Goal: Task Accomplishment & Management: Manage account settings

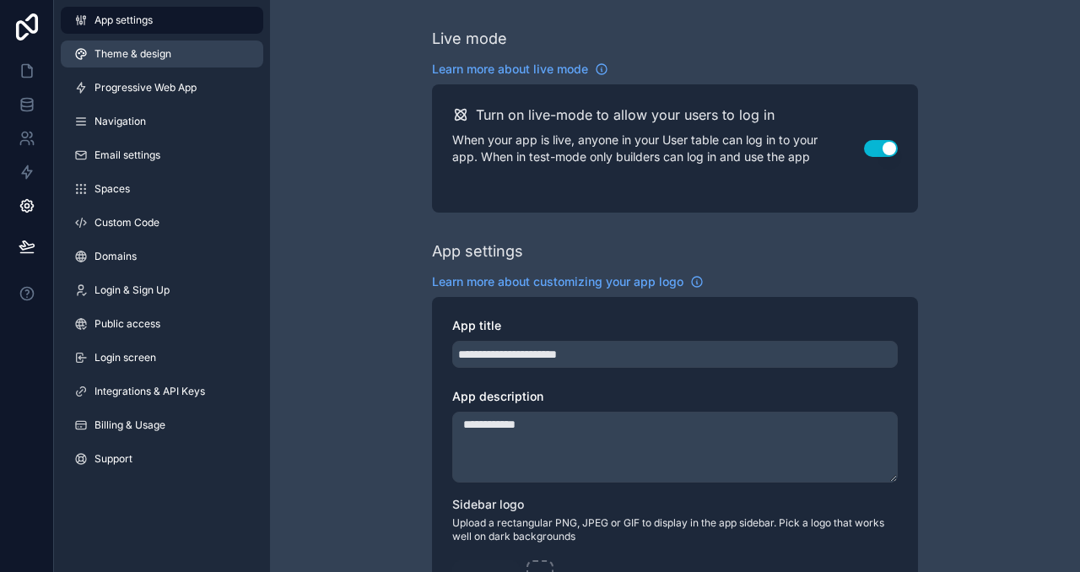
click at [105, 48] on span "Theme & design" at bounding box center [133, 54] width 77 height 14
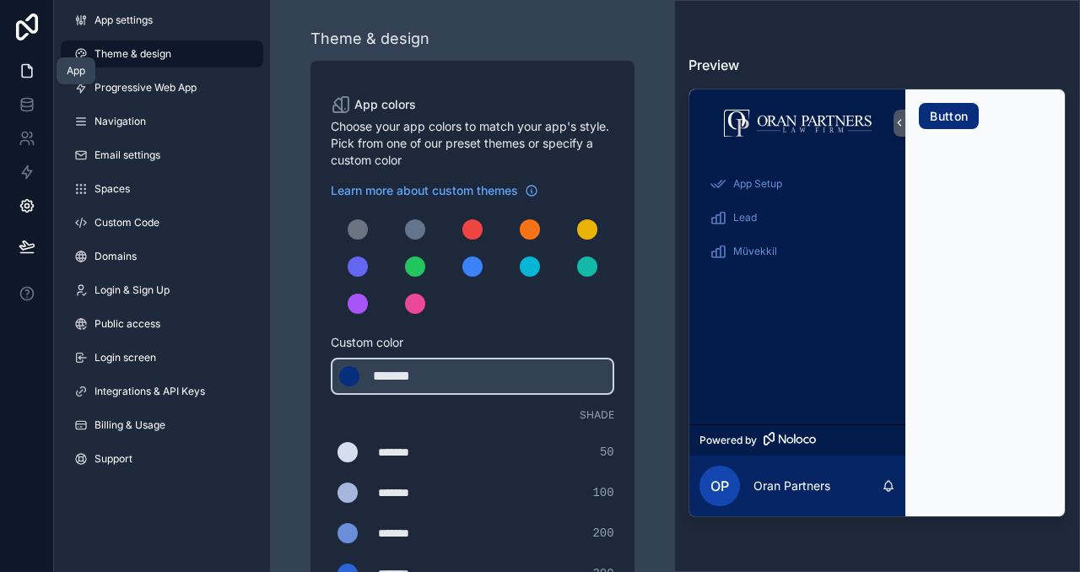
click at [31, 73] on icon at bounding box center [27, 71] width 10 height 13
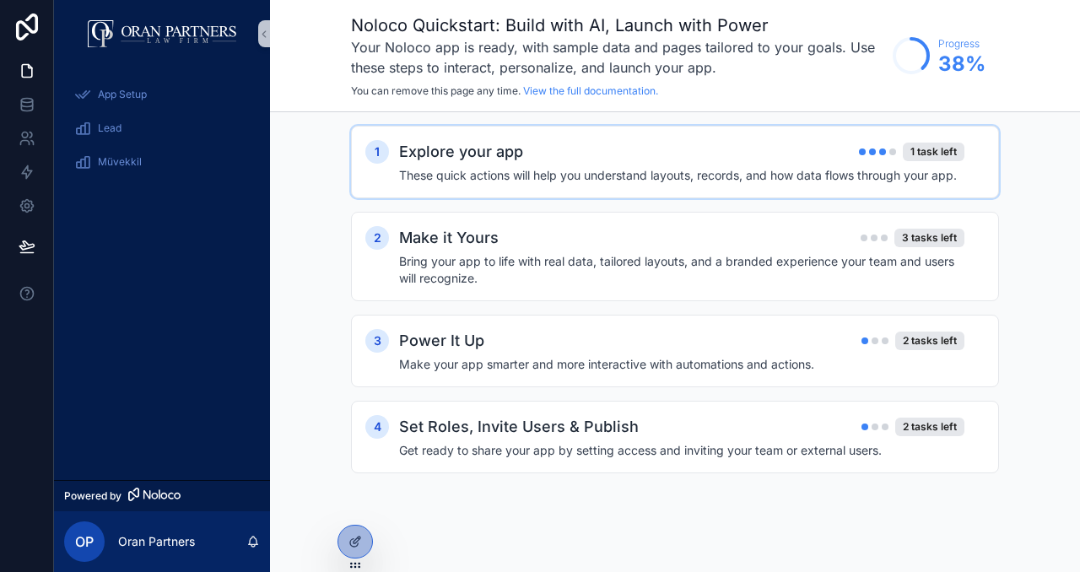
click at [776, 169] on h4 "These quick actions will help you understand layouts, records, and how data flo…" at bounding box center [681, 175] width 565 height 17
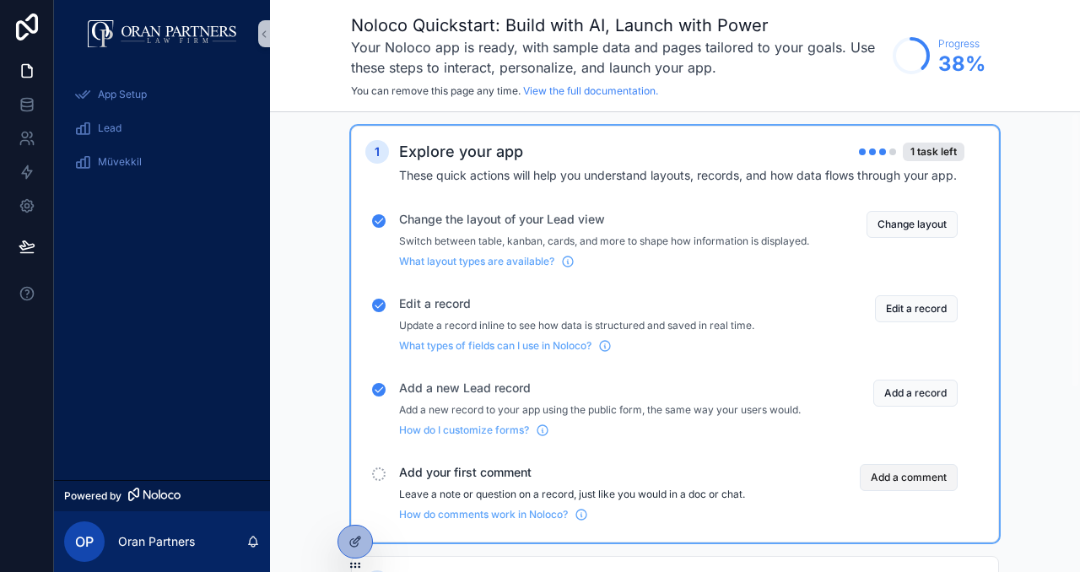
click at [888, 487] on button "Add a comment" at bounding box center [909, 477] width 98 height 27
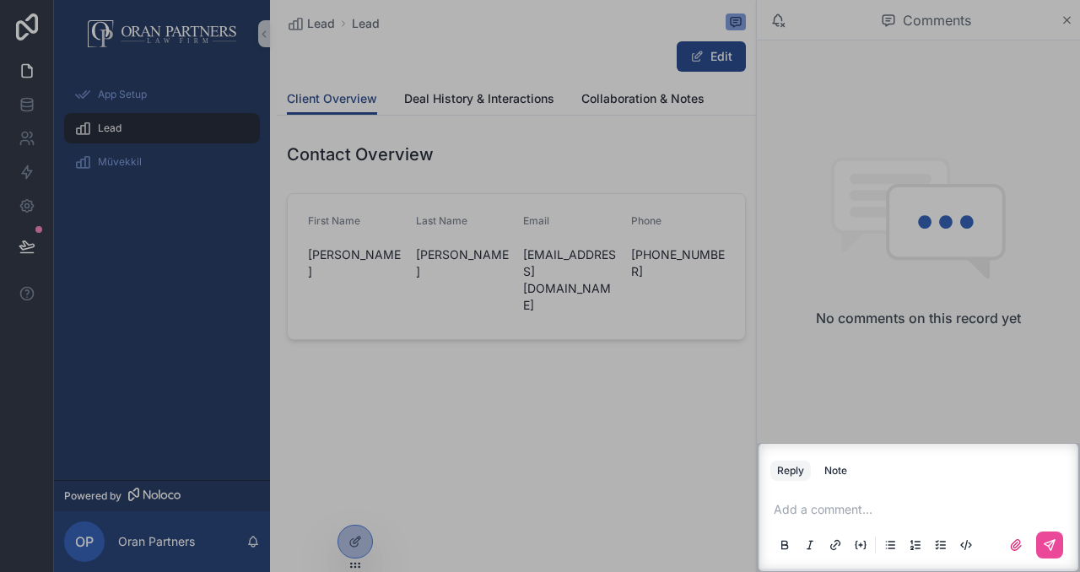
click at [830, 501] on p "scrollable content" at bounding box center [922, 509] width 296 height 17
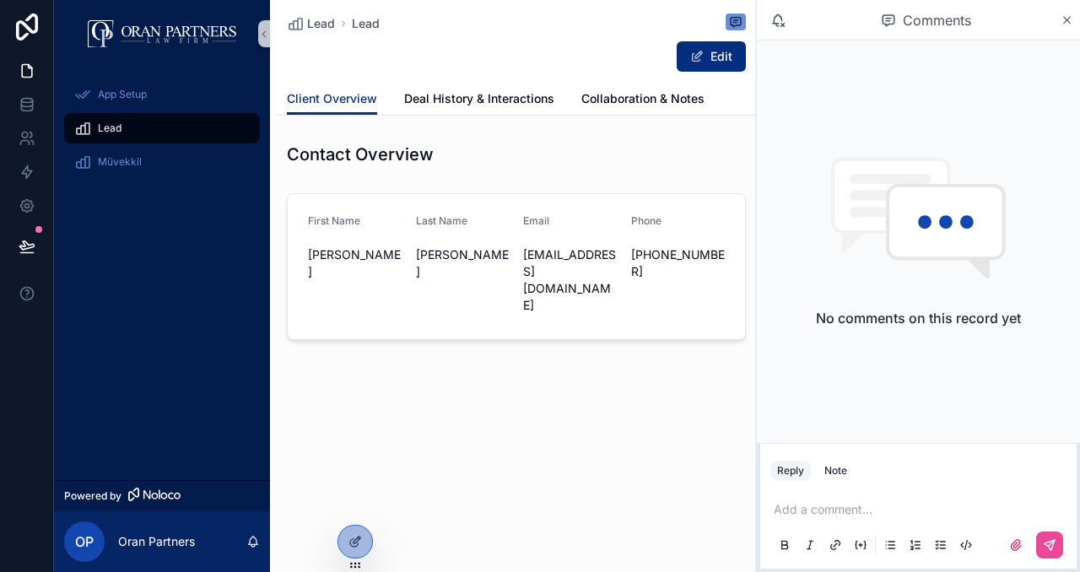
click at [872, 493] on div "Add a comment..." at bounding box center [919, 526] width 296 height 71
click at [857, 505] on p "scrollable content" at bounding box center [922, 509] width 296 height 17
click at [851, 469] on button "Note" at bounding box center [836, 471] width 36 height 20
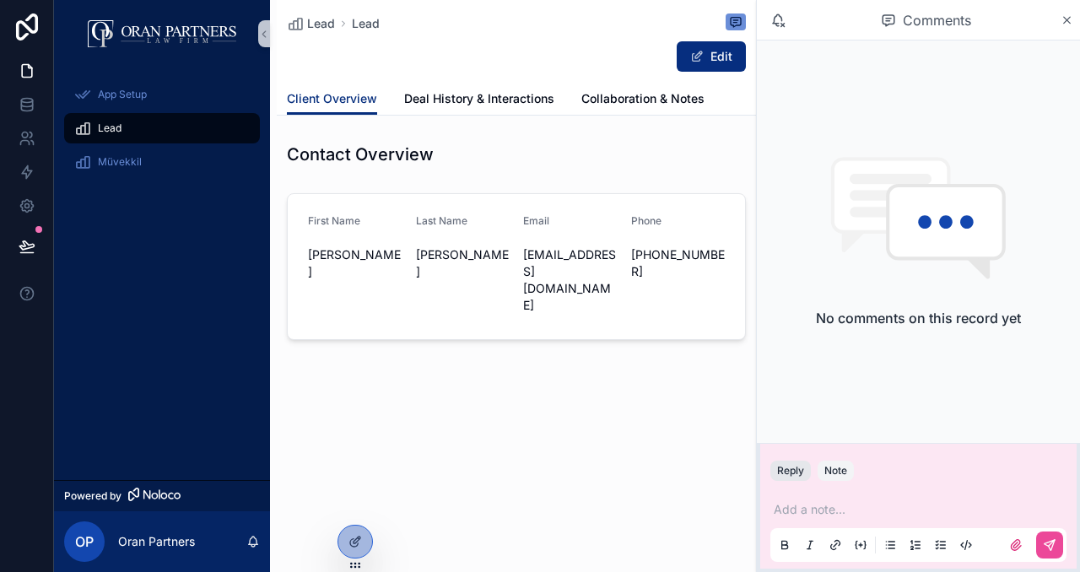
click at [798, 475] on button "Reply" at bounding box center [791, 471] width 41 height 20
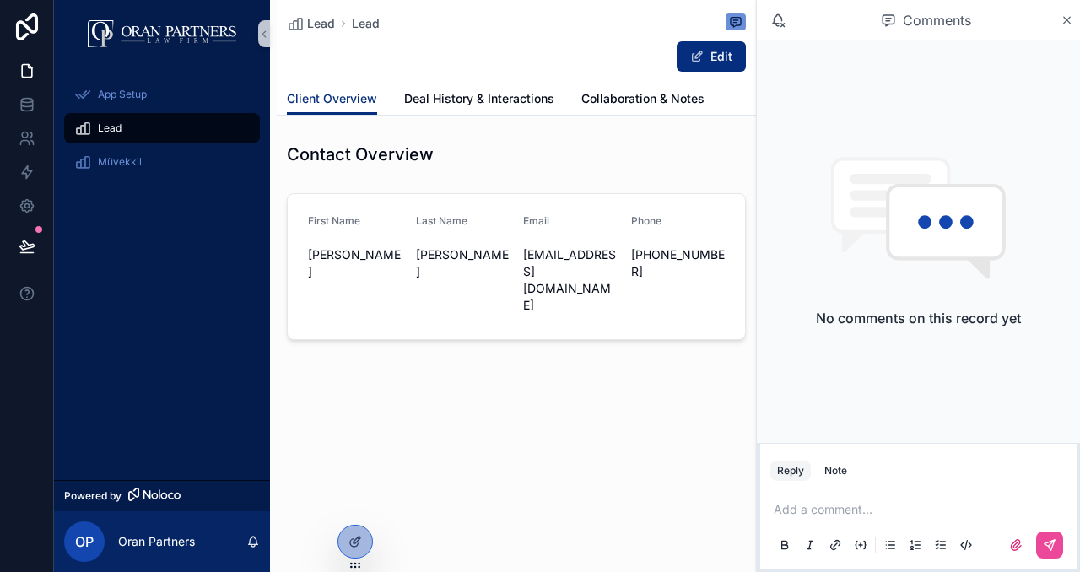
click at [831, 504] on p "scrollable content" at bounding box center [922, 509] width 296 height 17
click at [1052, 540] on icon "scrollable content" at bounding box center [1050, 545] width 10 height 10
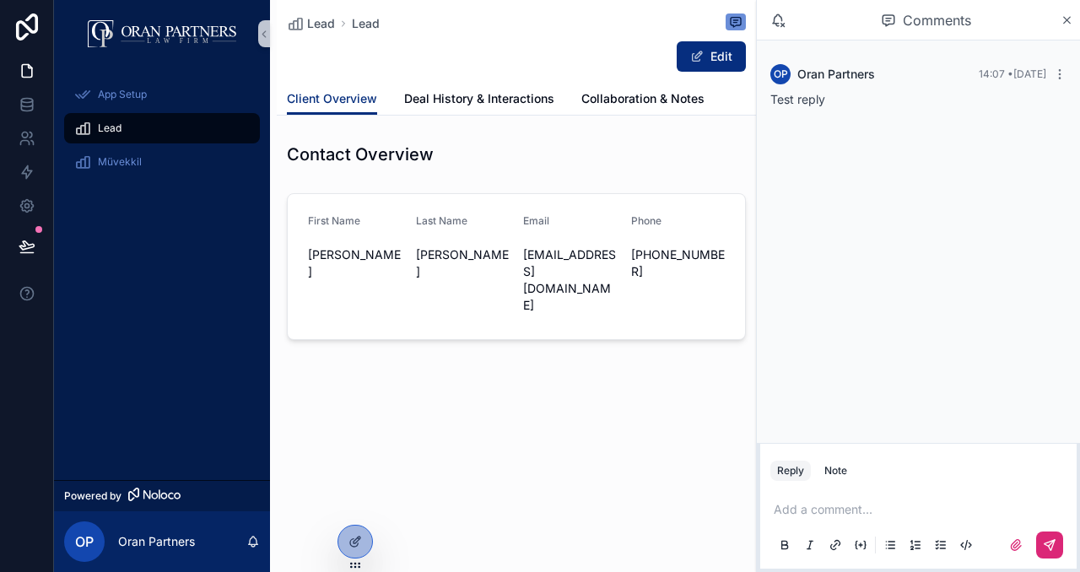
click at [830, 455] on div "Reply Note Add a comment..." at bounding box center [918, 507] width 323 height 129
click at [830, 467] on div "Note" at bounding box center [836, 471] width 23 height 14
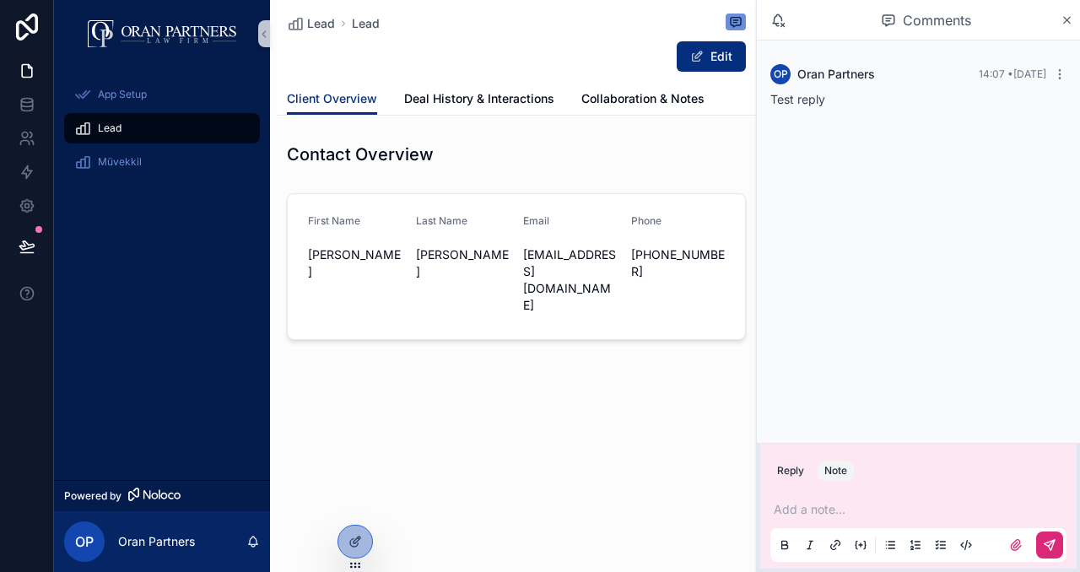
click at [833, 503] on p "scrollable content" at bounding box center [922, 509] width 296 height 17
click at [1052, 549] on icon "scrollable content" at bounding box center [1050, 545] width 14 height 14
click at [914, 295] on div "OP Oran Partners 14:07 • Today Test reply OP Oran Partners 14:07 • Today Test n…" at bounding box center [918, 242] width 323 height 403
click at [1068, 14] on icon "scrollable content" at bounding box center [1067, 21] width 13 height 14
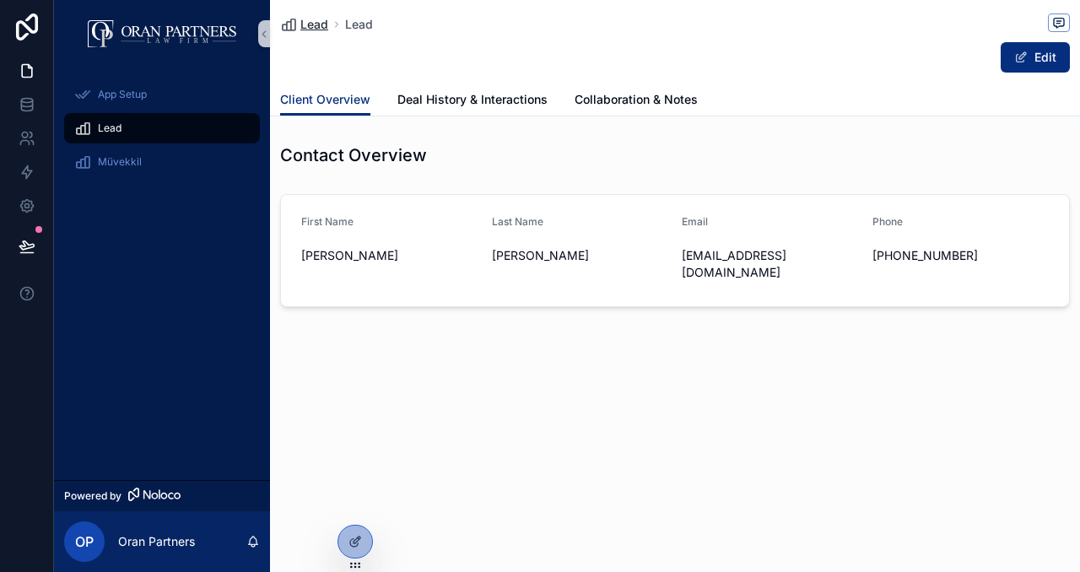
click at [315, 23] on span "Lead" at bounding box center [314, 24] width 28 height 17
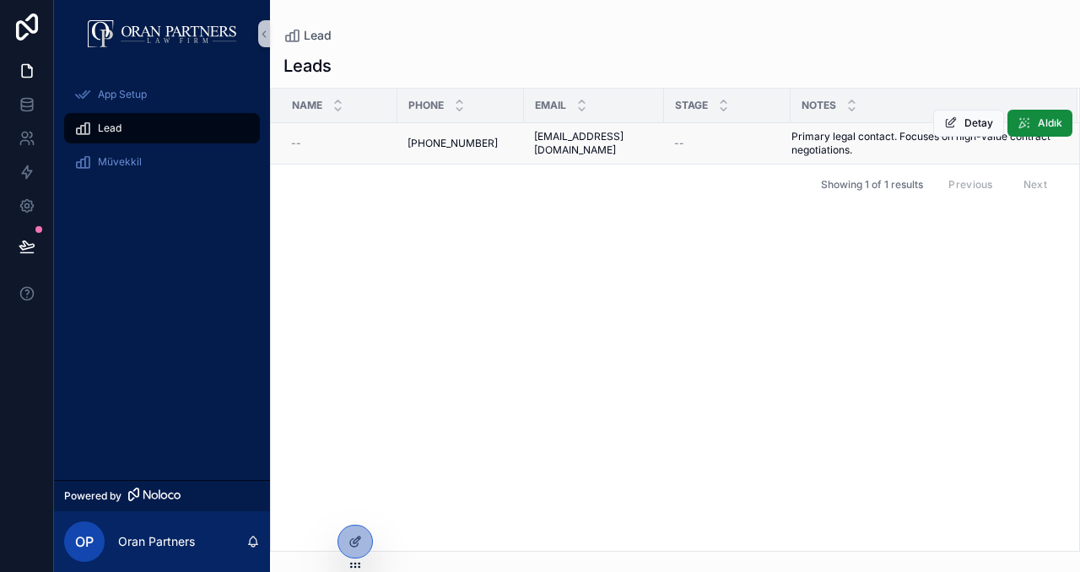
click at [322, 146] on div "--" at bounding box center [339, 144] width 96 height 14
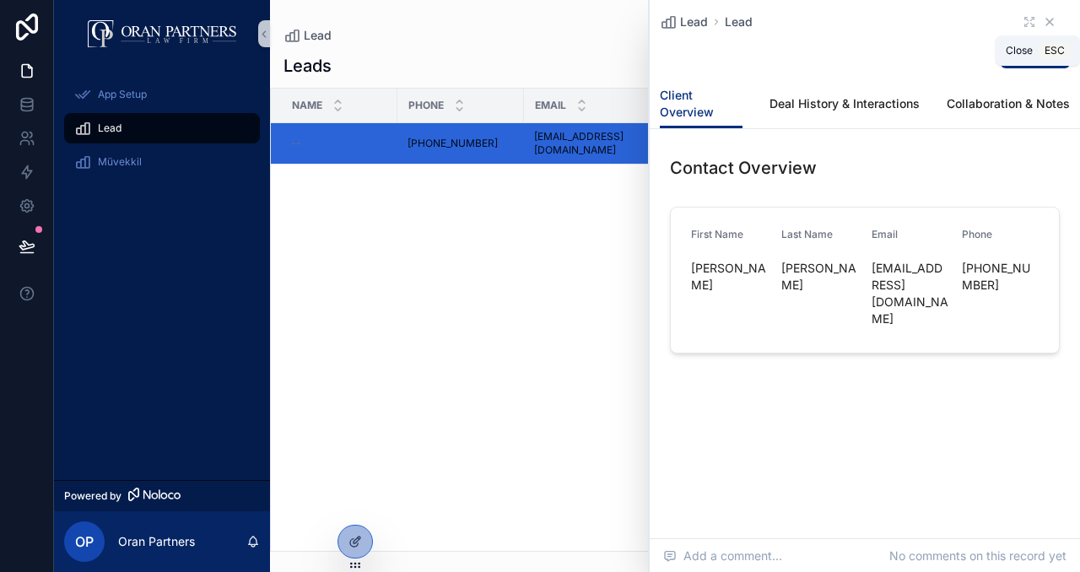
click at [1051, 23] on icon "scrollable content" at bounding box center [1049, 22] width 7 height 7
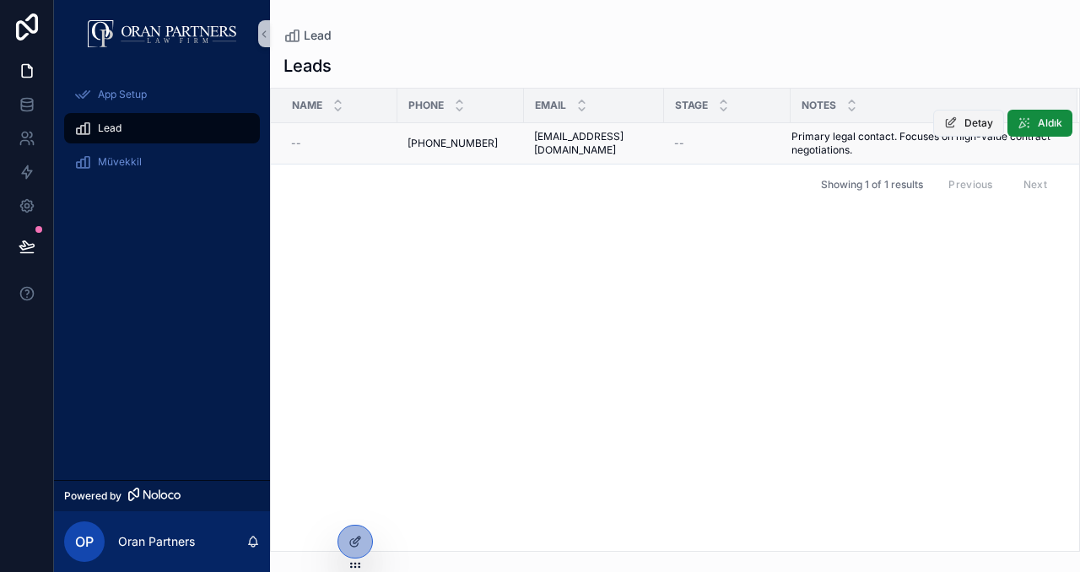
click at [966, 117] on span "Detay" at bounding box center [979, 123] width 29 height 14
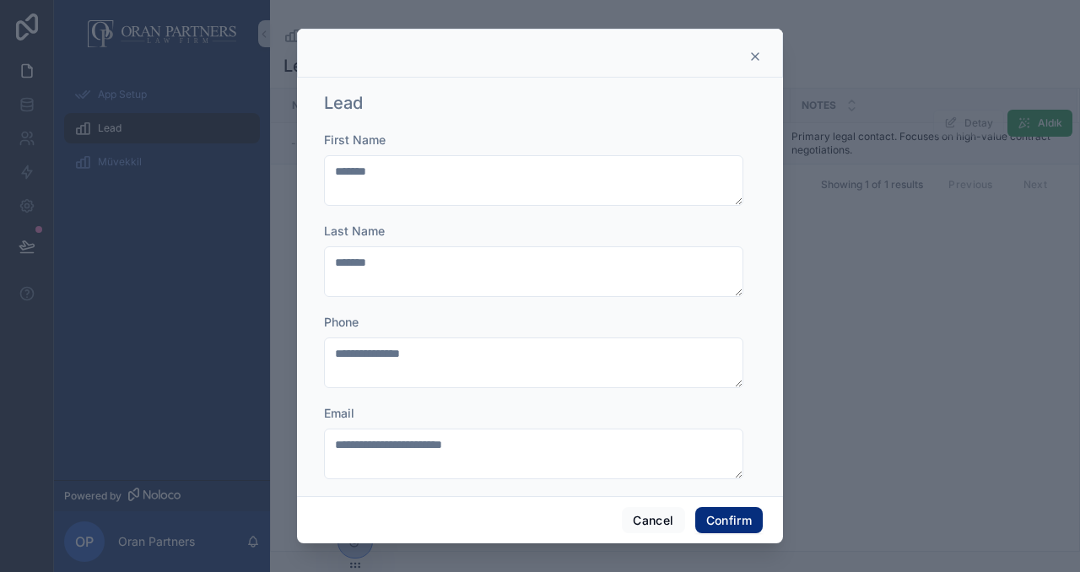
click at [754, 59] on icon at bounding box center [756, 57] width 14 height 14
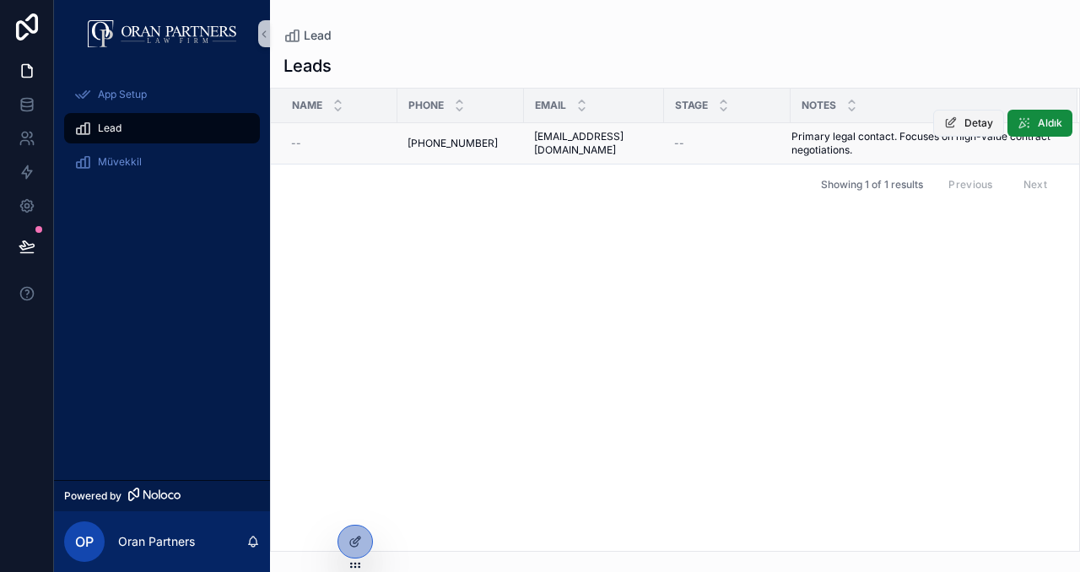
click at [972, 124] on span "Detay" at bounding box center [979, 123] width 29 height 14
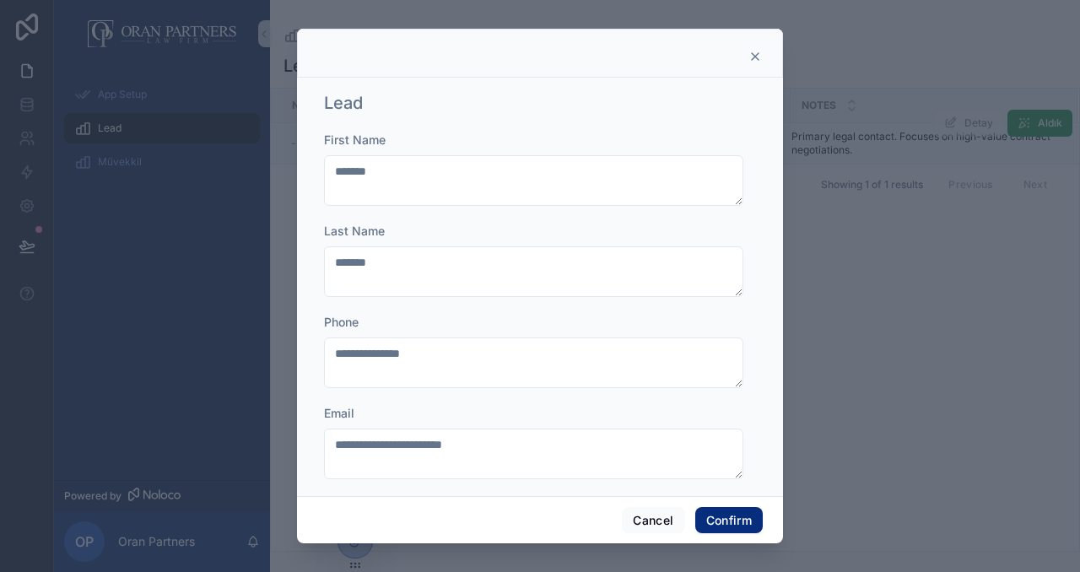
click at [761, 52] on icon at bounding box center [756, 57] width 14 height 14
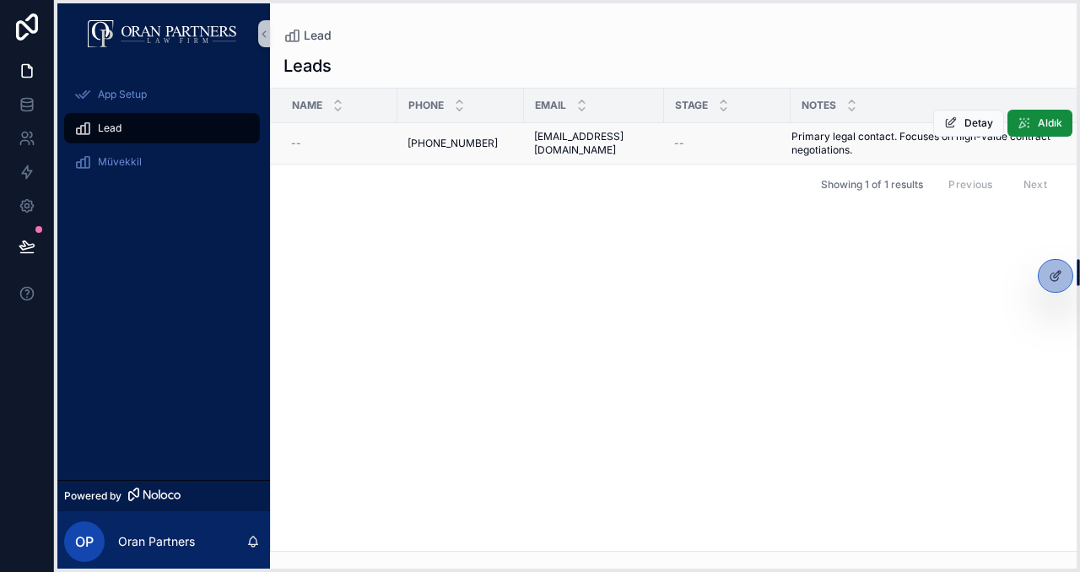
drag, startPoint x: 355, startPoint y: 563, endPoint x: 1056, endPoint y: 297, distance: 749.2
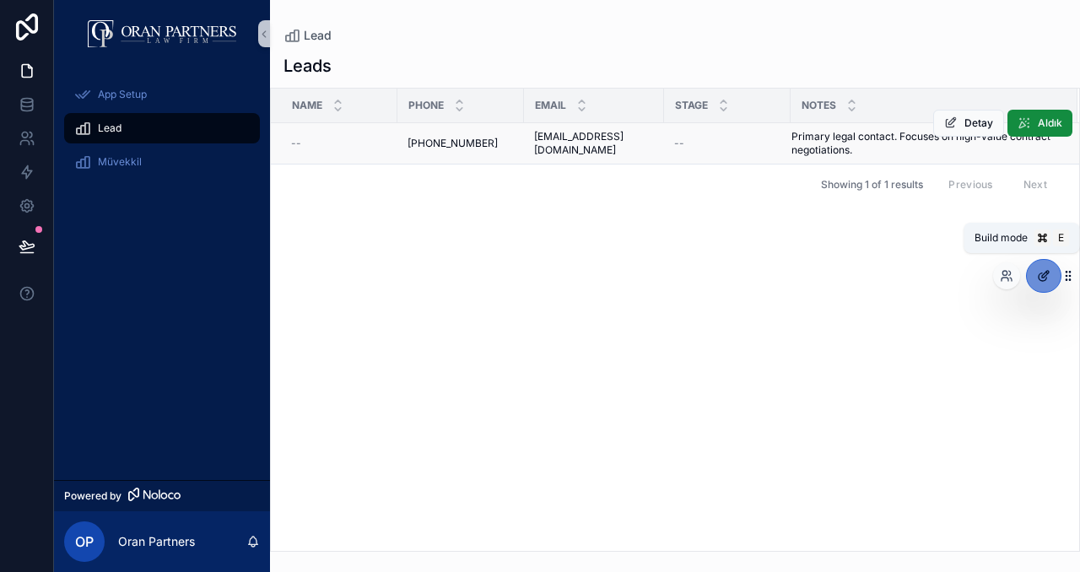
click at [1041, 277] on icon at bounding box center [1044, 276] width 14 height 14
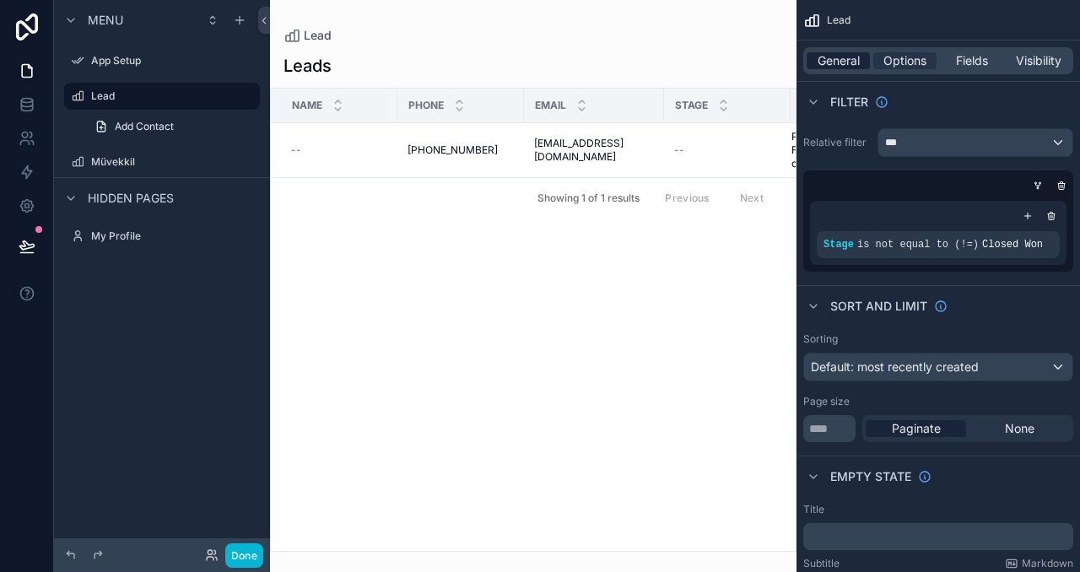
click at [841, 57] on span "General" at bounding box center [839, 60] width 42 height 17
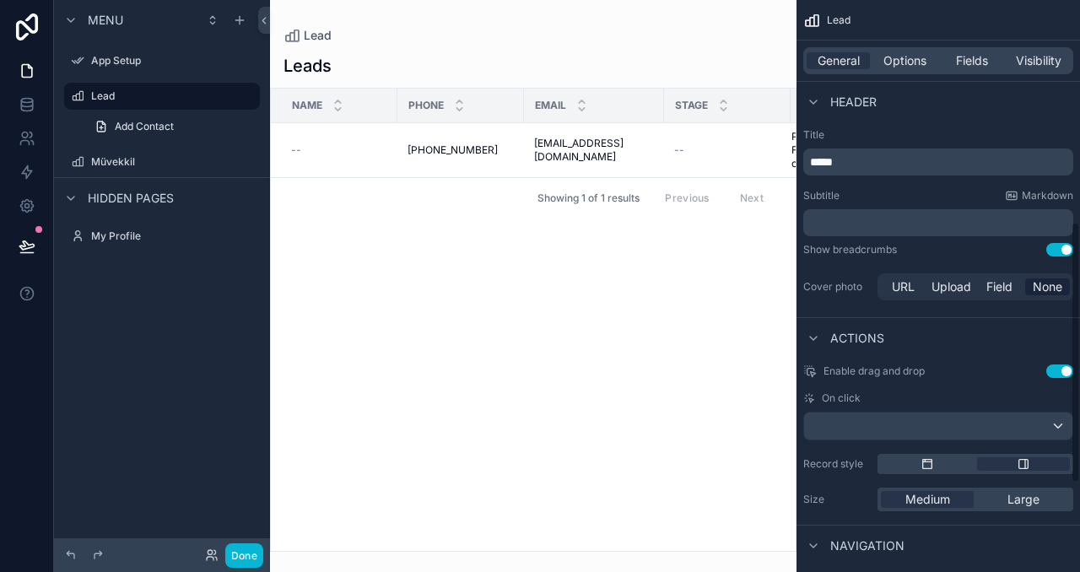
scroll to position [532, 0]
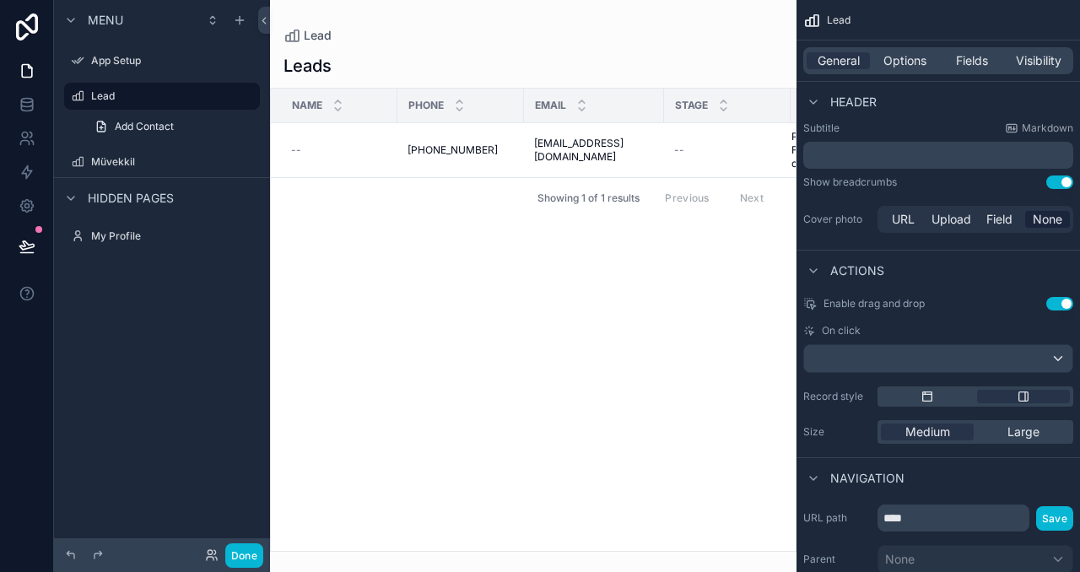
click at [375, 314] on div "scrollable content" at bounding box center [533, 286] width 527 height 572
click at [245, 551] on button "Done" at bounding box center [244, 555] width 38 height 24
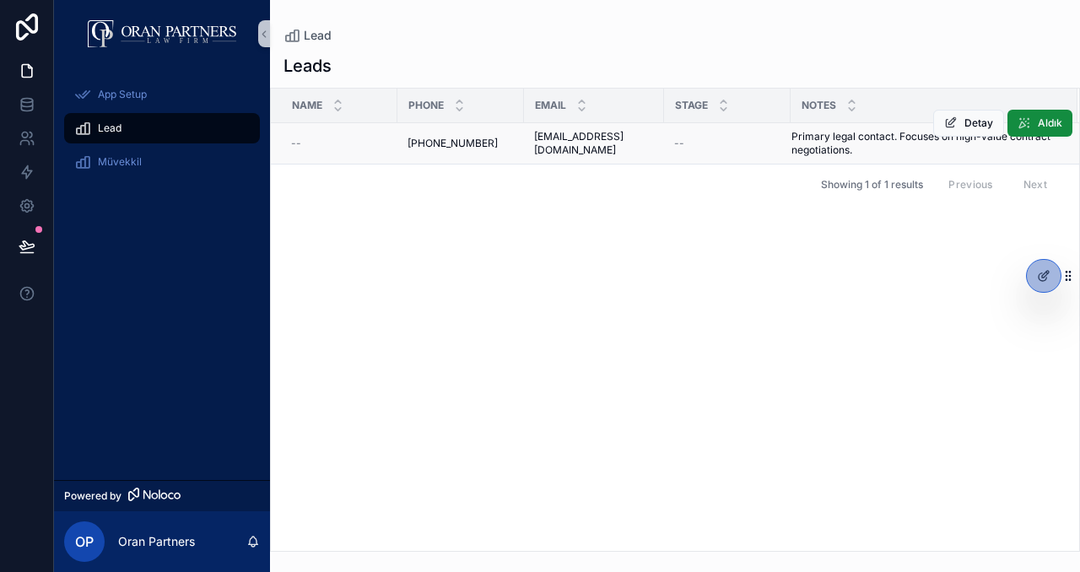
click at [333, 143] on div "--" at bounding box center [339, 144] width 96 height 14
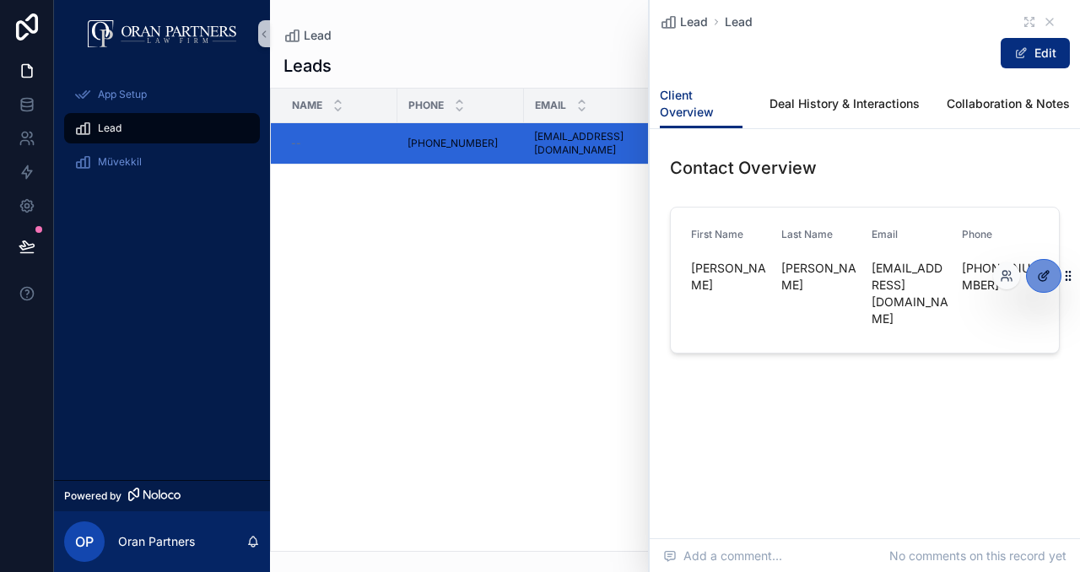
click at [1042, 275] on icon at bounding box center [1045, 274] width 7 height 7
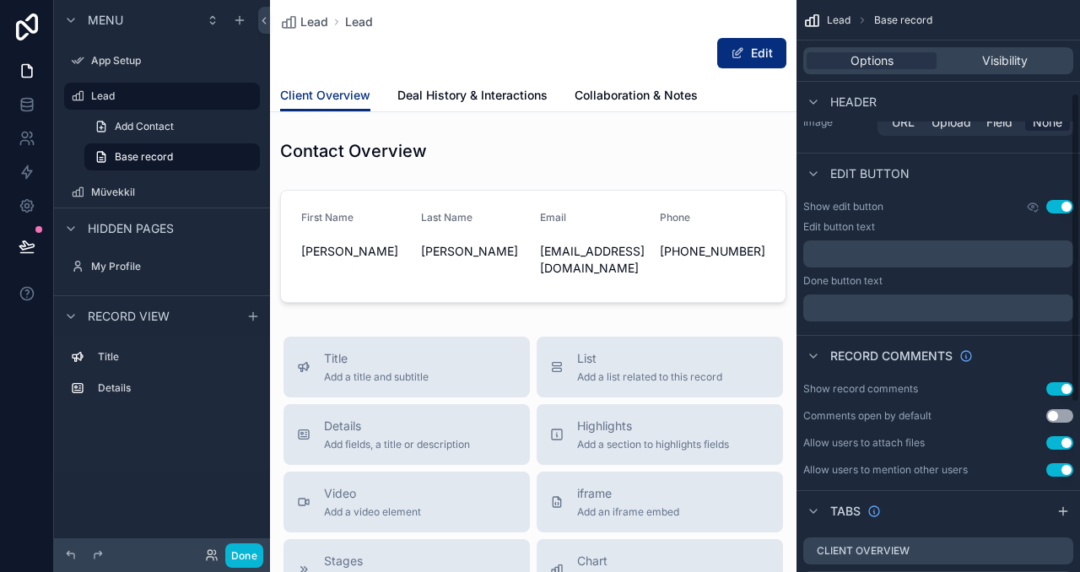
scroll to position [165, 0]
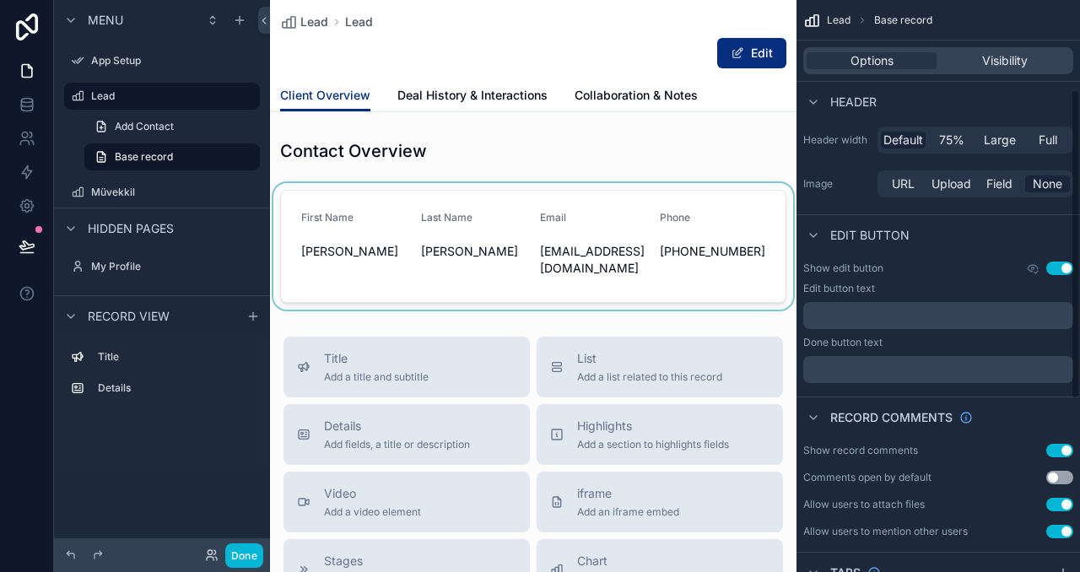
click at [442, 216] on div "scrollable content" at bounding box center [533, 246] width 527 height 127
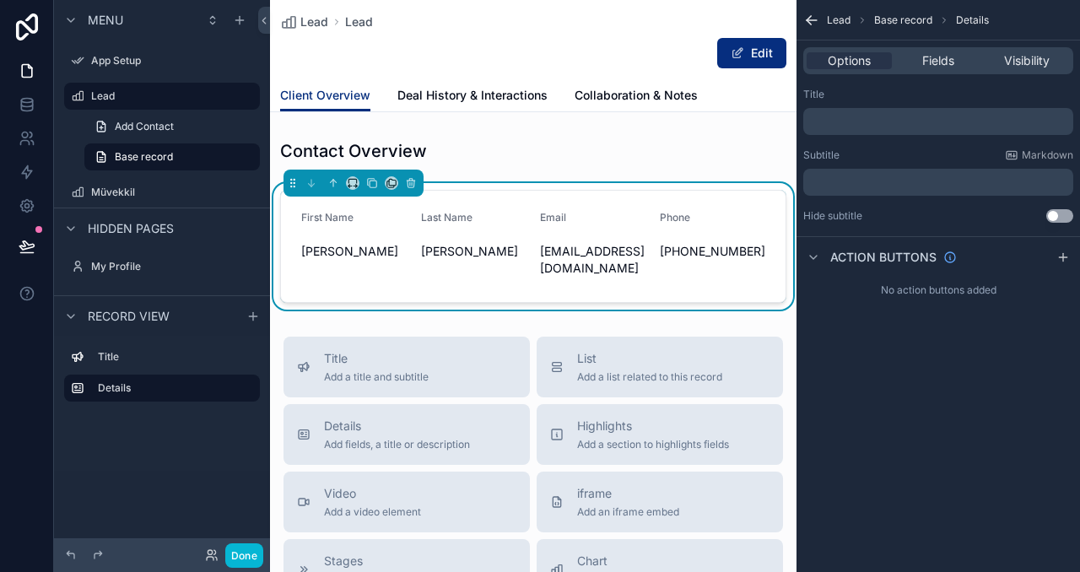
scroll to position [0, 0]
click at [944, 56] on span "Fields" at bounding box center [938, 60] width 32 height 17
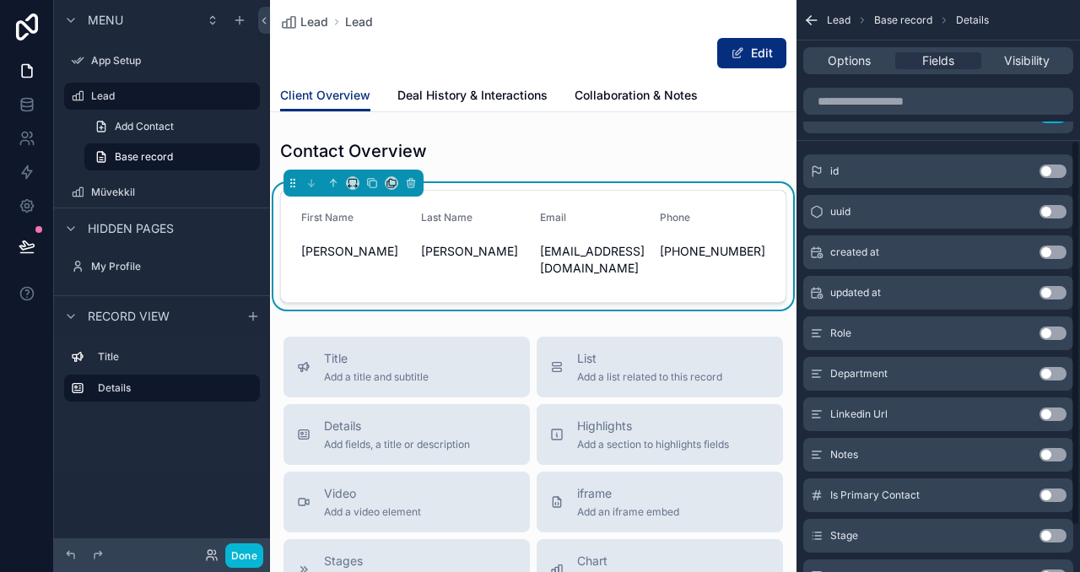
scroll to position [276, 0]
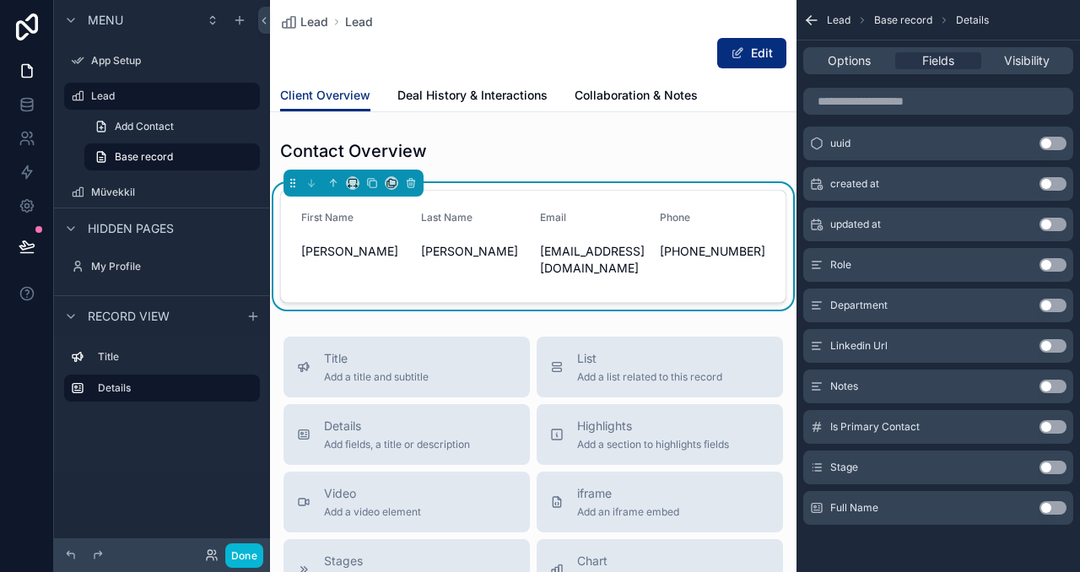
click at [817, 18] on icon "scrollable content" at bounding box center [811, 20] width 17 height 17
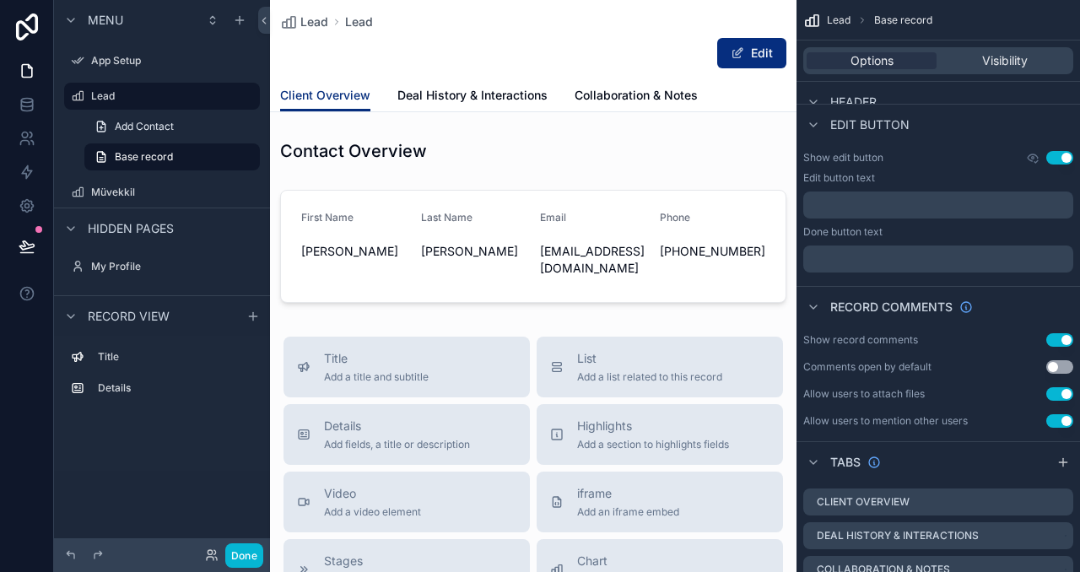
click at [635, 40] on div "Edit" at bounding box center [533, 53] width 506 height 32
click at [26, 105] on icon at bounding box center [27, 104] width 17 height 17
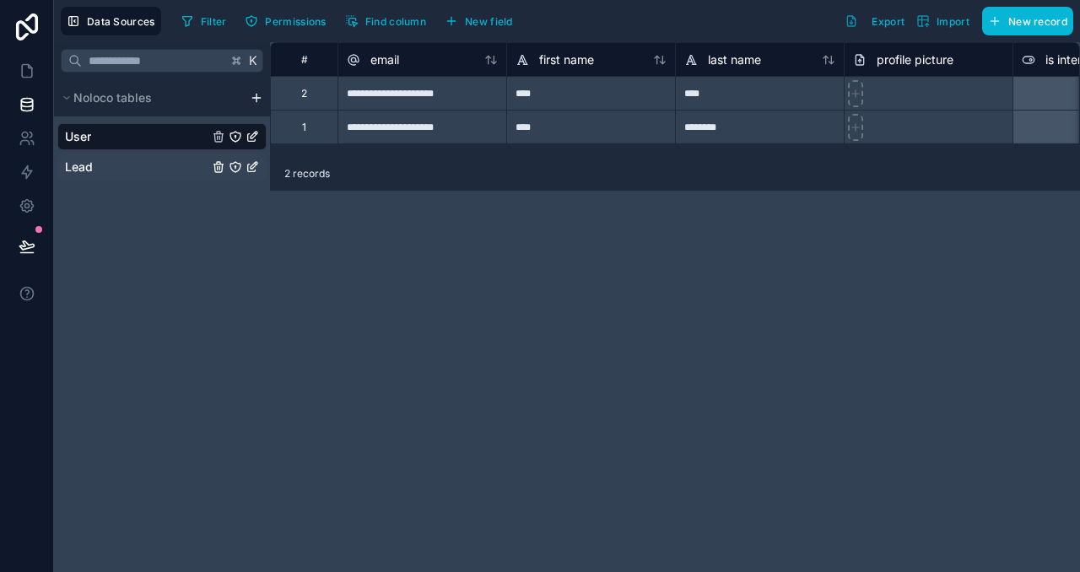
click at [159, 166] on link "Lead" at bounding box center [136, 167] width 143 height 17
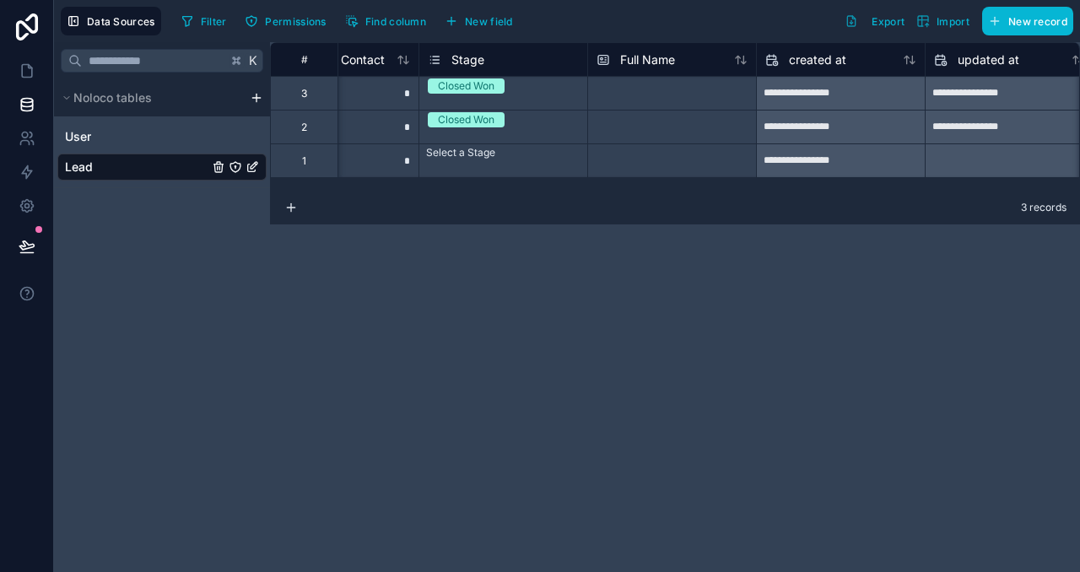
scroll to position [0, 1377]
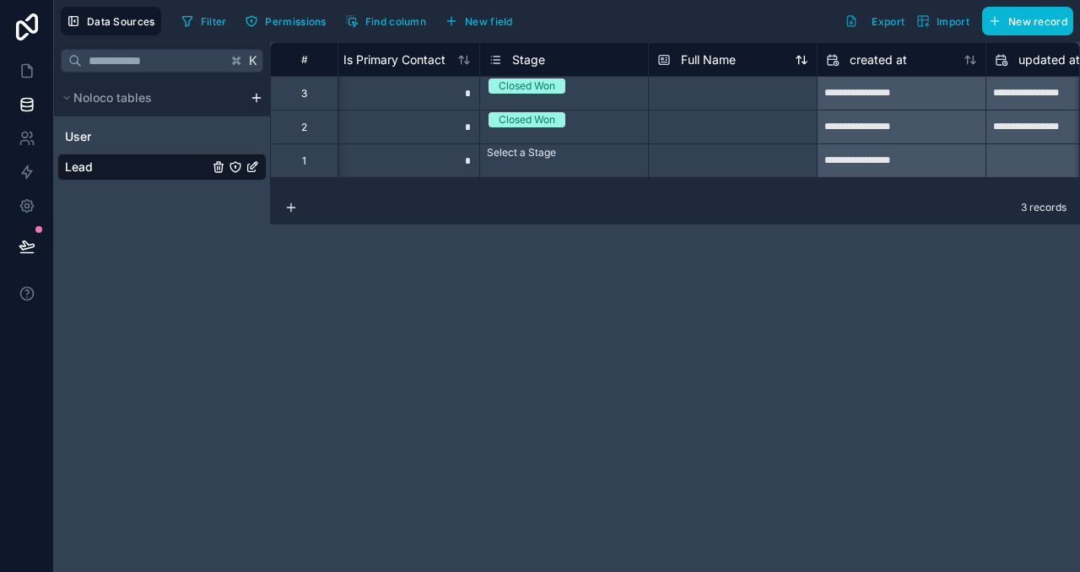
click at [738, 58] on div "Full Name" at bounding box center [732, 60] width 151 height 20
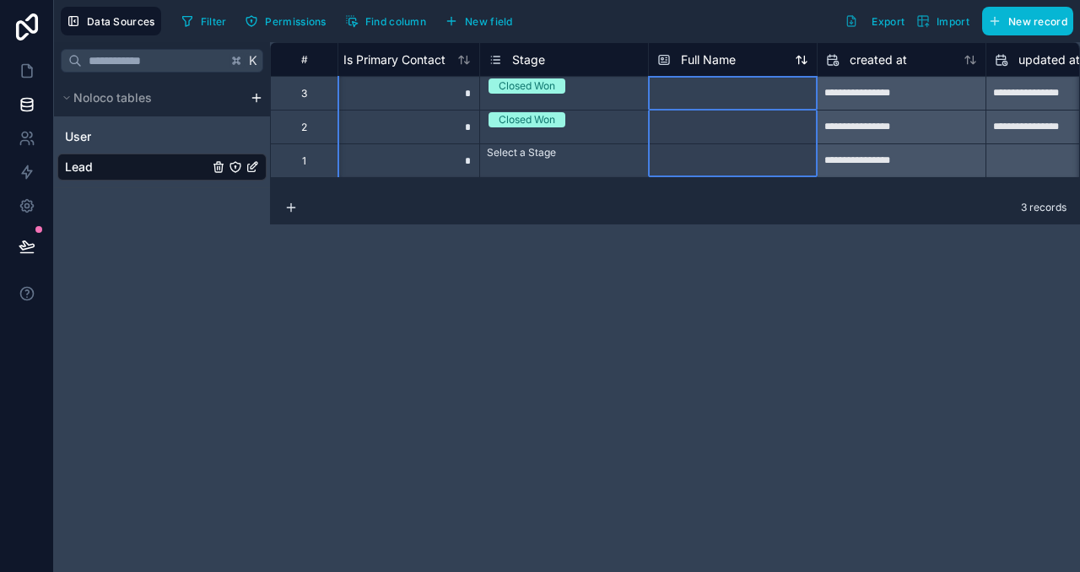
click at [716, 60] on span "Full Name" at bounding box center [708, 59] width 55 height 17
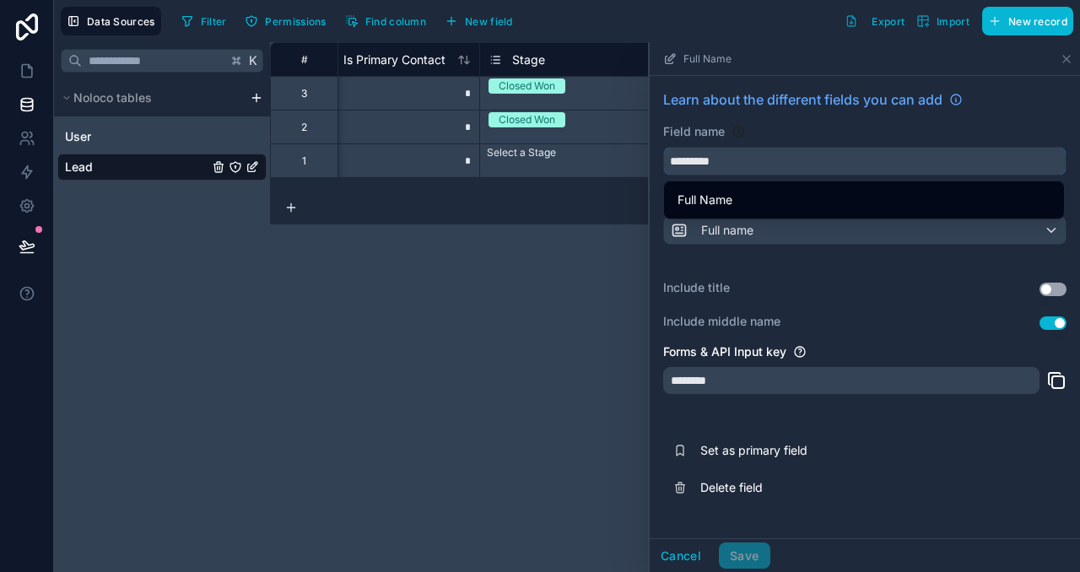
drag, startPoint x: 694, startPoint y: 155, endPoint x: 660, endPoint y: 156, distance: 33.8
click at [660, 156] on div "Learn about the different fields you can add Field name ********* Choose a fiel…" at bounding box center [865, 298] width 430 height 444
click at [752, 226] on span "Full name" at bounding box center [727, 230] width 52 height 17
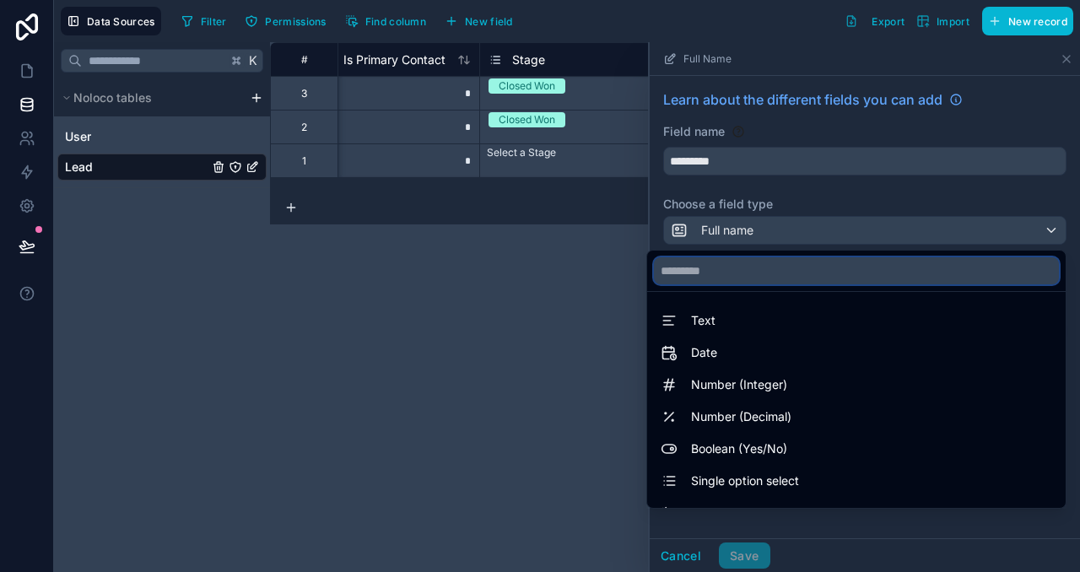
click at [763, 277] on input "text" at bounding box center [856, 270] width 405 height 27
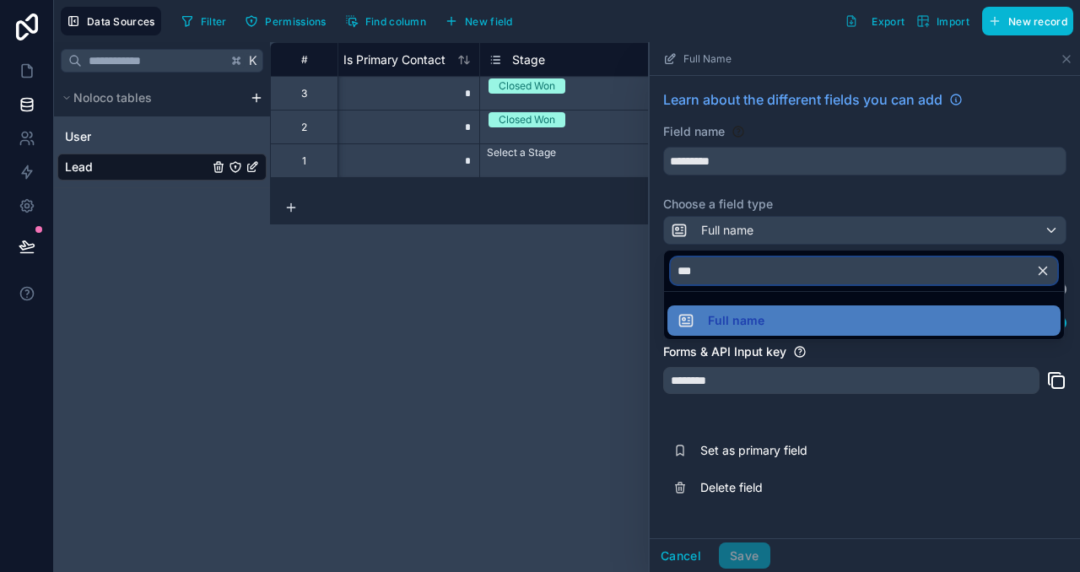
drag, startPoint x: 765, startPoint y: 270, endPoint x: 645, endPoint y: 269, distance: 119.8
click at [645, 269] on div "**********" at bounding box center [567, 286] width 1026 height 572
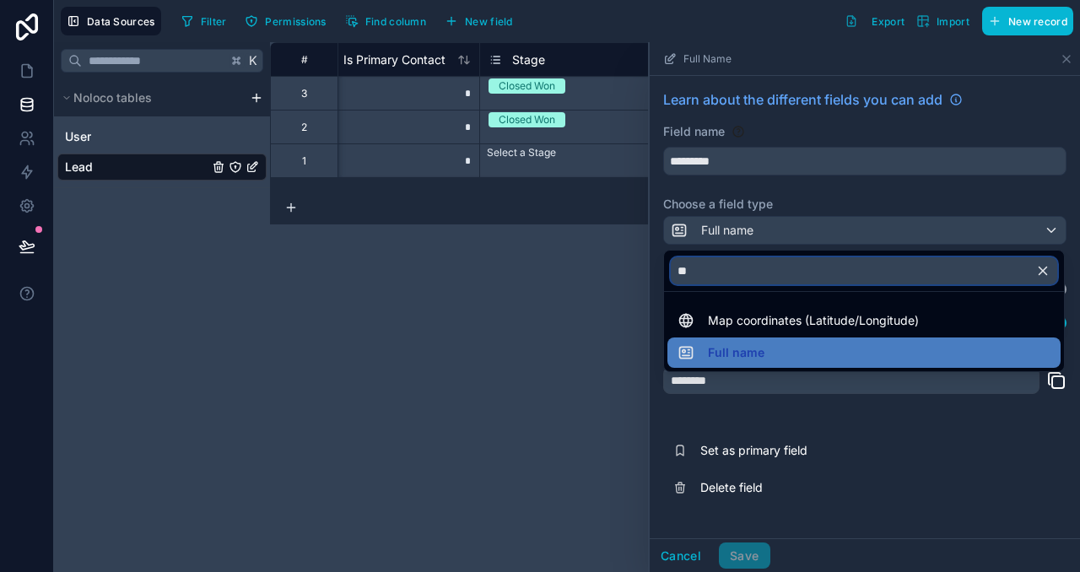
type input "*"
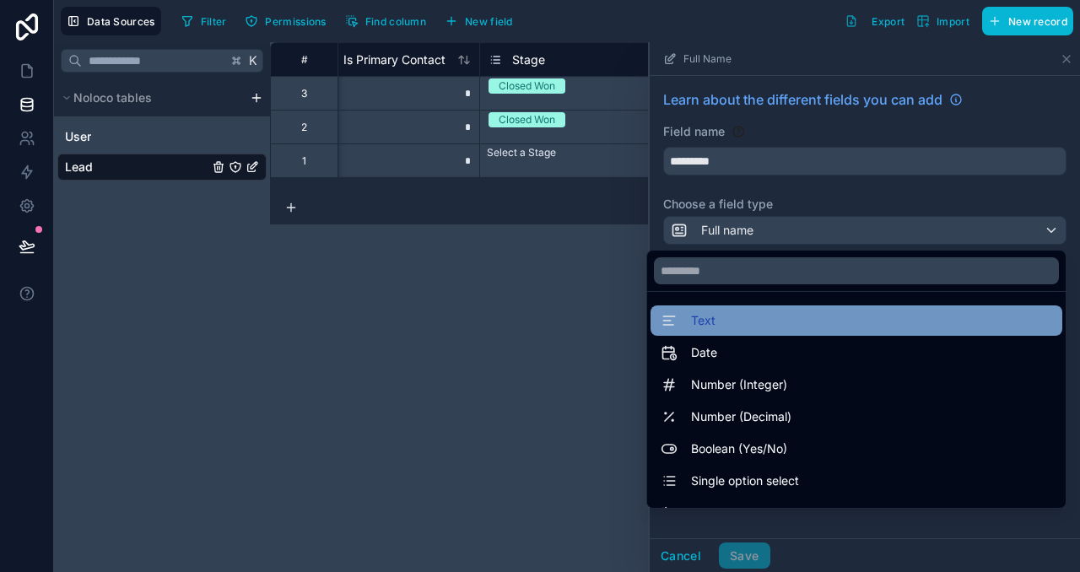
click at [711, 318] on div "Text" at bounding box center [857, 321] width 392 height 20
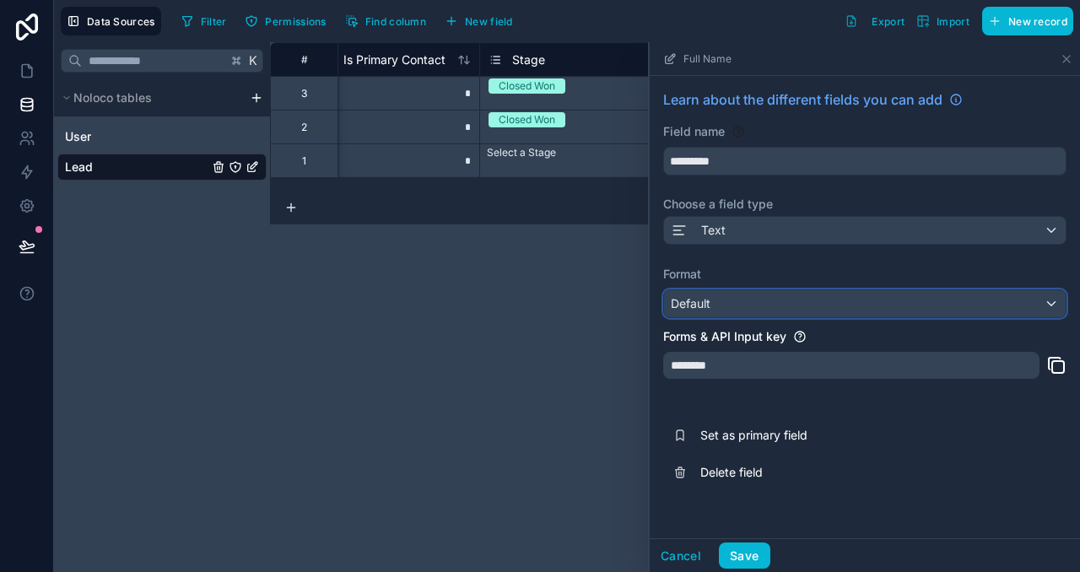
click at [947, 306] on div "Default" at bounding box center [865, 303] width 402 height 27
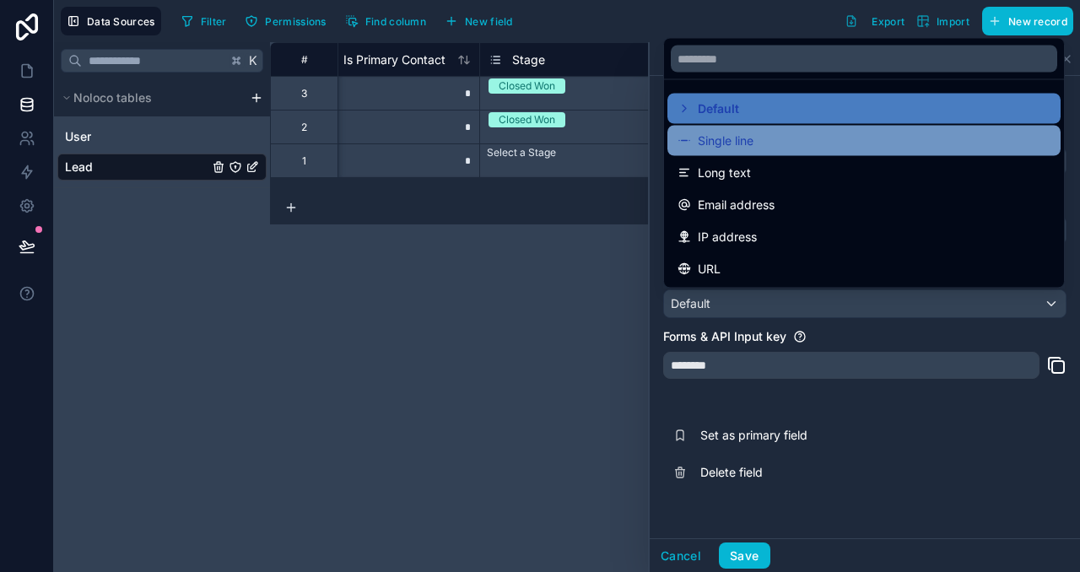
click at [890, 131] on div "Single line" at bounding box center [864, 141] width 373 height 20
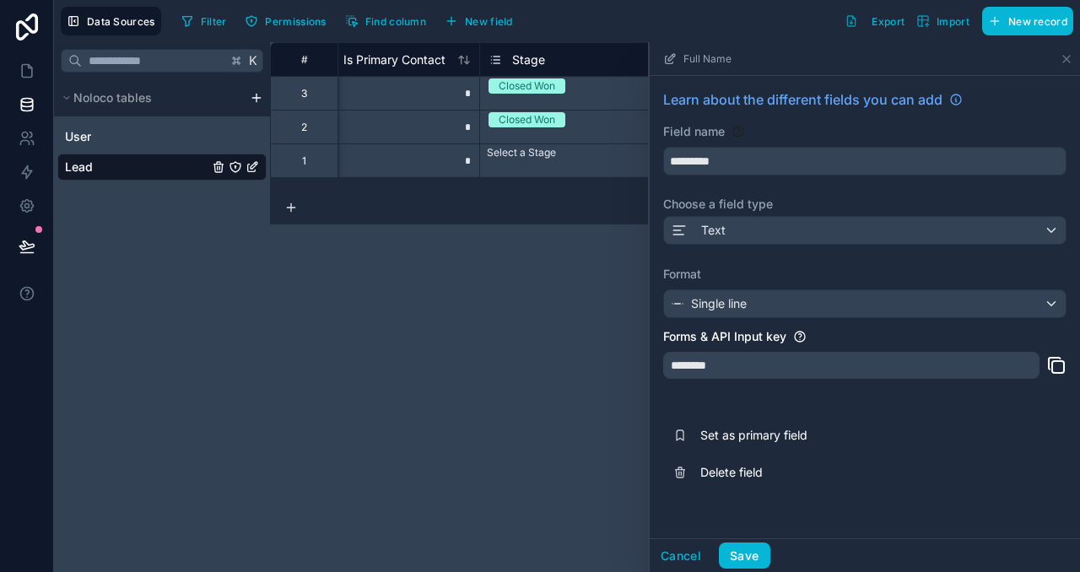
click at [765, 365] on div "********" at bounding box center [851, 365] width 376 height 27
click at [741, 367] on div "********" at bounding box center [851, 365] width 376 height 27
click at [692, 547] on button "Cancel" at bounding box center [681, 556] width 62 height 27
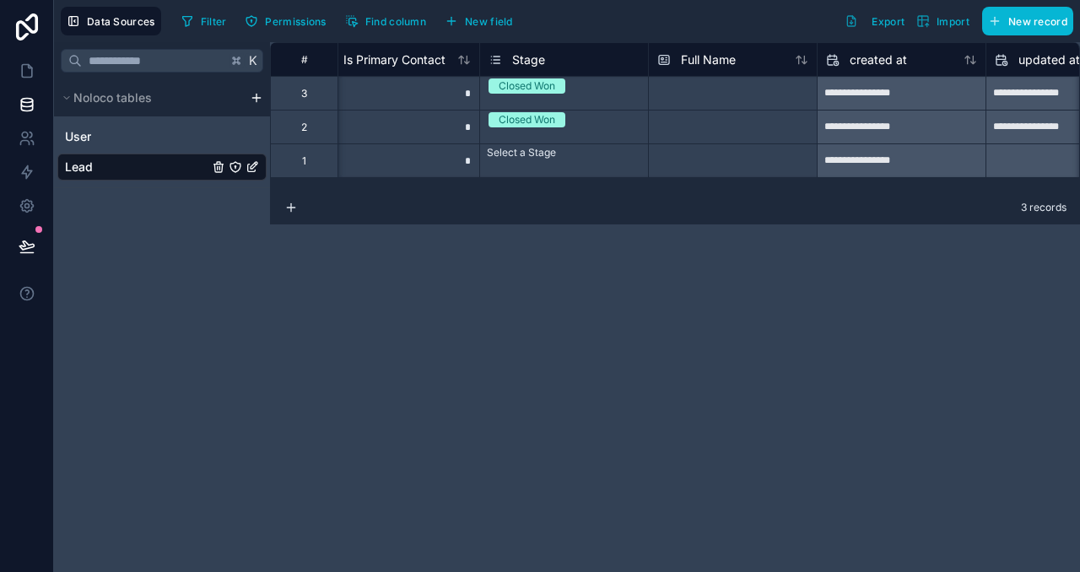
click at [657, 421] on div "**********" at bounding box center [675, 307] width 810 height 530
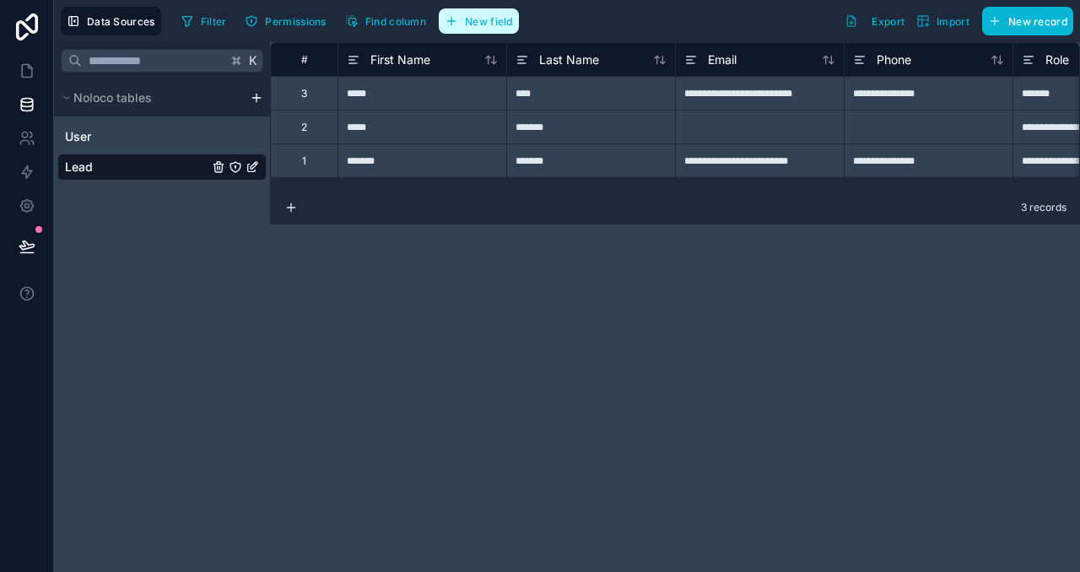
click at [485, 23] on span "New field" at bounding box center [489, 21] width 48 height 13
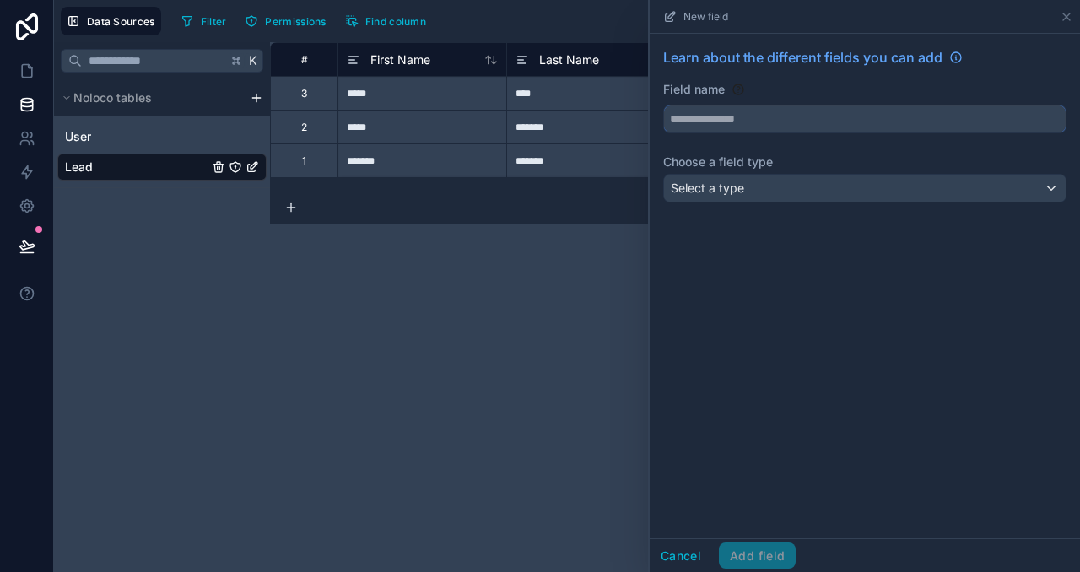
click at [821, 112] on input "text" at bounding box center [865, 118] width 402 height 27
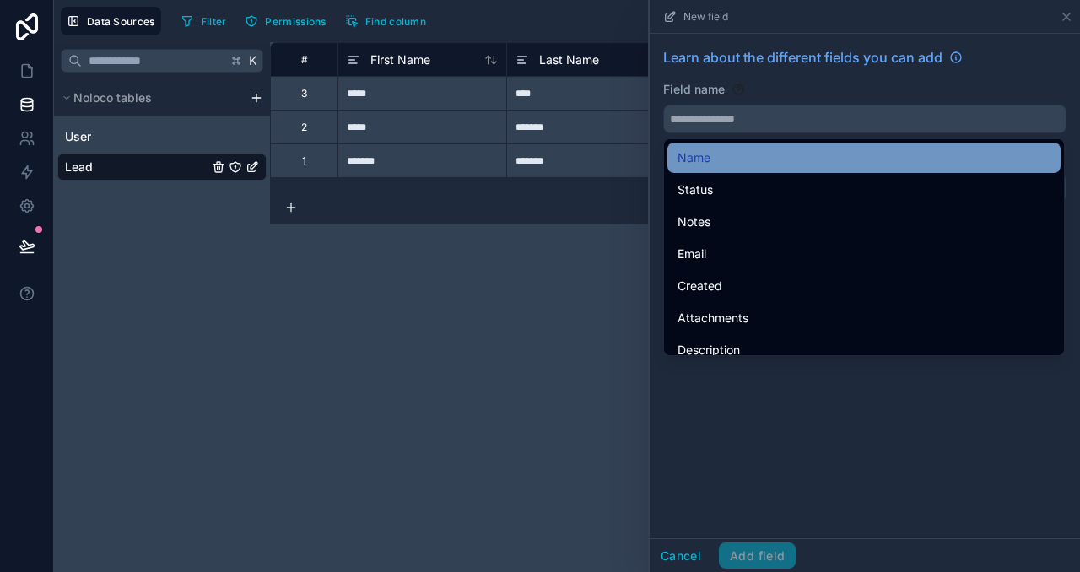
click at [781, 149] on div "Name" at bounding box center [864, 158] width 373 height 20
type input "****"
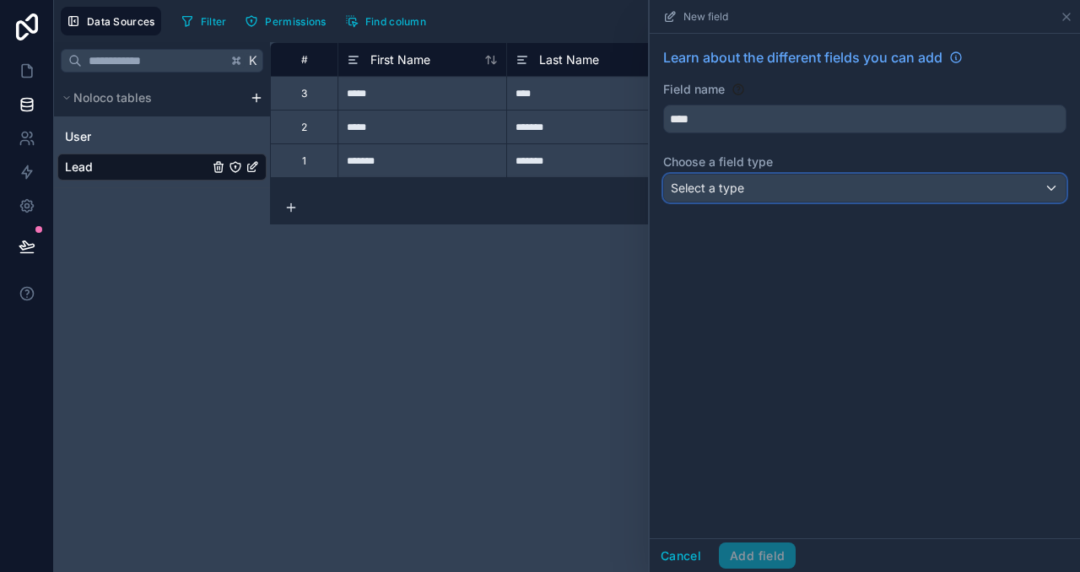
click at [742, 184] on span "Select a type" at bounding box center [707, 188] width 73 height 14
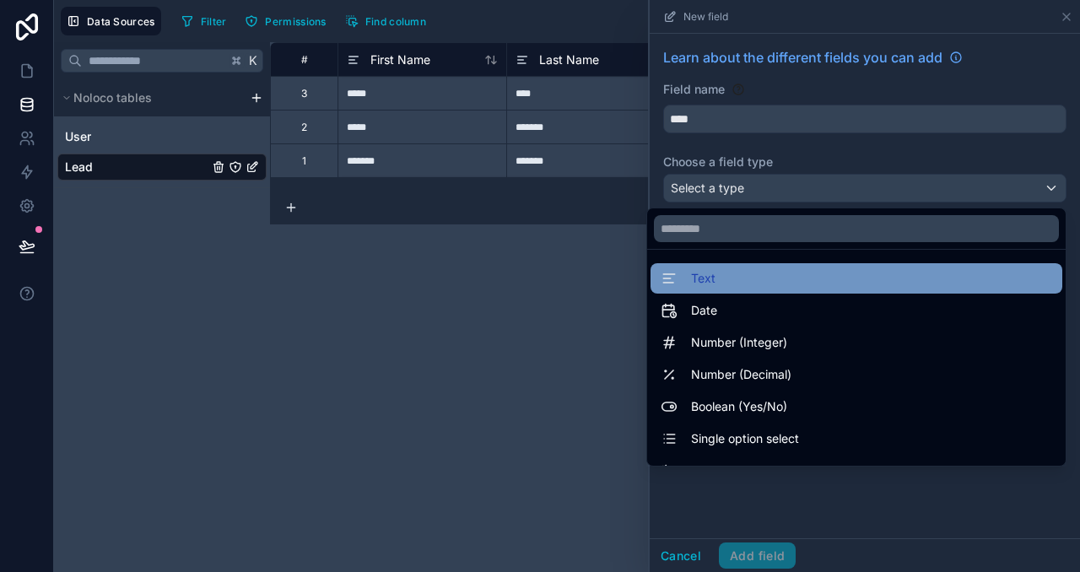
click at [712, 285] on div "Text" at bounding box center [857, 278] width 392 height 20
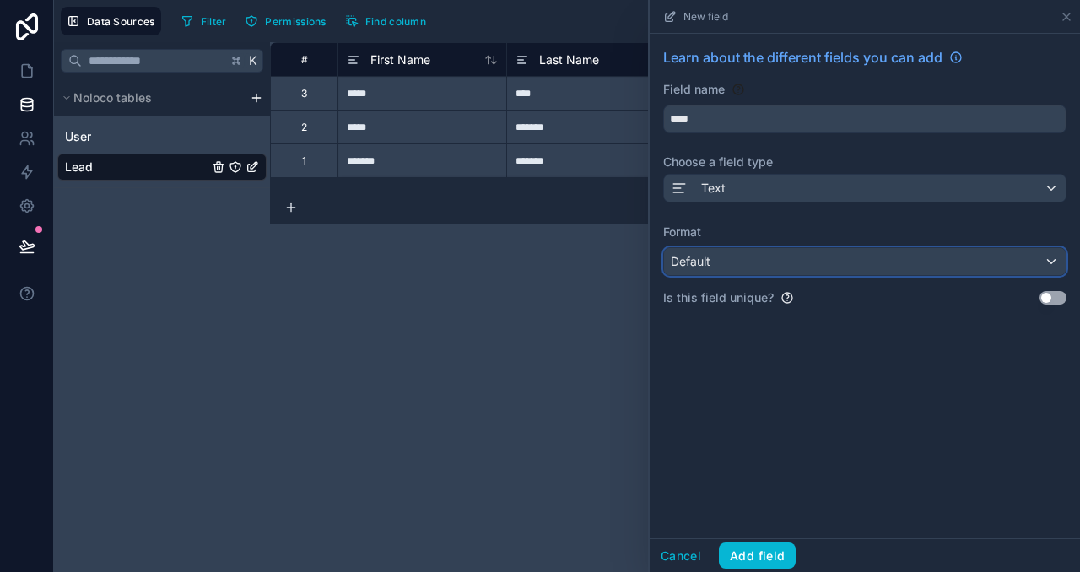
click at [811, 262] on div "Default" at bounding box center [865, 261] width 402 height 27
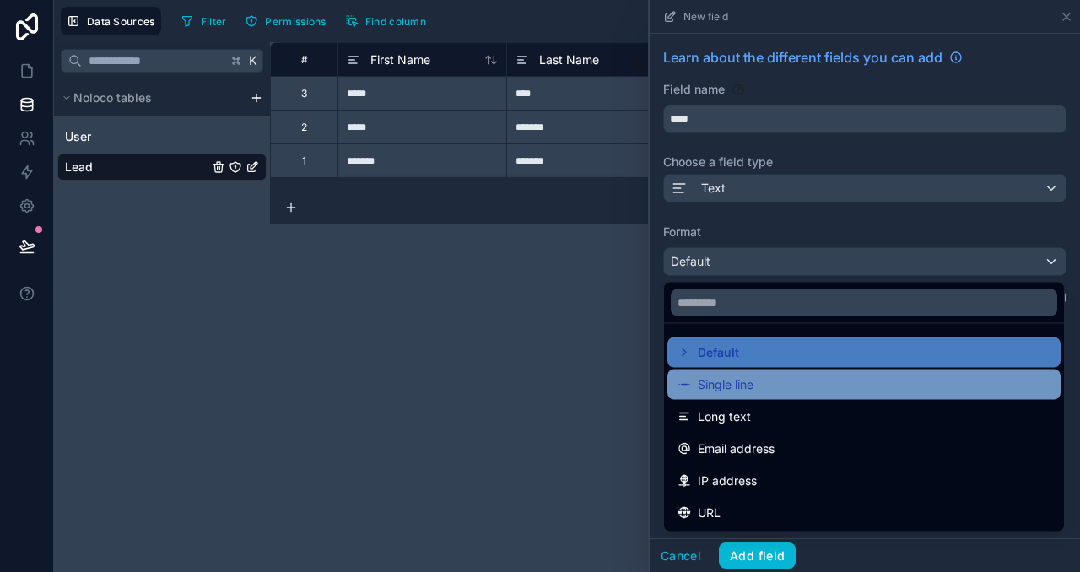
click at [761, 397] on div "Single line" at bounding box center [864, 385] width 393 height 30
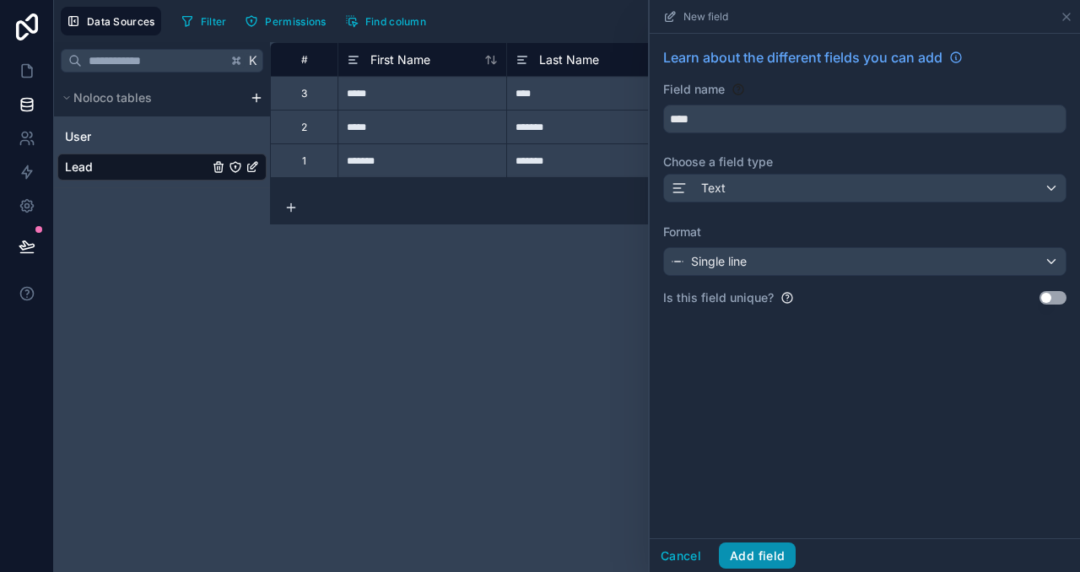
click at [766, 552] on button "Add field" at bounding box center [757, 556] width 77 height 27
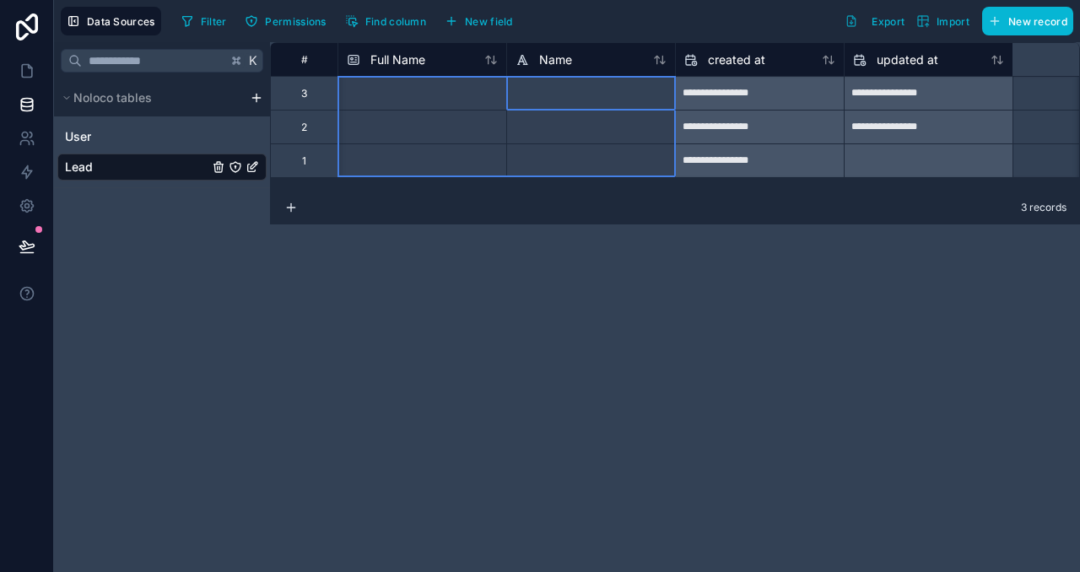
scroll to position [0, 1350]
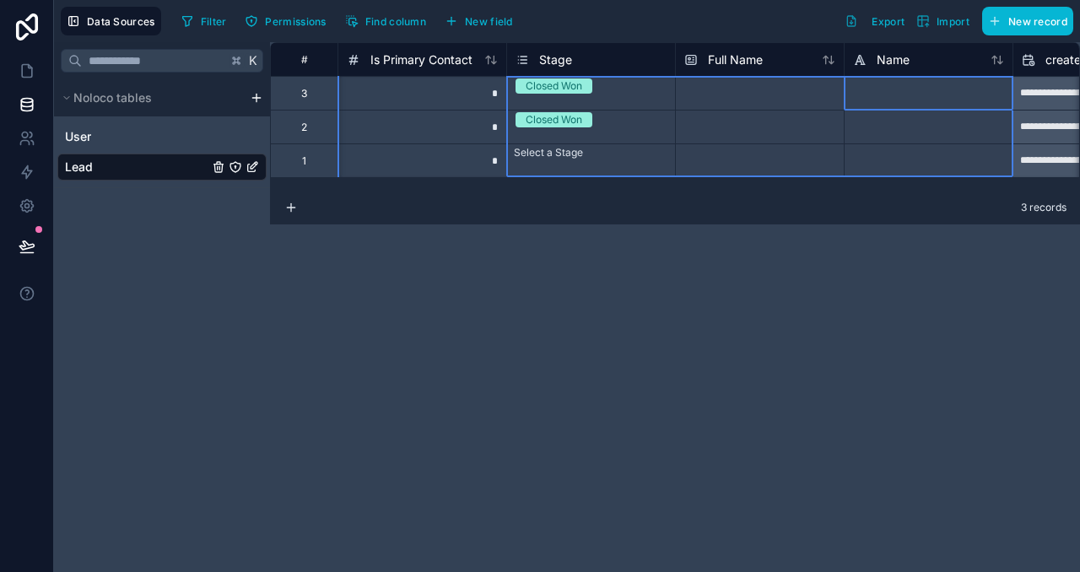
drag, startPoint x: 419, startPoint y: 61, endPoint x: 1079, endPoint y: 143, distance: 665.9
click at [833, 100] on div "**********" at bounding box center [219, 109] width 2599 height 135
click at [819, 260] on div "**********" at bounding box center [675, 307] width 810 height 530
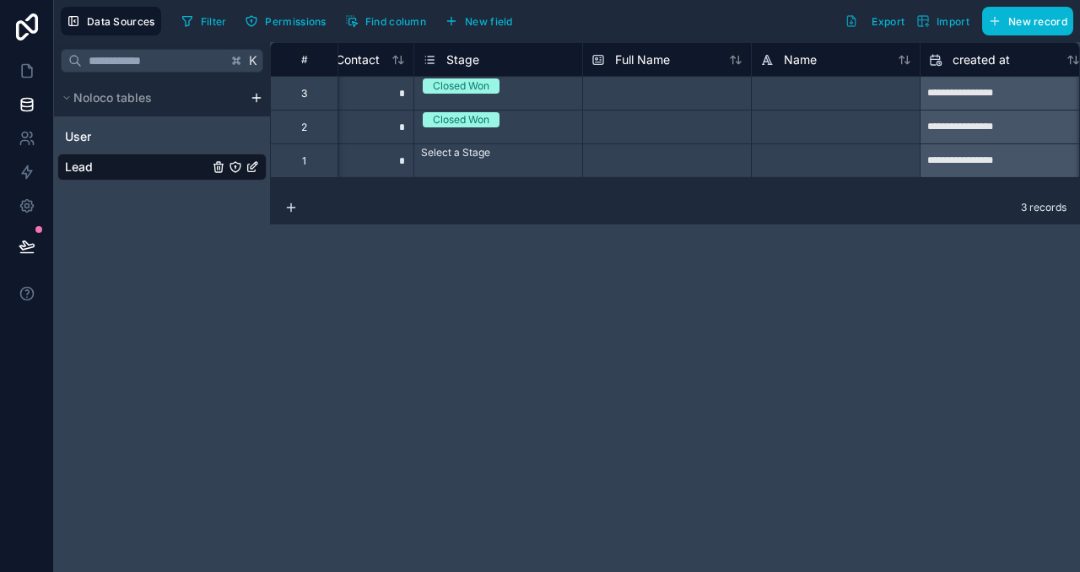
scroll to position [0, 1479]
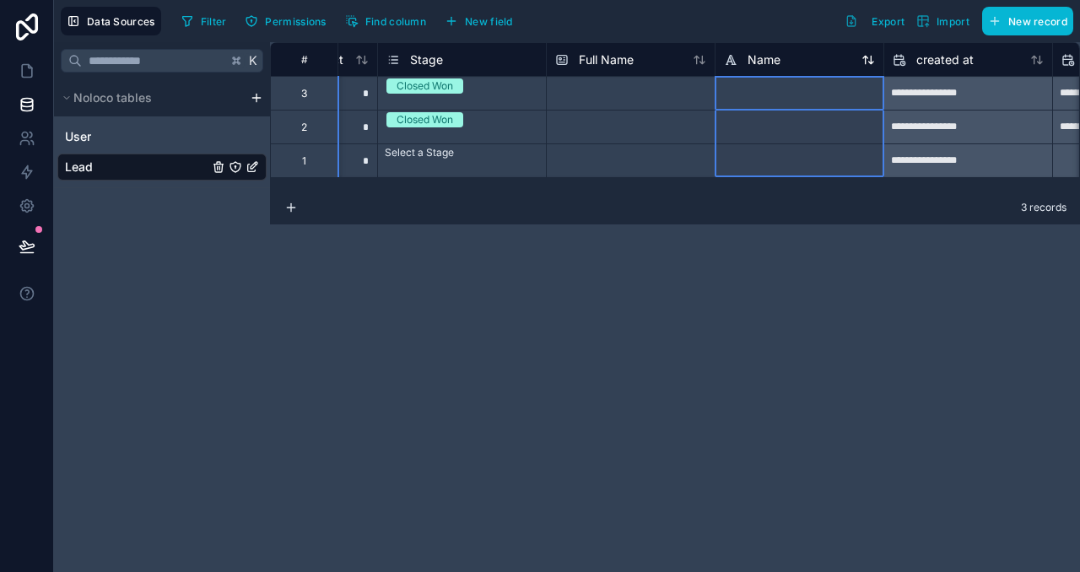
click at [749, 65] on span "Name" at bounding box center [764, 59] width 33 height 17
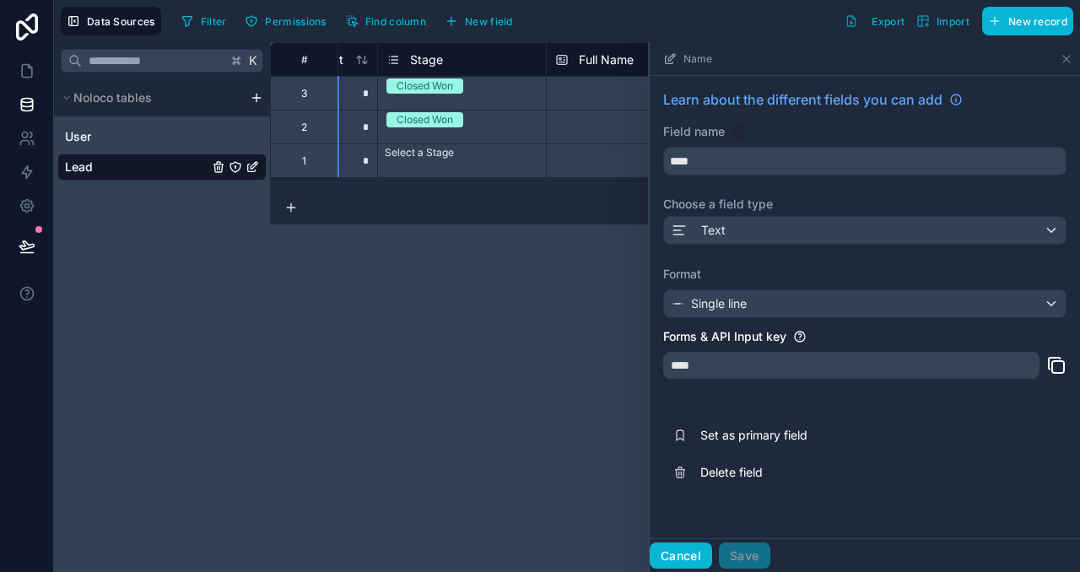
click at [689, 551] on button "Cancel" at bounding box center [681, 556] width 62 height 27
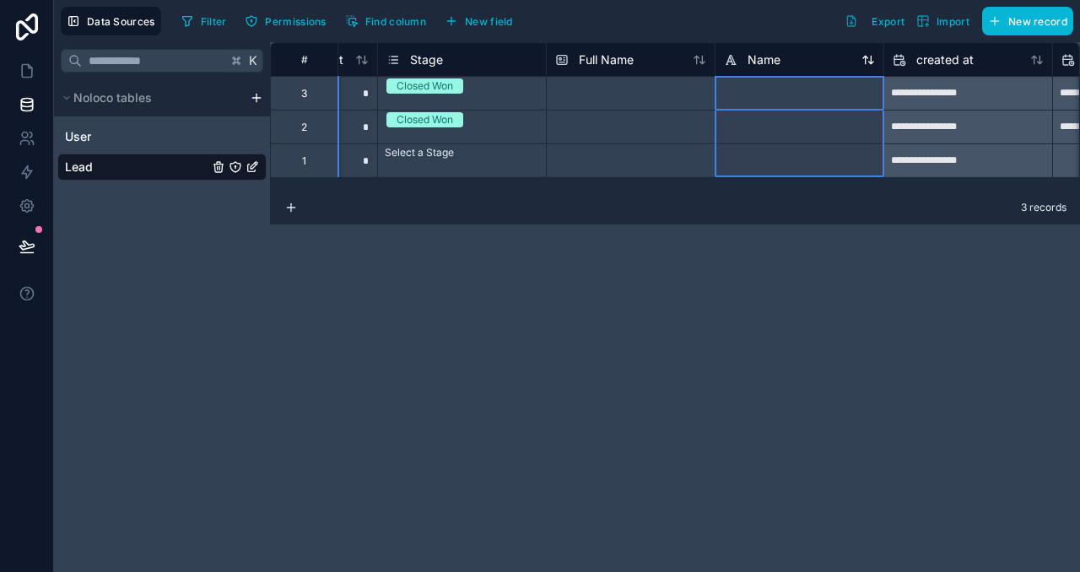
click at [754, 53] on span "Name" at bounding box center [764, 59] width 33 height 17
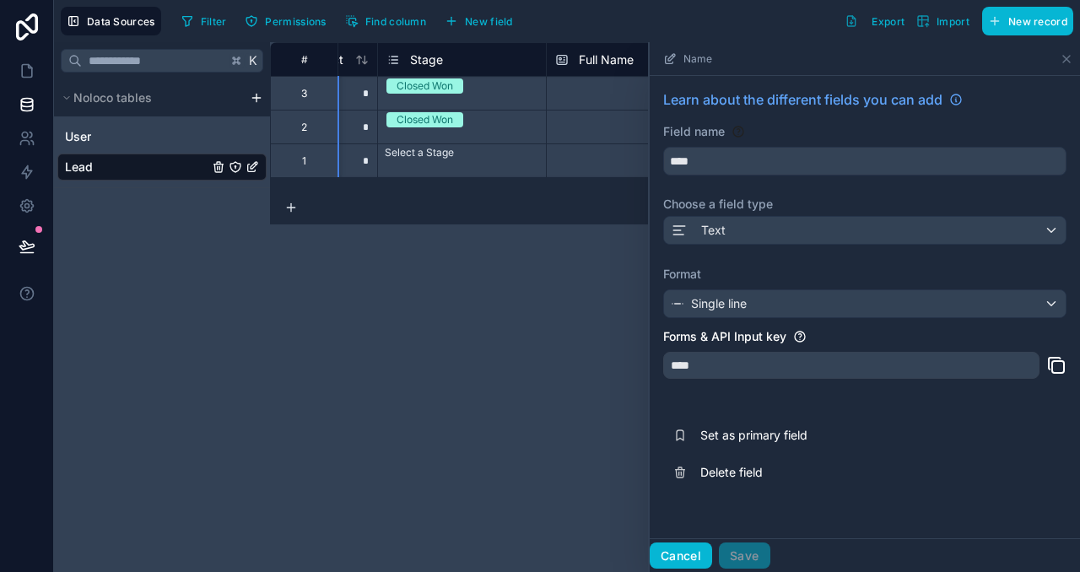
click at [684, 552] on button "Cancel" at bounding box center [681, 556] width 62 height 27
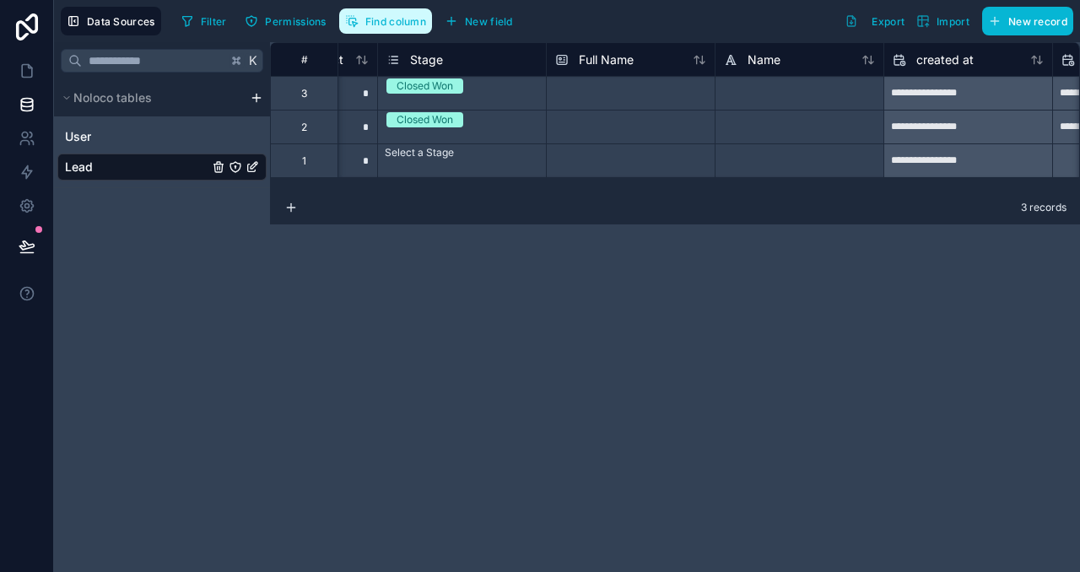
click at [421, 19] on span "Find column" at bounding box center [395, 21] width 61 height 13
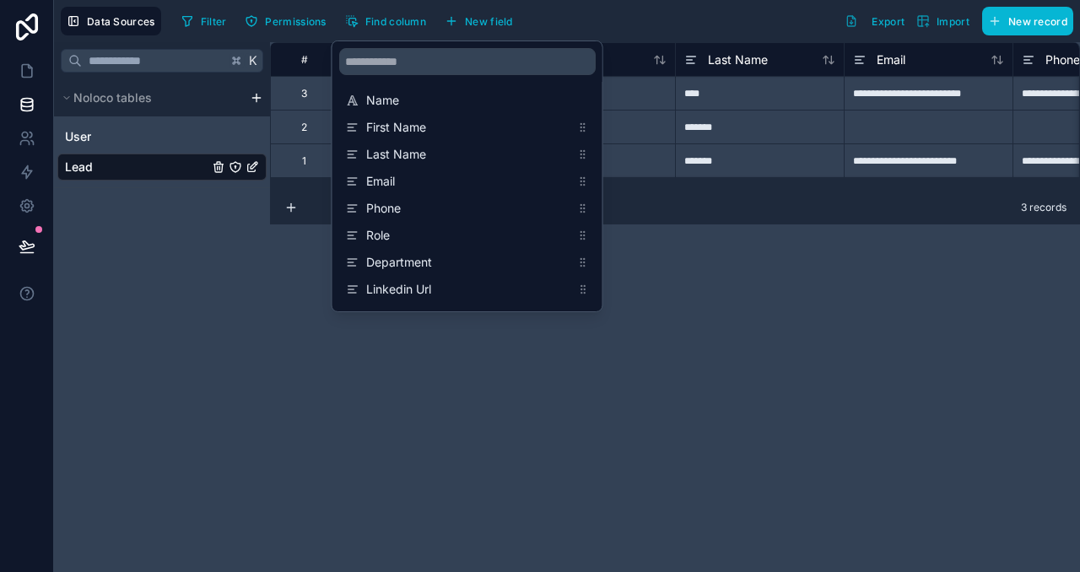
click at [764, 436] on div "**********" at bounding box center [675, 307] width 810 height 530
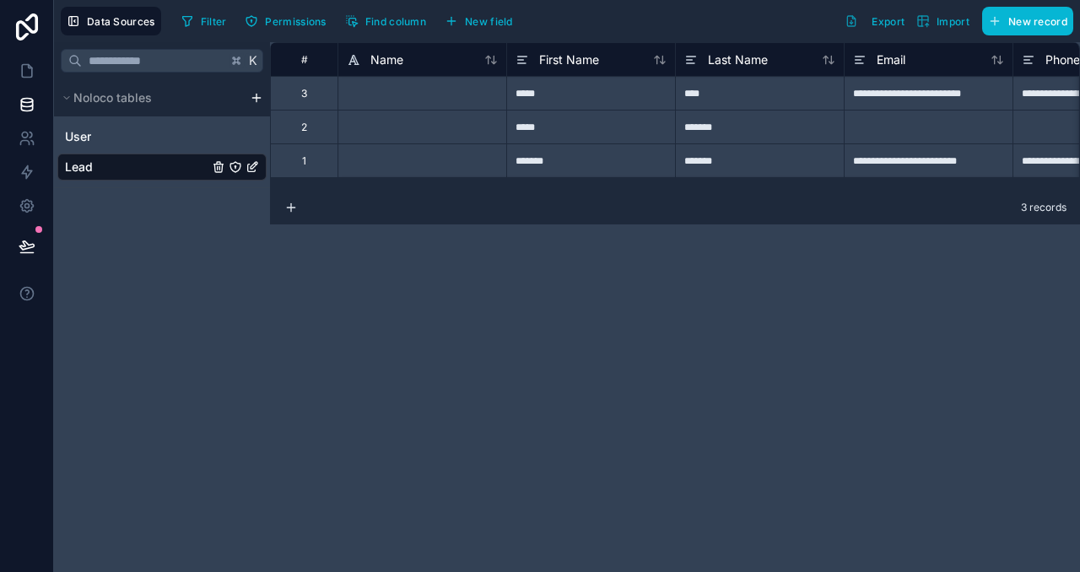
click at [435, 95] on div at bounding box center [422, 93] width 169 height 34
click at [716, 92] on div "****" at bounding box center [759, 93] width 169 height 34
click at [707, 93] on div "****" at bounding box center [759, 93] width 169 height 34
click at [707, 93] on input "****" at bounding box center [760, 93] width 168 height 33
type input "****"
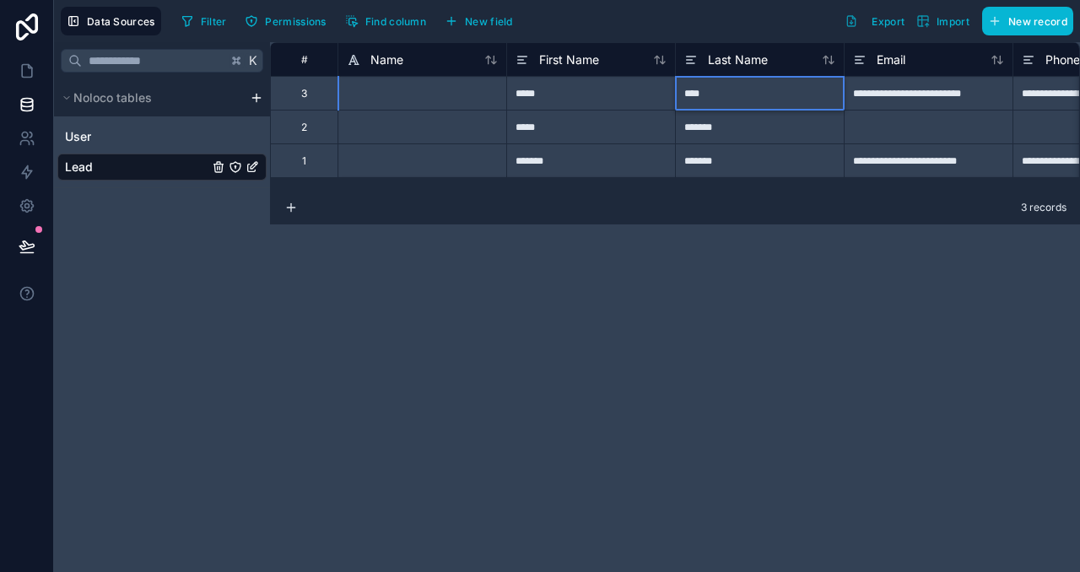
click at [668, 229] on div "**********" at bounding box center [675, 307] width 810 height 530
click at [533, 96] on div "*****" at bounding box center [590, 93] width 169 height 34
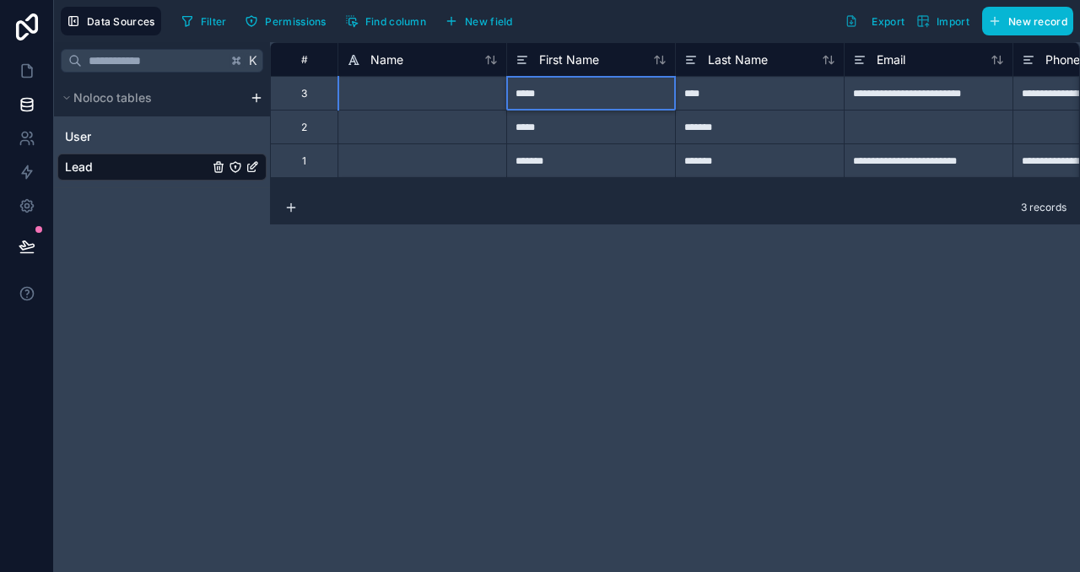
click at [533, 96] on div "*****" at bounding box center [590, 93] width 169 height 34
click at [458, 105] on div at bounding box center [422, 93] width 169 height 34
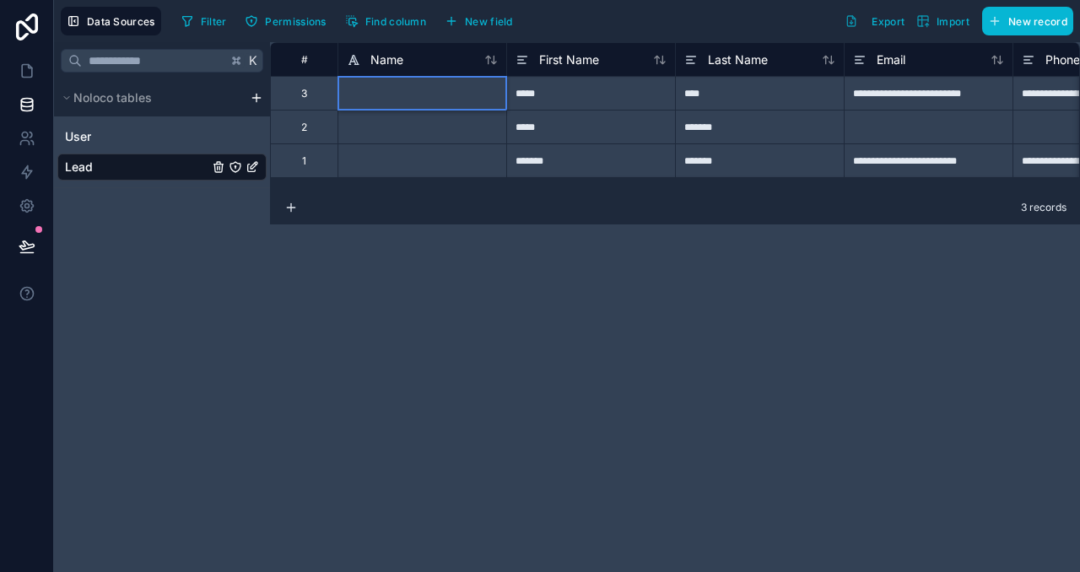
click at [458, 105] on div at bounding box center [422, 93] width 169 height 34
paste input "*****"
type input "*****"
click at [479, 260] on div "**********" at bounding box center [675, 307] width 810 height 530
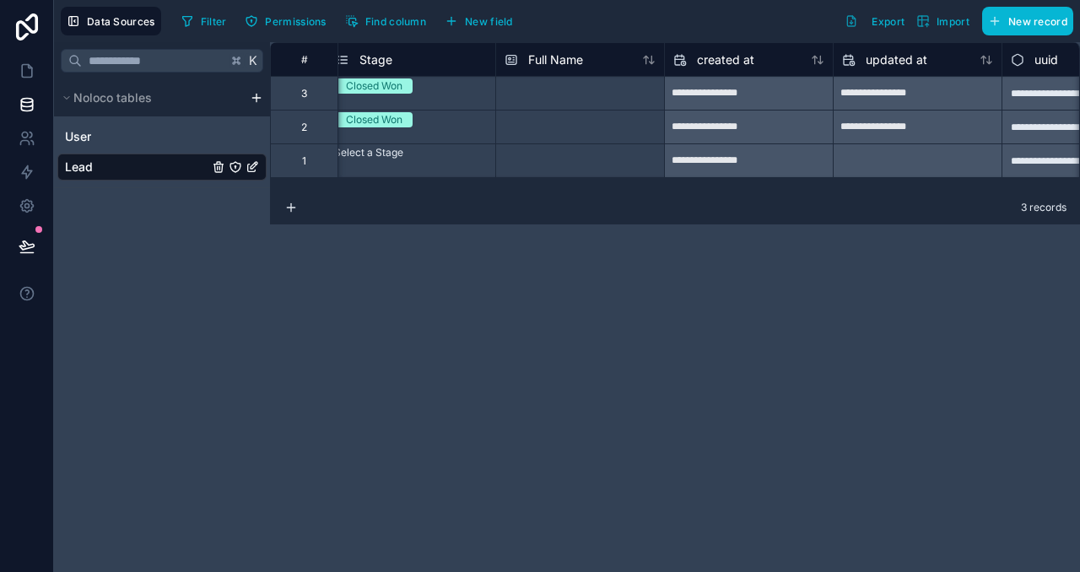
scroll to position [0, 1679]
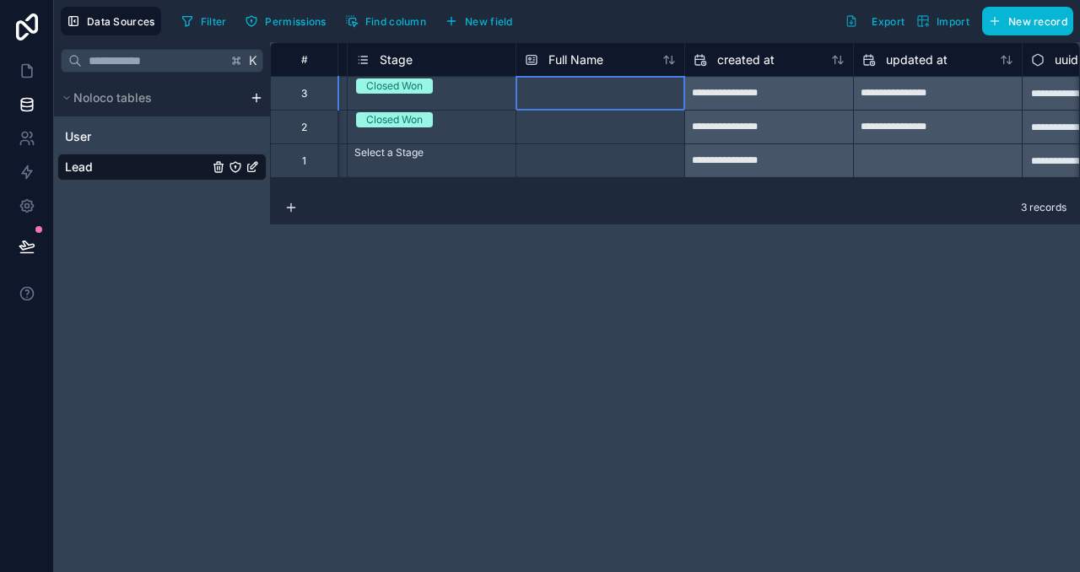
click at [592, 96] on div at bounding box center [600, 93] width 169 height 34
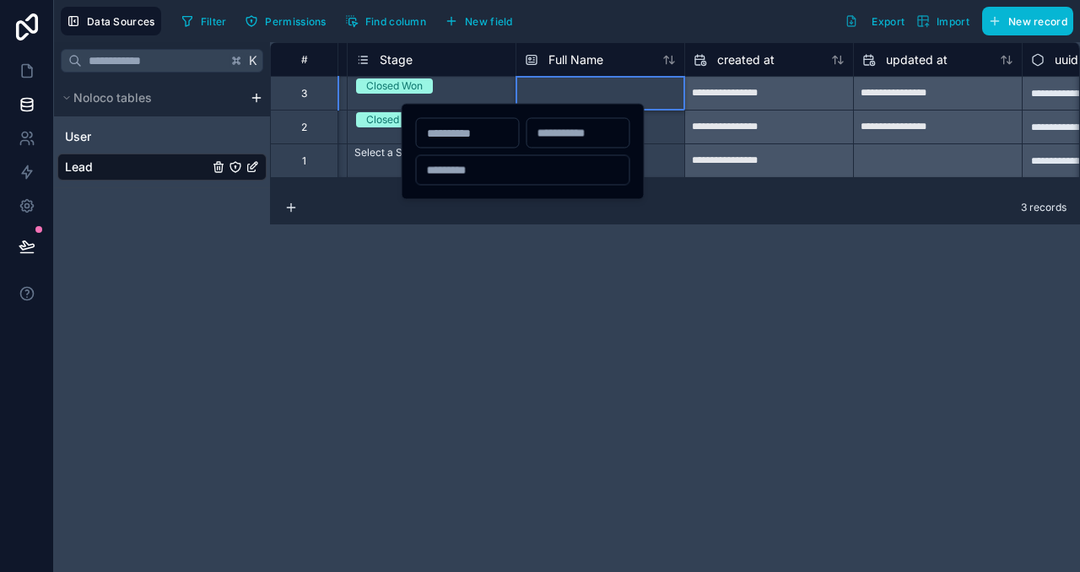
click at [526, 249] on div "**********" at bounding box center [675, 307] width 810 height 530
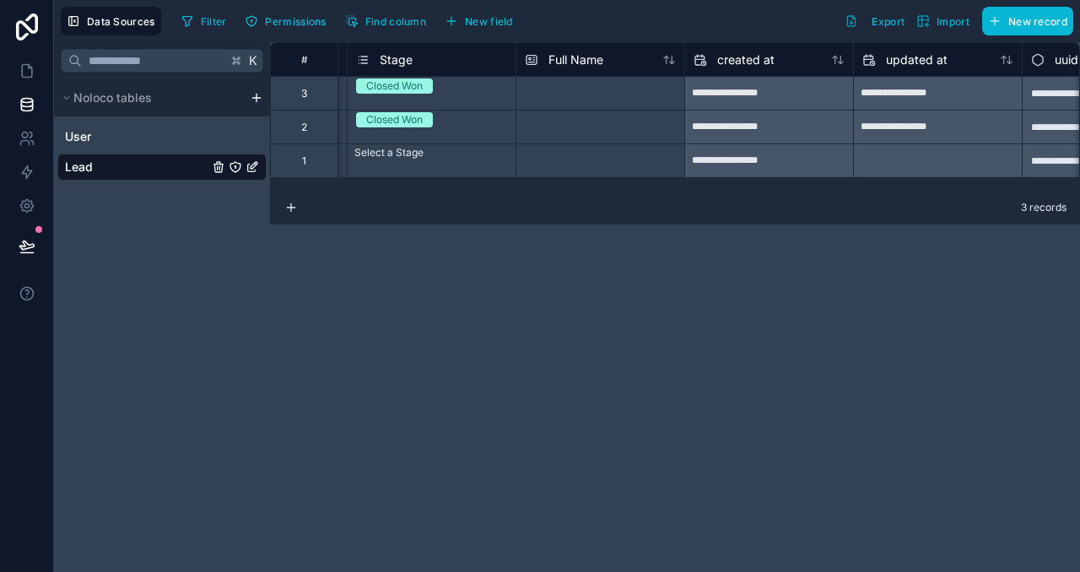
click at [590, 95] on div at bounding box center [600, 93] width 169 height 34
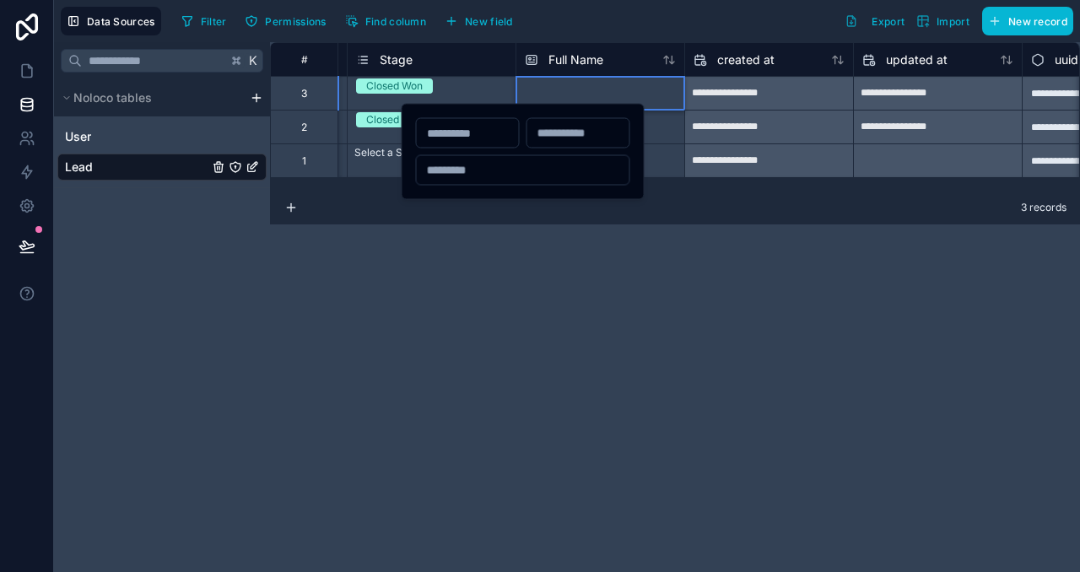
click at [571, 323] on div "**********" at bounding box center [675, 307] width 810 height 530
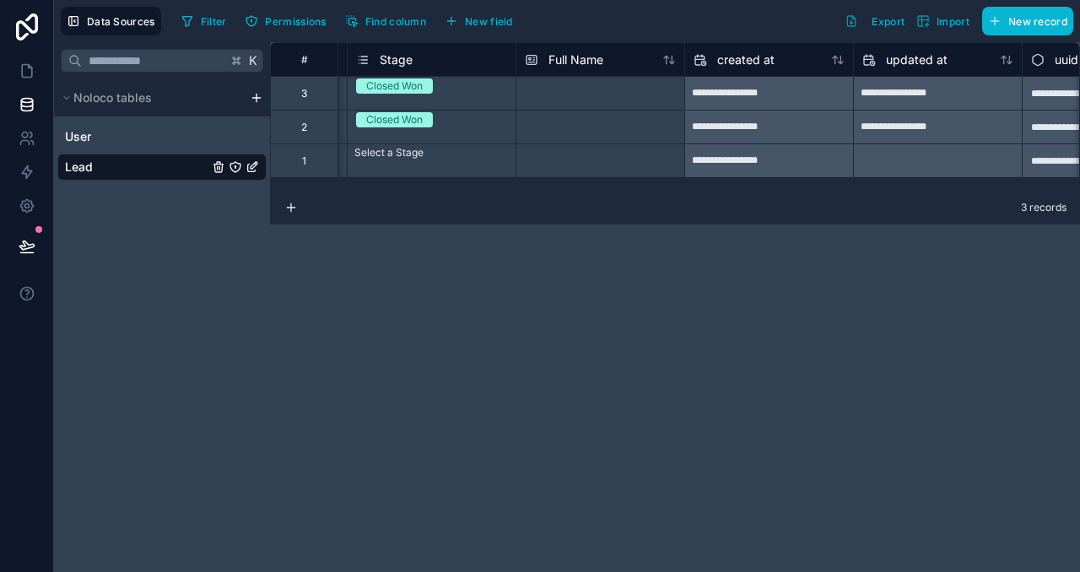
click at [607, 95] on div at bounding box center [600, 93] width 169 height 34
click at [585, 62] on span "Full Name" at bounding box center [576, 59] width 55 height 17
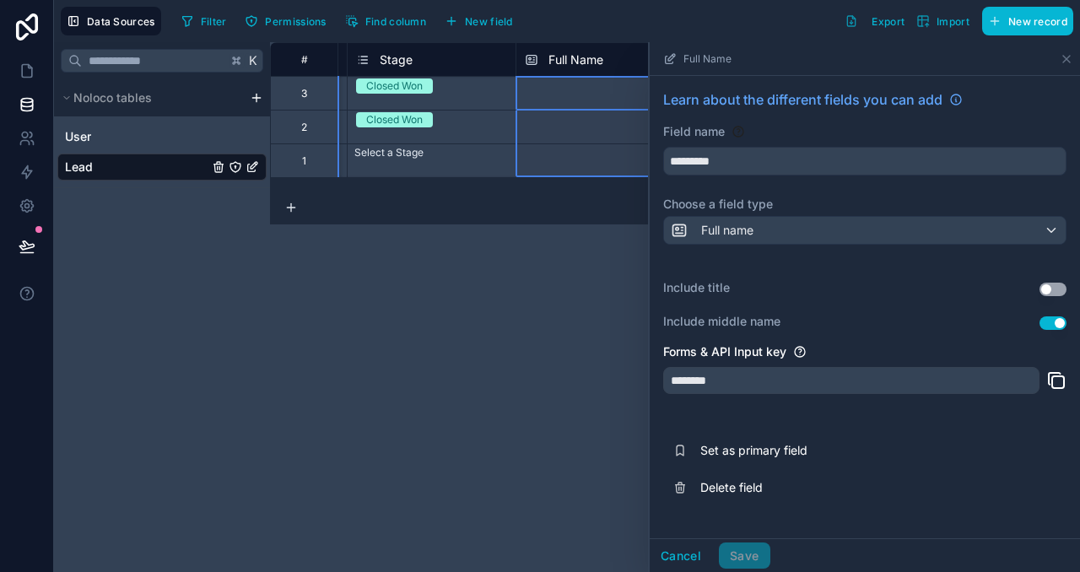
click at [769, 384] on div "********" at bounding box center [851, 380] width 376 height 27
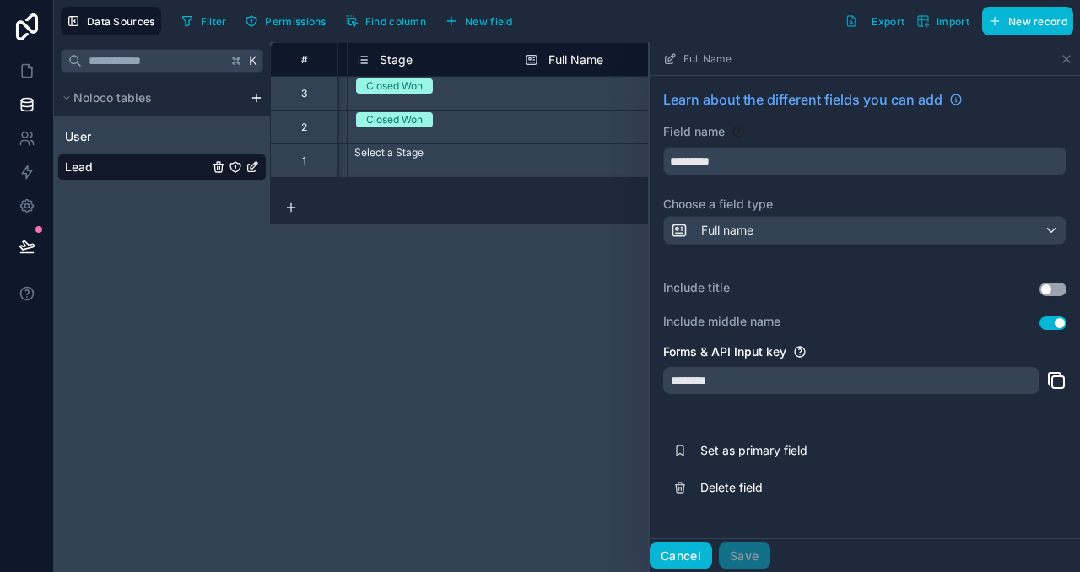
click at [698, 555] on button "Cancel" at bounding box center [681, 556] width 62 height 27
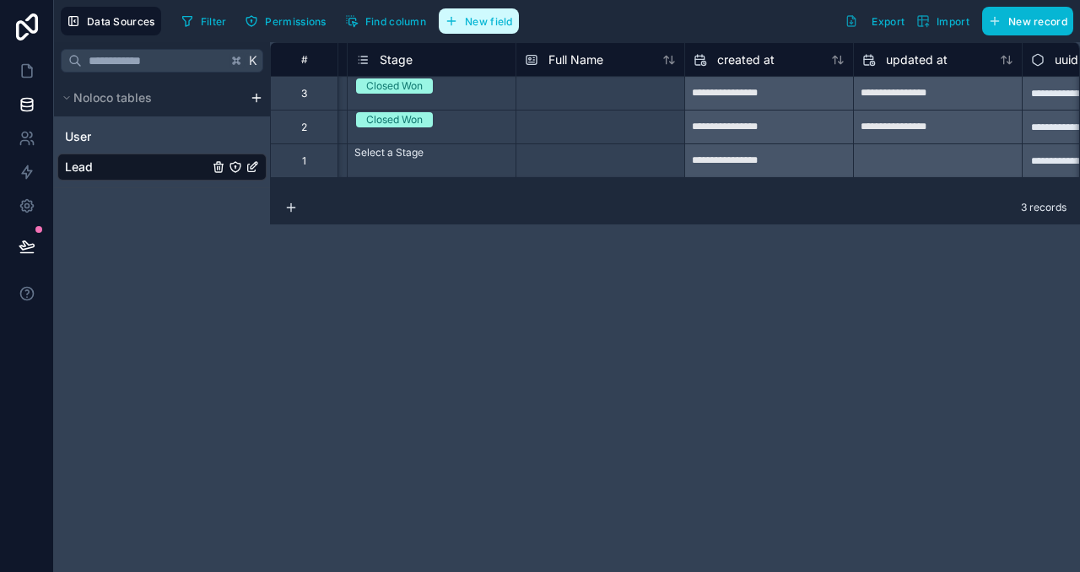
click at [506, 25] on span "New field" at bounding box center [489, 21] width 48 height 13
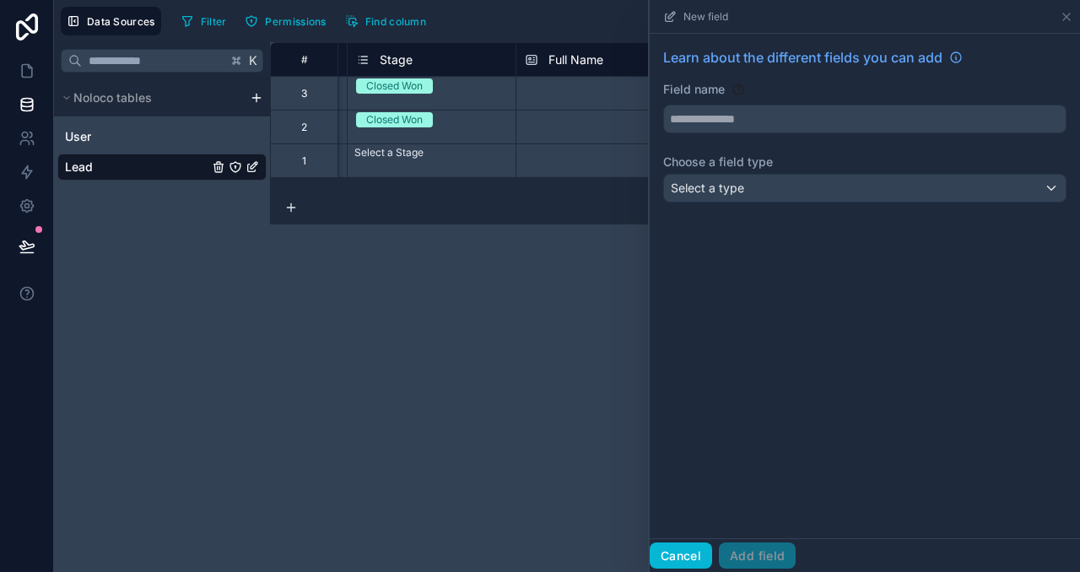
click at [689, 544] on button "Cancel" at bounding box center [681, 556] width 62 height 27
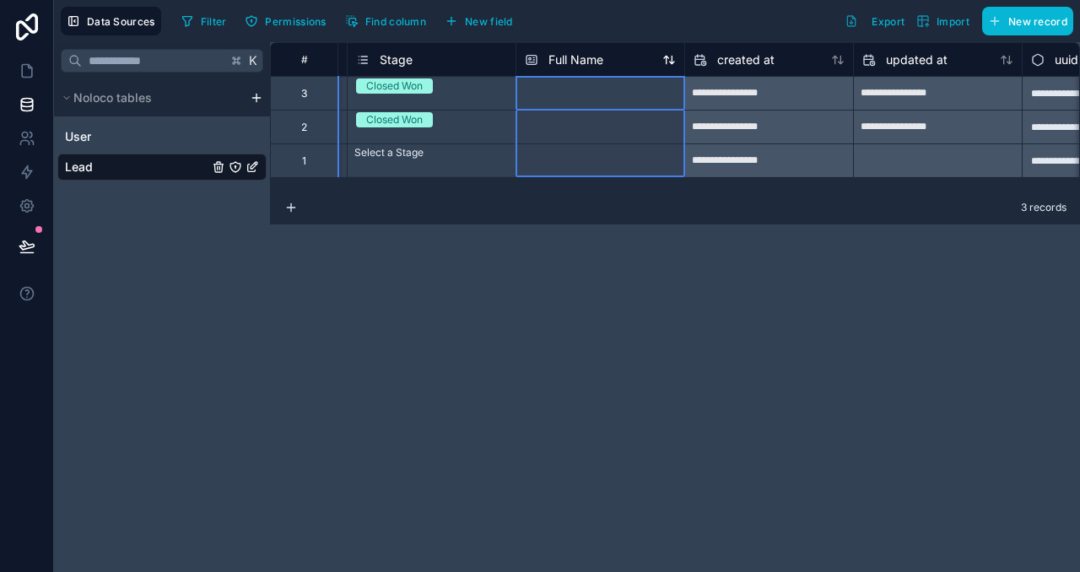
click at [587, 61] on span "Full Name" at bounding box center [576, 59] width 55 height 17
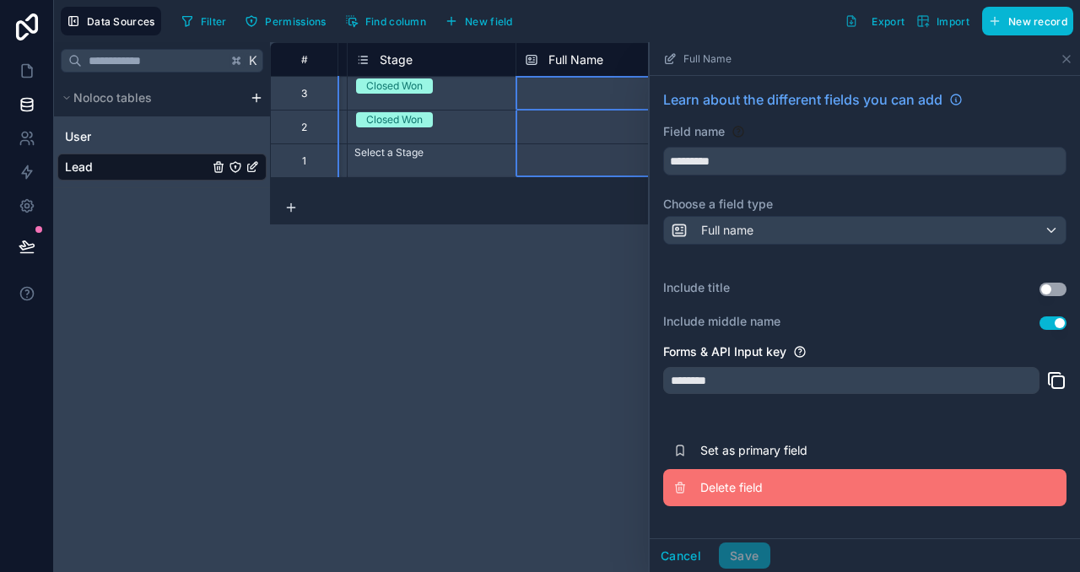
click at [768, 490] on span "Delete field" at bounding box center [821, 487] width 243 height 17
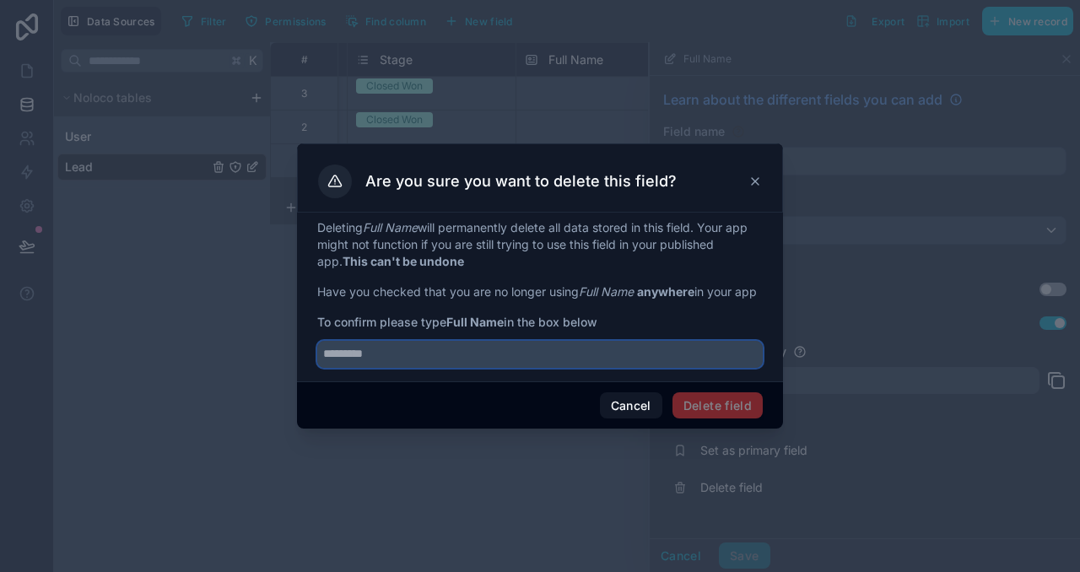
click at [510, 366] on input "text" at bounding box center [540, 354] width 446 height 27
type input "*********"
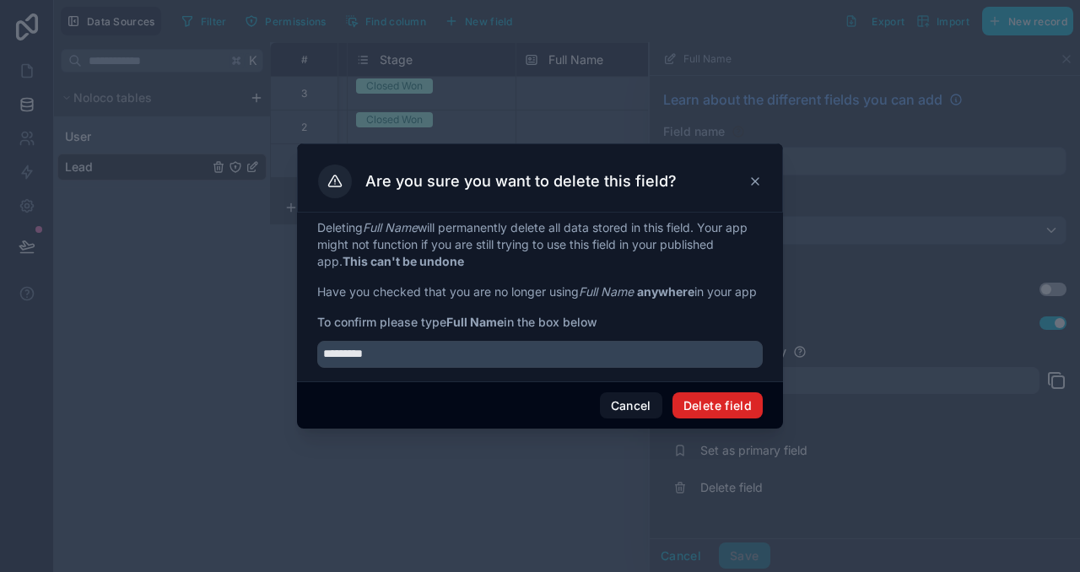
click at [720, 413] on button "Delete field" at bounding box center [718, 405] width 90 height 27
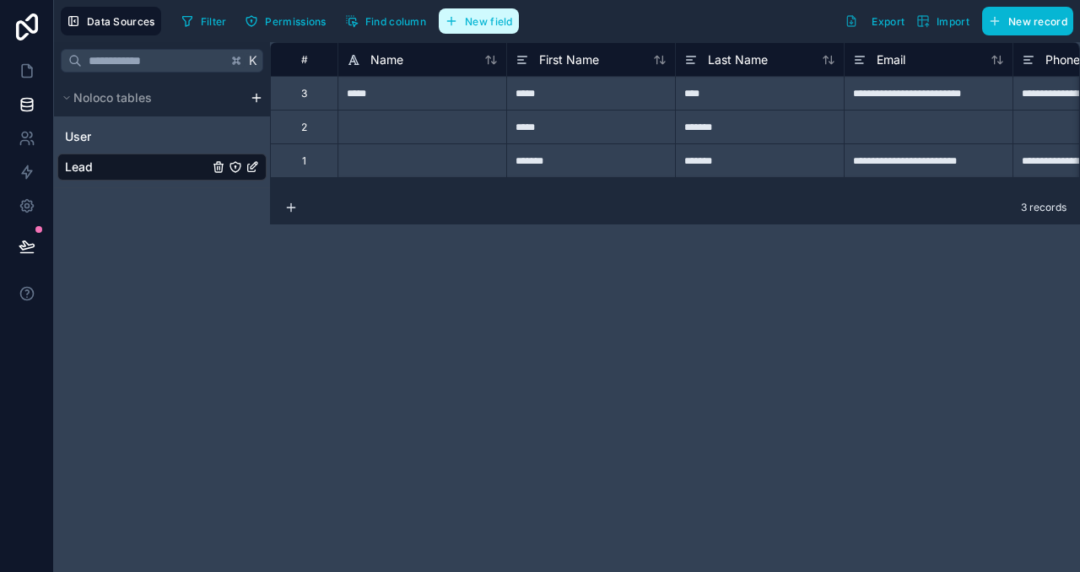
click at [494, 22] on span "New field" at bounding box center [489, 21] width 48 height 13
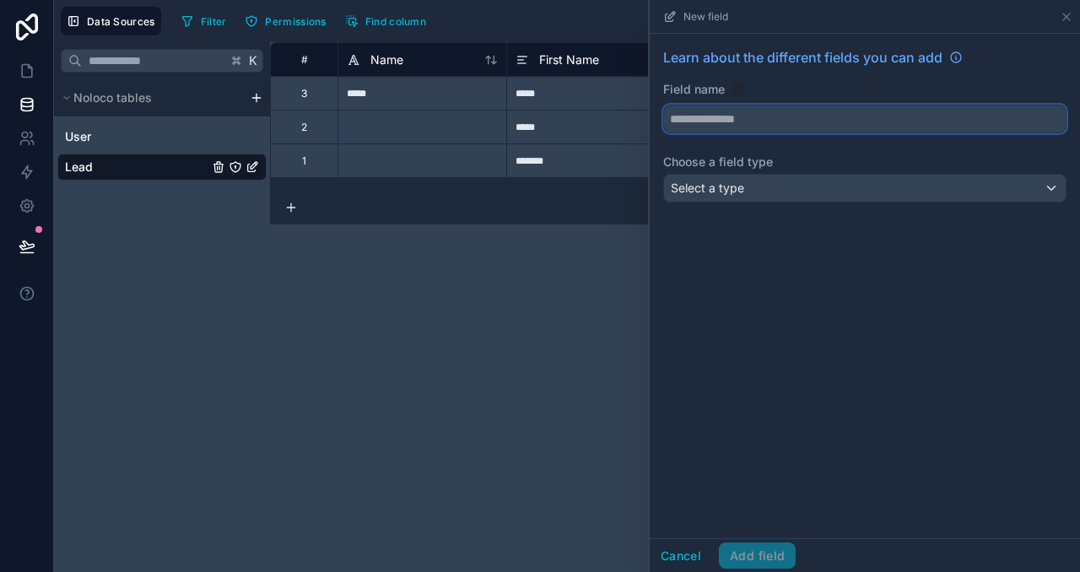
click at [877, 132] on button at bounding box center [864, 119] width 403 height 29
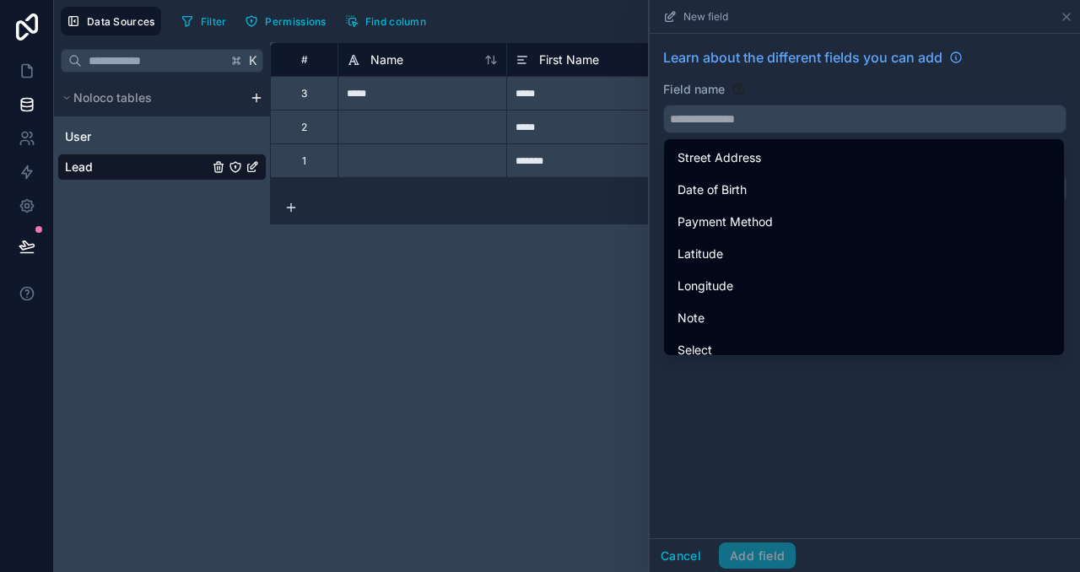
scroll to position [3156, 0]
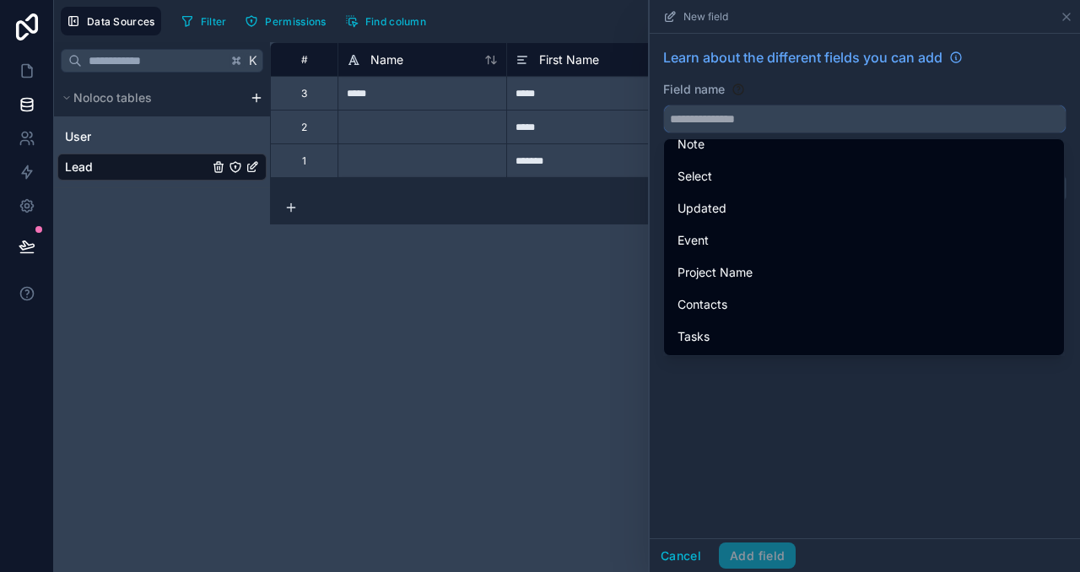
click at [916, 122] on input "text" at bounding box center [865, 118] width 402 height 27
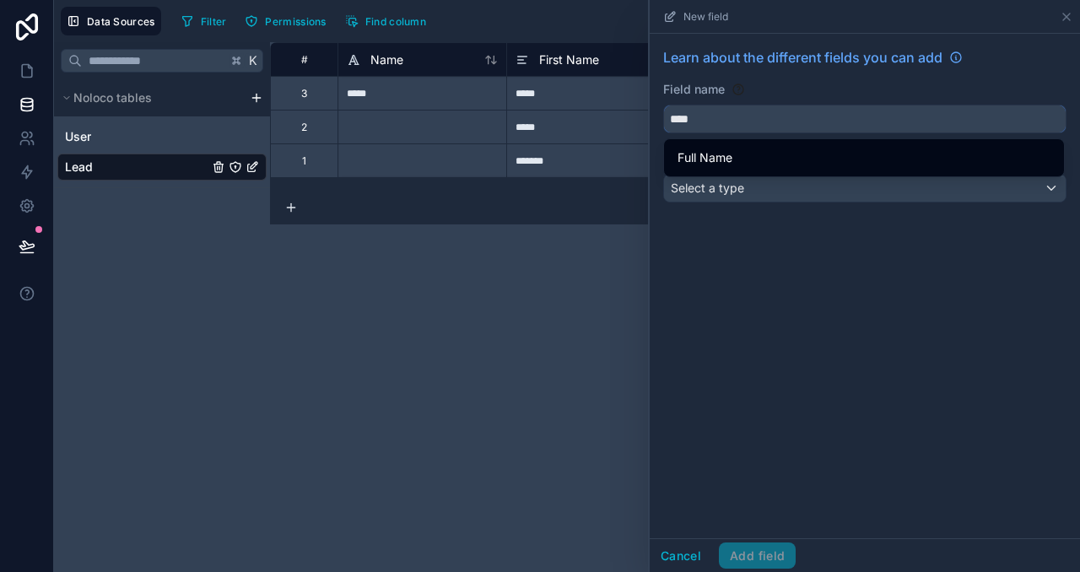
click at [828, 114] on input "****" at bounding box center [865, 118] width 402 height 27
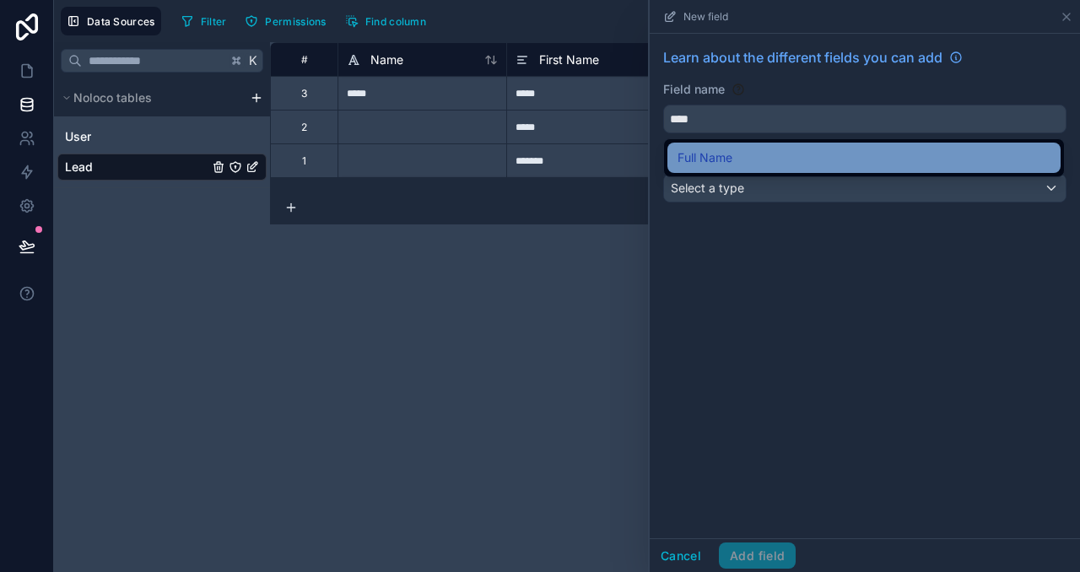
click at [788, 157] on div "Full Name" at bounding box center [864, 158] width 373 height 20
type input "*********"
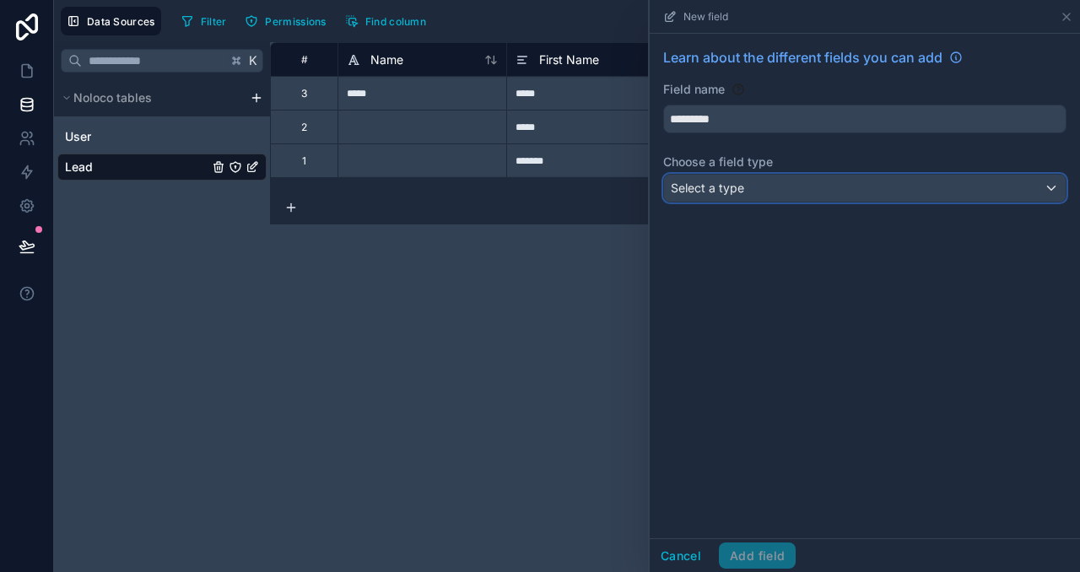
click at [760, 197] on div "Select a type" at bounding box center [865, 188] width 402 height 27
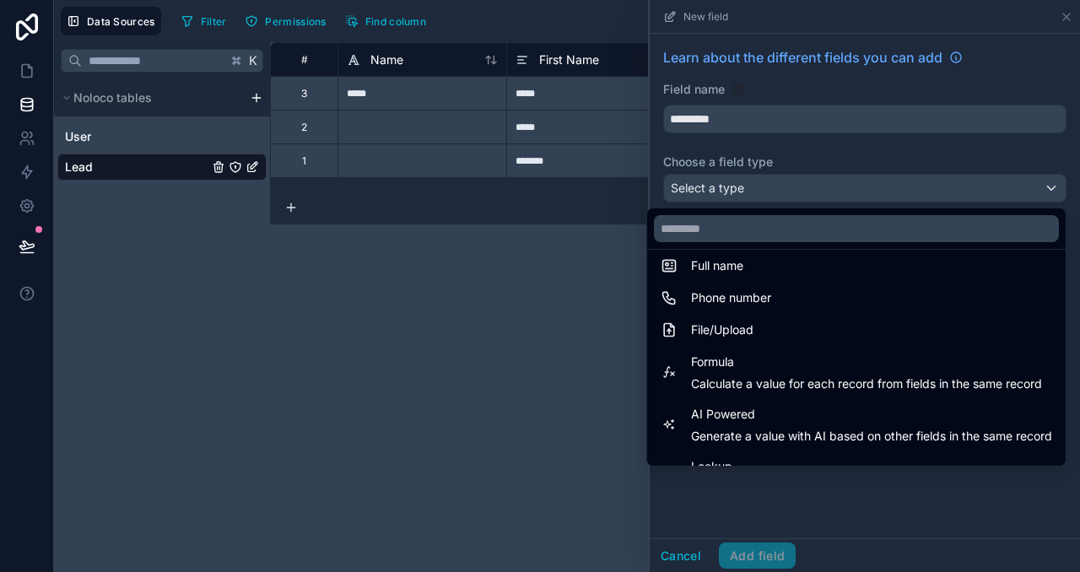
scroll to position [368, 0]
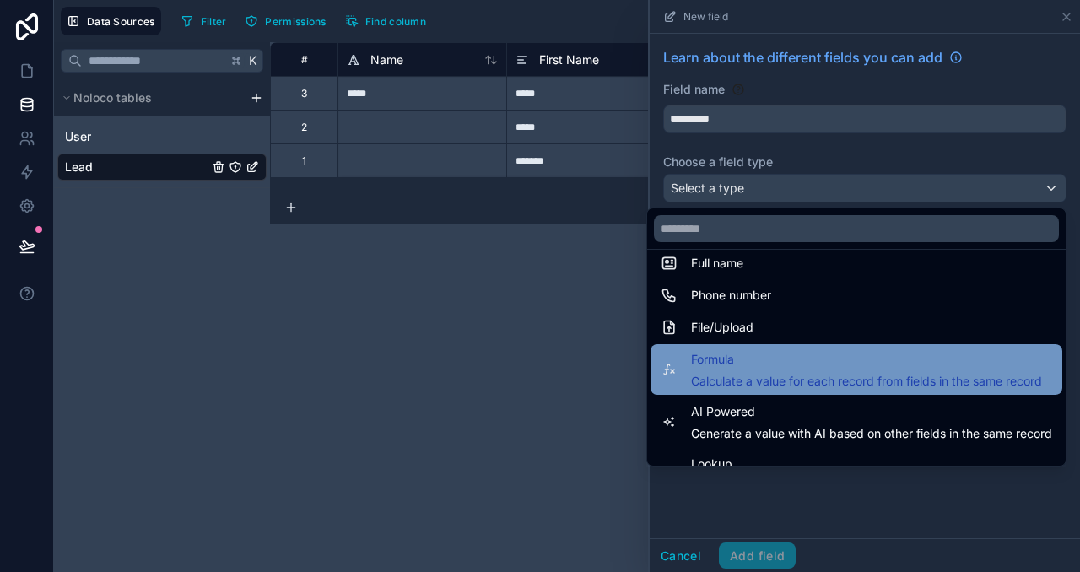
click at [947, 365] on span "Formula" at bounding box center [866, 359] width 351 height 20
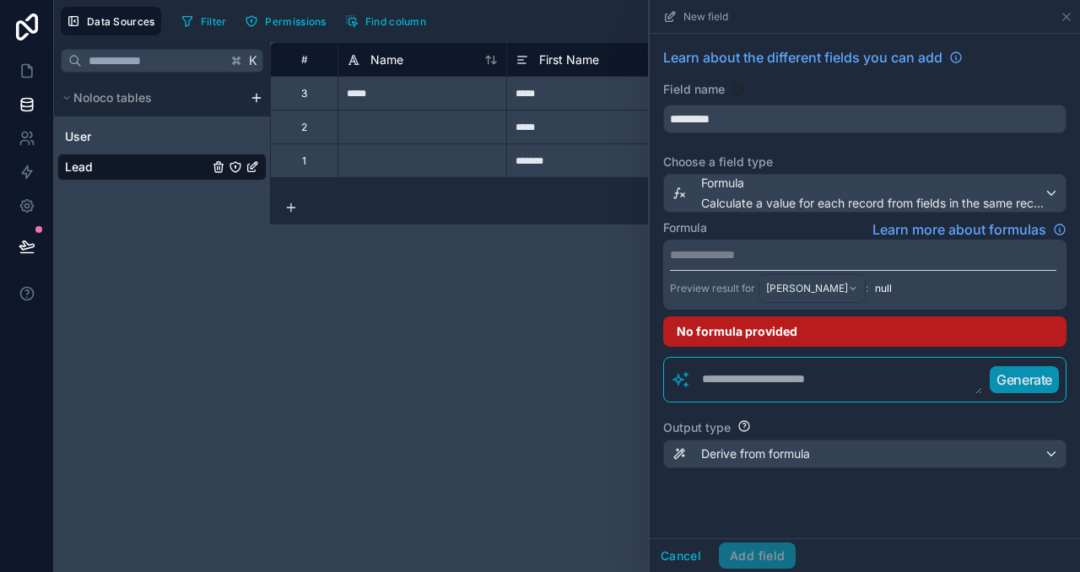
click at [828, 258] on p "**********" at bounding box center [863, 254] width 387 height 17
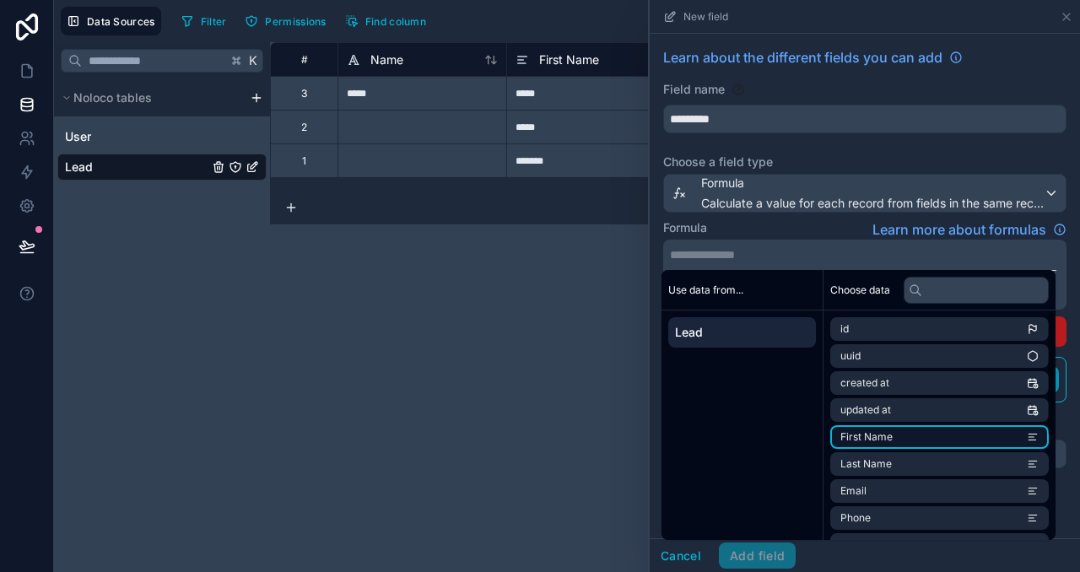
click at [911, 436] on li "First Name" at bounding box center [939, 437] width 219 height 24
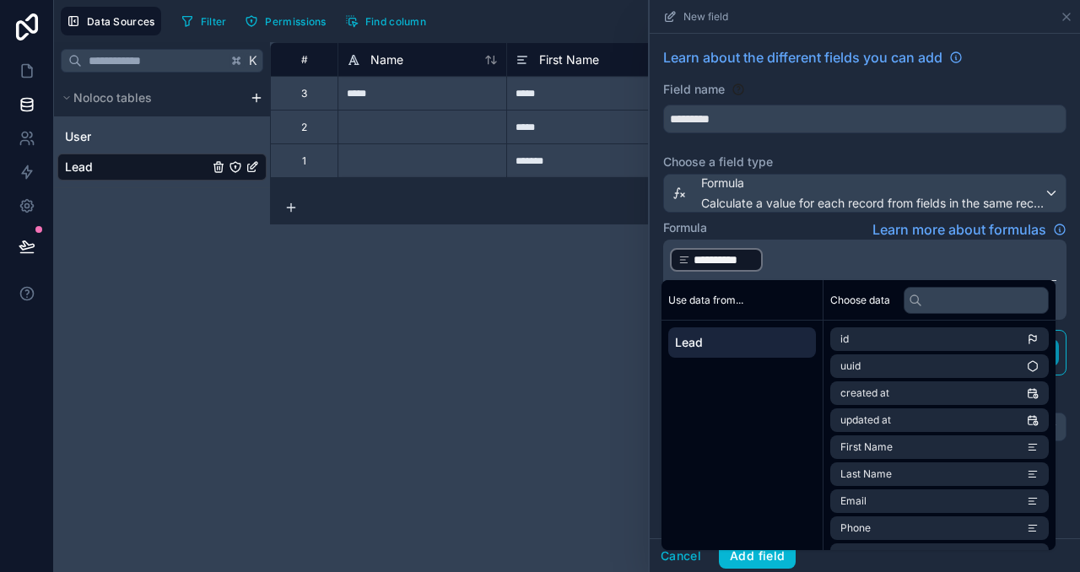
click at [808, 262] on p "**********" at bounding box center [863, 259] width 387 height 27
click at [815, 253] on p "**********" at bounding box center [863, 259] width 387 height 27
click at [808, 258] on p "**********" at bounding box center [863, 259] width 387 height 27
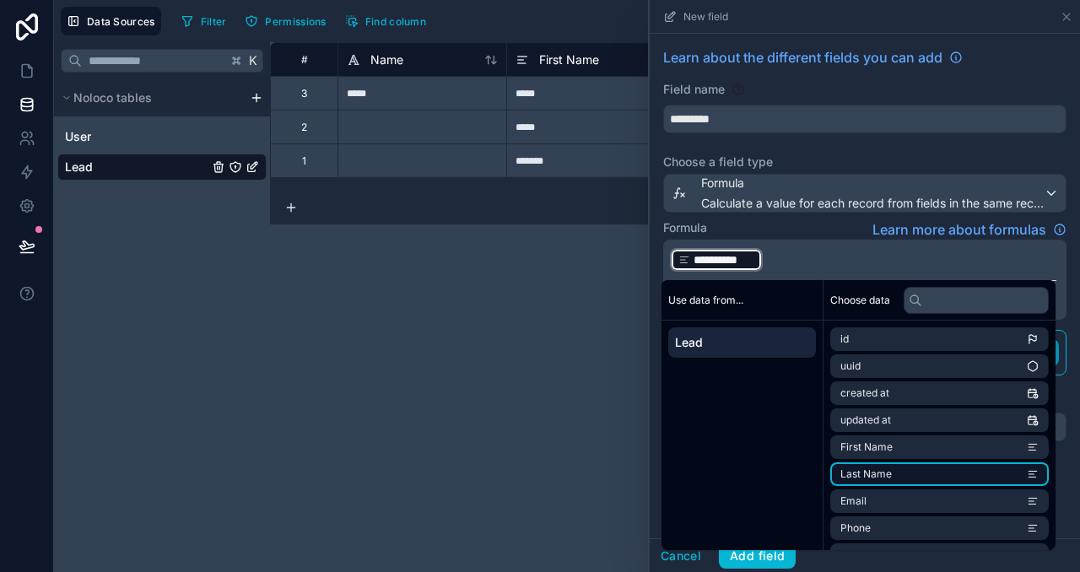
click at [874, 468] on span "Last Name" at bounding box center [866, 475] width 51 height 14
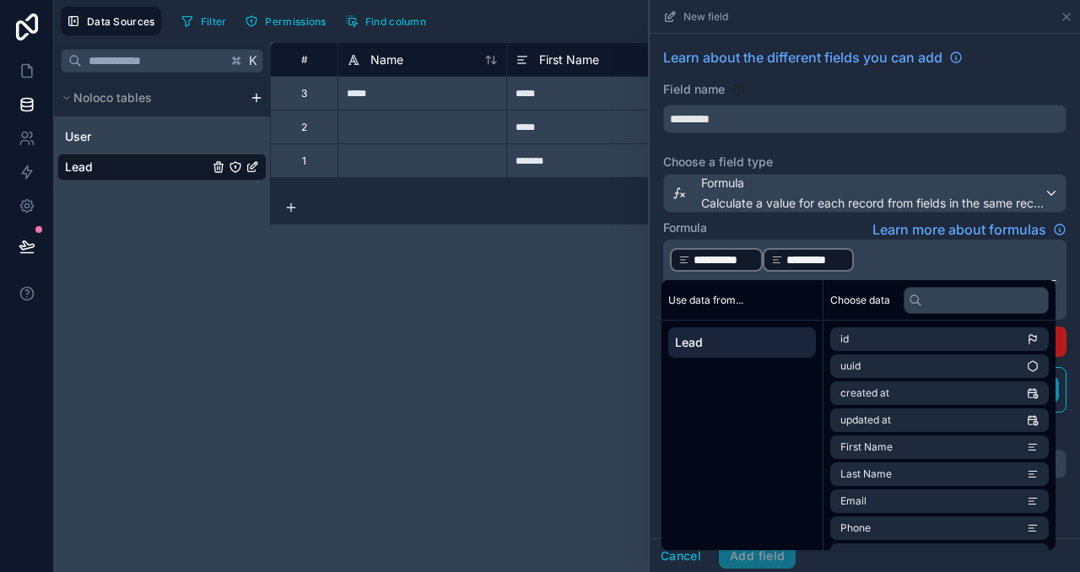
click at [721, 227] on div "Formula Learn more about formulas" at bounding box center [864, 229] width 403 height 20
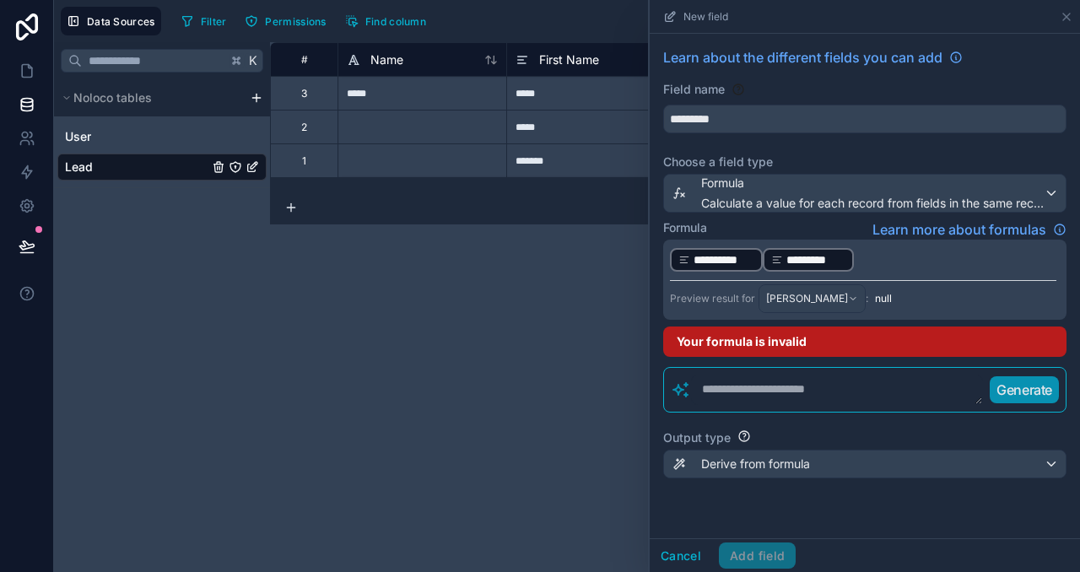
click at [888, 254] on p "**********" at bounding box center [863, 259] width 387 height 27
click at [879, 266] on p "**********" at bounding box center [863, 259] width 387 height 27
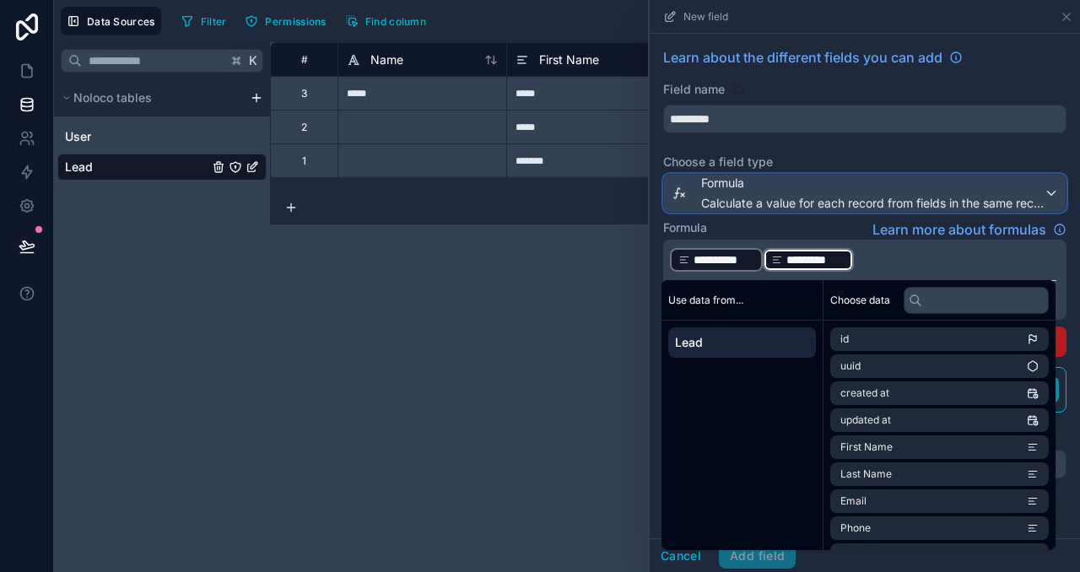
click at [827, 195] on span "Calculate a value for each record from fields in the same record" at bounding box center [872, 203] width 343 height 17
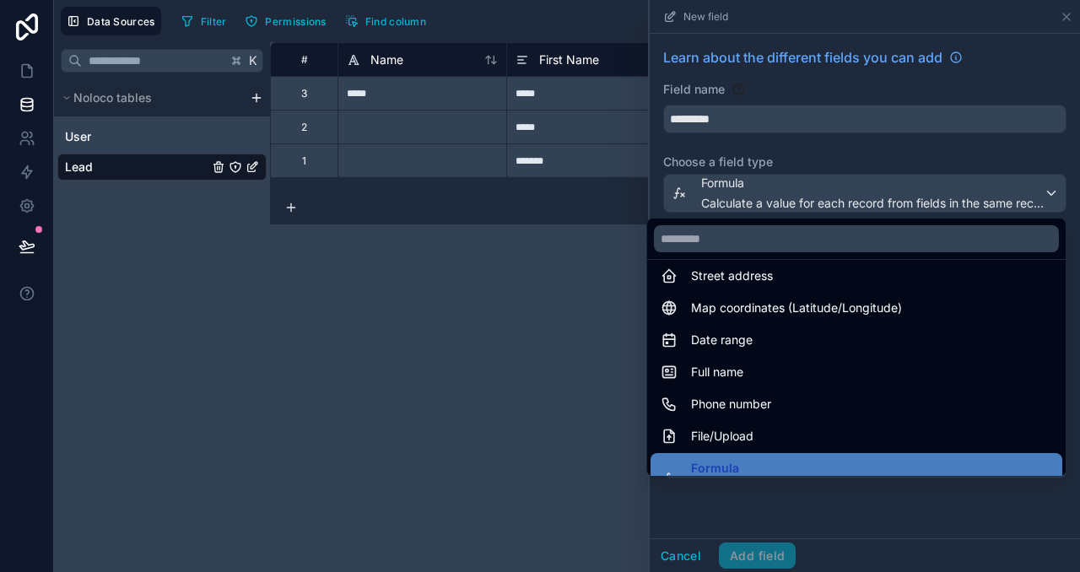
scroll to position [261, 0]
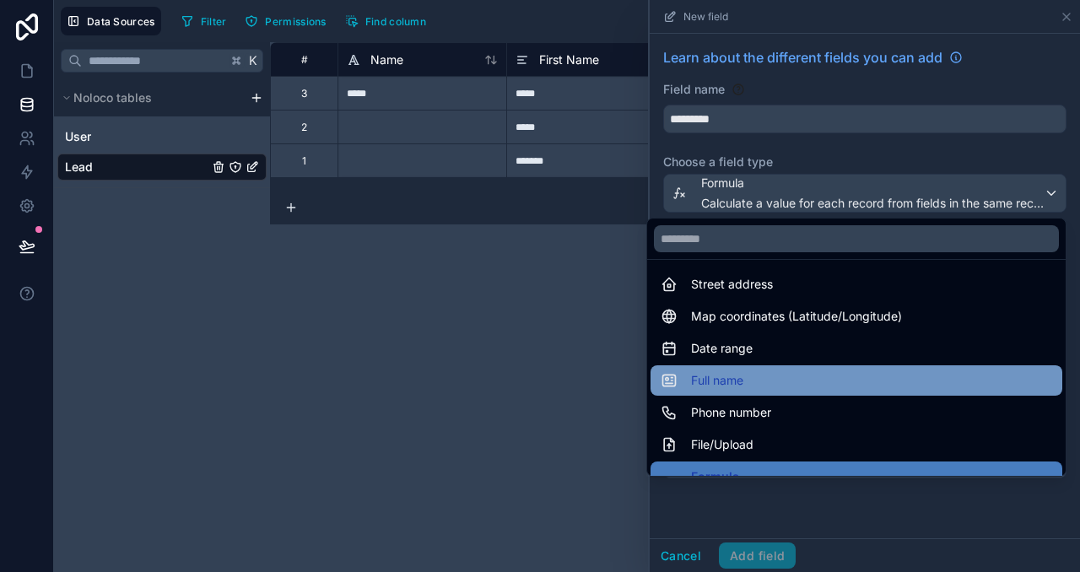
click at [803, 368] on div "Full name" at bounding box center [857, 380] width 412 height 30
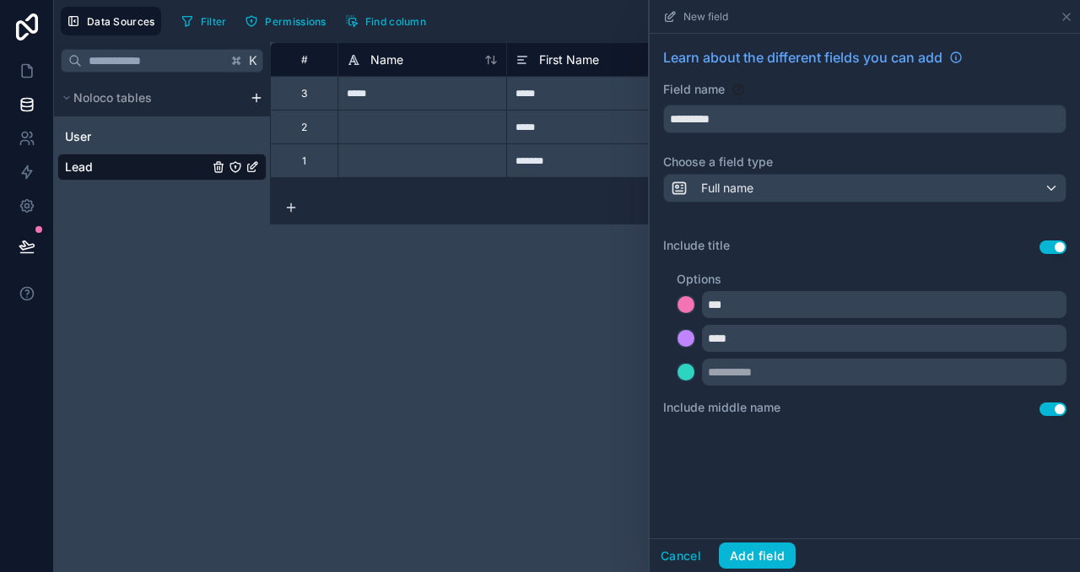
click at [1051, 409] on button "Use setting" at bounding box center [1053, 410] width 27 height 14
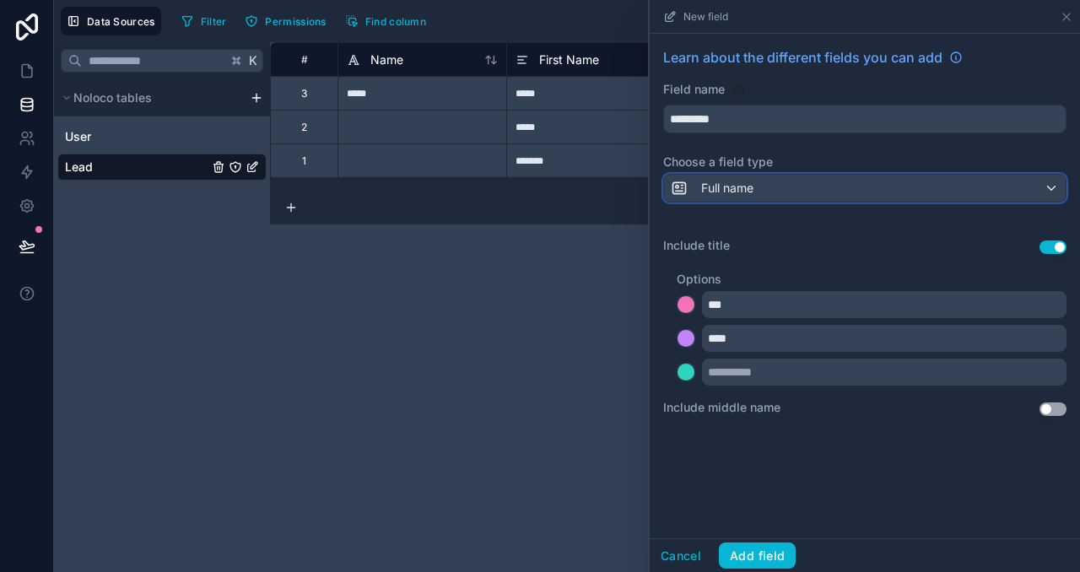
click at [785, 182] on div "Full name" at bounding box center [865, 188] width 402 height 27
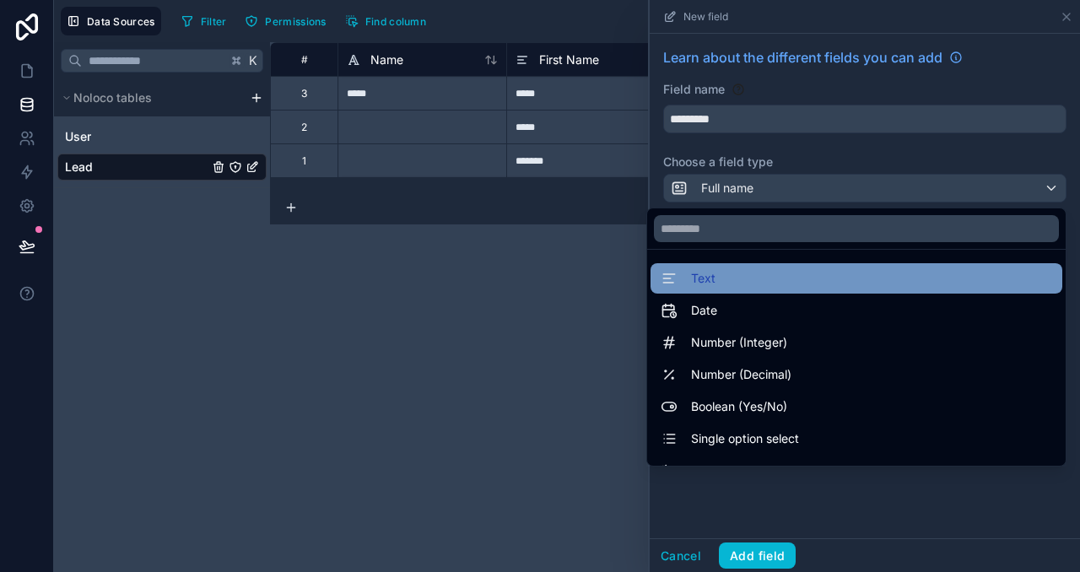
click at [924, 283] on div "Text" at bounding box center [857, 278] width 392 height 20
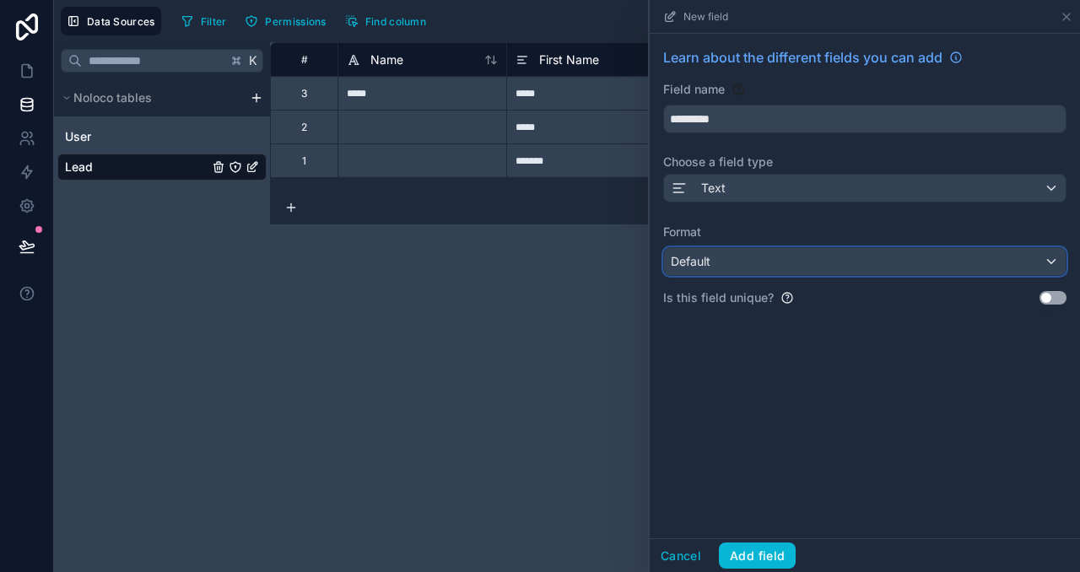
click at [884, 260] on div "Default" at bounding box center [865, 261] width 402 height 27
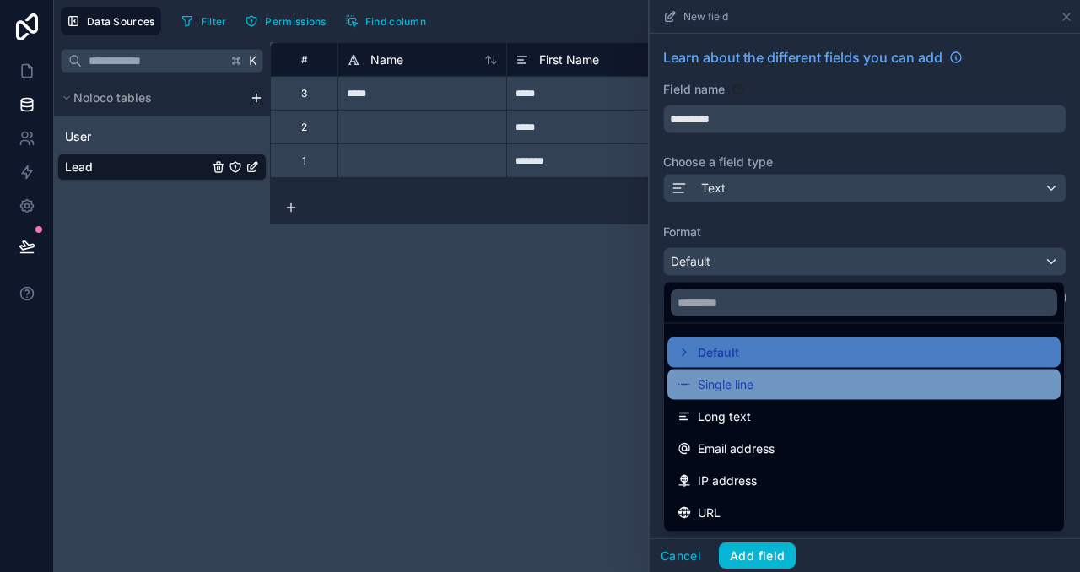
click at [857, 381] on div "Single line" at bounding box center [864, 385] width 373 height 20
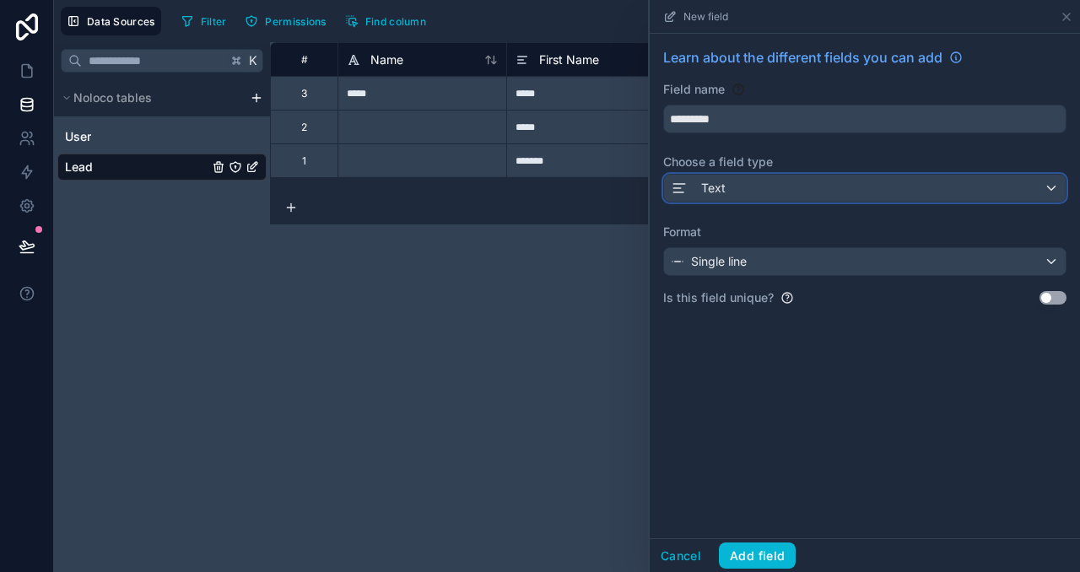
click at [928, 195] on div "Text" at bounding box center [865, 188] width 402 height 27
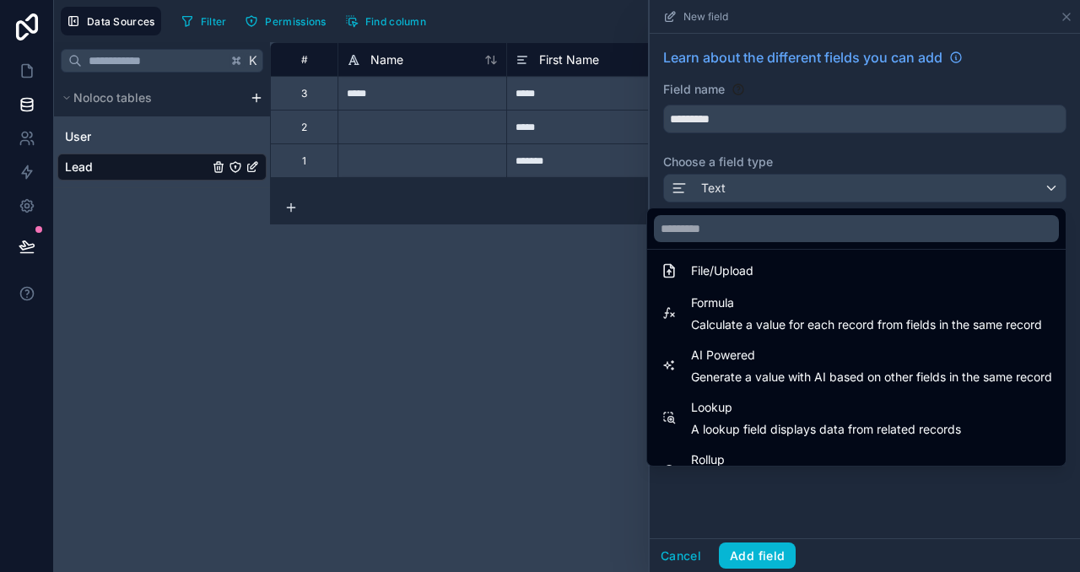
scroll to position [316, 0]
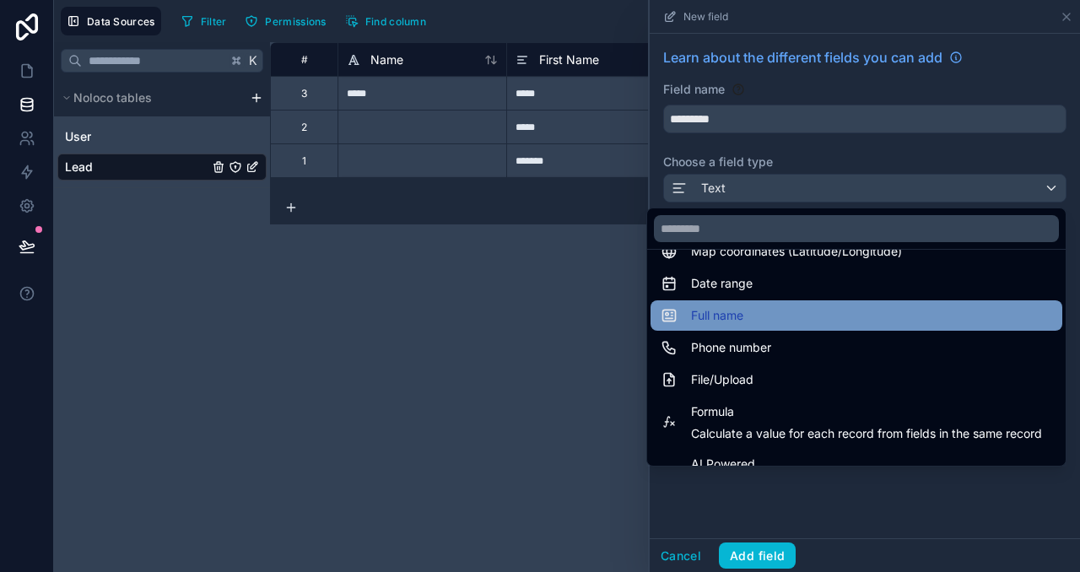
click at [842, 322] on div "Full name" at bounding box center [857, 316] width 392 height 20
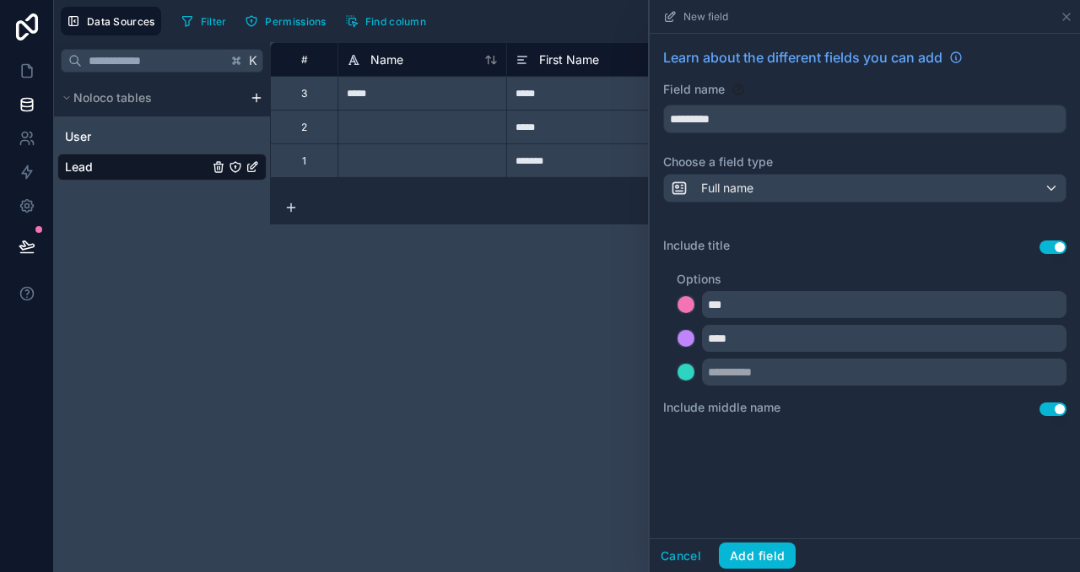
click at [1055, 248] on button "Use setting" at bounding box center [1053, 248] width 27 height 14
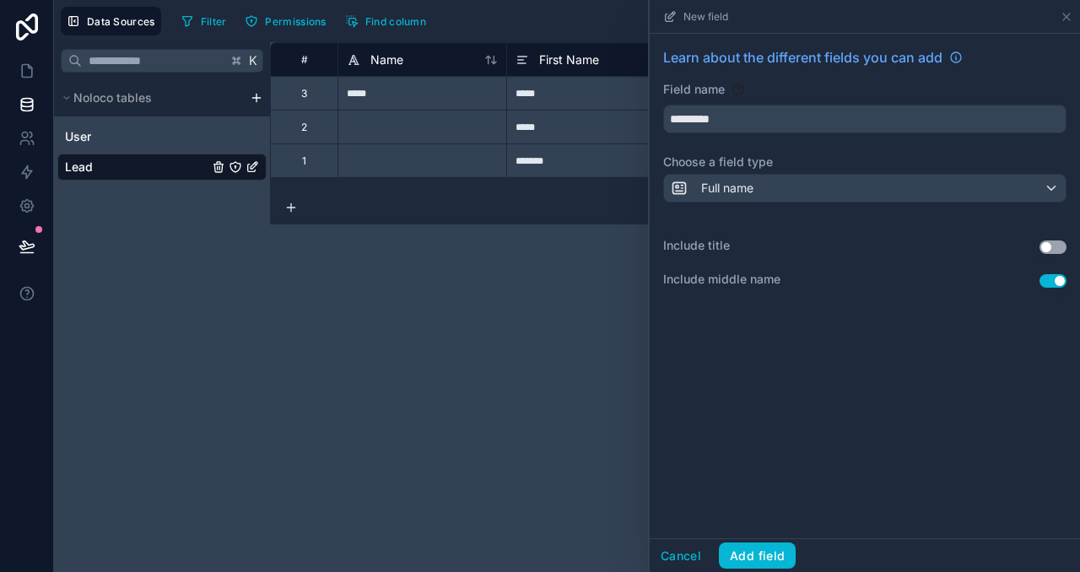
click at [1059, 286] on button "Use setting" at bounding box center [1053, 281] width 27 height 14
click at [769, 548] on button "Add field" at bounding box center [757, 556] width 77 height 27
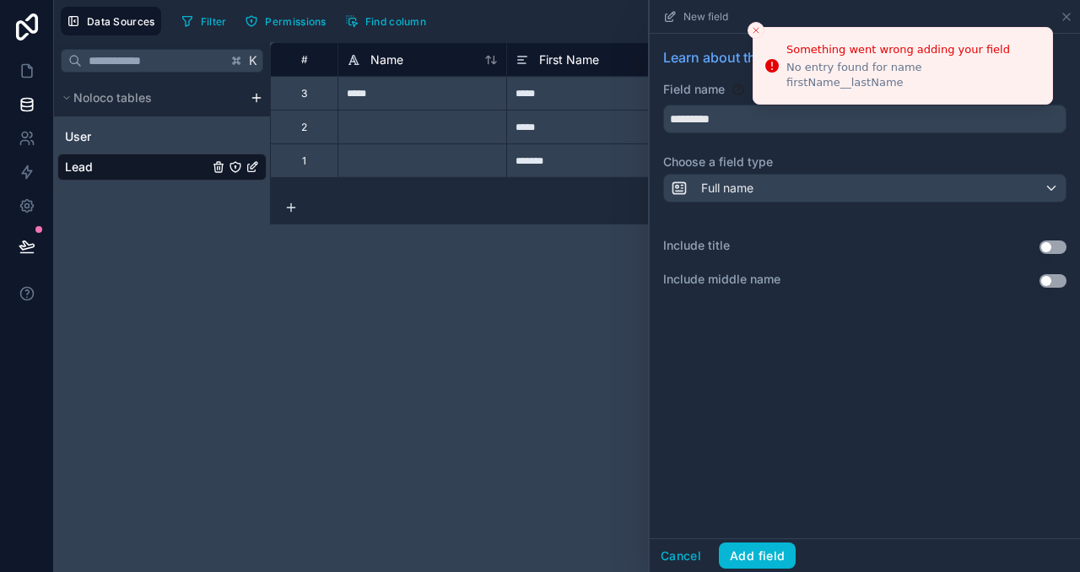
click at [788, 358] on div "Learn about the different fields you can add Field name ********* Choose a fiel…" at bounding box center [865, 286] width 430 height 505
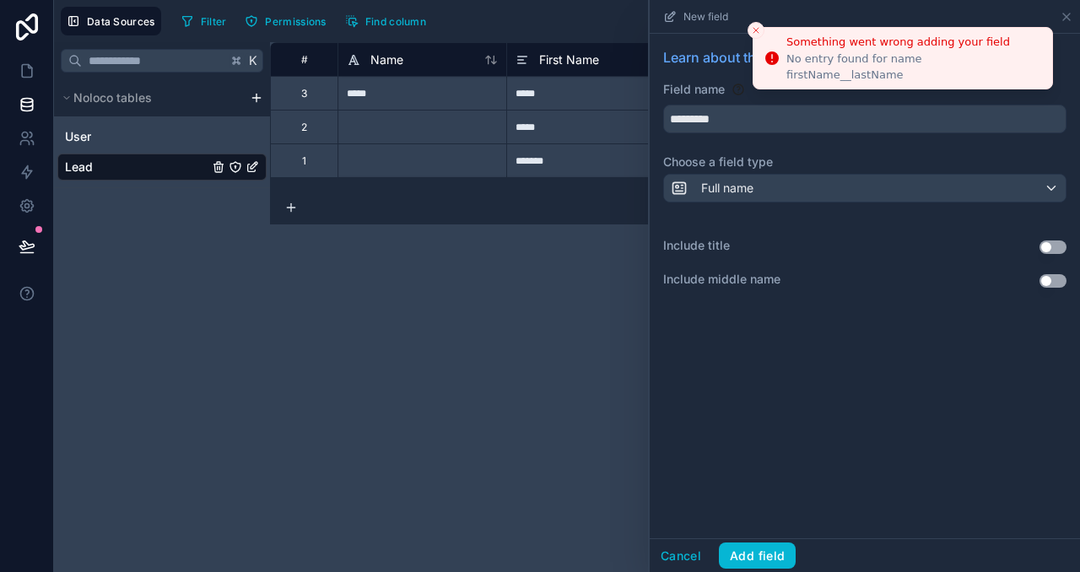
click at [755, 29] on icon "Close toast" at bounding box center [756, 30] width 10 height 10
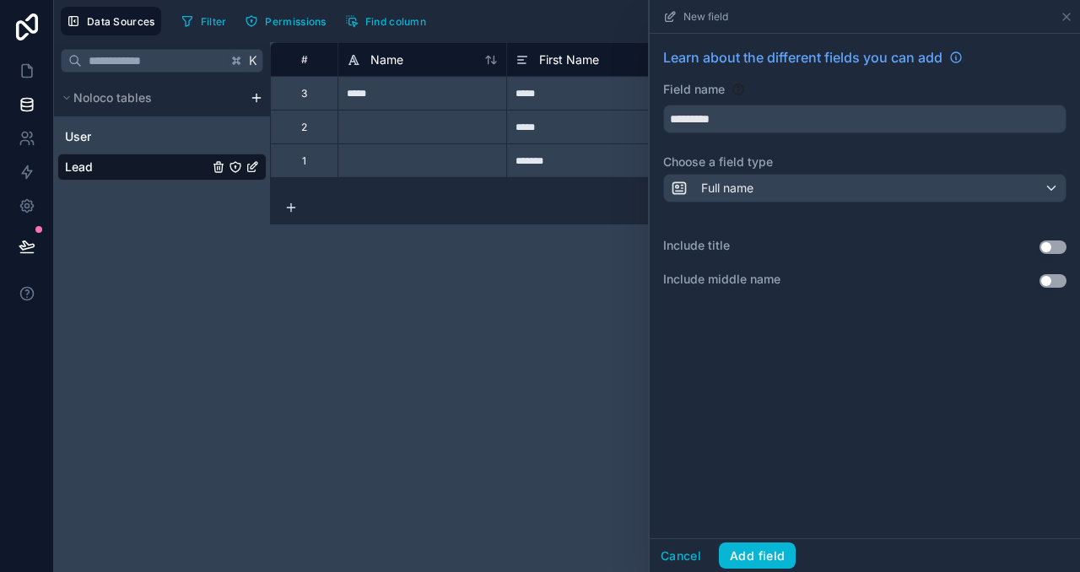
click at [1058, 255] on div "Include title Use setting" at bounding box center [864, 247] width 403 height 20
click at [1058, 253] on button "Use setting" at bounding box center [1053, 248] width 27 height 14
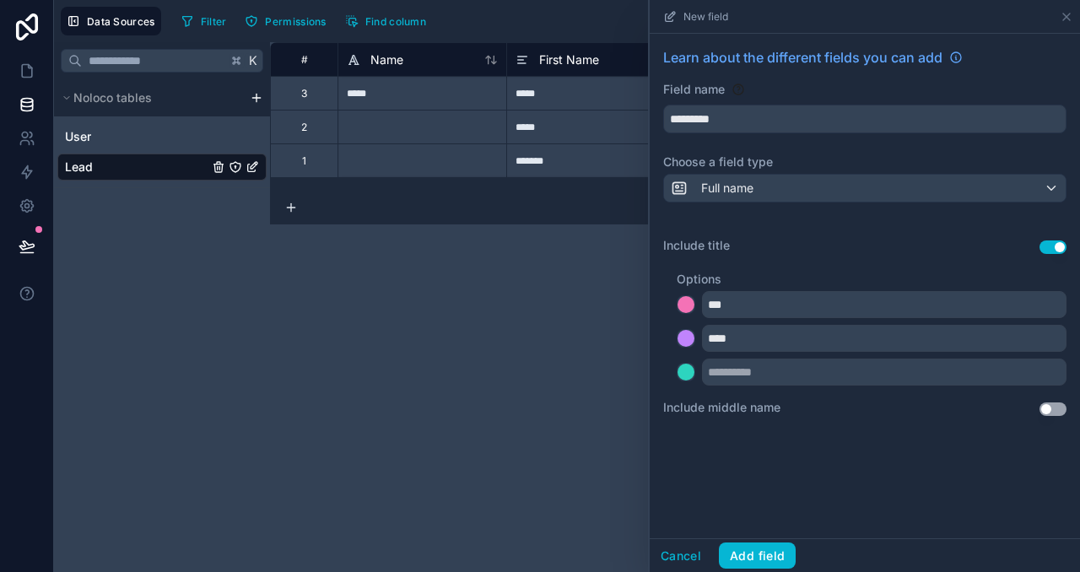
click at [1057, 251] on button "Use setting" at bounding box center [1053, 248] width 27 height 14
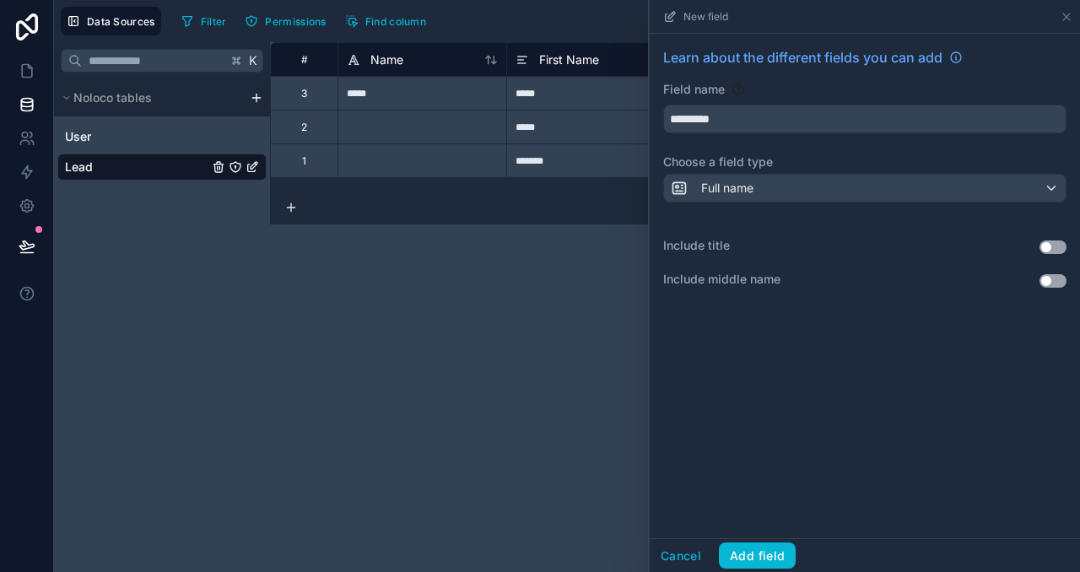
click at [1050, 288] on div "Include middle name Use setting" at bounding box center [864, 281] width 403 height 20
click at [1055, 278] on button "Use setting" at bounding box center [1053, 281] width 27 height 14
click at [1052, 279] on button "Use setting" at bounding box center [1053, 281] width 27 height 14
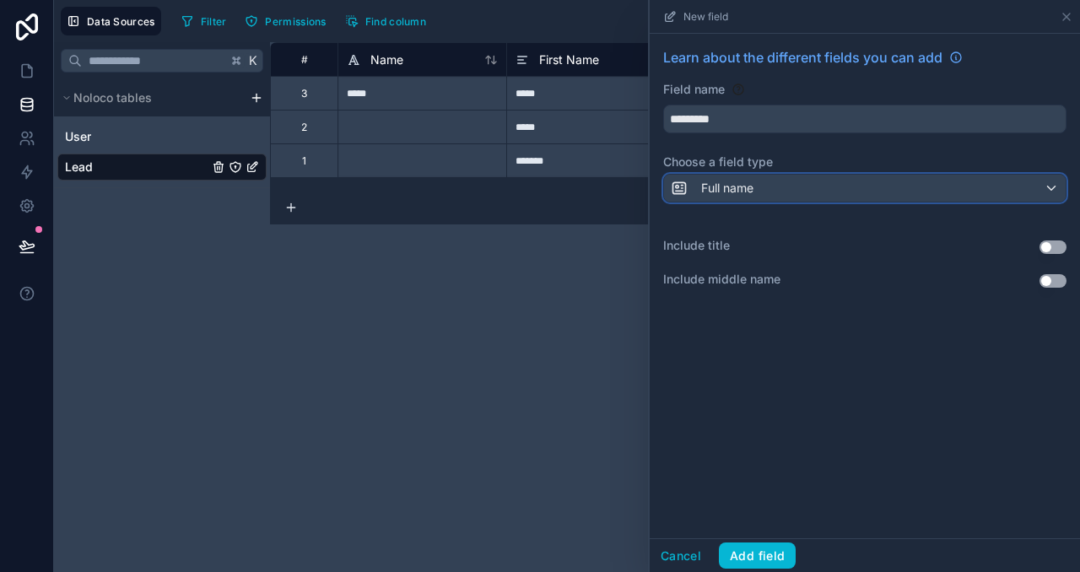
click at [745, 194] on span "Full name" at bounding box center [727, 188] width 52 height 17
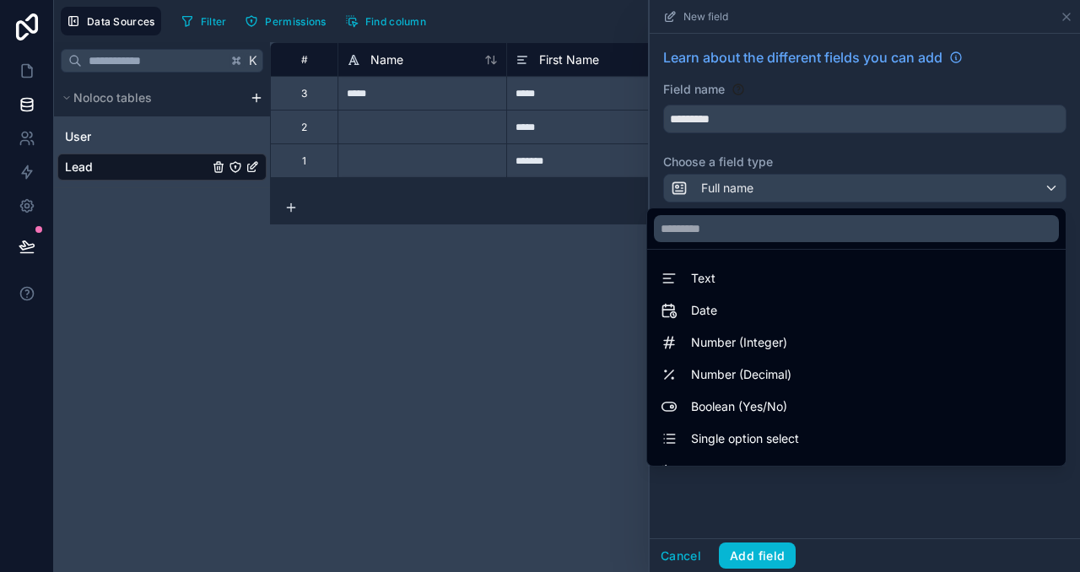
click at [740, 571] on div at bounding box center [865, 286] width 430 height 572
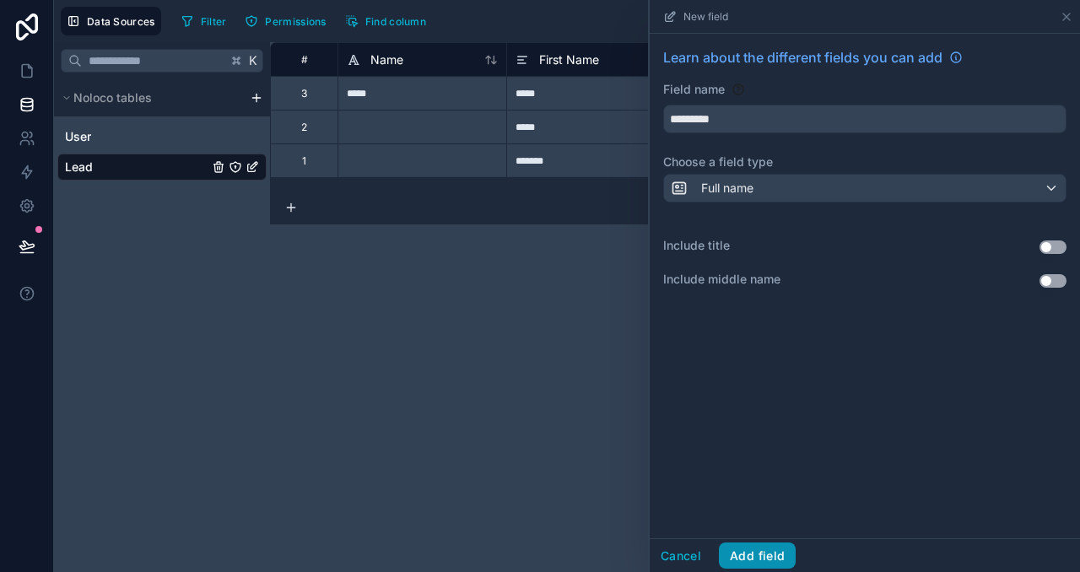
click at [754, 560] on button "Add field" at bounding box center [757, 556] width 77 height 27
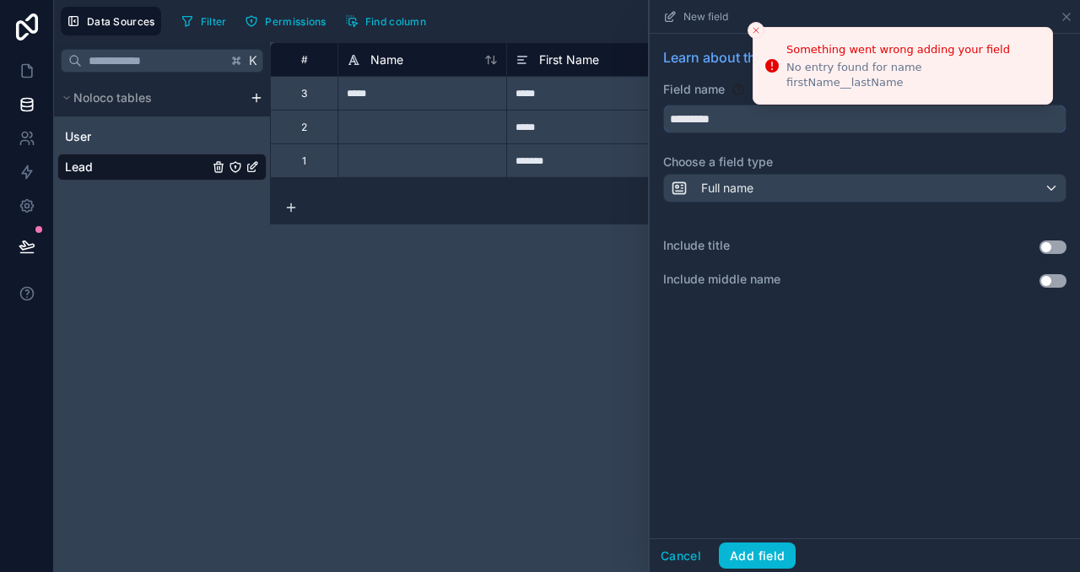
click at [697, 117] on input "*********" at bounding box center [865, 118] width 402 height 27
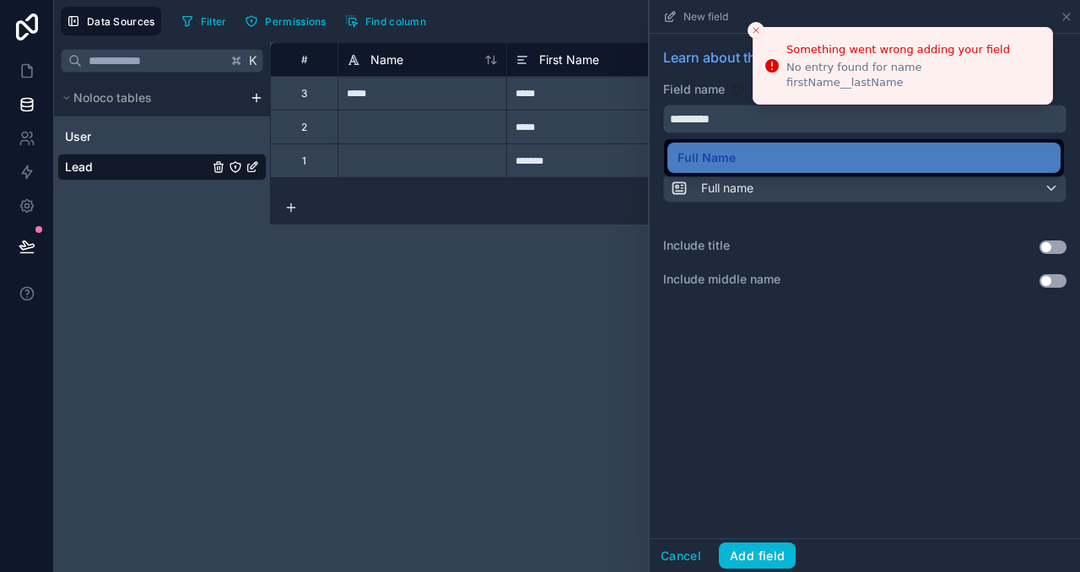
click at [694, 116] on input "*********" at bounding box center [865, 118] width 402 height 27
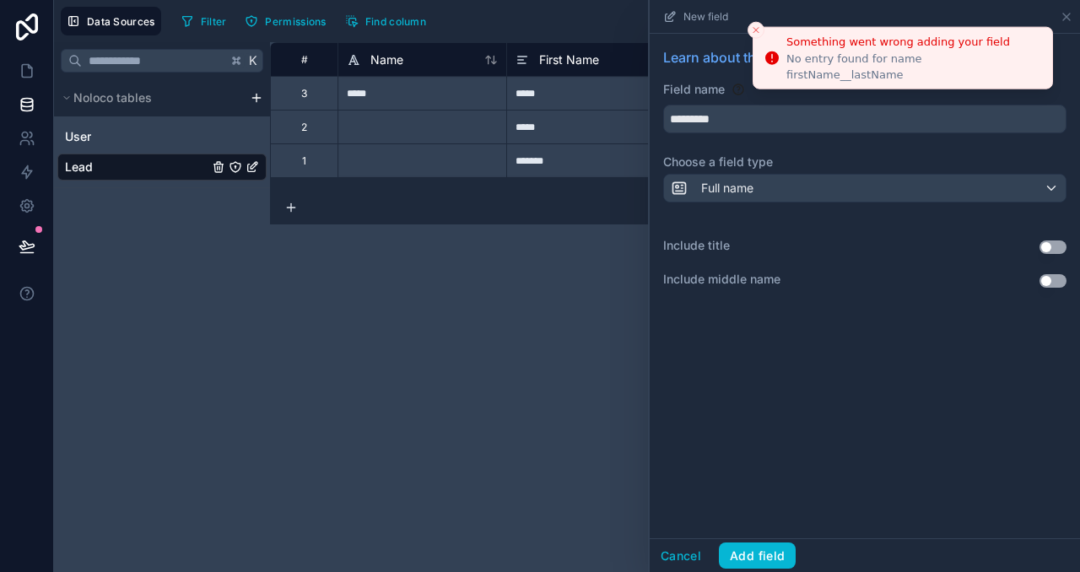
drag, startPoint x: 938, startPoint y: 67, endPoint x: 948, endPoint y: 67, distance: 10.1
click at [948, 67] on div "No entry found for name firstName__lastName" at bounding box center [913, 66] width 252 height 30
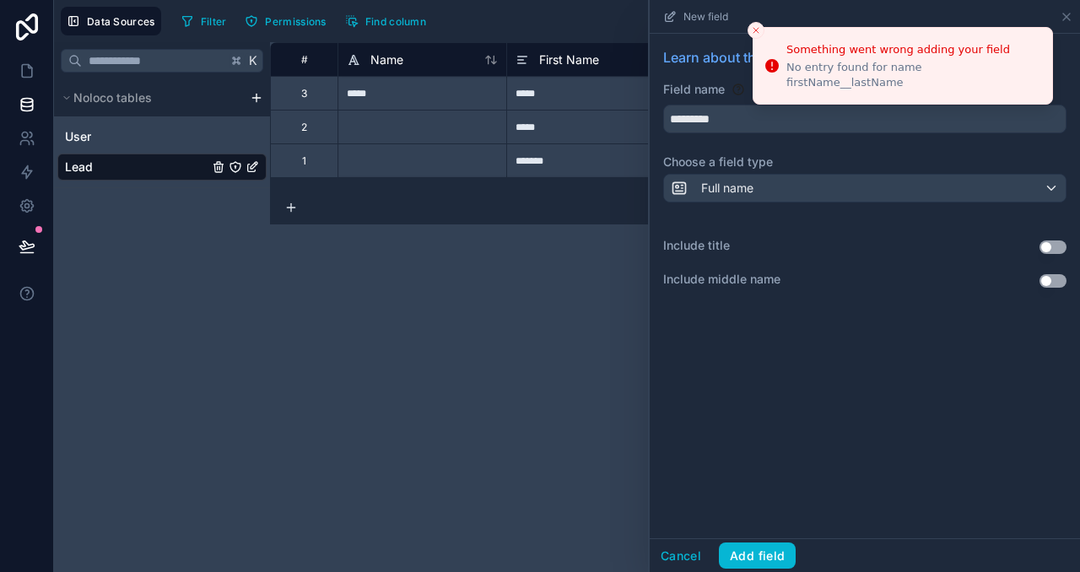
click at [807, 351] on div "Learn about the different fields you can add Field name ********* Choose a fiel…" at bounding box center [865, 286] width 430 height 505
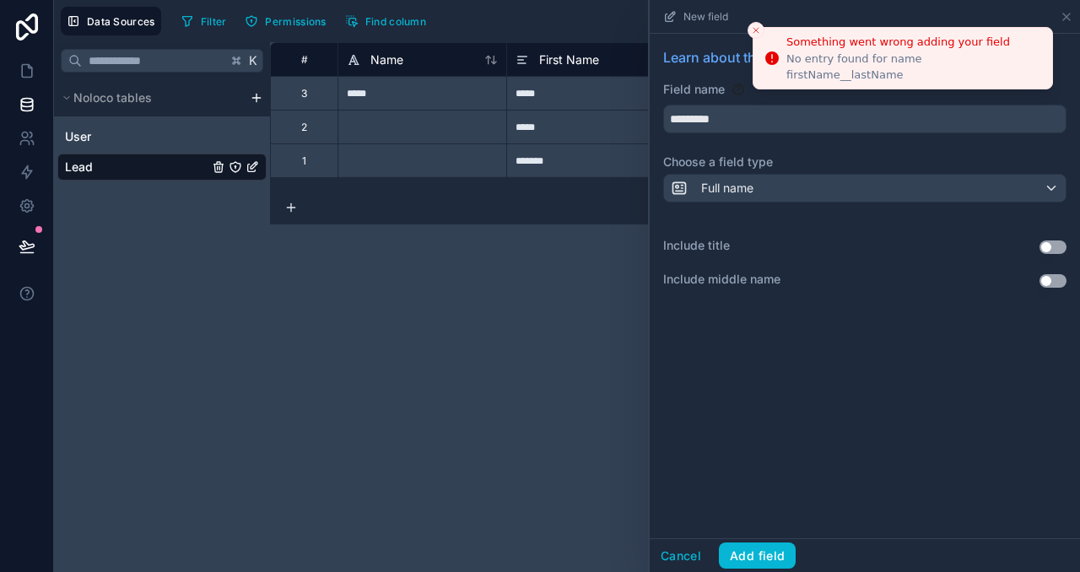
click at [752, 30] on icon "Close toast" at bounding box center [756, 30] width 10 height 10
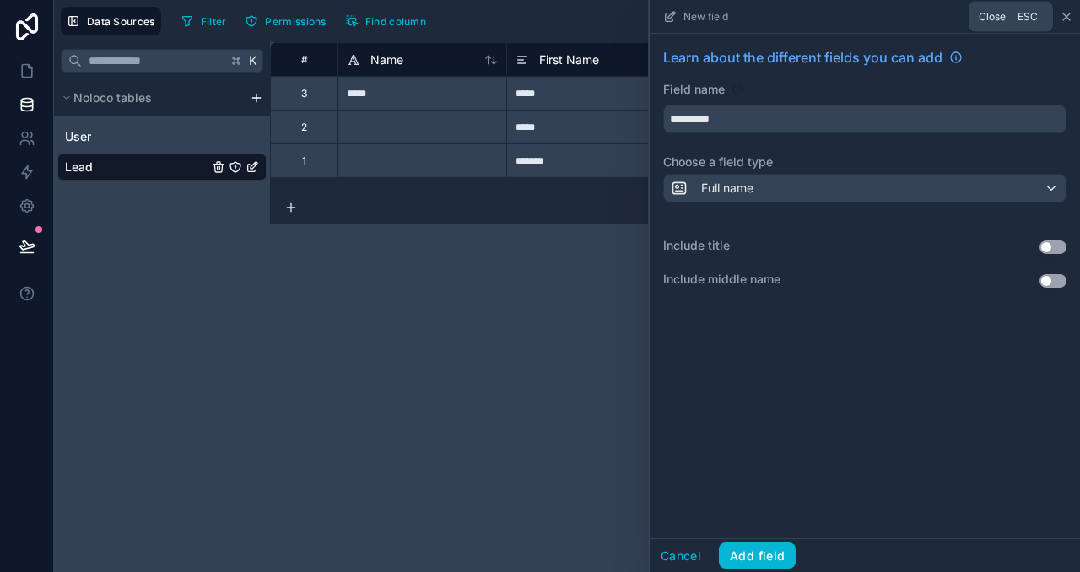
click at [1063, 20] on icon at bounding box center [1066, 17] width 7 height 7
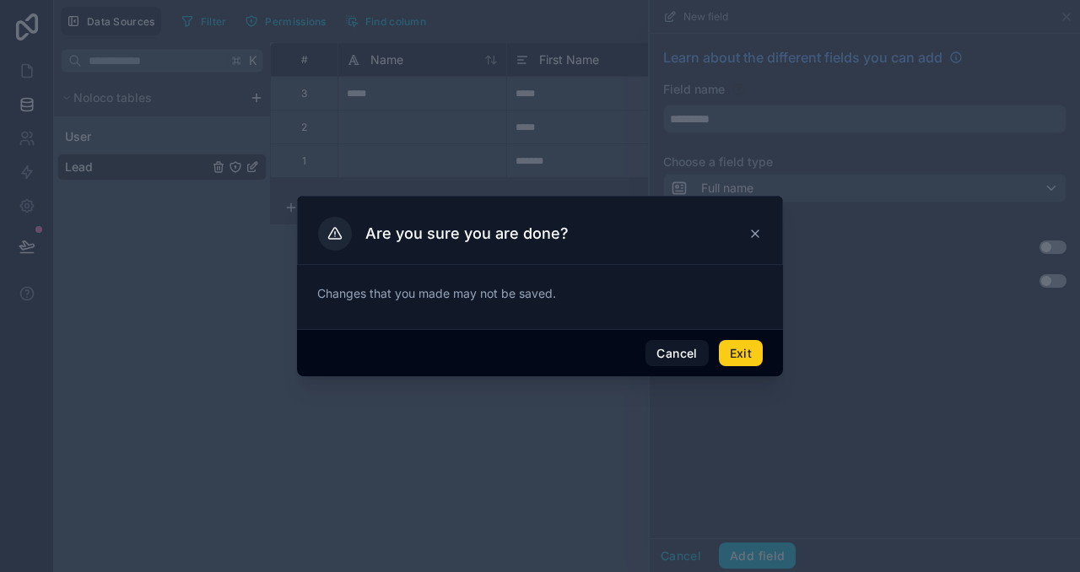
click at [731, 352] on button "Exit" at bounding box center [741, 353] width 44 height 27
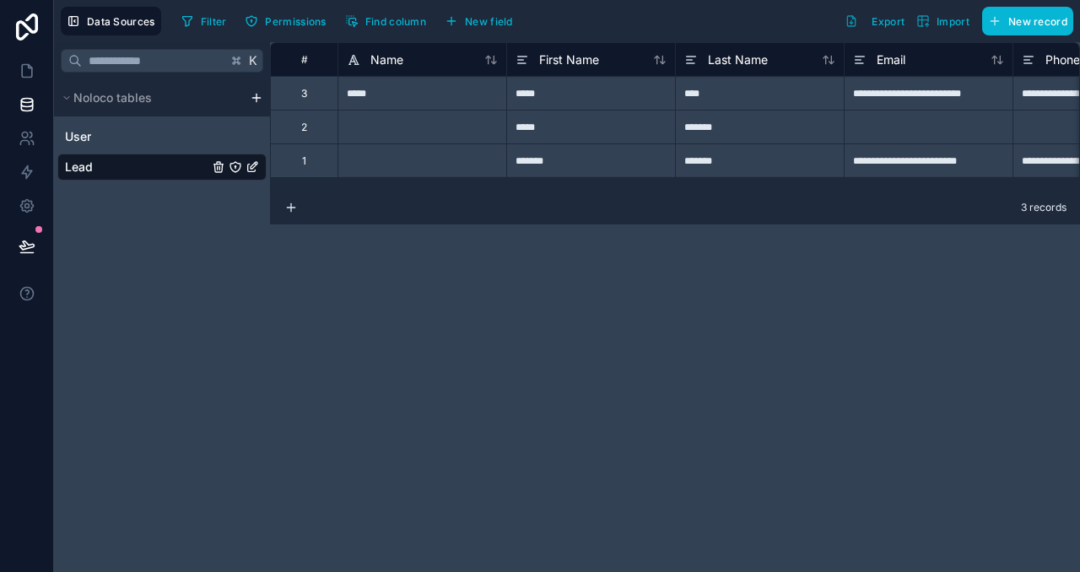
click at [602, 322] on div "**********" at bounding box center [675, 307] width 810 height 530
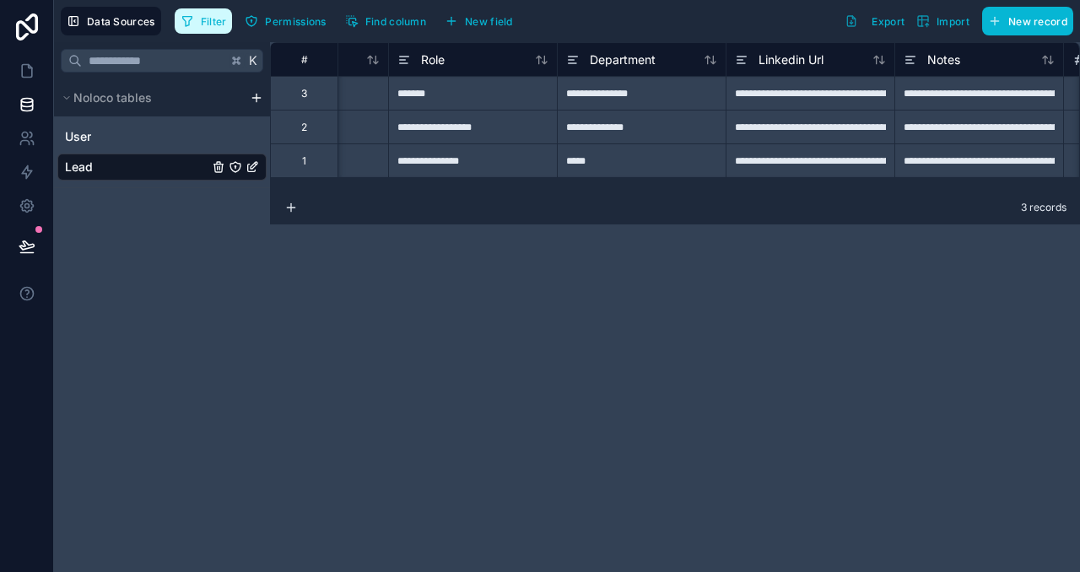
scroll to position [0, 743]
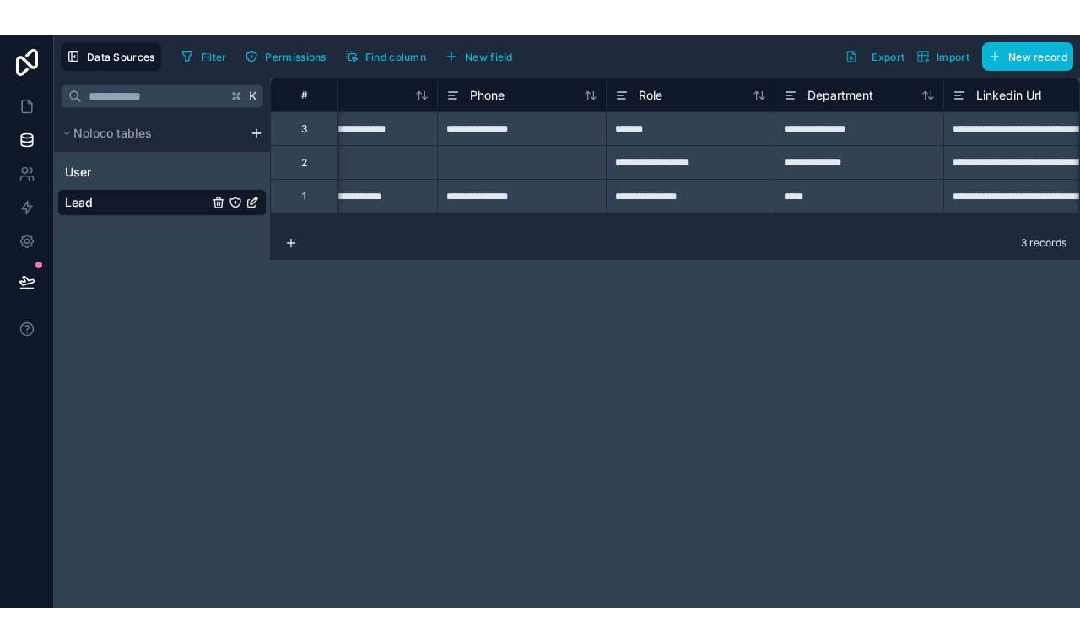
scroll to position [0, 729]
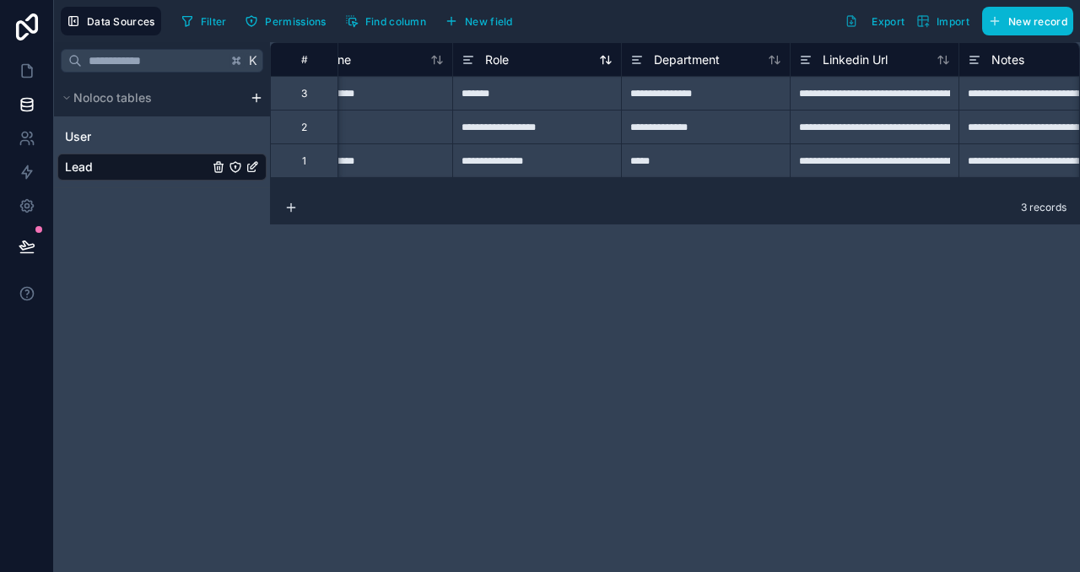
click at [527, 65] on div "Role" at bounding box center [537, 60] width 151 height 20
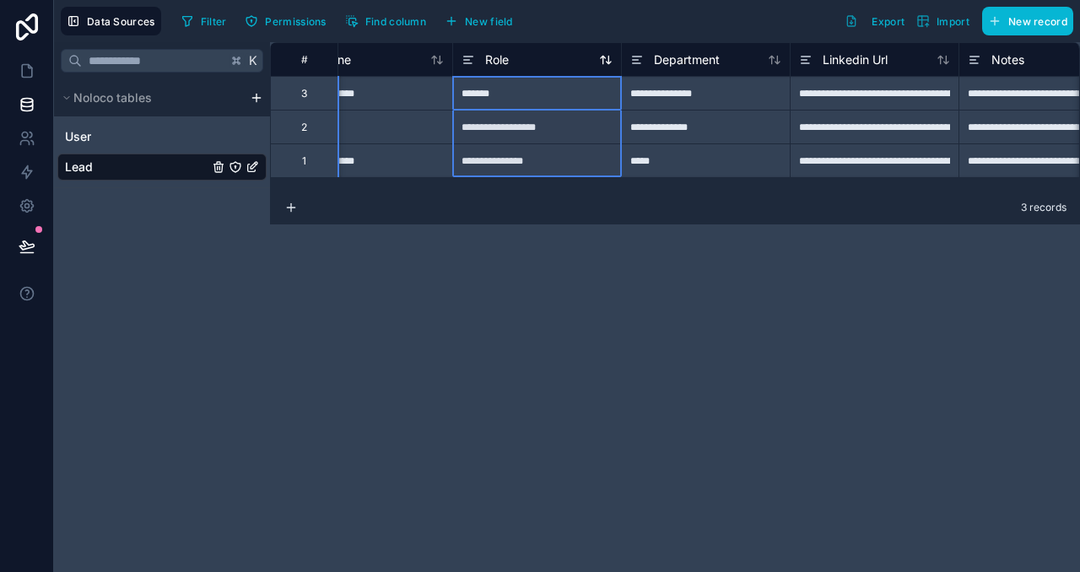
click at [502, 58] on span "Role" at bounding box center [497, 59] width 24 height 17
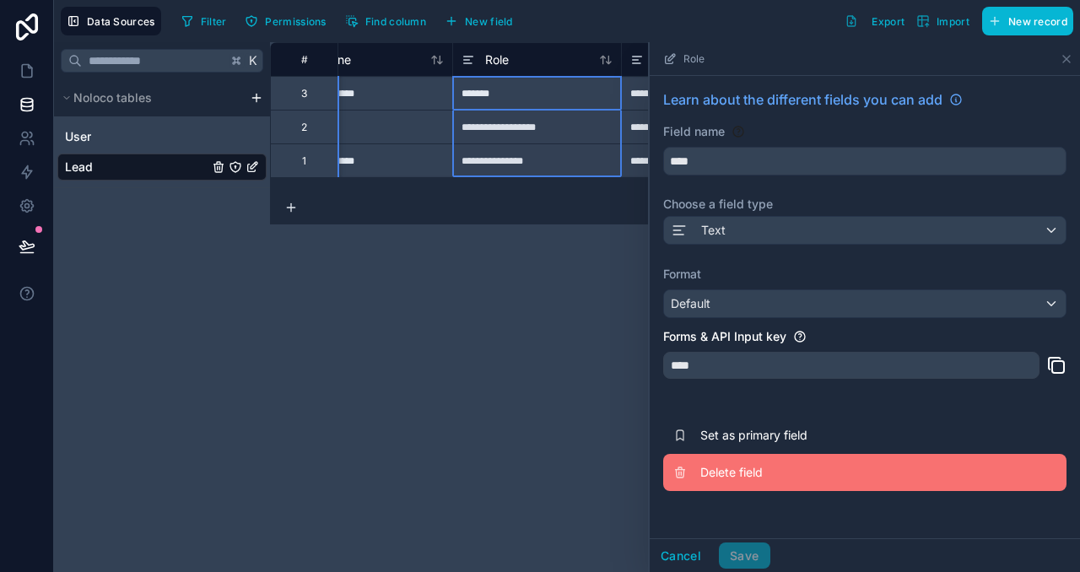
click at [786, 465] on span "Delete field" at bounding box center [821, 472] width 243 height 17
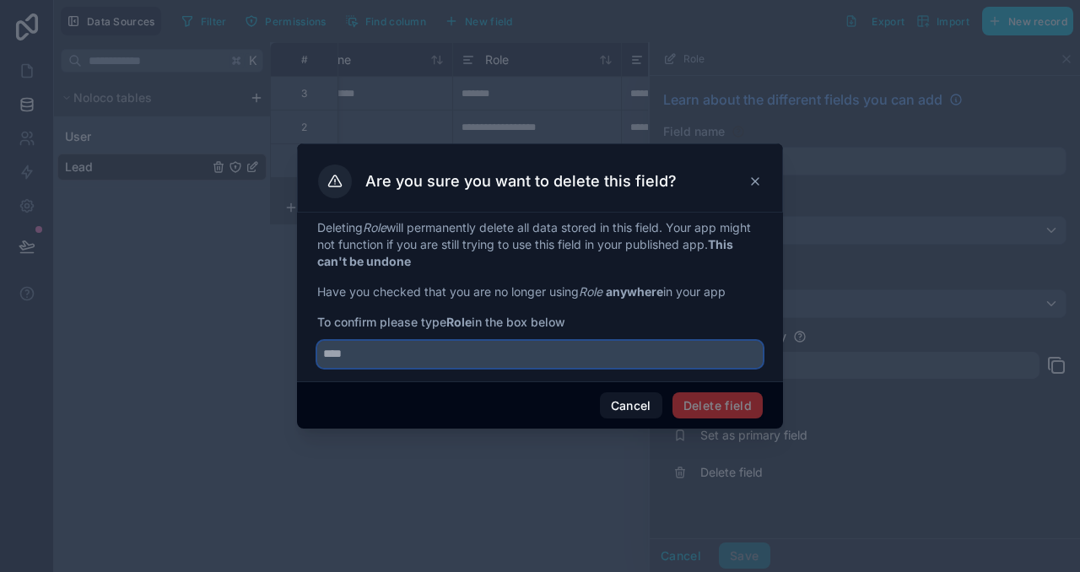
click at [630, 360] on input "text" at bounding box center [540, 354] width 446 height 27
type input "****"
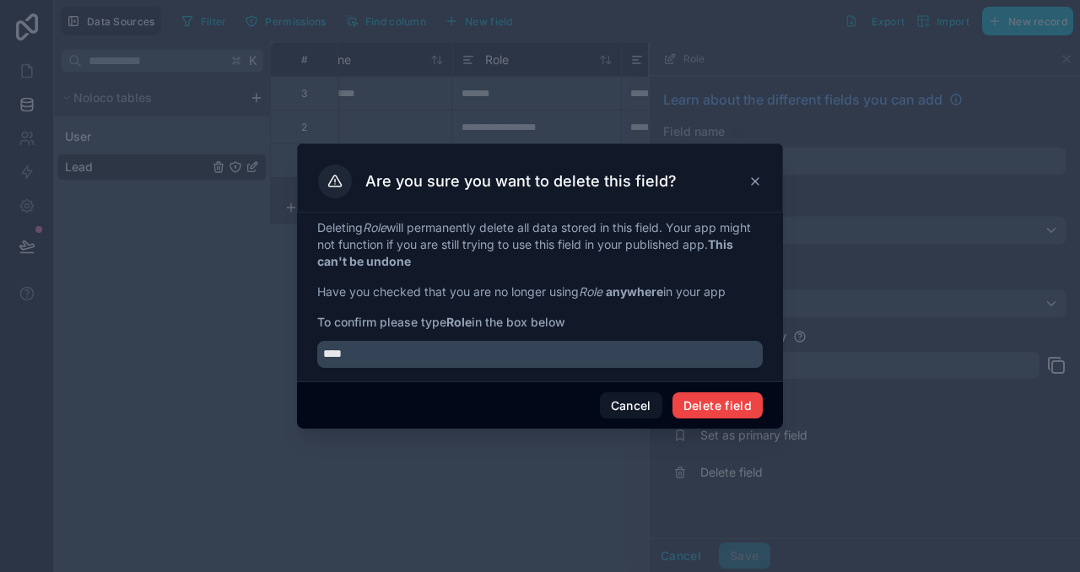
click at [714, 421] on div "Cancel Delete field" at bounding box center [540, 405] width 486 height 48
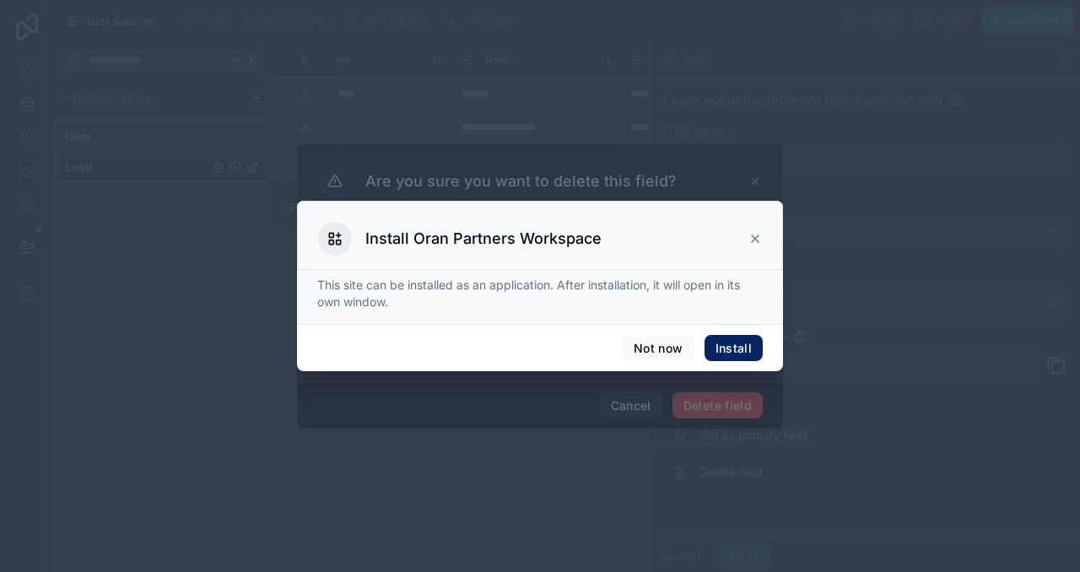
click at [725, 344] on button "Install" at bounding box center [734, 348] width 58 height 27
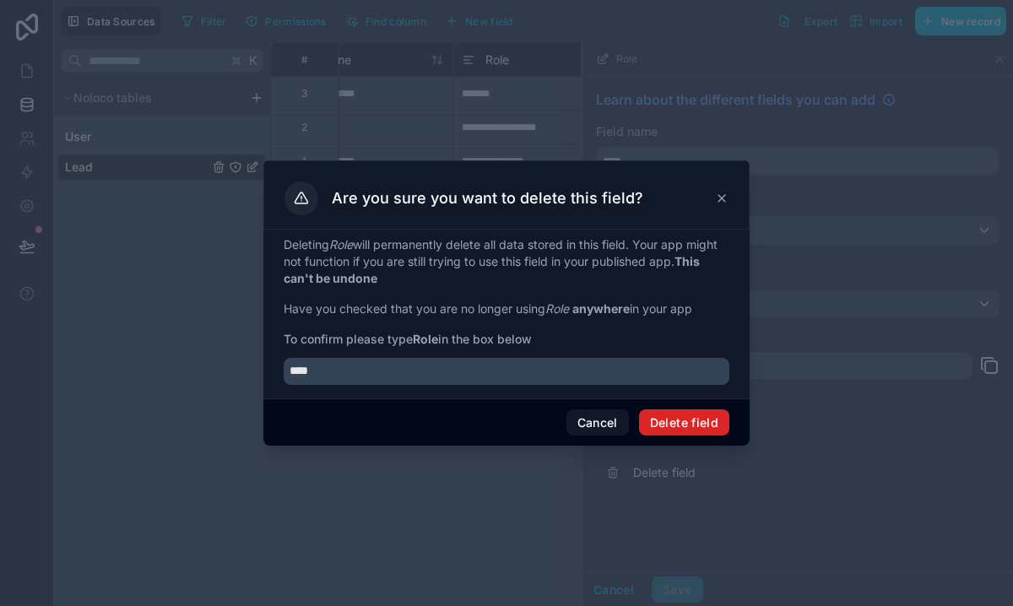
click at [675, 429] on button "Delete field" at bounding box center [684, 422] width 90 height 27
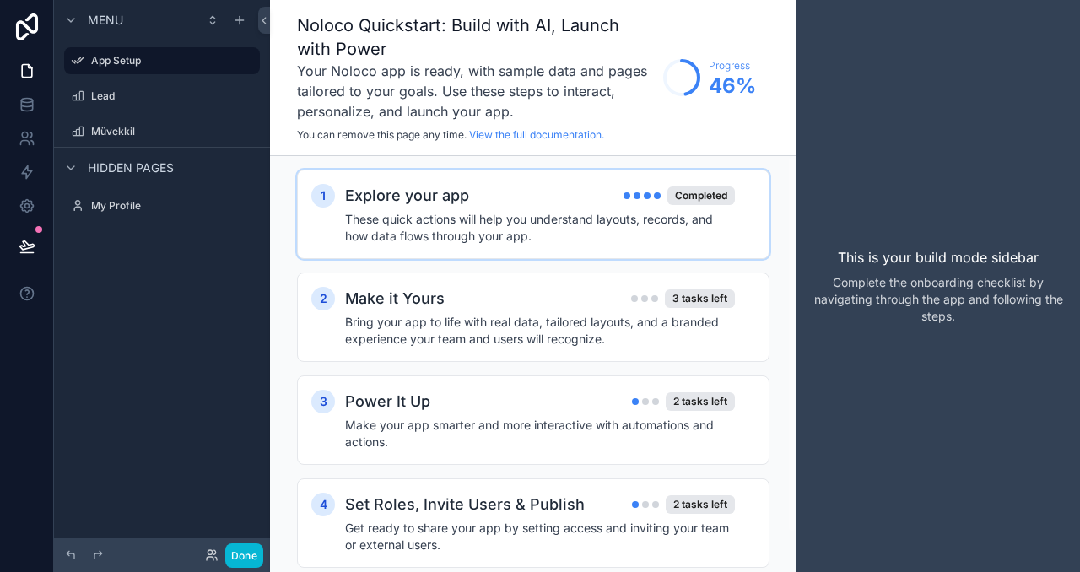
click at [560, 230] on h4 "These quick actions will help you understand layouts, records, and how data flo…" at bounding box center [540, 228] width 390 height 34
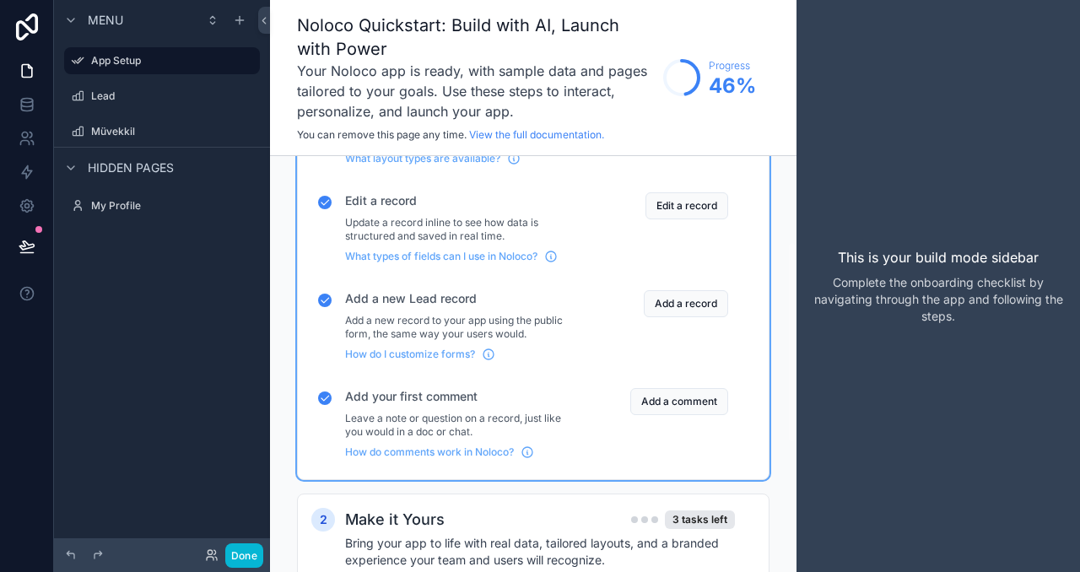
scroll to position [178, 0]
click at [36, 103] on link at bounding box center [26, 105] width 53 height 34
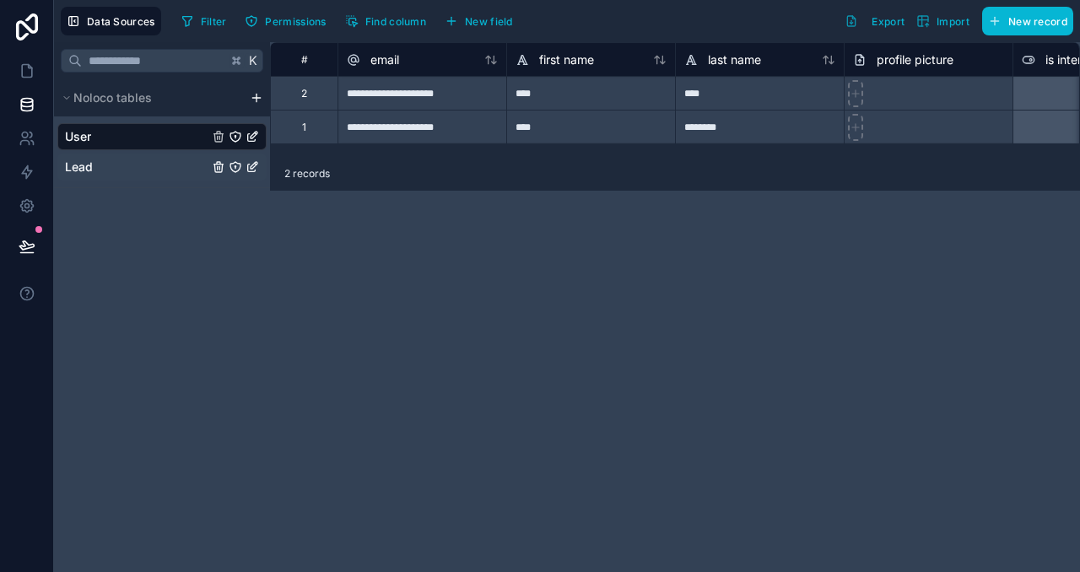
click at [129, 164] on link "Lead" at bounding box center [136, 167] width 143 height 17
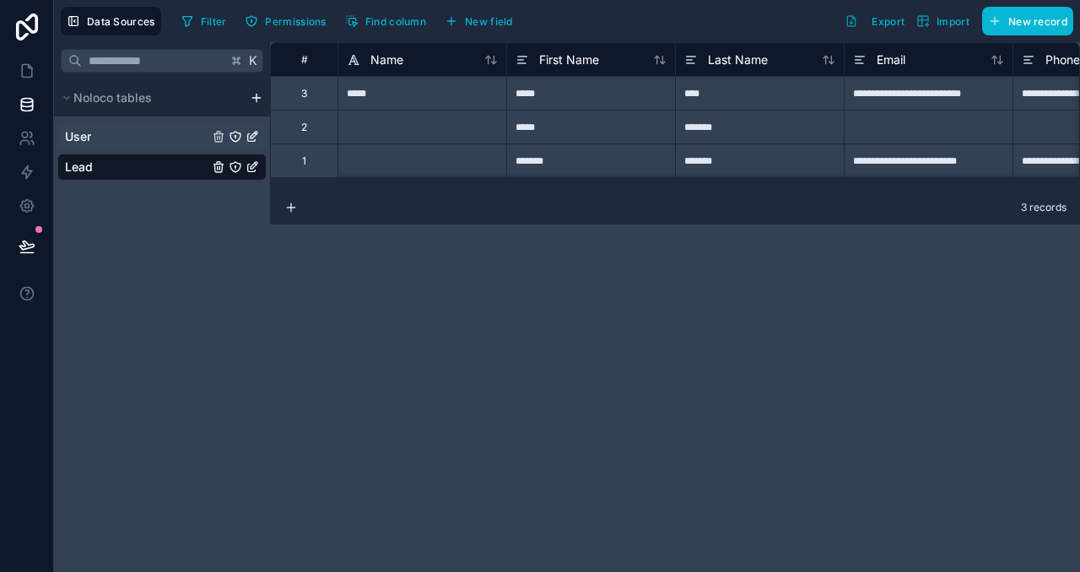
click at [146, 147] on div "User" at bounding box center [161, 136] width 209 height 27
click at [173, 143] on link "User" at bounding box center [136, 136] width 143 height 17
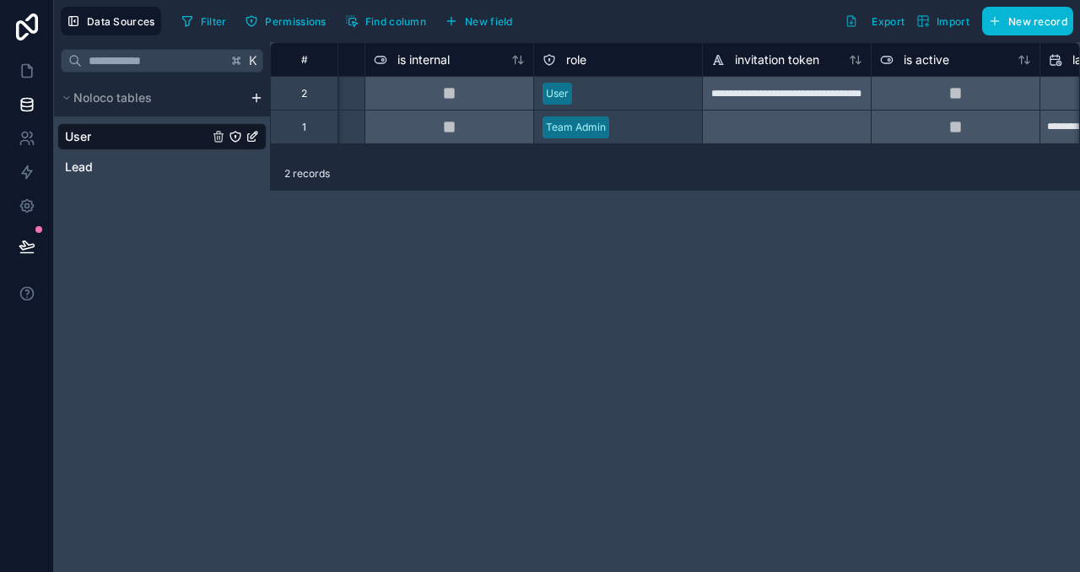
scroll to position [0, 567]
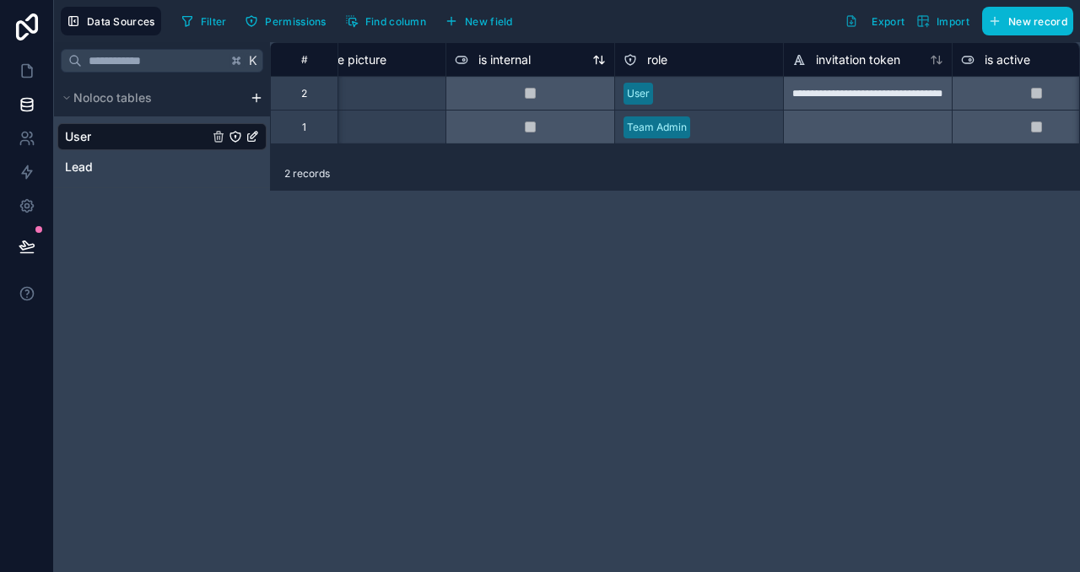
click at [518, 63] on span "is internal" at bounding box center [505, 59] width 52 height 17
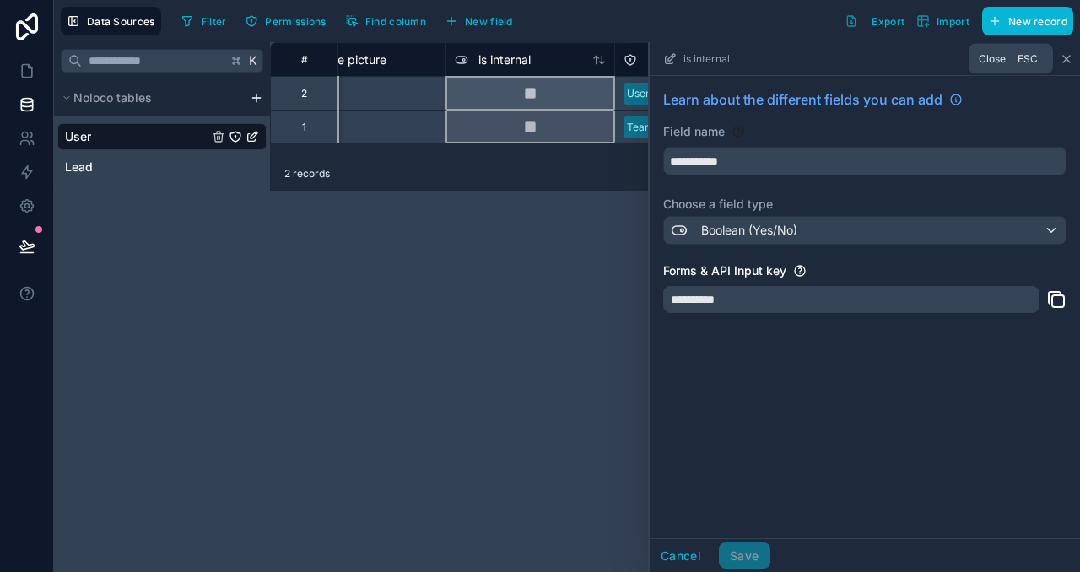
click at [1066, 57] on icon at bounding box center [1067, 59] width 14 height 14
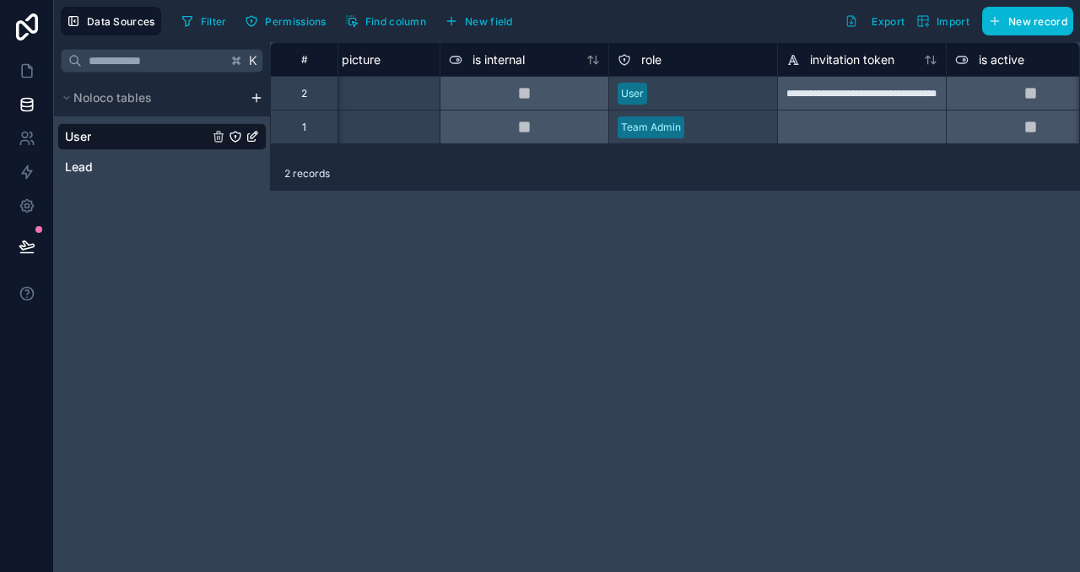
scroll to position [0, 89]
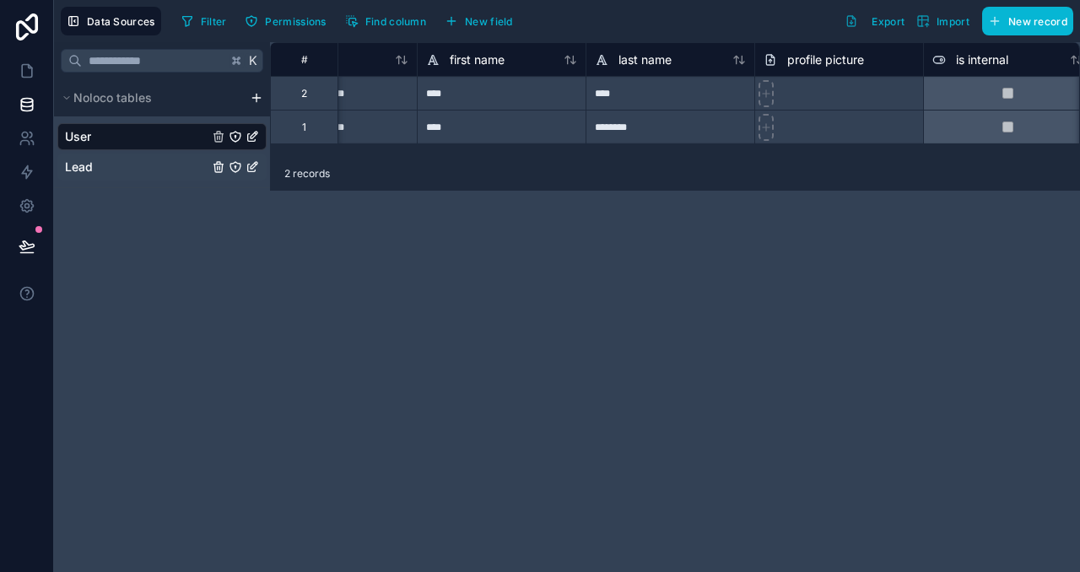
click at [136, 161] on link "Lead" at bounding box center [136, 167] width 143 height 17
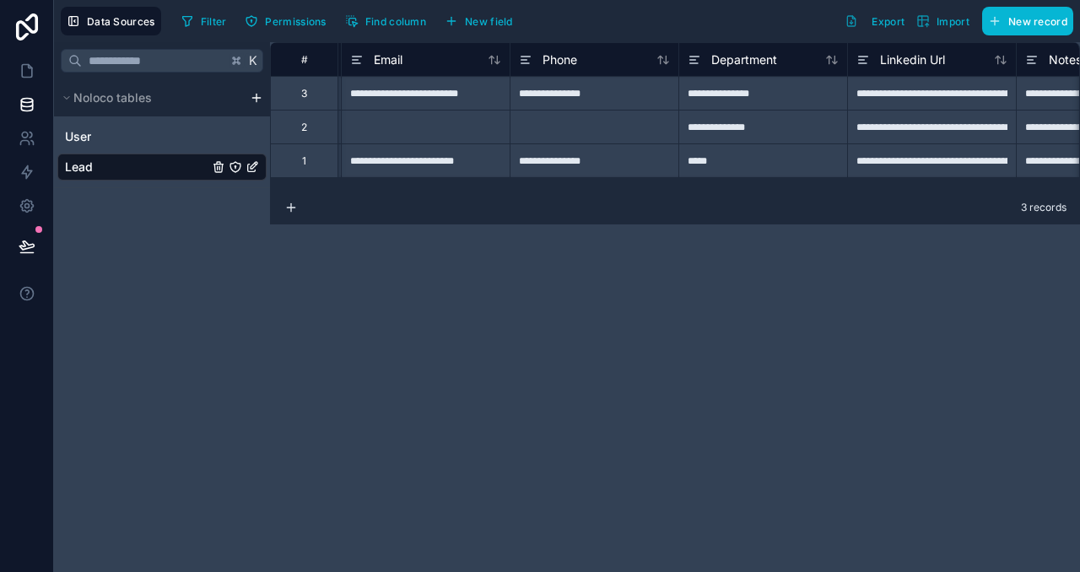
scroll to position [0, 603]
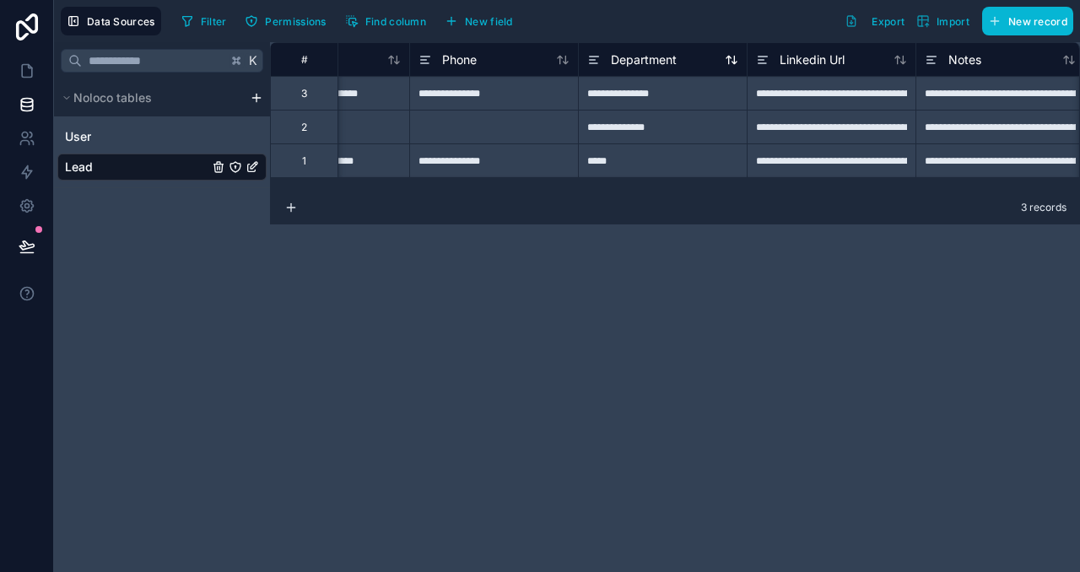
click at [659, 62] on span "Department" at bounding box center [644, 59] width 66 height 17
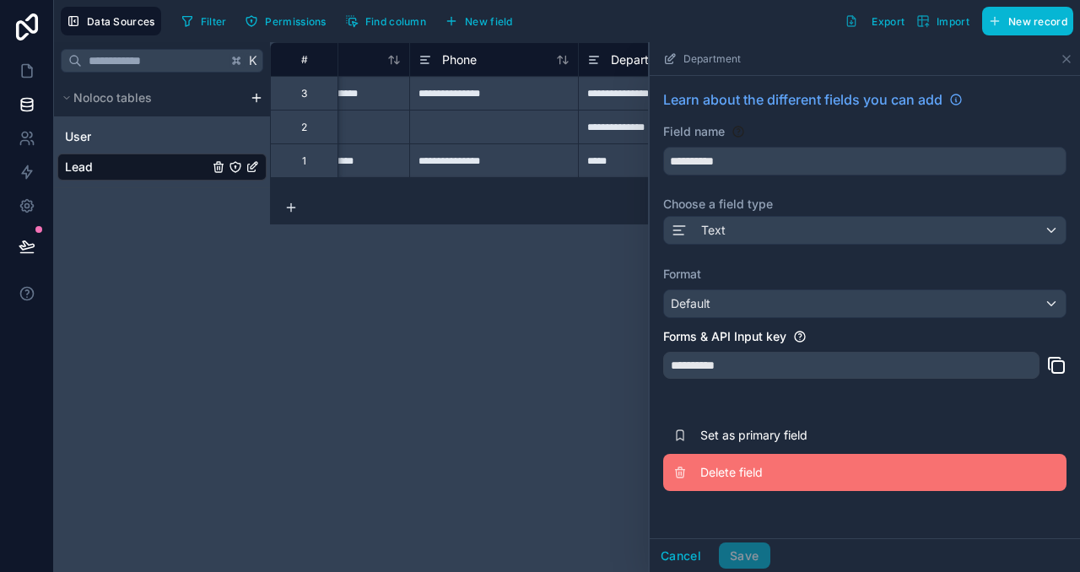
click at [765, 480] on span "Delete field" at bounding box center [821, 472] width 243 height 17
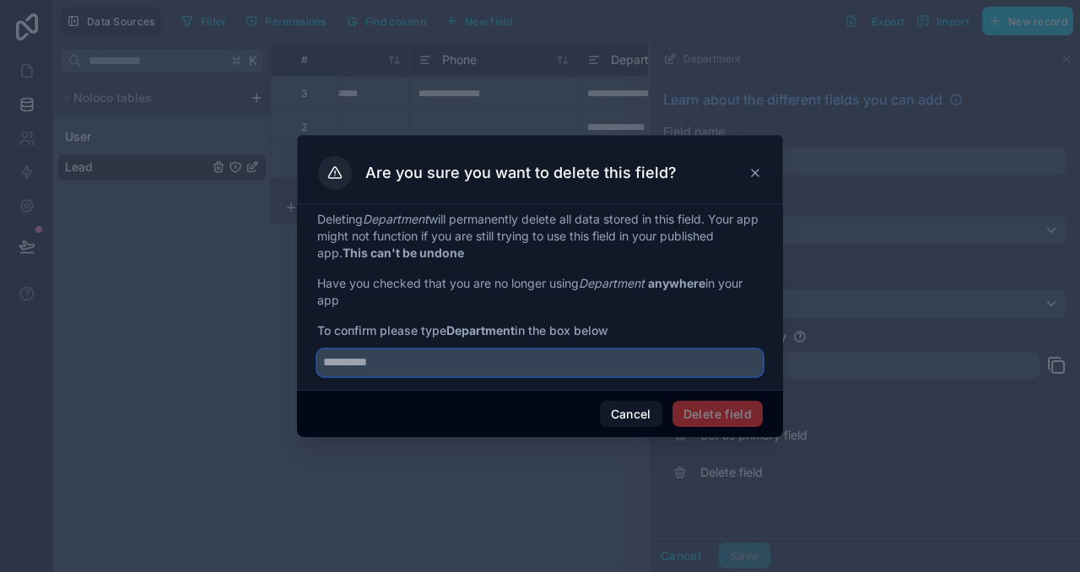
click at [587, 372] on input "text" at bounding box center [540, 362] width 446 height 27
type input "**********"
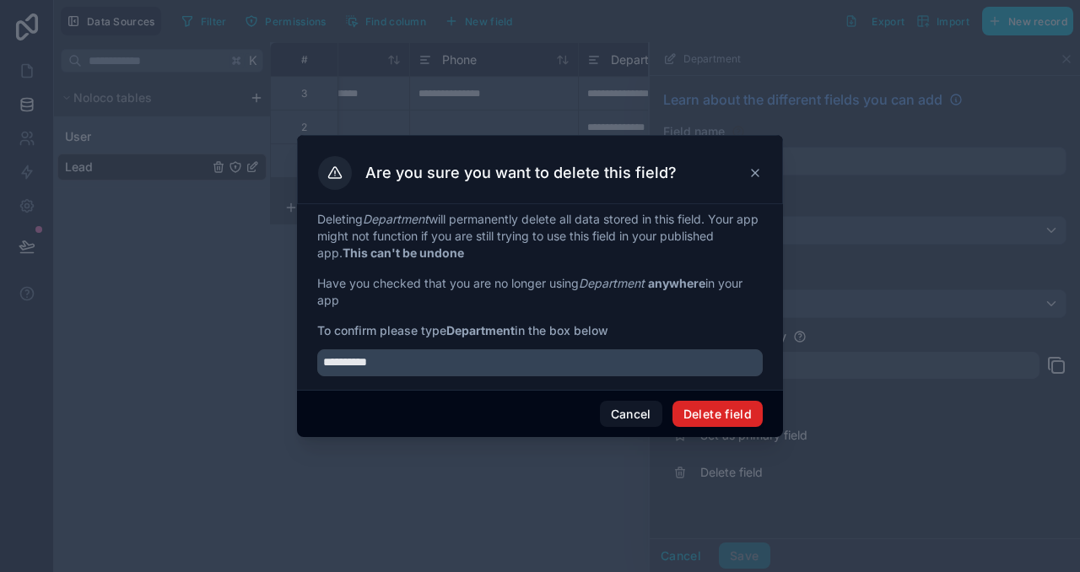
click at [724, 412] on button "Delete field" at bounding box center [718, 414] width 90 height 27
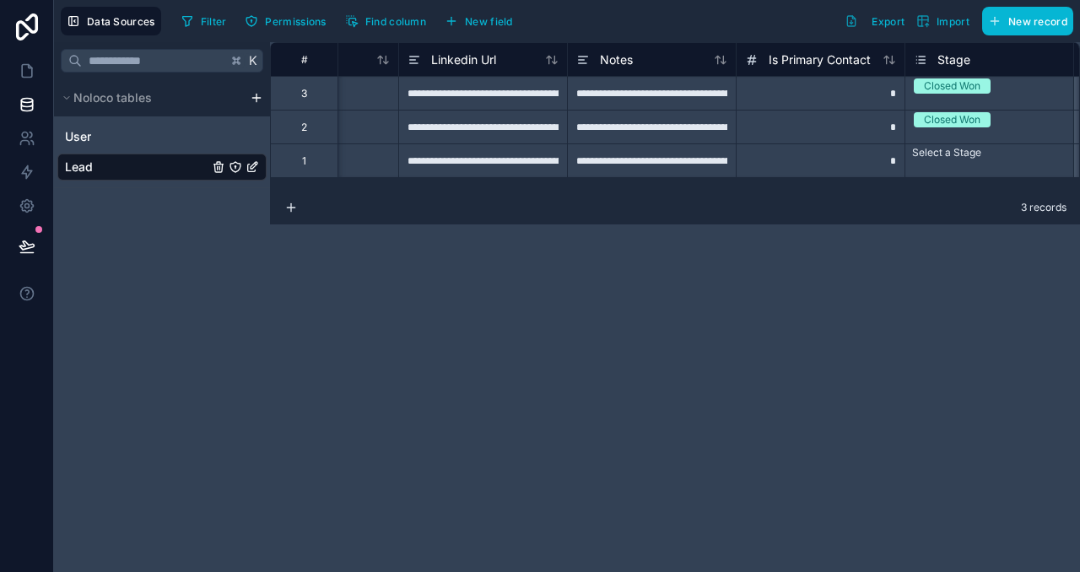
scroll to position [0, 775]
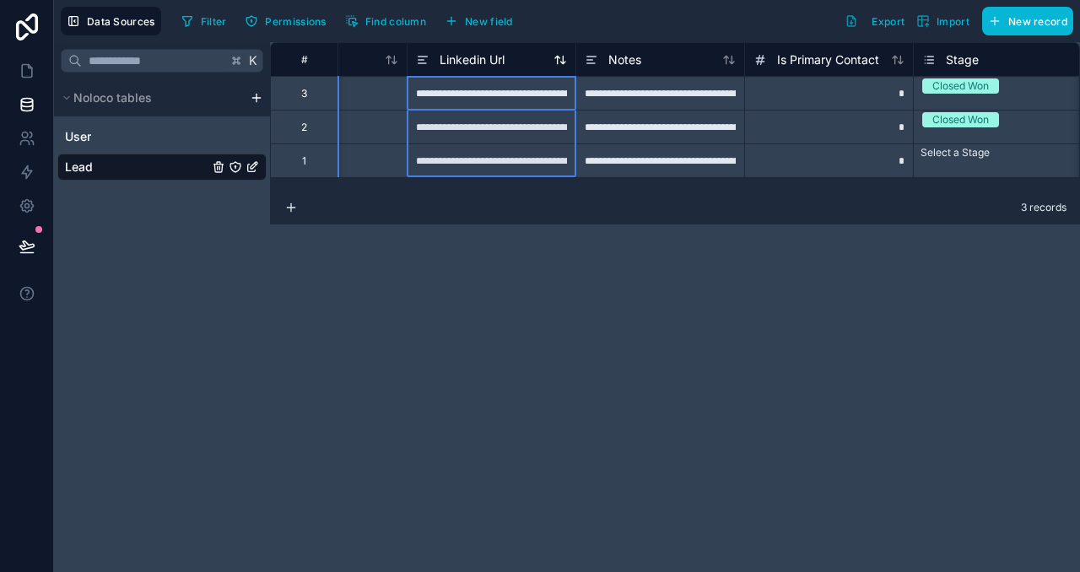
click at [492, 57] on span "Linkedin Url" at bounding box center [472, 59] width 65 height 17
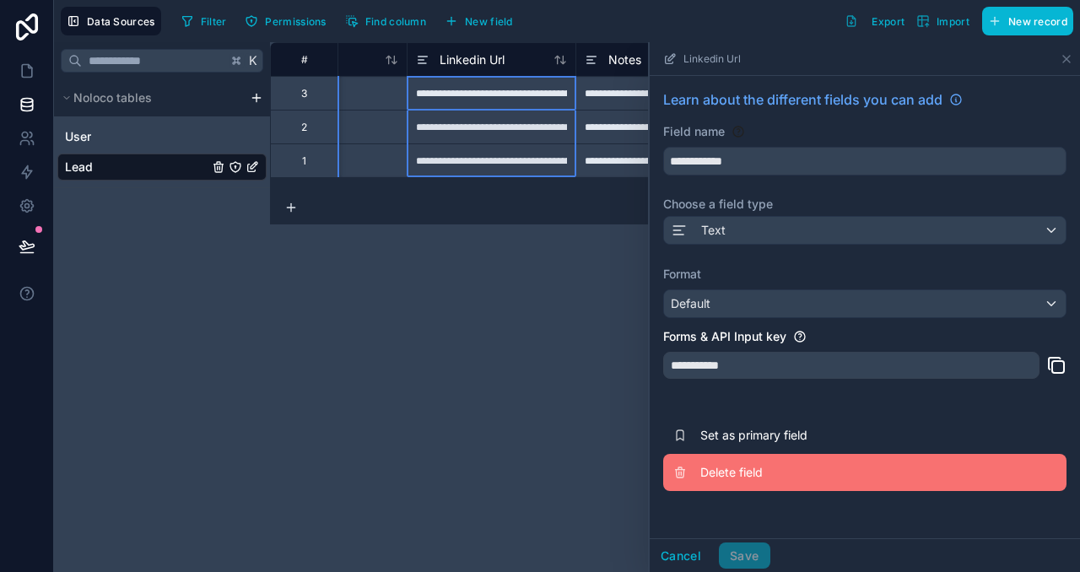
click at [756, 475] on span "Delete field" at bounding box center [821, 472] width 243 height 17
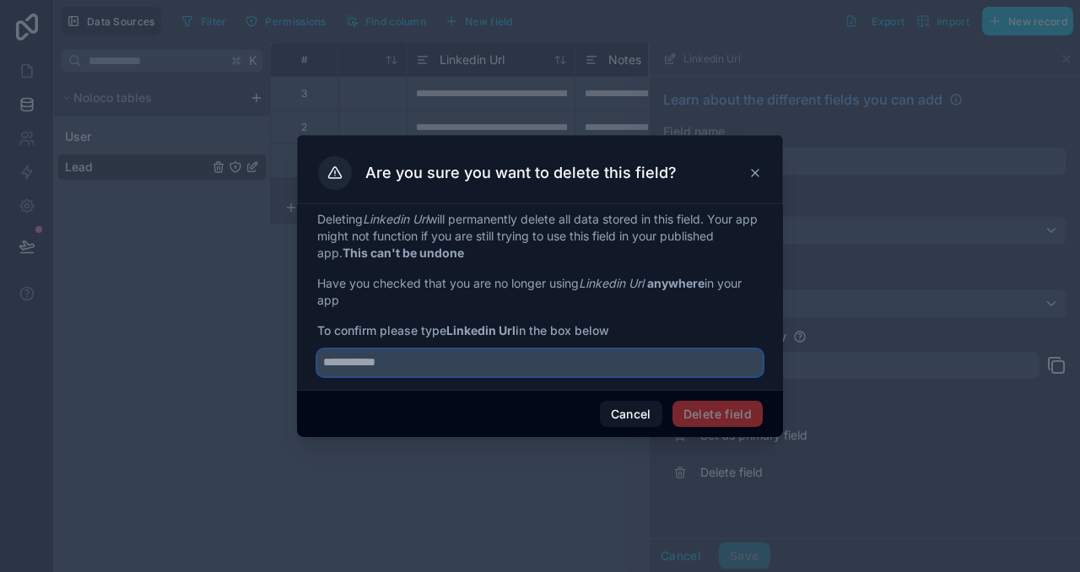
click at [608, 357] on input "text" at bounding box center [540, 362] width 446 height 27
type input "**********"
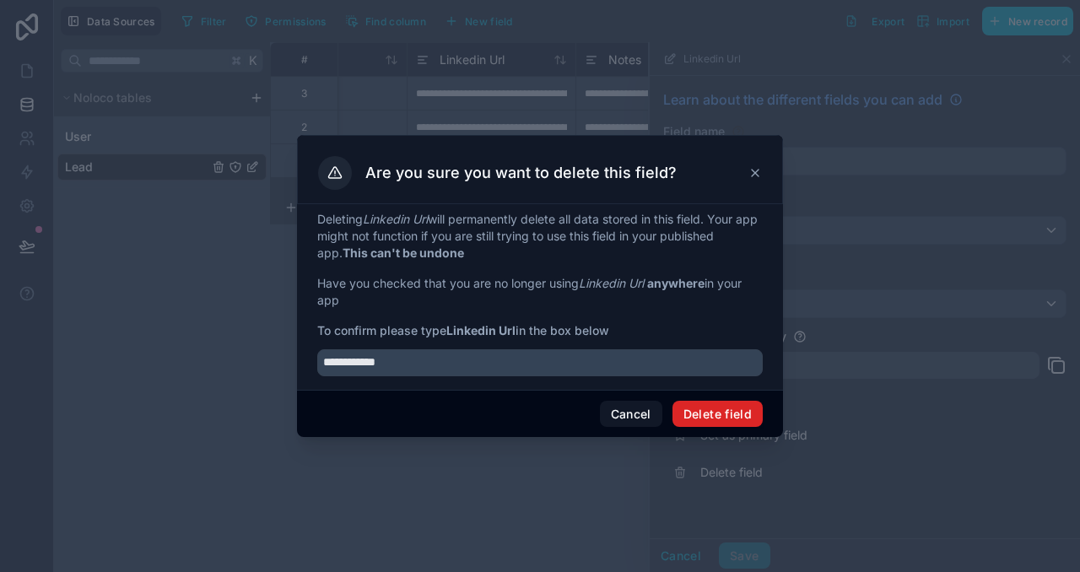
click at [730, 414] on button "Delete field" at bounding box center [718, 414] width 90 height 27
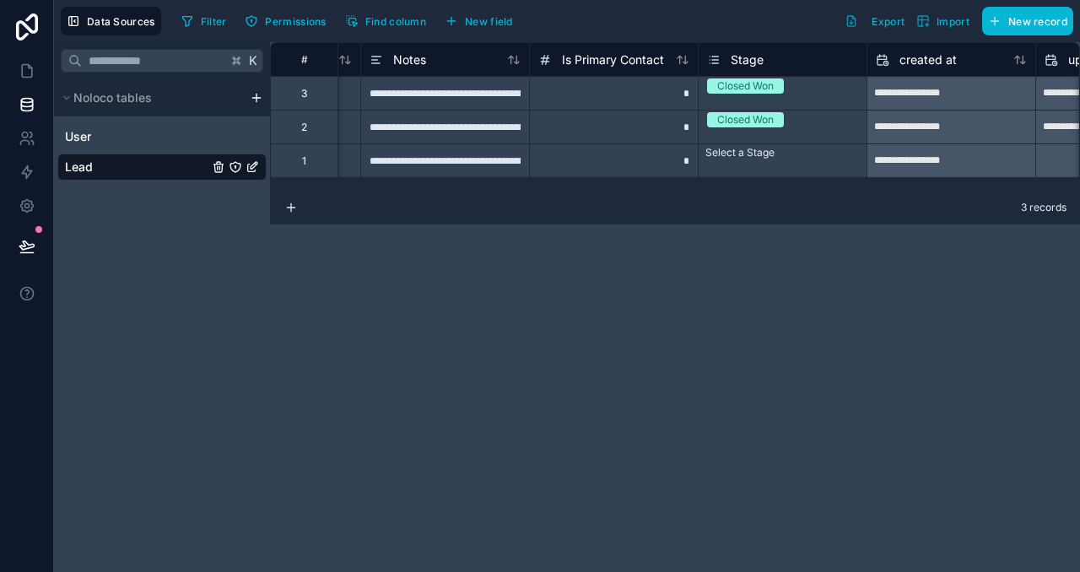
scroll to position [0, 868]
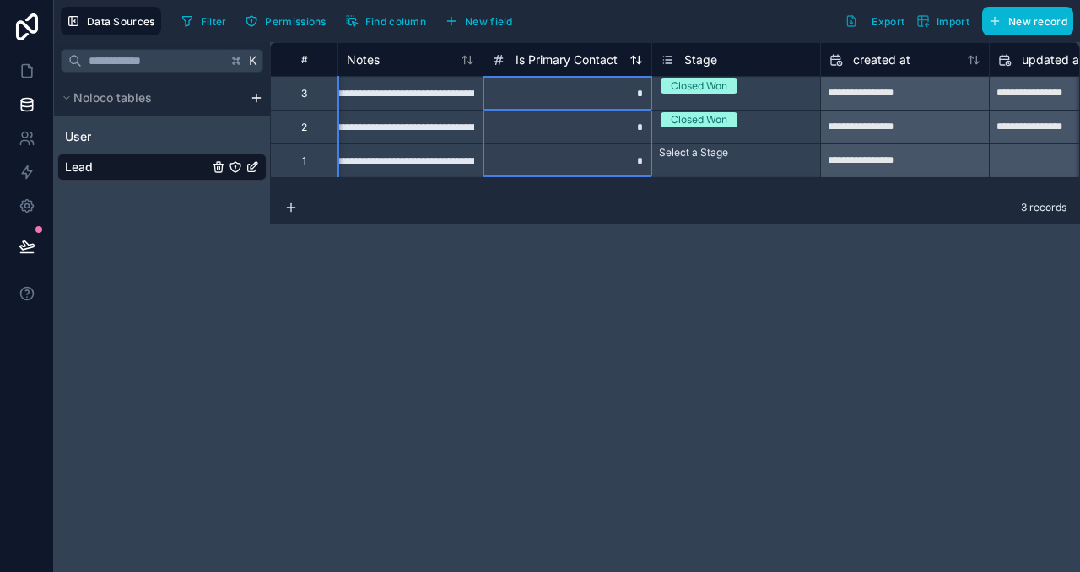
click at [582, 57] on span "Is Primary Contact" at bounding box center [567, 59] width 102 height 17
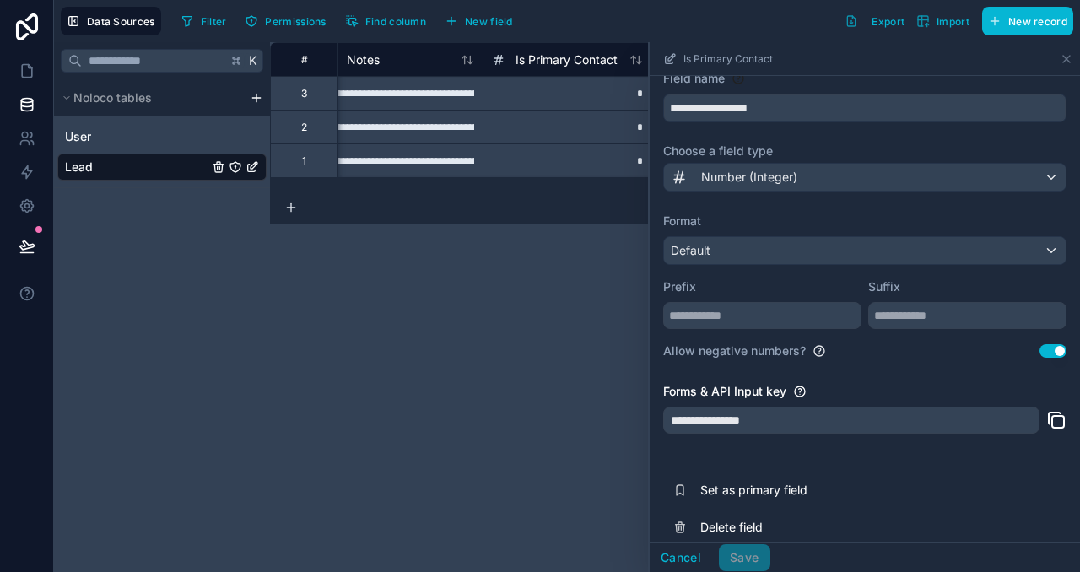
scroll to position [57, 0]
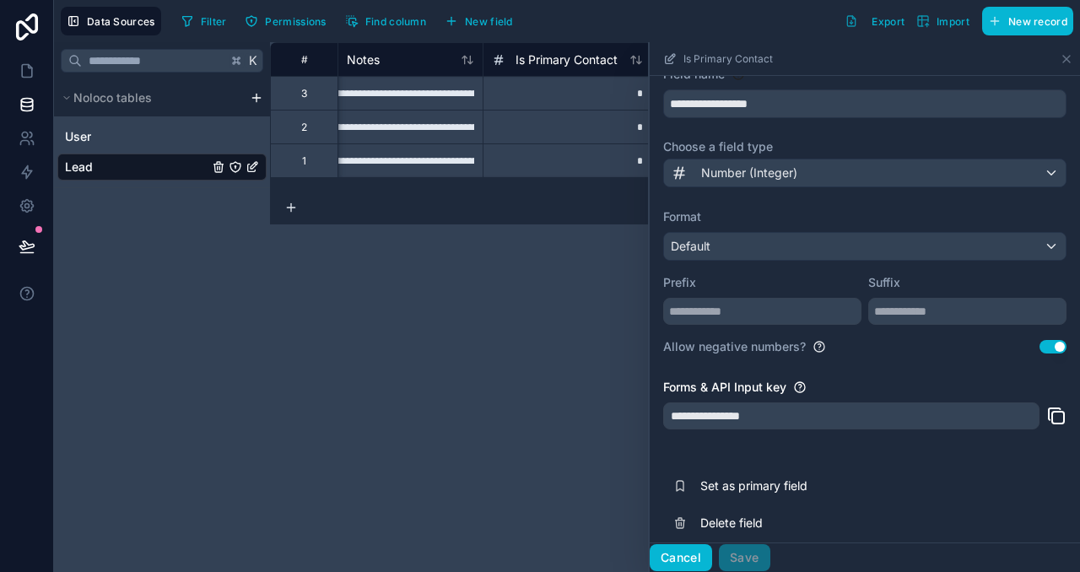
click at [677, 553] on button "Cancel" at bounding box center [681, 557] width 62 height 27
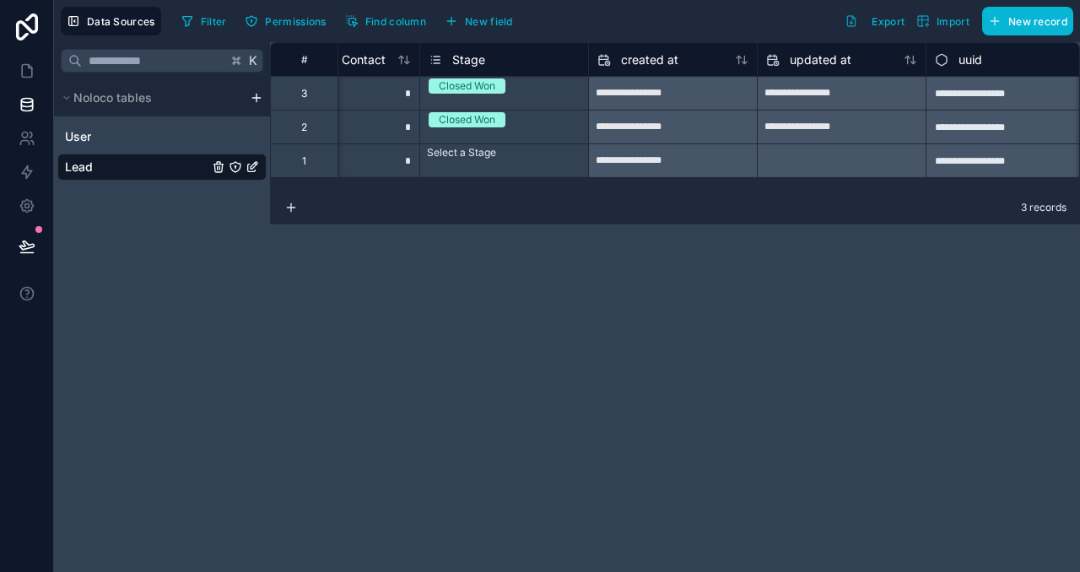
scroll to position [0, 1115]
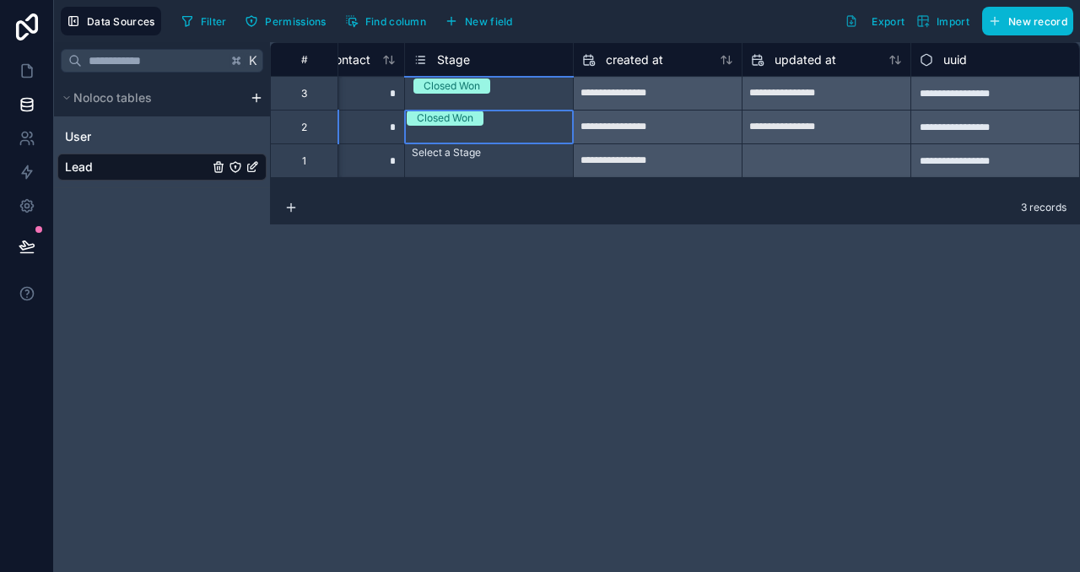
click at [468, 123] on div "Closed Won" at bounding box center [445, 118] width 57 height 15
click at [473, 126] on div "Closed Won" at bounding box center [445, 118] width 57 height 15
click at [468, 90] on div "Closed Won" at bounding box center [452, 85] width 57 height 15
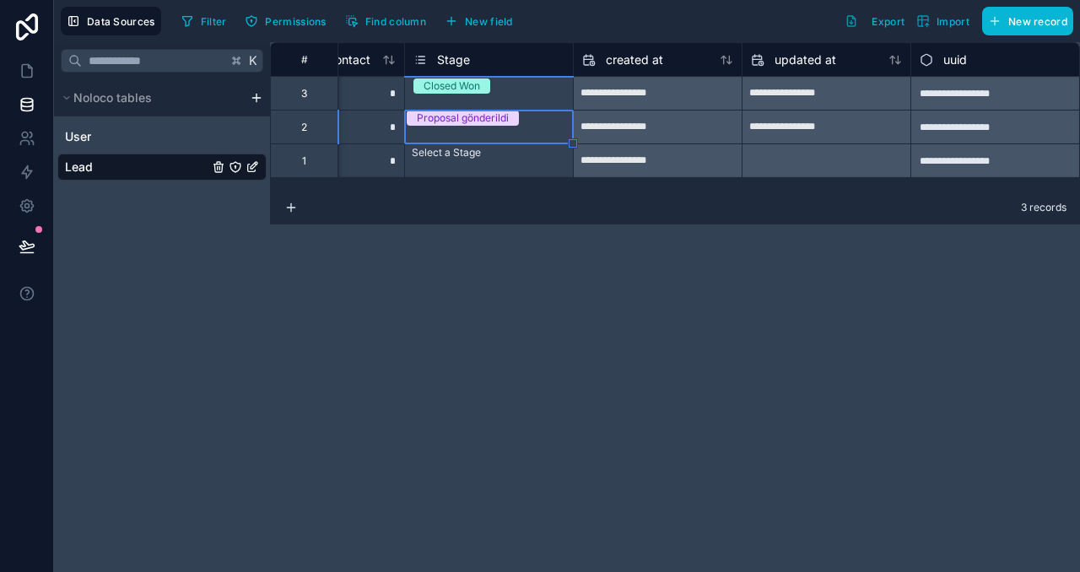
click at [468, 90] on div "Closed Won" at bounding box center [452, 85] width 57 height 15
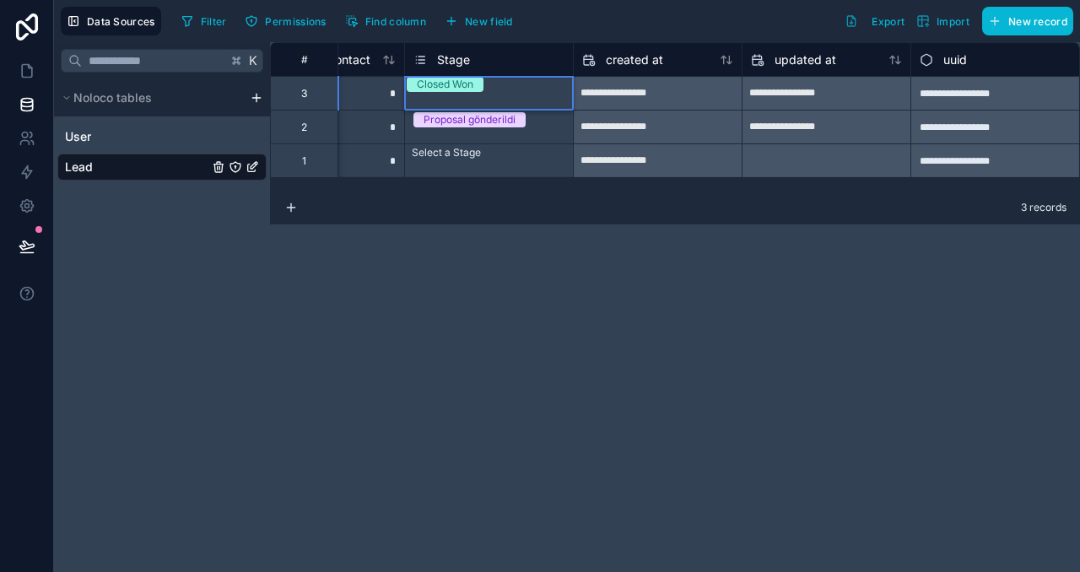
click at [487, 571] on div "Meeting set edildi" at bounding box center [540, 582] width 1080 height 20
click at [755, 255] on div "**********" at bounding box center [675, 307] width 810 height 530
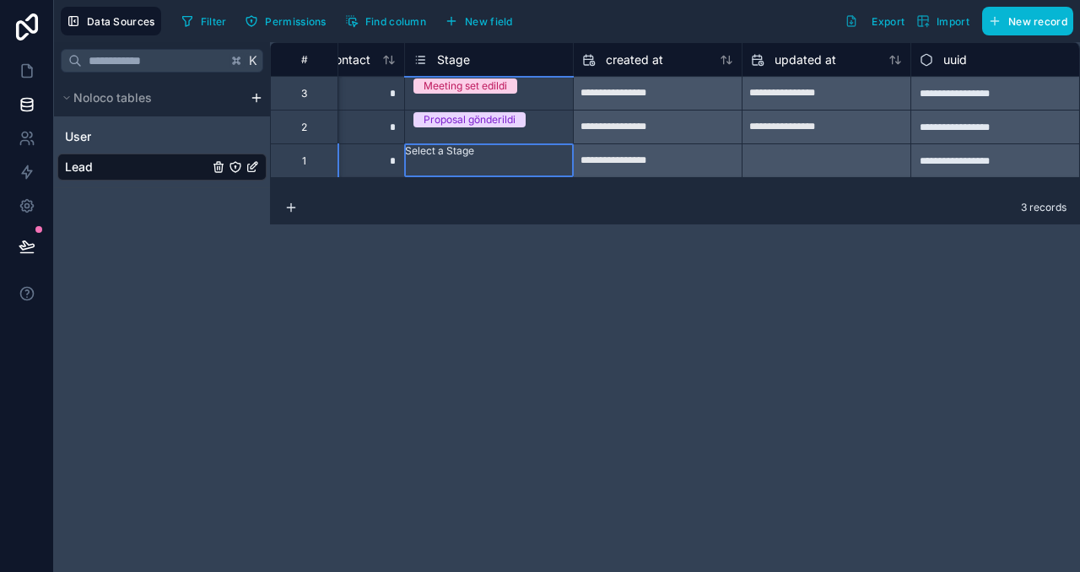
click at [502, 156] on div "Select a Stage" at bounding box center [489, 151] width 168 height 14
click at [656, 287] on div "**********" at bounding box center [675, 307] width 810 height 530
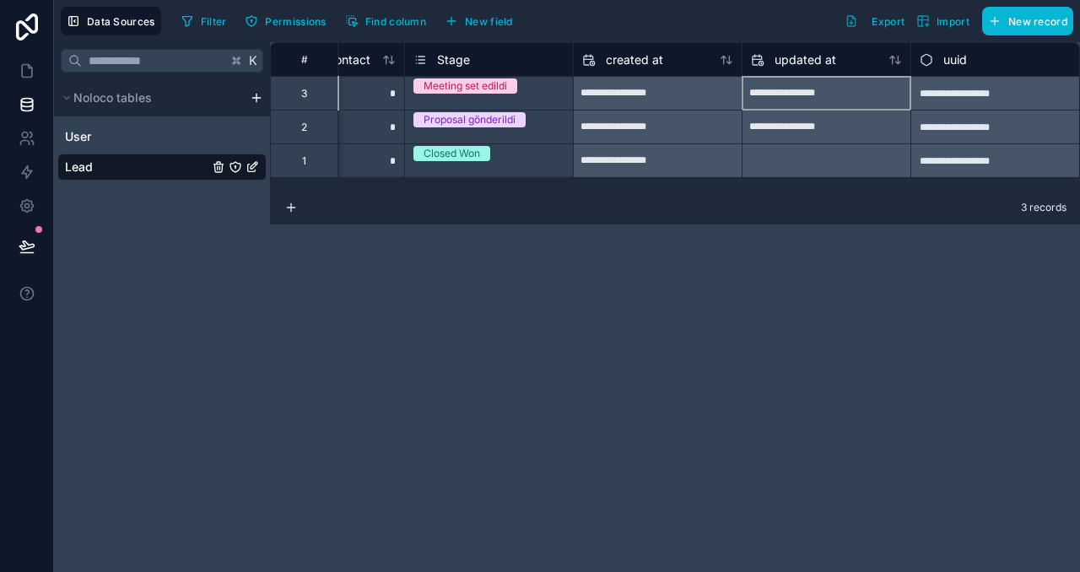
click at [859, 102] on div "**********" at bounding box center [827, 93] width 168 height 27
click at [840, 92] on div "**********" at bounding box center [827, 93] width 168 height 27
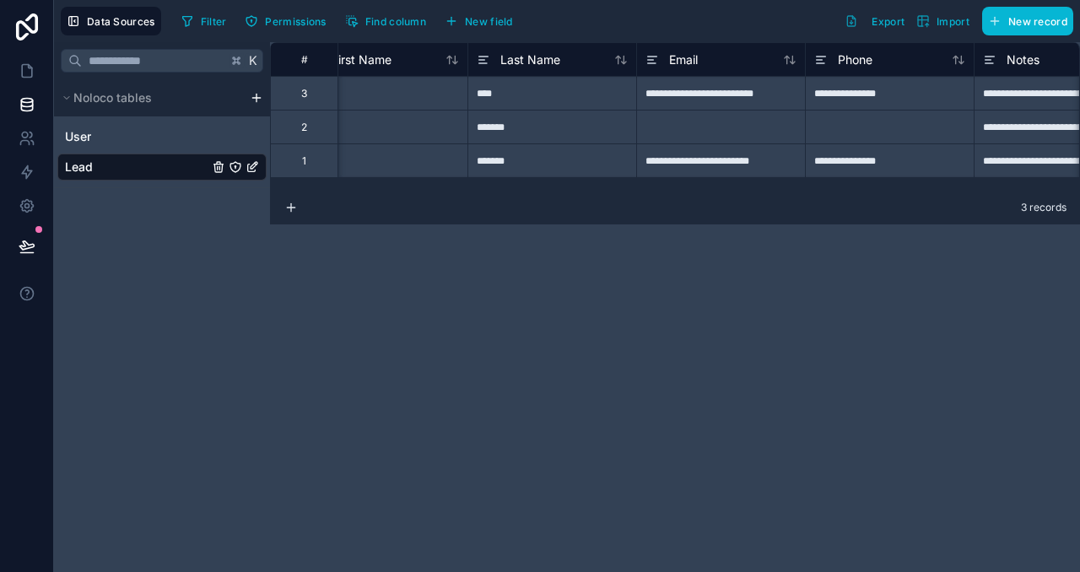
scroll to position [0, 0]
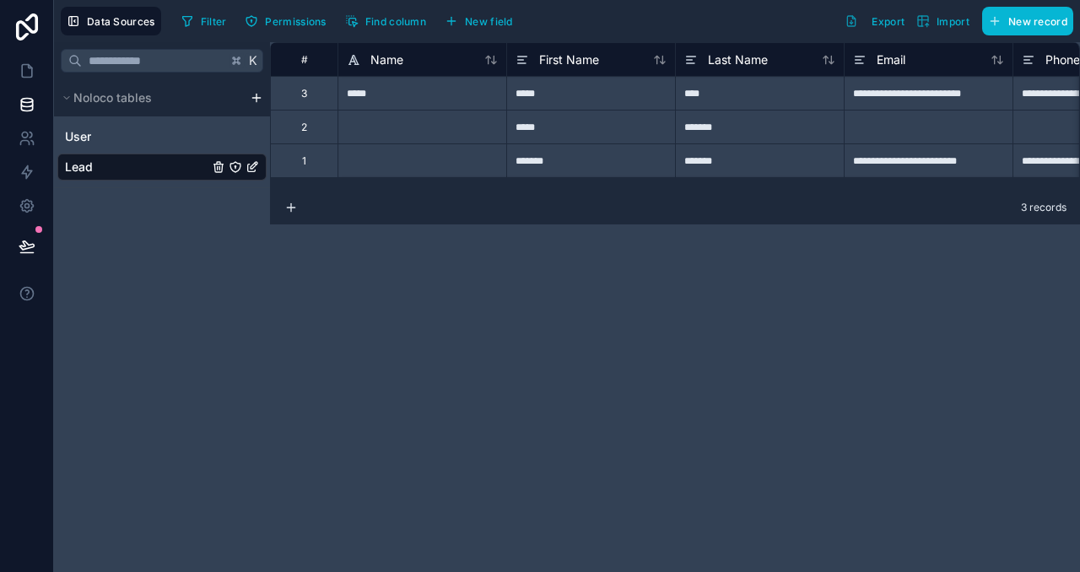
click at [500, 263] on div "**********" at bounding box center [675, 307] width 810 height 530
click at [540, 128] on div "*****" at bounding box center [590, 127] width 169 height 34
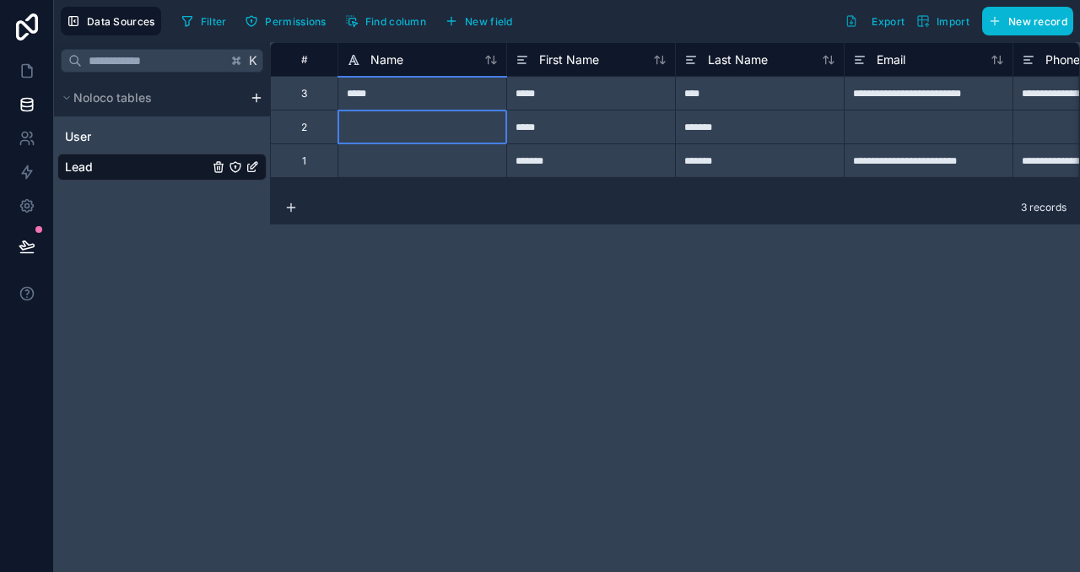
click at [441, 125] on div at bounding box center [422, 127] width 169 height 34
paste input "*****"
type input "*****"
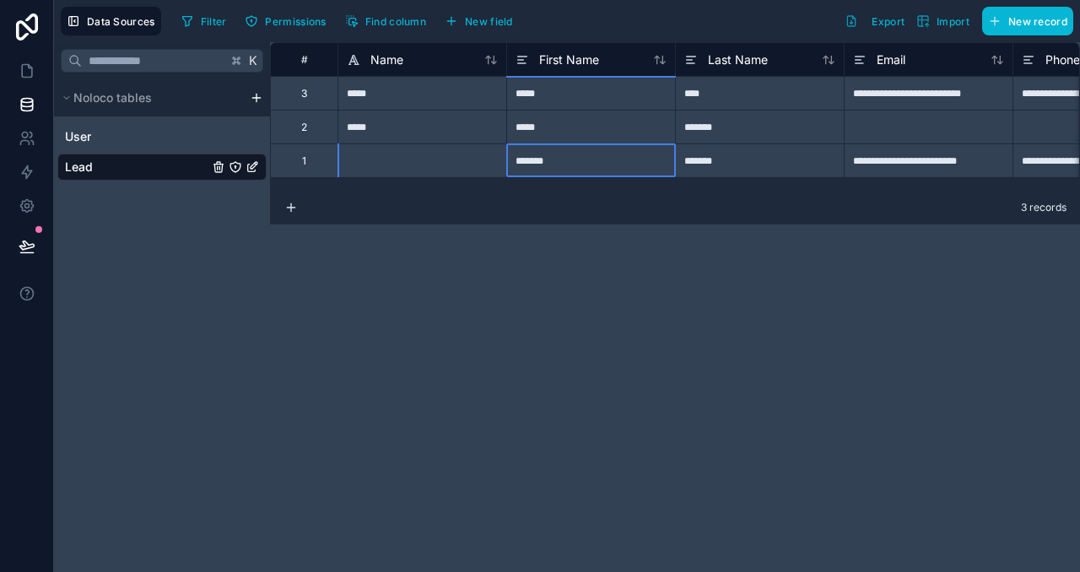
click at [526, 153] on div "*******" at bounding box center [590, 160] width 169 height 34
click at [536, 160] on div "*******" at bounding box center [590, 160] width 169 height 34
click at [536, 160] on input "*******" at bounding box center [591, 160] width 168 height 33
type input "*******"
click at [439, 159] on div at bounding box center [422, 160] width 169 height 34
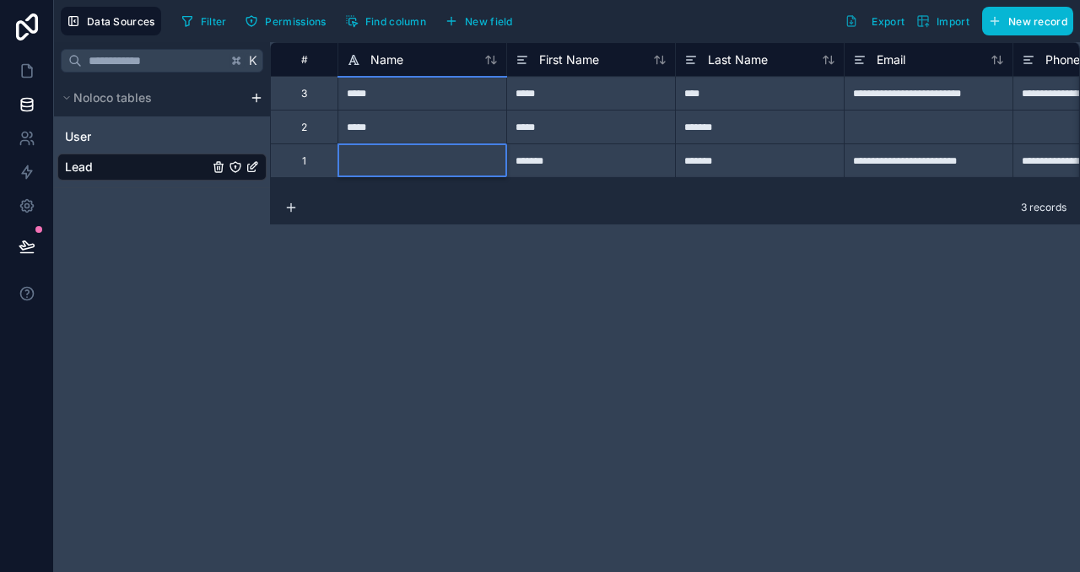
click at [439, 159] on div at bounding box center [422, 160] width 169 height 34
type input "*******"
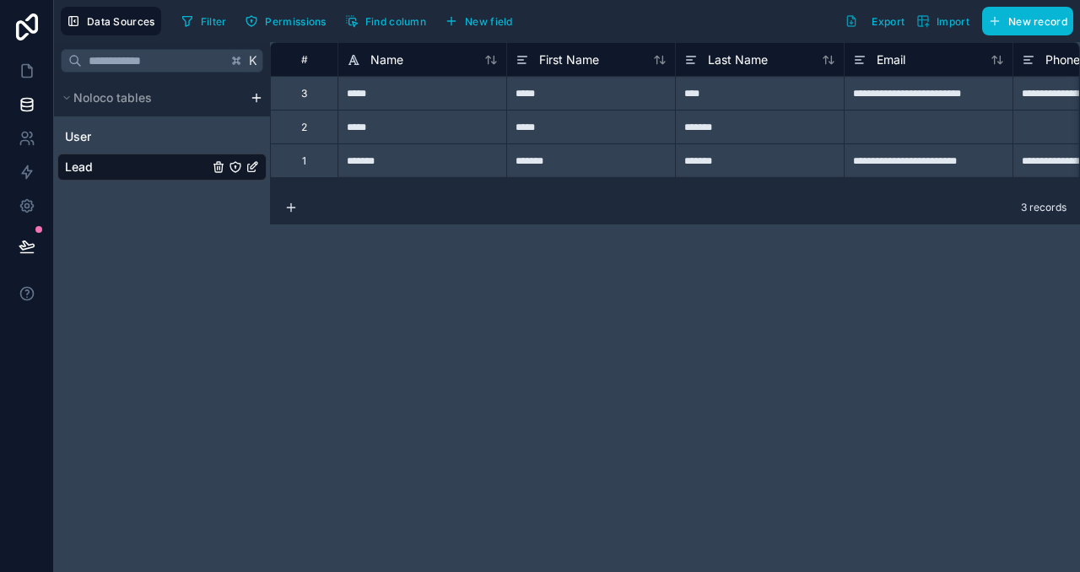
click at [493, 259] on div "**********" at bounding box center [675, 307] width 810 height 530
click at [557, 231] on div "**********" at bounding box center [675, 307] width 810 height 530
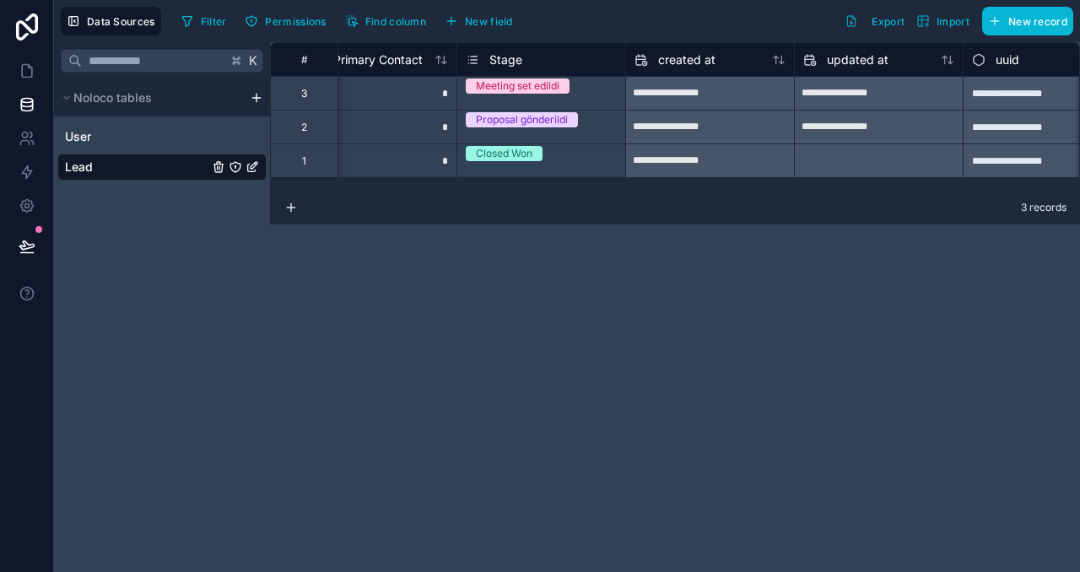
scroll to position [0, 1115]
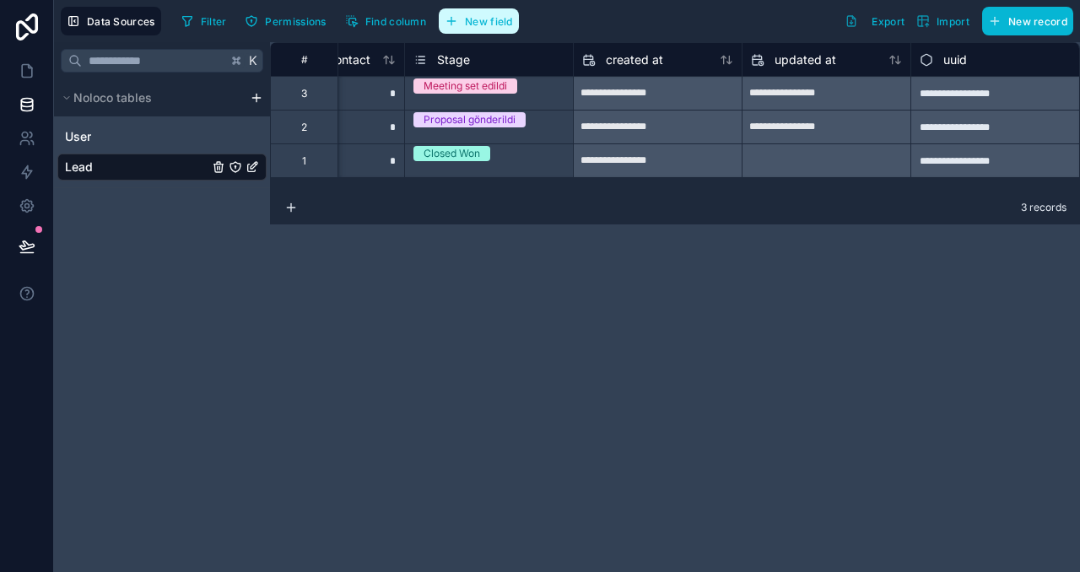
click at [477, 21] on span "New field" at bounding box center [489, 21] width 48 height 13
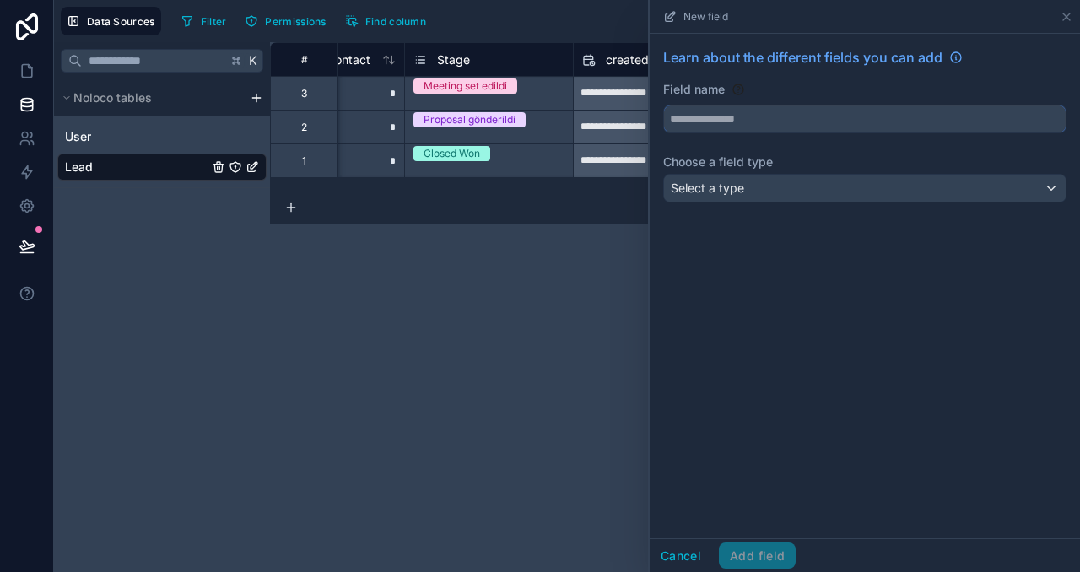
click at [802, 122] on input "text" at bounding box center [865, 118] width 402 height 27
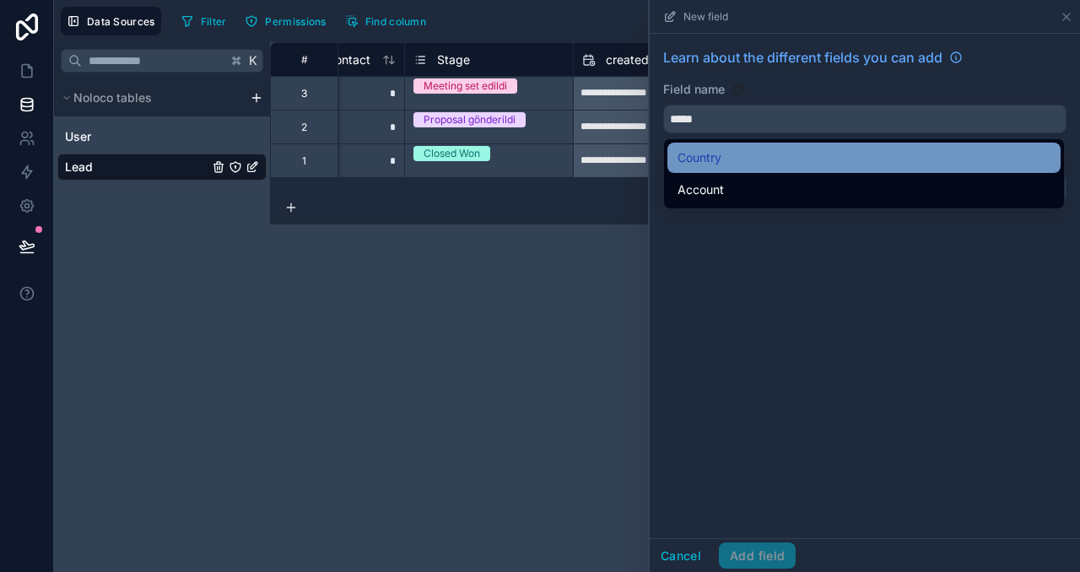
click at [823, 168] on div "Country" at bounding box center [864, 158] width 393 height 30
type input "*******"
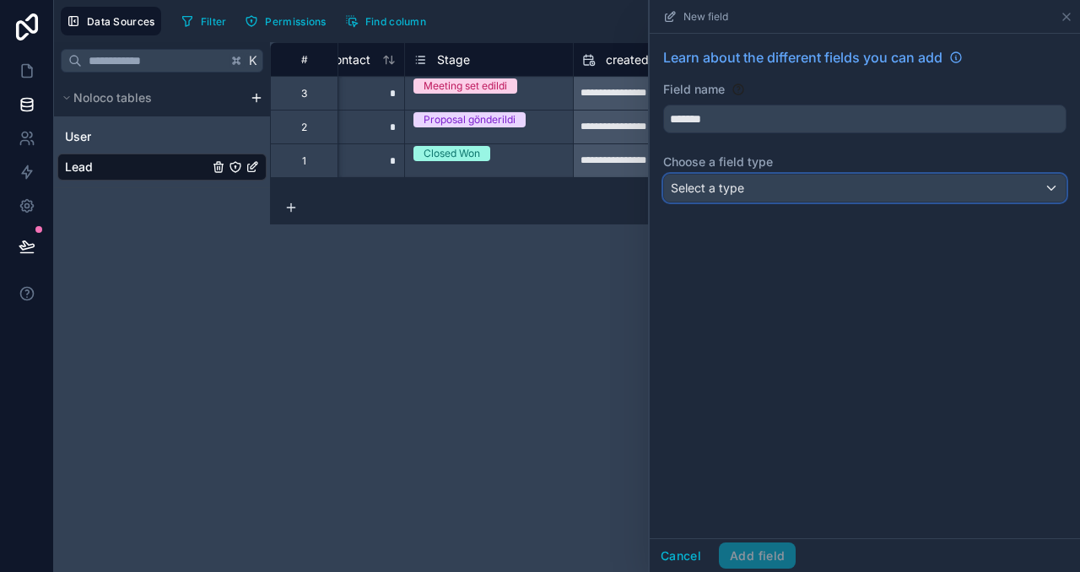
click at [779, 185] on div "Select a type" at bounding box center [865, 188] width 402 height 27
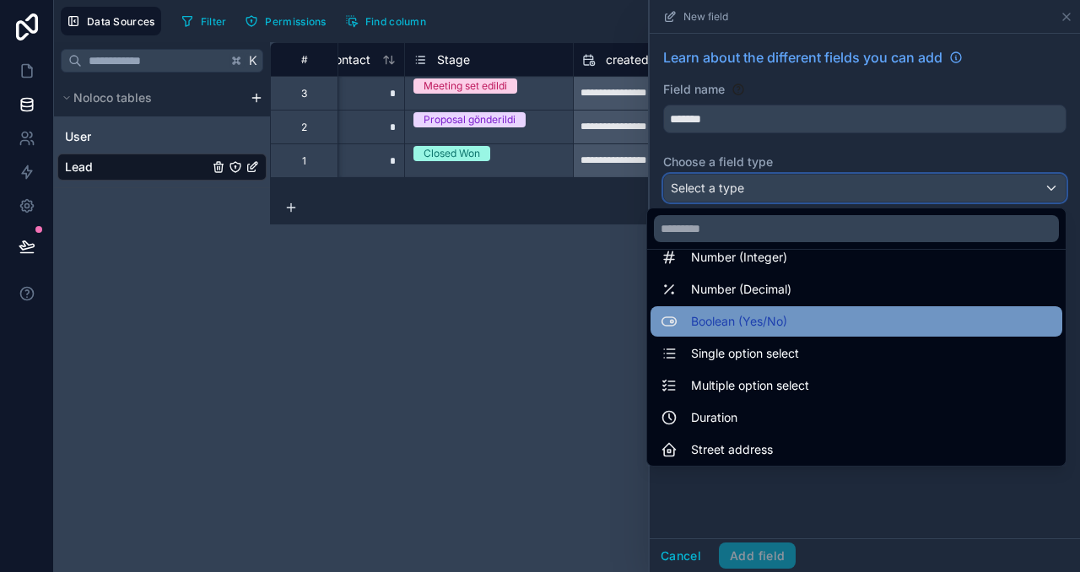
scroll to position [86, 0]
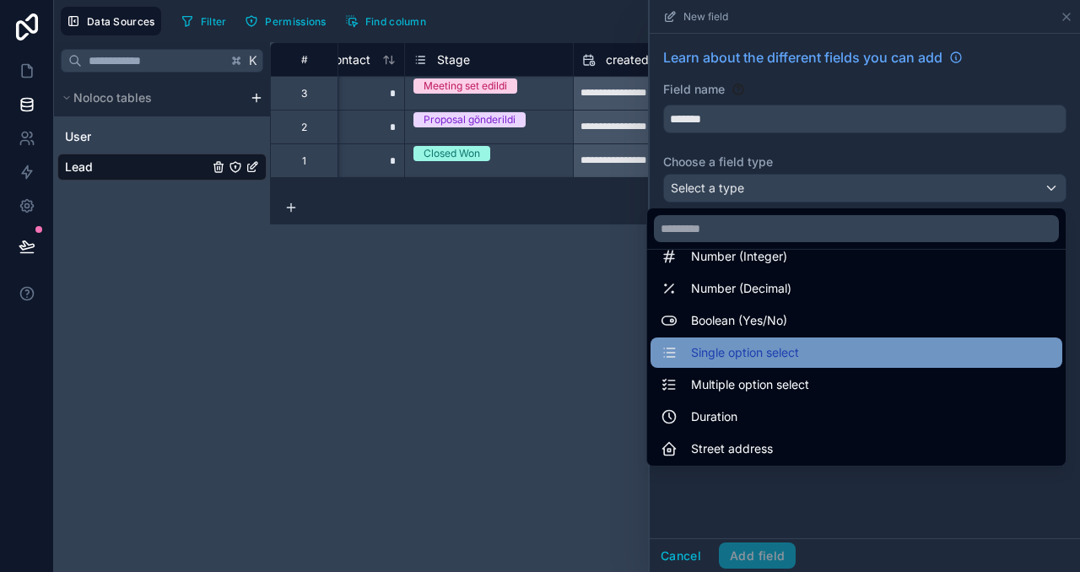
click at [757, 351] on span "Single option select" at bounding box center [745, 353] width 108 height 20
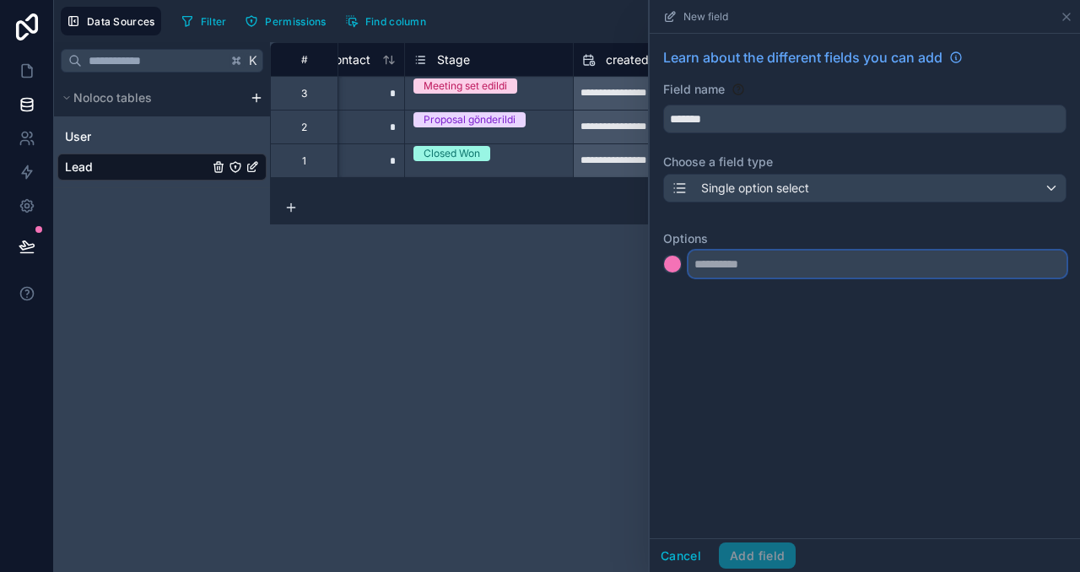
click at [786, 266] on input "text" at bounding box center [878, 264] width 378 height 27
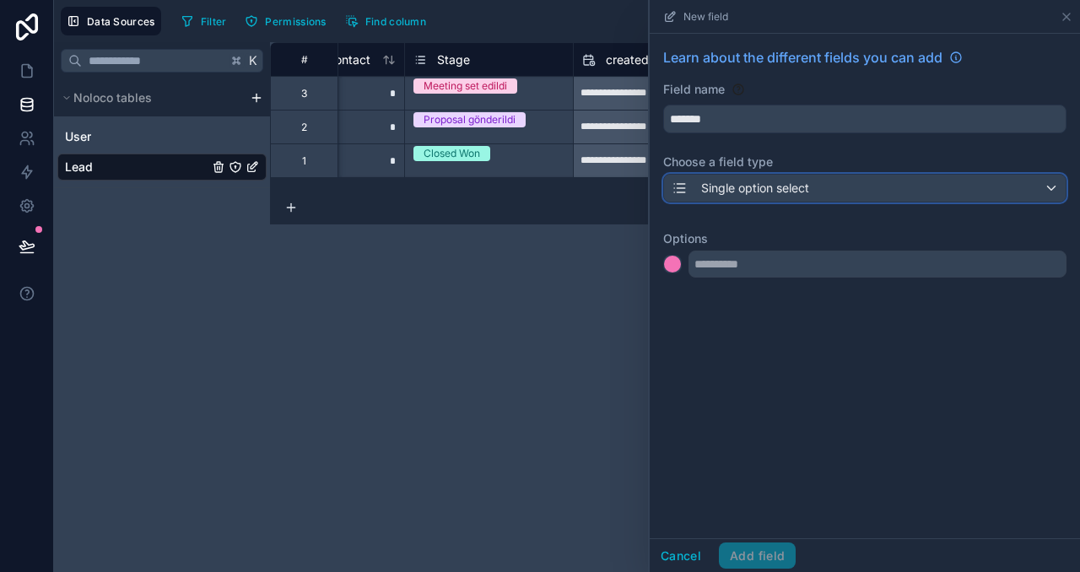
click at [804, 189] on span "Single option select" at bounding box center [755, 188] width 108 height 17
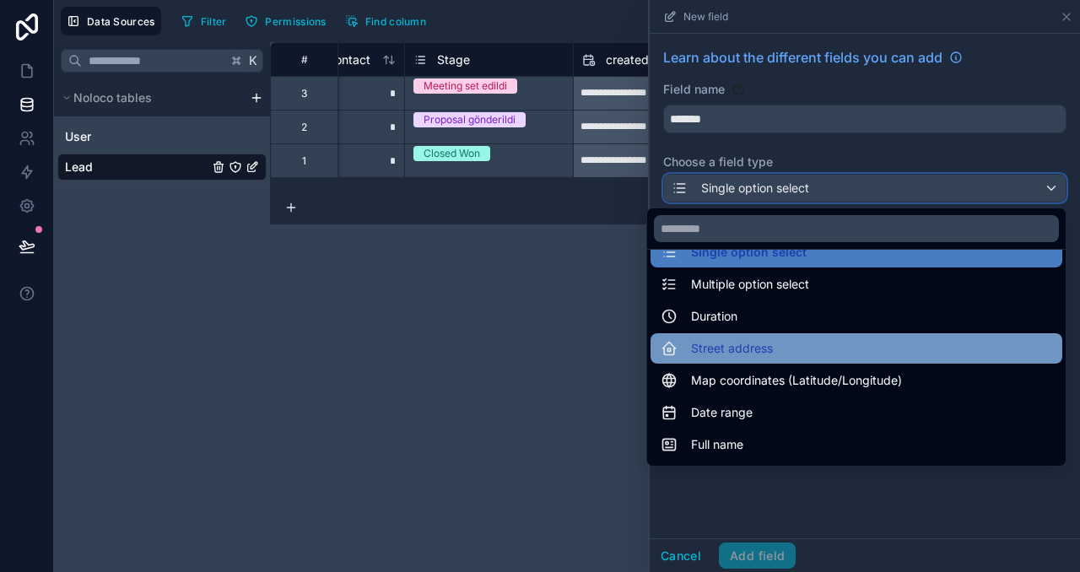
scroll to position [181, 0]
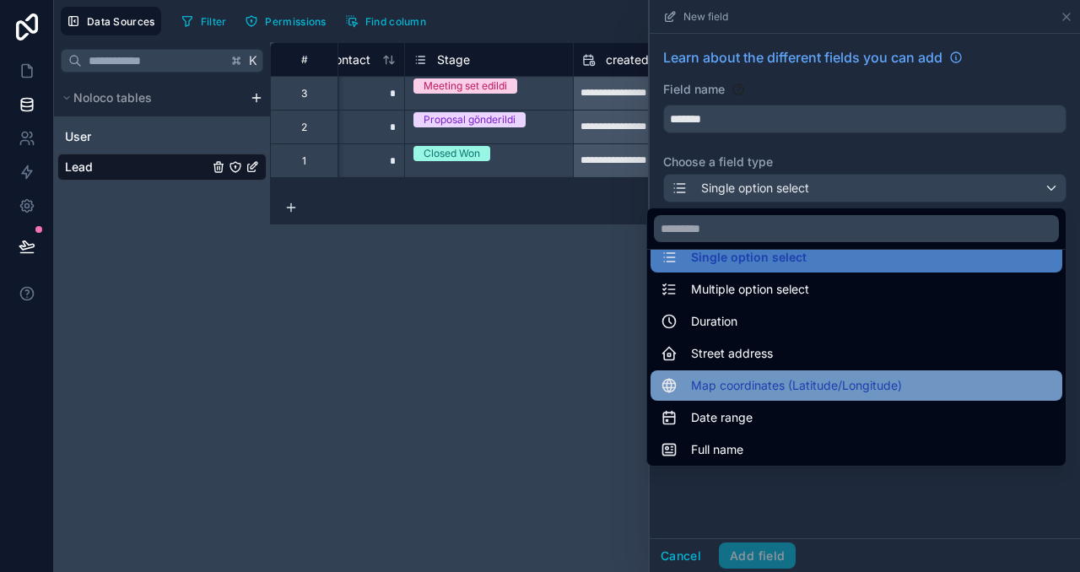
click at [766, 374] on div "Map coordinates (Latitude/Longitude)" at bounding box center [857, 385] width 412 height 30
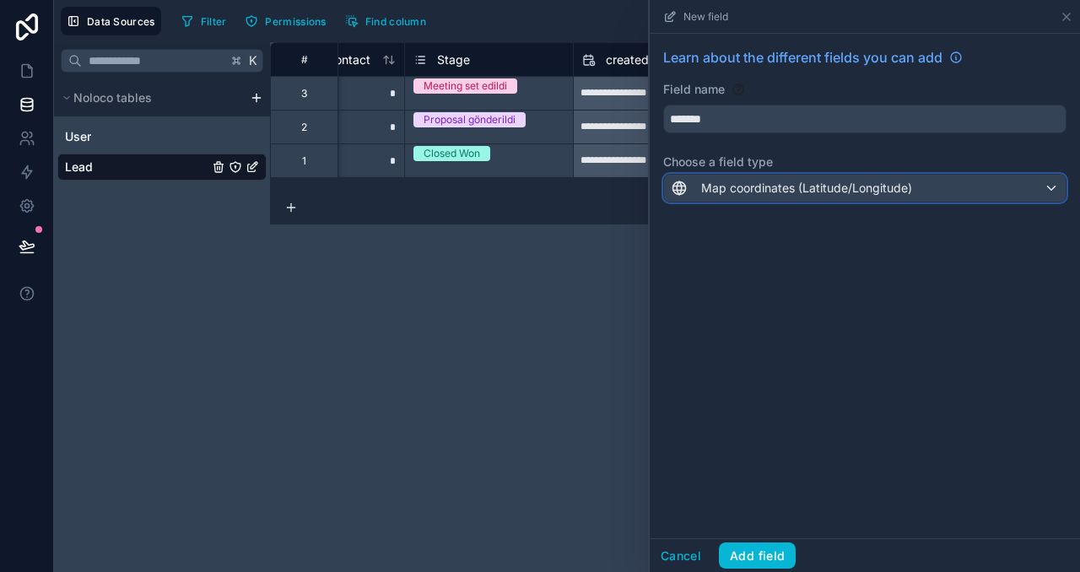
click at [805, 189] on span "Map coordinates (Latitude/Longitude)" at bounding box center [806, 188] width 211 height 17
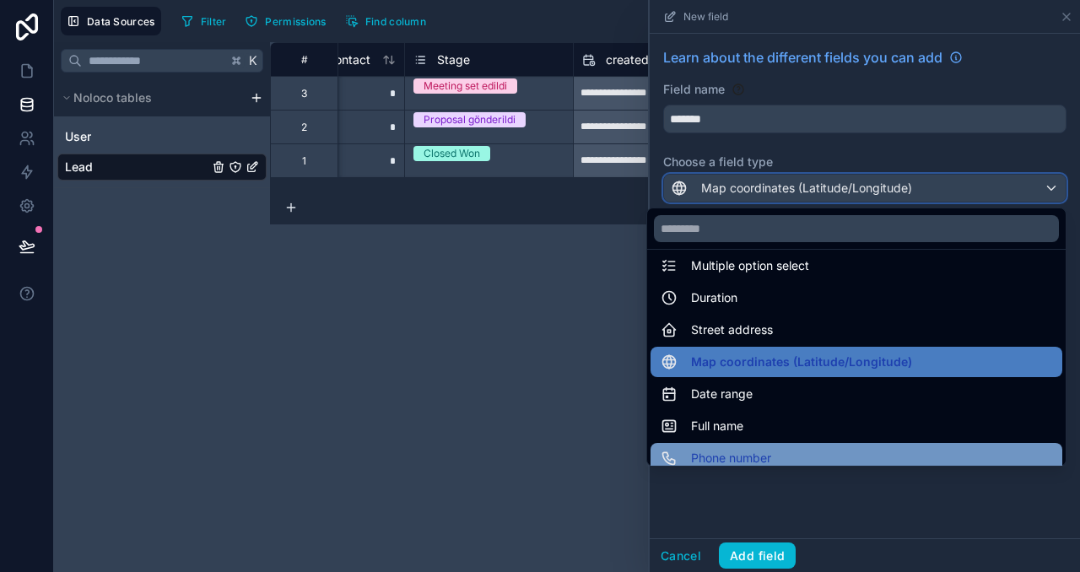
scroll to position [201, 0]
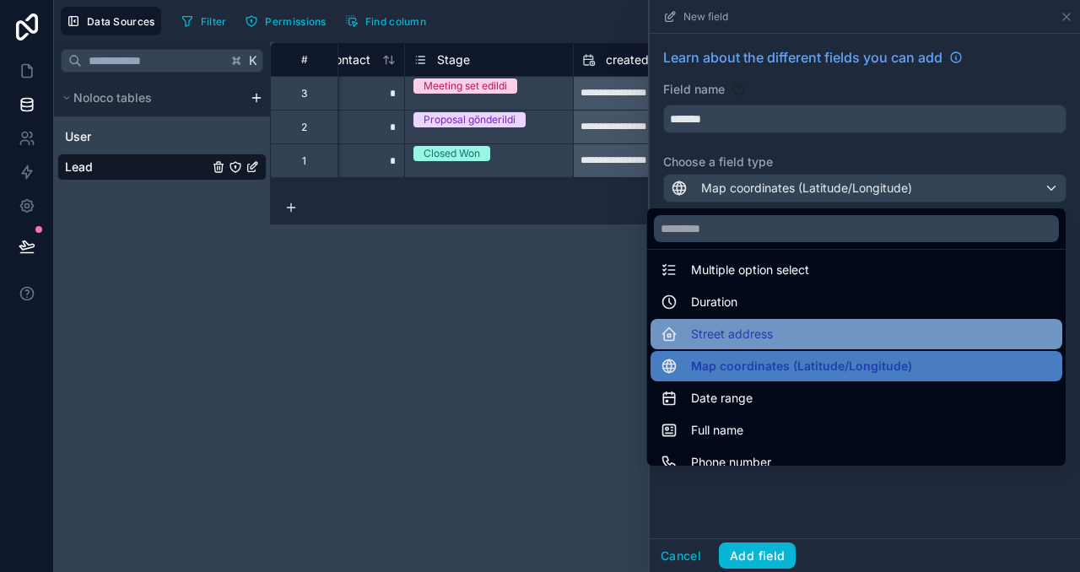
click at [755, 338] on span "Street address" at bounding box center [732, 334] width 82 height 20
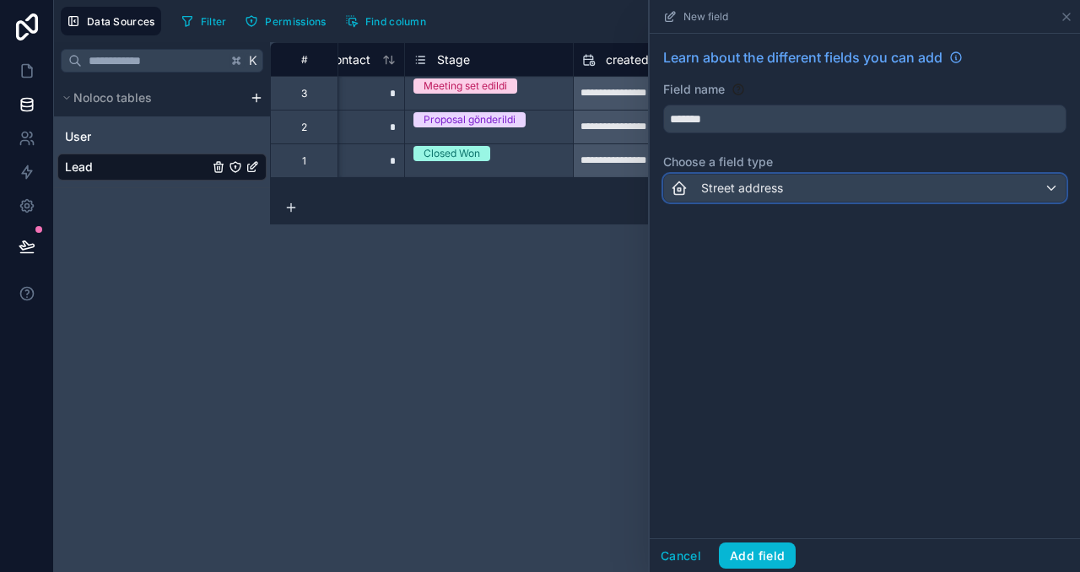
click at [771, 184] on span "Street address" at bounding box center [742, 188] width 82 height 17
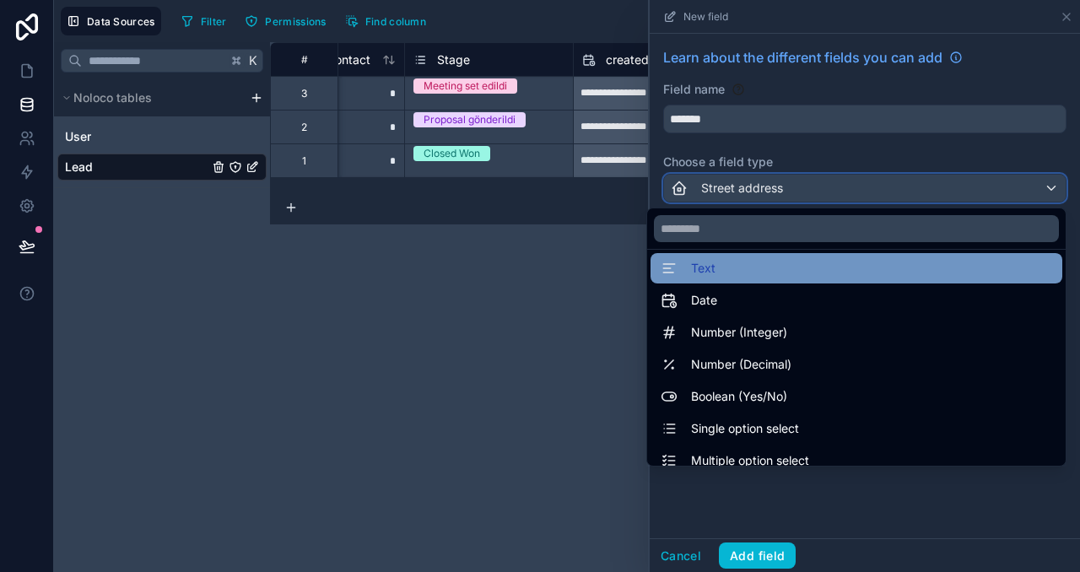
scroll to position [0, 0]
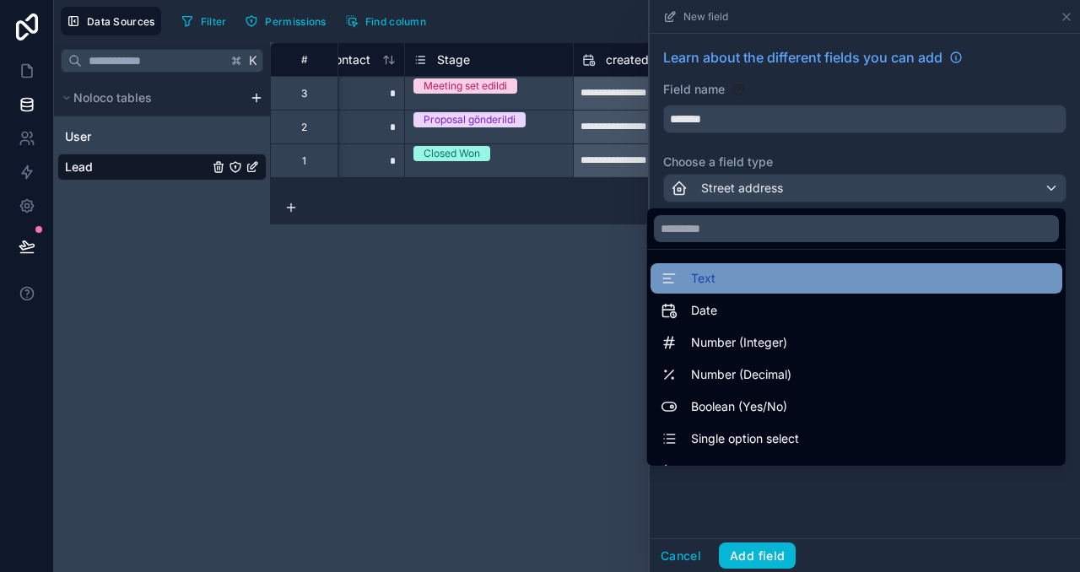
click at [755, 279] on div "Text" at bounding box center [857, 278] width 392 height 20
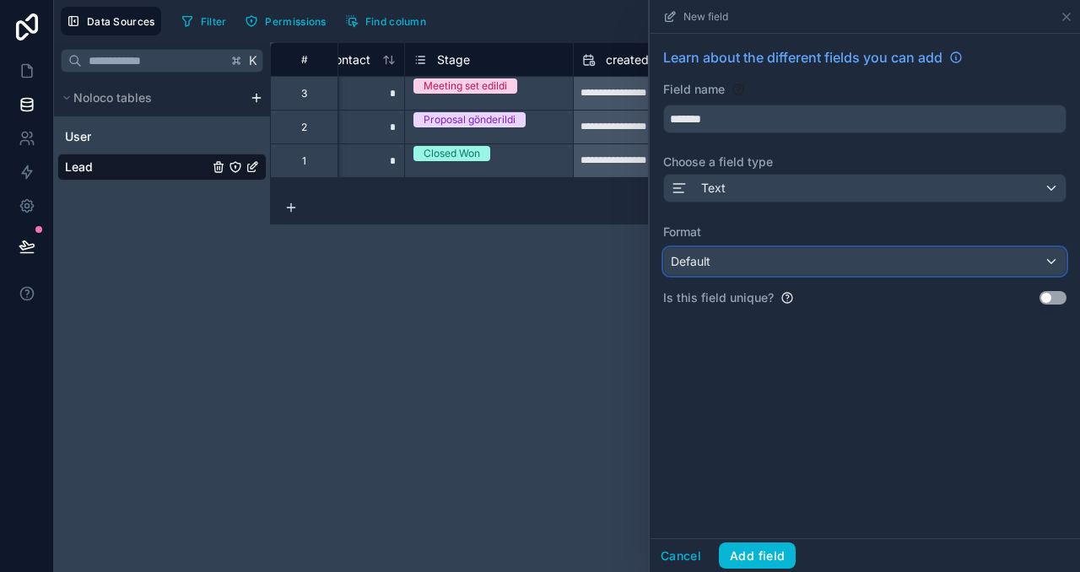
click at [759, 259] on div "Default" at bounding box center [865, 261] width 402 height 27
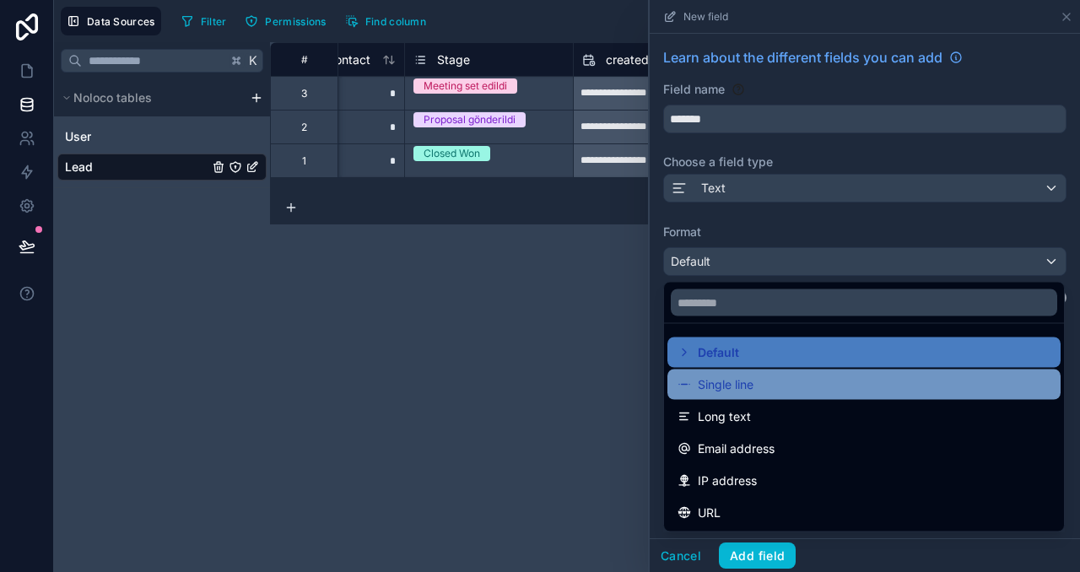
click at [743, 375] on span "Single line" at bounding box center [726, 385] width 56 height 20
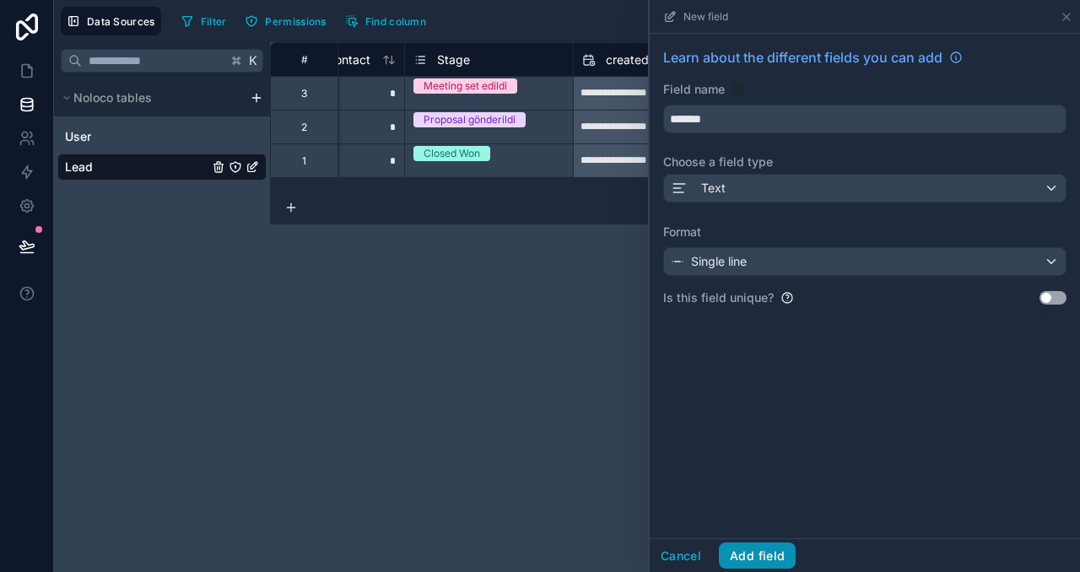
click at [787, 549] on button "Add field" at bounding box center [757, 556] width 77 height 27
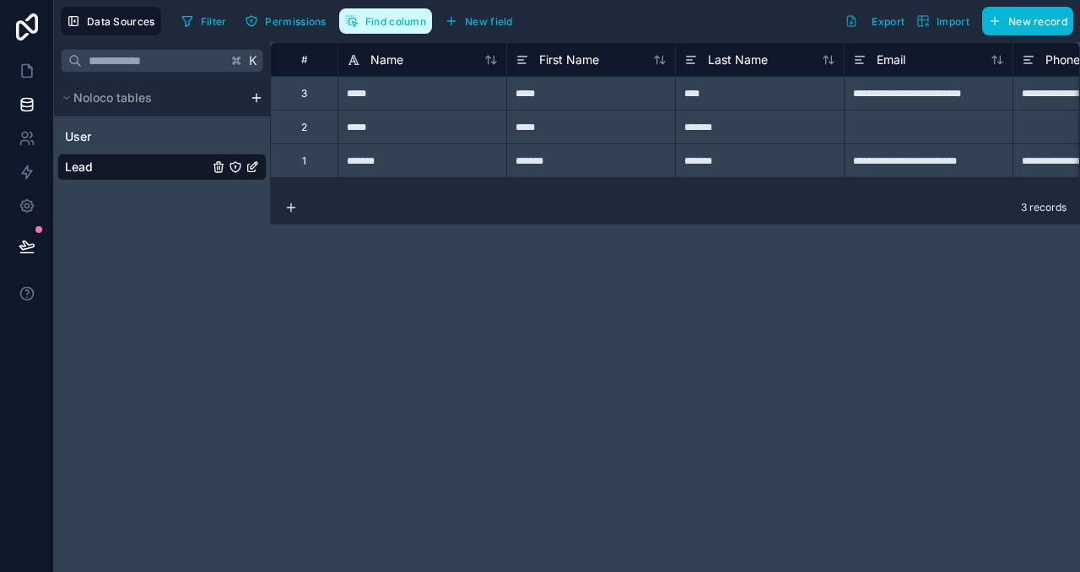
click at [387, 20] on span "Find column" at bounding box center [395, 21] width 61 height 13
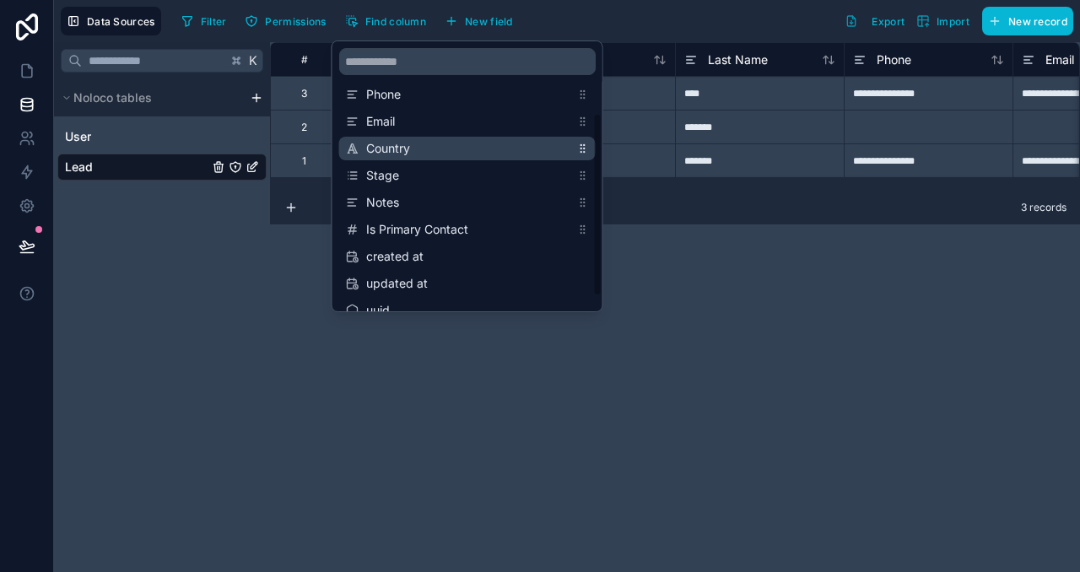
scroll to position [108, 0]
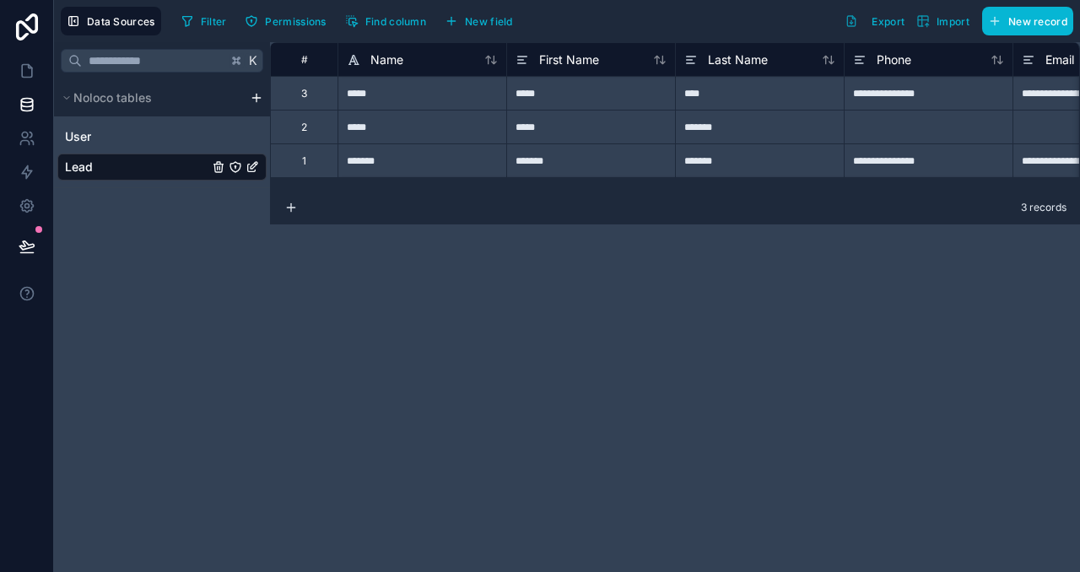
click at [506, 369] on div "**********" at bounding box center [675, 307] width 810 height 530
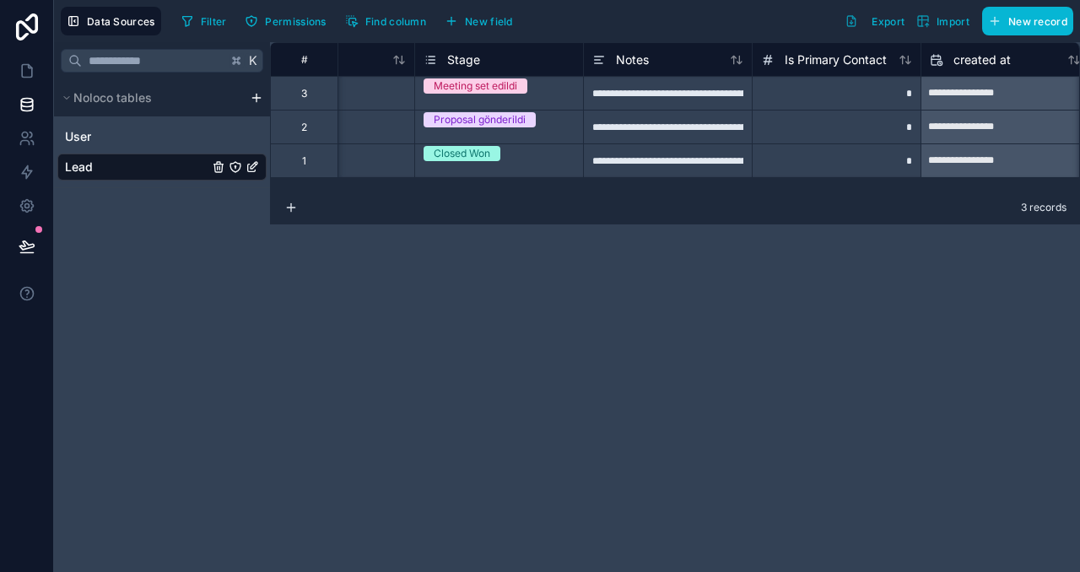
scroll to position [0, 536]
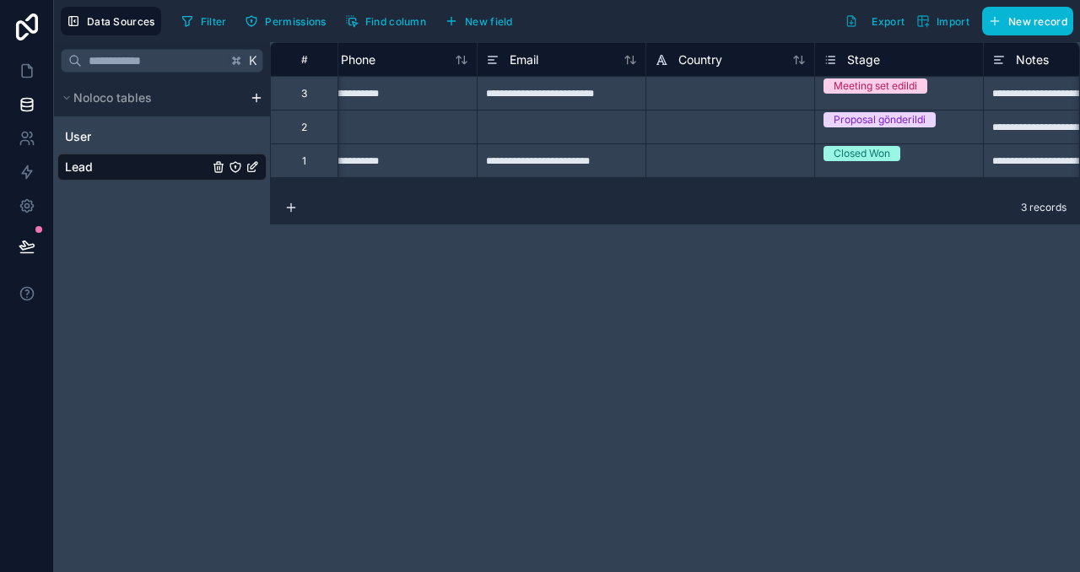
click at [708, 104] on div at bounding box center [730, 93] width 169 height 34
type input "**"
click at [706, 122] on div at bounding box center [730, 127] width 169 height 34
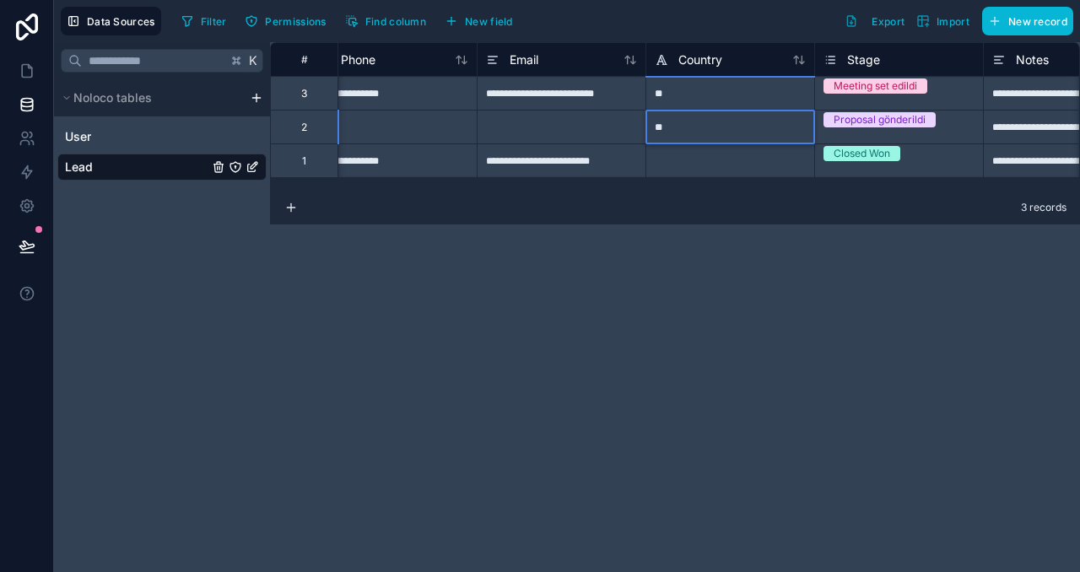
type input "***"
click at [706, 152] on div at bounding box center [730, 160] width 169 height 34
type input "*********"
click at [747, 295] on div "**********" at bounding box center [675, 307] width 810 height 530
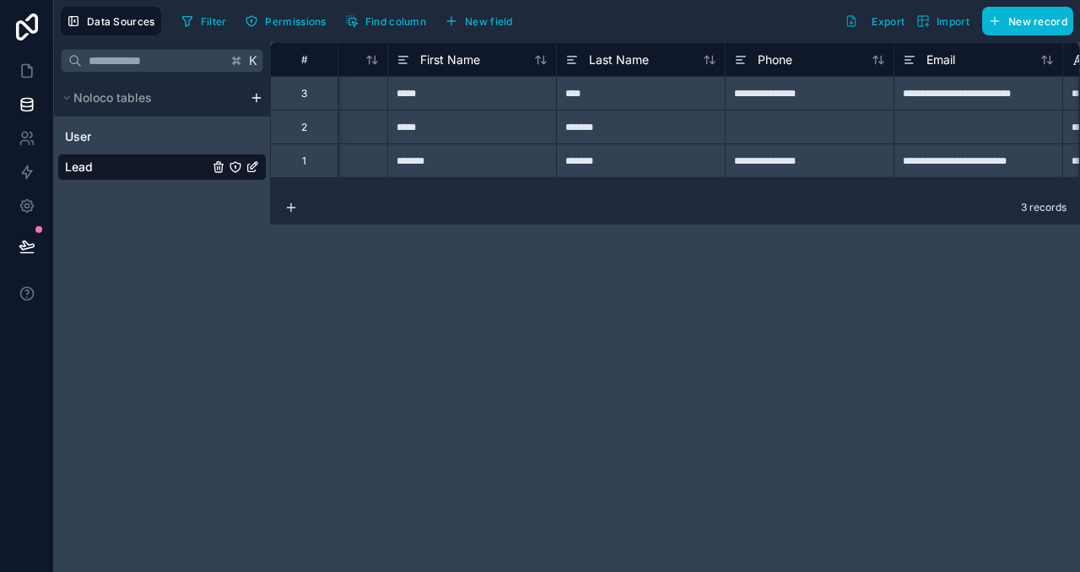
scroll to position [0, 0]
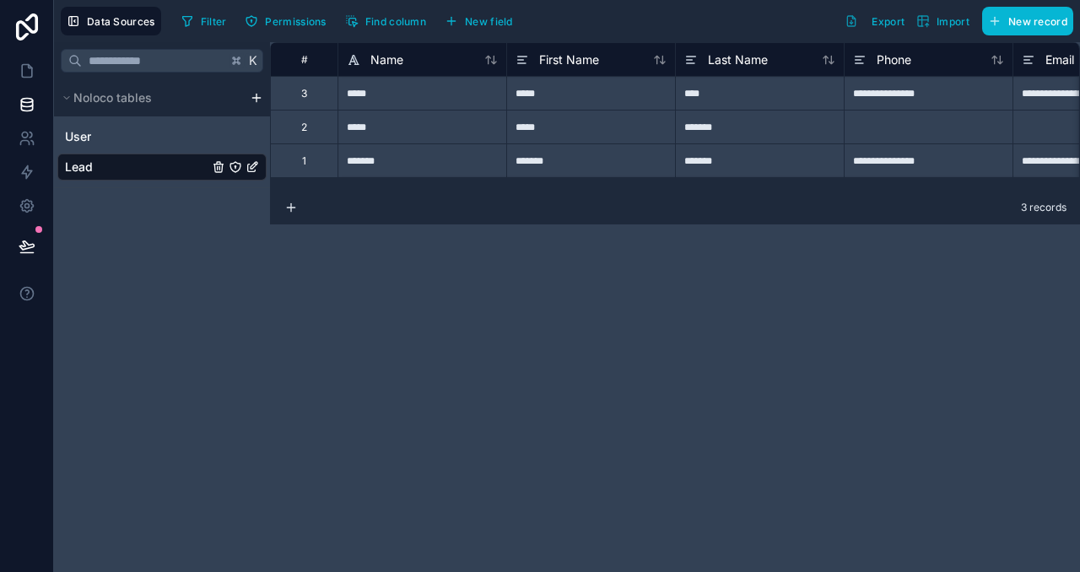
click at [533, 277] on div "**********" at bounding box center [675, 307] width 810 height 530
click at [706, 157] on div "*******" at bounding box center [759, 160] width 169 height 34
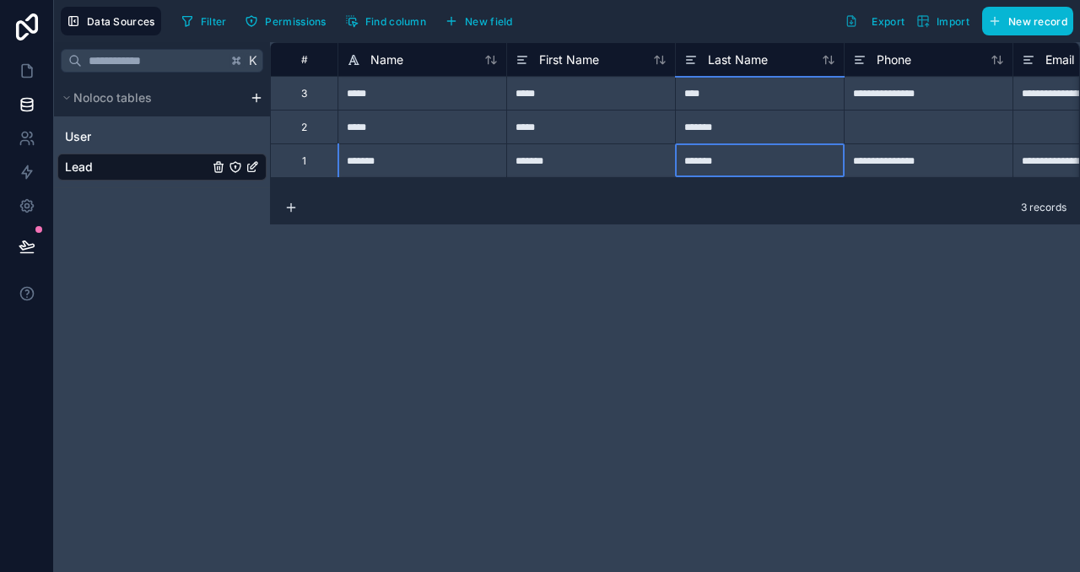
click at [706, 157] on div "*******" at bounding box center [759, 160] width 169 height 34
click at [590, 166] on div "*******" at bounding box center [590, 160] width 169 height 34
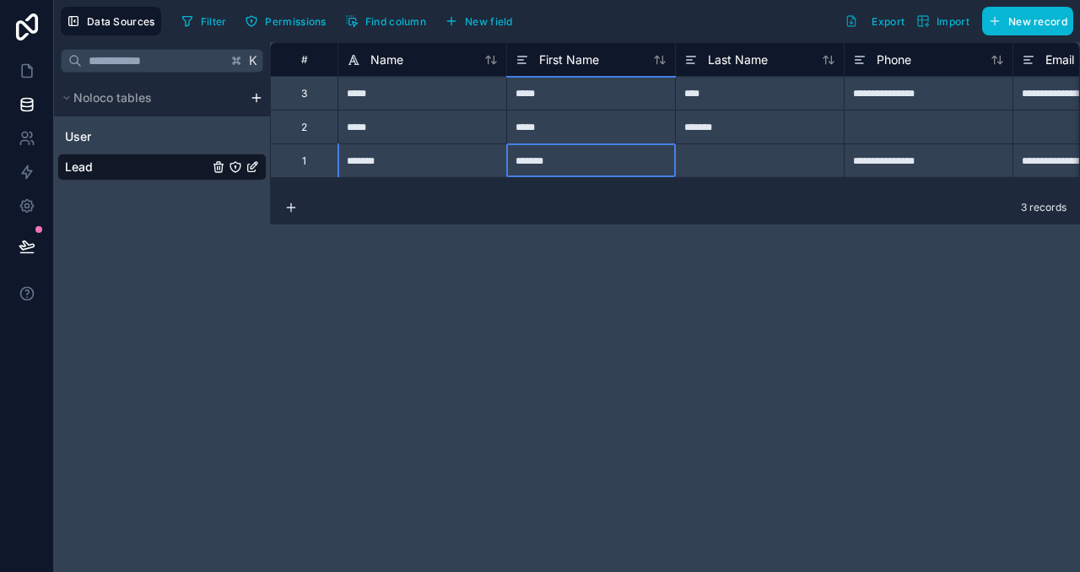
click at [590, 166] on div "*******" at bounding box center [590, 160] width 169 height 34
click at [520, 243] on div "**********" at bounding box center [675, 307] width 810 height 530
click at [582, 158] on div "*******" at bounding box center [590, 160] width 169 height 34
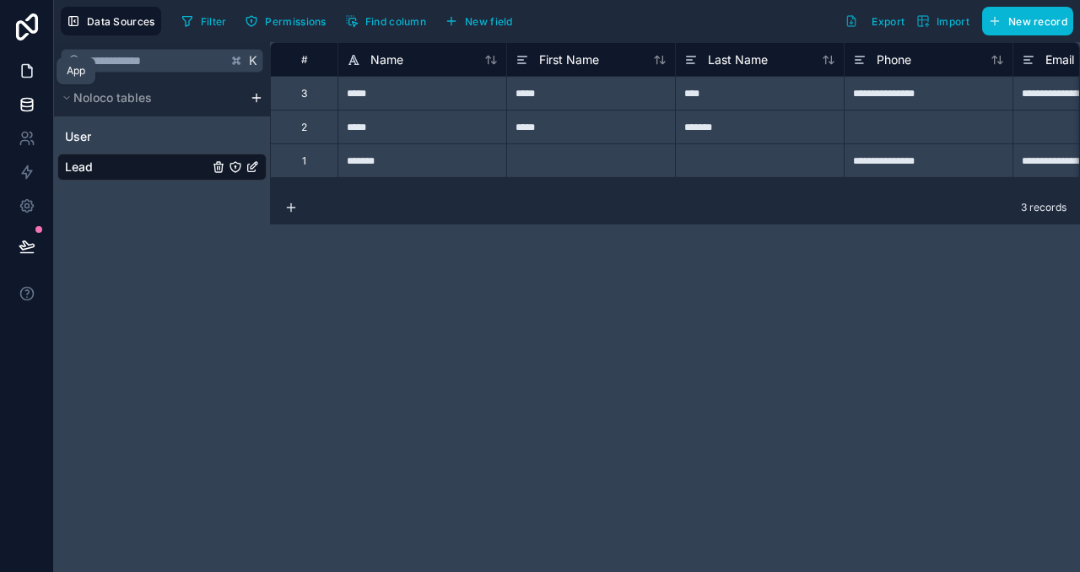
click at [24, 72] on icon at bounding box center [27, 70] width 17 height 17
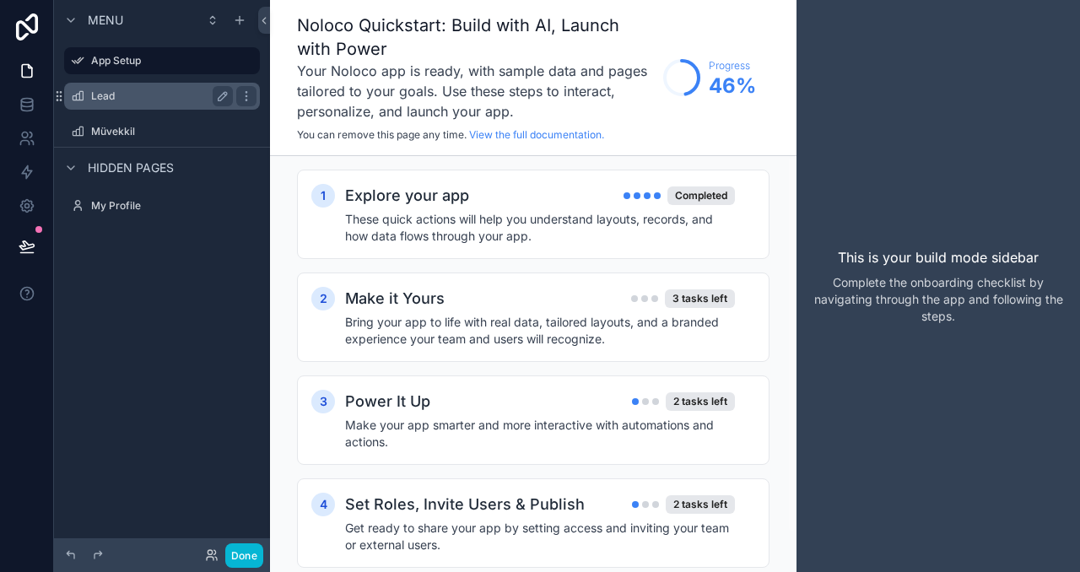
click at [150, 99] on label "Lead" at bounding box center [158, 96] width 135 height 14
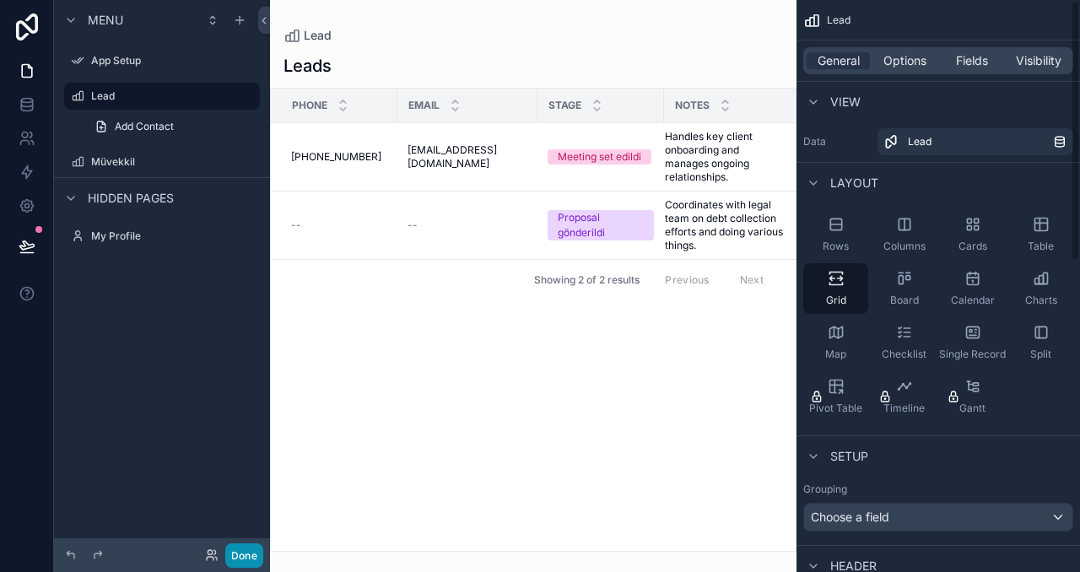
click at [243, 551] on button "Done" at bounding box center [244, 555] width 38 height 24
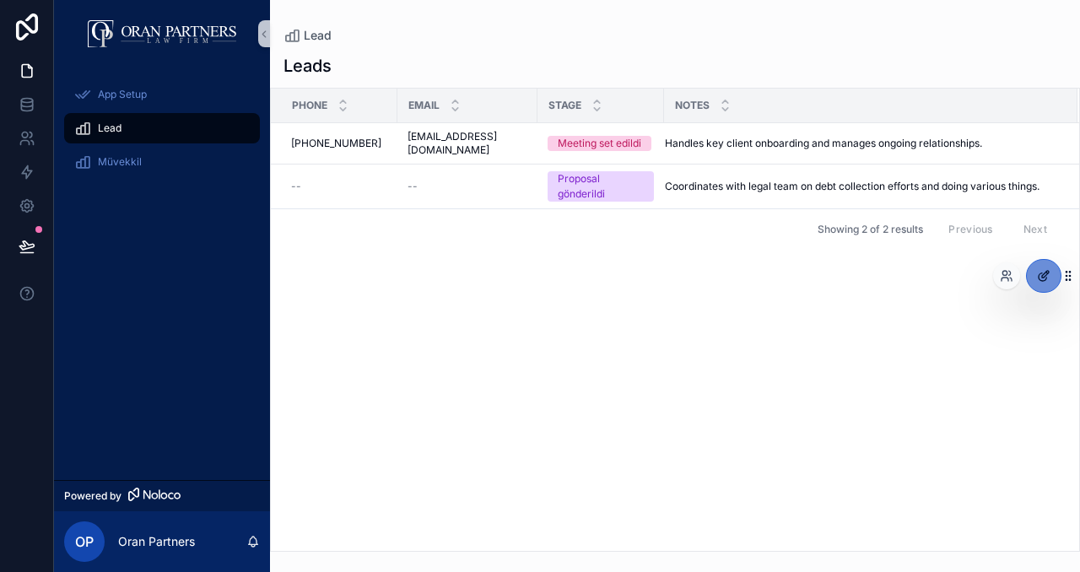
click at [1042, 277] on icon at bounding box center [1045, 274] width 7 height 7
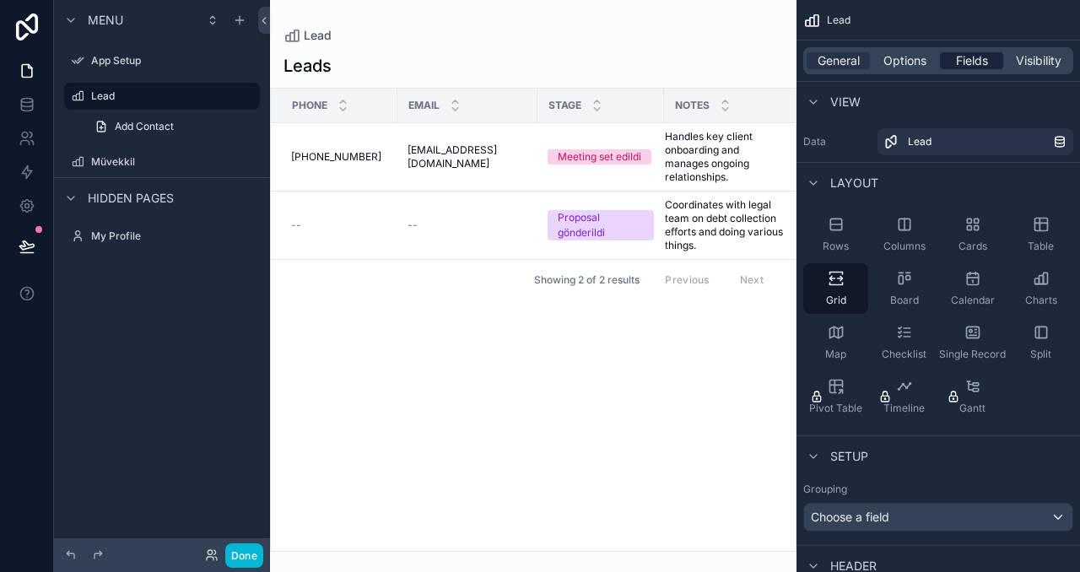
click at [995, 59] on div "Fields" at bounding box center [971, 60] width 63 height 17
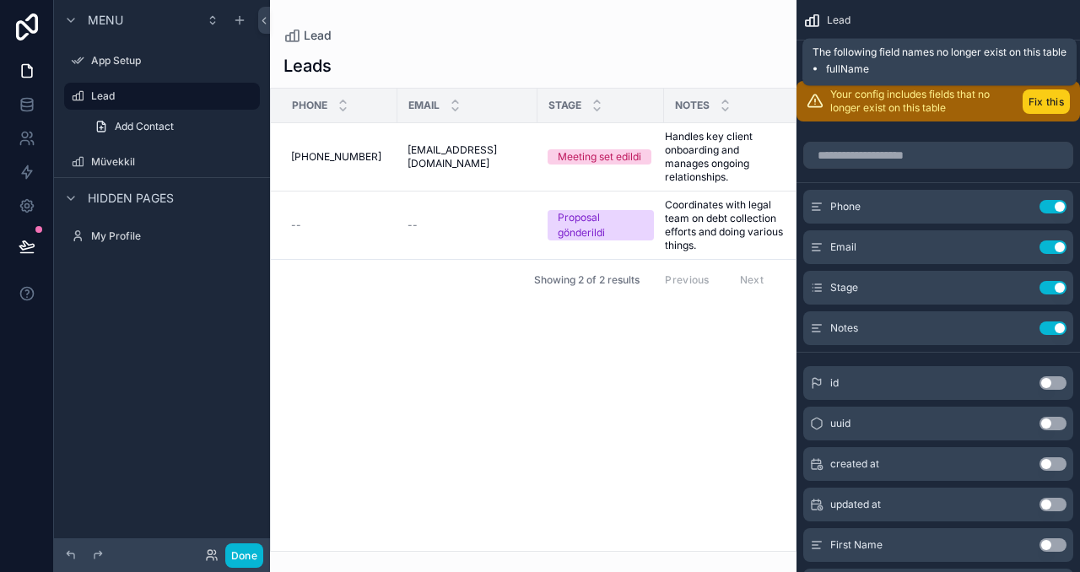
click at [1041, 108] on button "Fix this" at bounding box center [1046, 101] width 47 height 24
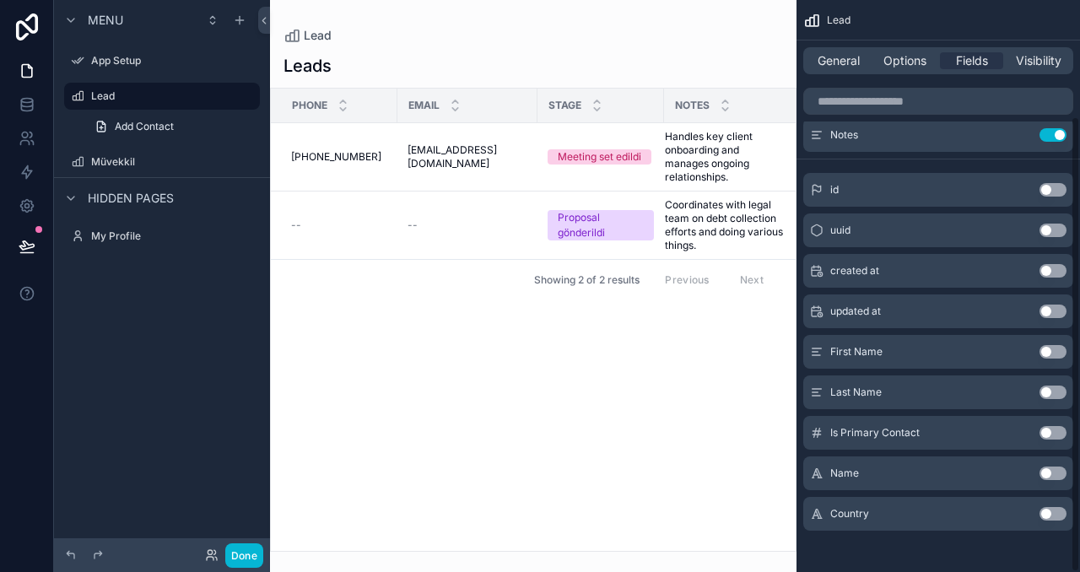
scroll to position [145, 0]
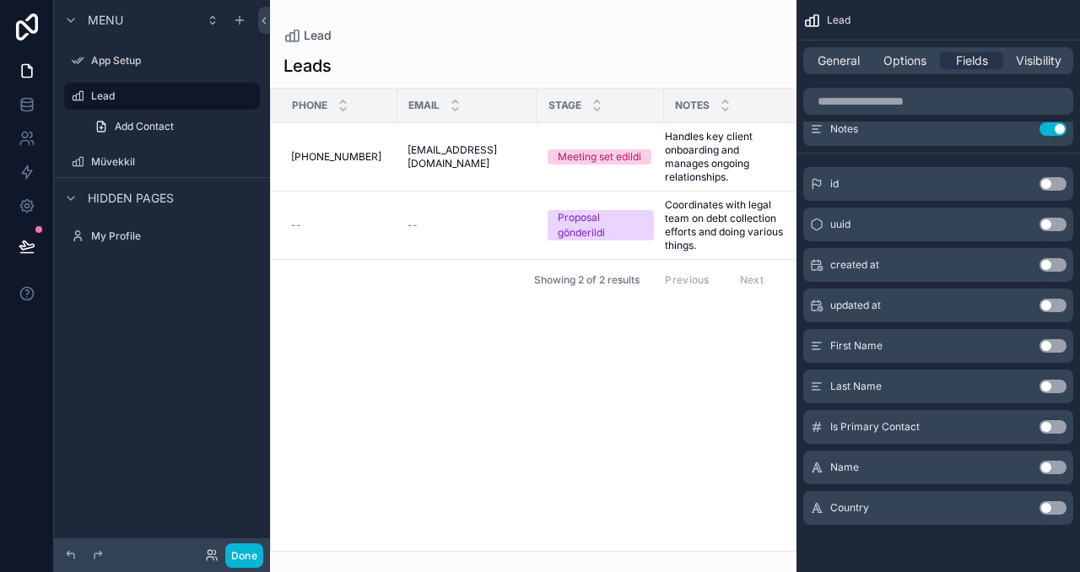
click at [1052, 464] on button "Use setting" at bounding box center [1053, 468] width 27 height 14
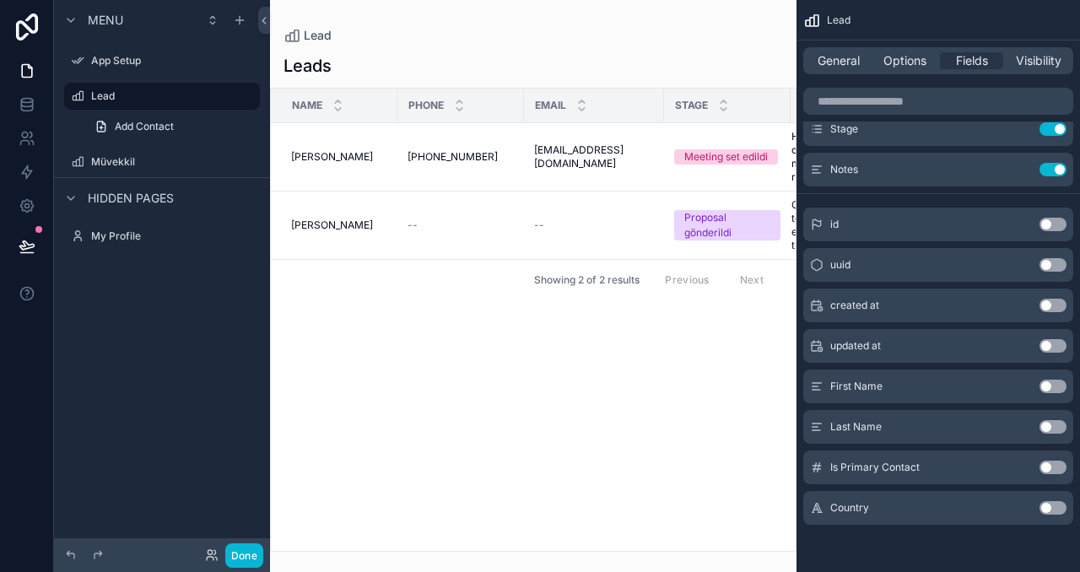
click at [1048, 504] on button "Use setting" at bounding box center [1053, 508] width 27 height 14
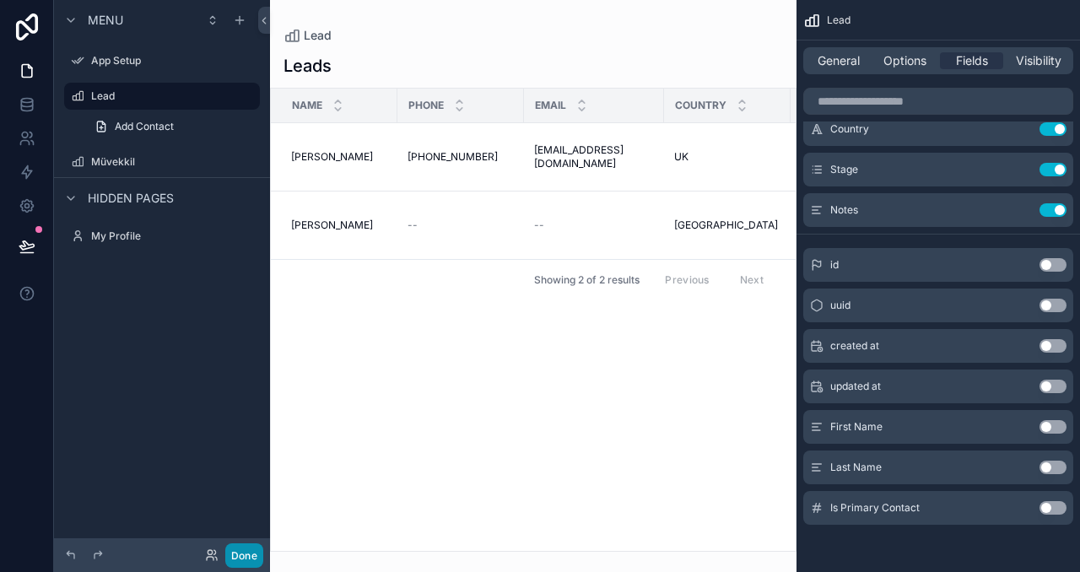
click at [240, 547] on button "Done" at bounding box center [244, 555] width 38 height 24
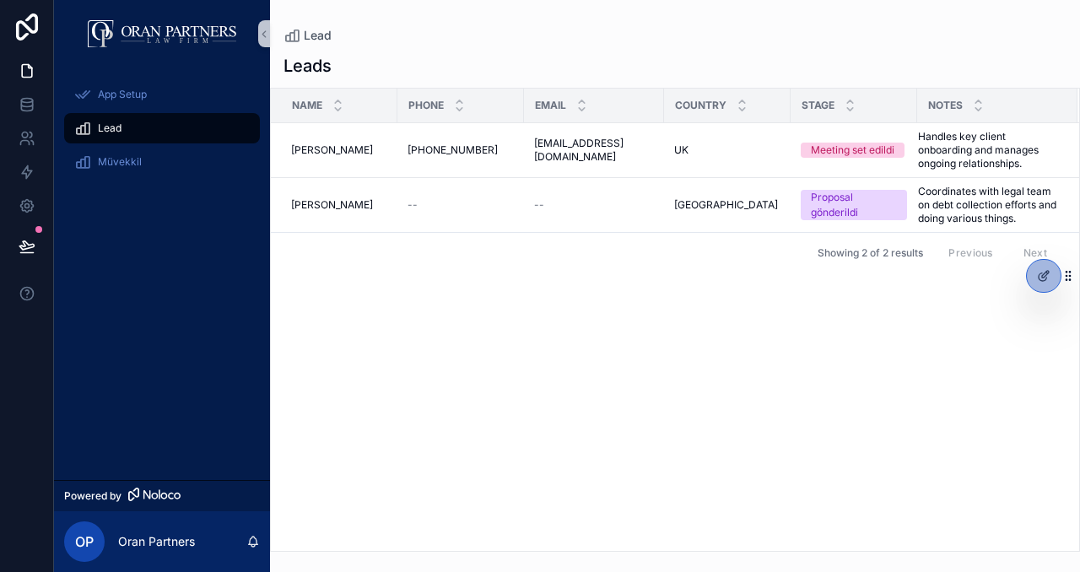
click at [543, 309] on div "Name Phone Email Country Stage Notes Maria Maria +1-213-555-2290 +1-213-555-229…" at bounding box center [675, 320] width 808 height 462
click at [563, 317] on div "Name Phone Email Country Stage Notes Maria Maria +1-213-555-2290 +1-213-555-229…" at bounding box center [675, 320] width 808 height 462
click at [852, 203] on div "Proposal gönderildi" at bounding box center [854, 205] width 86 height 30
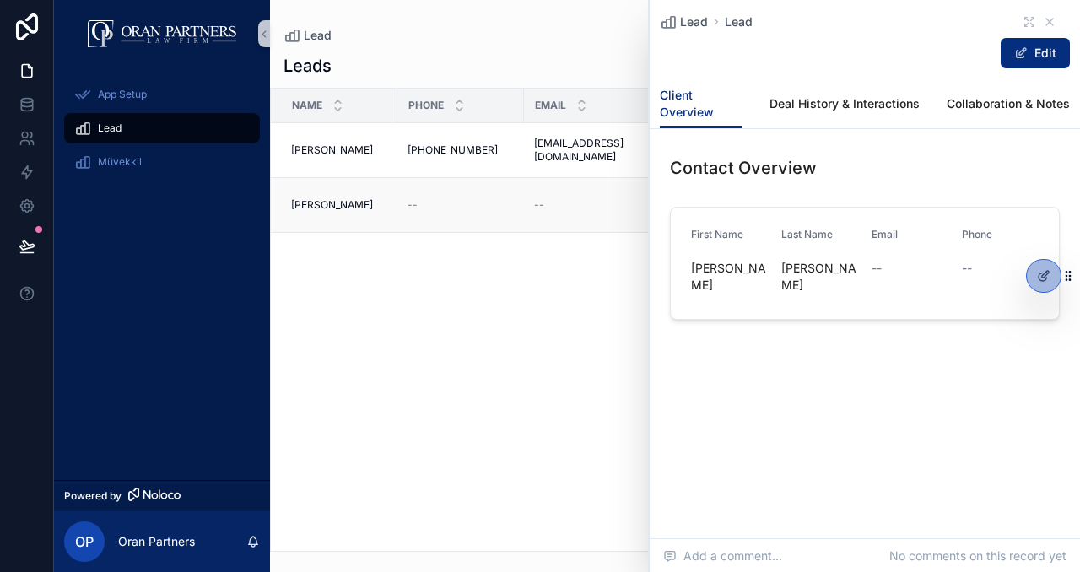
click at [568, 222] on td "--" at bounding box center [594, 205] width 140 height 55
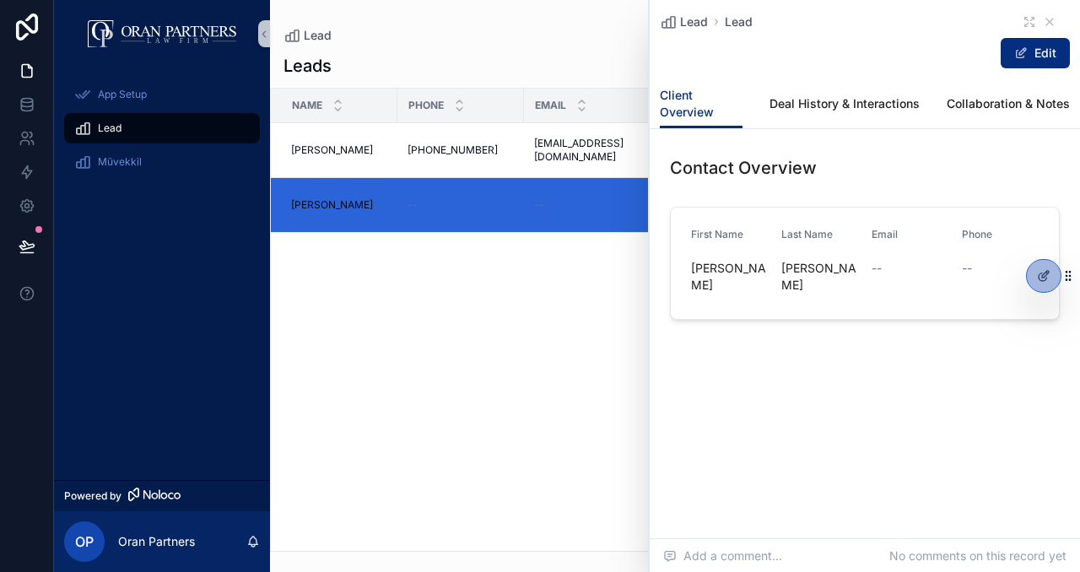
click at [1054, 23] on icon "scrollable content" at bounding box center [1050, 22] width 14 height 14
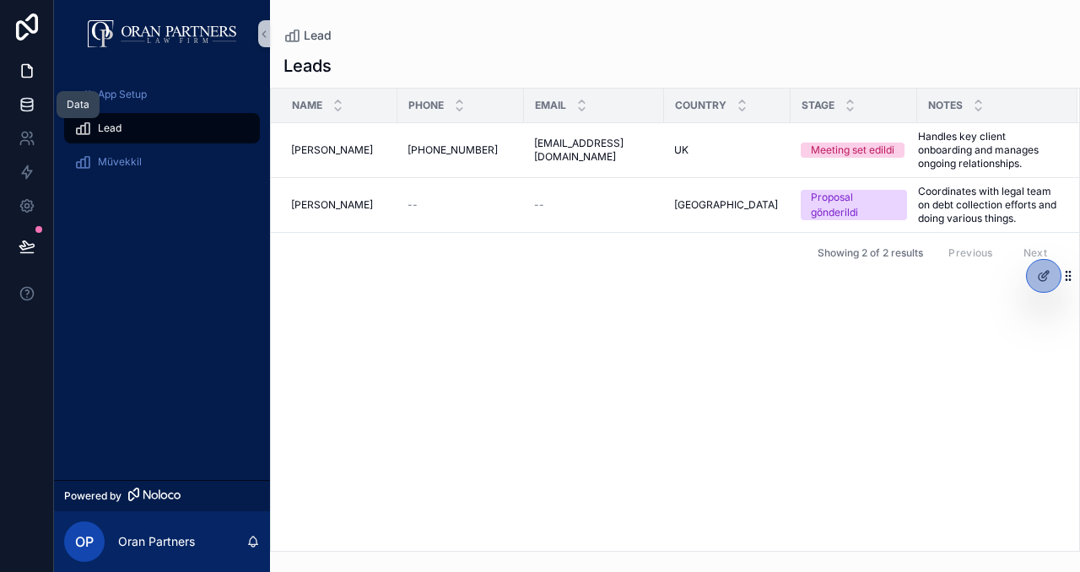
click at [24, 101] on icon at bounding box center [26, 101] width 11 height 4
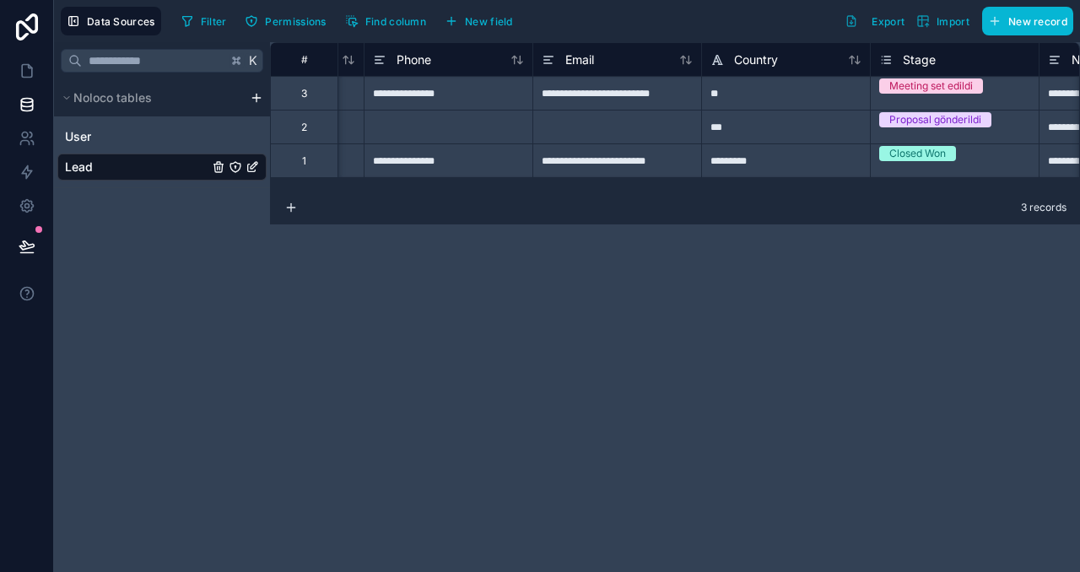
scroll to position [0, 482]
click at [913, 57] on span "Stage" at bounding box center [917, 59] width 33 height 17
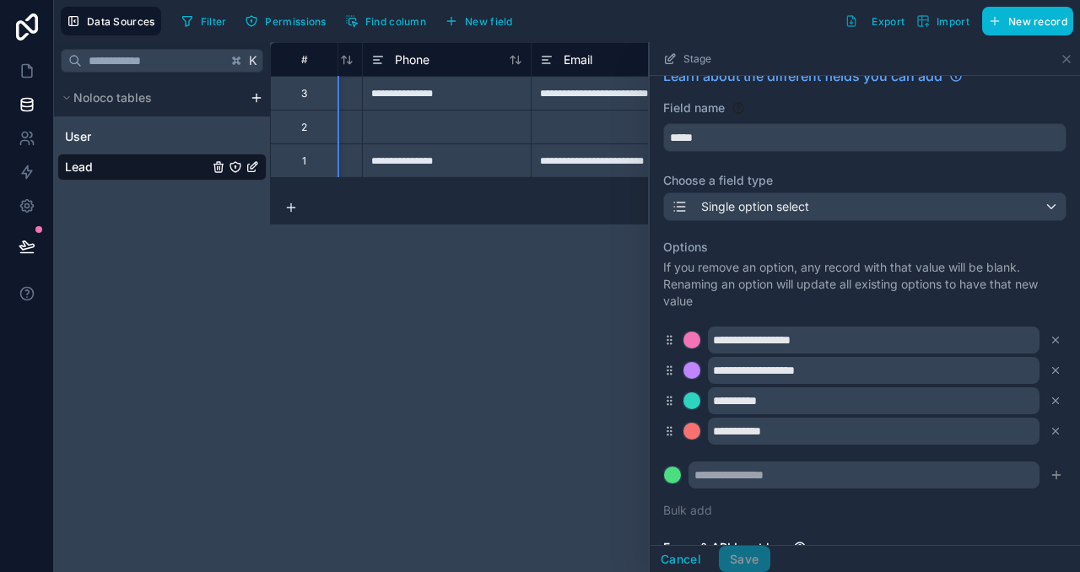
scroll to position [19, 0]
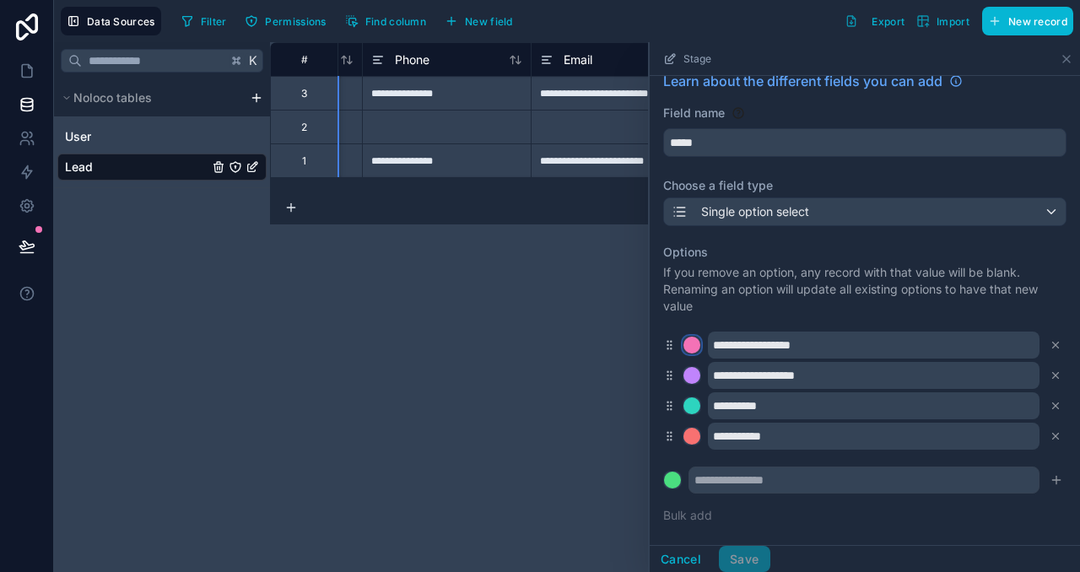
click at [696, 338] on div at bounding box center [692, 345] width 17 height 17
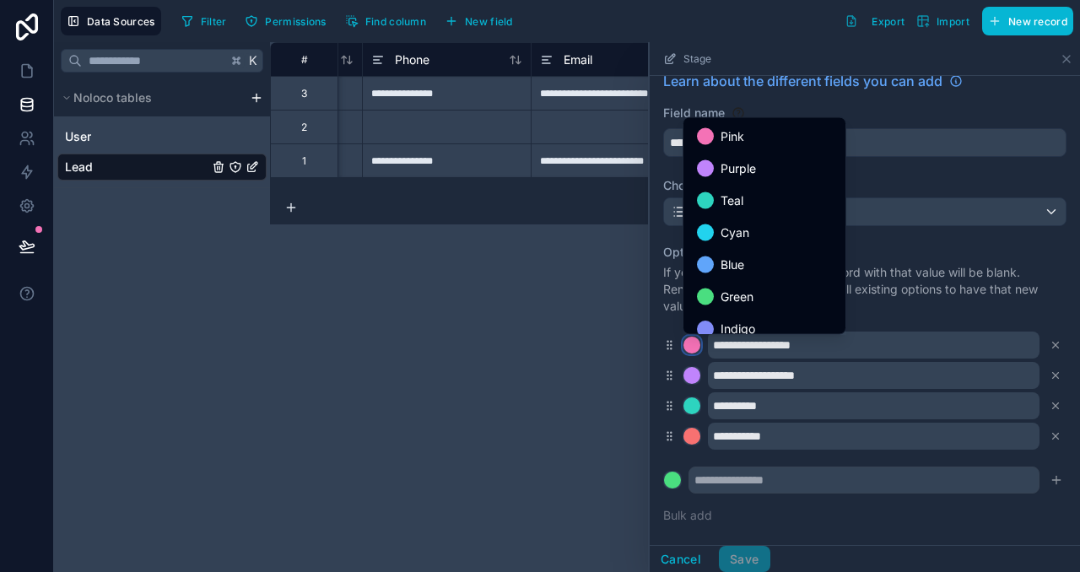
scroll to position [142, 0]
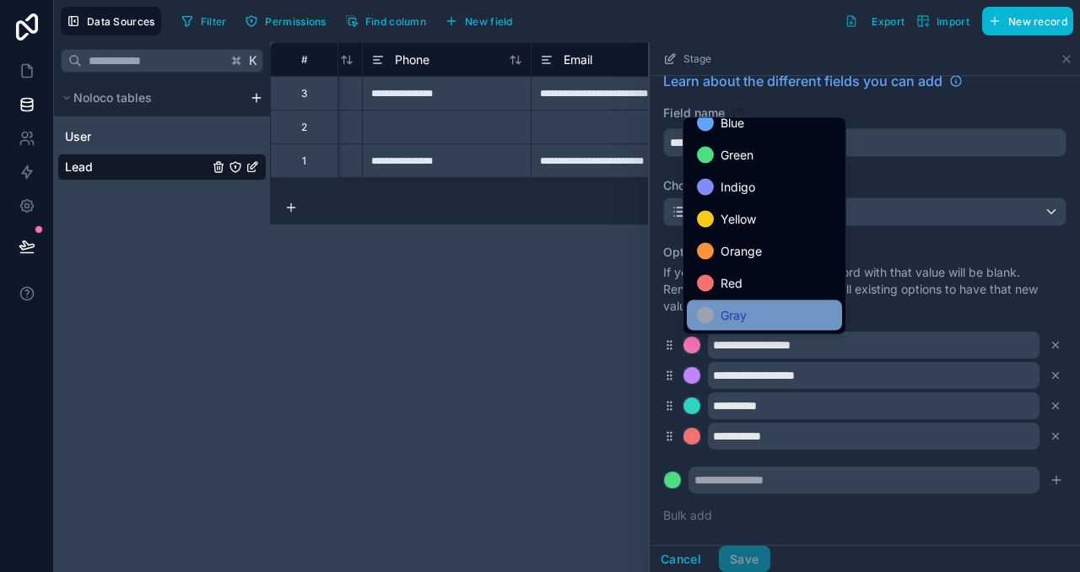
click at [736, 312] on span "Gray" at bounding box center [734, 316] width 26 height 20
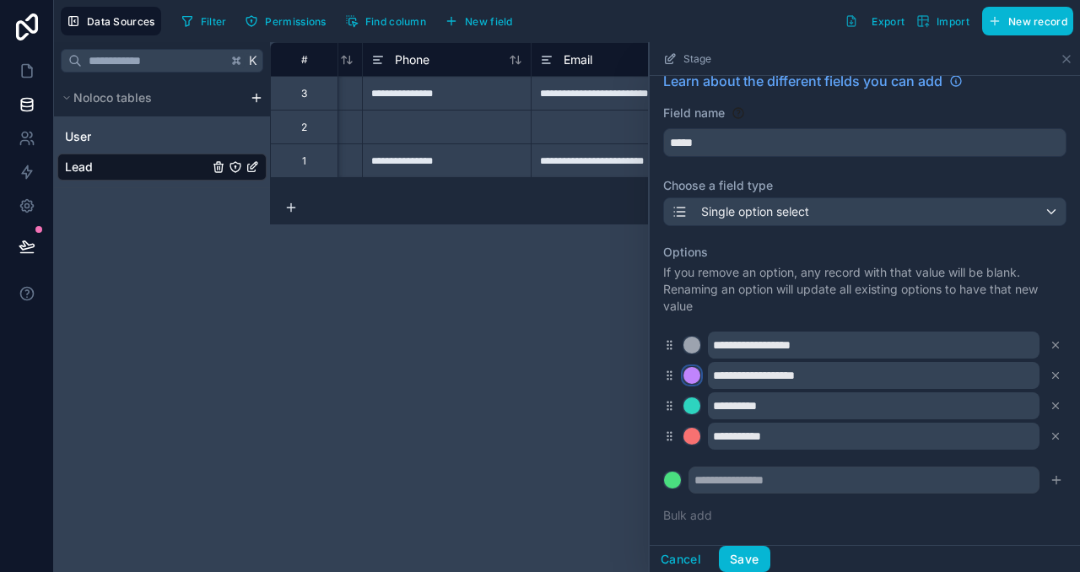
click at [693, 380] on div at bounding box center [692, 375] width 17 height 17
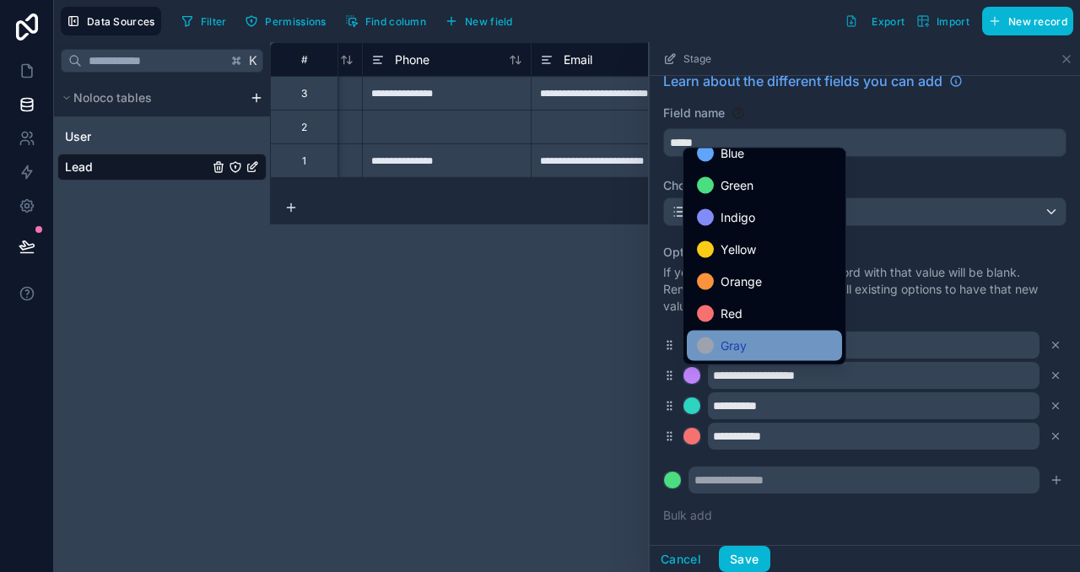
click at [737, 336] on span "Gray" at bounding box center [734, 346] width 26 height 20
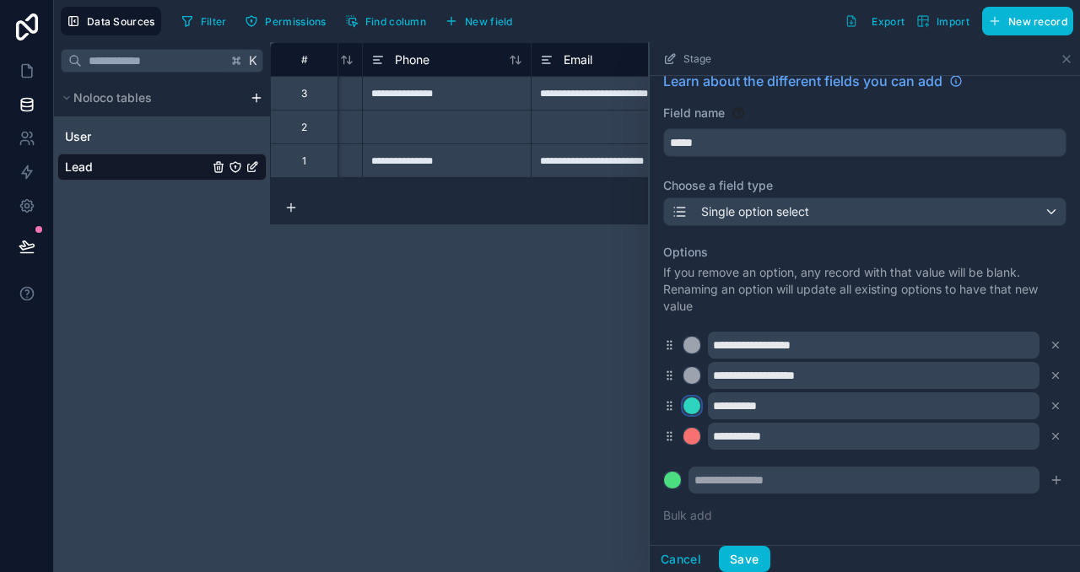
click at [695, 405] on div at bounding box center [692, 405] width 17 height 17
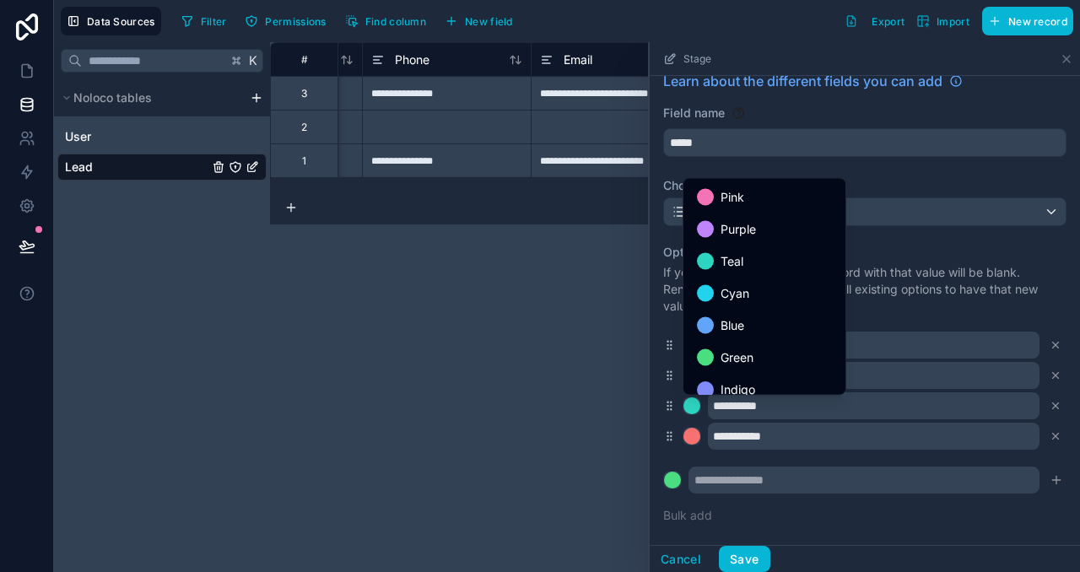
click at [707, 457] on div at bounding box center [865, 307] width 430 height 530
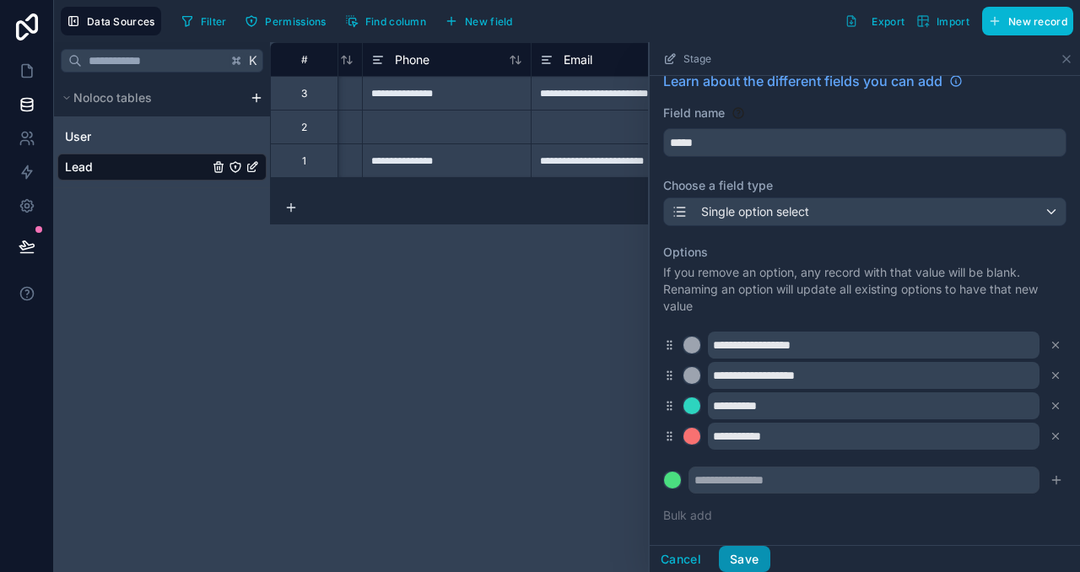
click at [749, 561] on button "Save" at bounding box center [744, 559] width 51 height 27
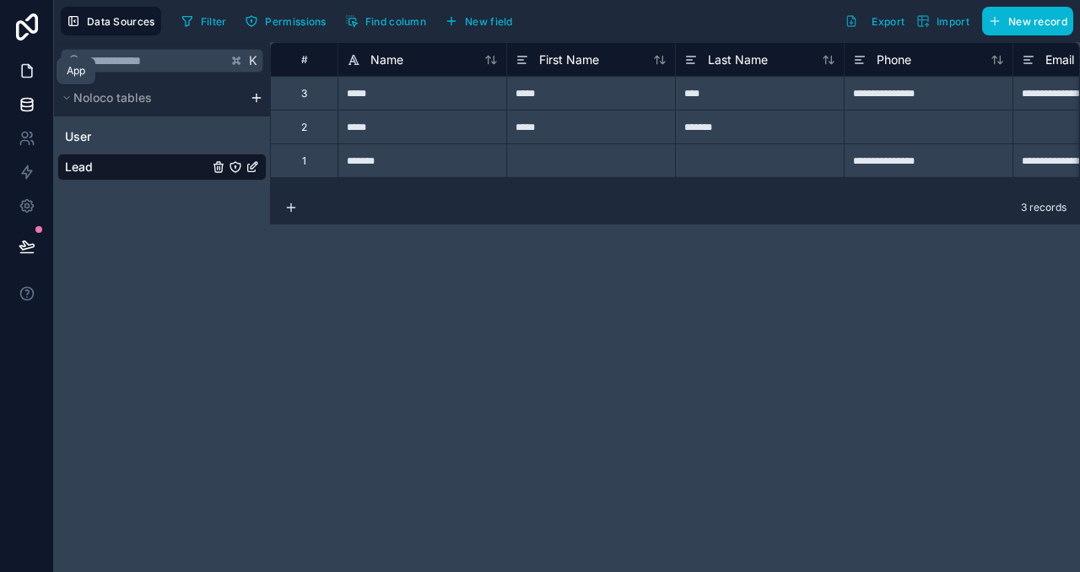
click at [26, 76] on icon at bounding box center [27, 71] width 10 height 13
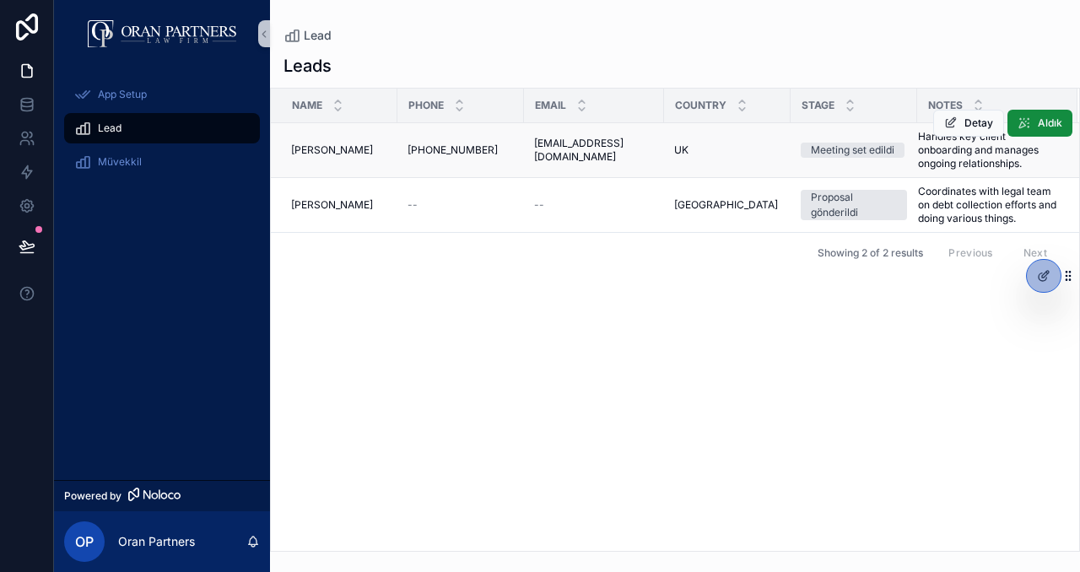
click at [845, 150] on div "Meeting set edildi" at bounding box center [853, 150] width 84 height 15
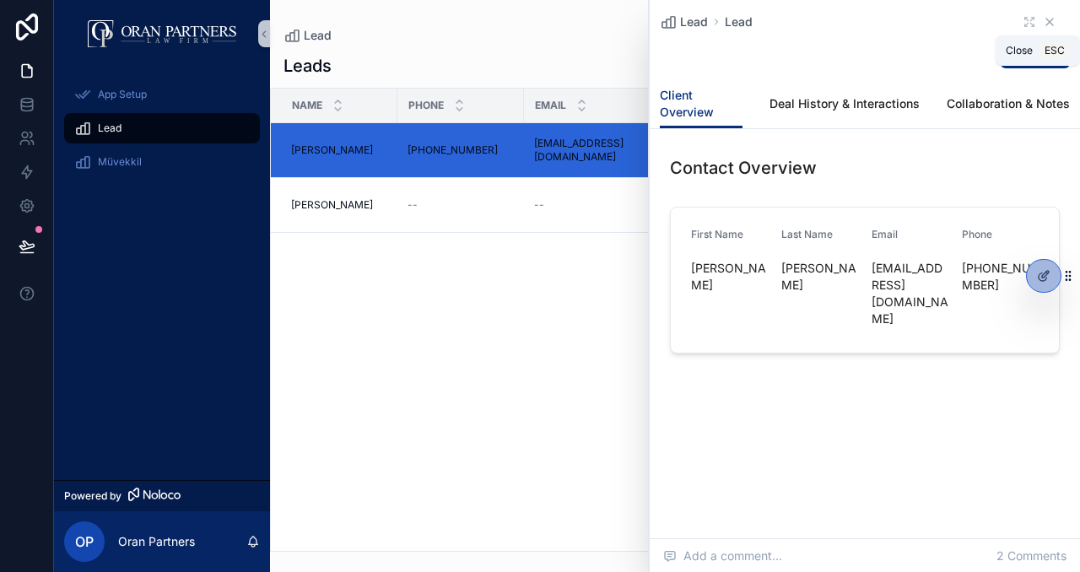
click at [1050, 15] on icon "scrollable content" at bounding box center [1050, 22] width 14 height 14
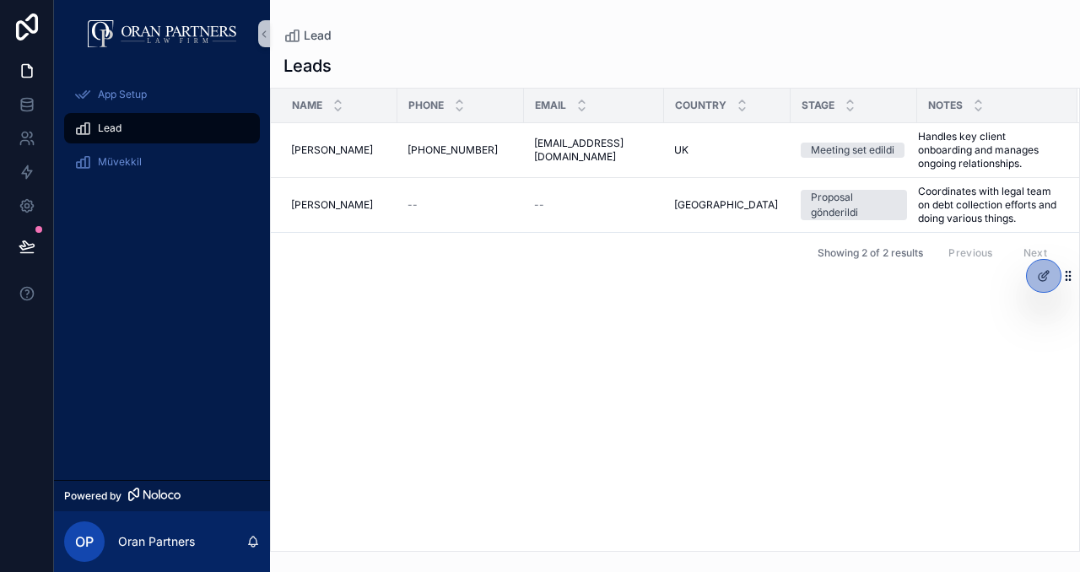
click at [830, 347] on div "Name Phone Email Country Stage Notes Maria Maria +1-213-555-2290 +1-213-555-229…" at bounding box center [675, 320] width 808 height 462
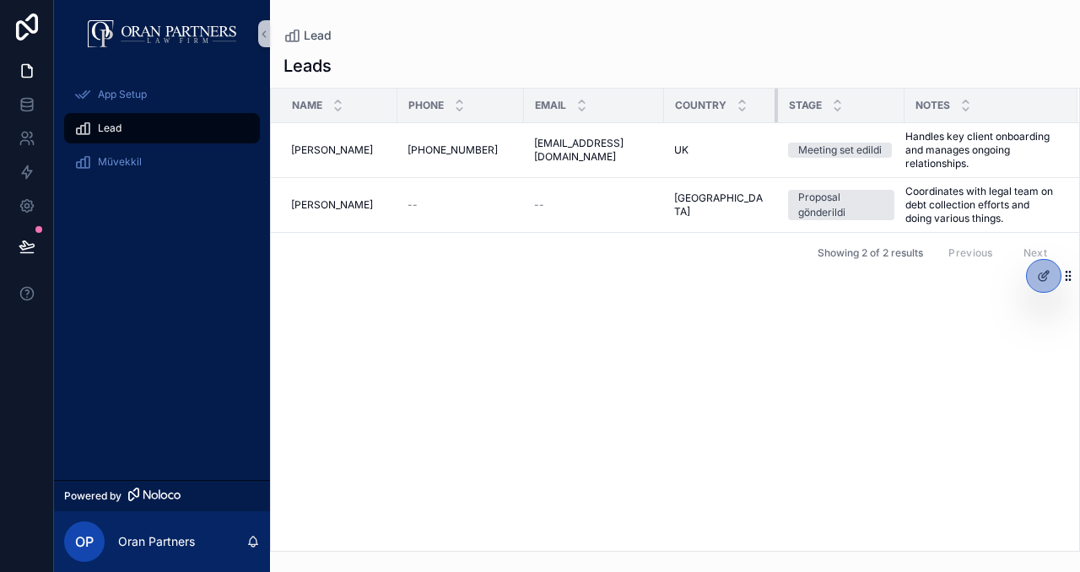
drag, startPoint x: 788, startPoint y: 101, endPoint x: 762, endPoint y: 96, distance: 26.6
click at [775, 96] on div "scrollable content" at bounding box center [778, 106] width 7 height 34
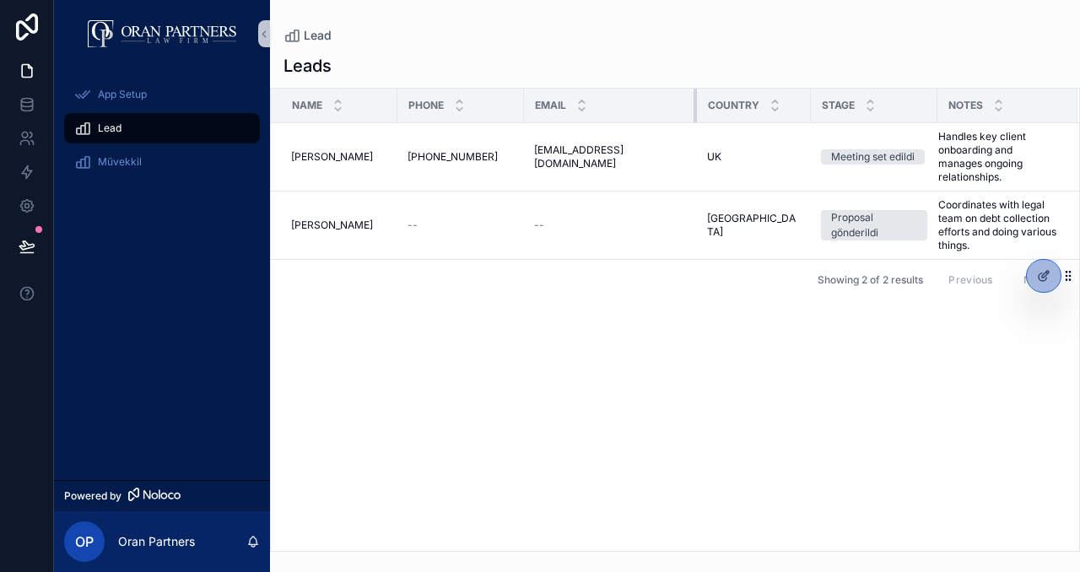
drag, startPoint x: 662, startPoint y: 105, endPoint x: 695, endPoint y: 99, distance: 33.4
click at [695, 99] on tr "Name Phone Email Country Stage Notes" at bounding box center [675, 106] width 808 height 35
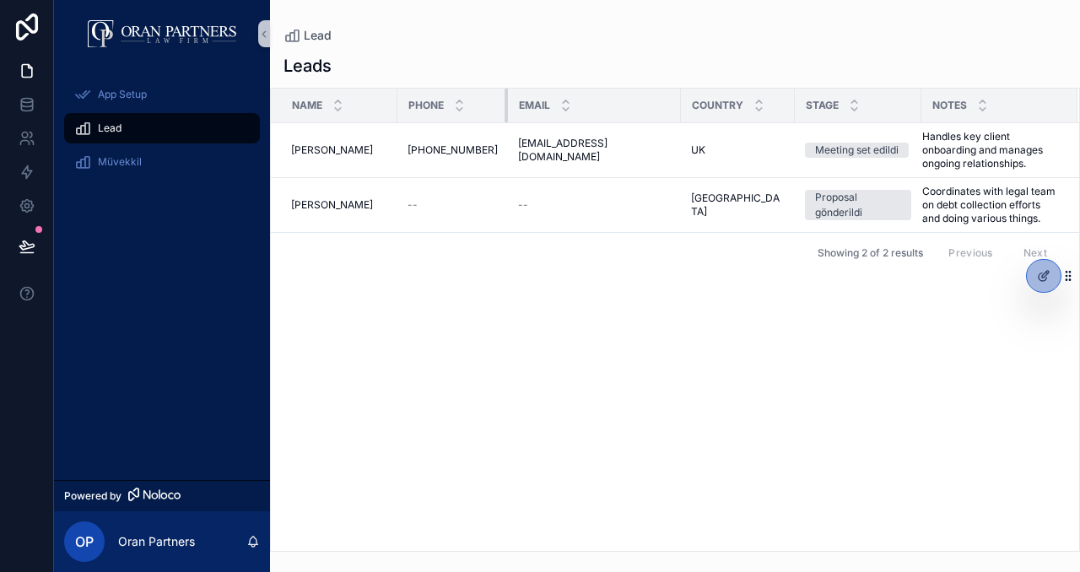
drag, startPoint x: 522, startPoint y: 100, endPoint x: 504, endPoint y: 98, distance: 18.7
click at [505, 98] on div "scrollable content" at bounding box center [508, 106] width 7 height 34
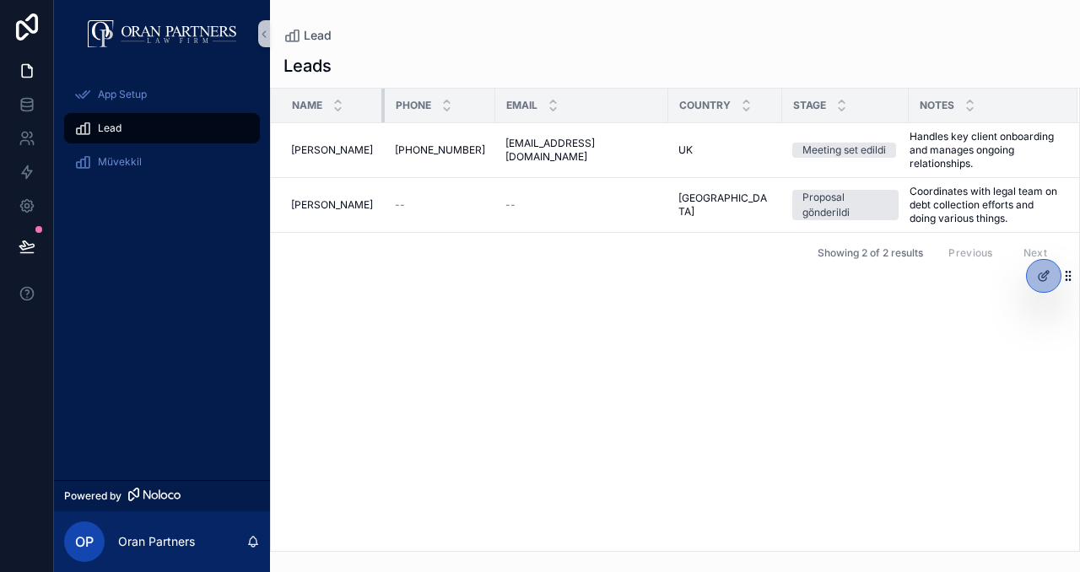
drag, startPoint x: 397, startPoint y: 100, endPoint x: 384, endPoint y: 100, distance: 12.7
click at [384, 100] on div "scrollable content" at bounding box center [384, 106] width 7 height 34
click at [1039, 284] on div at bounding box center [1044, 276] width 34 height 32
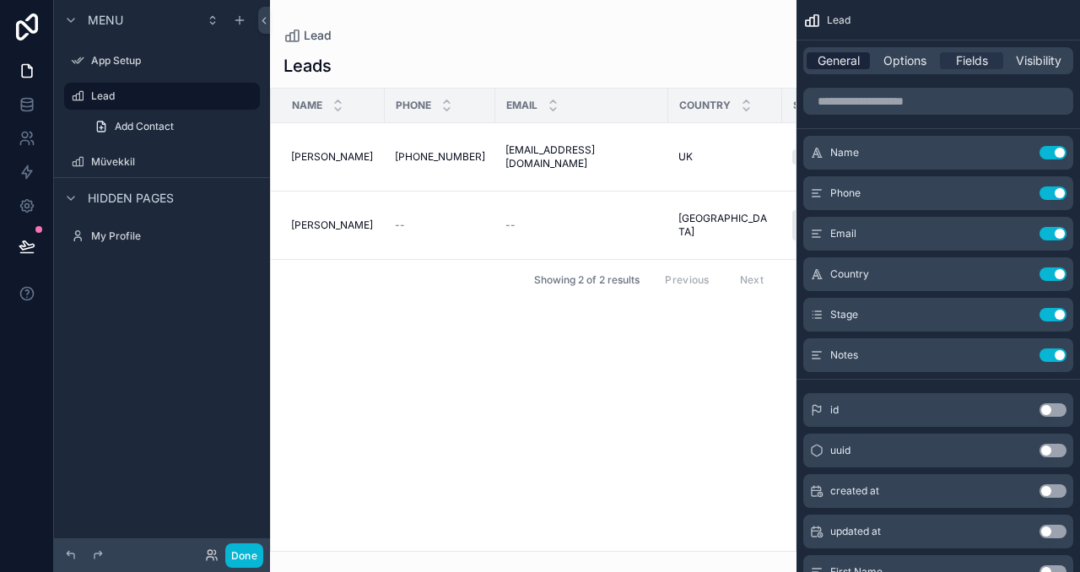
click at [846, 63] on span "General" at bounding box center [839, 60] width 42 height 17
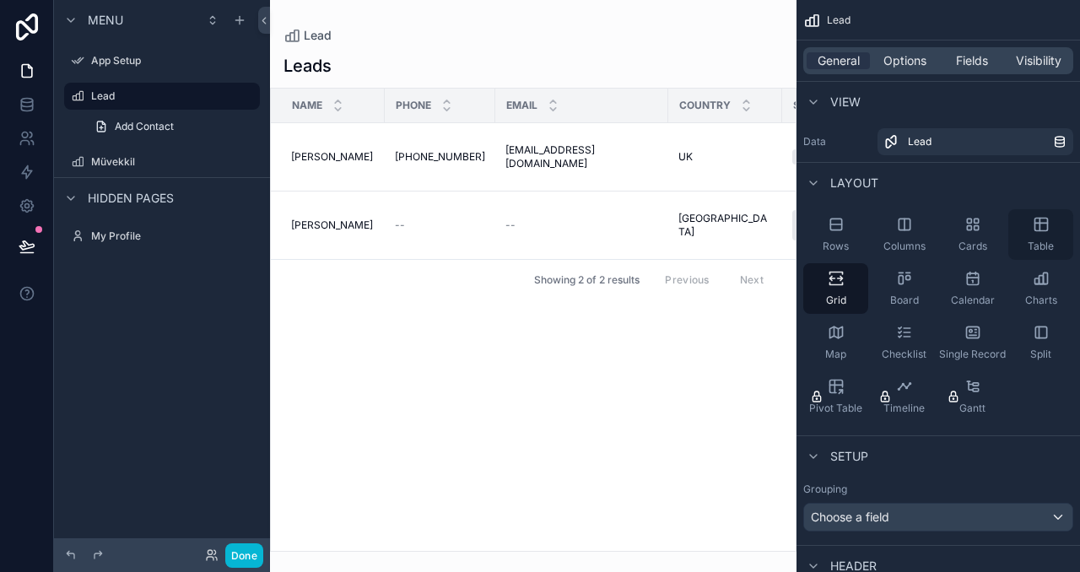
click at [1041, 226] on icon "scrollable content" at bounding box center [1041, 224] width 17 height 17
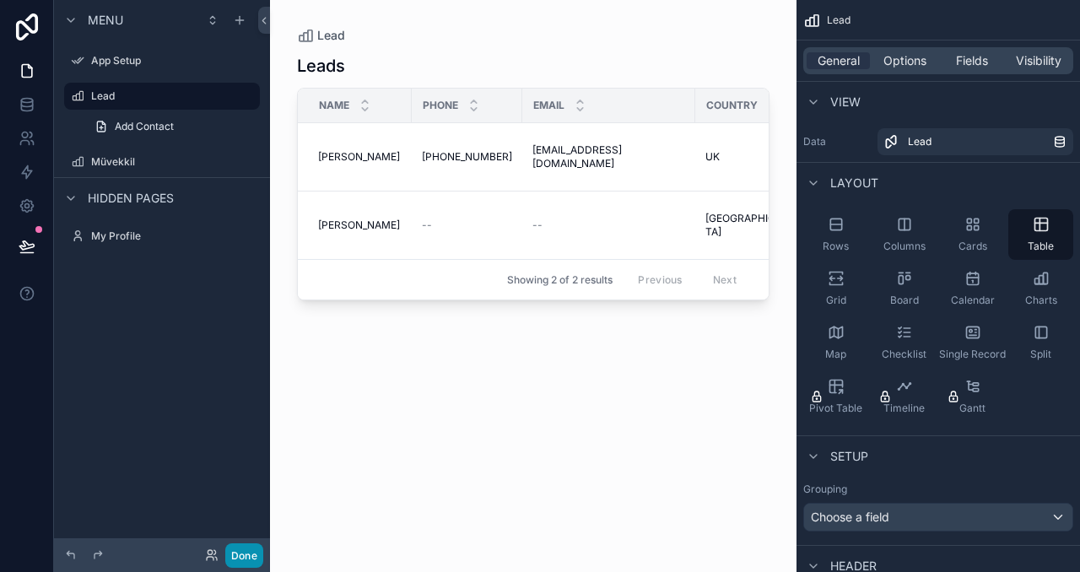
click at [247, 551] on button "Done" at bounding box center [244, 555] width 38 height 24
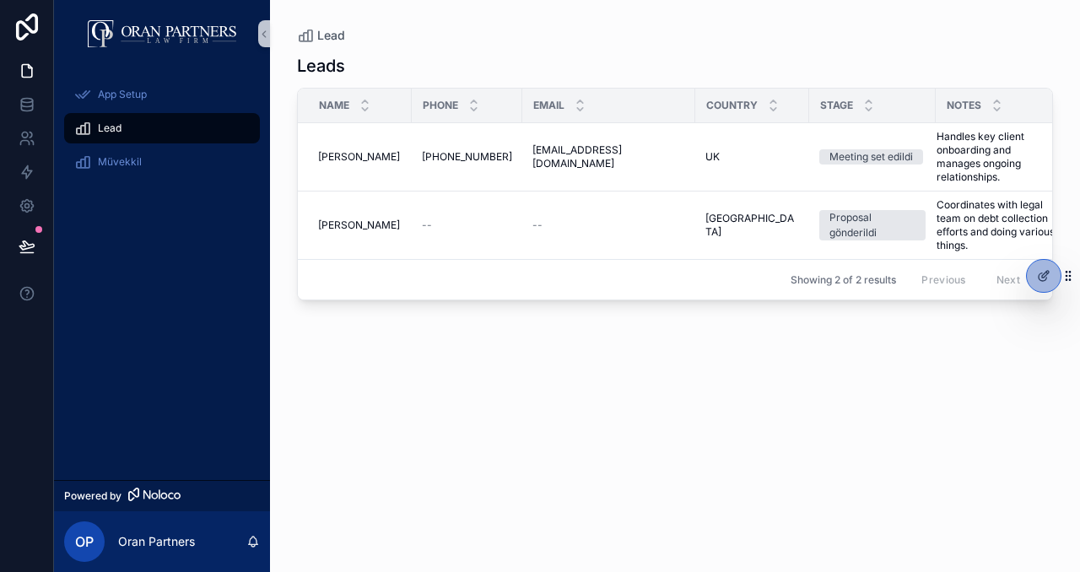
click at [695, 376] on div "Leads Name Phone Email Country Stage Notes Maria Maria +1-213-555-2290 +1-213-5…" at bounding box center [675, 298] width 756 height 508
drag, startPoint x: 684, startPoint y: 106, endPoint x: 677, endPoint y: 98, distance: 10.8
click at [677, 98] on th "Email" at bounding box center [605, 106] width 166 height 35
click at [1039, 273] on icon at bounding box center [1044, 276] width 14 height 14
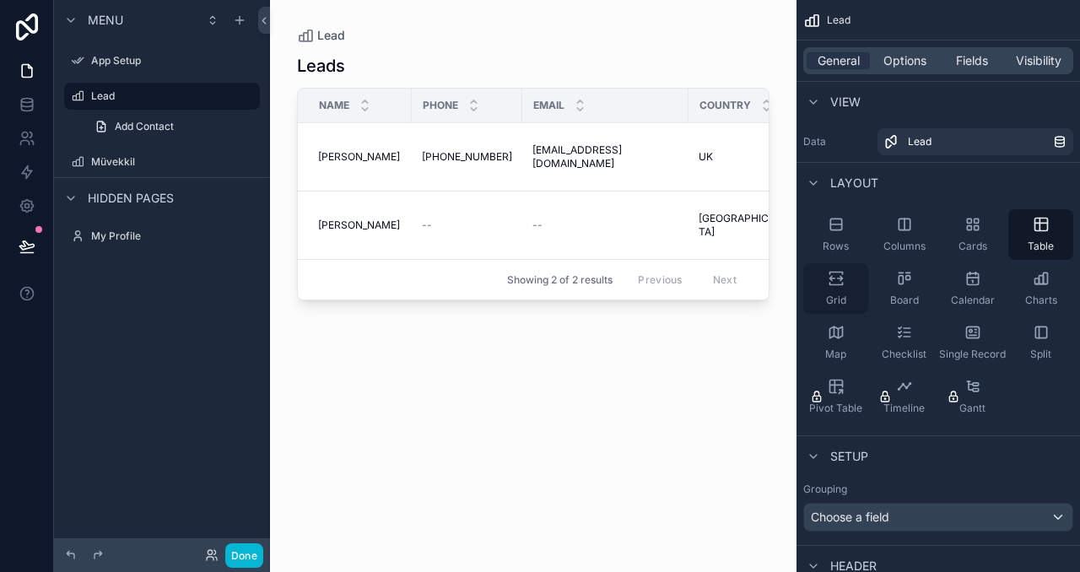
click at [848, 281] on div "Grid" at bounding box center [835, 288] width 65 height 51
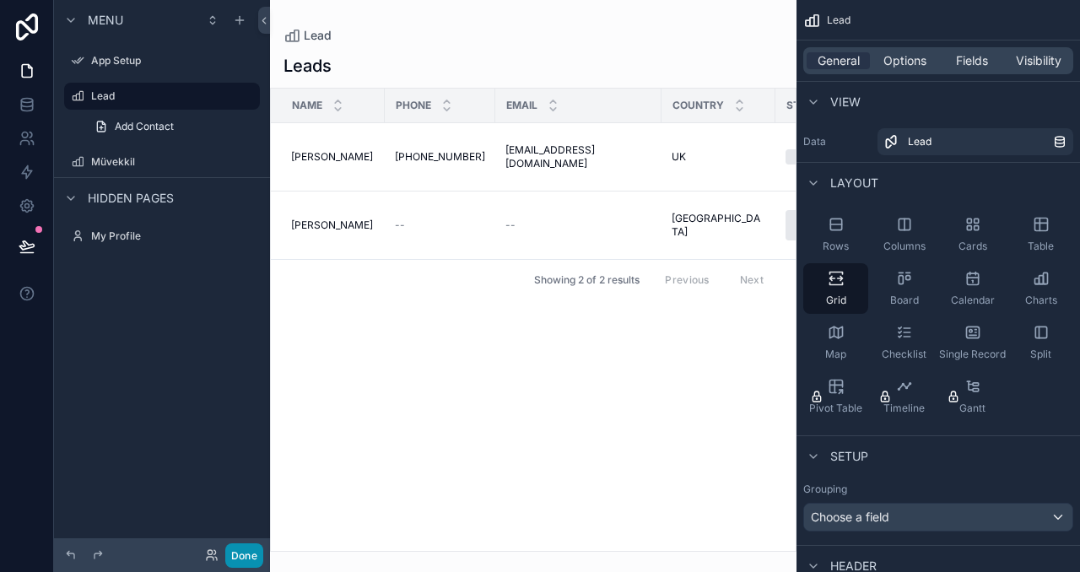
click at [255, 545] on button "Done" at bounding box center [244, 555] width 38 height 24
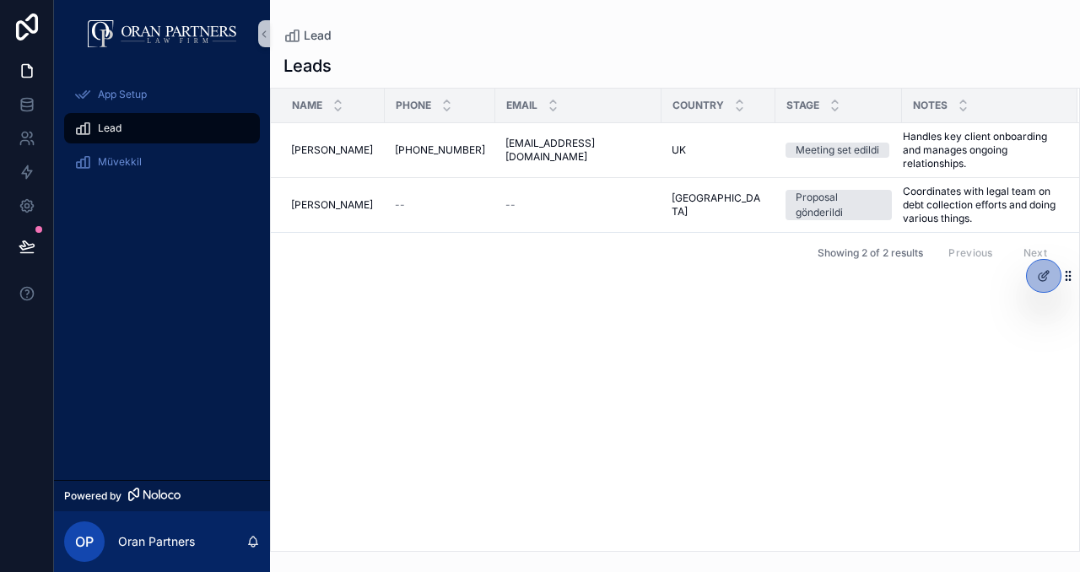
click at [589, 288] on div "Name Phone Email Country Stage Notes Maria Maria +1-213-555-2290 +1-213-555-229…" at bounding box center [675, 320] width 808 height 462
click at [179, 130] on div "Lead" at bounding box center [162, 128] width 176 height 27
click at [173, 172] on div "Müvekkil" at bounding box center [162, 162] width 176 height 27
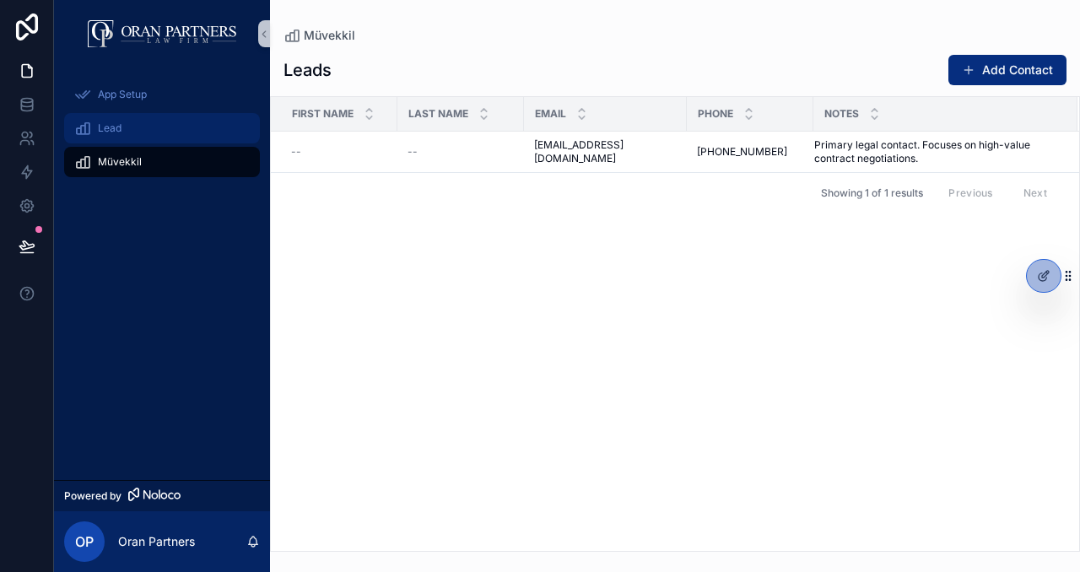
click at [181, 124] on div "Lead" at bounding box center [162, 128] width 176 height 27
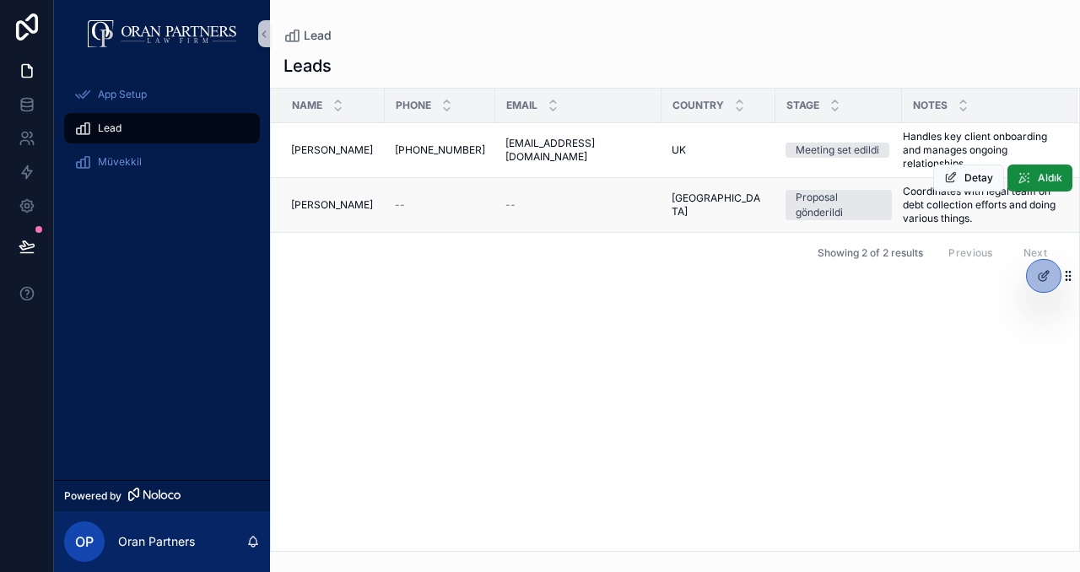
click at [403, 198] on span "--" at bounding box center [400, 205] width 10 height 14
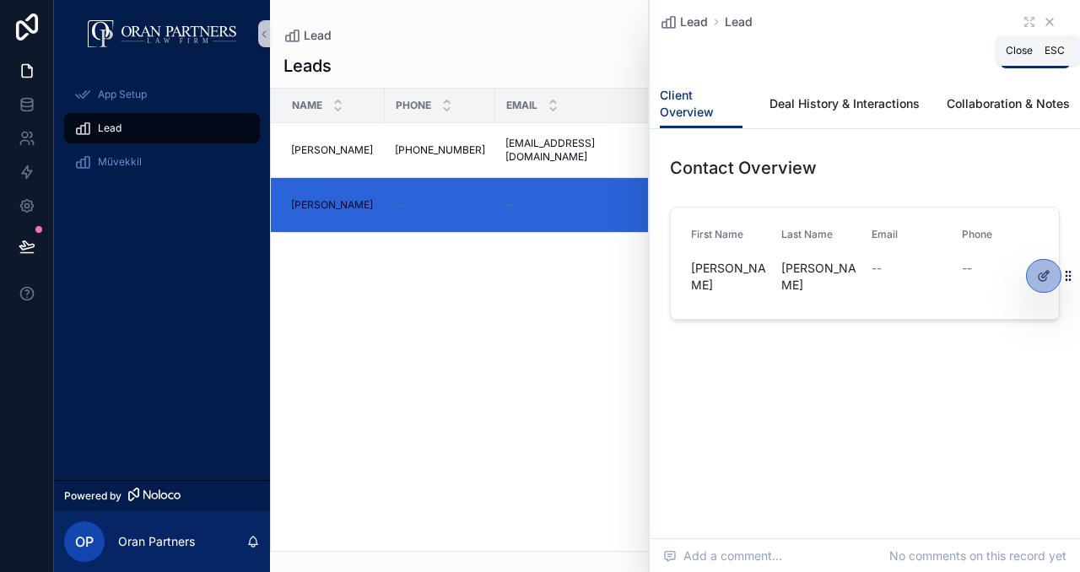
click at [1052, 21] on icon "scrollable content" at bounding box center [1050, 22] width 14 height 14
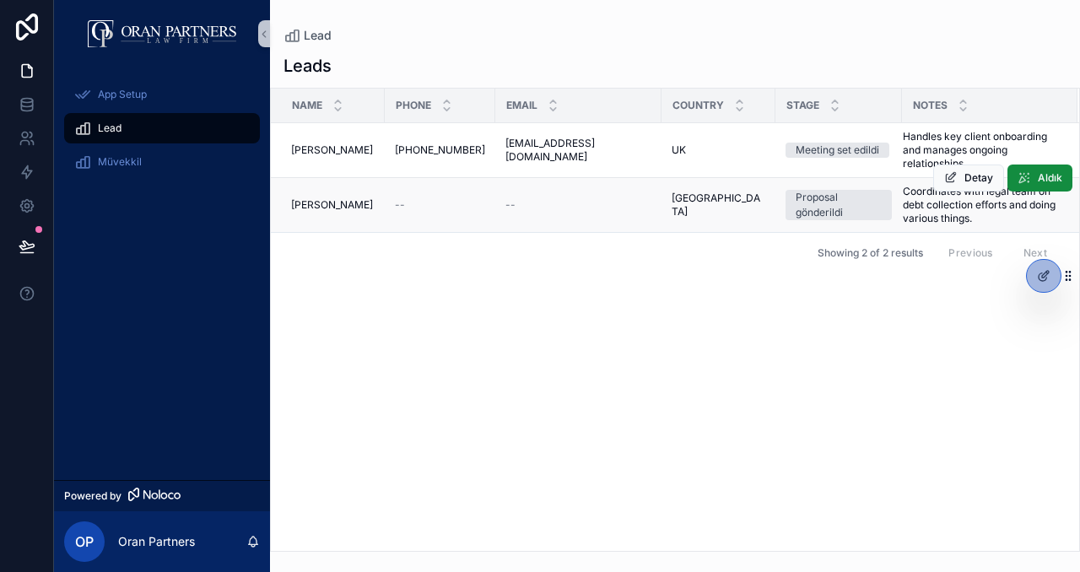
click at [809, 196] on div "Proposal gönderildi" at bounding box center [839, 205] width 86 height 30
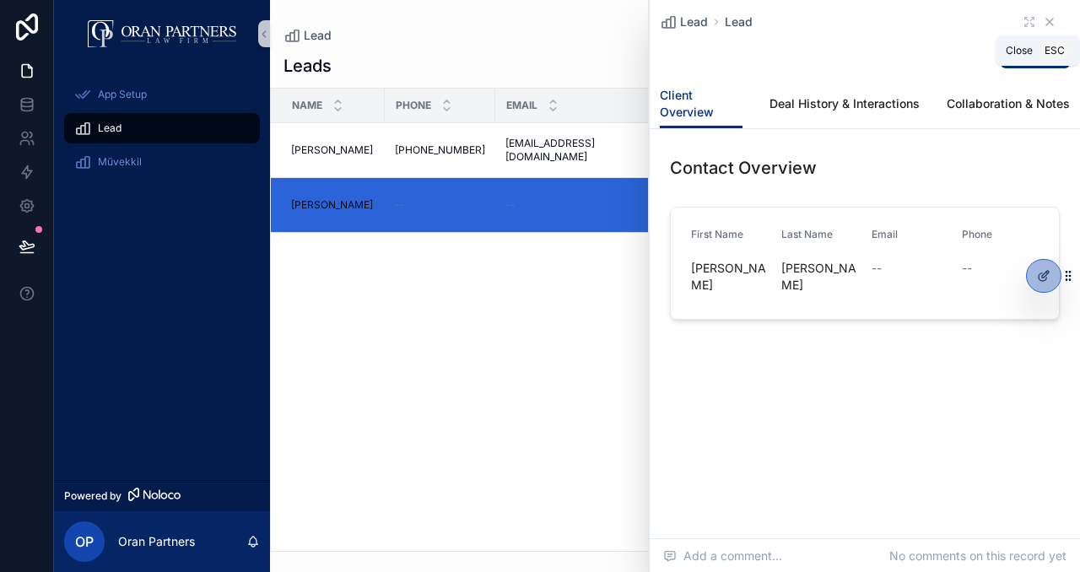
click at [1053, 19] on icon "scrollable content" at bounding box center [1050, 22] width 14 height 14
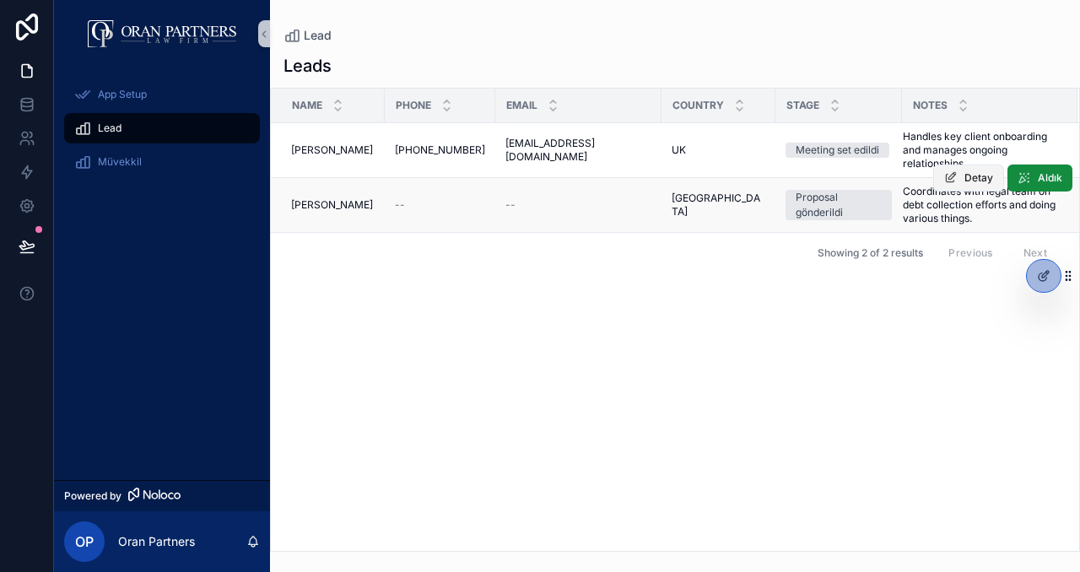
click at [967, 171] on span "Detay" at bounding box center [979, 178] width 29 height 14
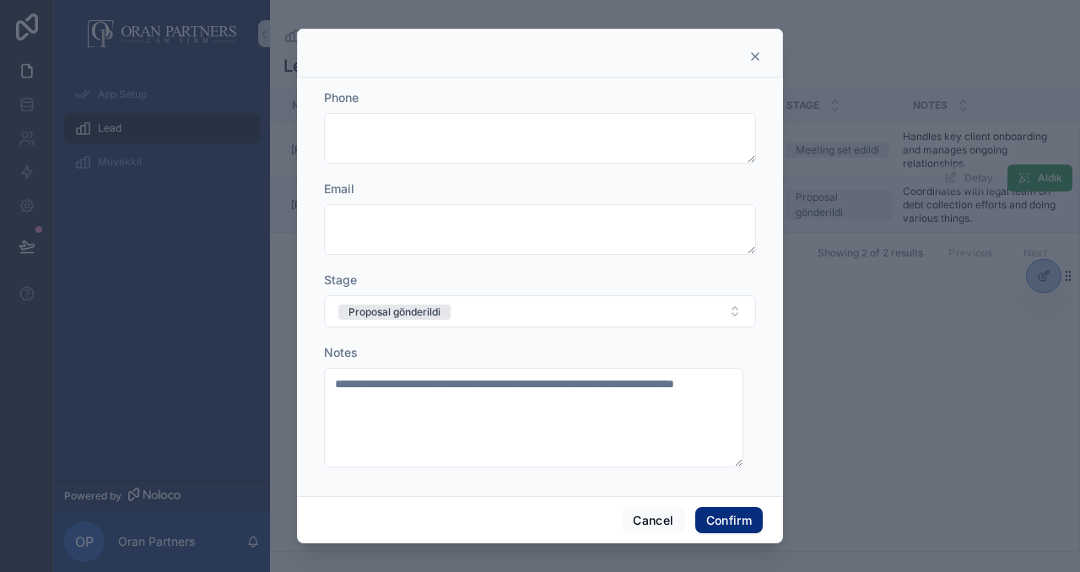
scroll to position [236, 0]
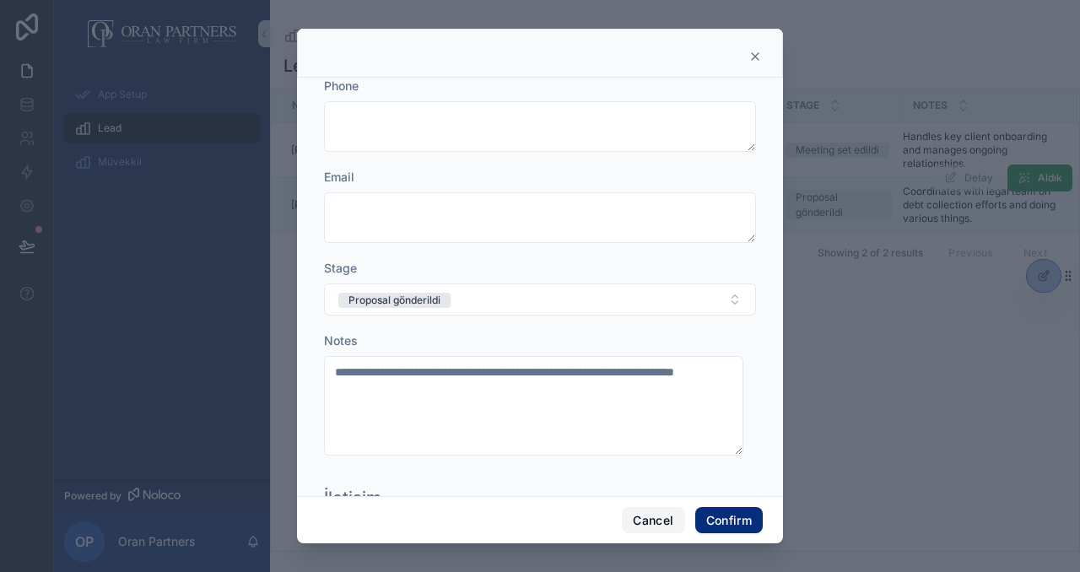
click at [641, 520] on button "Cancel" at bounding box center [653, 520] width 62 height 27
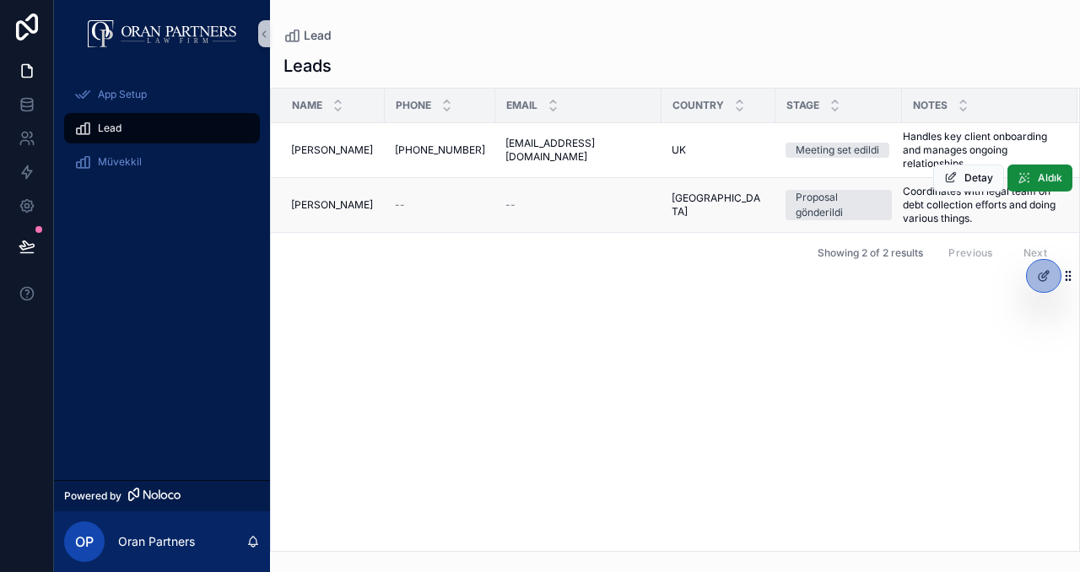
click at [831, 351] on div "Name Phone Email Country Stage Notes Maria Maria +1-213-555-2290 +1-213-555-229…" at bounding box center [675, 320] width 808 height 462
click at [1039, 273] on icon at bounding box center [1044, 276] width 14 height 14
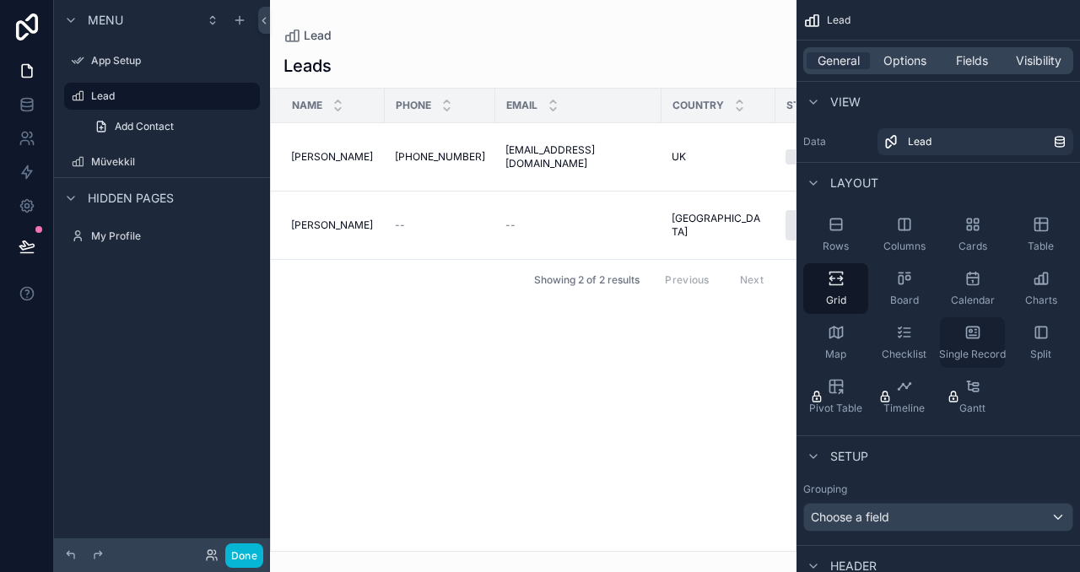
click at [976, 333] on icon "scrollable content" at bounding box center [973, 332] width 17 height 17
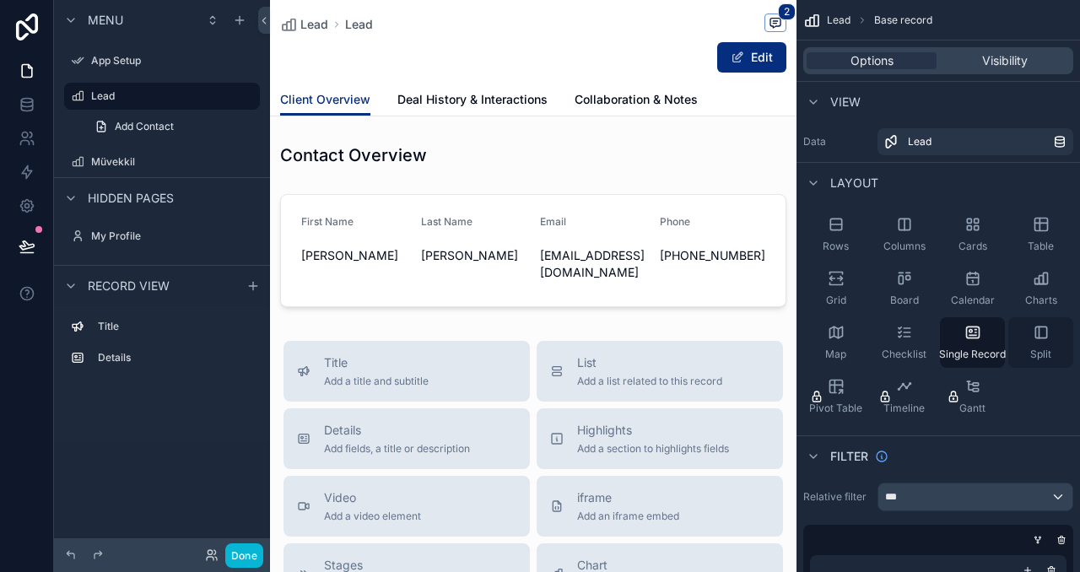
click at [1042, 345] on div "Split" at bounding box center [1040, 342] width 65 height 51
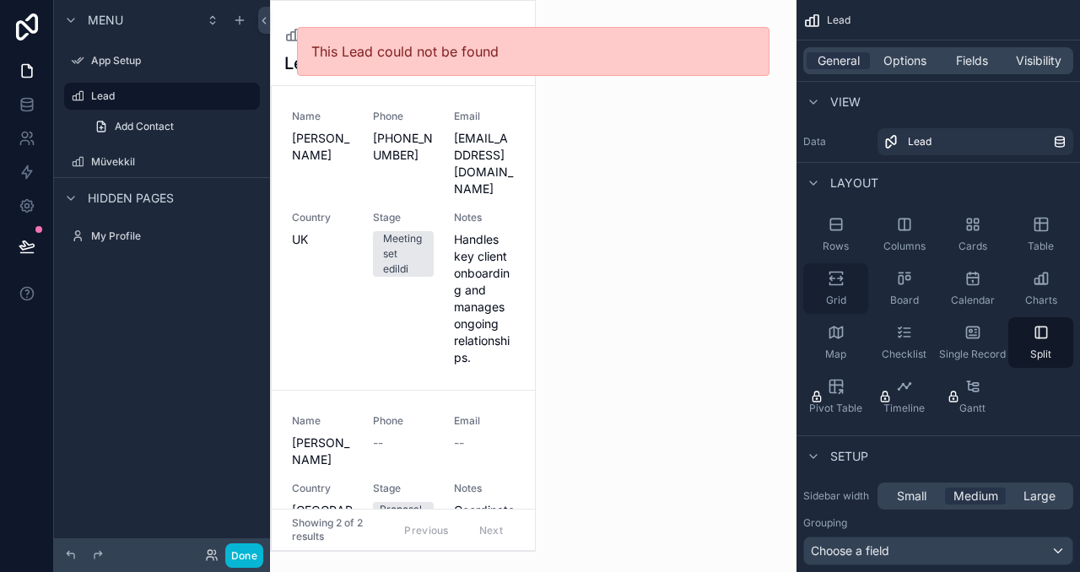
click at [848, 286] on div "Grid" at bounding box center [835, 288] width 65 height 51
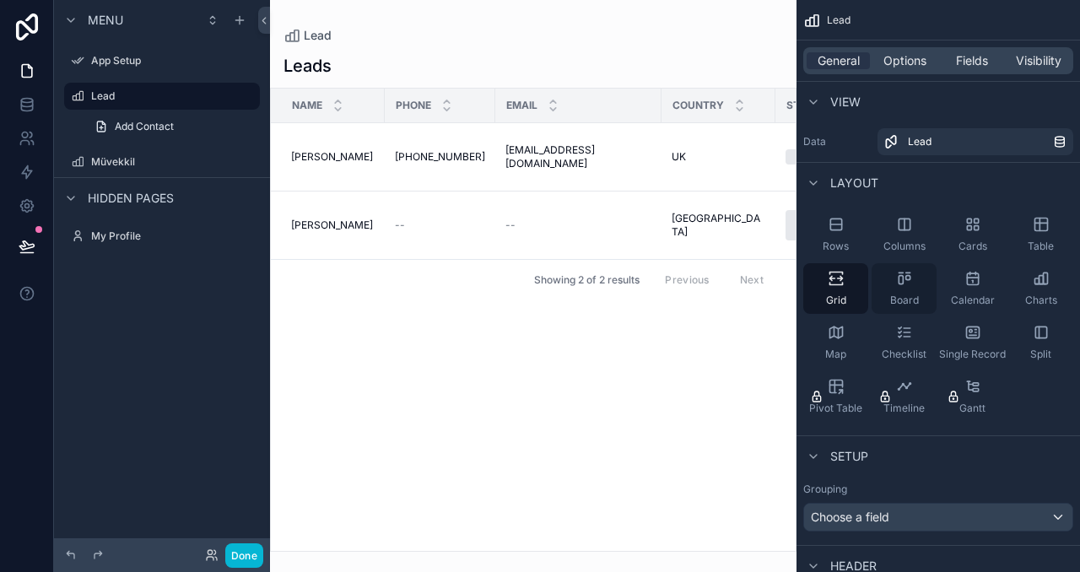
click at [897, 279] on icon "scrollable content" at bounding box center [904, 278] width 17 height 17
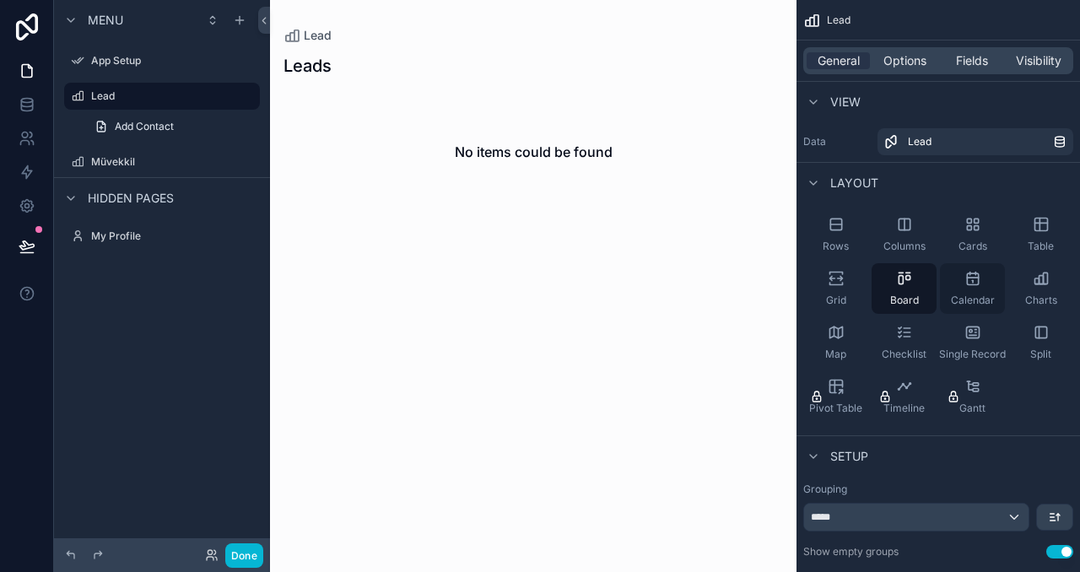
click at [971, 275] on icon "scrollable content" at bounding box center [973, 278] width 17 height 17
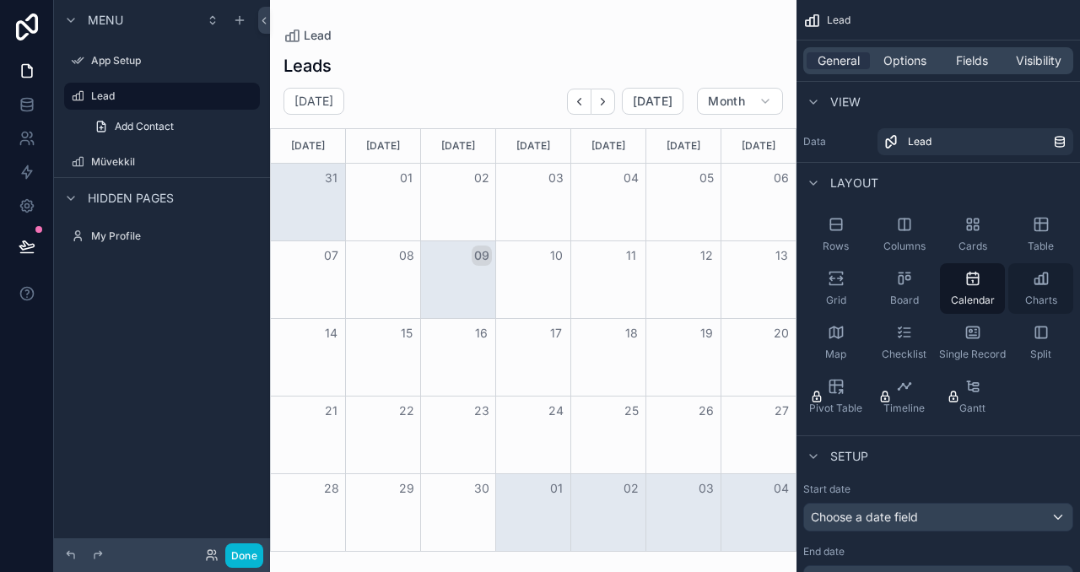
click at [1031, 275] on div "Charts" at bounding box center [1040, 288] width 65 height 51
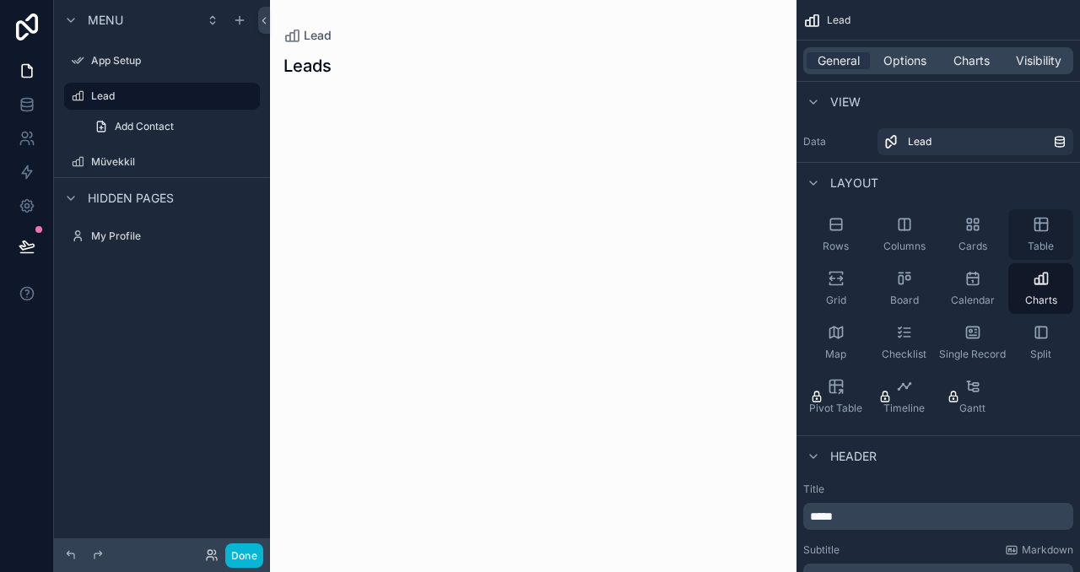
click at [1029, 235] on div "Table" at bounding box center [1040, 234] width 65 height 51
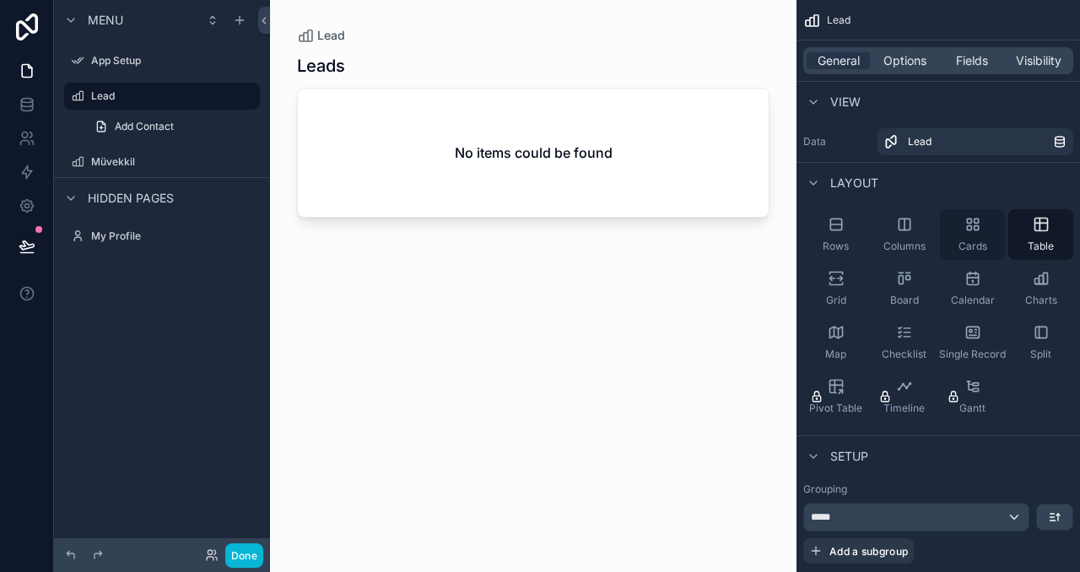
click at [969, 234] on div "Cards" at bounding box center [972, 234] width 65 height 51
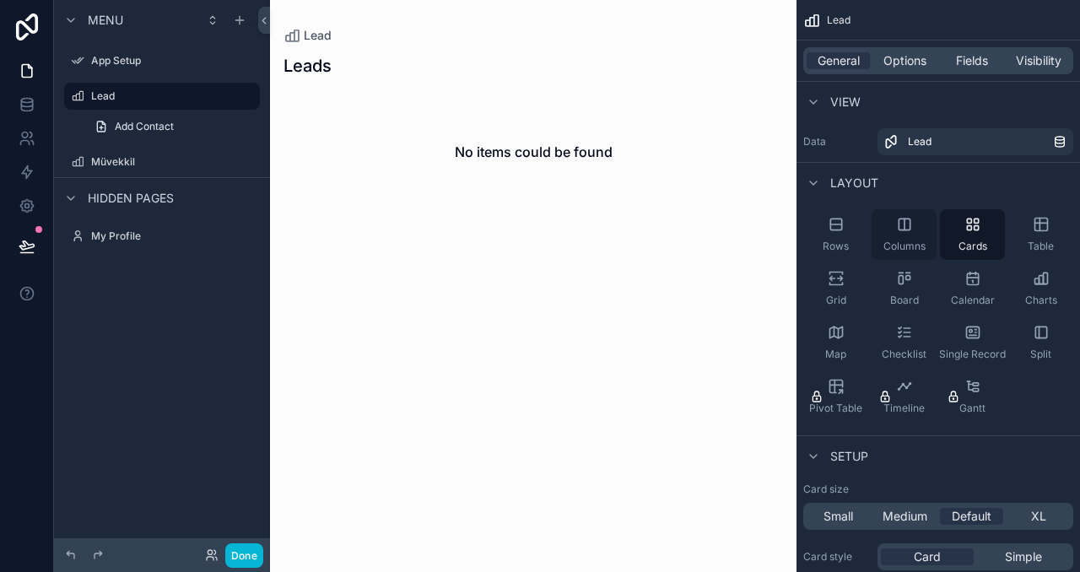
click at [905, 223] on icon "scrollable content" at bounding box center [905, 224] width 0 height 11
click at [832, 284] on icon "scrollable content" at bounding box center [836, 284] width 13 height 3
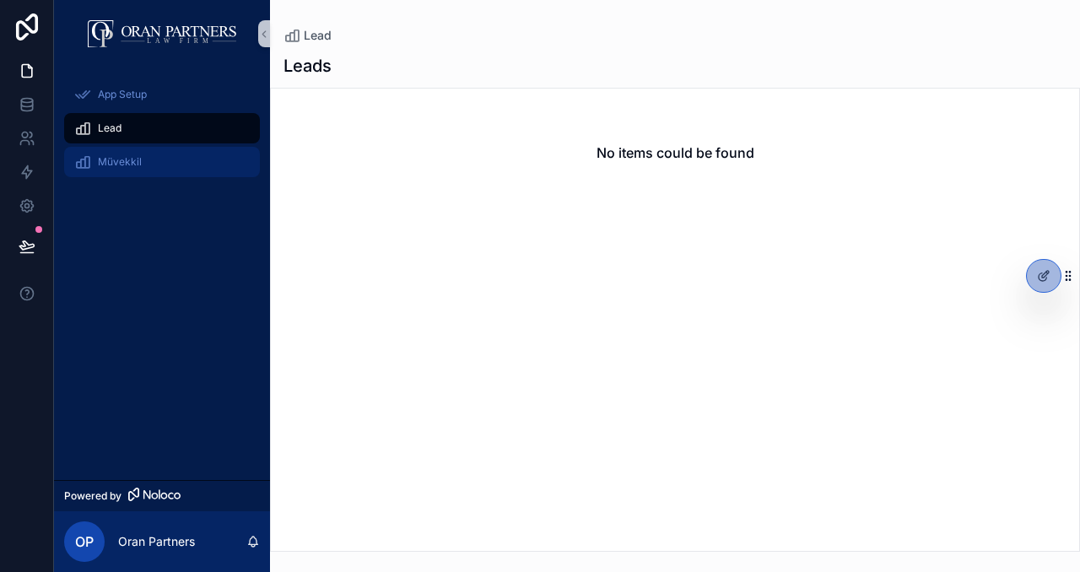
click at [167, 170] on div "Müvekkil" at bounding box center [162, 162] width 176 height 27
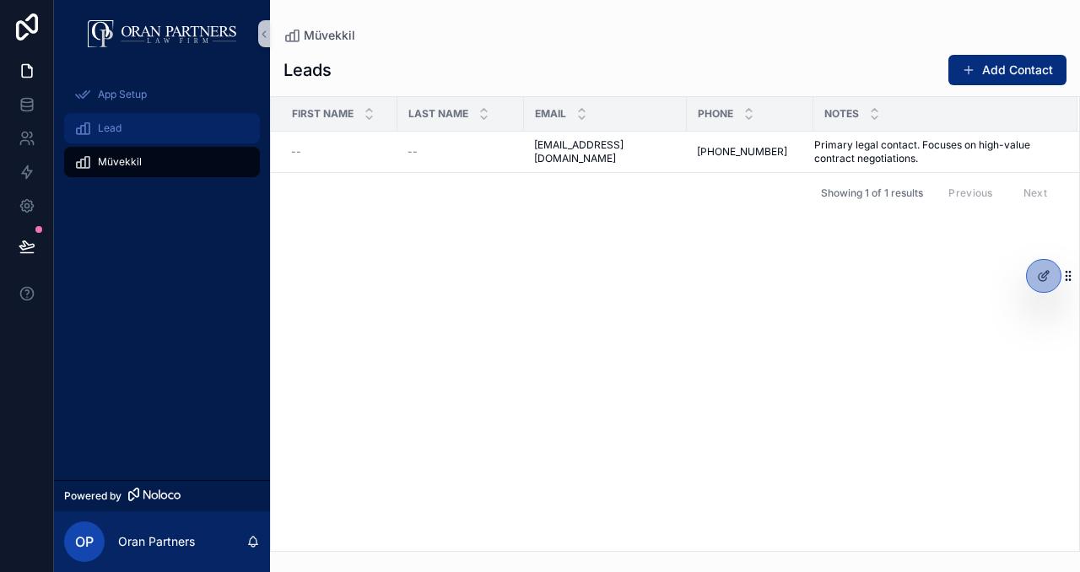
click at [165, 131] on div "Lead" at bounding box center [162, 128] width 176 height 27
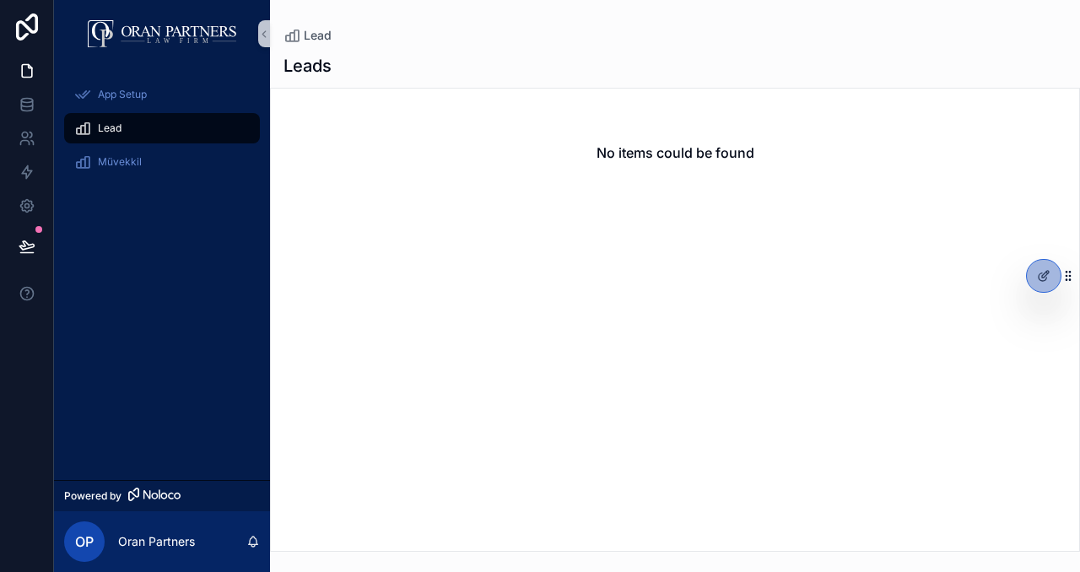
click at [659, 151] on h2 "No items could be found" at bounding box center [676, 153] width 158 height 20
click at [32, 97] on icon at bounding box center [27, 104] width 17 height 17
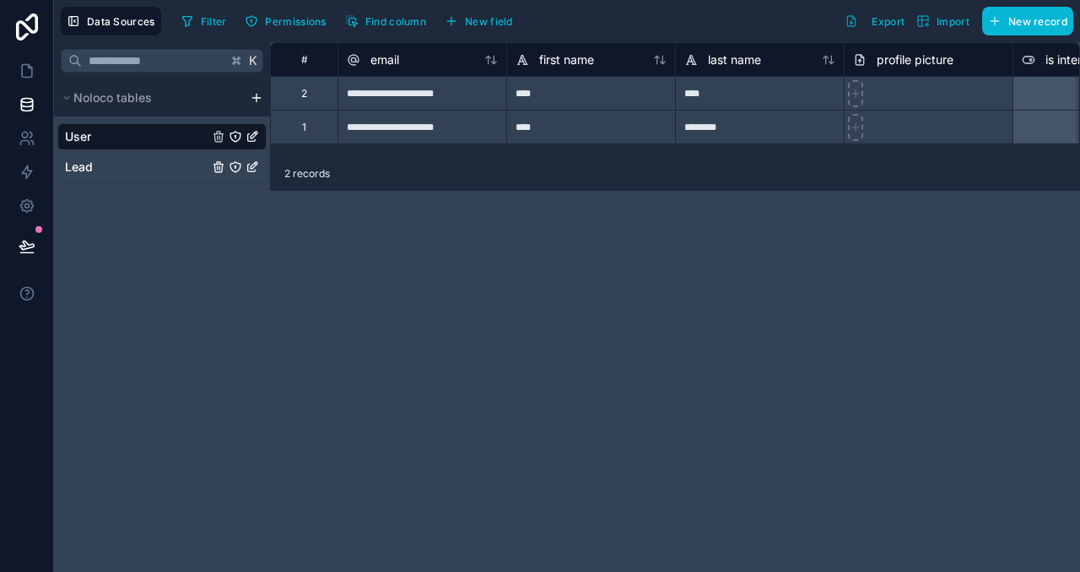
click at [95, 166] on link "Lead" at bounding box center [136, 167] width 143 height 17
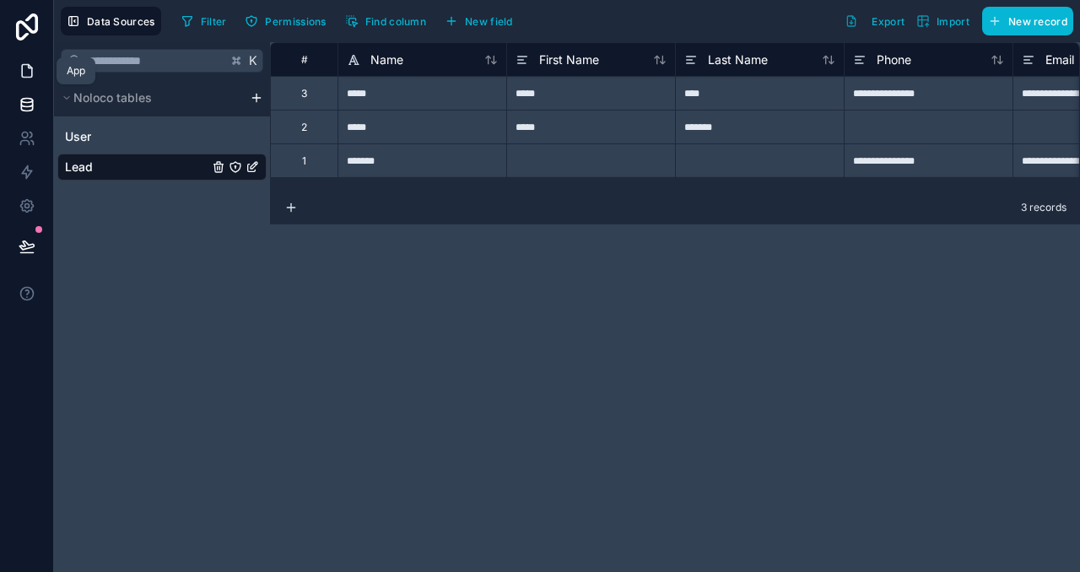
click at [30, 77] on icon at bounding box center [27, 71] width 10 height 13
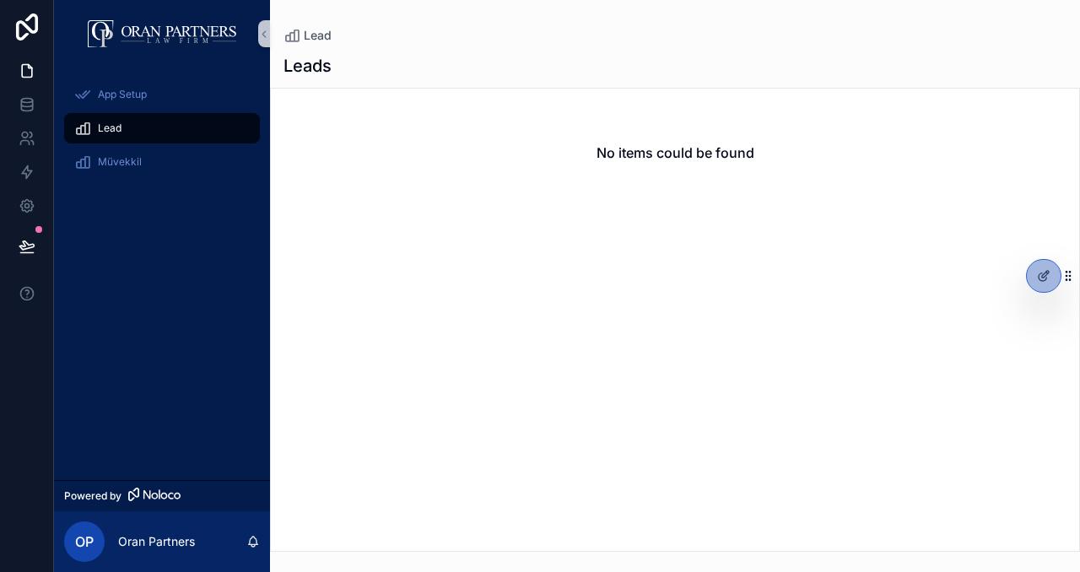
click at [653, 154] on h2 "No items could be found" at bounding box center [676, 153] width 158 height 20
click at [315, 31] on span "Lead" at bounding box center [318, 35] width 28 height 17
click at [321, 36] on span "Lead" at bounding box center [318, 35] width 28 height 17
click at [1040, 278] on icon at bounding box center [1044, 276] width 14 height 14
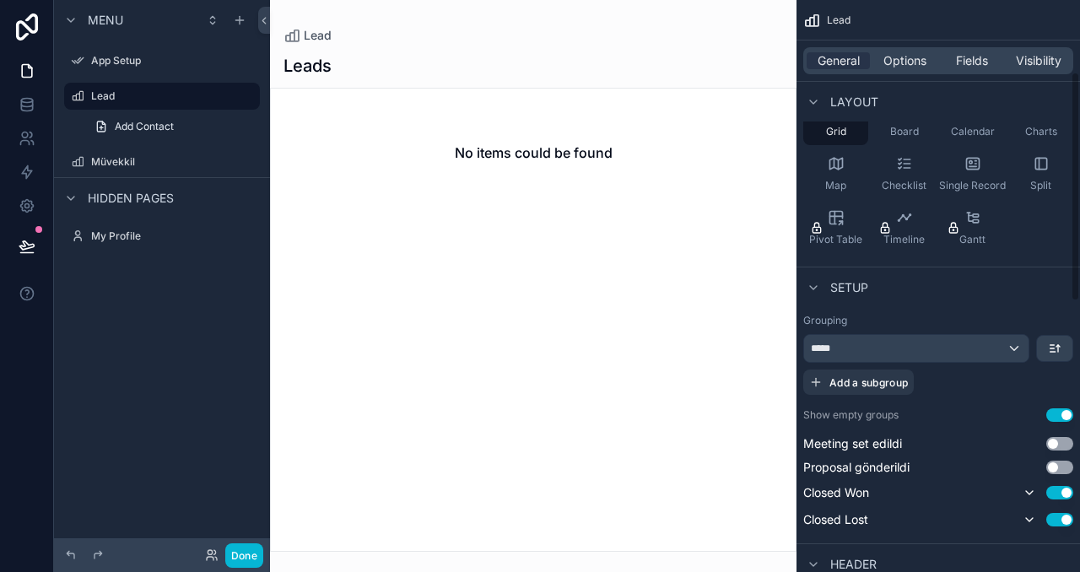
scroll to position [181, 0]
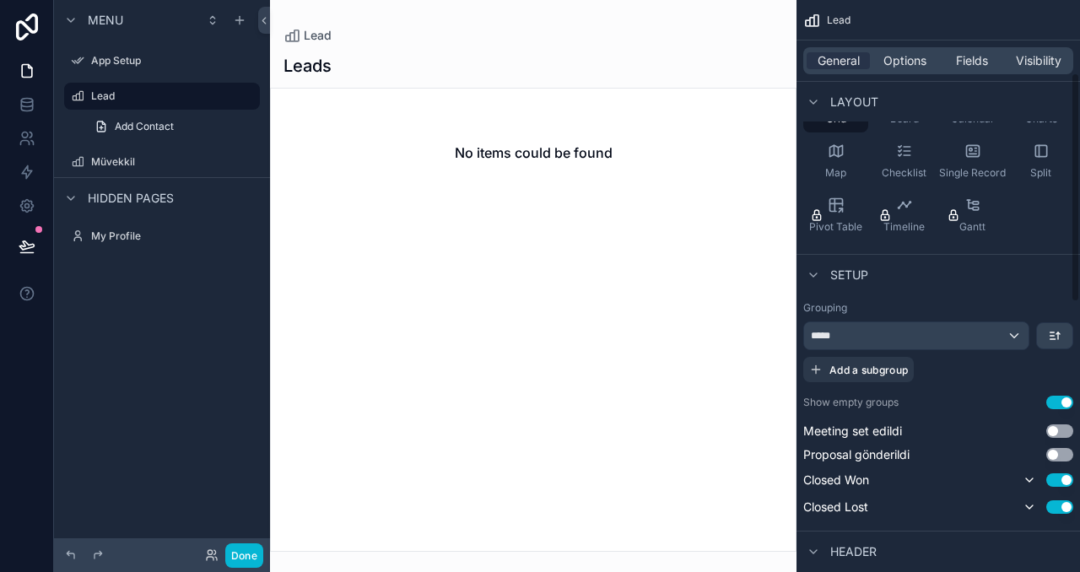
drag, startPoint x: 1075, startPoint y: 189, endPoint x: 1079, endPoint y: 262, distance: 73.5
click at [1079, 262] on div "Lead General Options Fields Visibility View Data Lead Layout Rows Columns Cards…" at bounding box center [939, 286] width 284 height 572
click at [993, 339] on div "*****" at bounding box center [916, 335] width 224 height 27
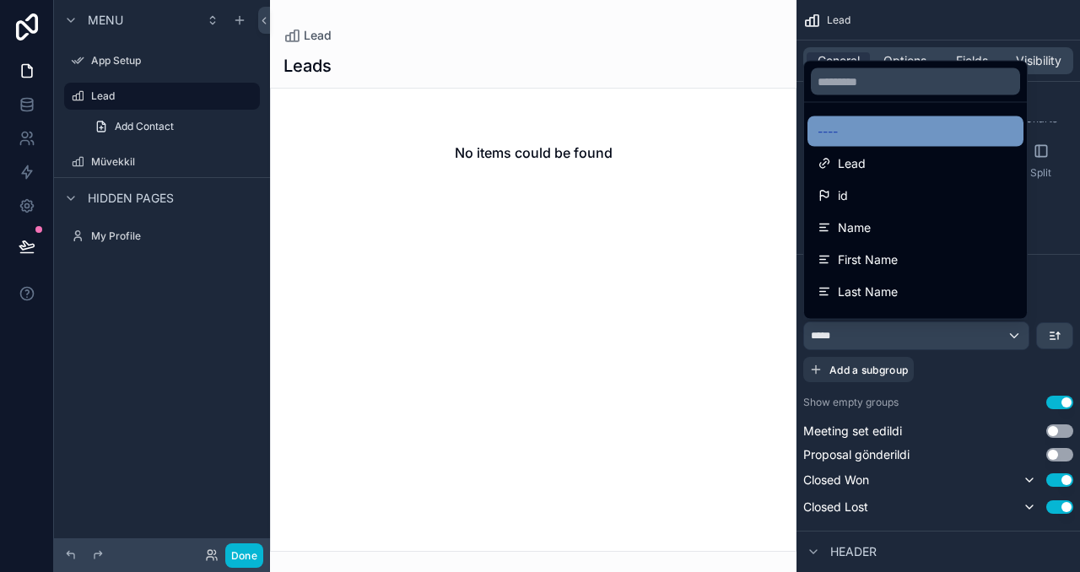
click at [880, 140] on div "----" at bounding box center [916, 132] width 196 height 20
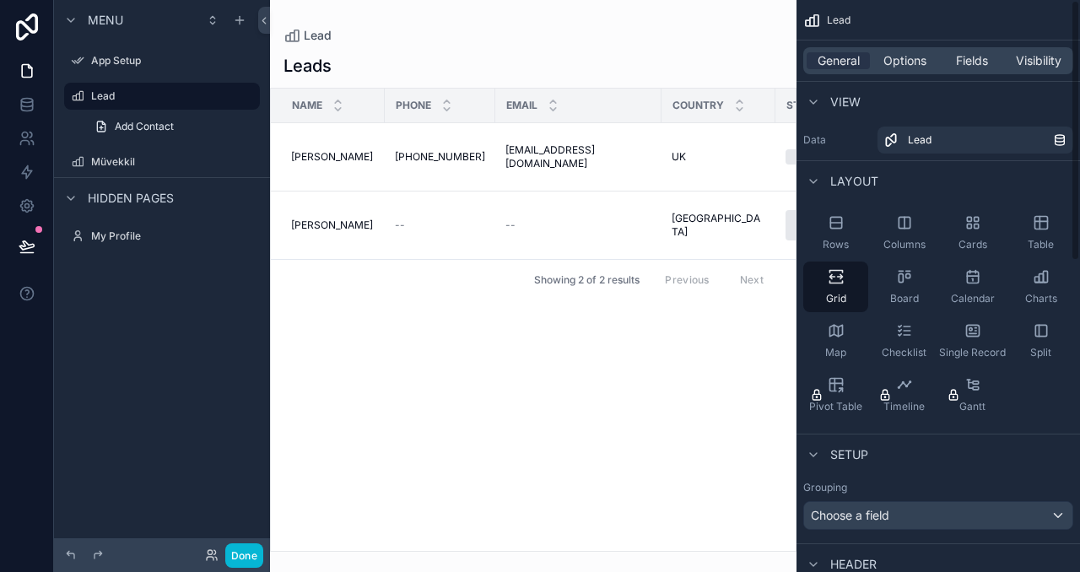
scroll to position [0, 0]
drag, startPoint x: 1075, startPoint y: 237, endPoint x: 1074, endPoint y: 146, distance: 91.1
click at [1074, 146] on div "Lead General Options Fields Visibility View Data Lead Layout Rows Columns Cards…" at bounding box center [939, 286] width 284 height 572
click at [251, 557] on button "Done" at bounding box center [244, 555] width 38 height 24
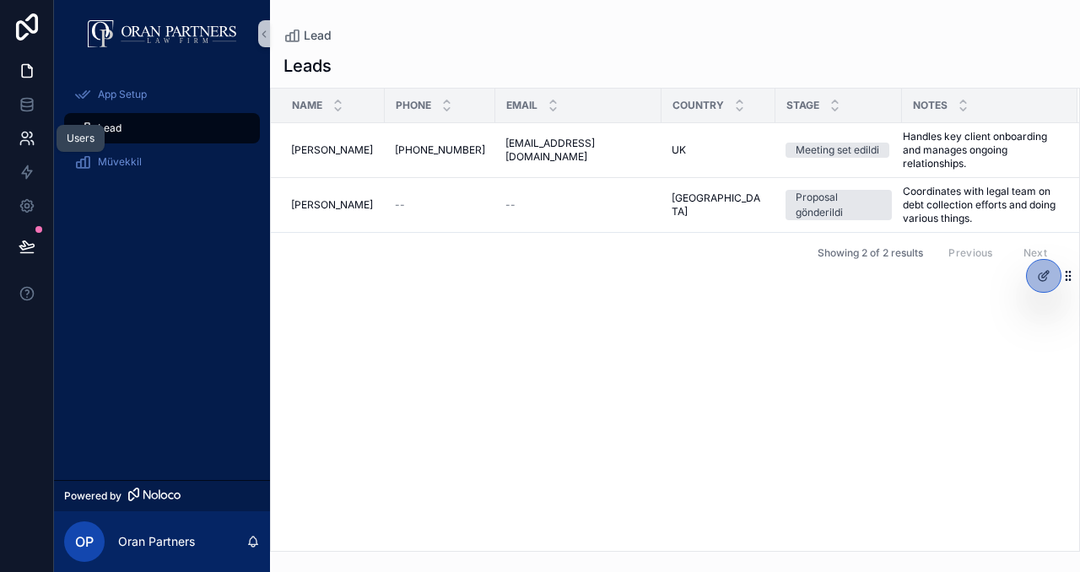
click at [19, 136] on icon at bounding box center [27, 138] width 17 height 17
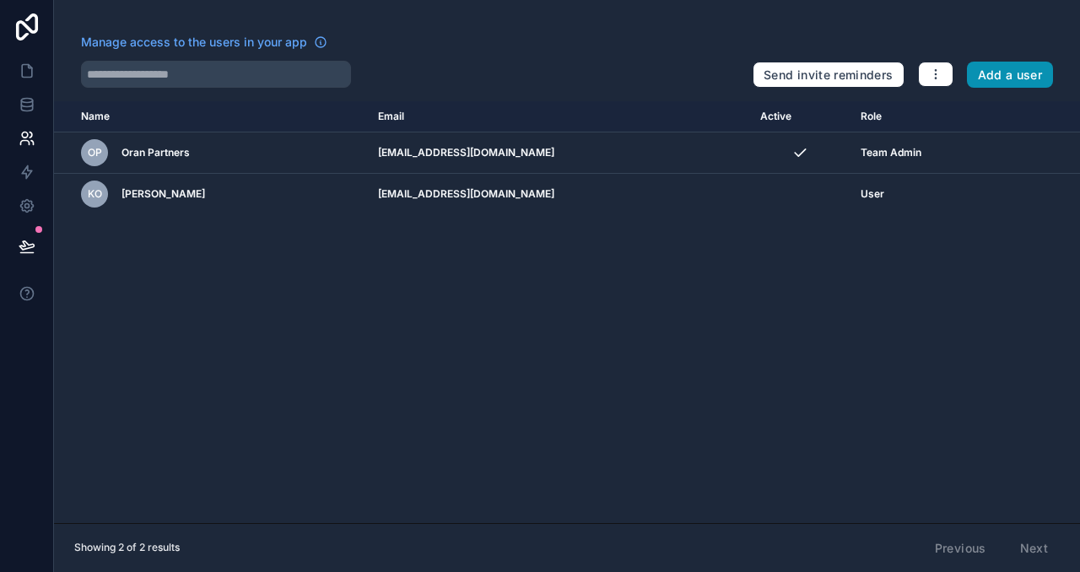
click at [1013, 74] on button "Add a user" at bounding box center [1010, 75] width 87 height 27
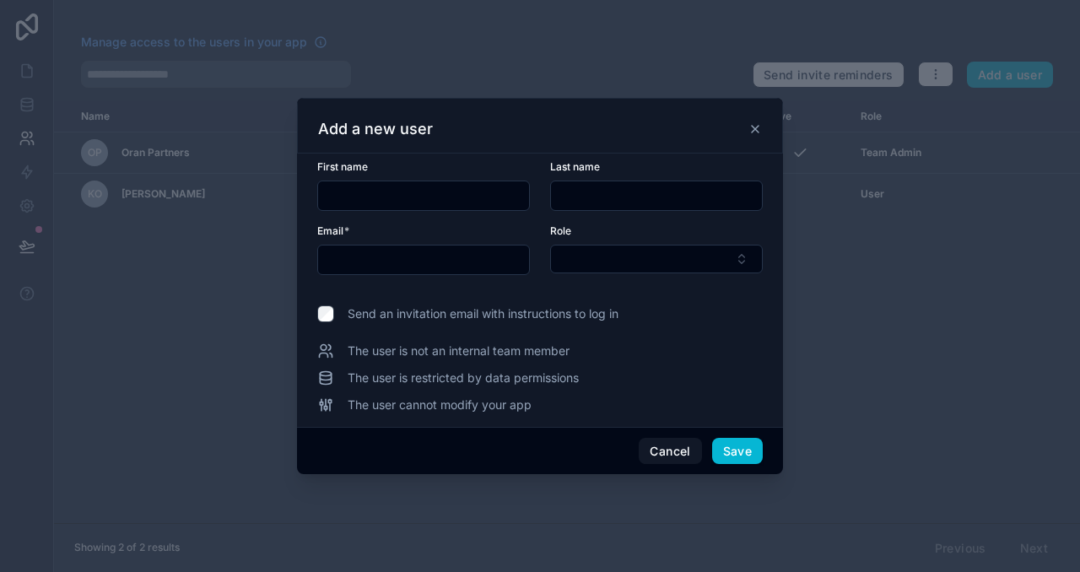
click at [430, 193] on input "text" at bounding box center [423, 196] width 211 height 24
click at [543, 149] on div "Add a new user" at bounding box center [540, 126] width 486 height 56
click at [755, 131] on icon at bounding box center [756, 129] width 14 height 14
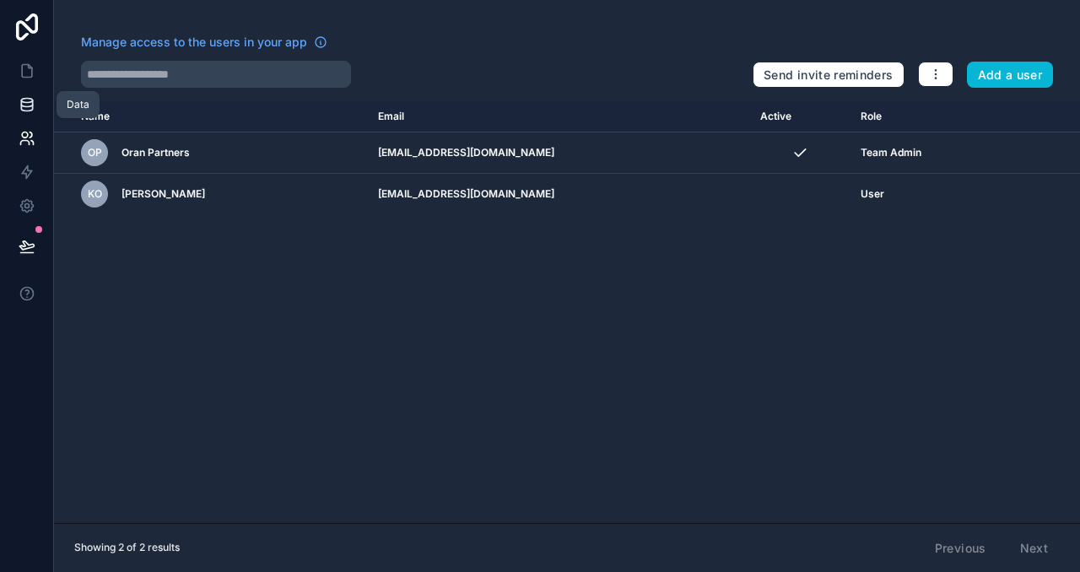
click at [27, 97] on icon at bounding box center [27, 104] width 17 height 17
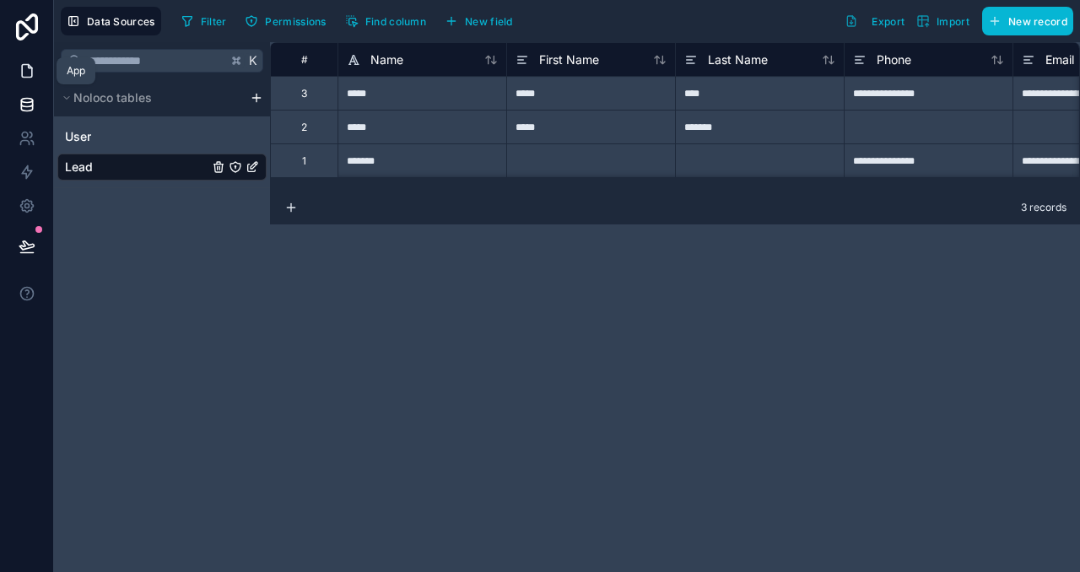
click at [32, 71] on icon at bounding box center [27, 71] width 10 height 13
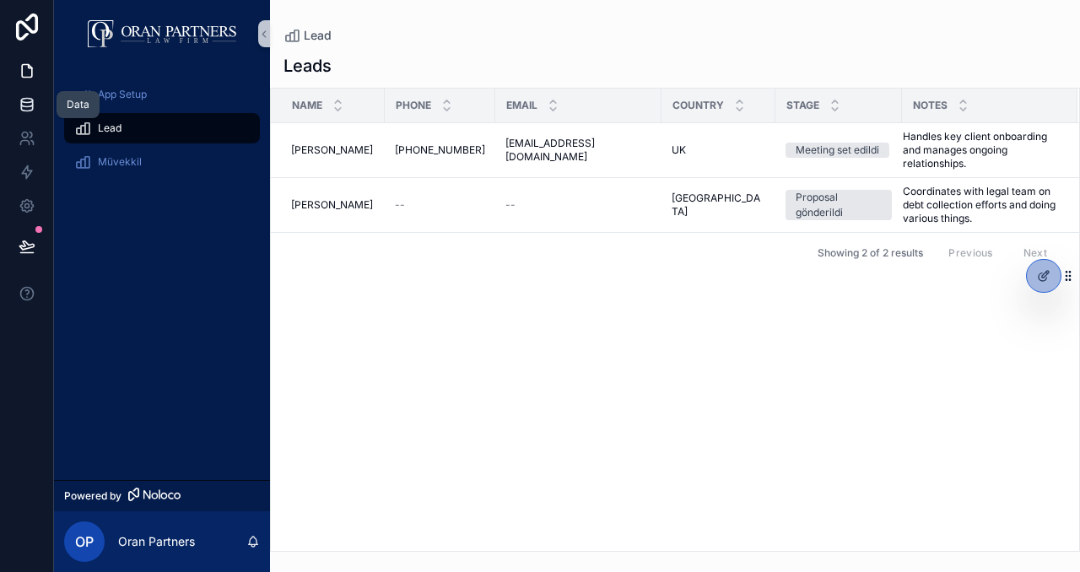
click at [32, 103] on icon at bounding box center [26, 103] width 11 height 7
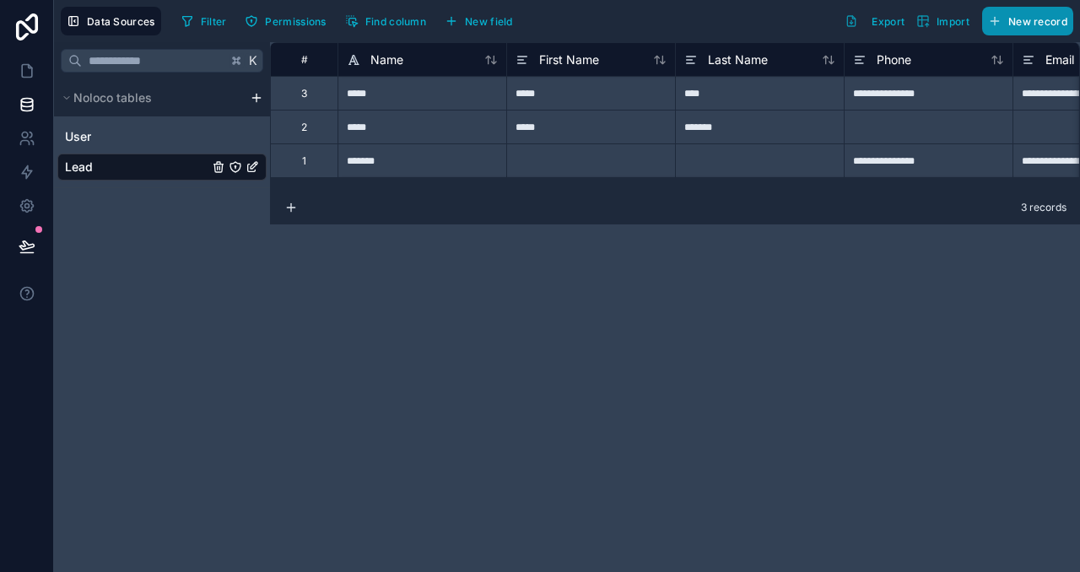
click at [1048, 27] on button "New record" at bounding box center [1027, 21] width 91 height 29
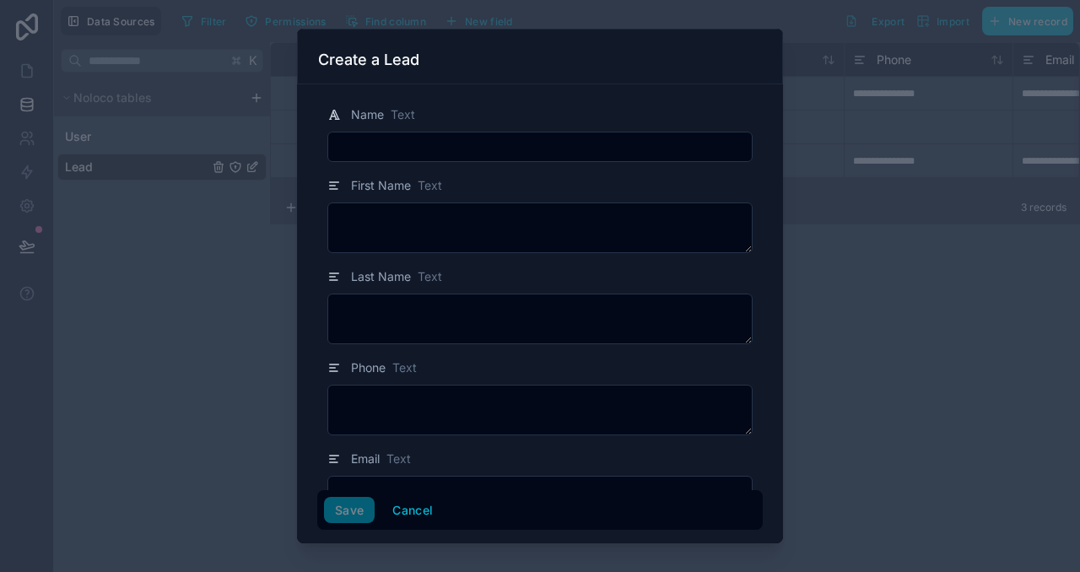
click at [504, 141] on input "text" at bounding box center [540, 147] width 424 height 24
click at [421, 499] on button "Cancel" at bounding box center [412, 510] width 62 height 27
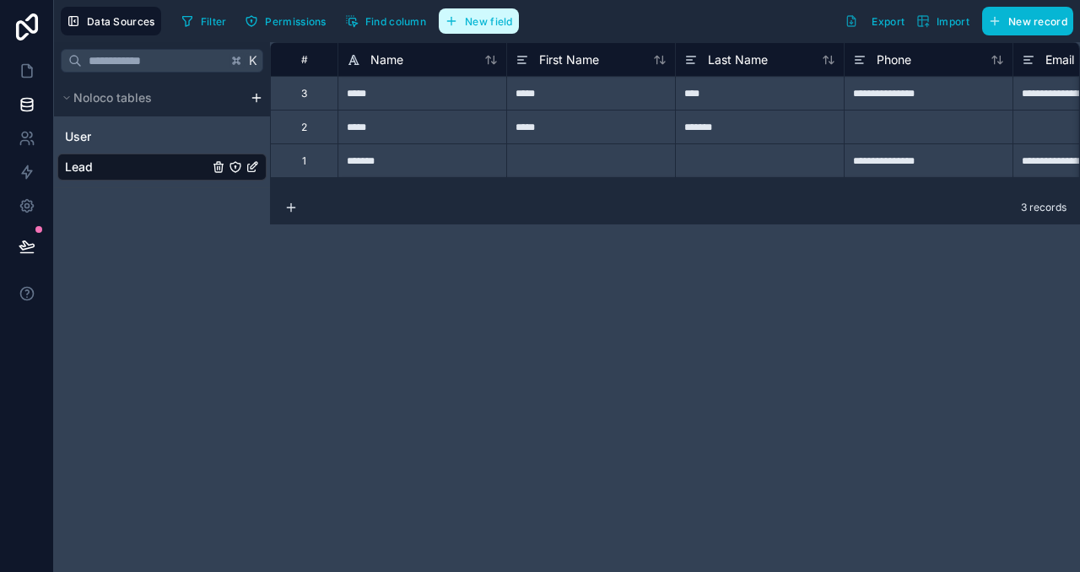
click at [498, 24] on span "New field" at bounding box center [489, 21] width 48 height 13
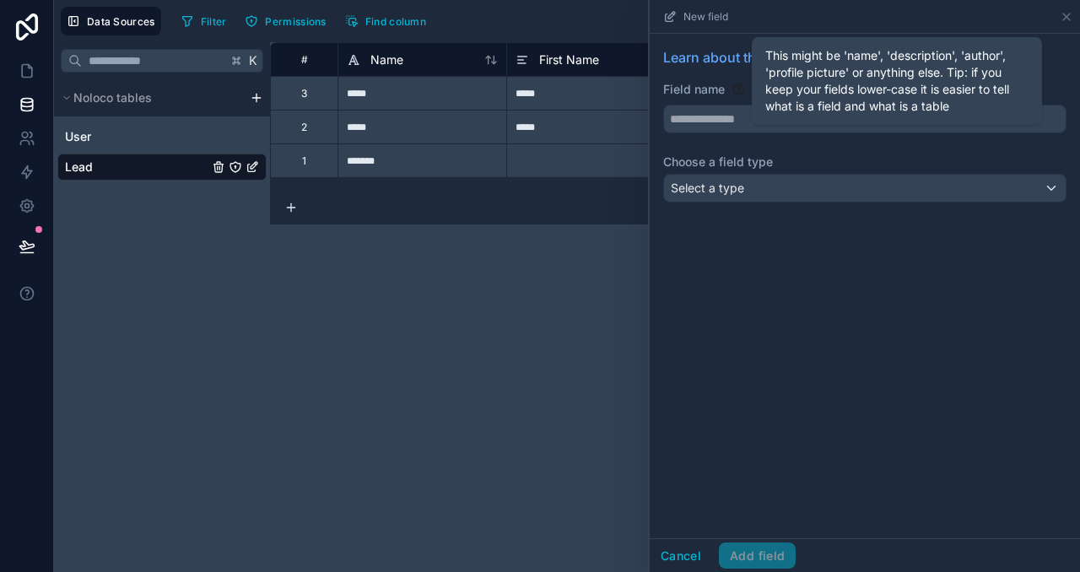
click at [754, 122] on div "This might be 'name', 'description', 'author', 'profile picture' or anything el…" at bounding box center [897, 81] width 290 height 88
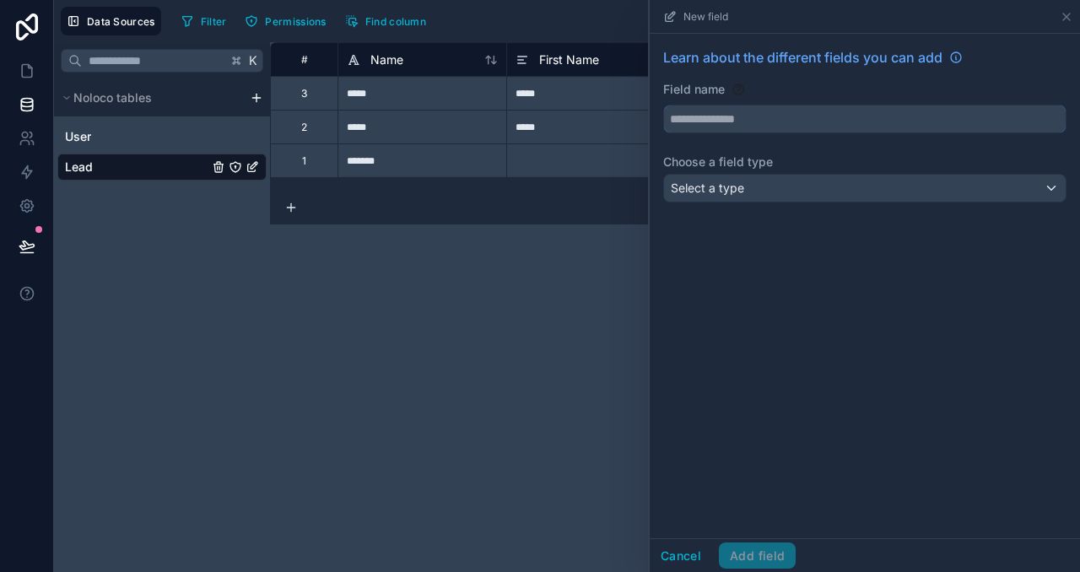
click at [725, 123] on input "text" at bounding box center [865, 118] width 402 height 27
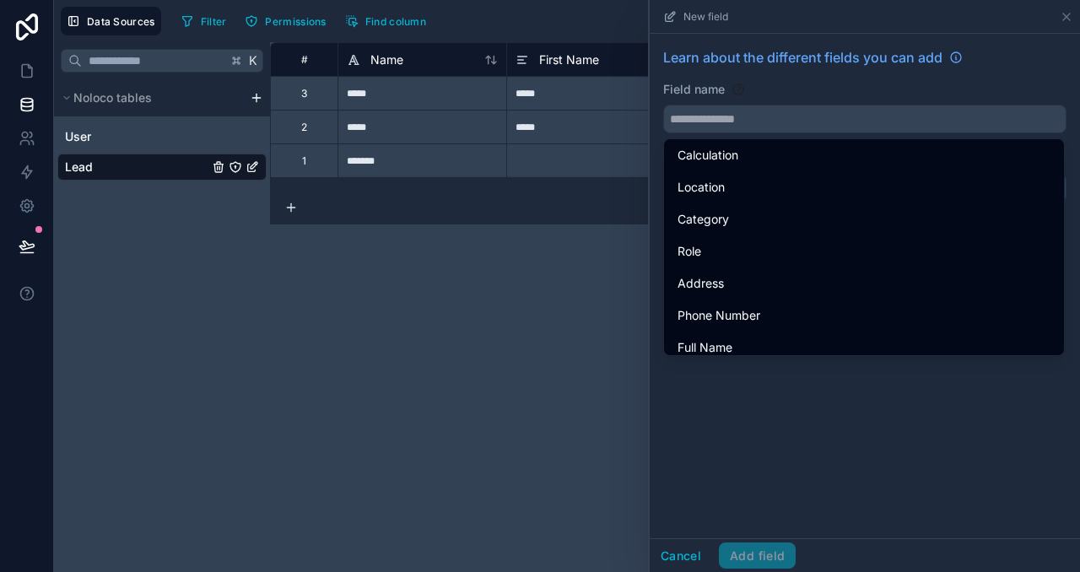
scroll to position [503, 0]
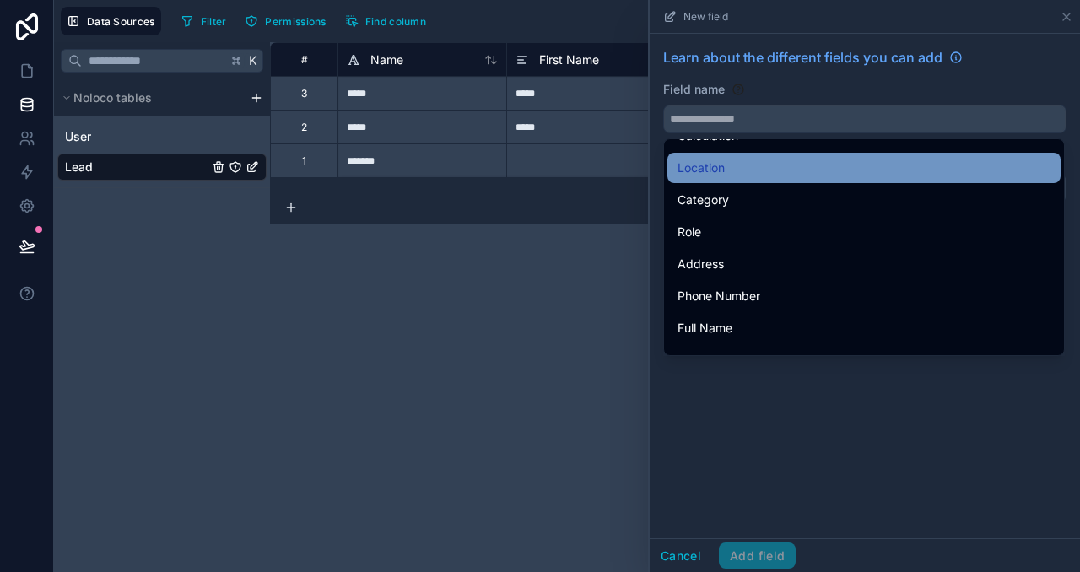
click at [985, 180] on div "Location" at bounding box center [864, 168] width 393 height 30
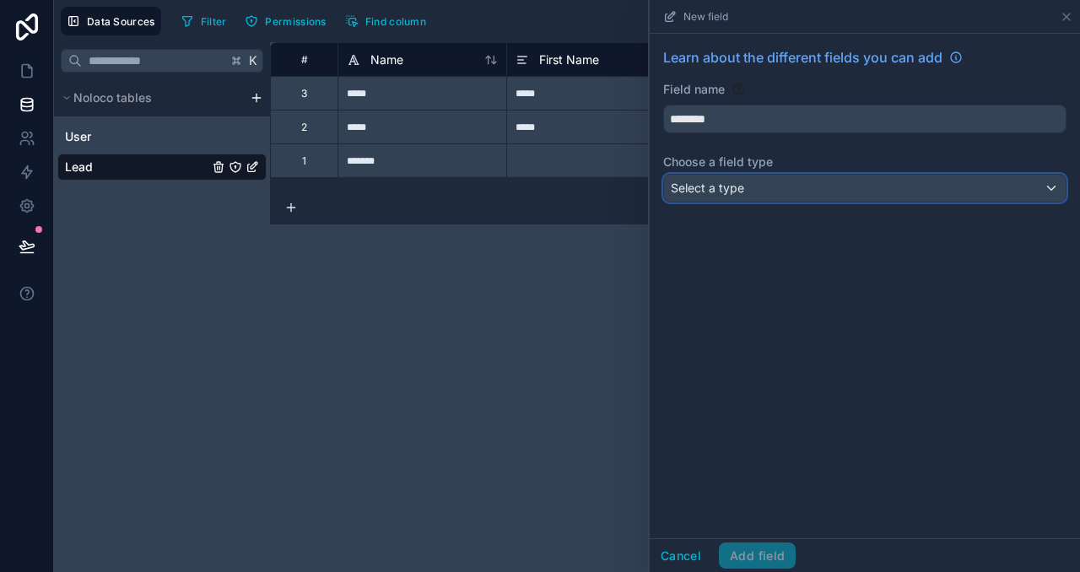
click at [907, 193] on div "Select a type" at bounding box center [865, 188] width 402 height 27
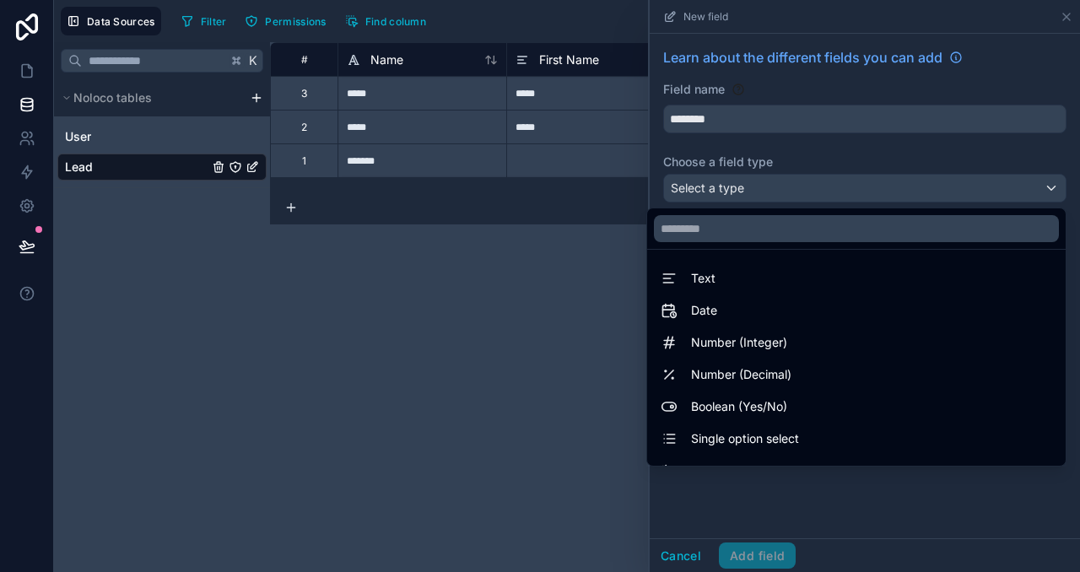
click at [921, 136] on div at bounding box center [865, 286] width 430 height 572
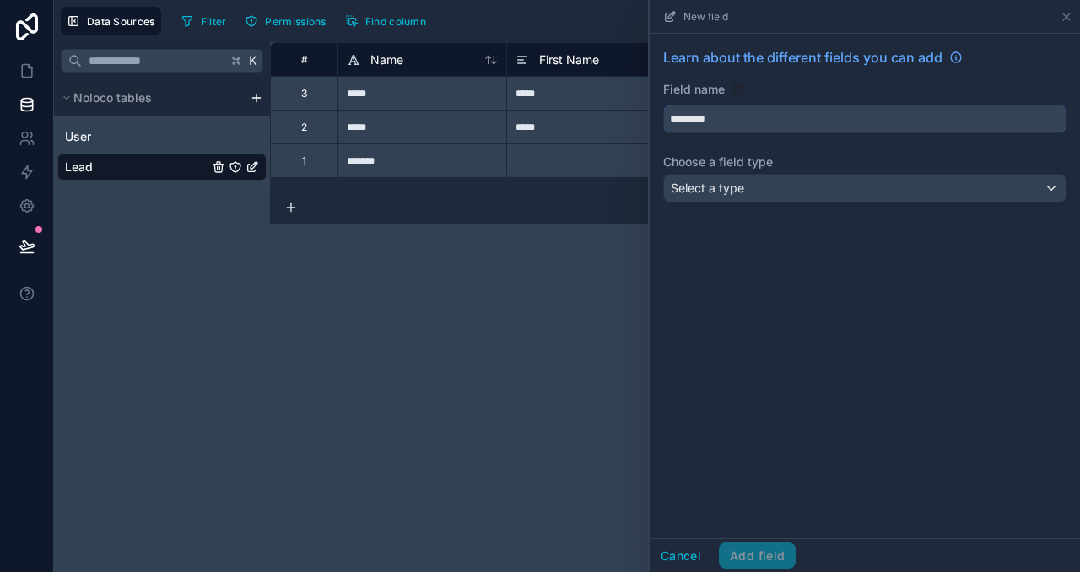
click at [929, 124] on input "********" at bounding box center [865, 118] width 402 height 27
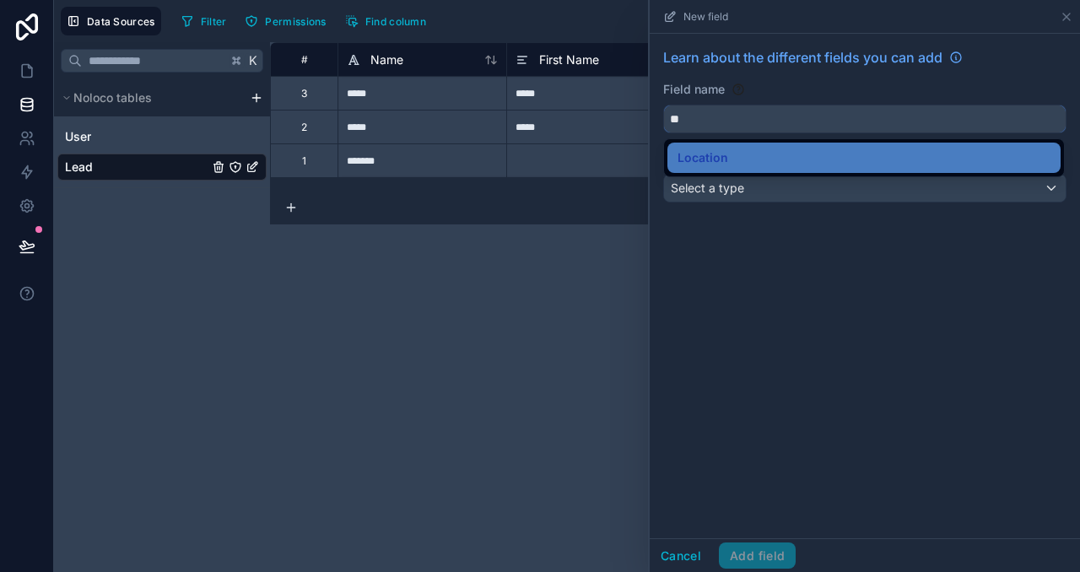
type input "*"
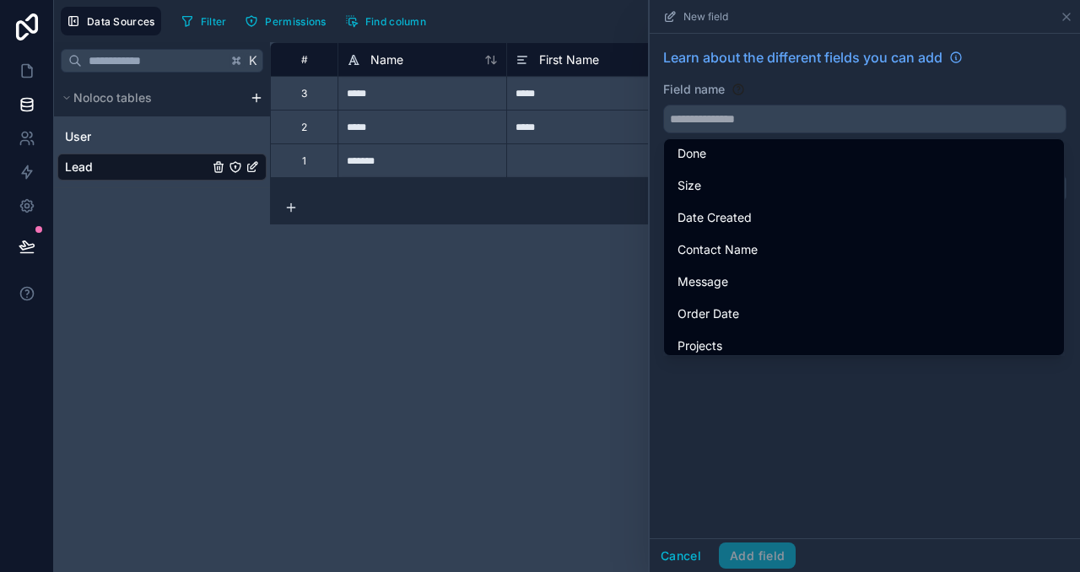
scroll to position [2646, 0]
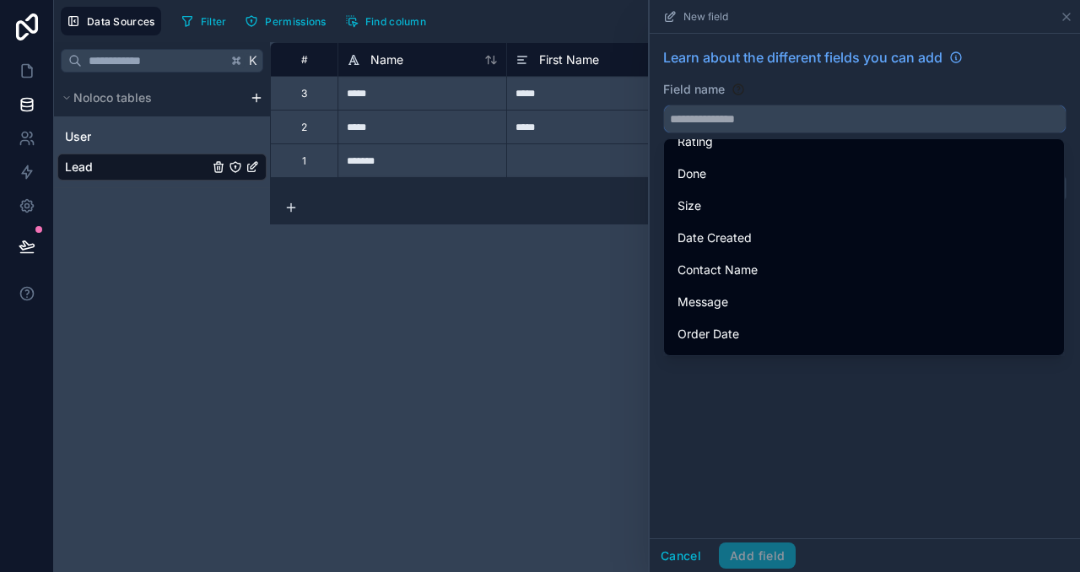
click at [825, 118] on input "text" at bounding box center [865, 118] width 402 height 27
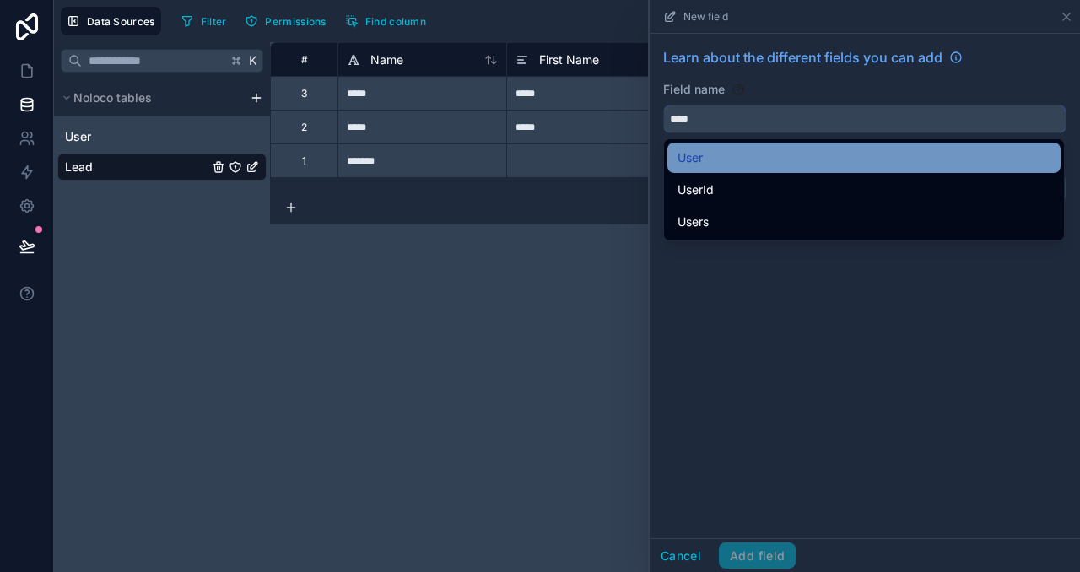
type input "****"
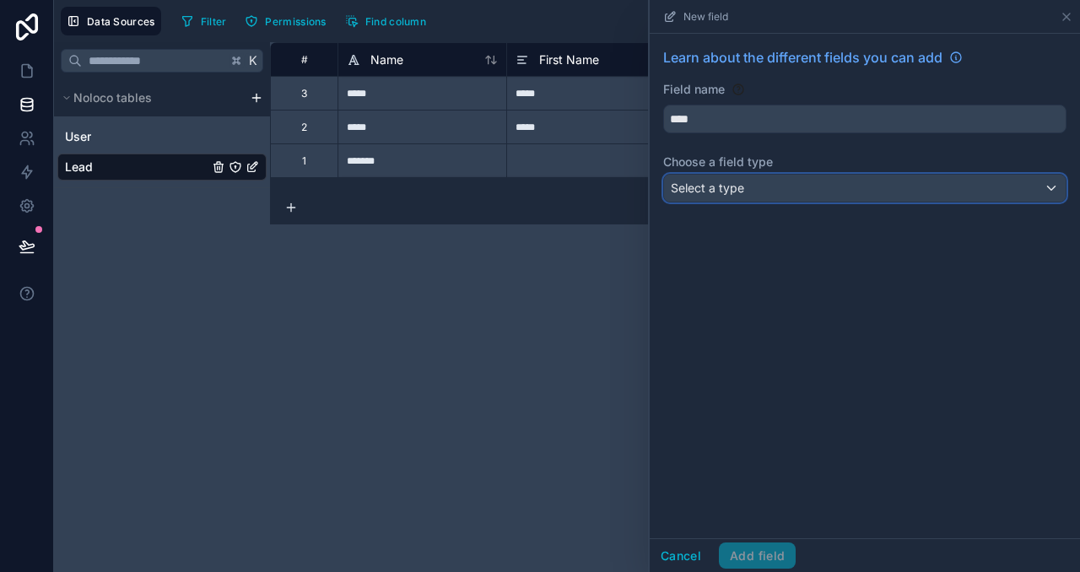
click at [773, 177] on div "Select a type" at bounding box center [865, 188] width 402 height 27
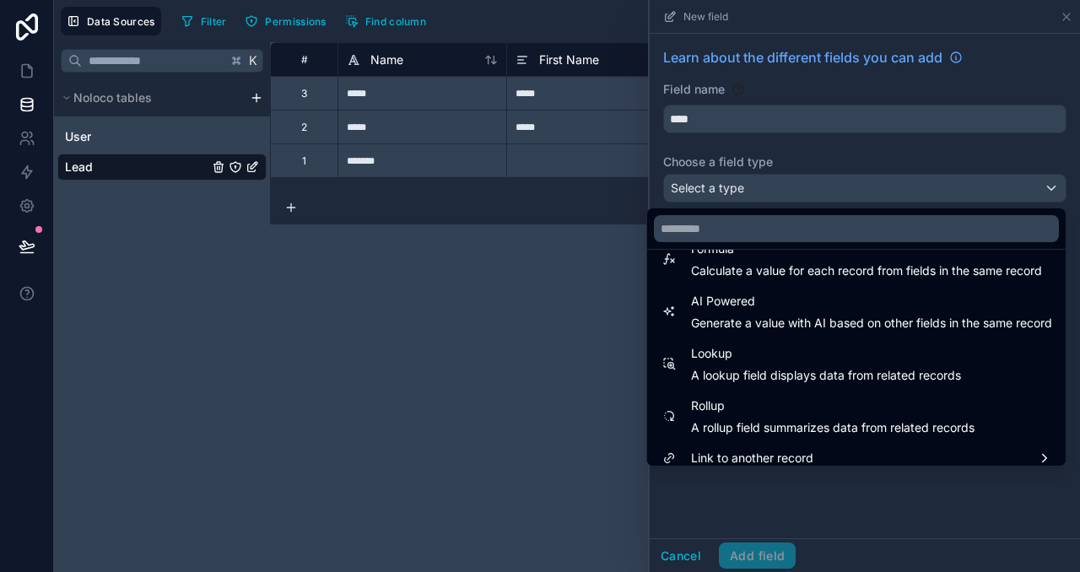
scroll to position [489, 0]
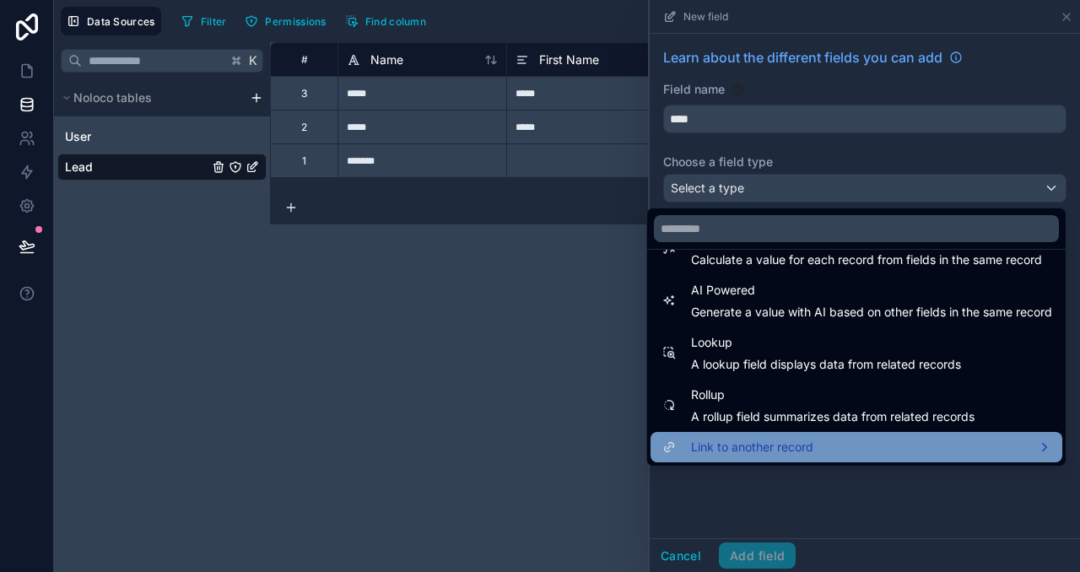
click at [1016, 441] on div "Link to another record" at bounding box center [857, 447] width 392 height 20
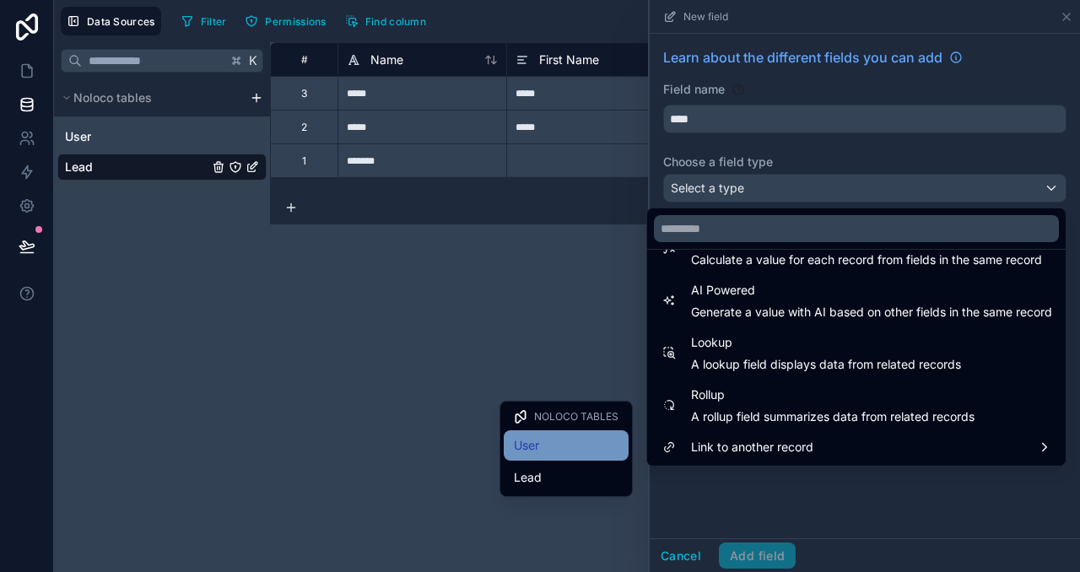
click at [589, 452] on div "User" at bounding box center [566, 445] width 105 height 20
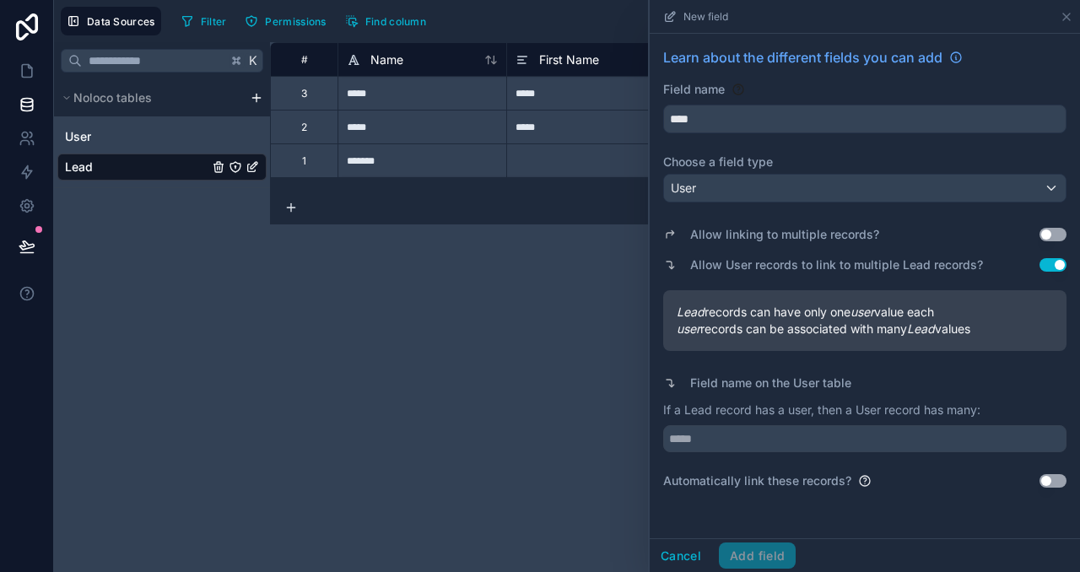
click at [1042, 228] on div "Allow linking to multiple records? Use setting" at bounding box center [864, 235] width 403 height 24
click at [1047, 230] on button "Use setting" at bounding box center [1053, 235] width 27 height 14
click at [1051, 238] on button "Use setting" at bounding box center [1053, 235] width 27 height 14
click at [1052, 236] on button "Use setting" at bounding box center [1053, 235] width 27 height 14
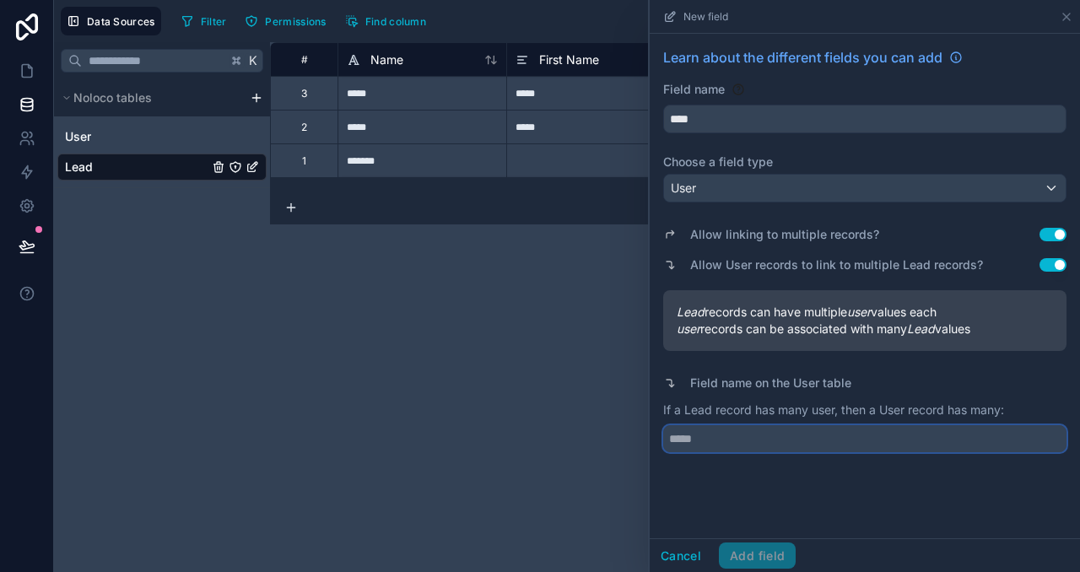
click at [869, 435] on input "text" at bounding box center [864, 438] width 403 height 27
type input "*****"
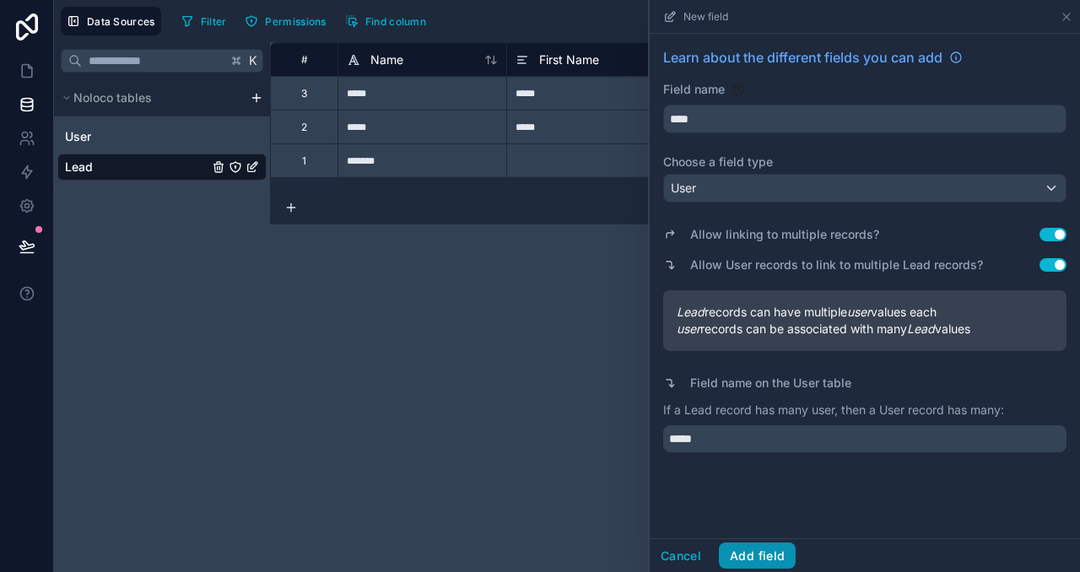
click at [765, 552] on button "Add field" at bounding box center [757, 556] width 77 height 27
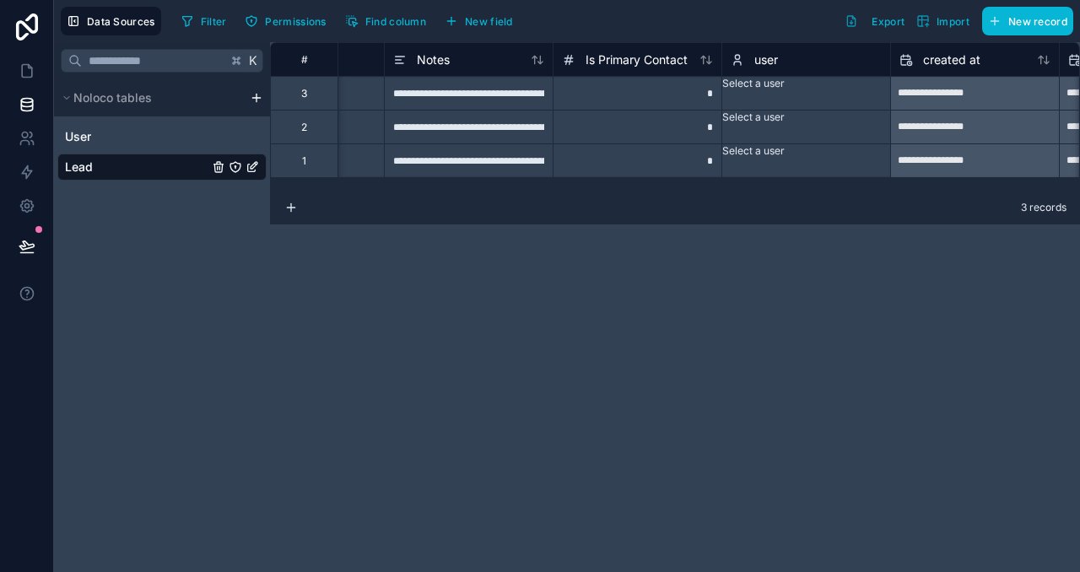
scroll to position [0, 1136]
click at [726, 92] on div at bounding box center [724, 100] width 3 height 17
click at [770, 88] on div "Select a user" at bounding box center [806, 84] width 168 height 14
click at [642, 360] on div "**********" at bounding box center [675, 307] width 810 height 530
click at [30, 73] on icon at bounding box center [27, 70] width 17 height 17
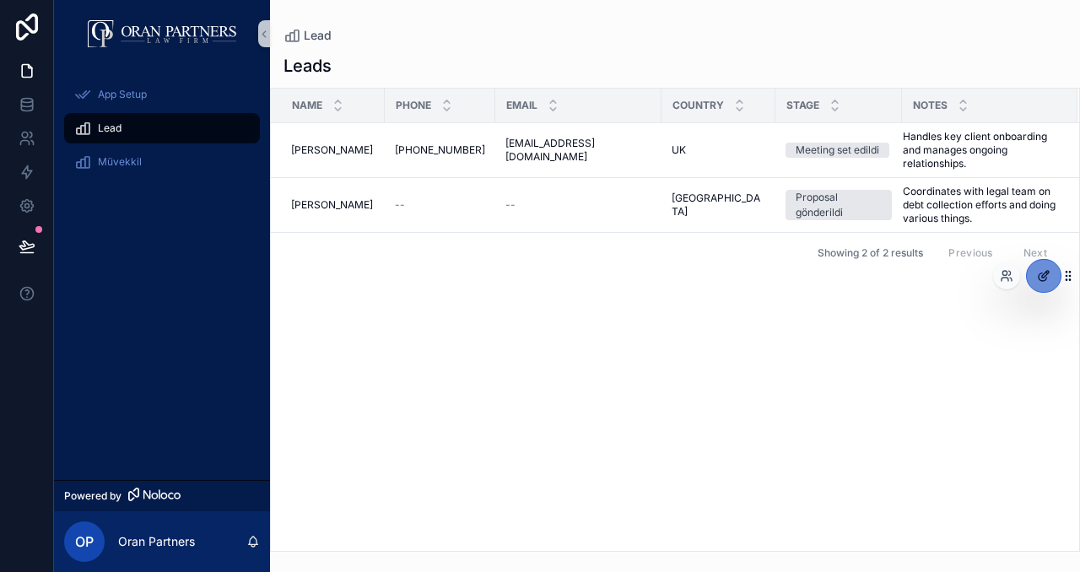
click at [1044, 279] on icon at bounding box center [1044, 276] width 14 height 14
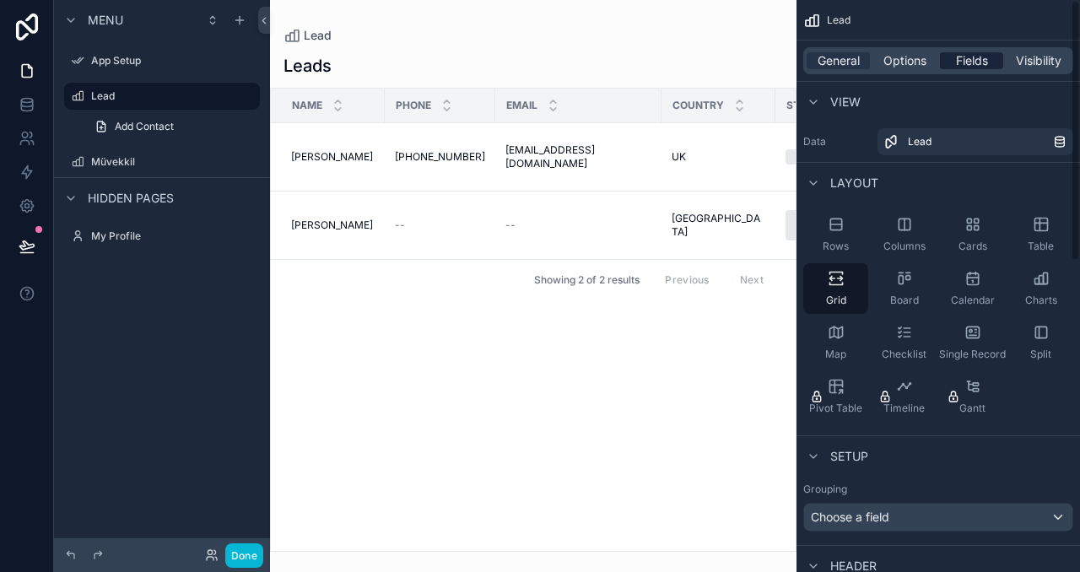
click at [964, 56] on span "Fields" at bounding box center [972, 60] width 32 height 17
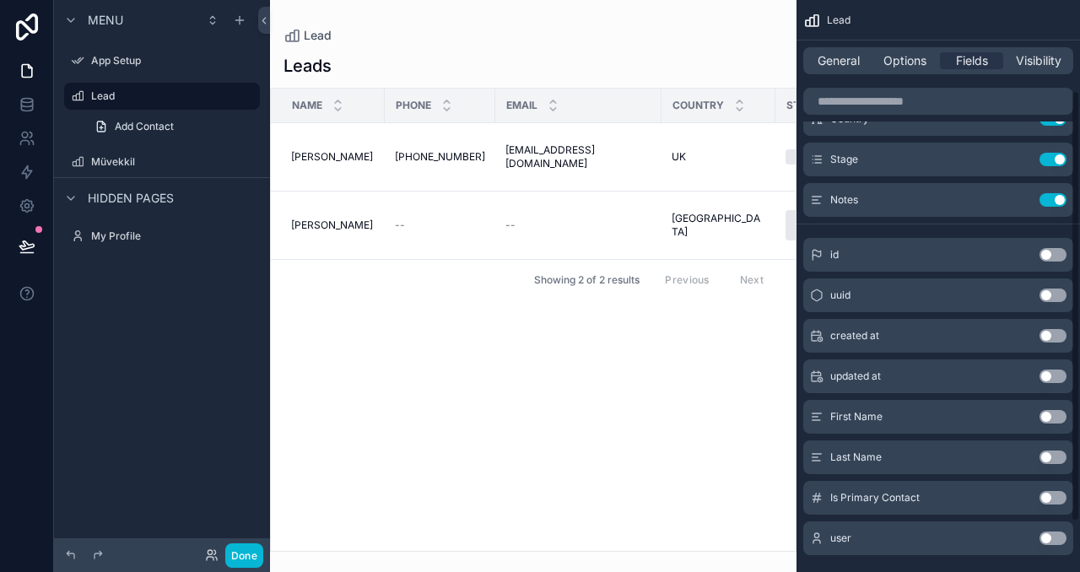
scroll to position [186, 0]
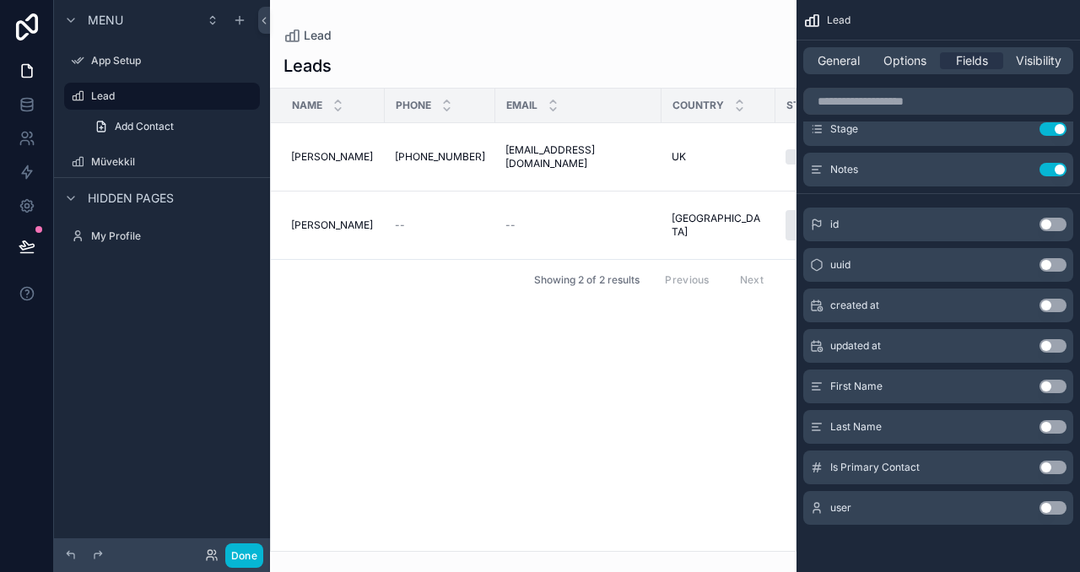
click at [1055, 509] on button "Use setting" at bounding box center [1053, 508] width 27 height 14
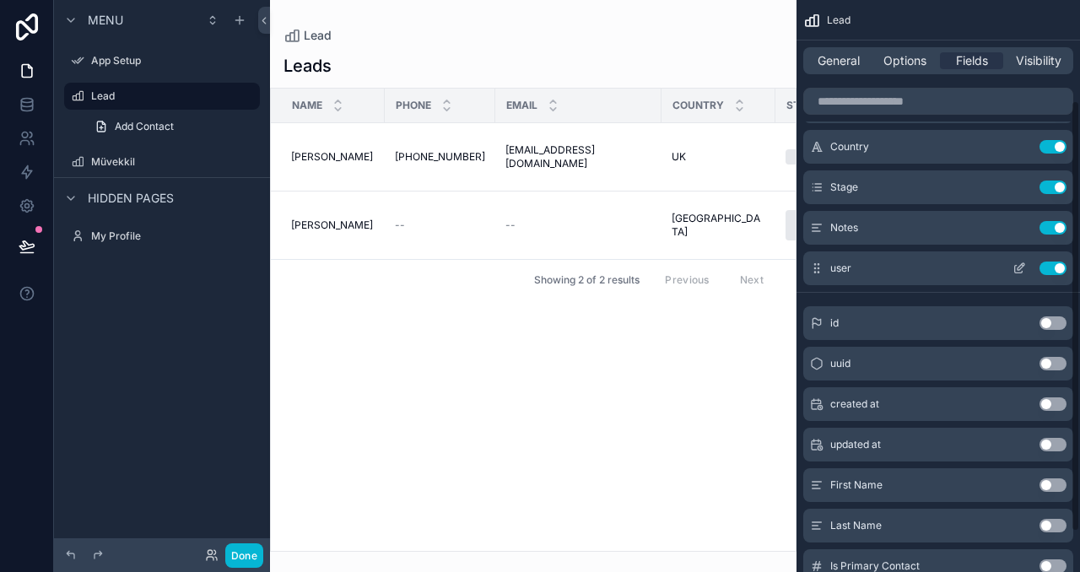
scroll to position [127, 0]
click at [233, 547] on button "Done" at bounding box center [244, 555] width 38 height 24
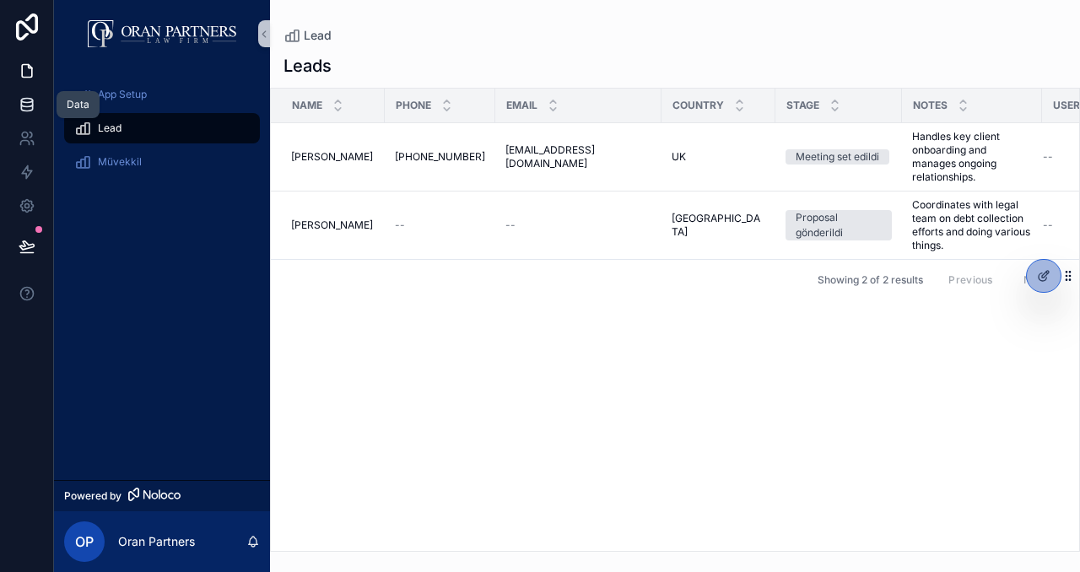
click at [22, 105] on icon at bounding box center [26, 103] width 11 height 7
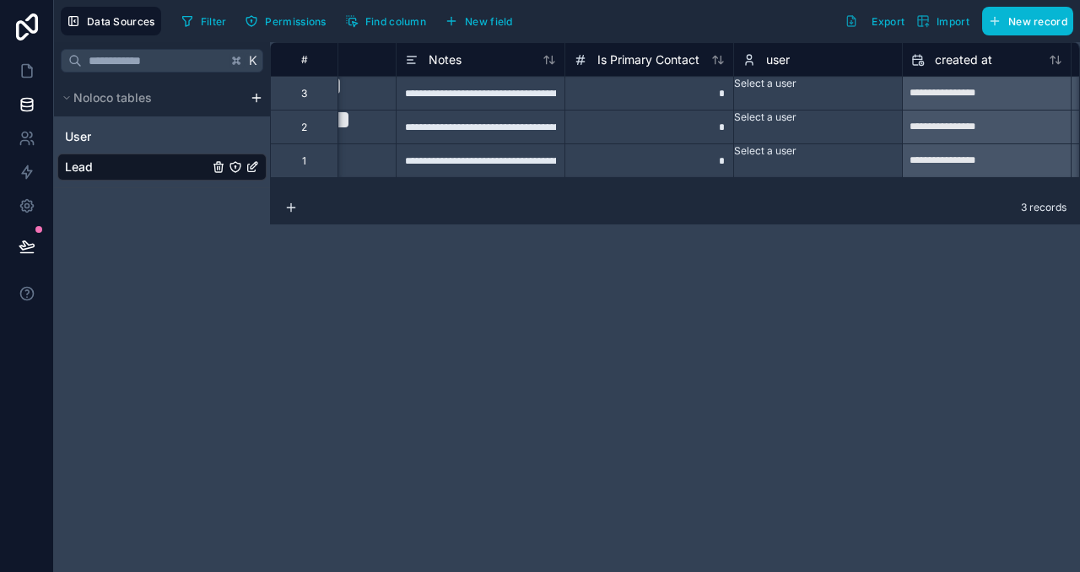
scroll to position [0, 1124]
click at [785, 51] on span "user" at bounding box center [777, 59] width 24 height 17
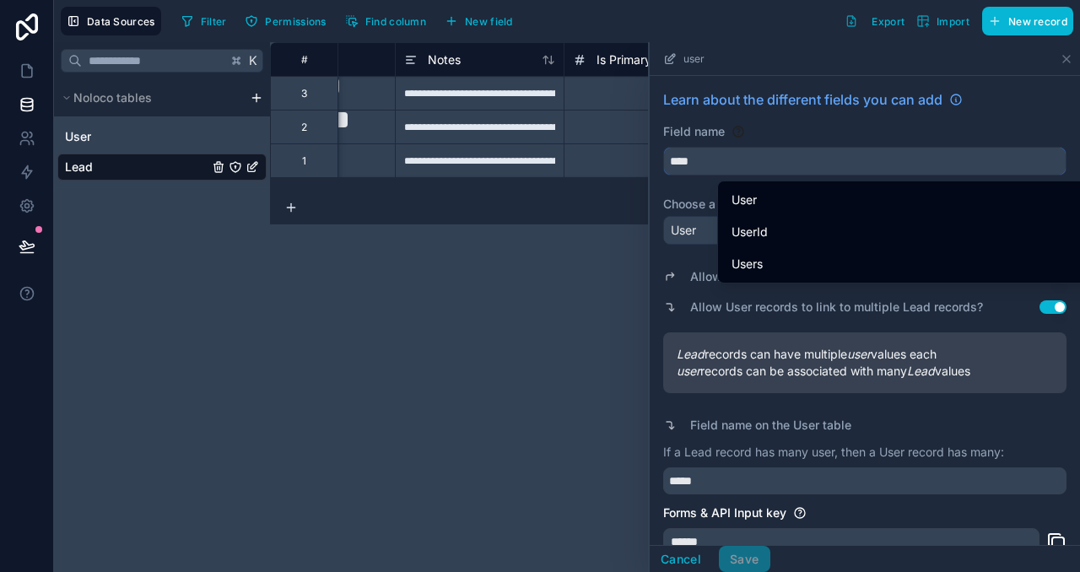
click at [702, 156] on input "****" at bounding box center [865, 161] width 402 height 27
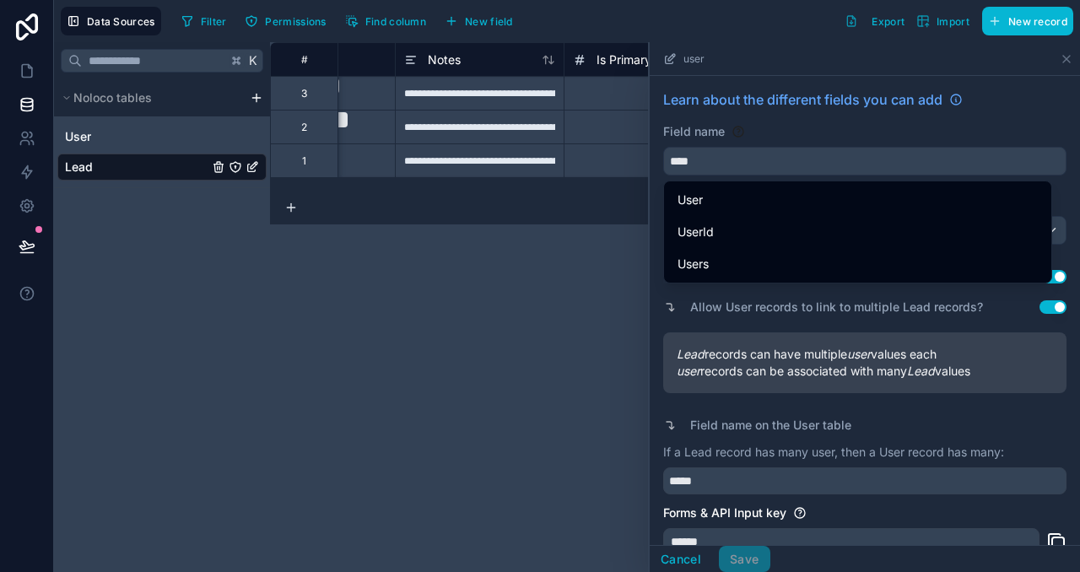
click at [752, 129] on div "Field name" at bounding box center [864, 131] width 403 height 17
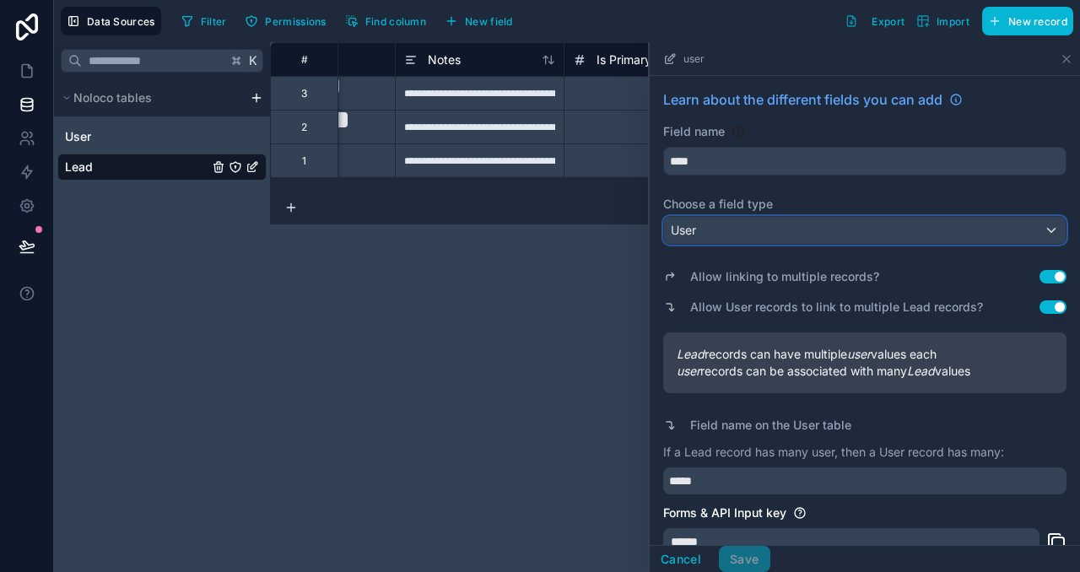
click at [692, 226] on span "User" at bounding box center [683, 230] width 25 height 17
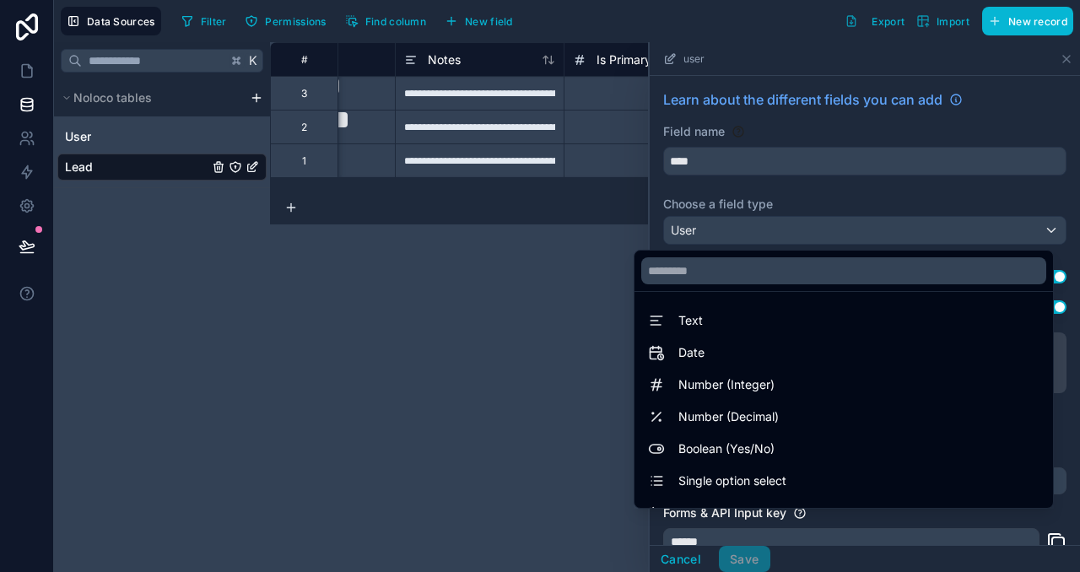
click at [713, 157] on div at bounding box center [865, 307] width 430 height 530
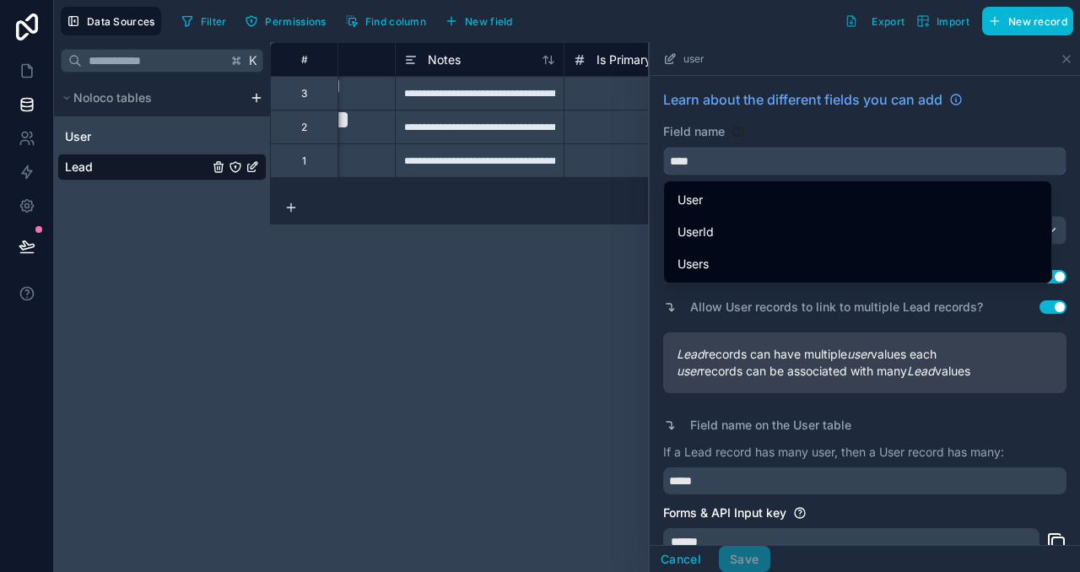
click at [713, 157] on input "****" at bounding box center [865, 161] width 402 height 27
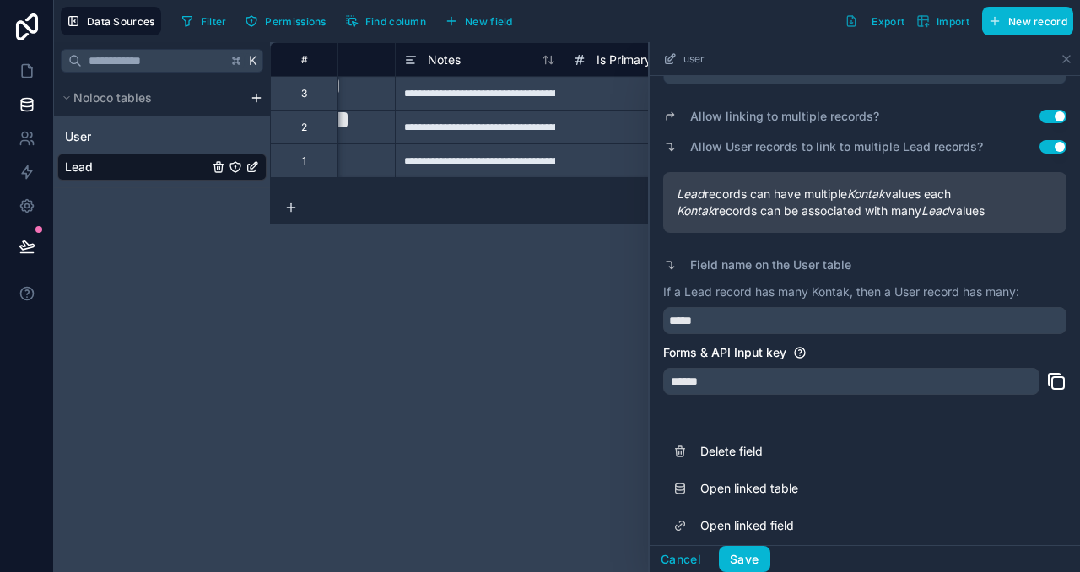
scroll to position [173, 0]
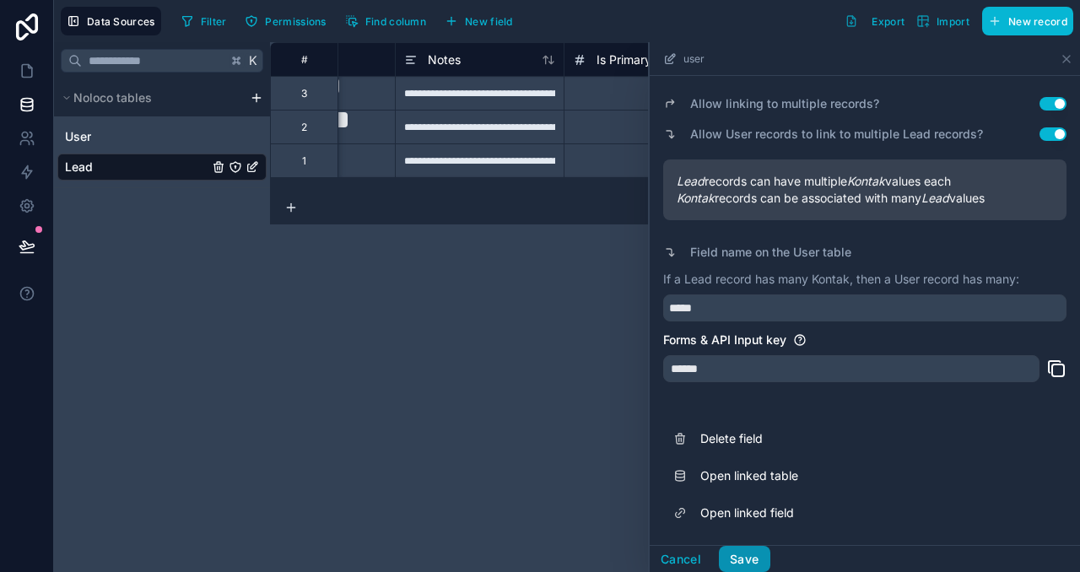
type input "******"
click at [749, 560] on button "Save" at bounding box center [744, 559] width 51 height 27
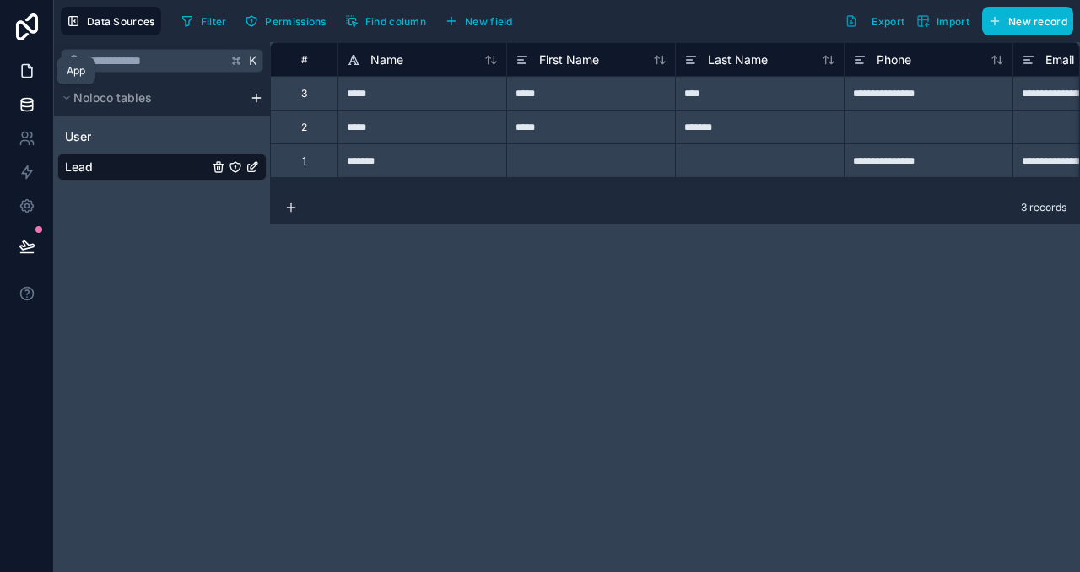
click at [28, 75] on icon at bounding box center [27, 70] width 17 height 17
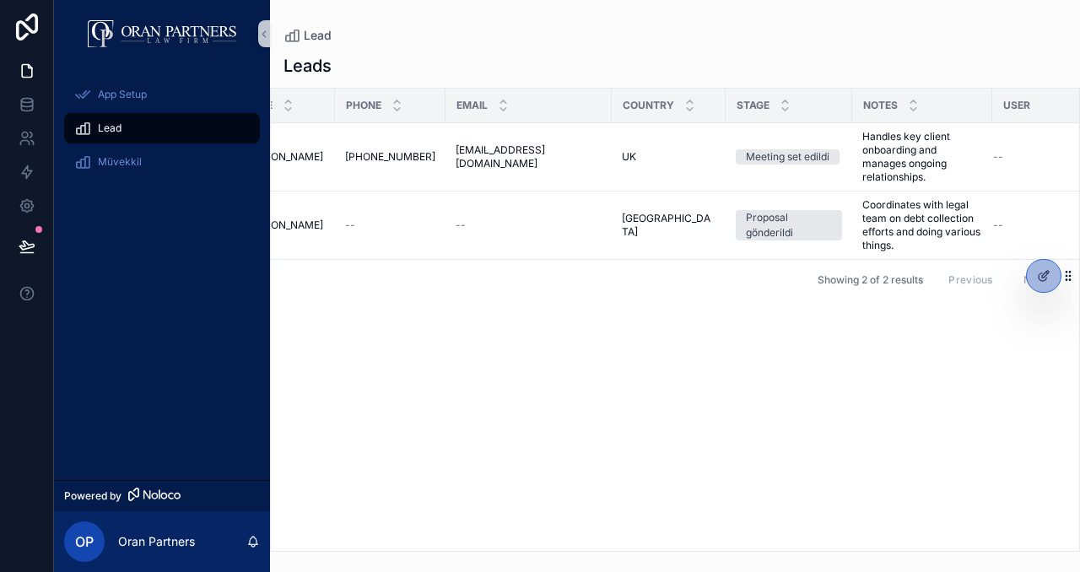
scroll to position [0, 73]
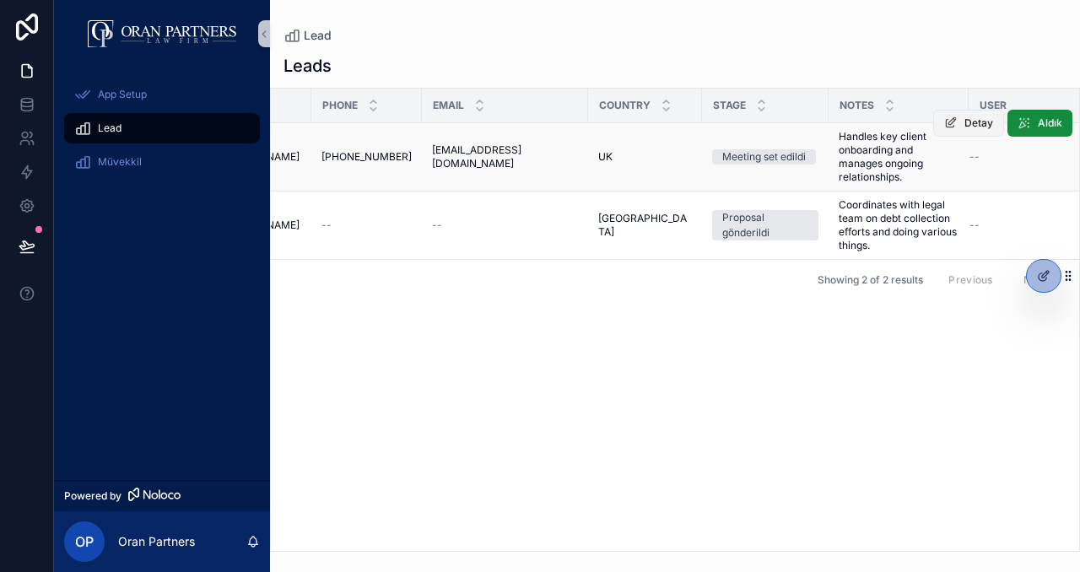
click at [969, 110] on button "Detay" at bounding box center [968, 123] width 71 height 27
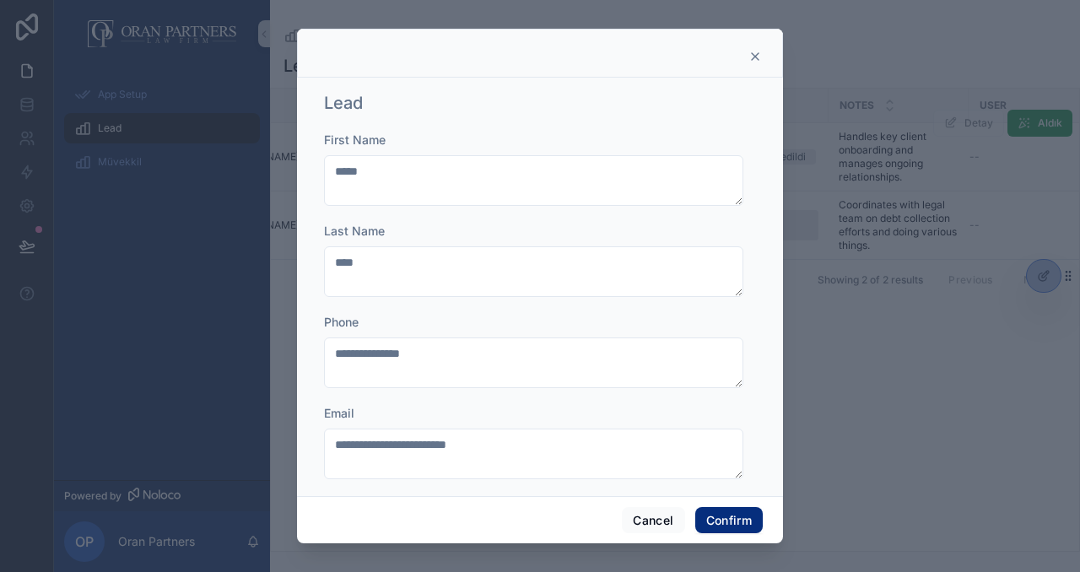
click at [755, 51] on icon at bounding box center [756, 57] width 14 height 14
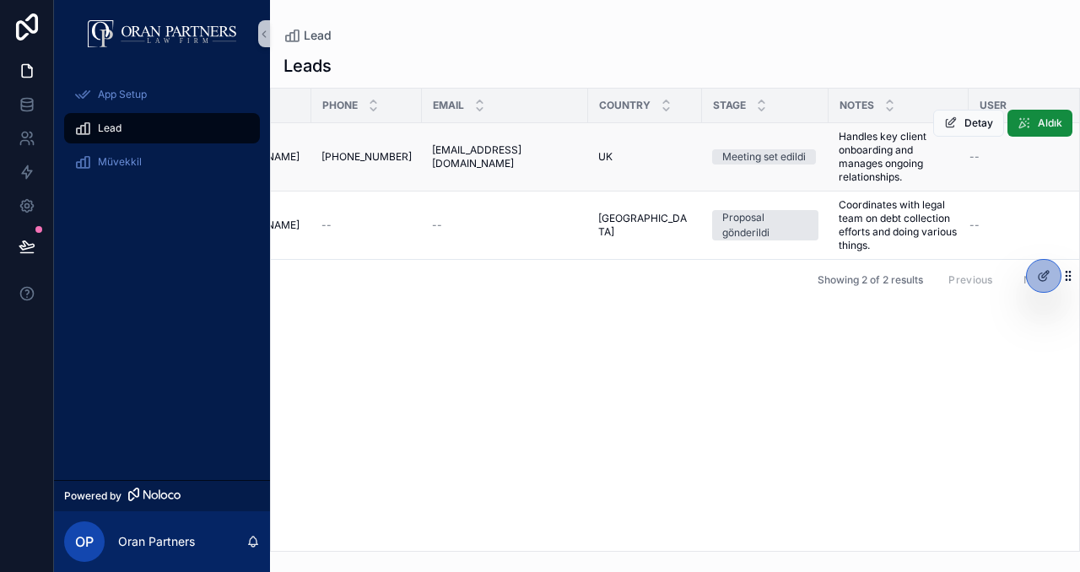
click at [983, 104] on span "User" at bounding box center [993, 106] width 27 height 14
click at [1038, 269] on icon at bounding box center [1044, 276] width 14 height 14
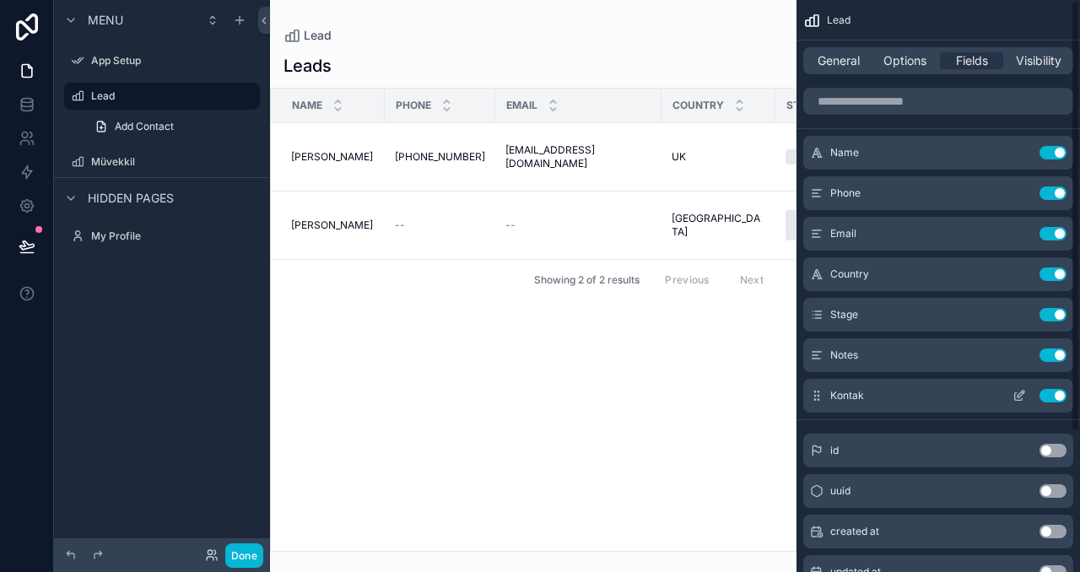
click at [860, 397] on span "Kontak" at bounding box center [847, 396] width 34 height 14
click at [1020, 398] on icon "scrollable content" at bounding box center [1020, 396] width 14 height 14
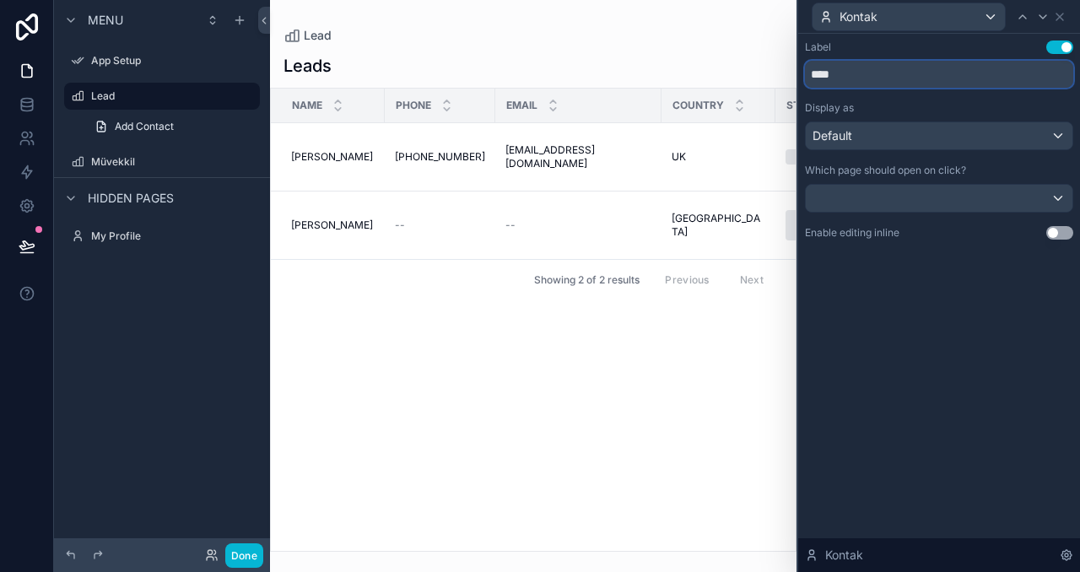
click at [885, 68] on input "****" at bounding box center [939, 74] width 268 height 27
type input "******"
click at [235, 552] on button "Done" at bounding box center [244, 555] width 38 height 24
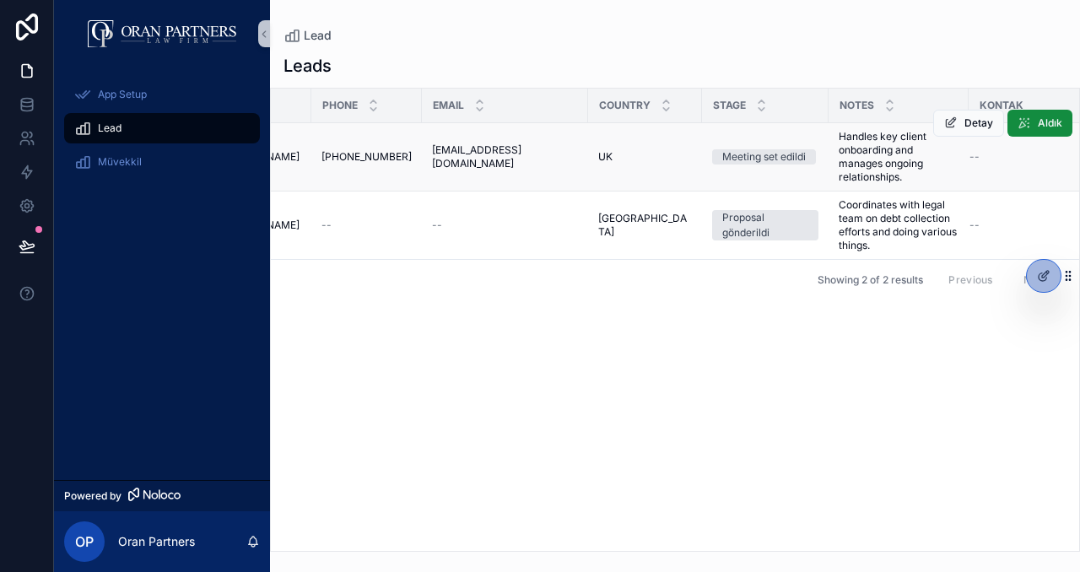
click at [970, 159] on div "--" at bounding box center [1022, 157] width 105 height 14
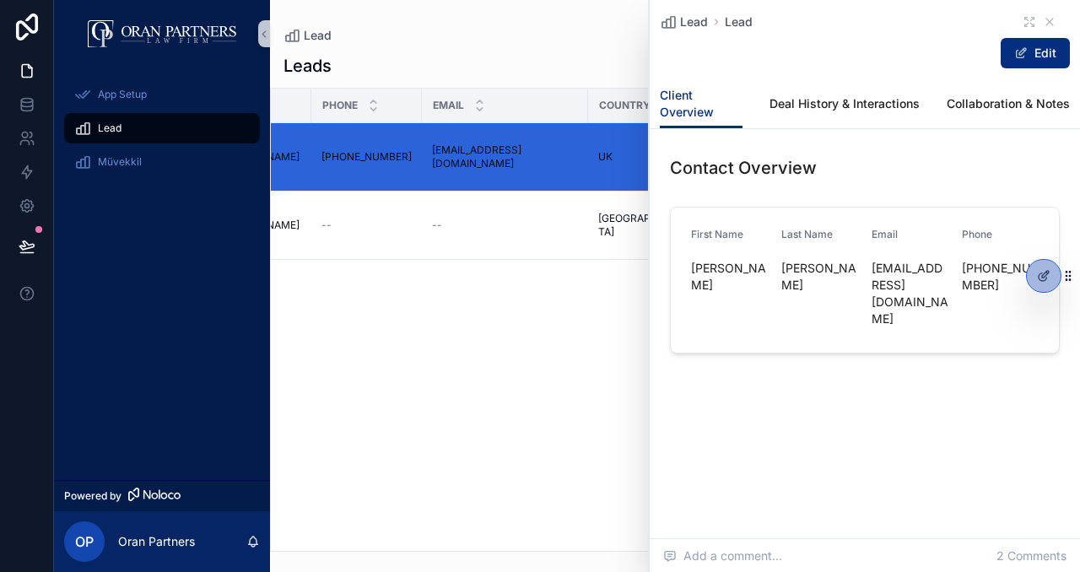
click at [549, 310] on div "Name Phone Email Country Stage Notes [PERSON_NAME] [PERSON_NAME] [PHONE_NUMBER]…" at bounding box center [675, 320] width 808 height 462
click at [1050, 20] on icon "scrollable content" at bounding box center [1050, 22] width 14 height 14
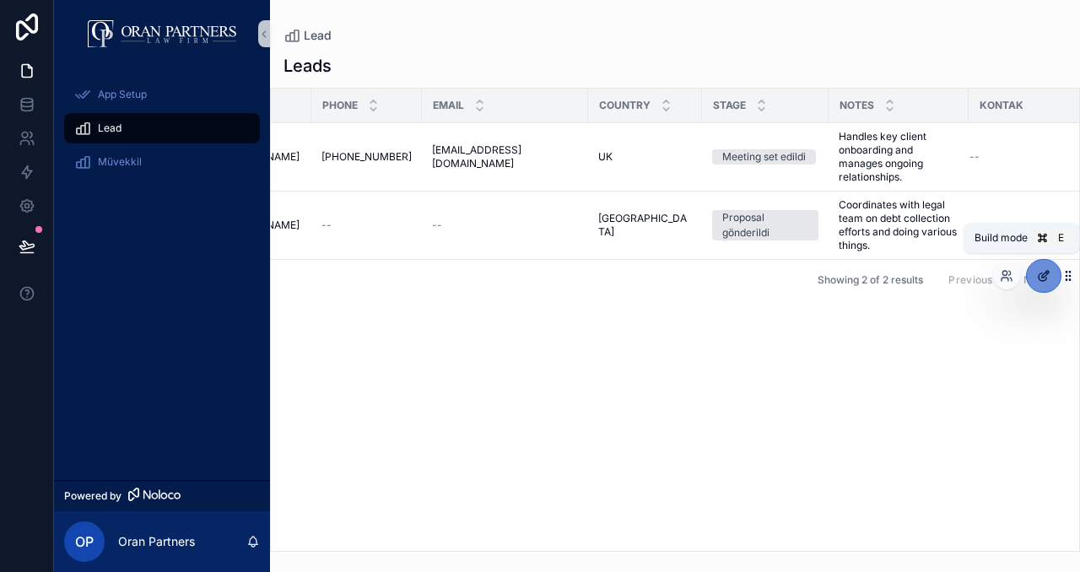
click at [1042, 282] on icon at bounding box center [1044, 276] width 14 height 14
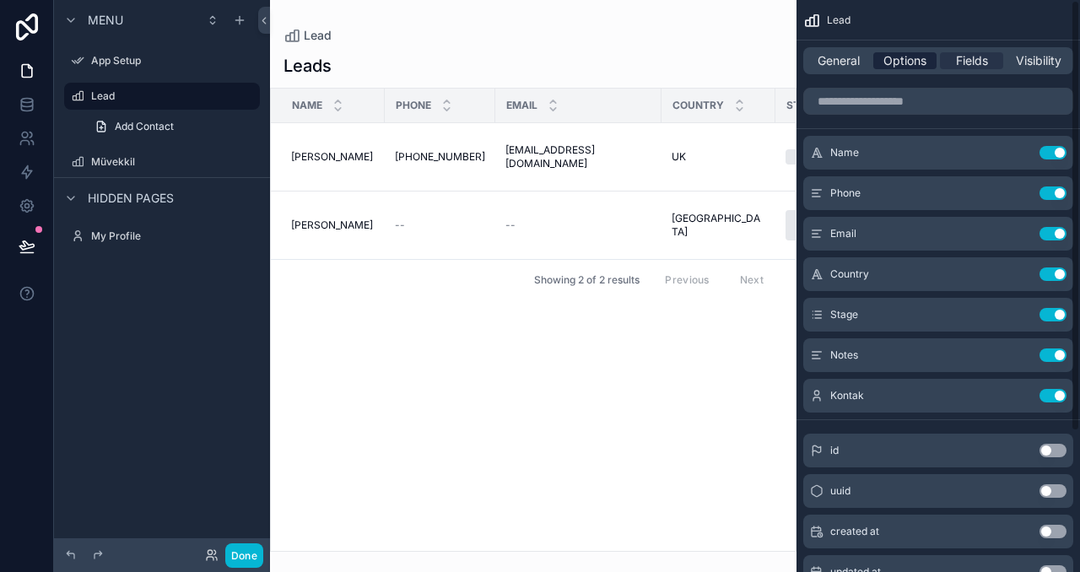
click at [903, 66] on span "Options" at bounding box center [905, 60] width 43 height 17
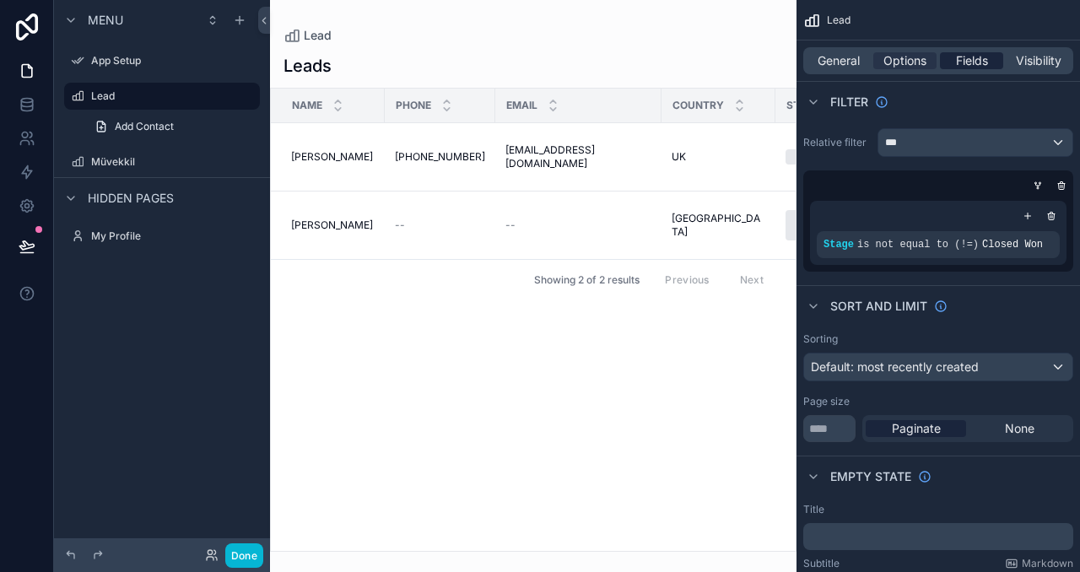
click at [966, 58] on span "Fields" at bounding box center [972, 60] width 32 height 17
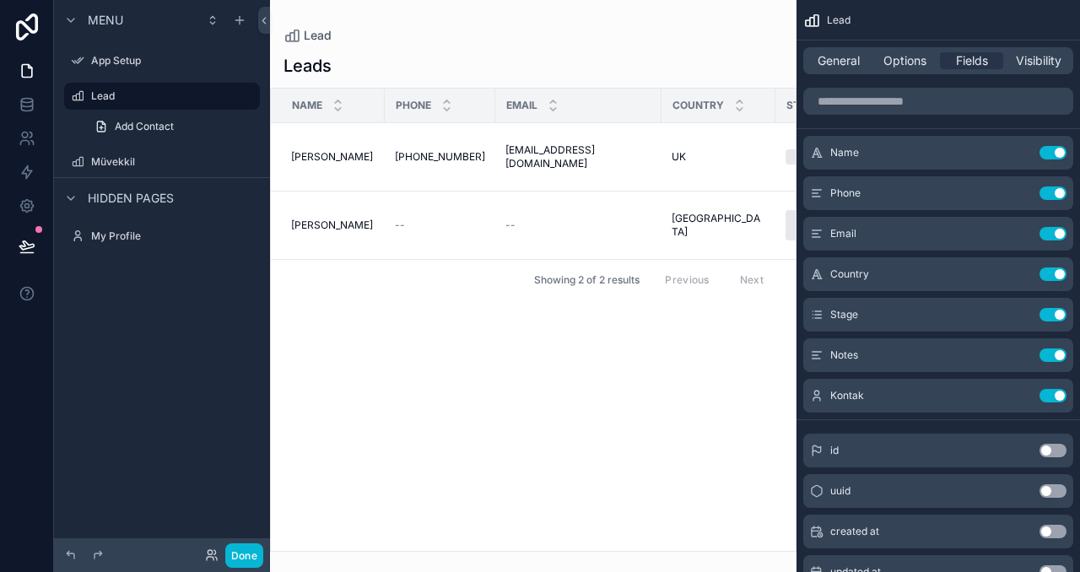
click at [697, 349] on div "scrollable content" at bounding box center [533, 286] width 527 height 572
click at [255, 553] on button "Done" at bounding box center [244, 555] width 38 height 24
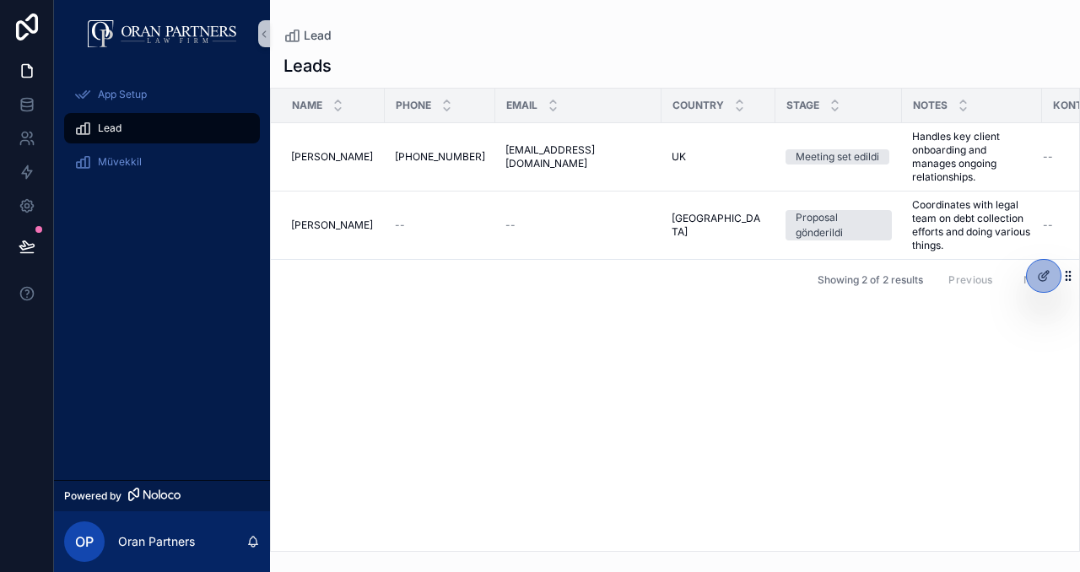
click at [576, 429] on div "Name Phone Email Country Stage Notes [PERSON_NAME] [PERSON_NAME] [PHONE_NUMBER]…" at bounding box center [675, 320] width 808 height 462
click at [641, 551] on div "Name Phone Email Country Stage Notes [PERSON_NAME] [PERSON_NAME] [PHONE_NUMBER]…" at bounding box center [675, 320] width 810 height 464
click at [649, 436] on div "Name Phone Email Country Stage Notes [PERSON_NAME] [PERSON_NAME] [PHONE_NUMBER]…" at bounding box center [675, 320] width 808 height 462
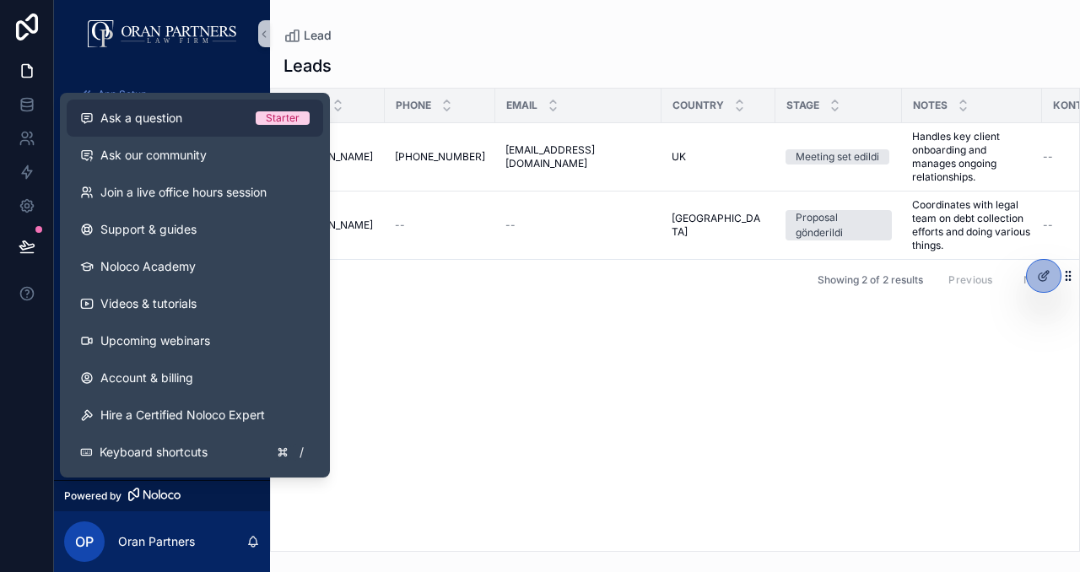
click at [177, 117] on span "Ask a question" at bounding box center [141, 118] width 82 height 17
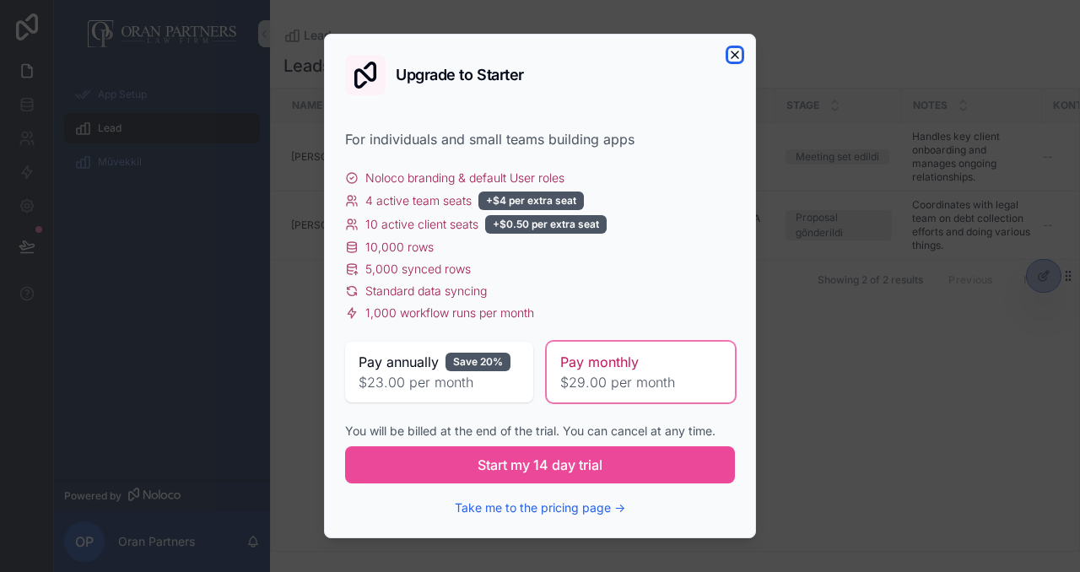
click at [736, 50] on icon "button" at bounding box center [735, 55] width 14 height 14
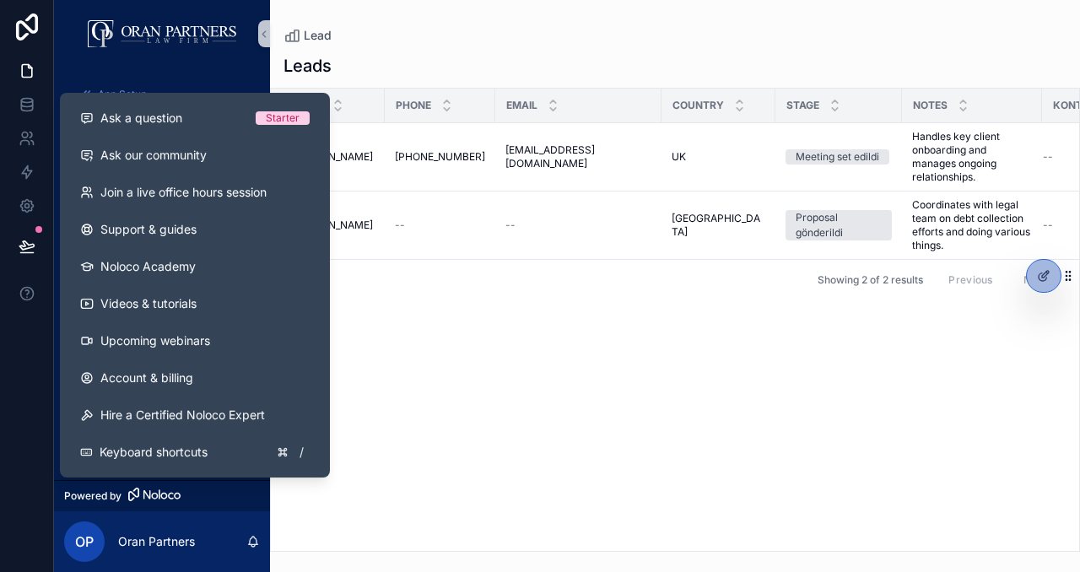
click at [777, 378] on div "Name Phone Email Country Stage Notes [PERSON_NAME] [PERSON_NAME] [PHONE_NUMBER]…" at bounding box center [675, 320] width 808 height 462
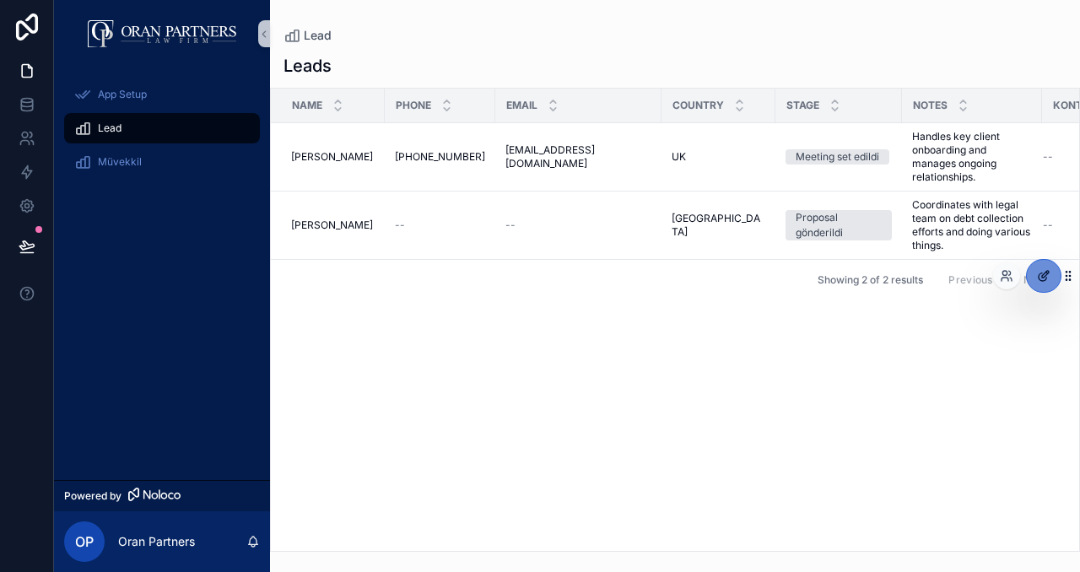
click at [1047, 274] on icon at bounding box center [1045, 274] width 7 height 7
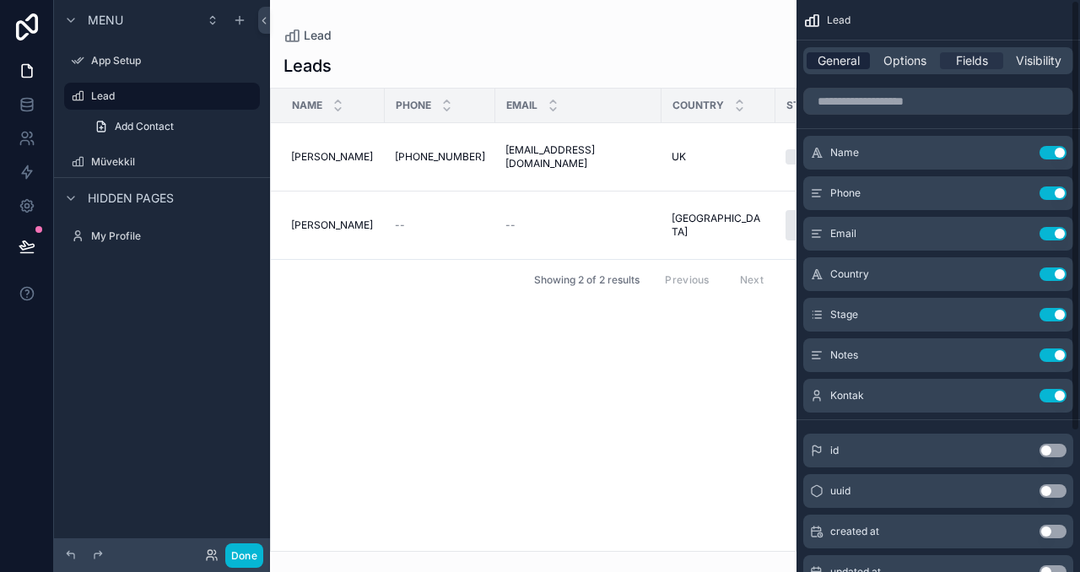
click at [850, 62] on span "General" at bounding box center [839, 60] width 42 height 17
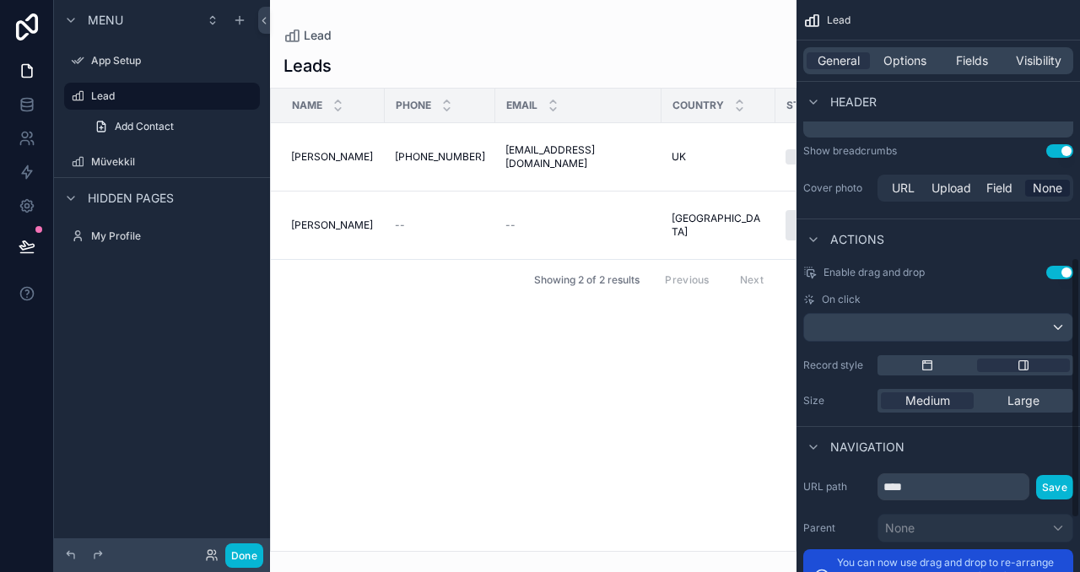
scroll to position [565, 0]
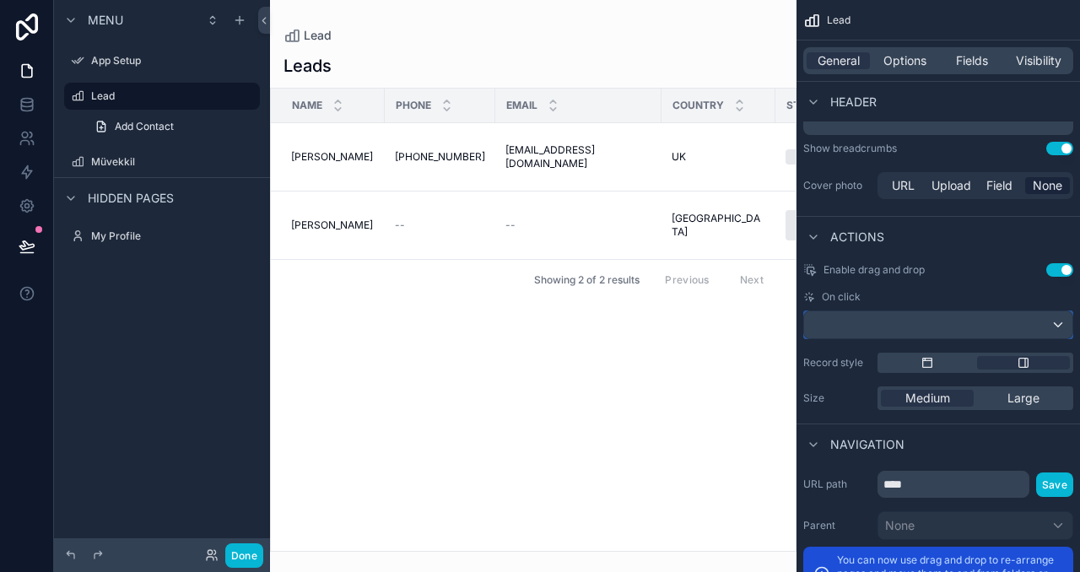
click at [957, 314] on div "scrollable content" at bounding box center [938, 324] width 268 height 27
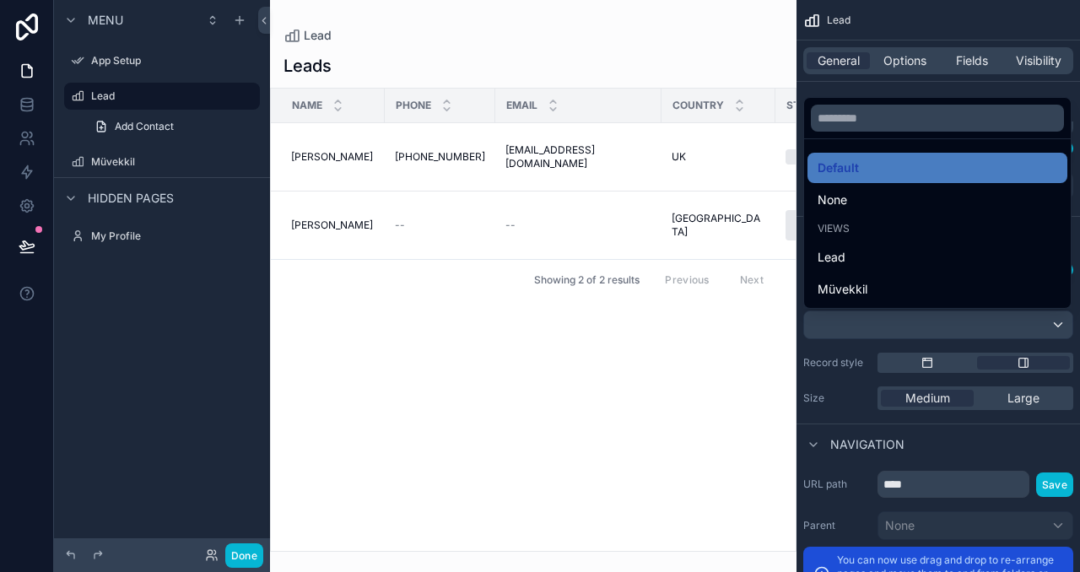
click at [944, 333] on div "scrollable content" at bounding box center [540, 286] width 1080 height 572
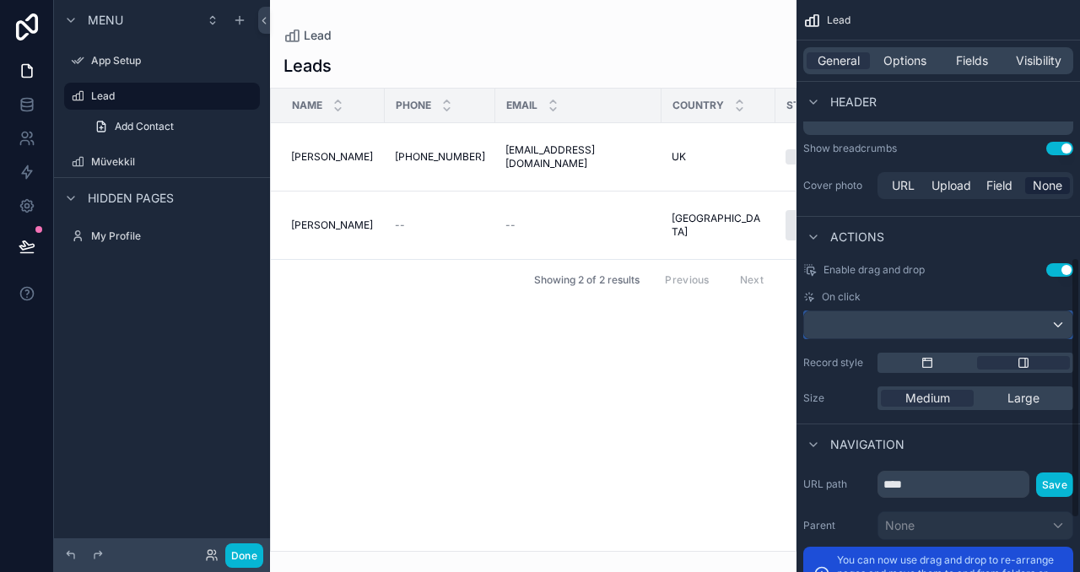
click at [944, 333] on div "scrollable content" at bounding box center [938, 324] width 268 height 27
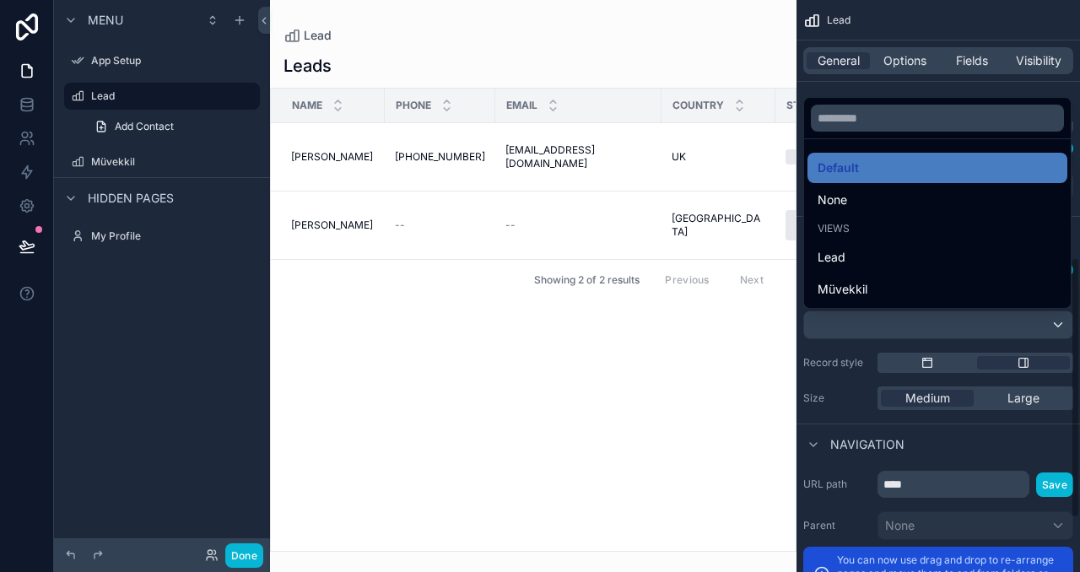
click at [944, 333] on div "scrollable content" at bounding box center [540, 286] width 1080 height 572
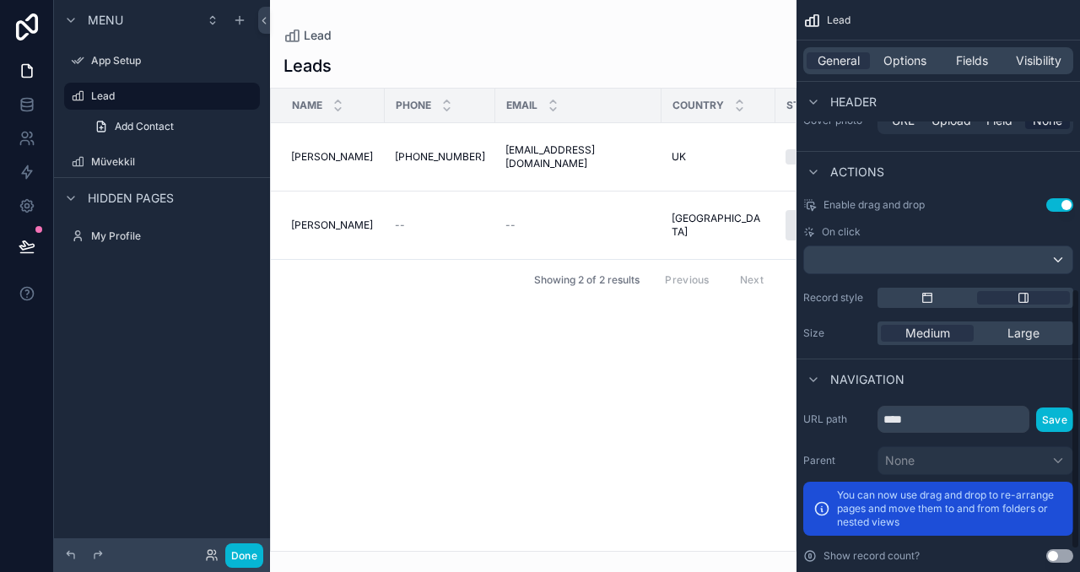
scroll to position [632, 0]
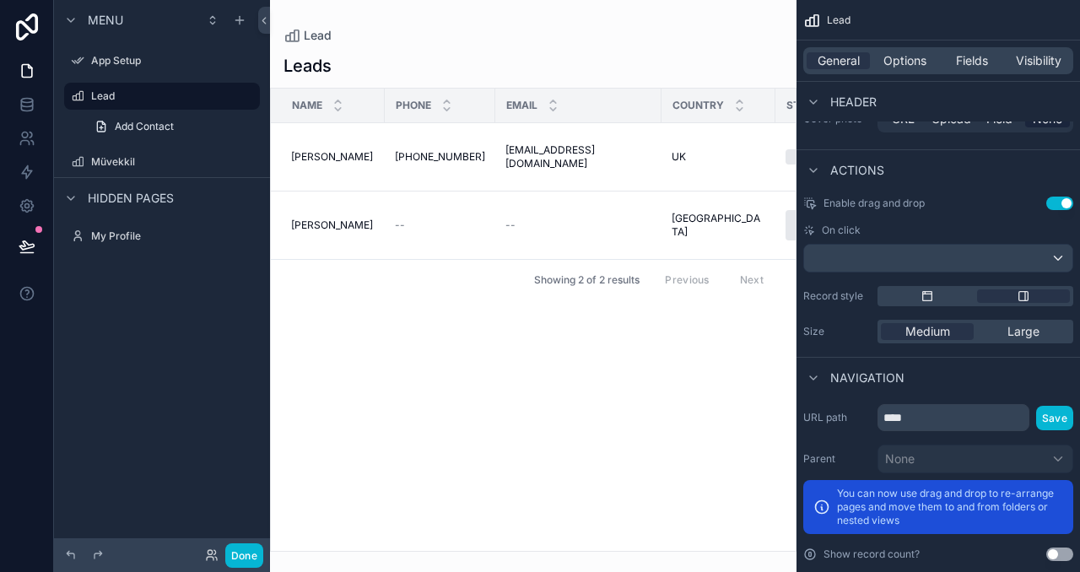
click at [1063, 197] on button "Use setting" at bounding box center [1059, 204] width 27 height 14
click at [1035, 251] on div "scrollable content" at bounding box center [938, 258] width 268 height 27
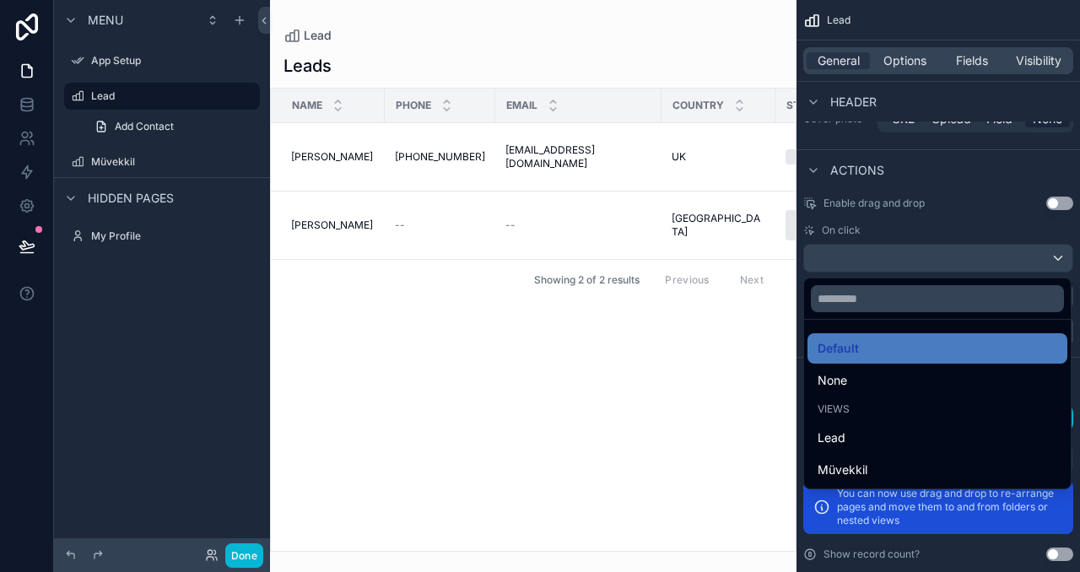
click at [1029, 251] on div "scrollable content" at bounding box center [540, 286] width 1080 height 572
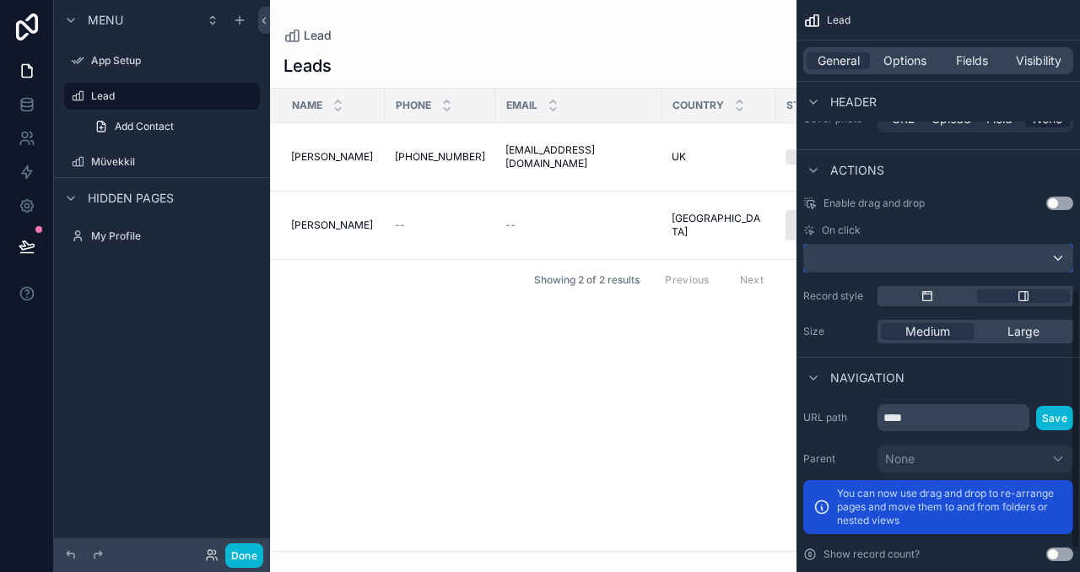
click at [1029, 251] on div "scrollable content" at bounding box center [938, 258] width 268 height 27
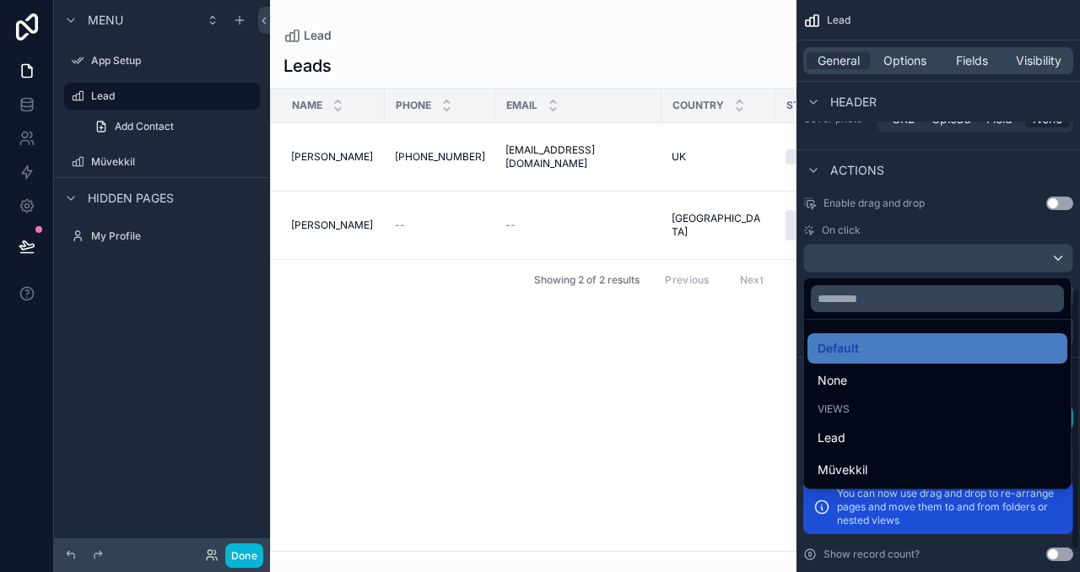
click at [1029, 251] on div "scrollable content" at bounding box center [540, 286] width 1080 height 572
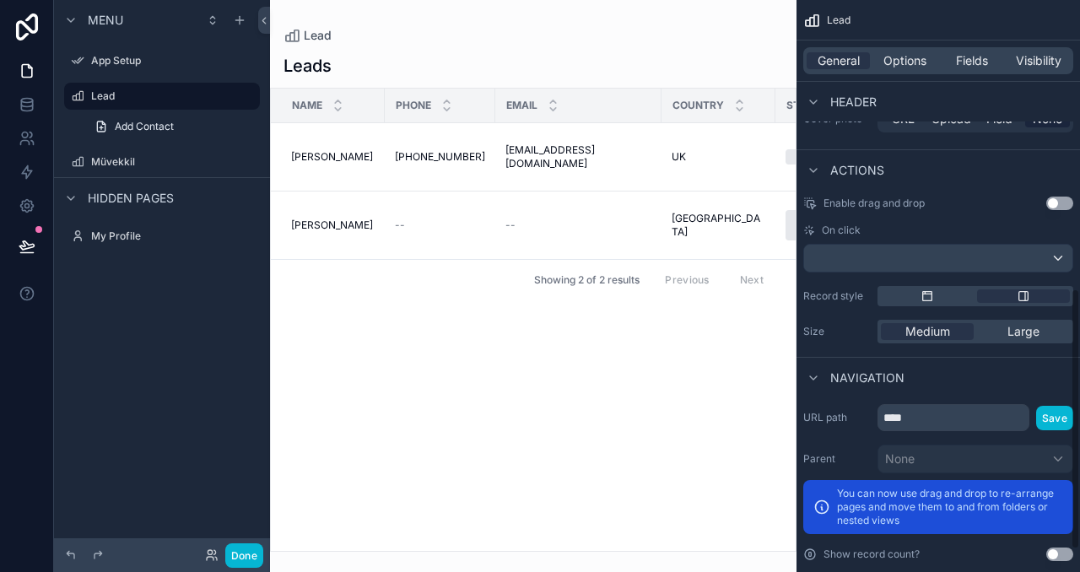
click at [1062, 203] on button "Use setting" at bounding box center [1059, 204] width 27 height 14
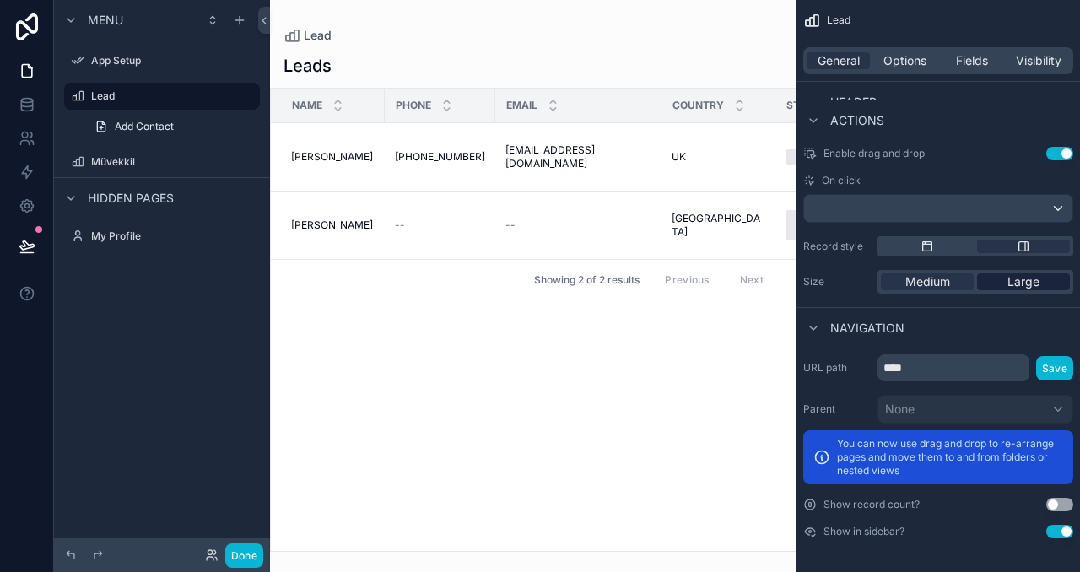
click at [1022, 284] on span "Large" at bounding box center [1024, 281] width 32 height 17
click at [946, 285] on span "Medium" at bounding box center [928, 281] width 45 height 17
click at [241, 560] on button "Done" at bounding box center [244, 555] width 38 height 24
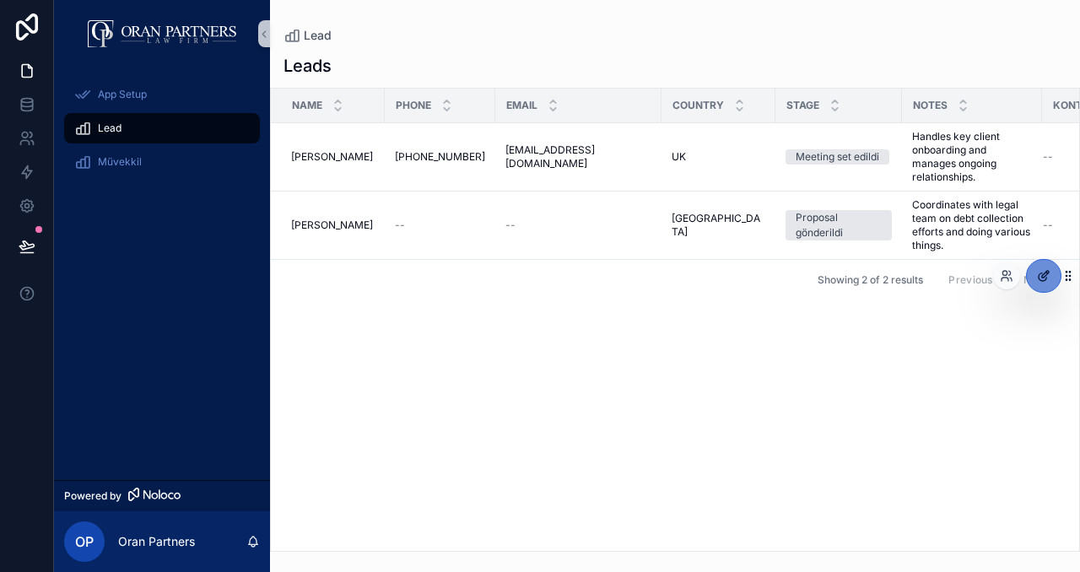
click at [1036, 274] on div at bounding box center [1044, 276] width 34 height 32
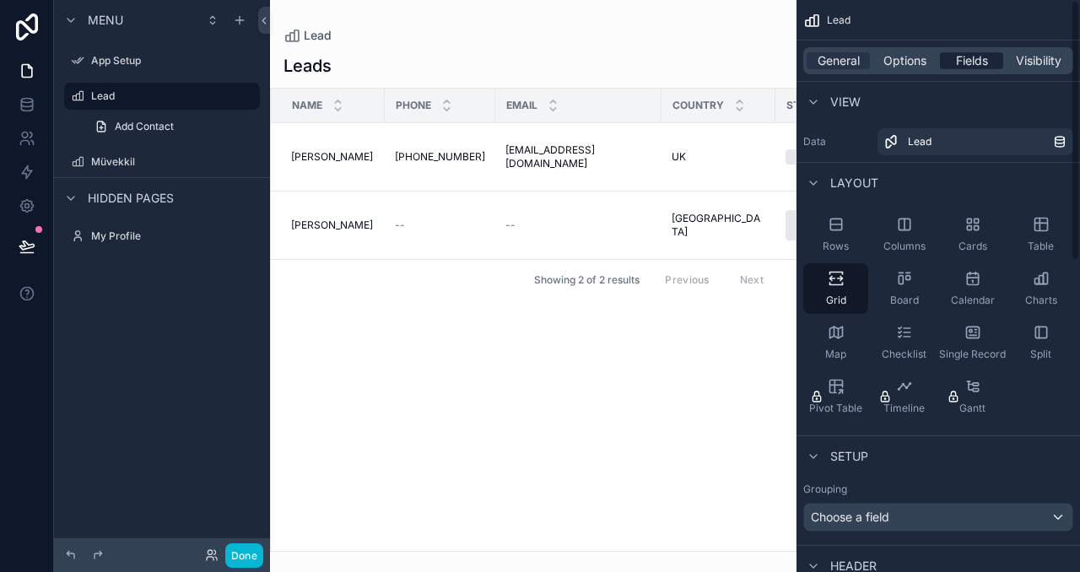
click at [965, 65] on span "Fields" at bounding box center [972, 60] width 32 height 17
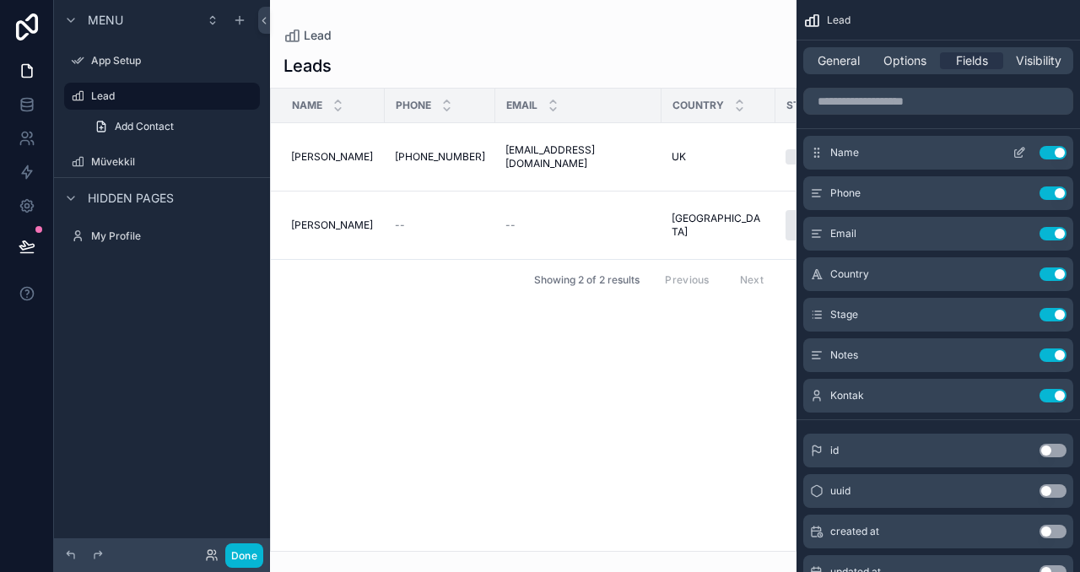
click at [1019, 153] on icon "scrollable content" at bounding box center [1020, 153] width 14 height 14
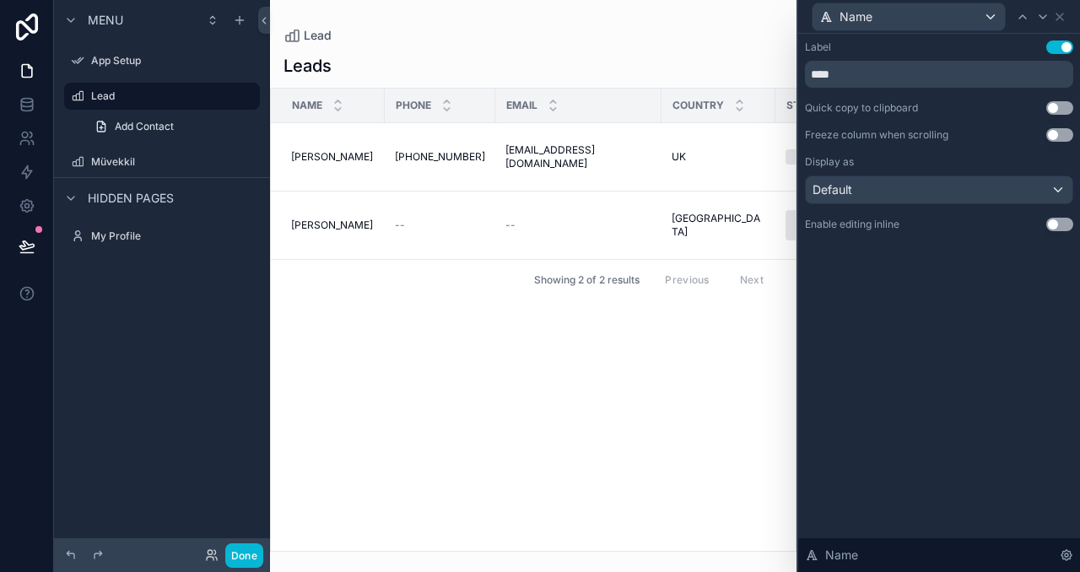
click at [1057, 226] on button "Use setting" at bounding box center [1059, 225] width 27 height 14
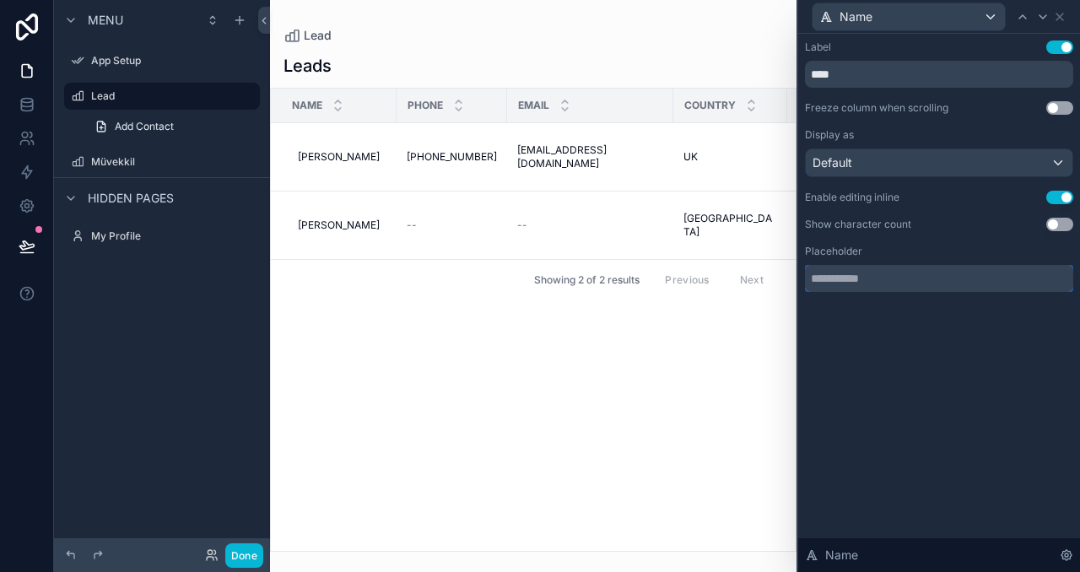
click at [887, 267] on input "text" at bounding box center [939, 278] width 268 height 27
click at [906, 326] on div "Label Use setting **** Freeze column when scrolling Use setting Display as Defa…" at bounding box center [939, 183] width 282 height 299
click at [976, 278] on input "text" at bounding box center [939, 278] width 268 height 27
type input "******"
click at [966, 349] on div "Label Use setting **** Freeze column when scrolling Use setting Display as Defa…" at bounding box center [939, 303] width 282 height 538
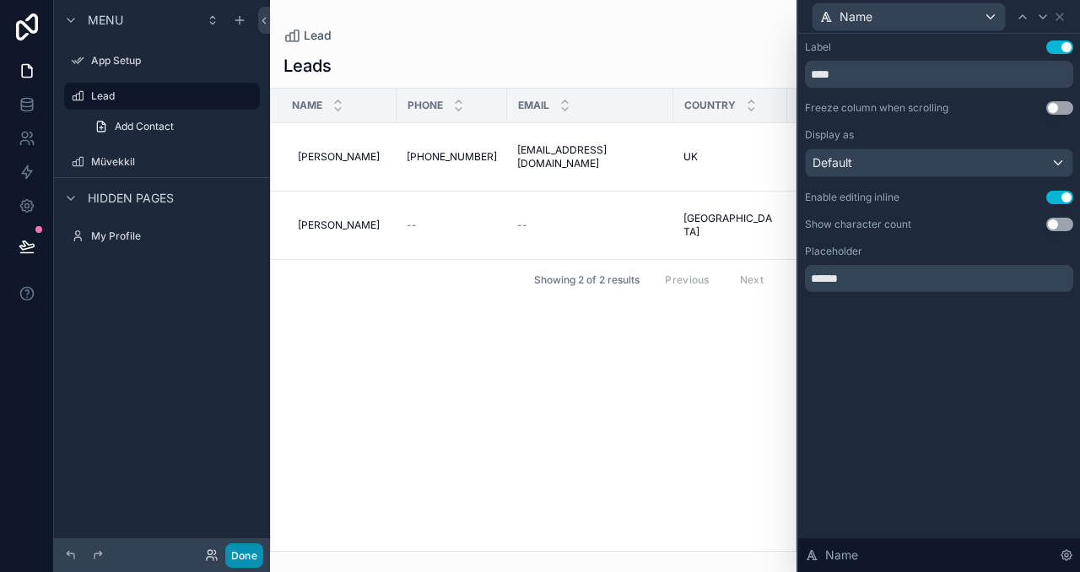
click at [250, 554] on button "Done" at bounding box center [244, 555] width 38 height 24
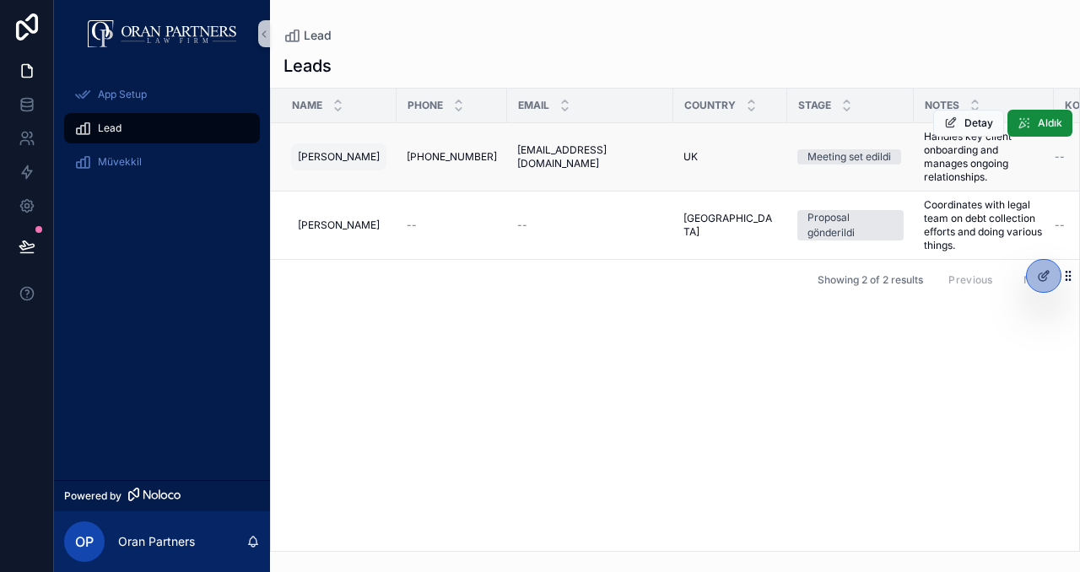
click at [316, 160] on span "[PERSON_NAME]" at bounding box center [339, 157] width 82 height 14
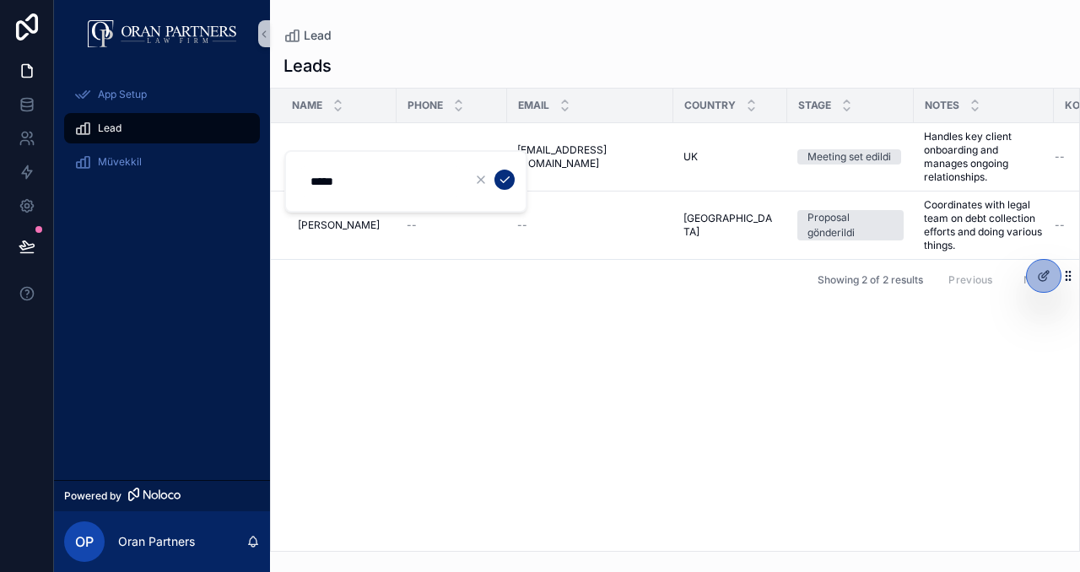
click at [365, 187] on input "*****" at bounding box center [380, 182] width 160 height 24
click at [484, 179] on icon "scrollable content" at bounding box center [481, 180] width 14 height 14
click at [412, 314] on div "Name Phone Email Country Stage Notes [PERSON_NAME] [PERSON_NAME] [PHONE_NUMBER]…" at bounding box center [675, 320] width 808 height 462
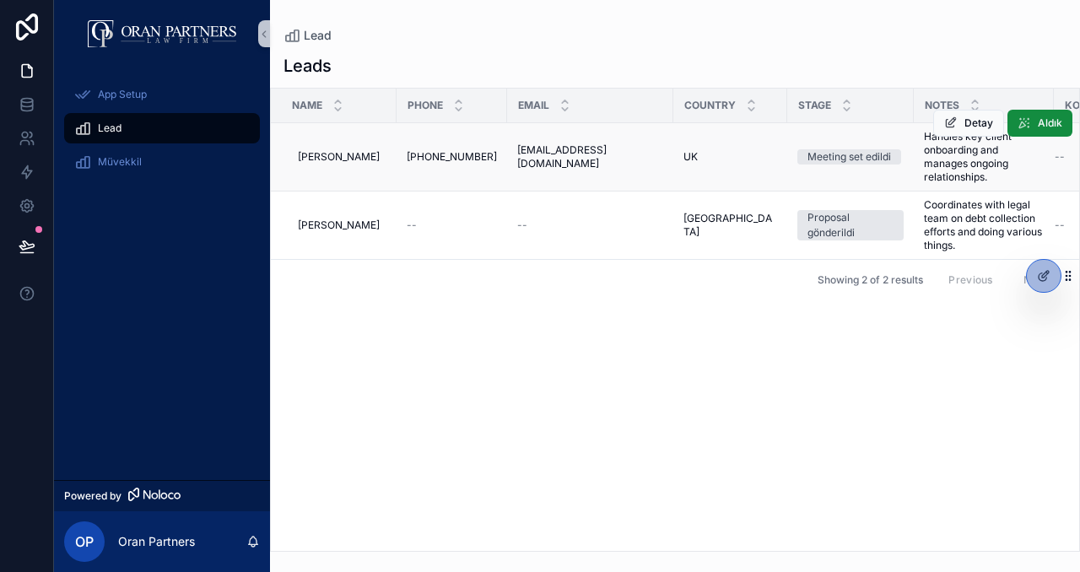
click at [435, 147] on td "[PHONE_NUMBER] [PHONE_NUMBER]" at bounding box center [452, 157] width 111 height 68
click at [431, 154] on span "[PHONE_NUMBER]" at bounding box center [452, 157] width 90 height 14
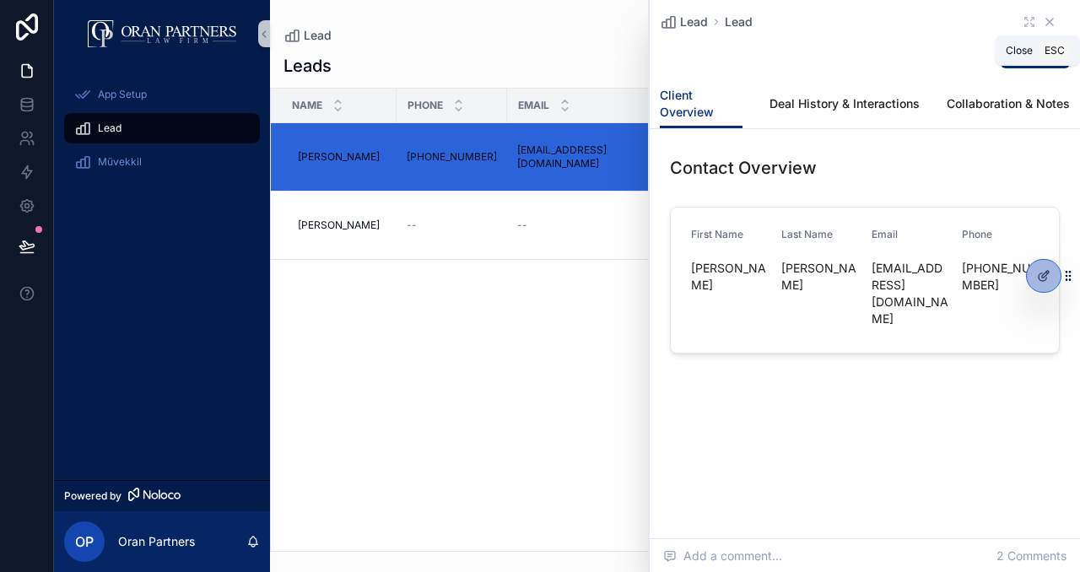
click at [1046, 19] on icon "scrollable content" at bounding box center [1050, 22] width 14 height 14
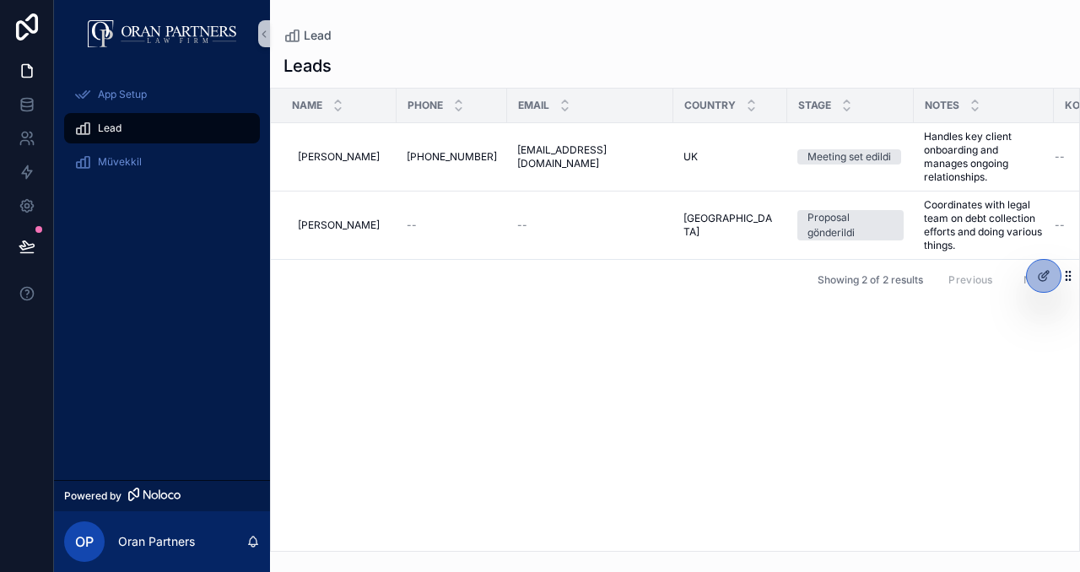
click at [533, 337] on div "Name Phone Email Country Stage Notes [PERSON_NAME] [PERSON_NAME] [PHONE_NUMBER]…" at bounding box center [675, 320] width 808 height 462
click at [1046, 285] on div at bounding box center [1044, 276] width 34 height 32
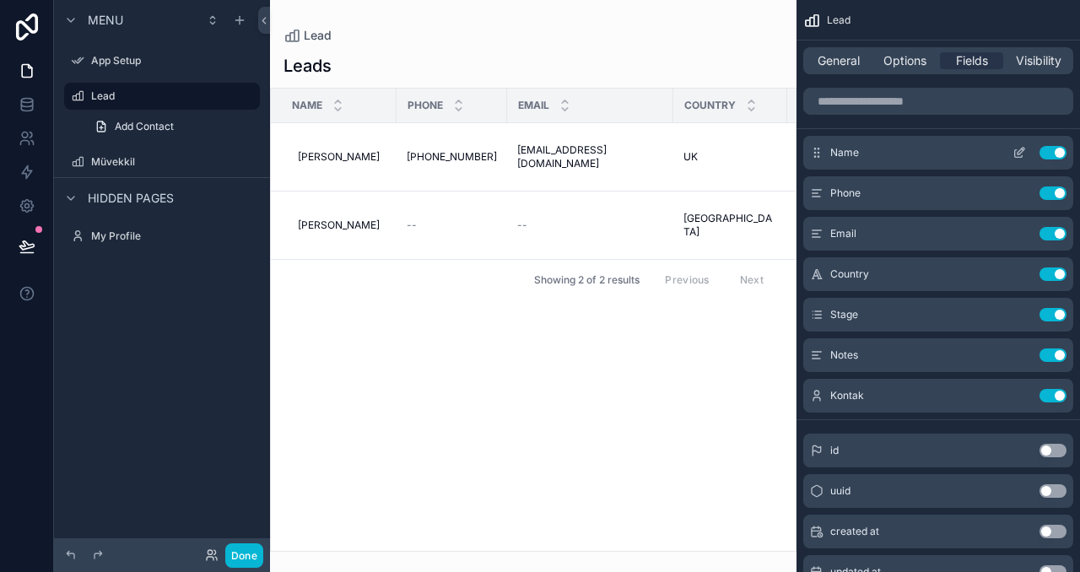
click at [1020, 151] on icon "scrollable content" at bounding box center [1020, 153] width 14 height 14
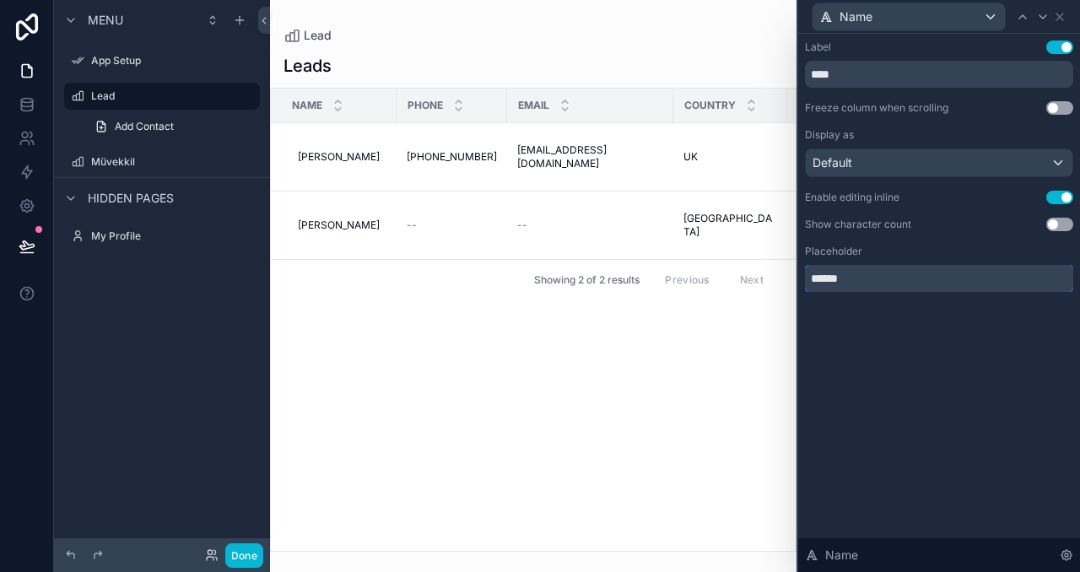
drag, startPoint x: 907, startPoint y: 281, endPoint x: 811, endPoint y: 275, distance: 96.4
click at [811, 275] on input "******" at bounding box center [939, 278] width 268 height 27
click at [919, 354] on div "Label Use setting **** Freeze column when scrolling Use setting Display as Defa…" at bounding box center [939, 303] width 282 height 538
click at [887, 167] on div "Default" at bounding box center [939, 162] width 267 height 27
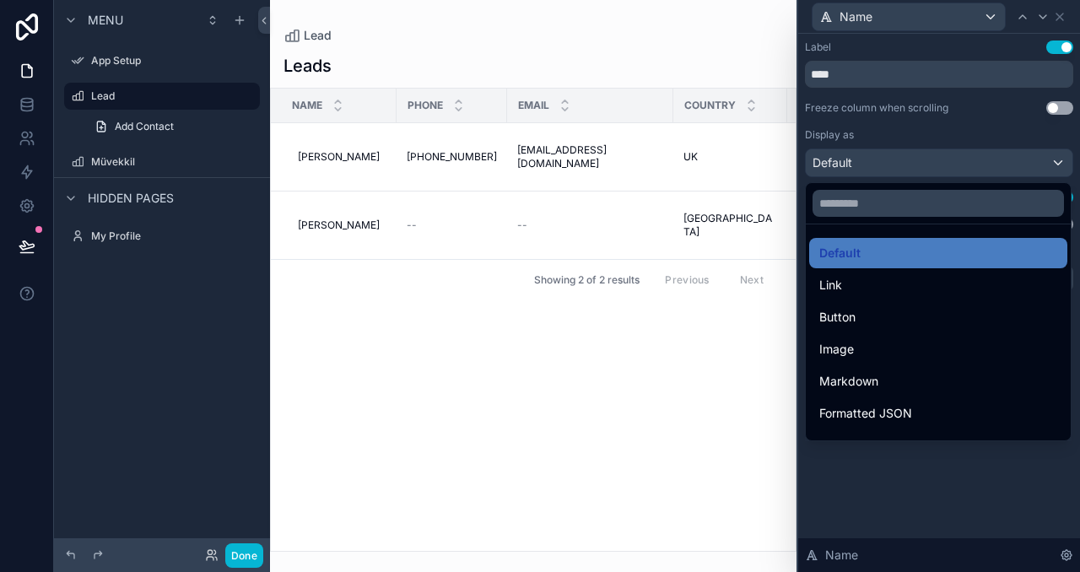
click at [963, 468] on div at bounding box center [939, 286] width 282 height 572
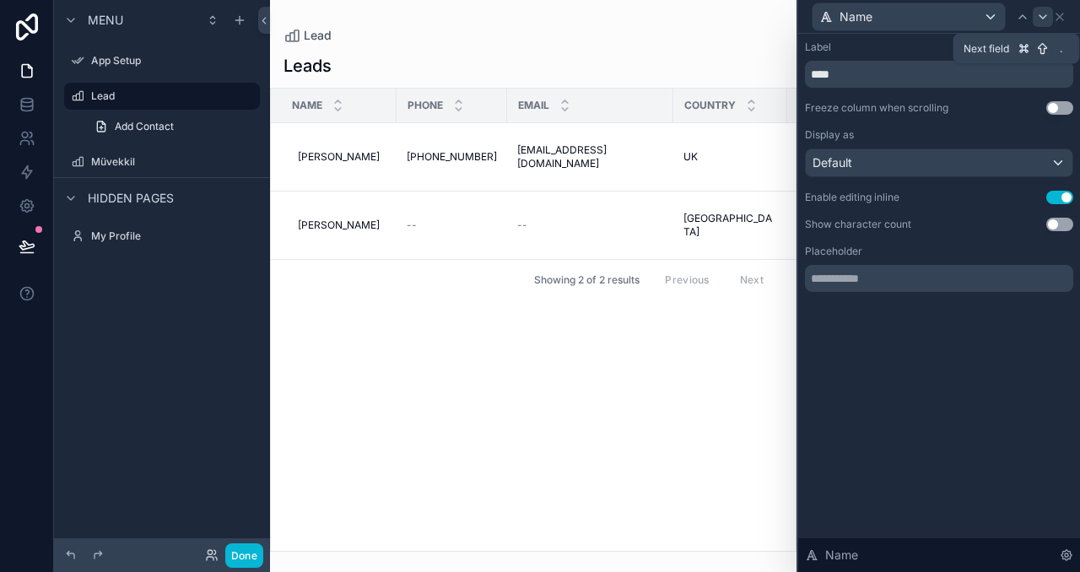
click at [1039, 16] on icon at bounding box center [1043, 17] width 14 height 14
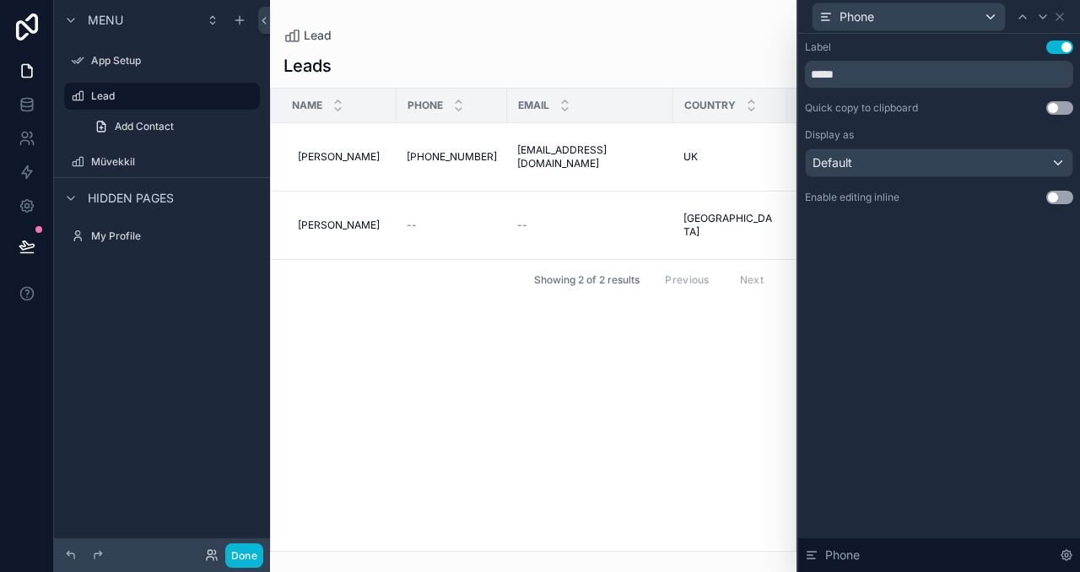
click at [1054, 198] on button "Use setting" at bounding box center [1059, 198] width 27 height 14
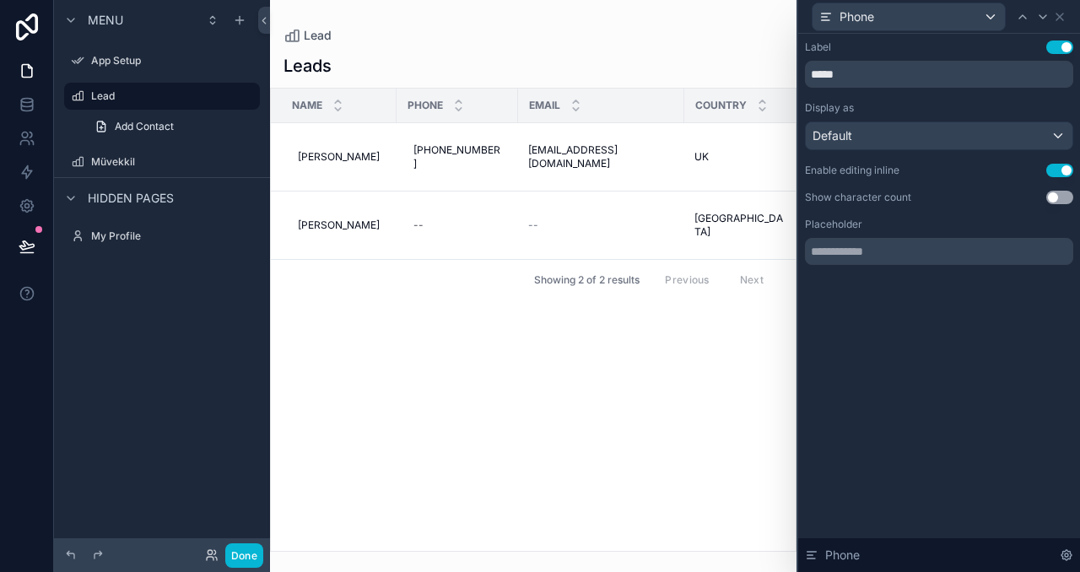
click at [451, 149] on div "scrollable content" at bounding box center [533, 286] width 527 height 572
click at [446, 153] on span "[PHONE_NUMBER]" at bounding box center [458, 156] width 88 height 27
click at [1056, 196] on button "Use setting" at bounding box center [1059, 198] width 27 height 14
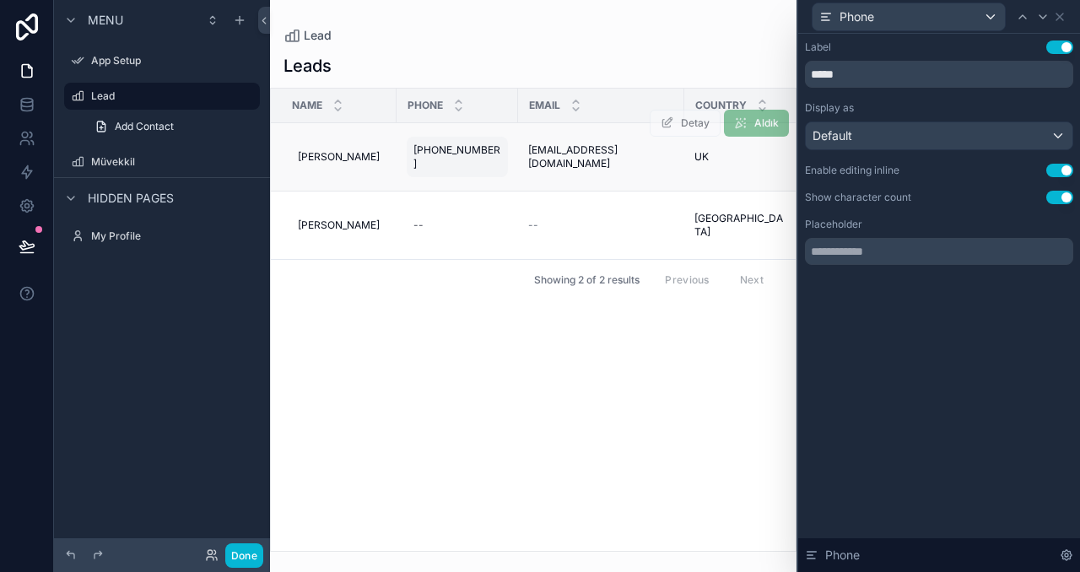
click at [442, 149] on div "[PHONE_NUMBER] [PHONE_NUMBER]" at bounding box center [457, 157] width 101 height 41
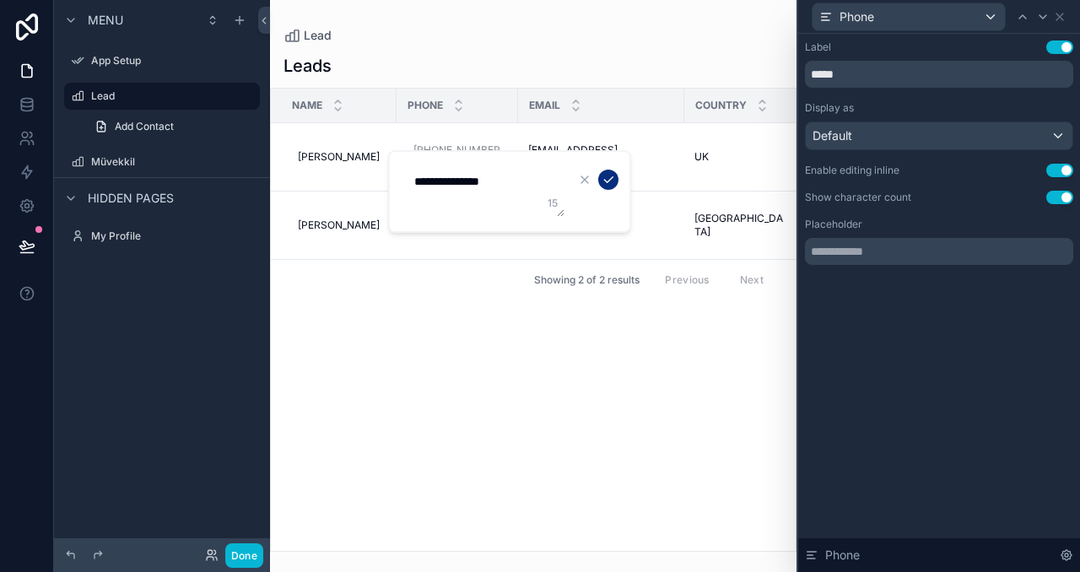
click at [1063, 197] on button "Use setting" at bounding box center [1059, 198] width 27 height 14
click at [936, 254] on input "text" at bounding box center [939, 251] width 268 height 27
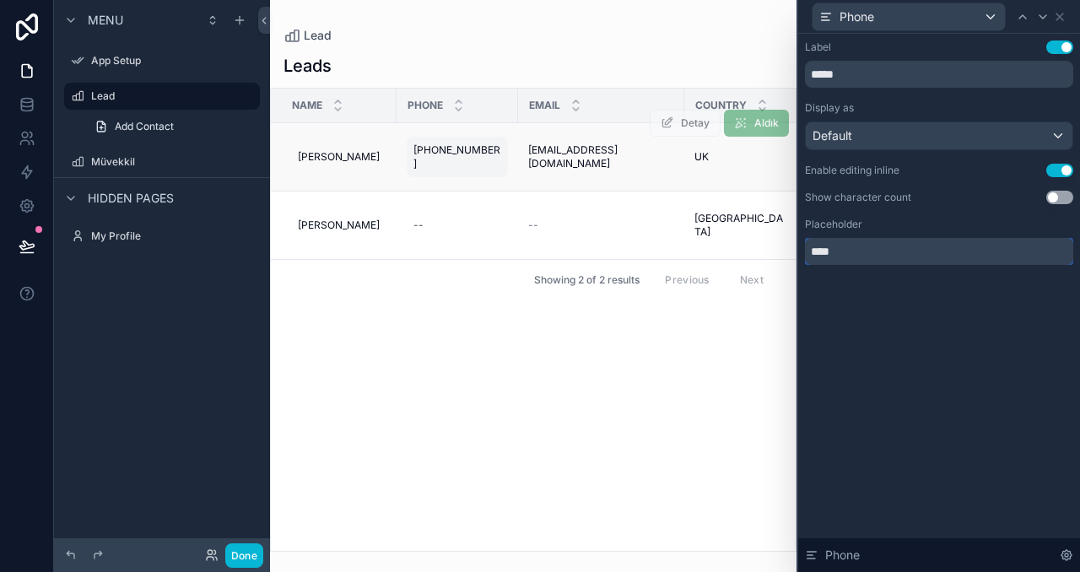
type input "****"
click at [454, 157] on span "[PHONE_NUMBER]" at bounding box center [458, 156] width 88 height 27
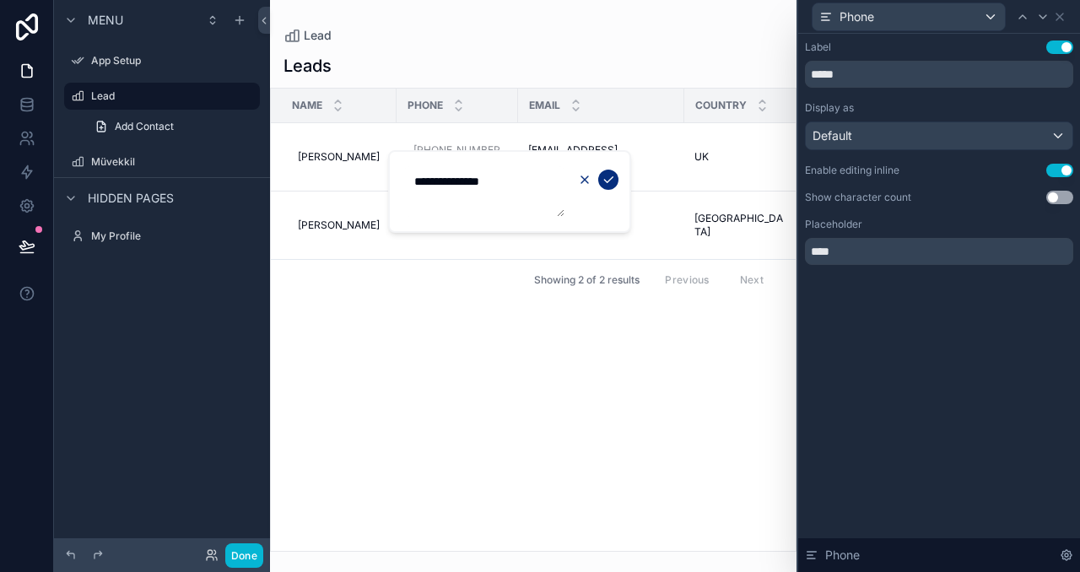
click at [587, 185] on icon "scrollable content" at bounding box center [585, 180] width 14 height 14
click at [954, 242] on input "****" at bounding box center [939, 251] width 268 height 27
type input "******"
click at [922, 342] on div "Label Use setting ***** Display as Default Enable editing inline Use setting Sh…" at bounding box center [939, 303] width 282 height 538
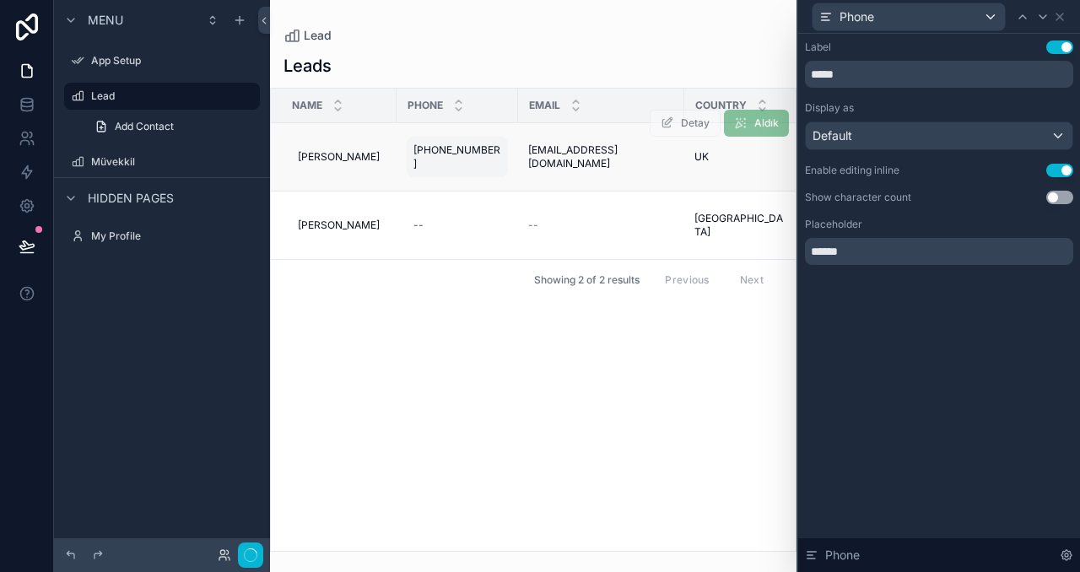
click at [462, 156] on span "[PHONE_NUMBER]" at bounding box center [458, 156] width 88 height 27
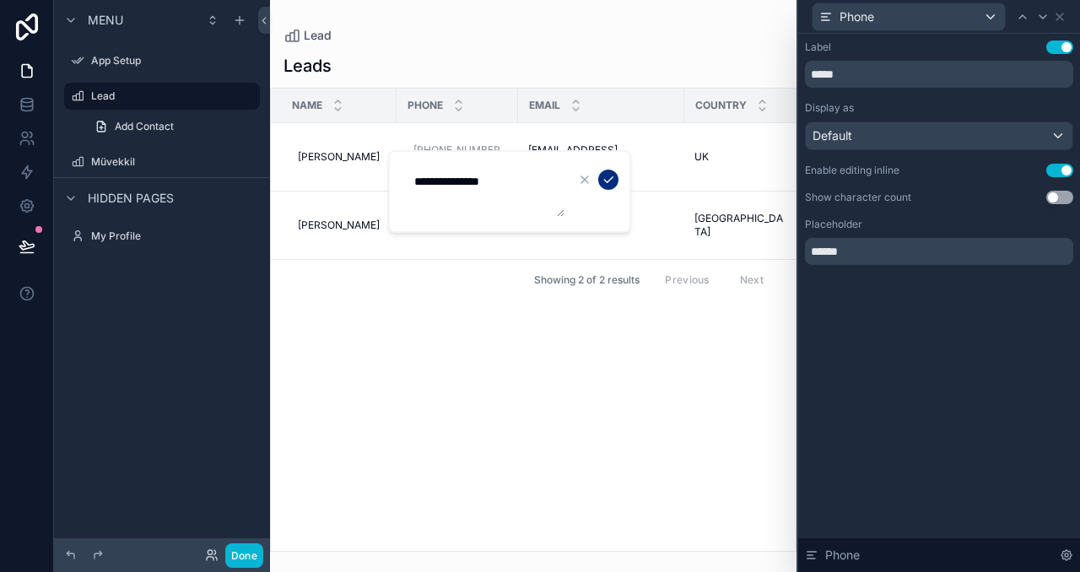
click at [511, 183] on textarea "**********" at bounding box center [484, 191] width 160 height 51
type textarea "**********"
click at [933, 300] on div "Label Use setting ***** Display as Default Enable editing inline Use setting Sh…" at bounding box center [939, 170] width 282 height 272
click at [895, 251] on input "******" at bounding box center [939, 251] width 268 height 27
drag, startPoint x: 895, startPoint y: 251, endPoint x: 813, endPoint y: 251, distance: 81.9
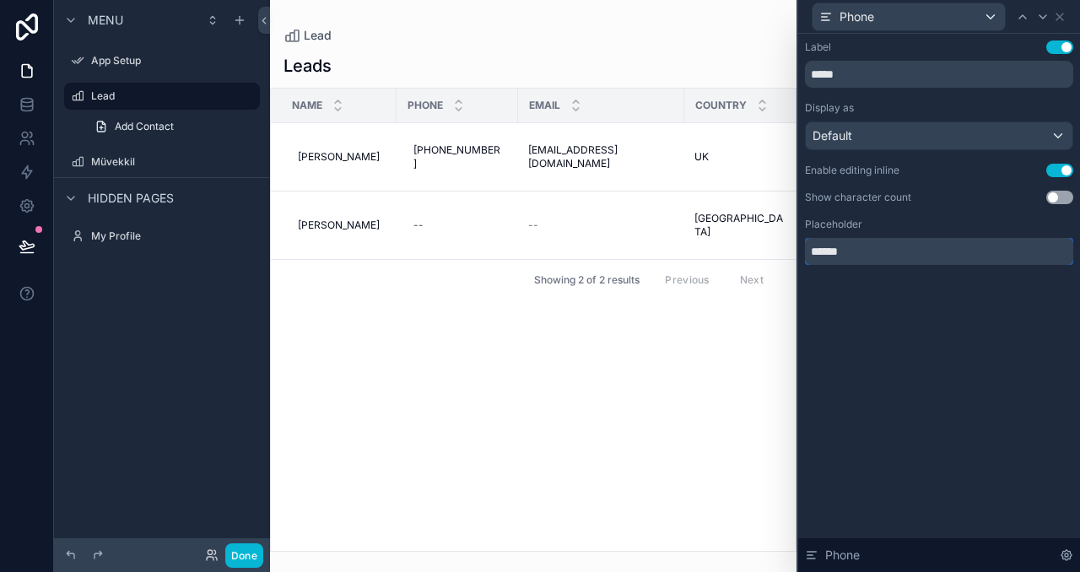
click at [813, 251] on input "******" at bounding box center [939, 251] width 268 height 27
click at [860, 289] on div "Label Use setting ***** Display as Default Enable editing inline Use setting Sh…" at bounding box center [939, 170] width 282 height 272
click at [414, 226] on div "--" at bounding box center [419, 226] width 10 height 14
click at [859, 257] on input "***" at bounding box center [939, 251] width 268 height 27
click at [986, 369] on div "**********" at bounding box center [939, 303] width 282 height 538
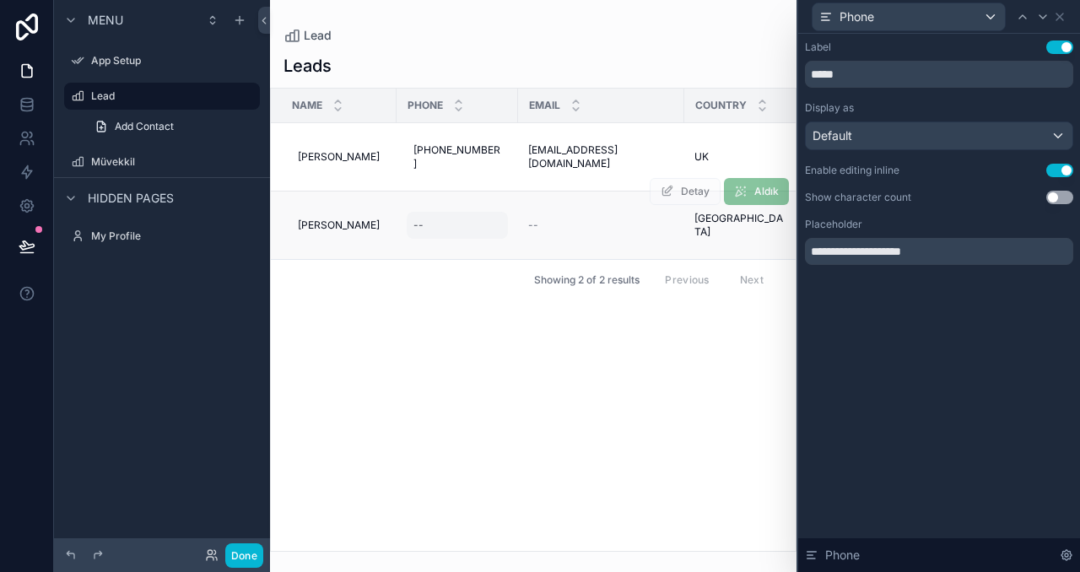
click at [420, 218] on div "--" at bounding box center [457, 225] width 101 height 27
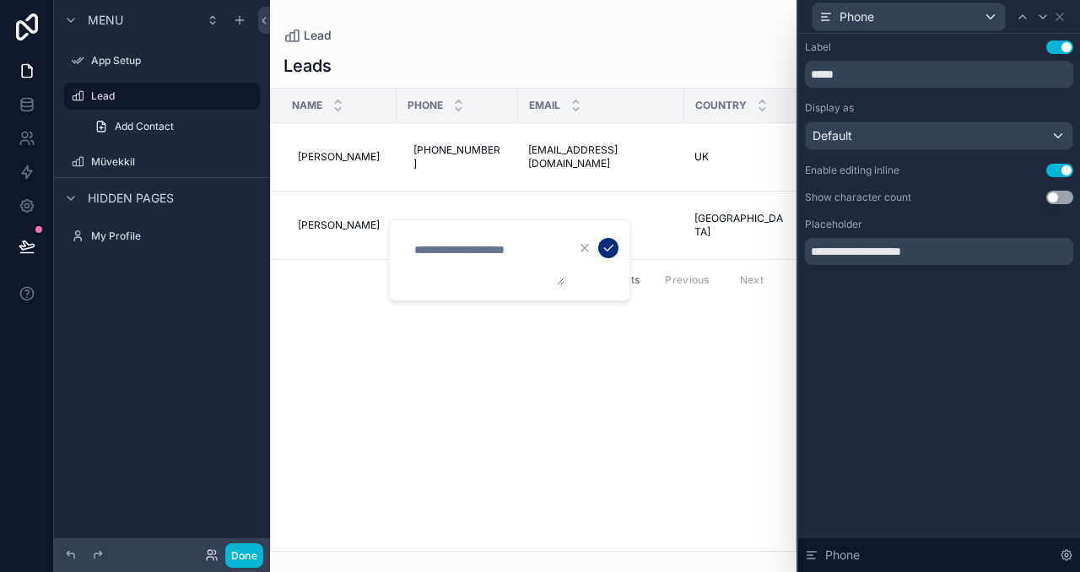
click at [868, 329] on div "**********" at bounding box center [939, 303] width 282 height 538
click at [946, 259] on input "**********" at bounding box center [939, 251] width 268 height 27
drag, startPoint x: 899, startPoint y: 249, endPoint x: 806, endPoint y: 244, distance: 93.0
click at [806, 244] on input "**********" at bounding box center [939, 251] width 268 height 27
type input "***"
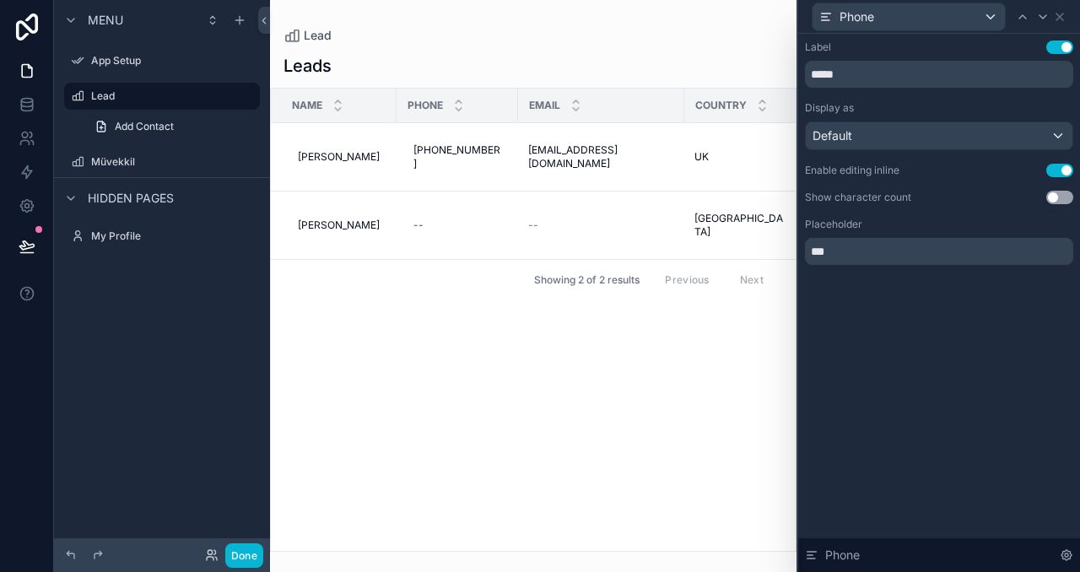
click at [920, 322] on div "Label Use setting ***** Display as Default Enable editing inline Use setting Sh…" at bounding box center [939, 303] width 282 height 538
click at [417, 230] on div "--" at bounding box center [457, 225] width 101 height 27
click at [868, 298] on div "Label Use setting ***** Display as Default Enable editing inline Use setting Sh…" at bounding box center [939, 170] width 282 height 272
click at [1042, 14] on icon at bounding box center [1043, 17] width 14 height 14
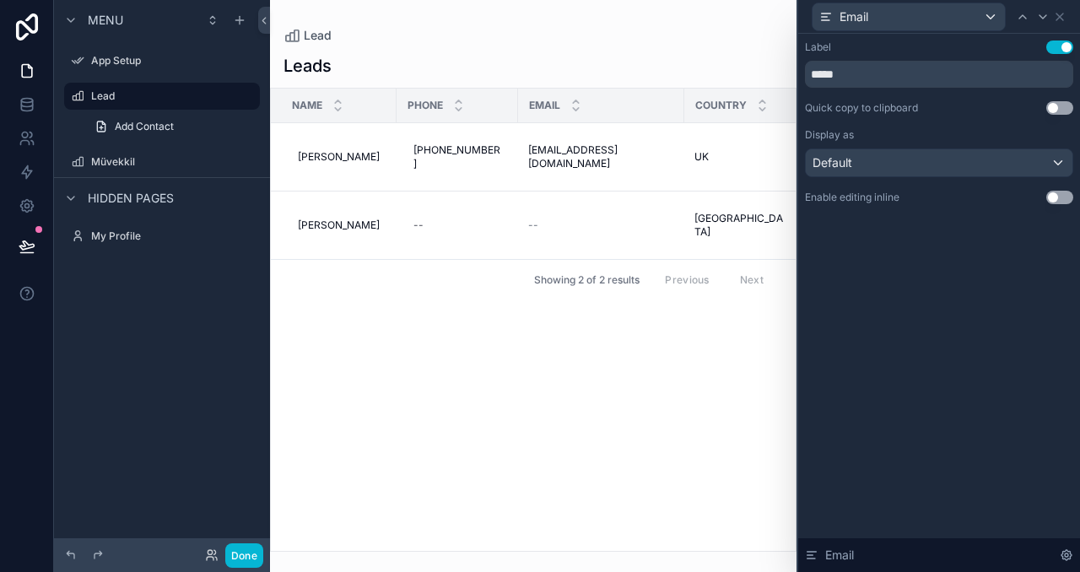
click at [1060, 199] on button "Use setting" at bounding box center [1059, 198] width 27 height 14
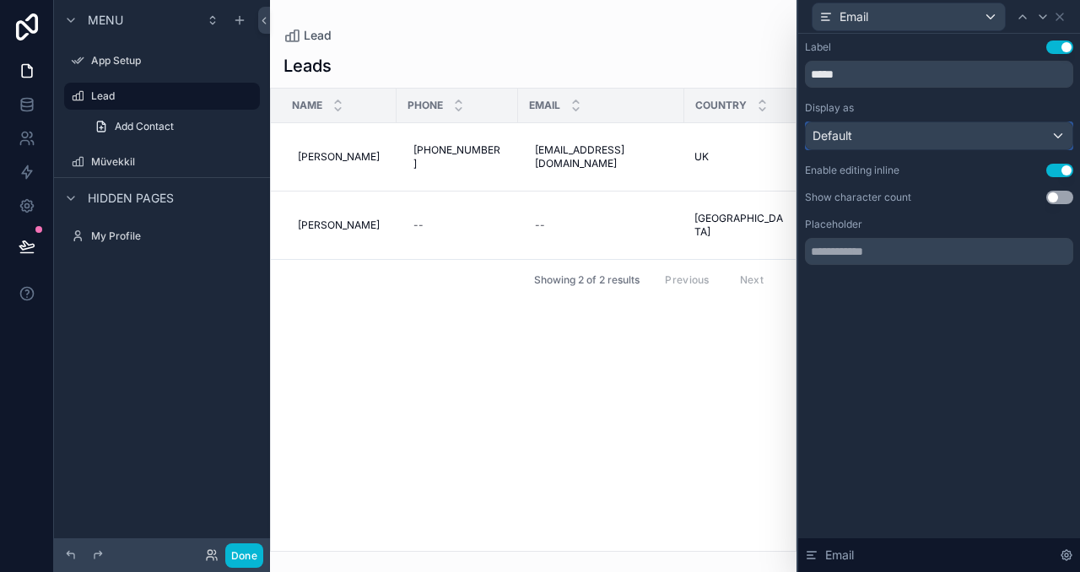
click at [895, 131] on div "Default" at bounding box center [939, 135] width 267 height 27
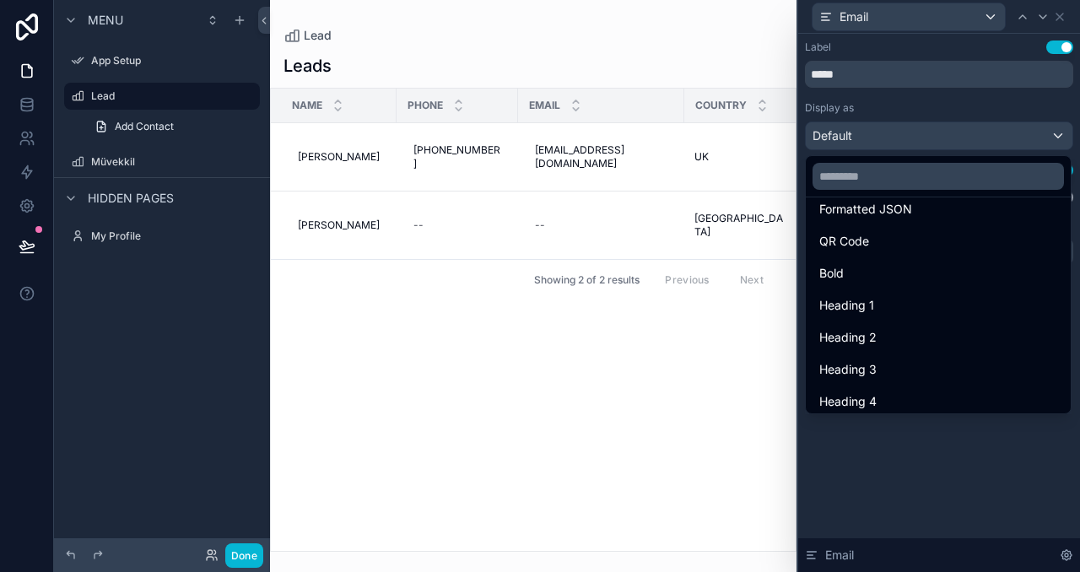
scroll to position [184, 0]
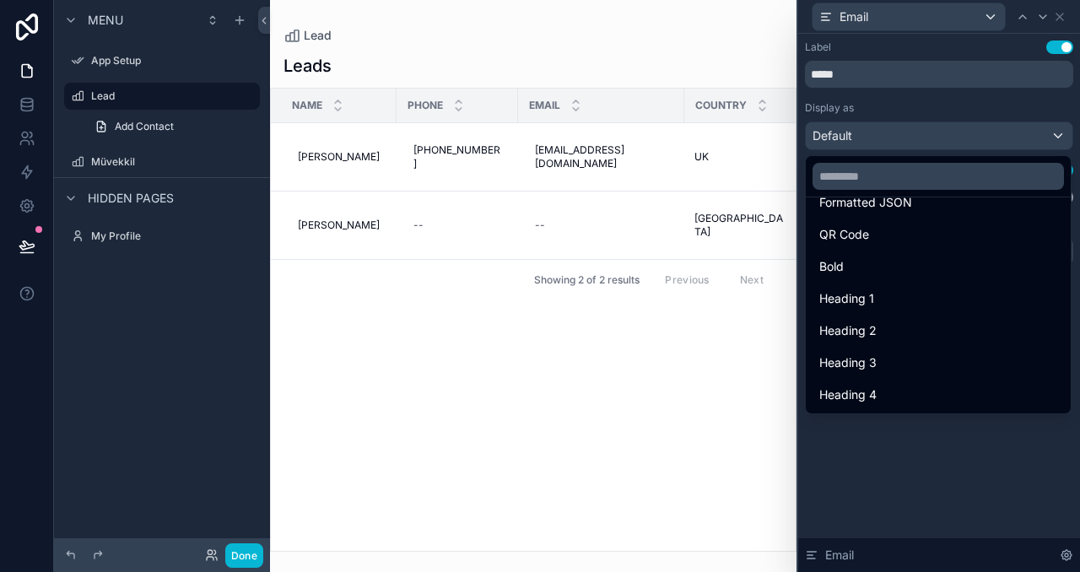
click at [957, 488] on div at bounding box center [939, 286] width 282 height 572
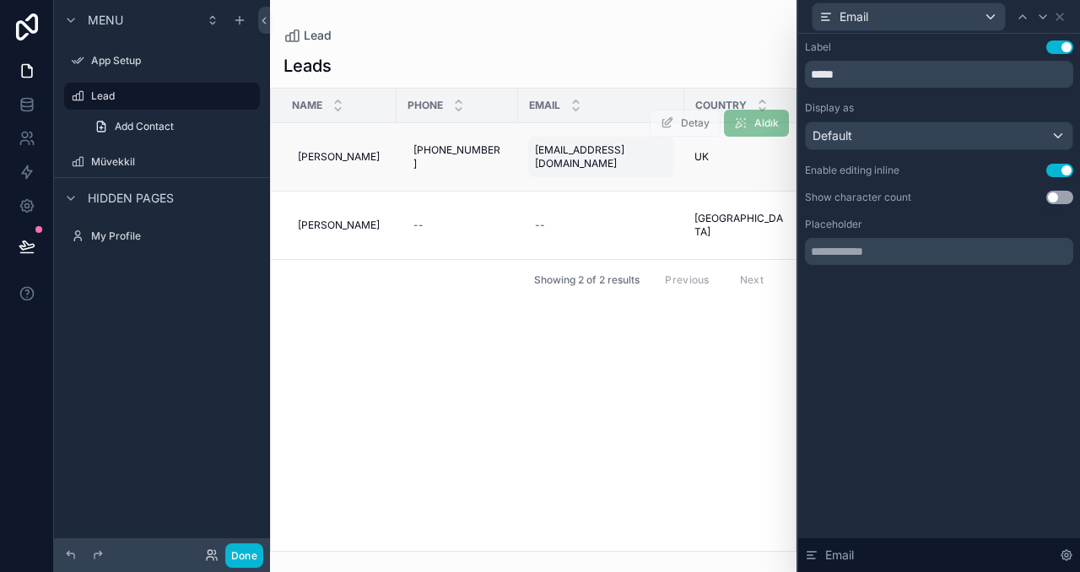
click at [590, 159] on span "[EMAIL_ADDRESS][DOMAIN_NAME]" at bounding box center [601, 156] width 132 height 27
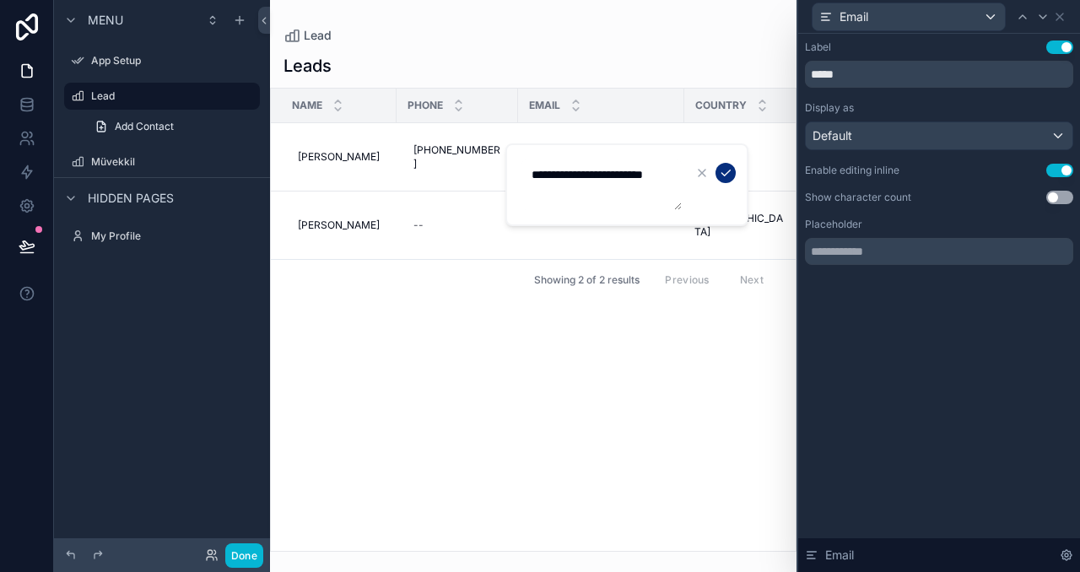
click at [921, 322] on div "Label Use setting ***** Display as Default Enable editing inline Use setting Sh…" at bounding box center [939, 303] width 282 height 538
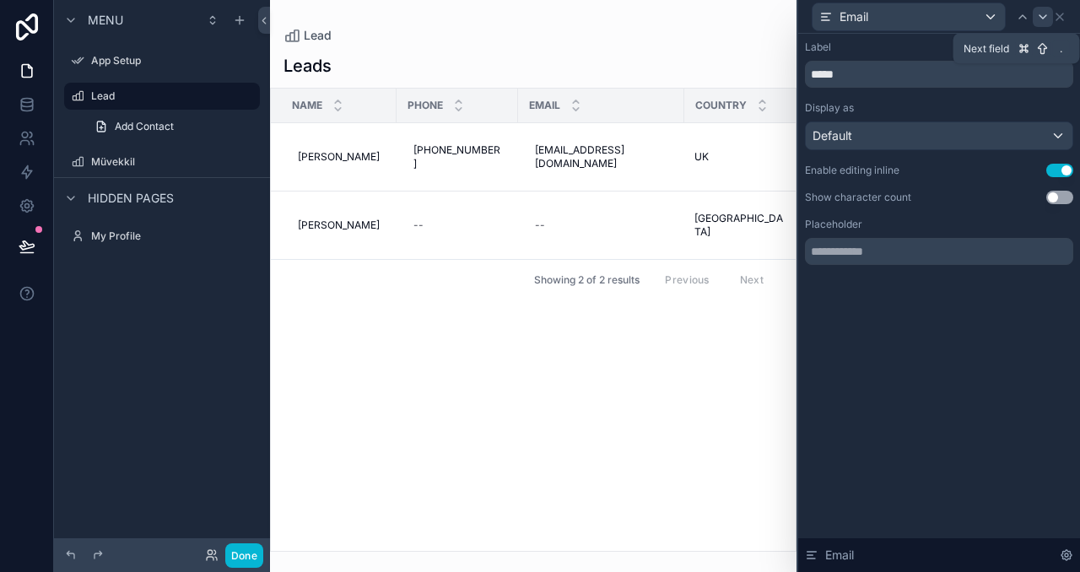
click at [1038, 16] on icon at bounding box center [1043, 17] width 14 height 14
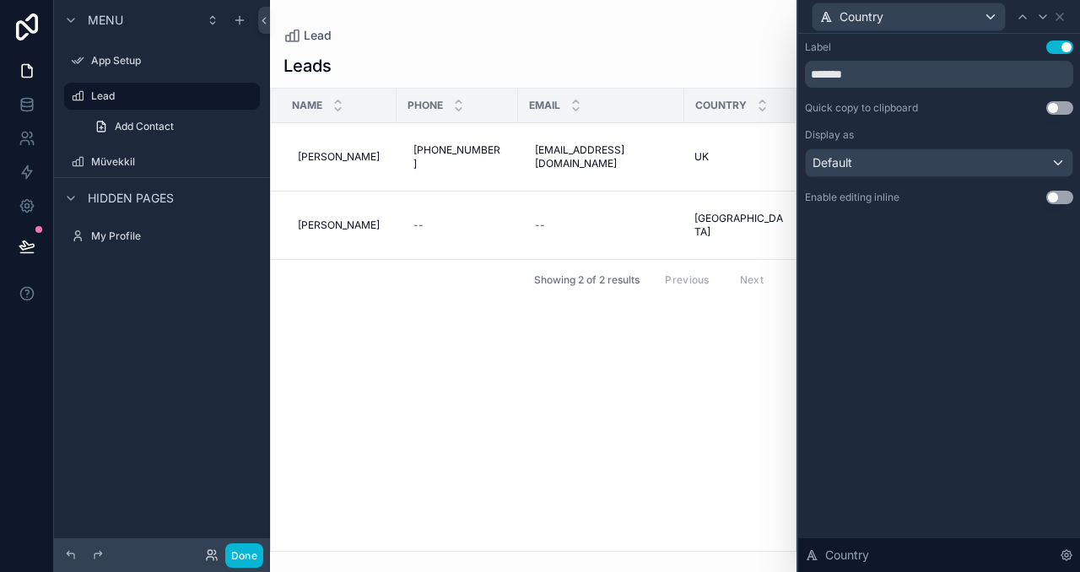
click at [1063, 200] on button "Use setting" at bounding box center [1059, 198] width 27 height 14
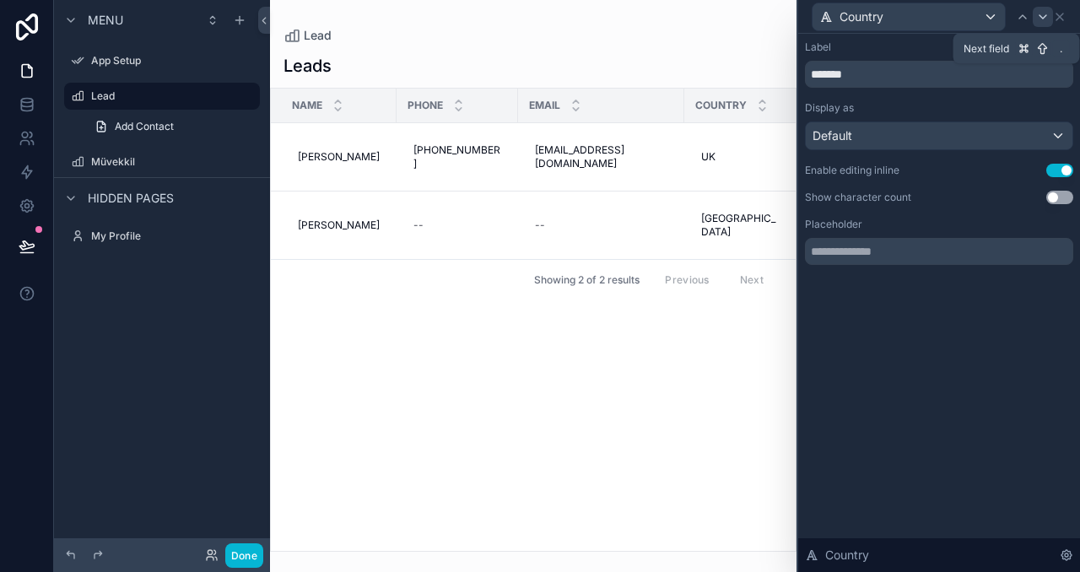
click at [1040, 15] on icon at bounding box center [1043, 16] width 7 height 3
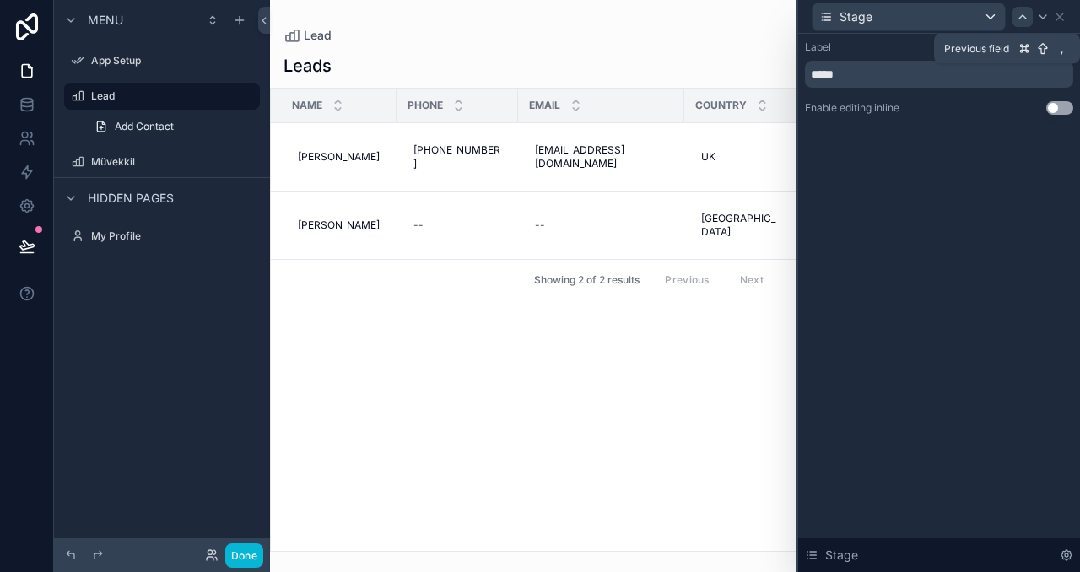
click at [1024, 19] on icon at bounding box center [1023, 17] width 14 height 14
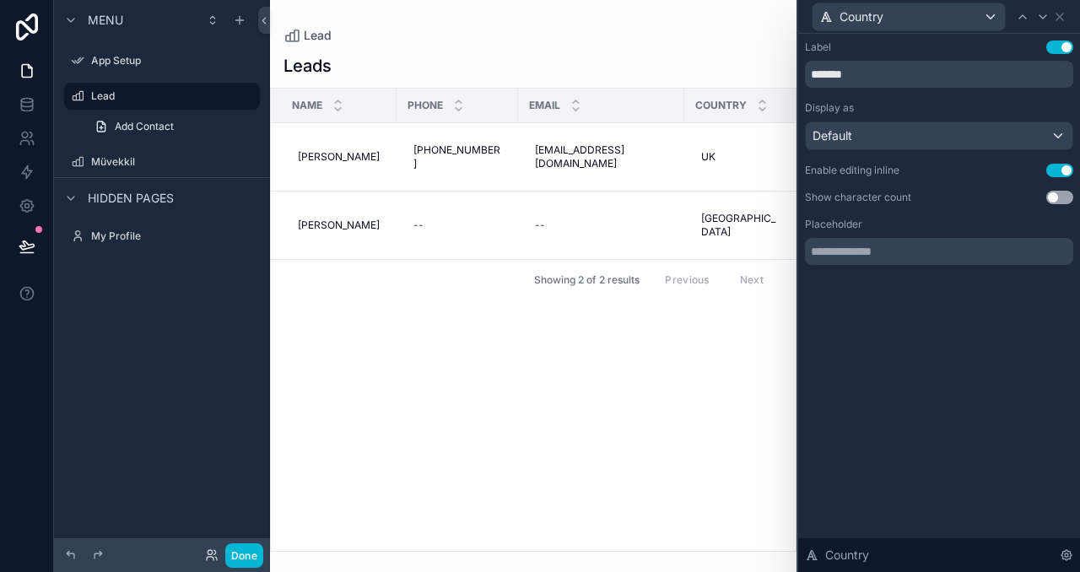
click at [1060, 169] on button "Use setting" at bounding box center [1059, 171] width 27 height 14
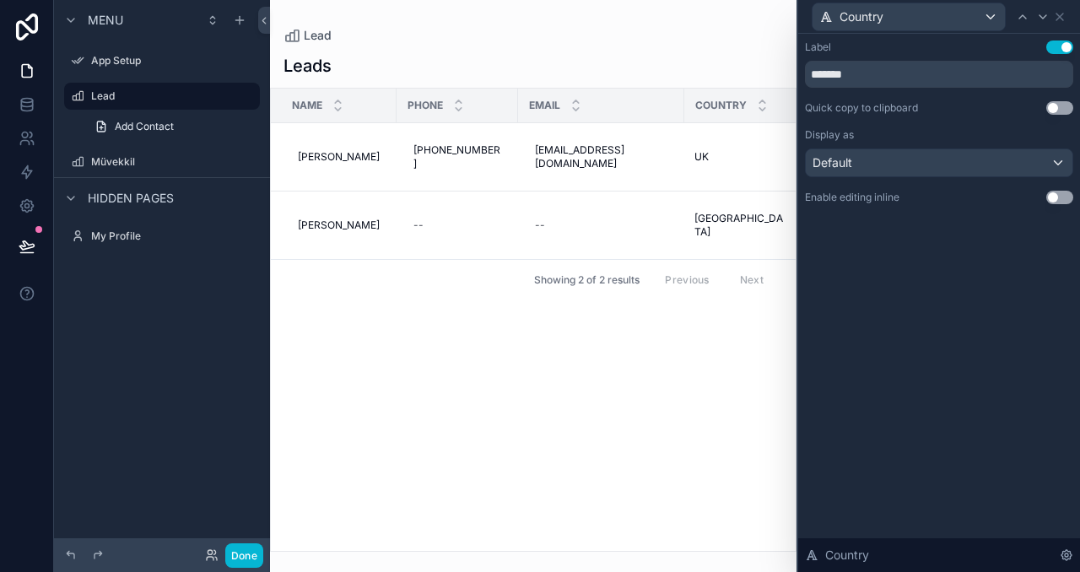
click at [1052, 195] on button "Use setting" at bounding box center [1059, 198] width 27 height 14
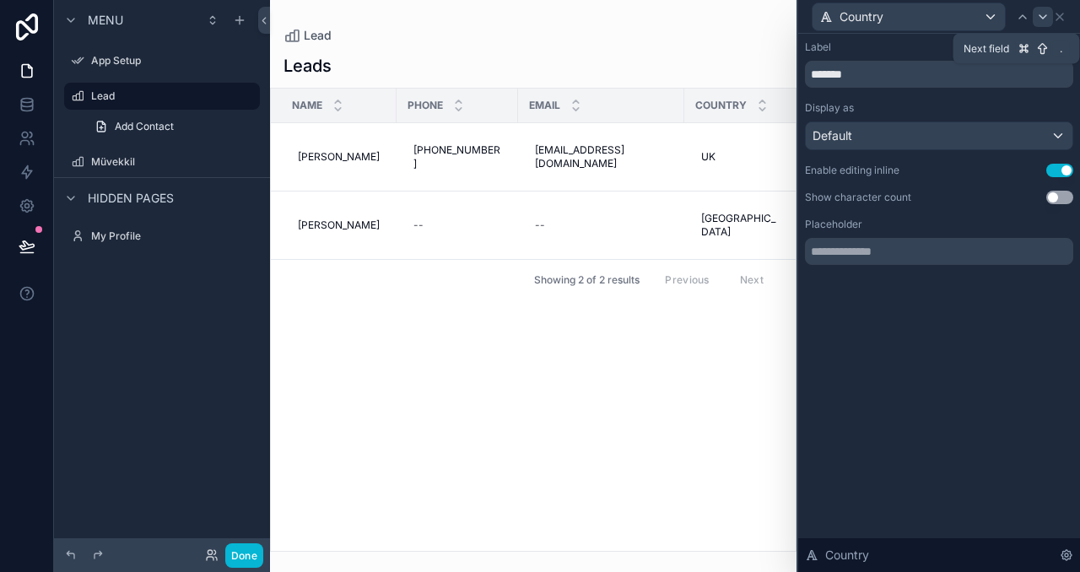
click at [1042, 21] on icon at bounding box center [1043, 17] width 14 height 14
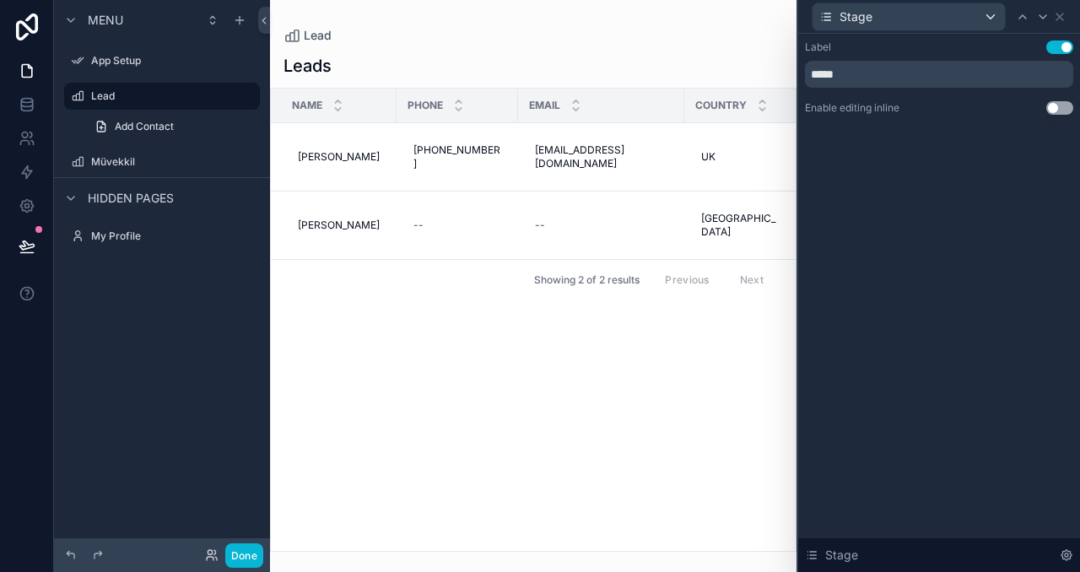
click at [1059, 106] on button "Use setting" at bounding box center [1059, 108] width 27 height 14
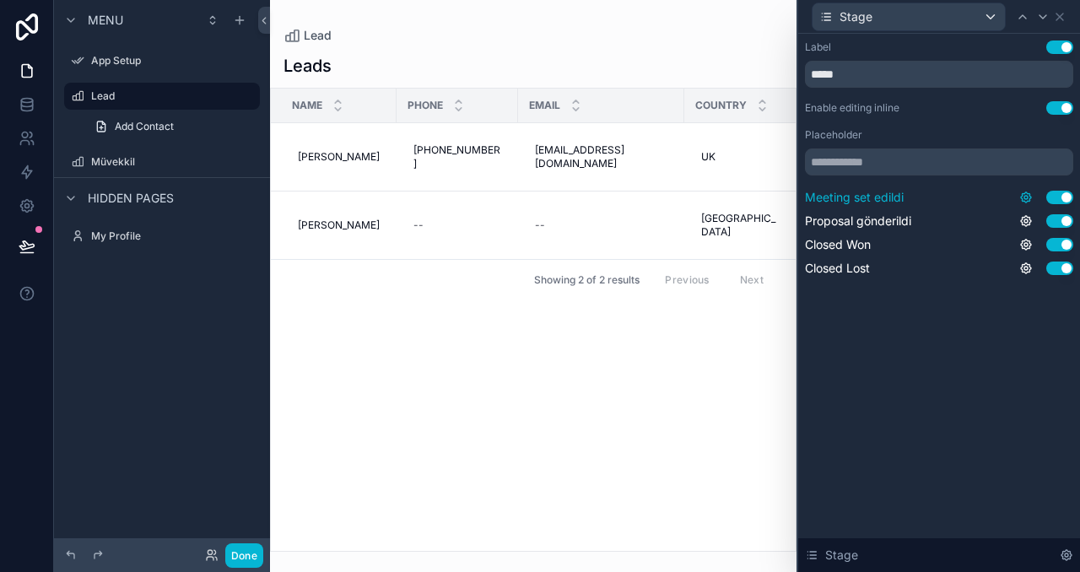
click at [1024, 198] on icon at bounding box center [1026, 198] width 14 height 14
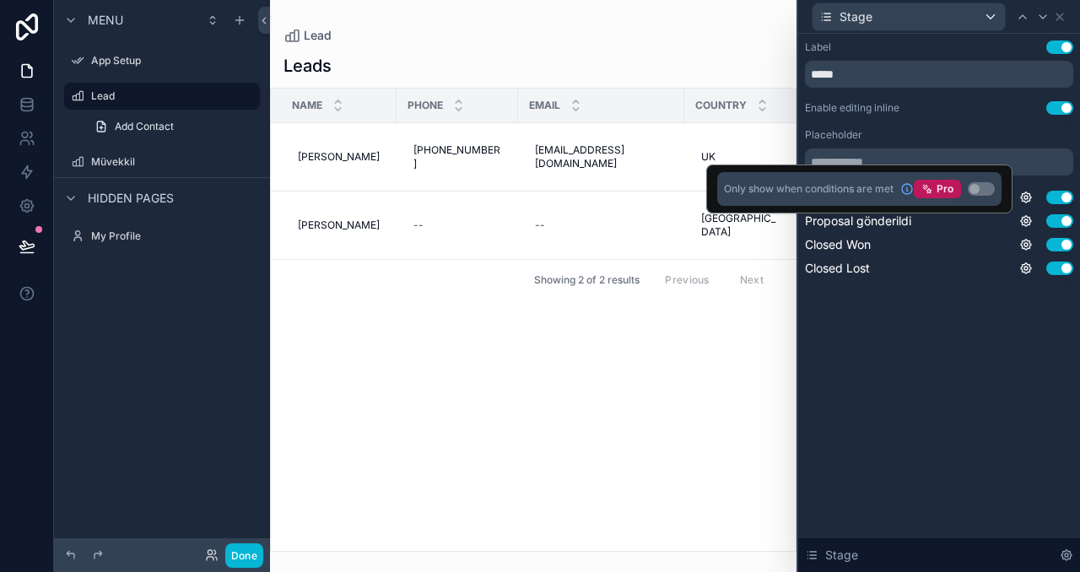
click at [954, 348] on div "Label Use setting ***** Enable editing inline Use setting Placeholder Meeting s…" at bounding box center [939, 303] width 282 height 538
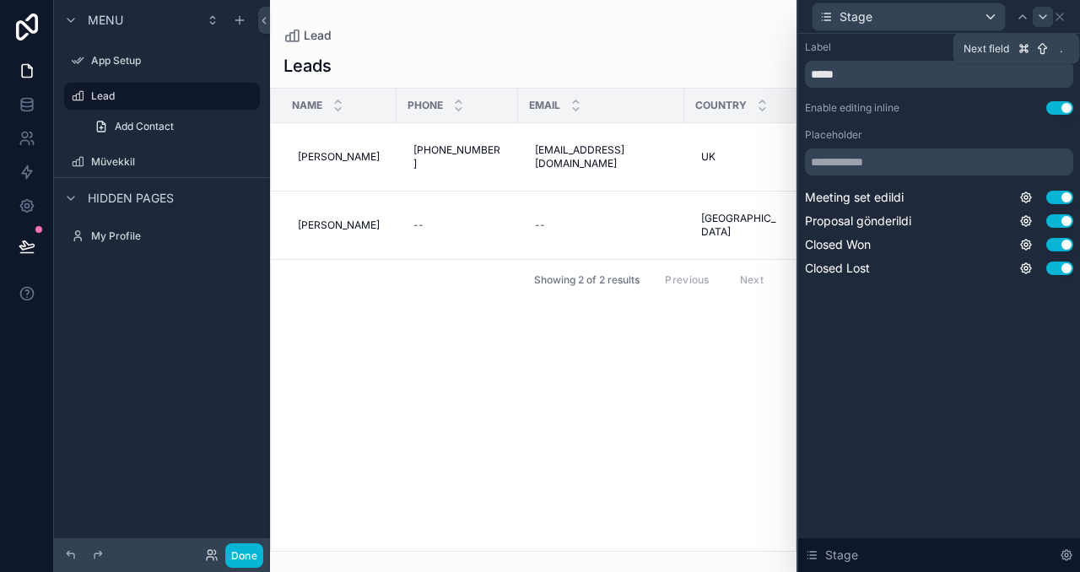
click at [1041, 24] on div at bounding box center [1043, 17] width 20 height 20
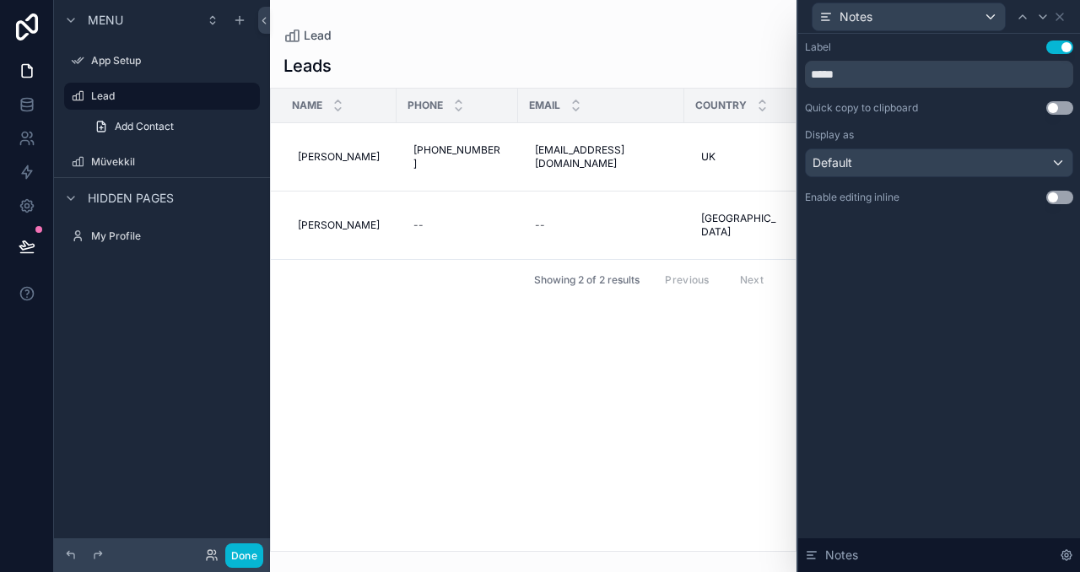
click at [1061, 198] on button "Use setting" at bounding box center [1059, 198] width 27 height 14
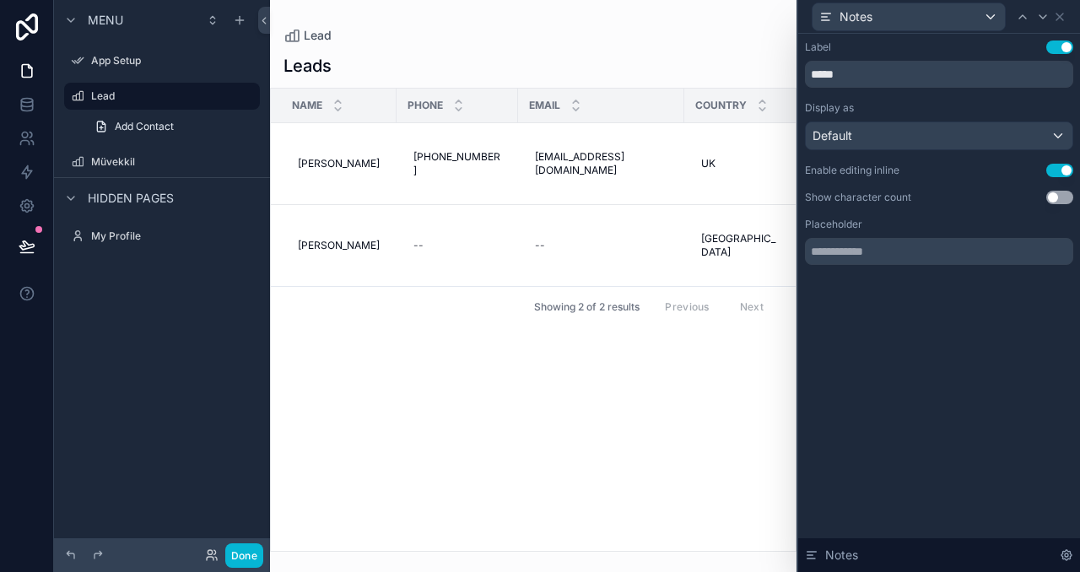
scroll to position [0, 380]
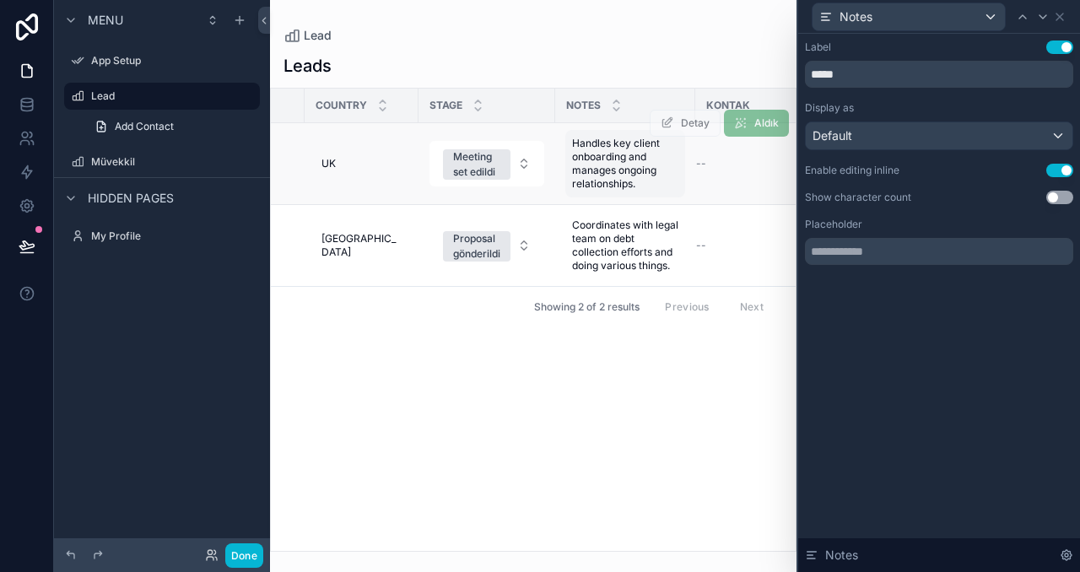
click at [597, 170] on span "Handles key client onboarding and manages ongoing relationships." at bounding box center [625, 164] width 106 height 54
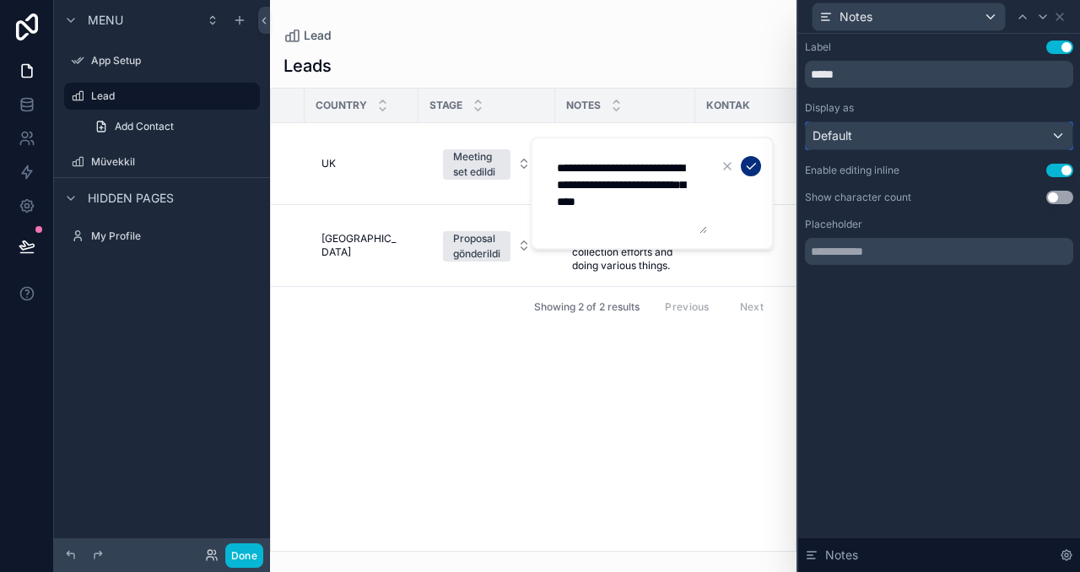
click at [945, 141] on div "Default" at bounding box center [939, 135] width 267 height 27
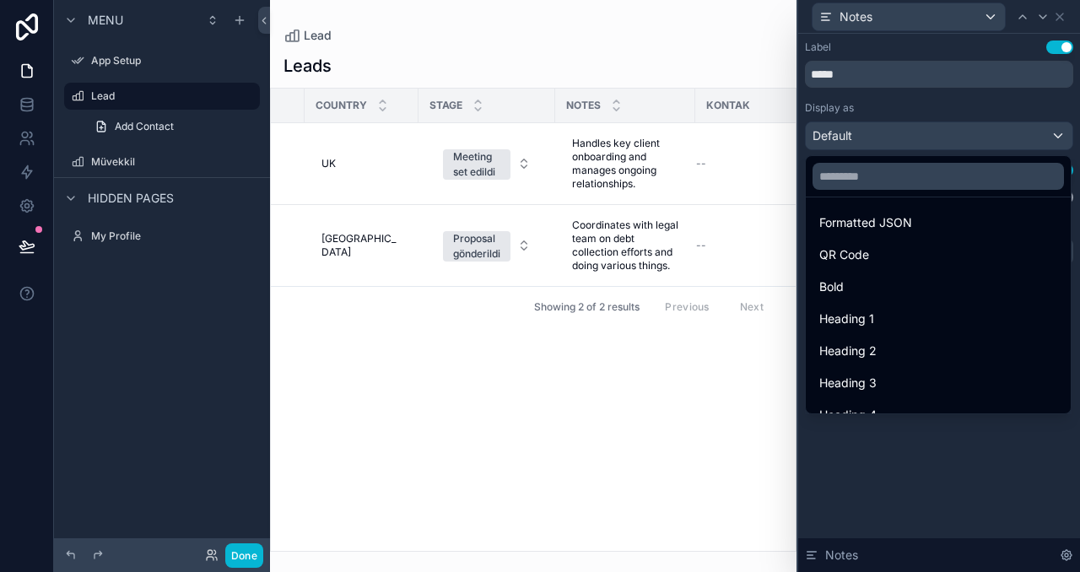
scroll to position [184, 0]
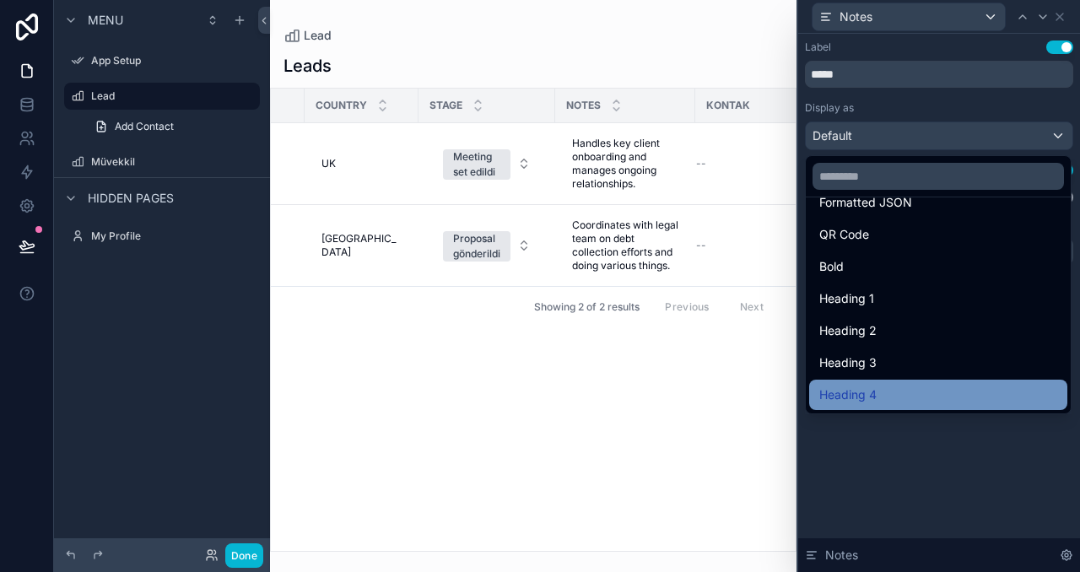
click at [933, 381] on div "Heading 4" at bounding box center [938, 395] width 258 height 30
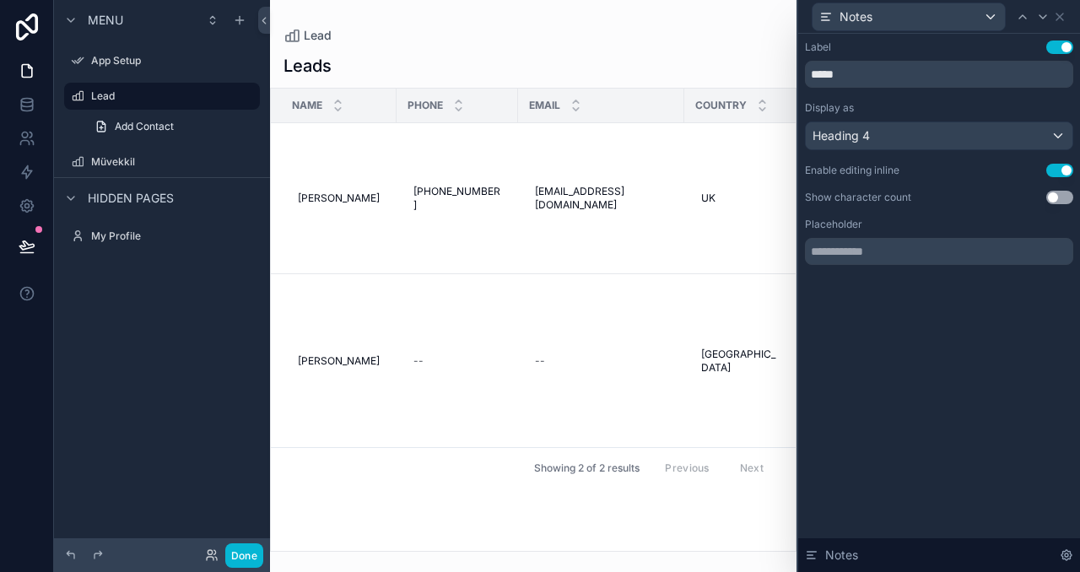
click at [882, 437] on div "Label Use setting ***** Display as Heading 4 Enable editing inline Use setting …" at bounding box center [939, 303] width 282 height 538
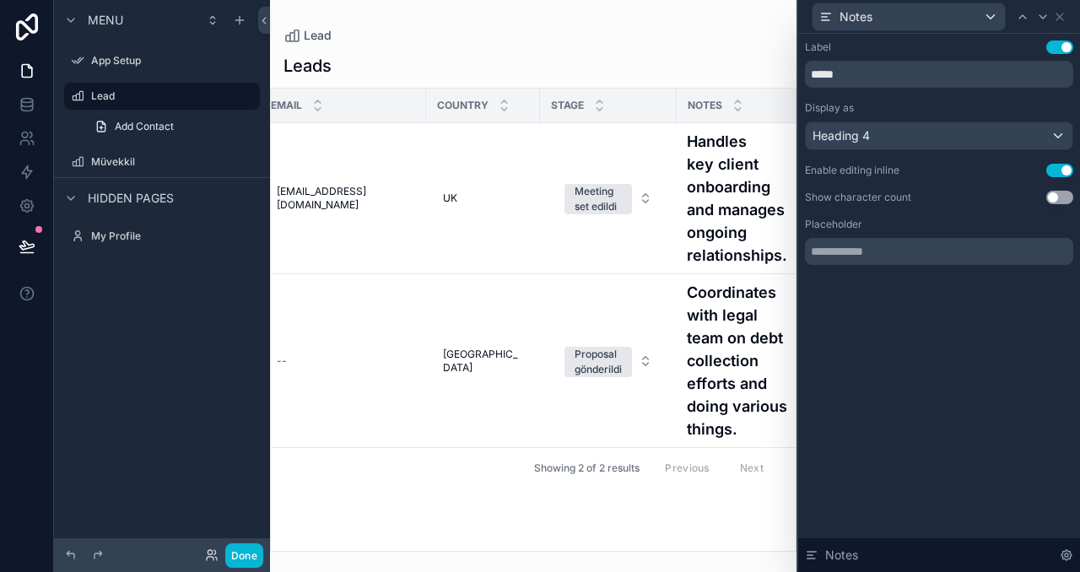
scroll to position [0, 366]
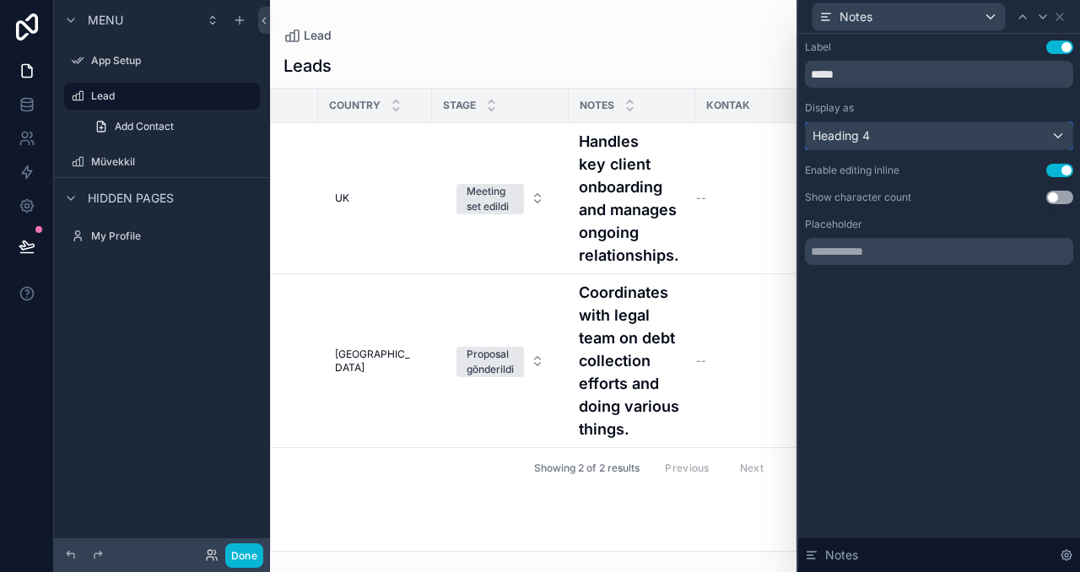
click at [928, 133] on div "Heading 4" at bounding box center [939, 135] width 267 height 27
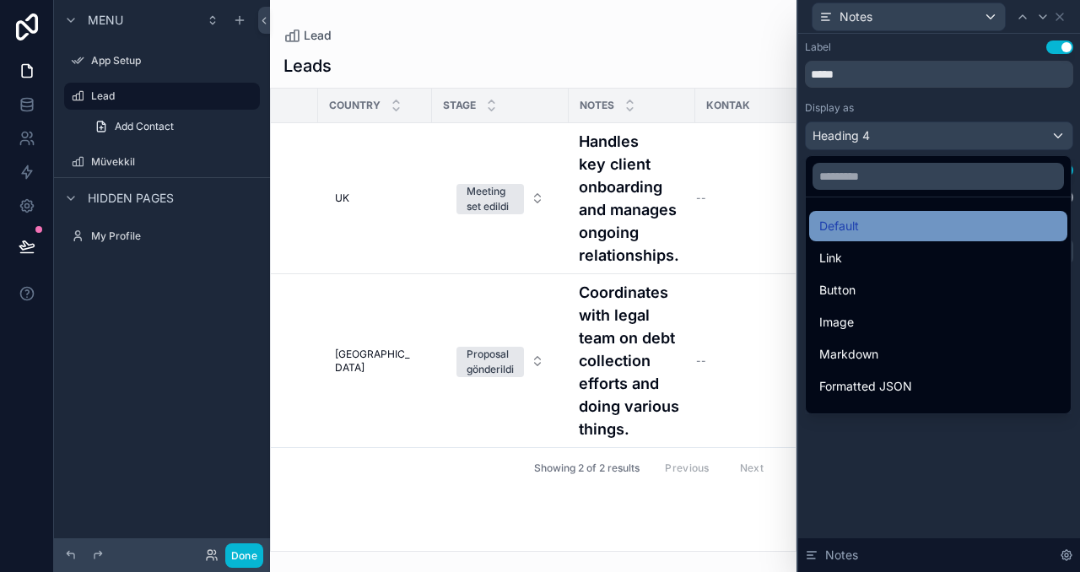
click at [994, 230] on div "Default" at bounding box center [938, 226] width 238 height 20
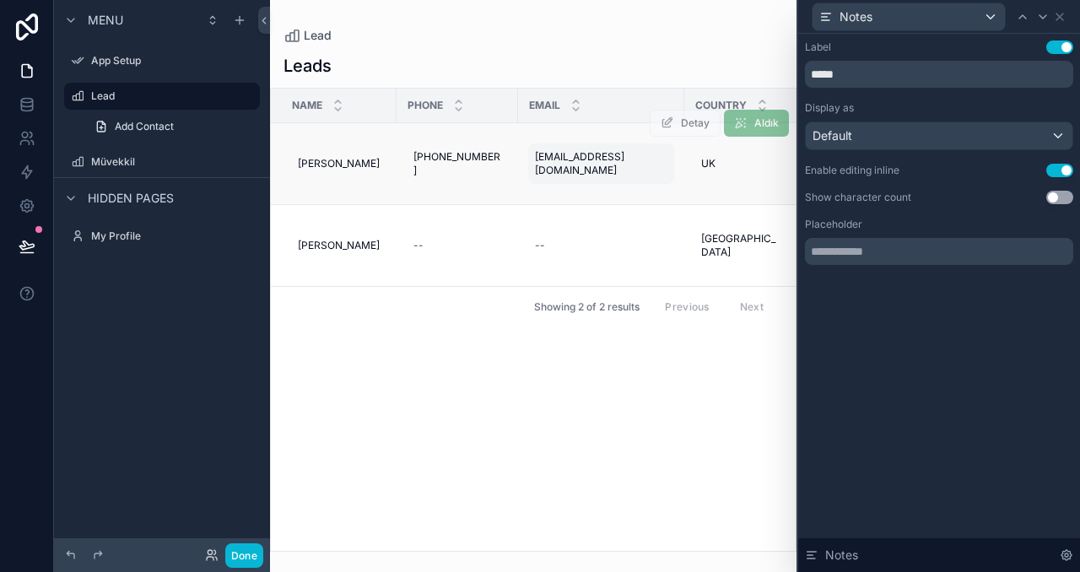
click at [576, 166] on span "[EMAIL_ADDRESS][DOMAIN_NAME]" at bounding box center [601, 163] width 132 height 27
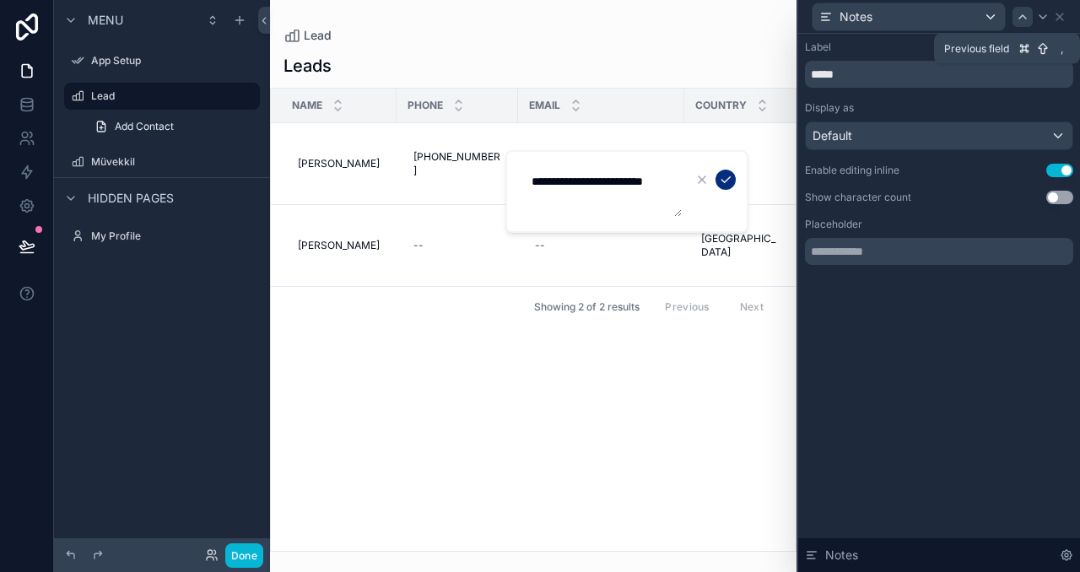
click at [1024, 12] on icon at bounding box center [1023, 17] width 14 height 14
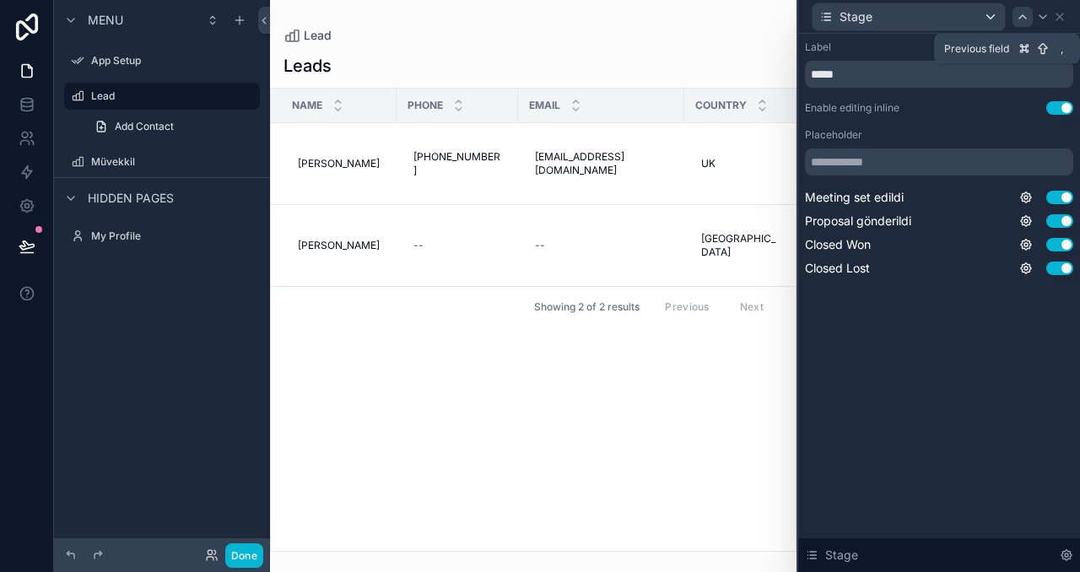
click at [1019, 19] on icon at bounding box center [1023, 17] width 14 height 14
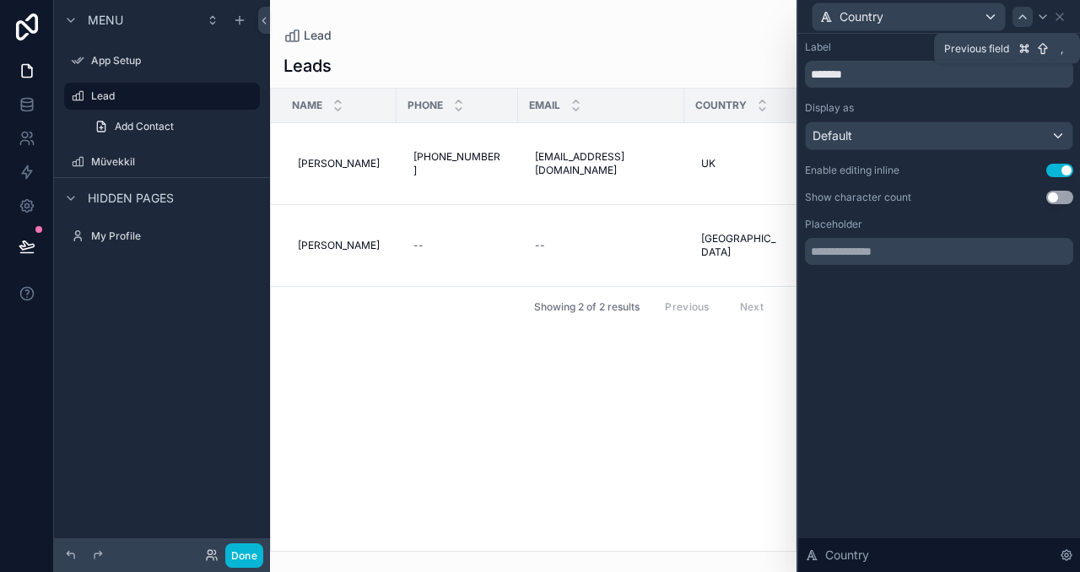
click at [1019, 23] on icon at bounding box center [1023, 17] width 14 height 14
click at [917, 135] on div "Default" at bounding box center [939, 135] width 267 height 27
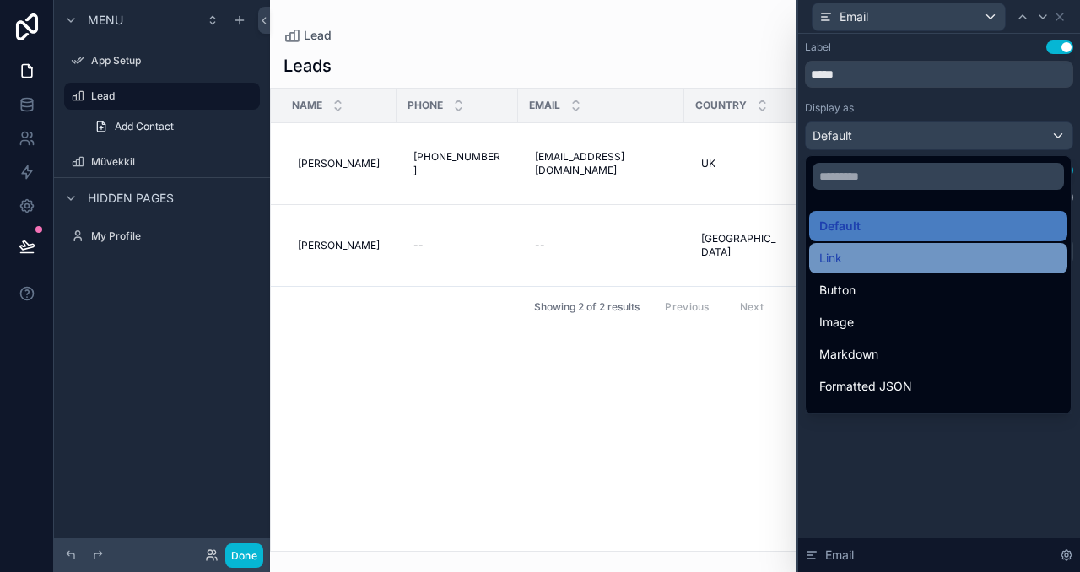
click at [916, 265] on div "Link" at bounding box center [938, 258] width 238 height 20
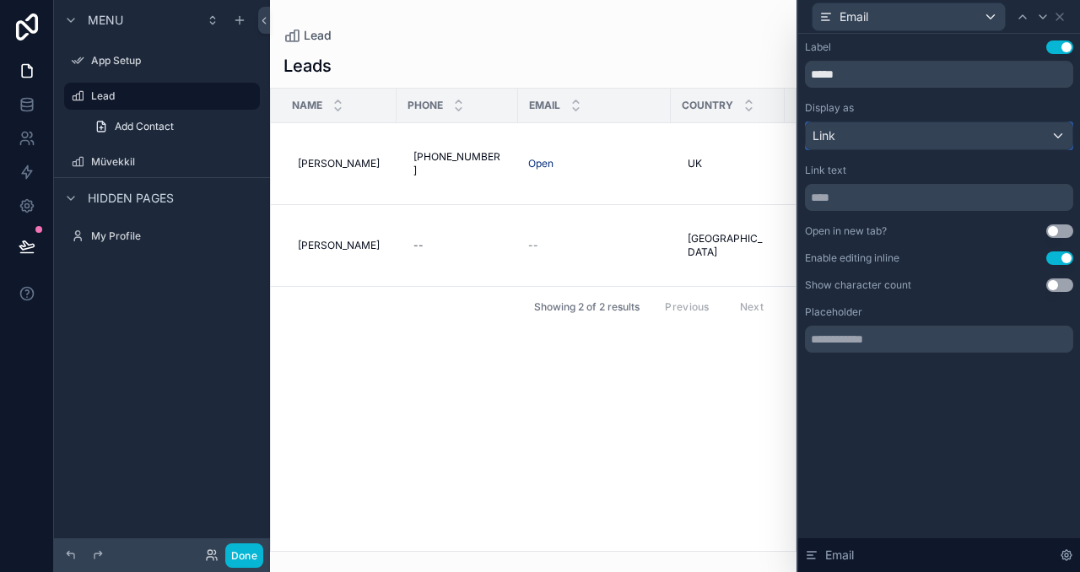
click at [909, 133] on div "Link" at bounding box center [939, 135] width 267 height 27
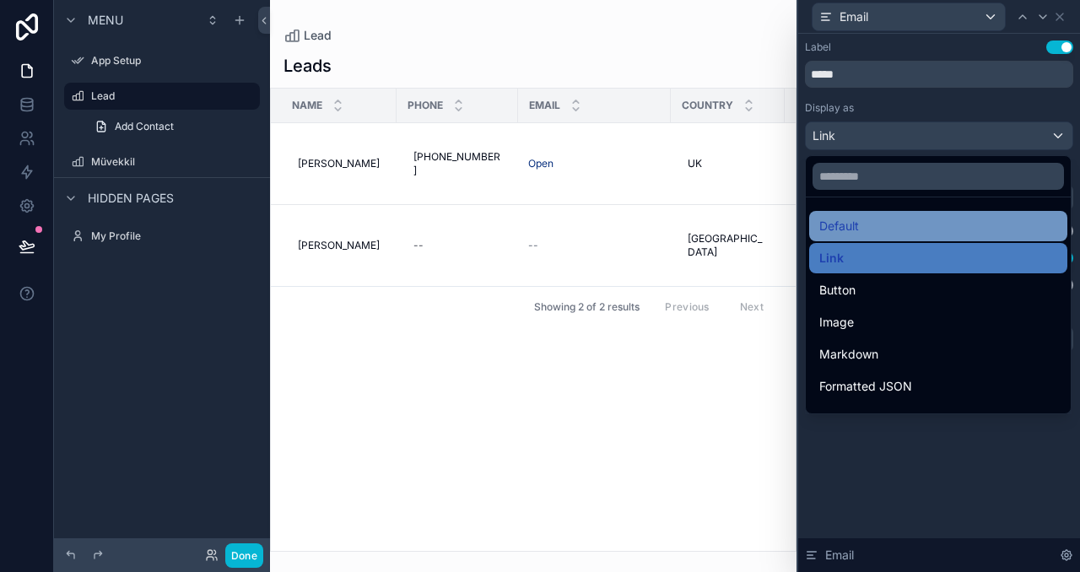
click at [855, 221] on span "Default" at bounding box center [839, 226] width 40 height 20
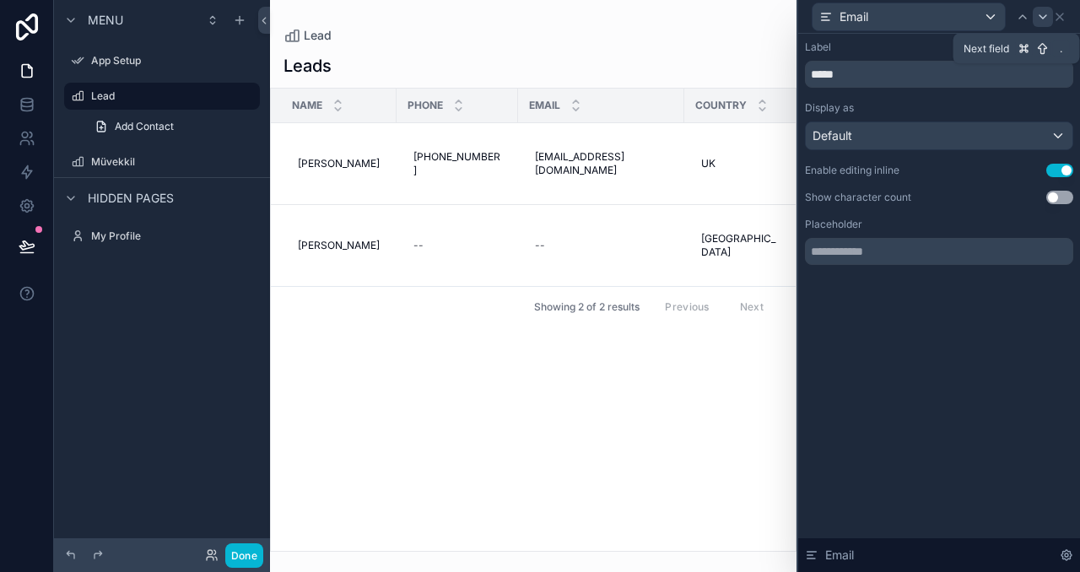
click at [1036, 16] on icon at bounding box center [1043, 17] width 14 height 14
click at [1035, 18] on div at bounding box center [1043, 17] width 20 height 20
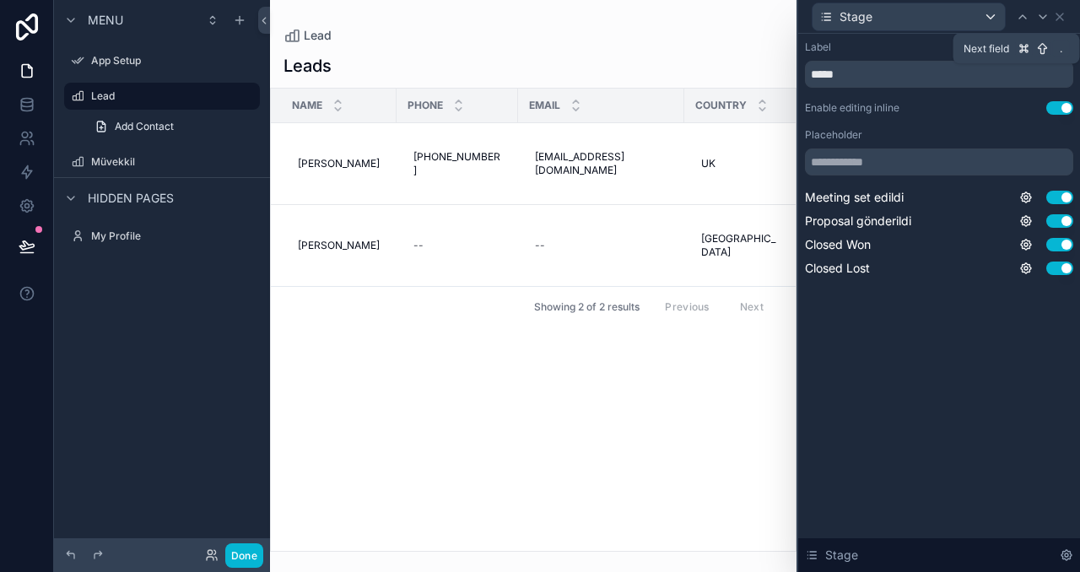
click at [1035, 18] on div at bounding box center [1043, 17] width 20 height 20
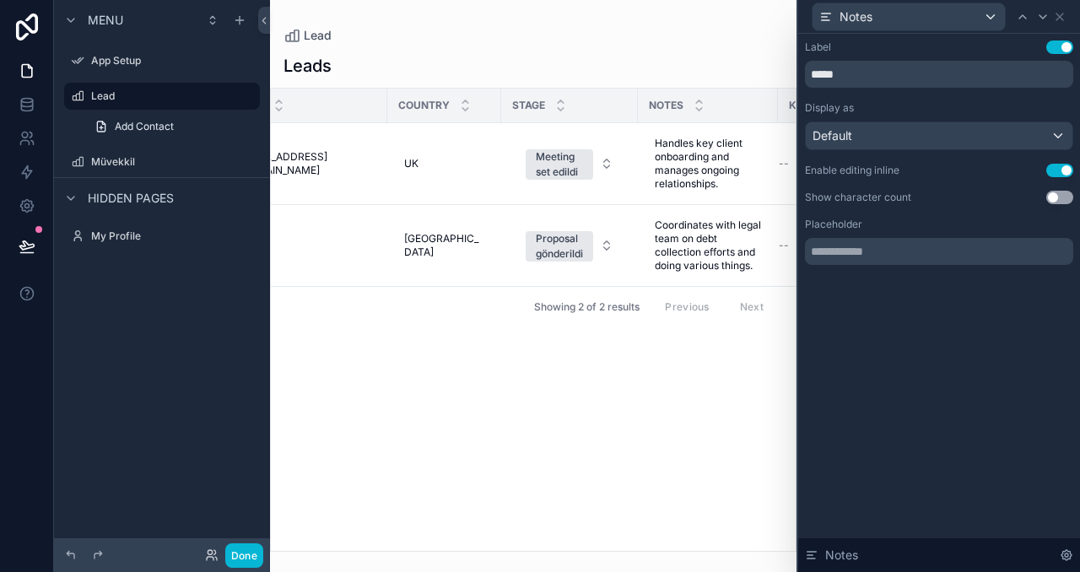
scroll to position [0, 380]
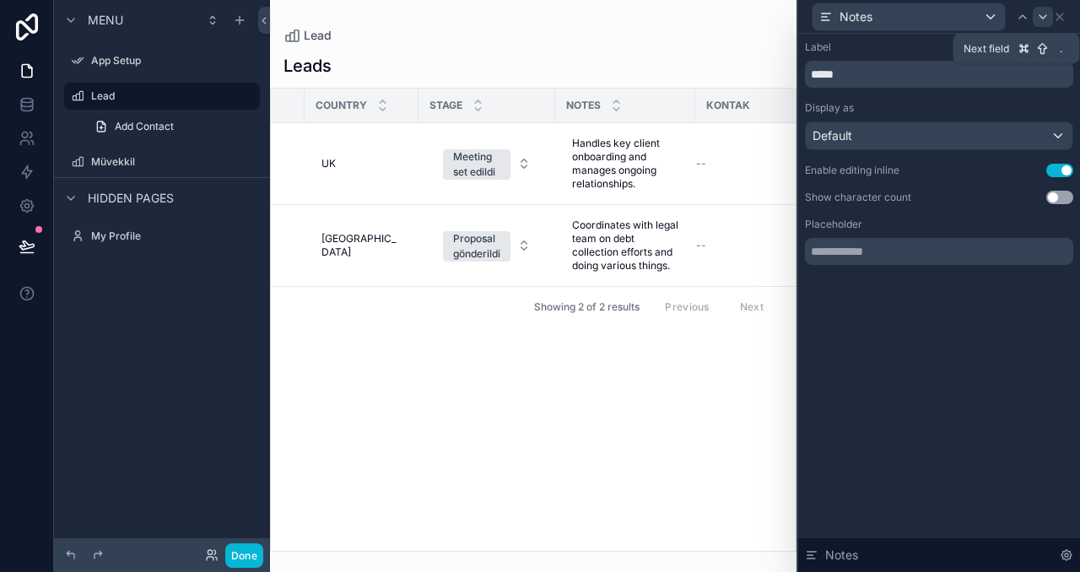
click at [1037, 16] on icon at bounding box center [1043, 17] width 14 height 14
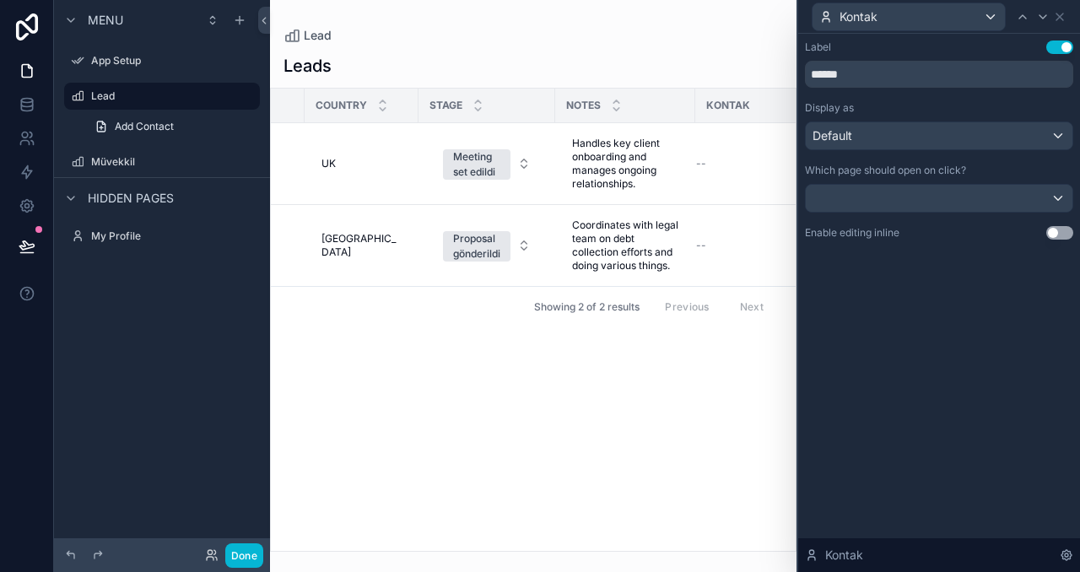
click at [1052, 232] on button "Use setting" at bounding box center [1059, 233] width 27 height 14
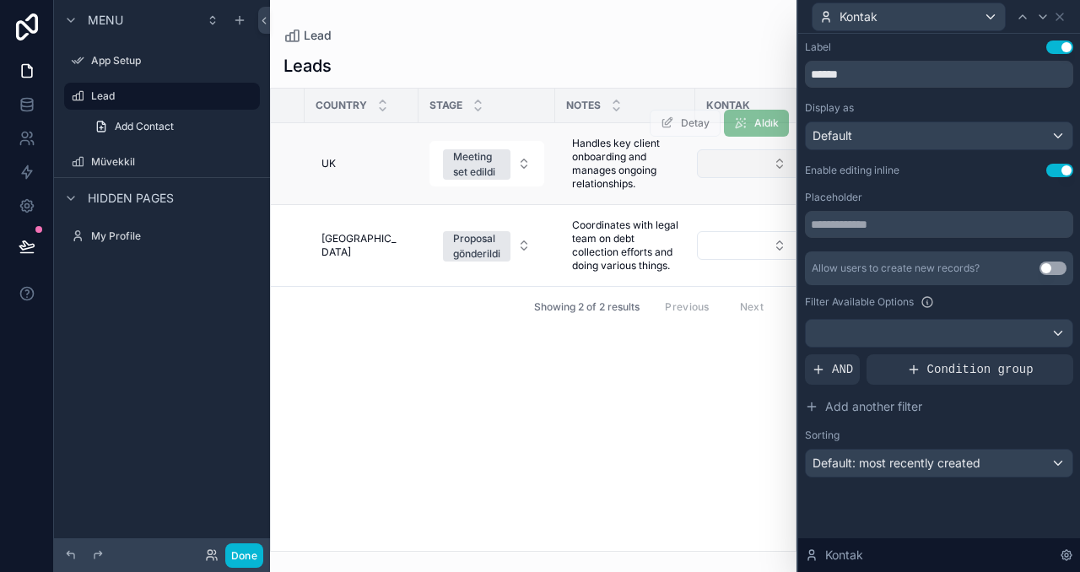
click at [752, 168] on button "Select Button" at bounding box center [749, 163] width 104 height 29
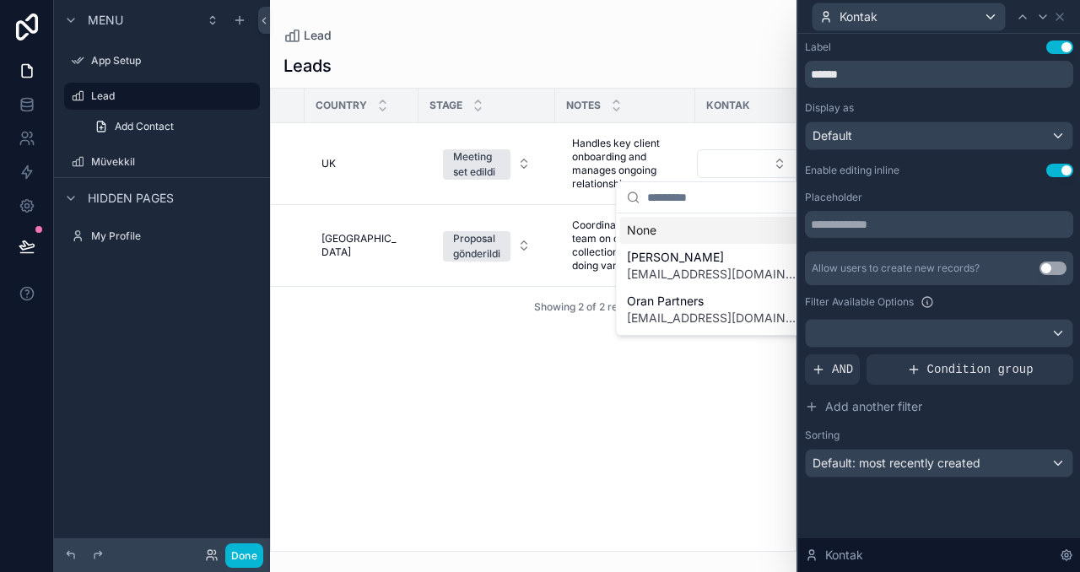
click at [931, 197] on div "Placeholder" at bounding box center [939, 198] width 268 height 14
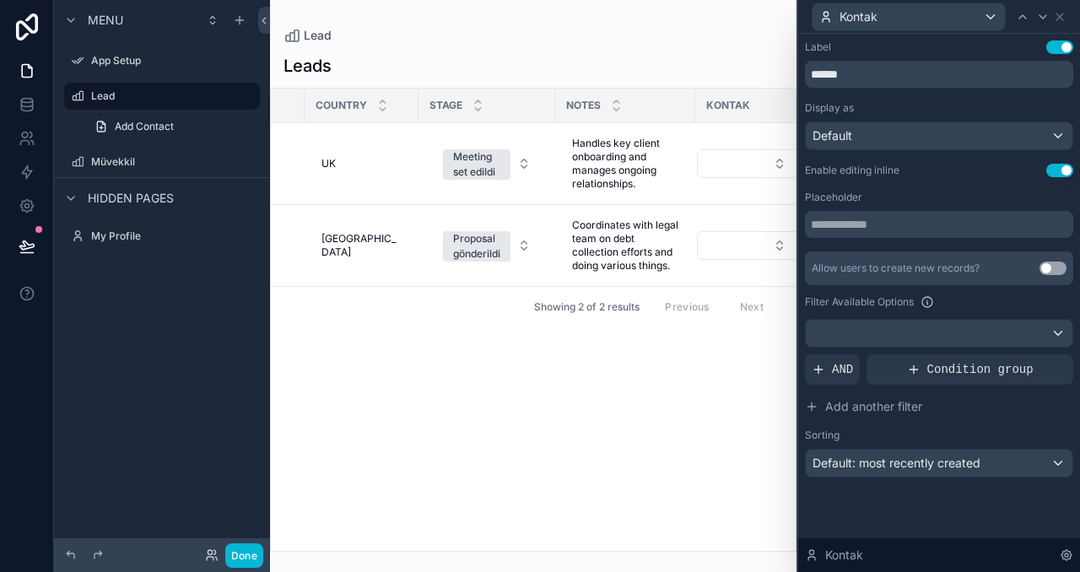
click at [933, 500] on div "Label Use setting ****** Display as Default Enable editing inline Use setting P…" at bounding box center [939, 276] width 282 height 484
click at [737, 172] on button "Select Button" at bounding box center [749, 163] width 104 height 29
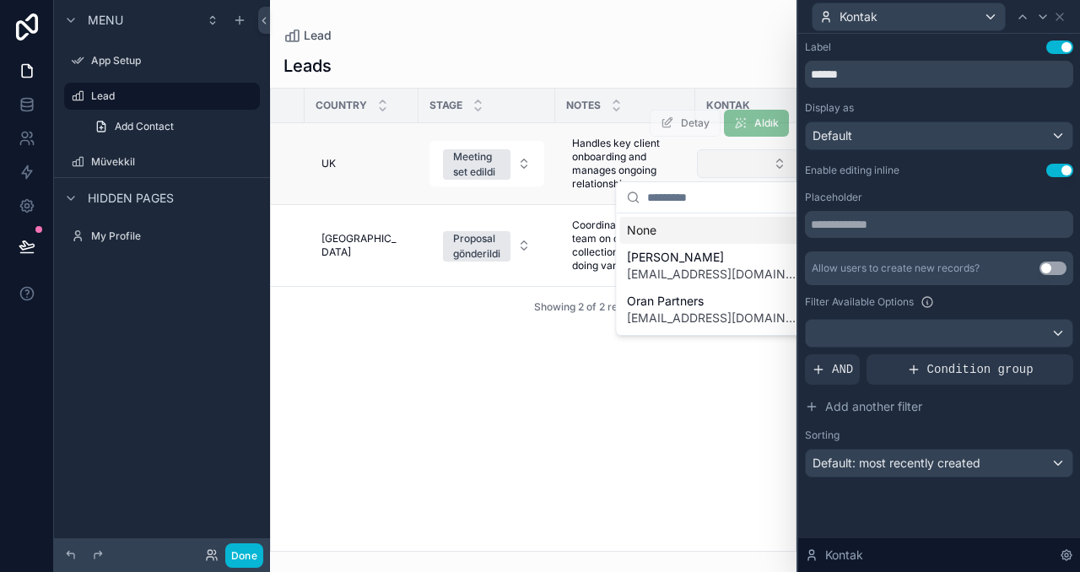
click at [732, 169] on button "Select Button" at bounding box center [749, 163] width 104 height 29
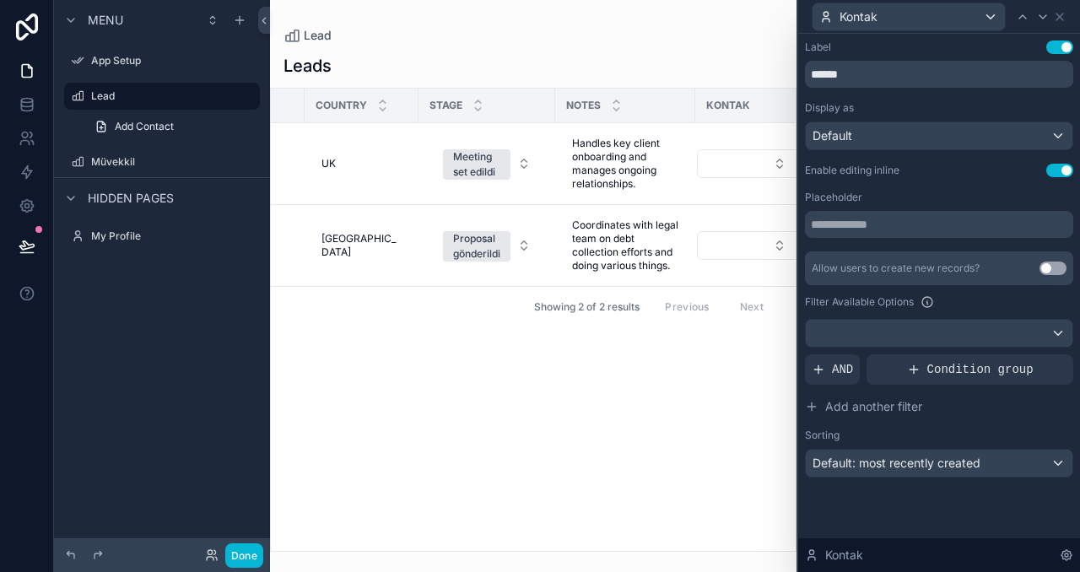
click at [877, 506] on div "Label Use setting ****** Display as Default Enable editing inline Use setting P…" at bounding box center [939, 276] width 282 height 484
click at [256, 558] on button "Done" at bounding box center [244, 555] width 38 height 24
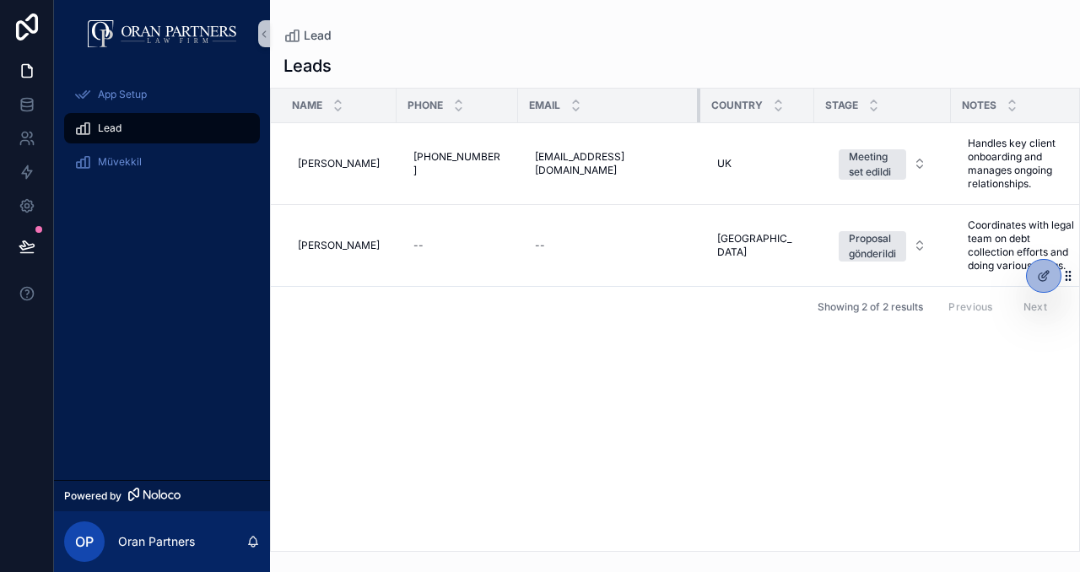
drag, startPoint x: 667, startPoint y: 100, endPoint x: 683, endPoint y: 89, distance: 19.0
click at [683, 89] on tr "Name Phone Email Country Stage Notes Kontak" at bounding box center [745, 106] width 949 height 35
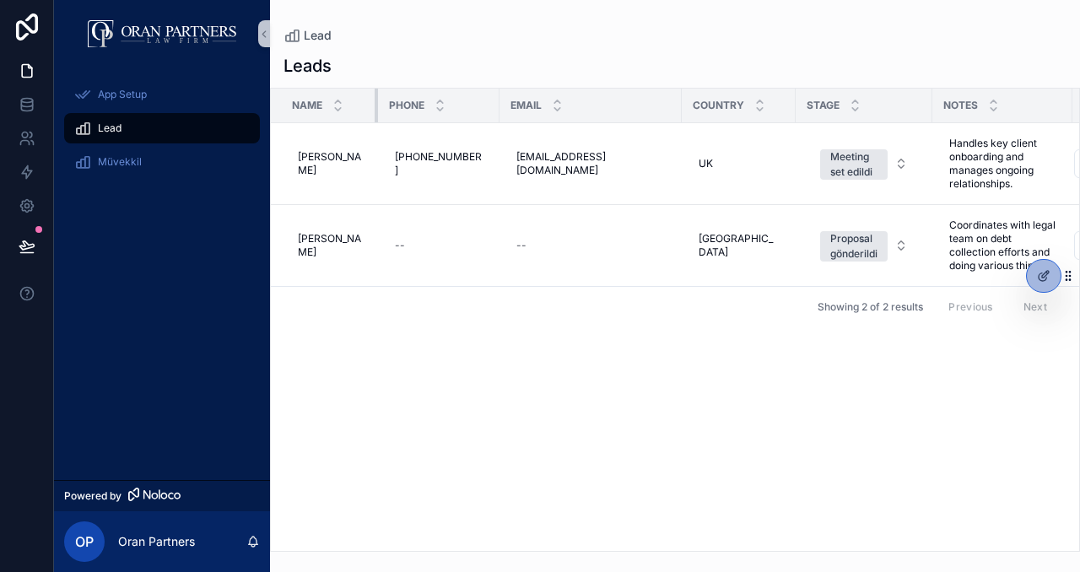
drag, startPoint x: 381, startPoint y: 104, endPoint x: 364, endPoint y: 102, distance: 17.8
click at [375, 102] on div "scrollable content" at bounding box center [378, 106] width 7 height 34
click at [265, 34] on icon "scrollable content" at bounding box center [264, 34] width 12 height 13
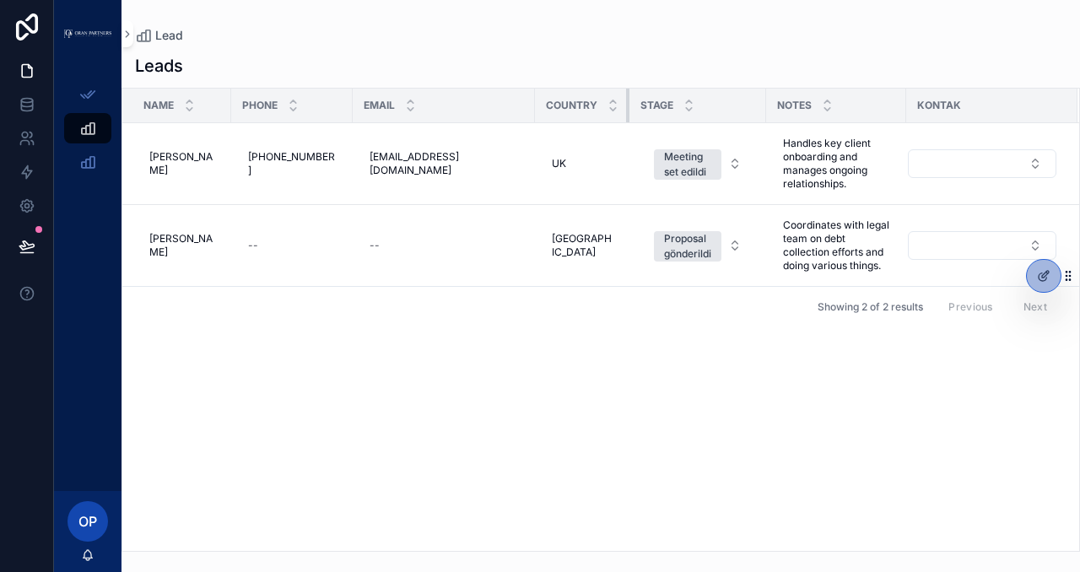
drag, startPoint x: 612, startPoint y: 96, endPoint x: 570, endPoint y: 100, distance: 42.3
click at [570, 100] on th "Country" at bounding box center [582, 106] width 95 height 35
drag, startPoint x: 606, startPoint y: 105, endPoint x: 580, endPoint y: 102, distance: 26.4
click at [580, 102] on th "Country" at bounding box center [582, 106] width 95 height 35
click at [551, 105] on span "Country" at bounding box center [571, 106] width 51 height 14
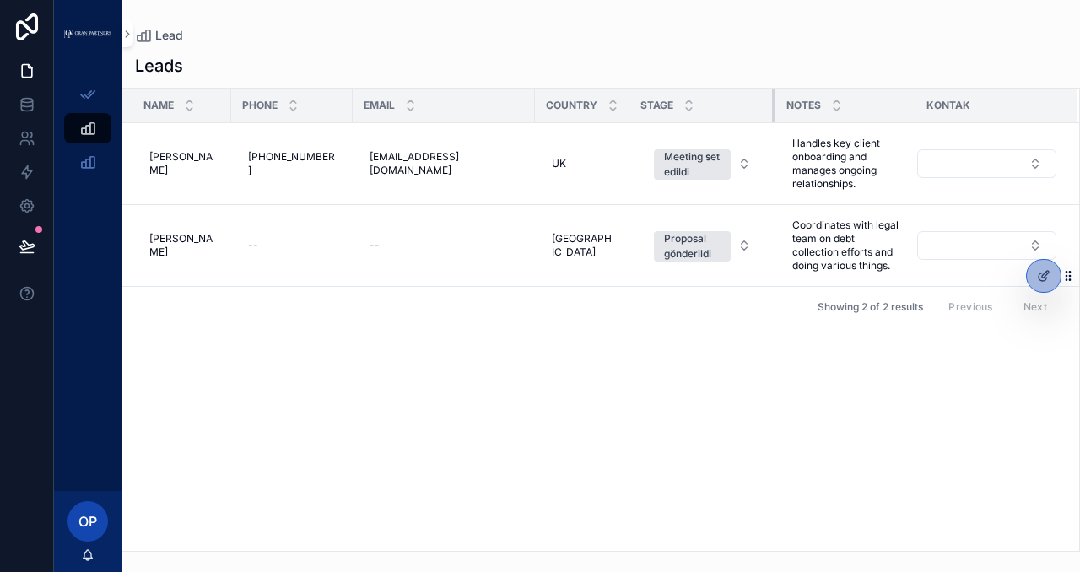
drag, startPoint x: 744, startPoint y: 106, endPoint x: 764, endPoint y: 98, distance: 21.2
click at [764, 98] on tr "Name Phone Email Country Stage Notes Kontak" at bounding box center [600, 106] width 957 height 35
click at [1041, 262] on div at bounding box center [1044, 276] width 34 height 32
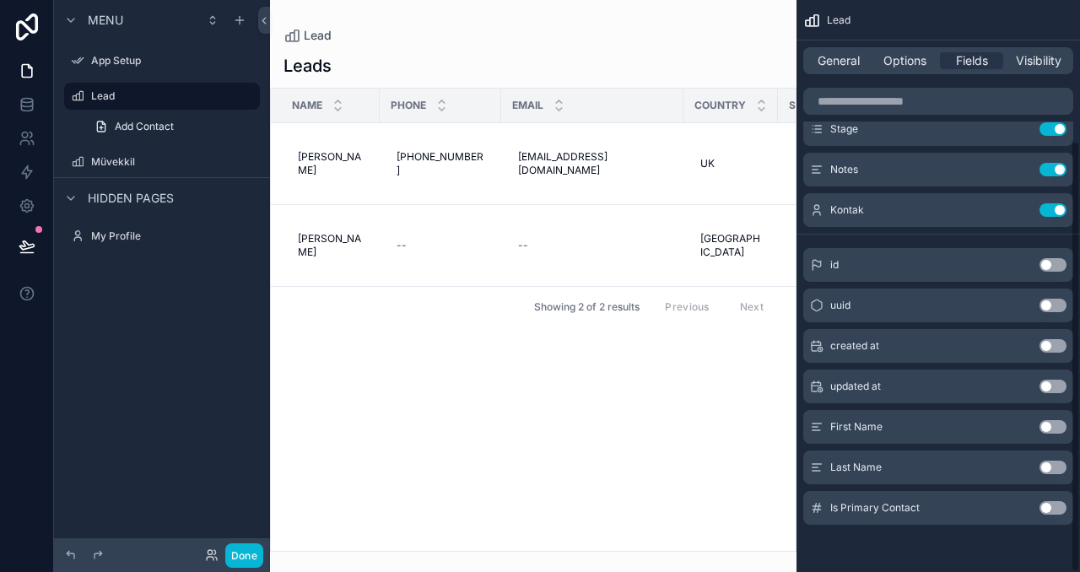
scroll to position [0, 0]
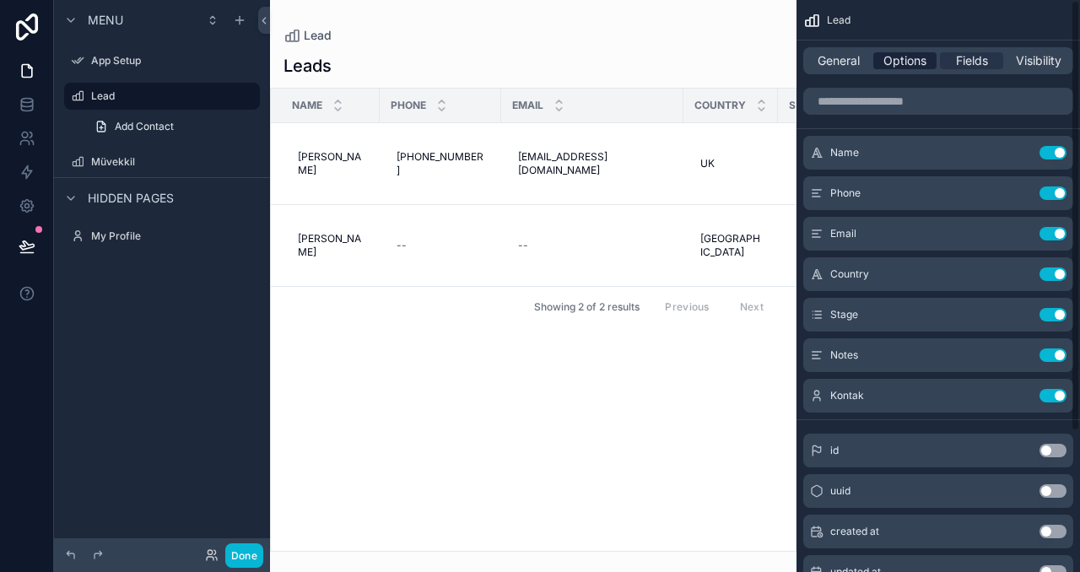
click at [905, 68] on span "Options" at bounding box center [905, 60] width 43 height 17
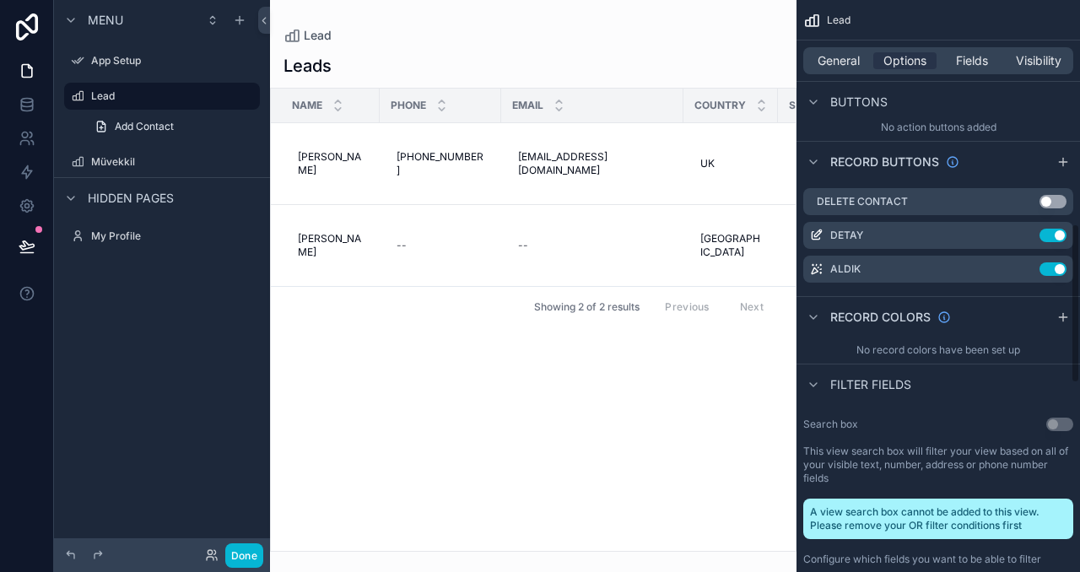
scroll to position [802, 0]
click at [842, 66] on span "General" at bounding box center [839, 60] width 42 height 17
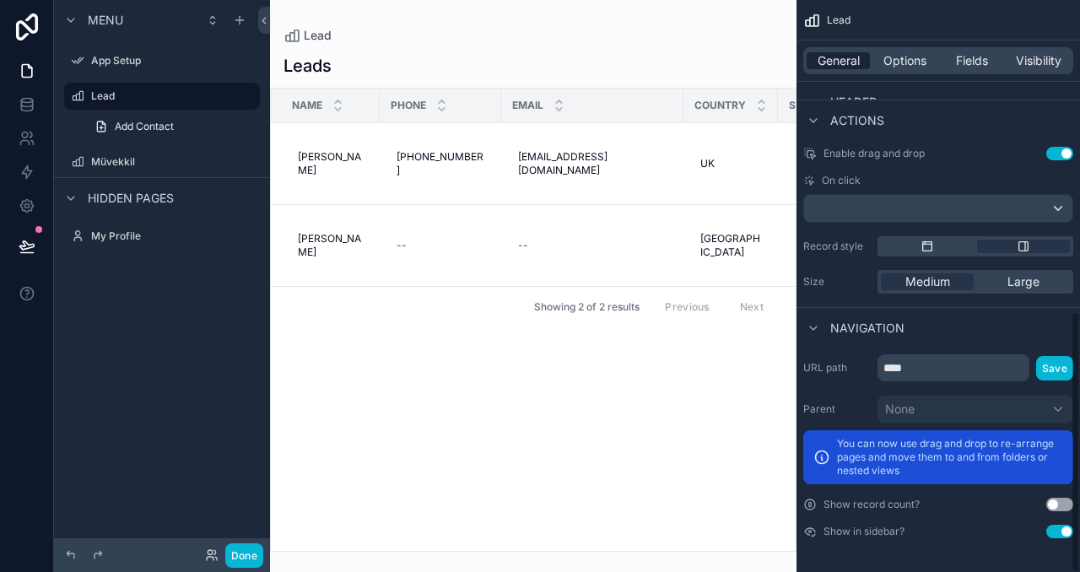
scroll to position [682, 0]
click at [1034, 60] on span "Visibility" at bounding box center [1039, 60] width 46 height 17
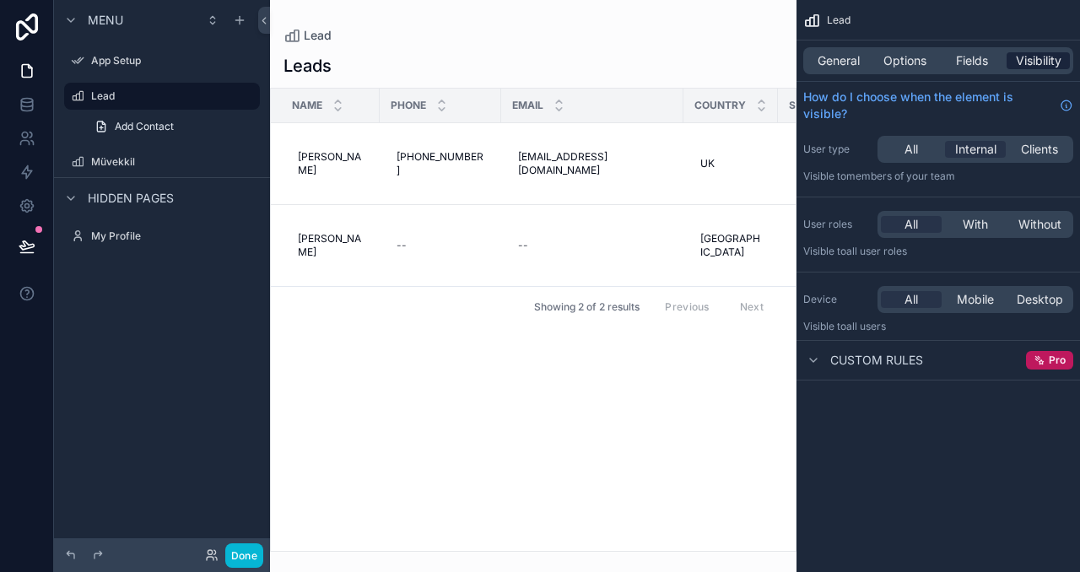
scroll to position [0, 0]
click at [574, 452] on div "scrollable content" at bounding box center [533, 286] width 527 height 572
click at [908, 55] on span "Options" at bounding box center [905, 60] width 43 height 17
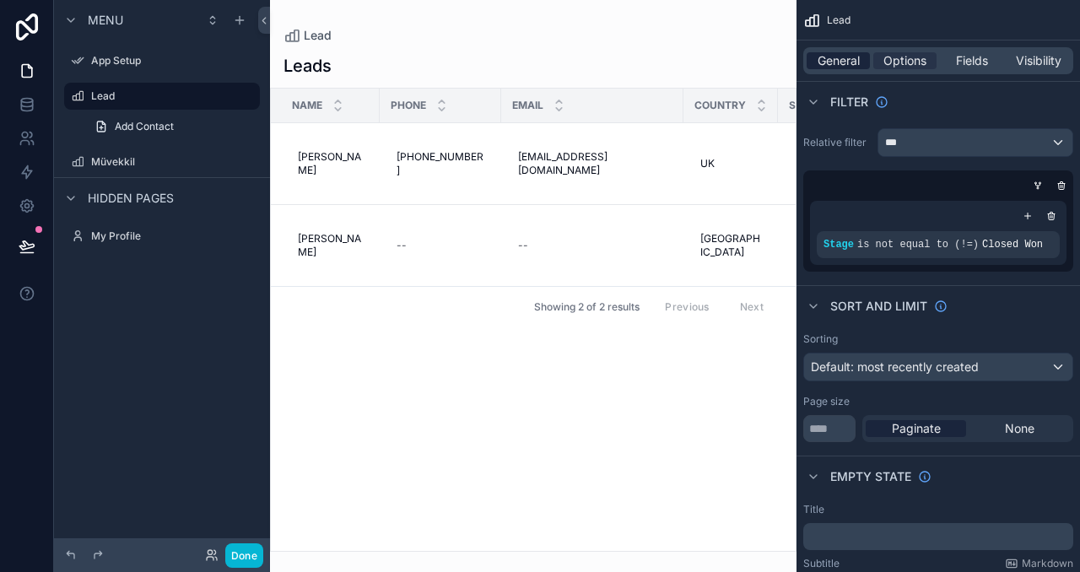
click at [844, 62] on span "General" at bounding box center [839, 60] width 42 height 17
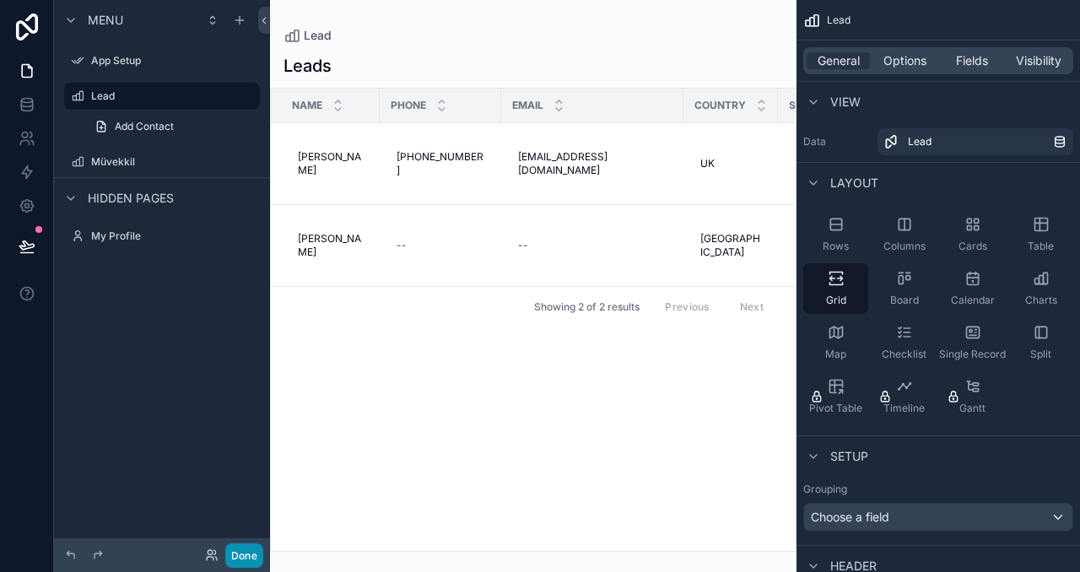
click at [237, 552] on button "Done" at bounding box center [244, 555] width 38 height 24
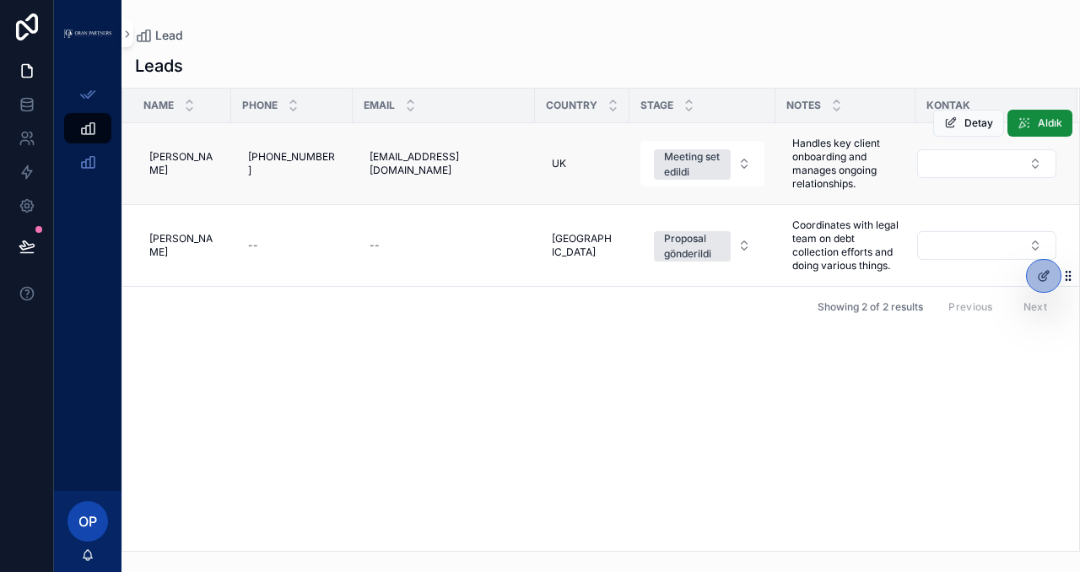
click at [939, 160] on div "Detay Aldık" at bounding box center [1002, 123] width 139 height 81
click at [931, 167] on button "Select Button" at bounding box center [986, 163] width 139 height 29
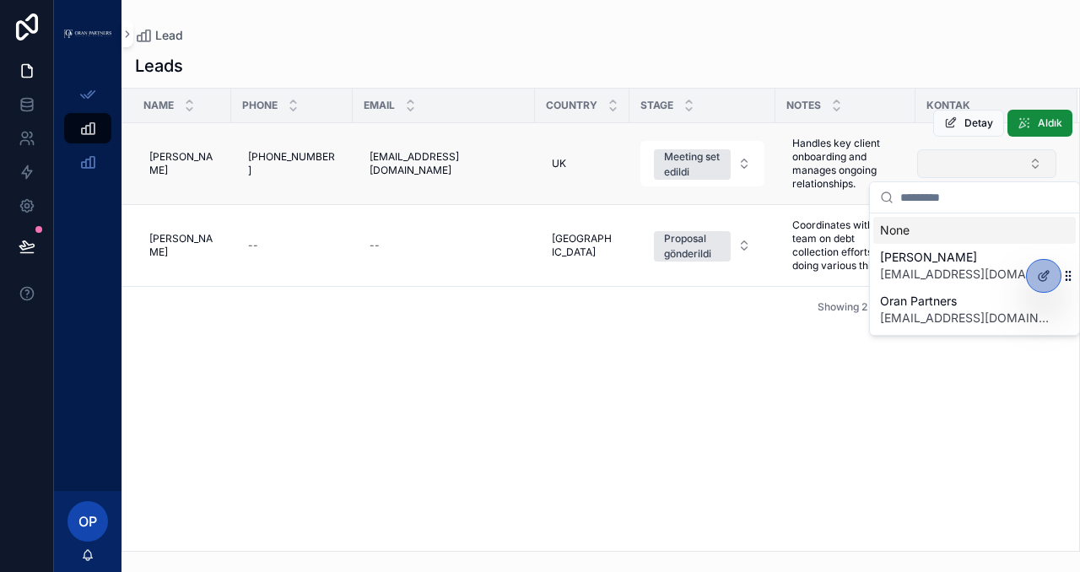
click at [931, 167] on button "Select Button" at bounding box center [986, 163] width 139 height 29
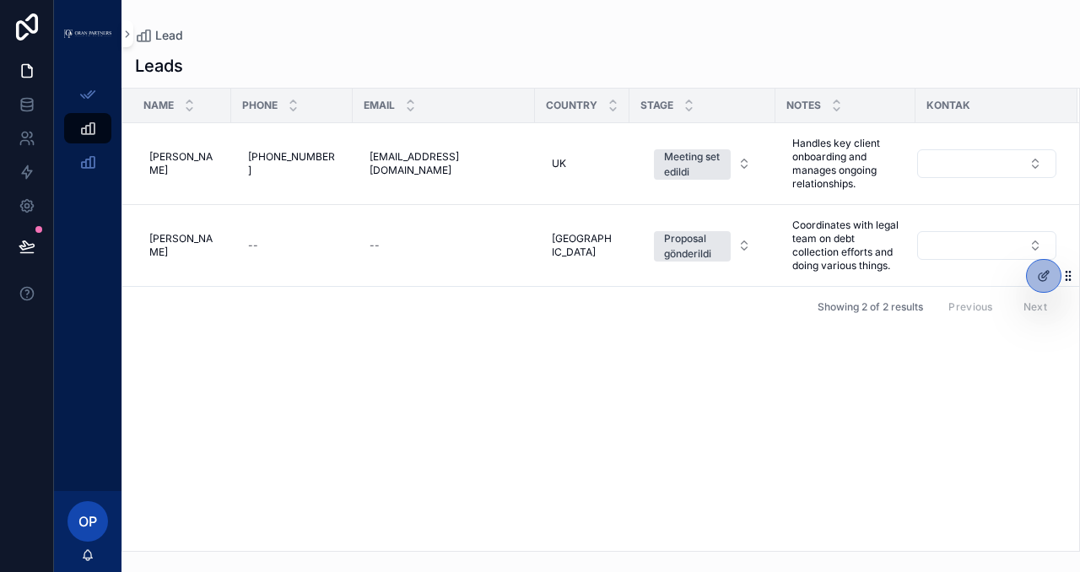
click at [695, 336] on div "Name Phone Email Country Stage Notes [PERSON_NAME] [PERSON_NAME] [PHONE_NUMBER]…" at bounding box center [600, 320] width 957 height 462
click at [927, 165] on button "Select Button" at bounding box center [986, 163] width 139 height 29
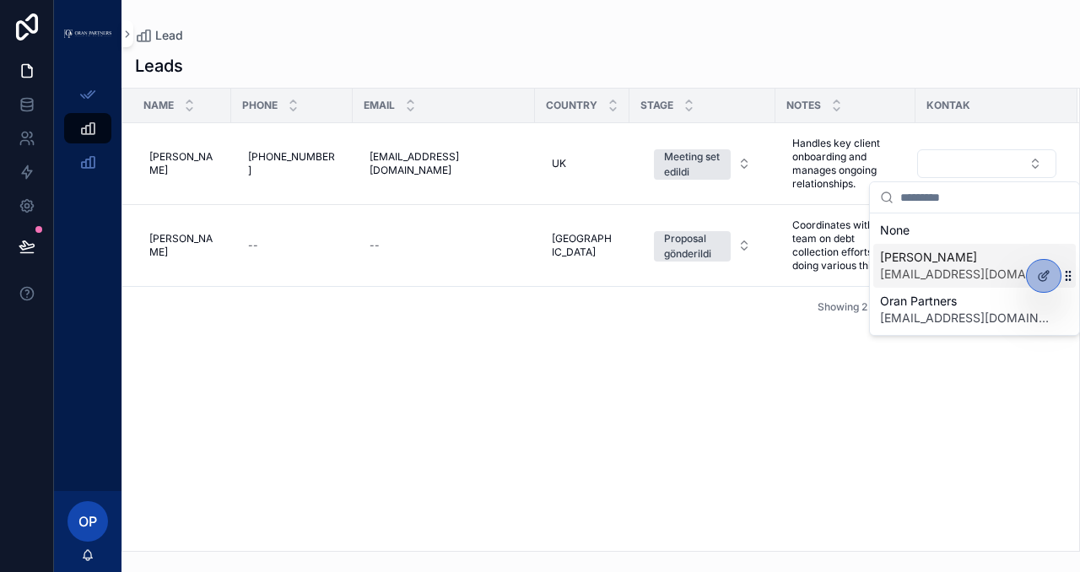
click at [939, 269] on span "[EMAIL_ADDRESS][DOMAIN_NAME]" at bounding box center [964, 274] width 169 height 17
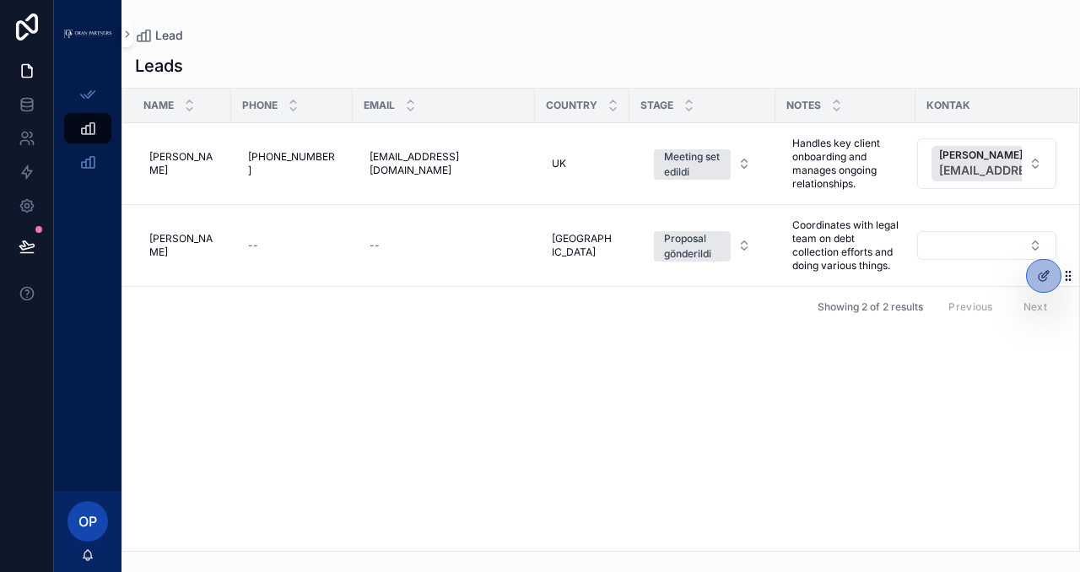
click at [776, 403] on div "Name Phone Email Country Stage Notes [PERSON_NAME] [PERSON_NAME] [PHONE_NUMBER]…" at bounding box center [600, 320] width 957 height 462
click at [957, 163] on div "Detay Aldık" at bounding box center [1002, 123] width 139 height 81
click at [977, 130] on button "Detay" at bounding box center [968, 123] width 71 height 27
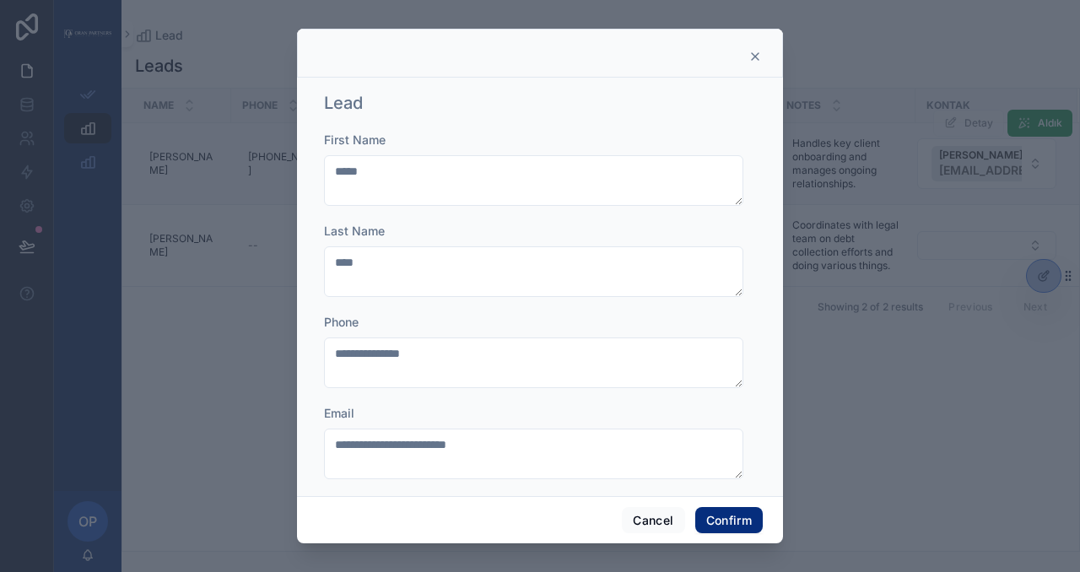
click at [977, 130] on div at bounding box center [540, 286] width 1080 height 572
click at [829, 417] on div at bounding box center [540, 286] width 1080 height 572
click at [653, 521] on button "Cancel" at bounding box center [653, 520] width 62 height 27
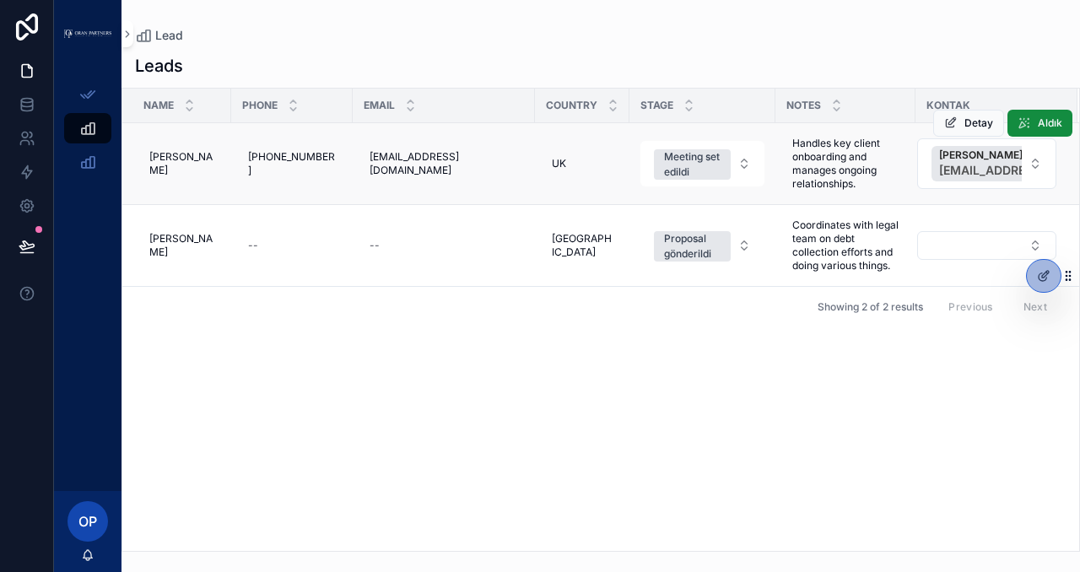
click at [1025, 162] on div "Detay Aldık" at bounding box center [1002, 123] width 139 height 81
click at [1051, 276] on div at bounding box center [1044, 276] width 34 height 32
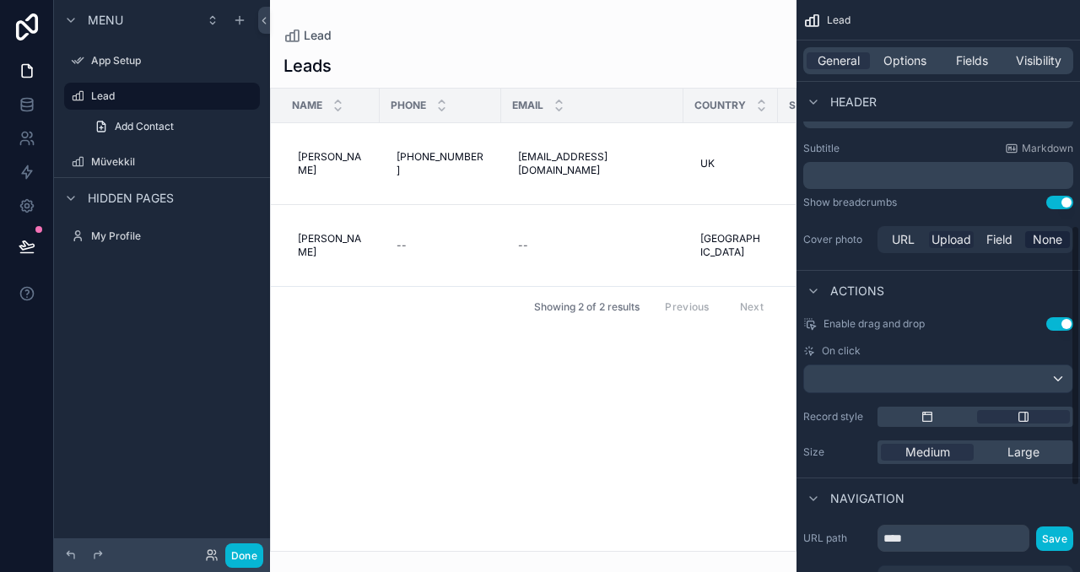
scroll to position [682, 0]
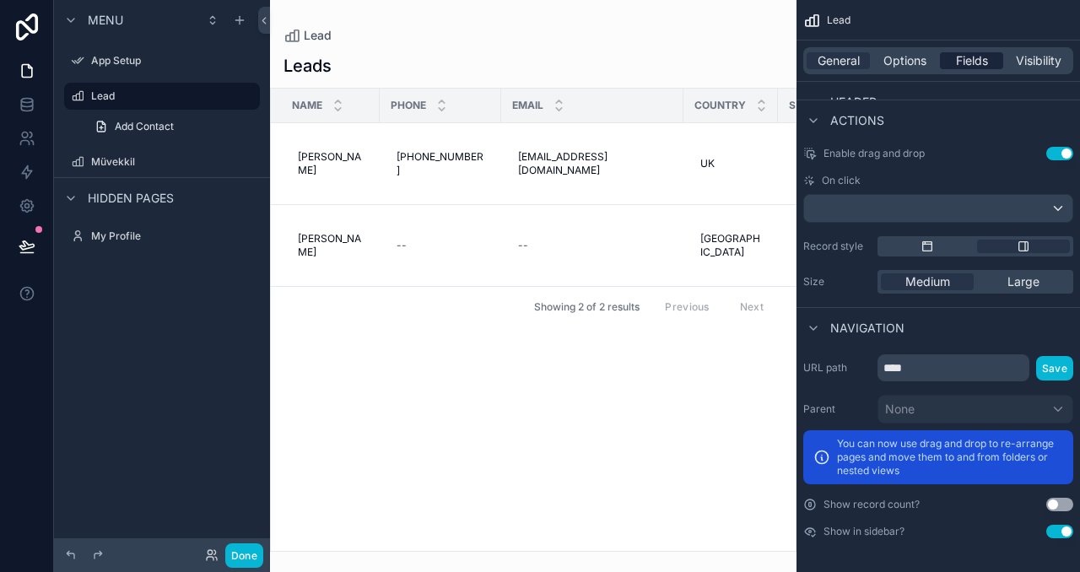
click at [992, 58] on div "Fields" at bounding box center [971, 60] width 63 height 17
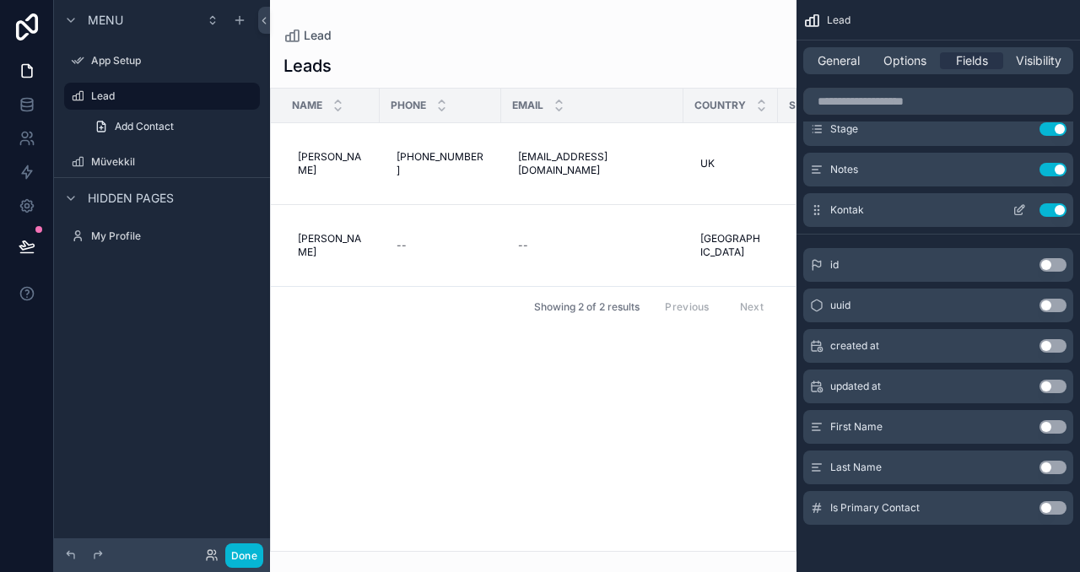
click at [1018, 210] on icon "scrollable content" at bounding box center [1021, 208] width 7 height 7
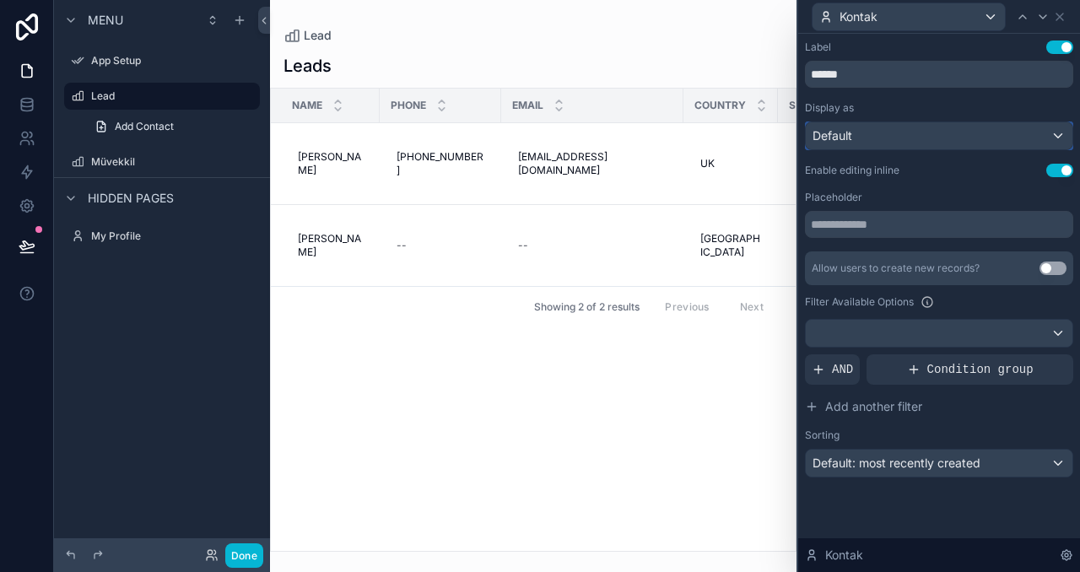
click at [901, 132] on div "Default" at bounding box center [939, 135] width 267 height 27
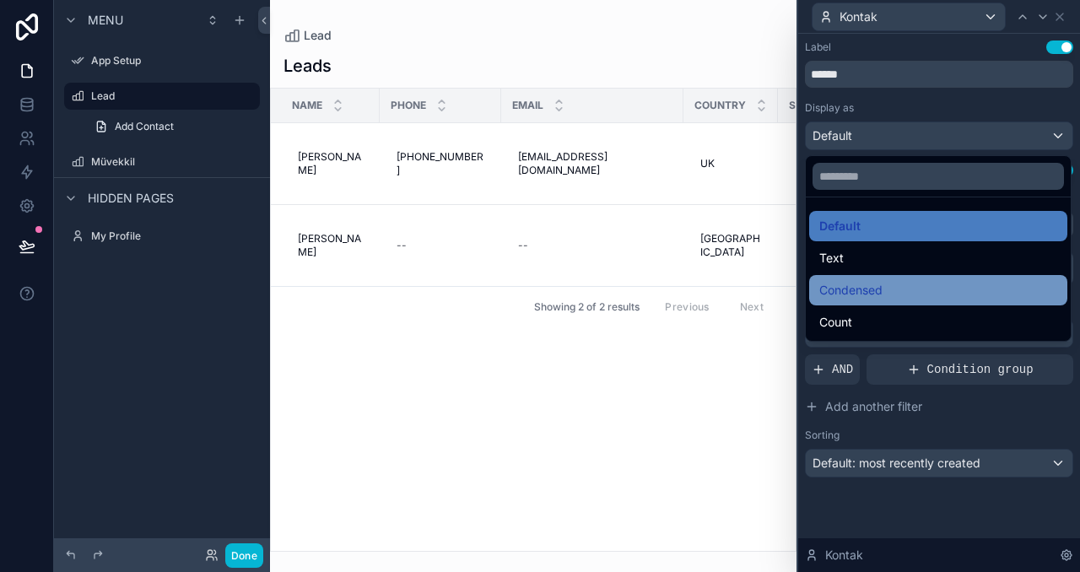
click at [868, 286] on span "Condensed" at bounding box center [850, 290] width 63 height 20
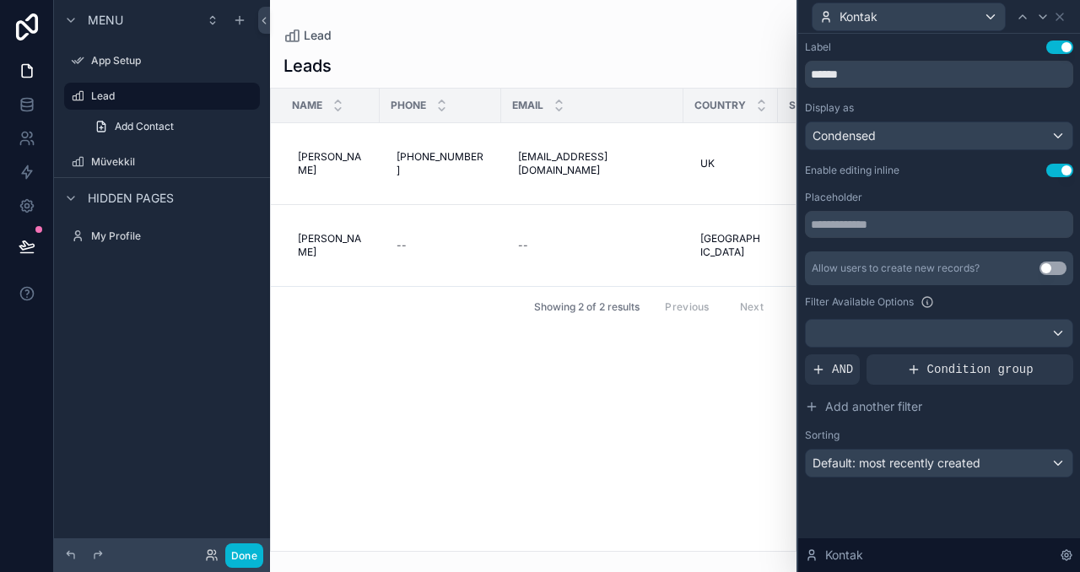
click at [545, 544] on div "scrollable content" at bounding box center [533, 286] width 527 height 572
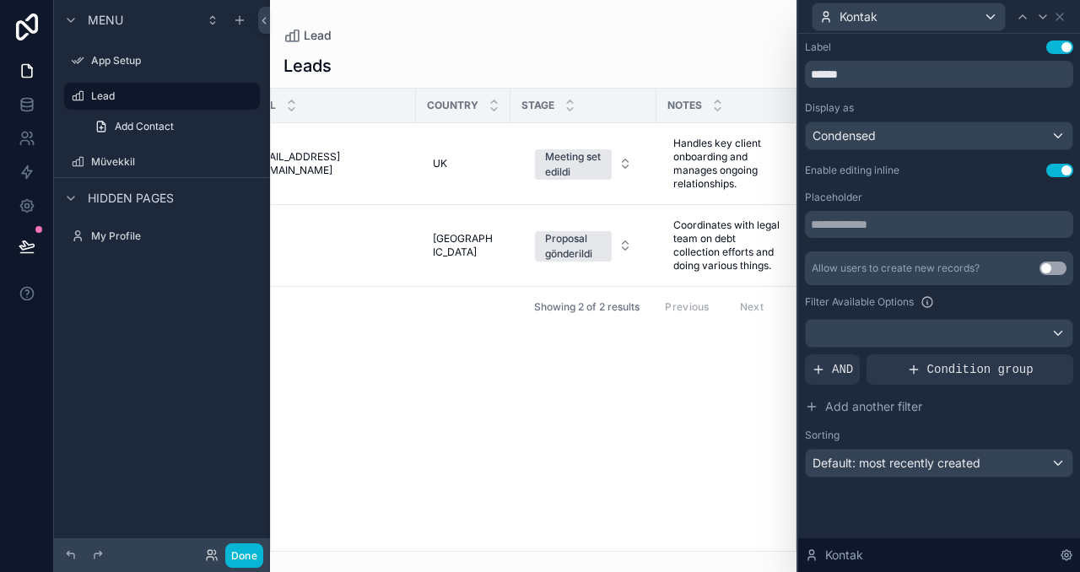
scroll to position [0, 374]
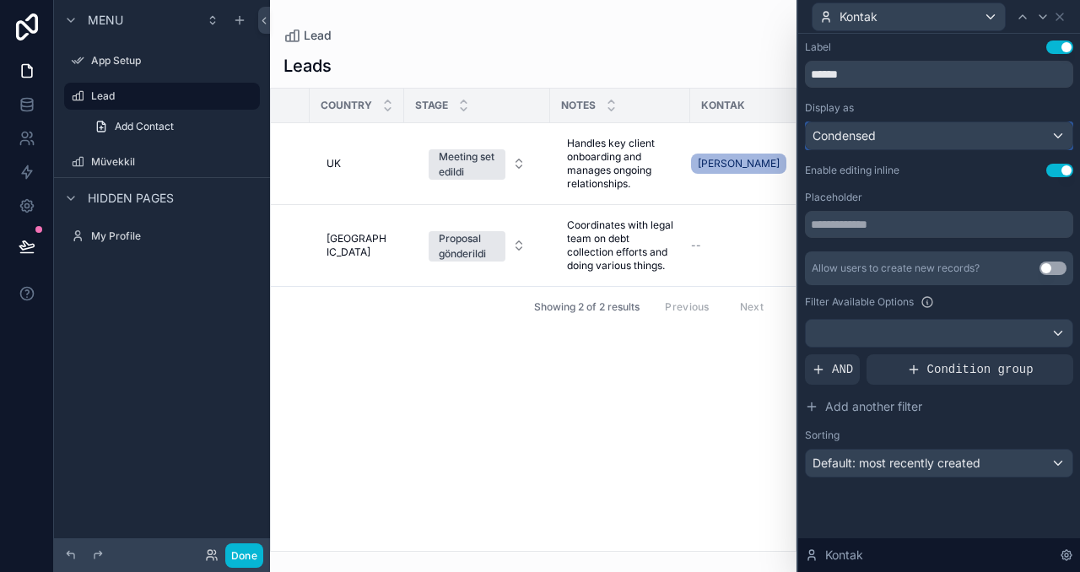
click at [890, 136] on div "Condensed" at bounding box center [939, 135] width 267 height 27
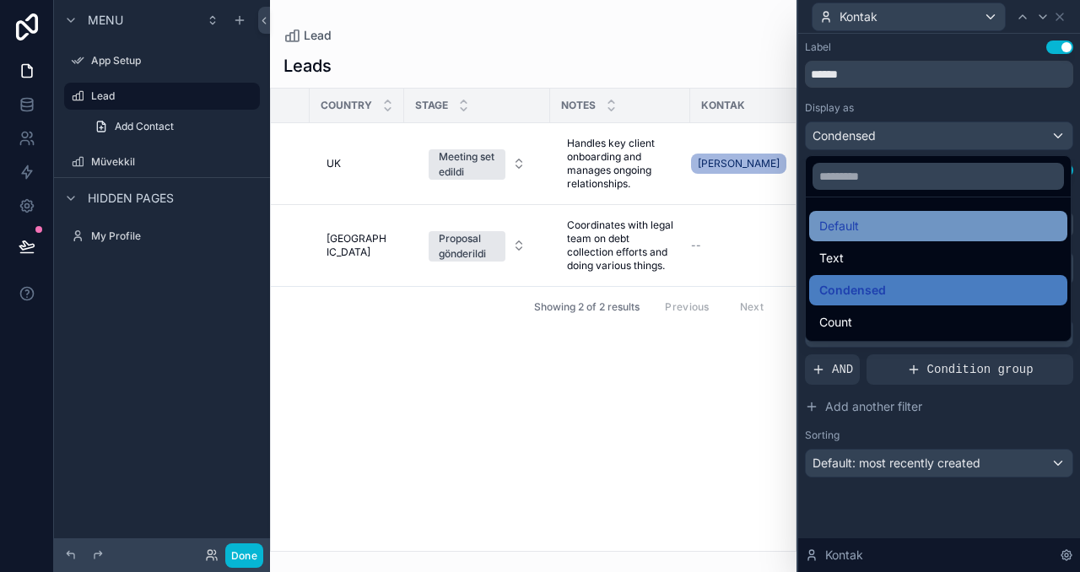
click at [851, 213] on div "Default" at bounding box center [938, 226] width 258 height 30
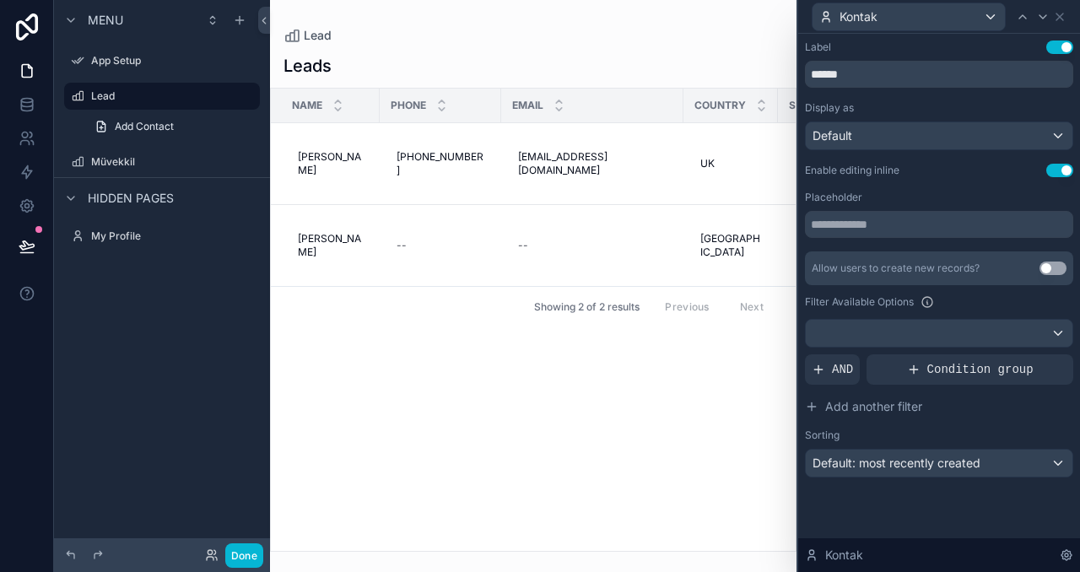
scroll to position [0, 387]
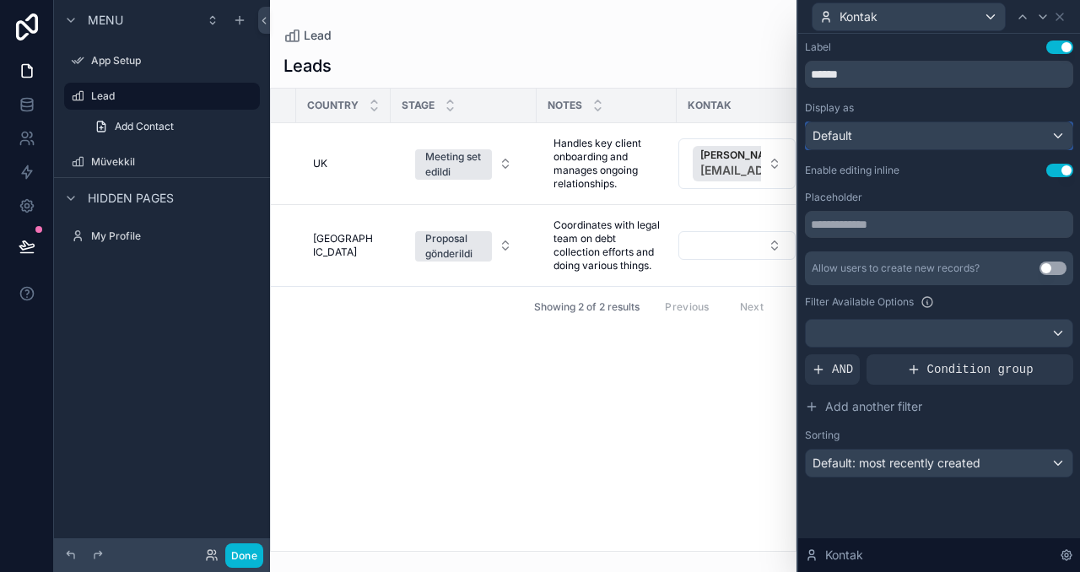
click at [895, 129] on div "Default" at bounding box center [939, 135] width 267 height 27
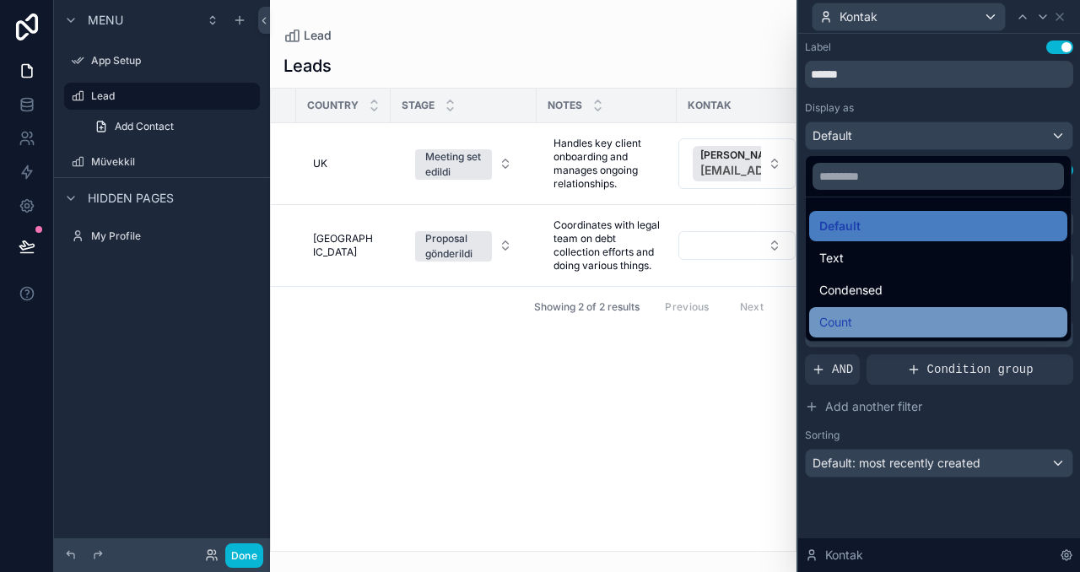
click at [861, 323] on div "Count" at bounding box center [938, 322] width 238 height 20
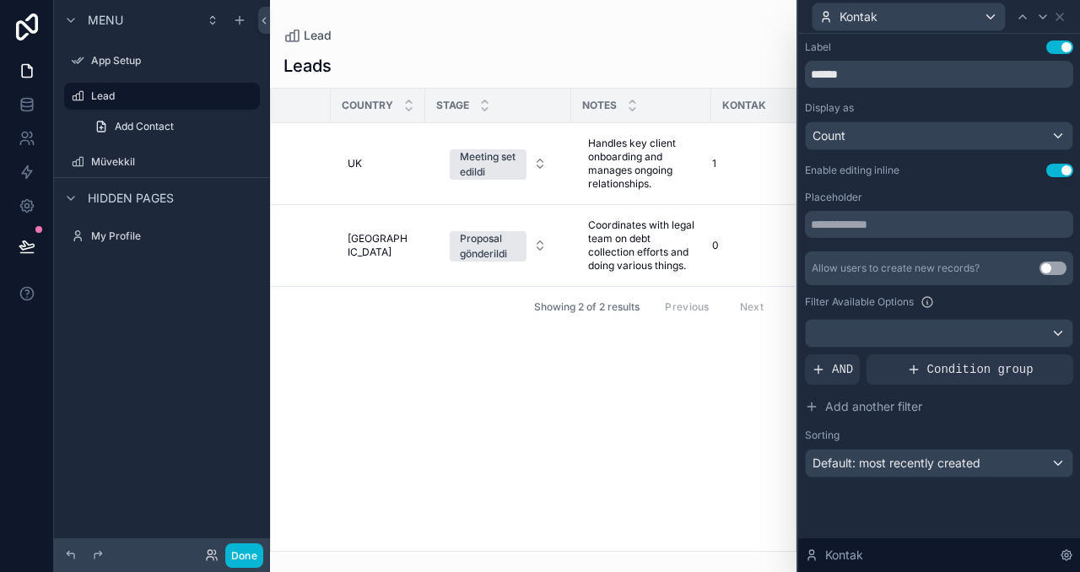
scroll to position [0, 374]
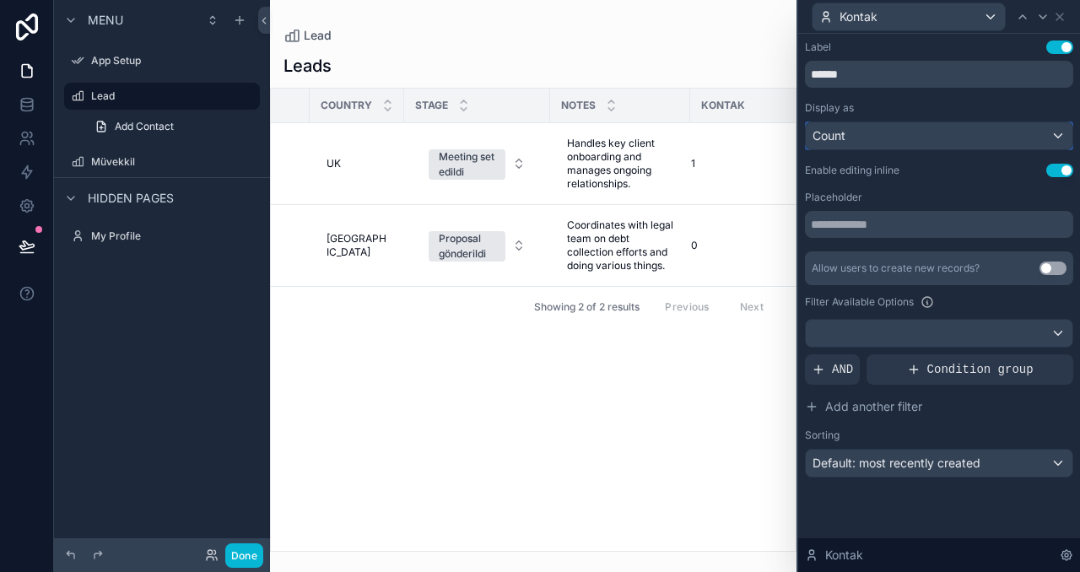
click at [938, 138] on div "Count" at bounding box center [939, 135] width 267 height 27
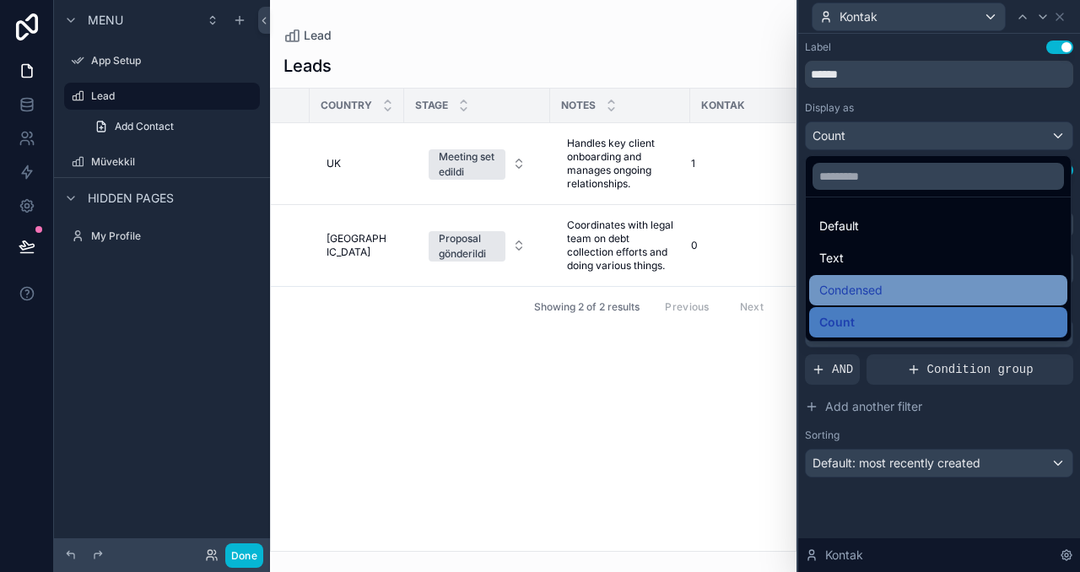
click at [884, 287] on div "Condensed" at bounding box center [938, 290] width 238 height 20
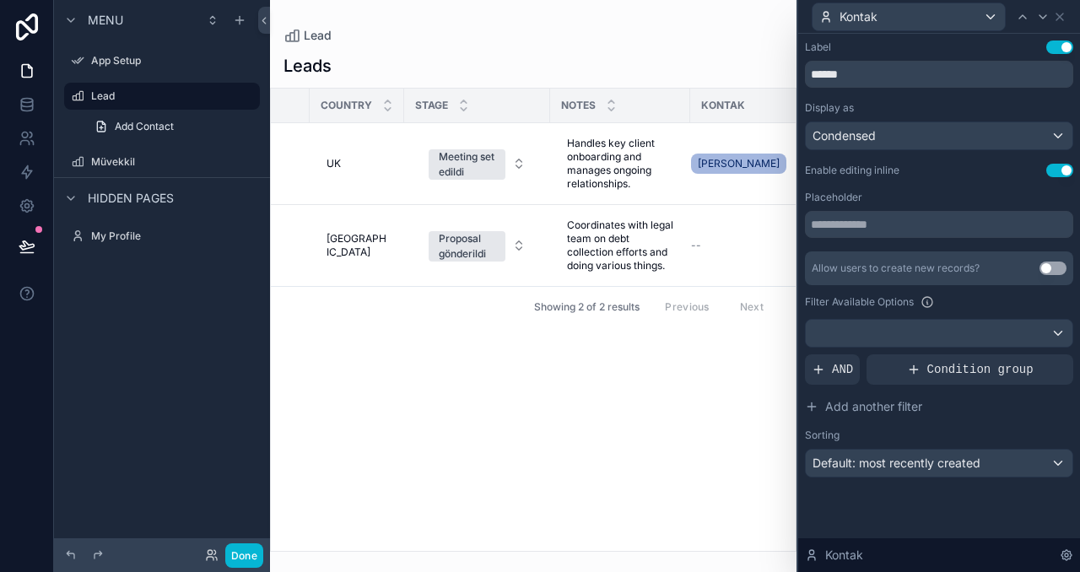
click at [924, 507] on div "Label Use setting ****** Display as Condensed Enable editing inline Use setting…" at bounding box center [939, 276] width 282 height 484
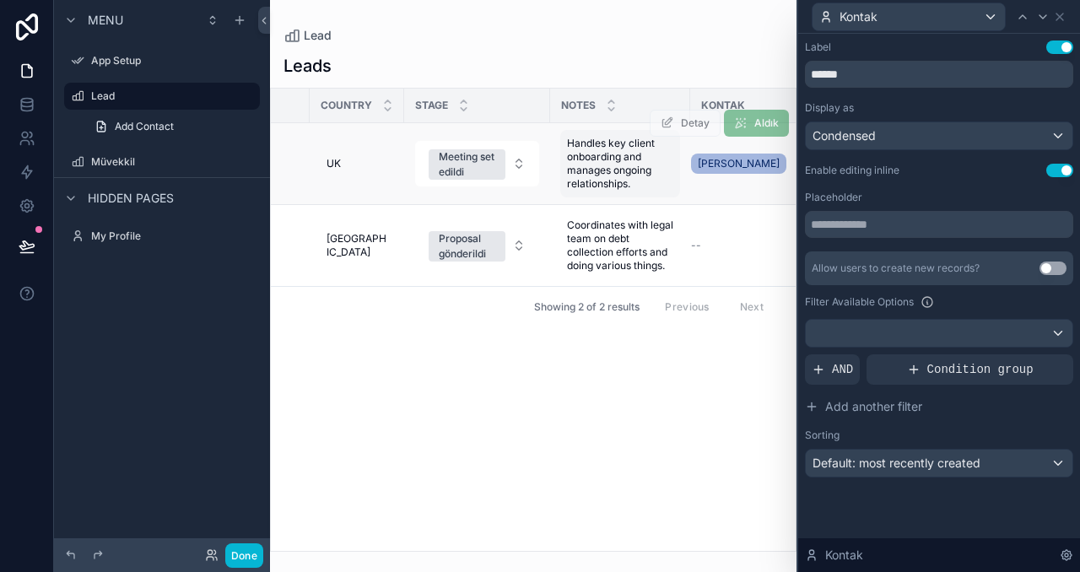
click at [581, 153] on span "Handles key client onboarding and manages ongoing relationships." at bounding box center [620, 164] width 106 height 54
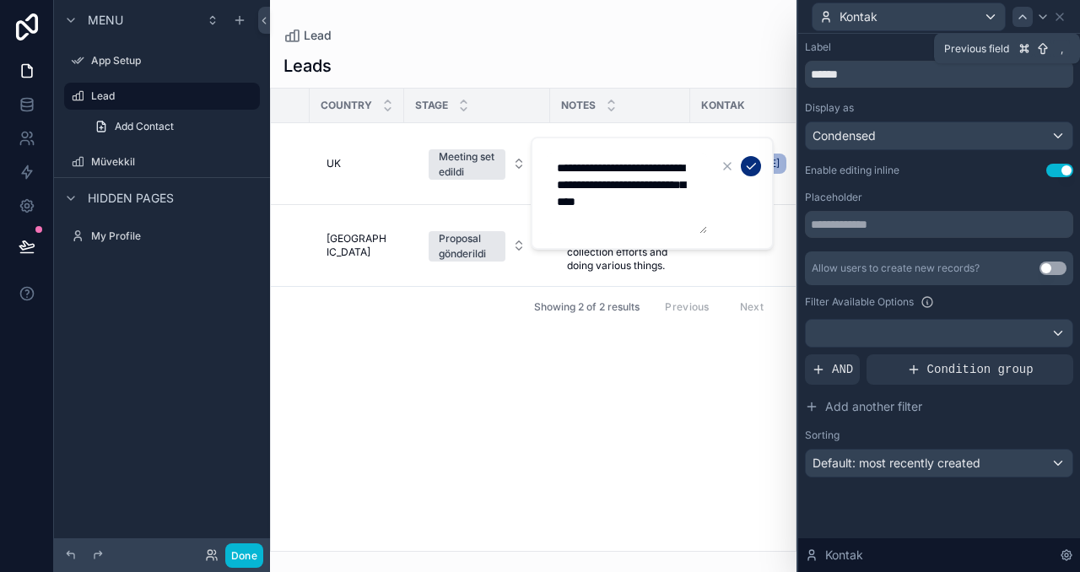
click at [1017, 20] on icon at bounding box center [1023, 17] width 14 height 14
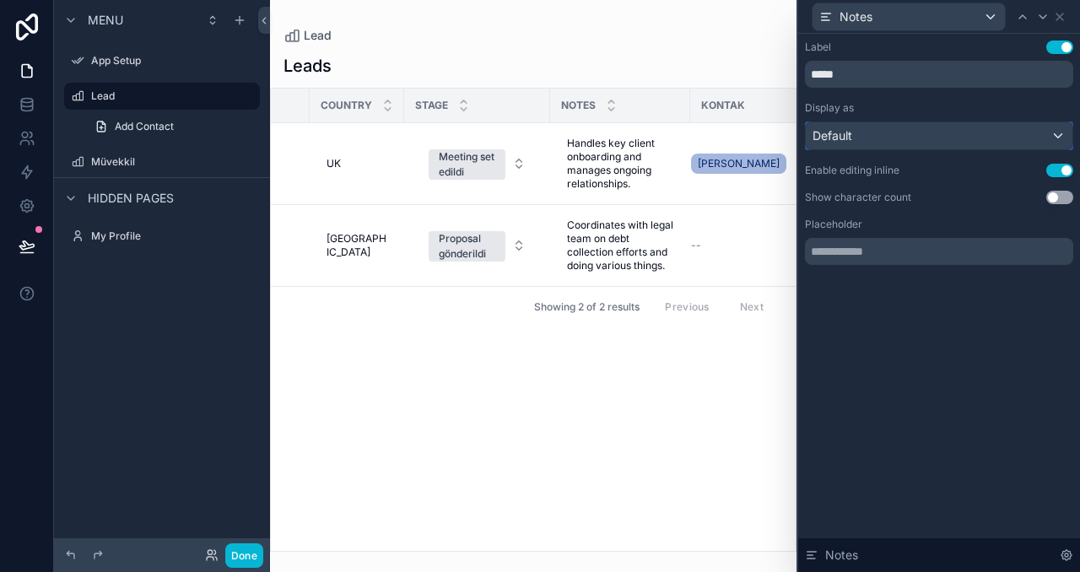
click at [883, 147] on div "Default" at bounding box center [939, 135] width 267 height 27
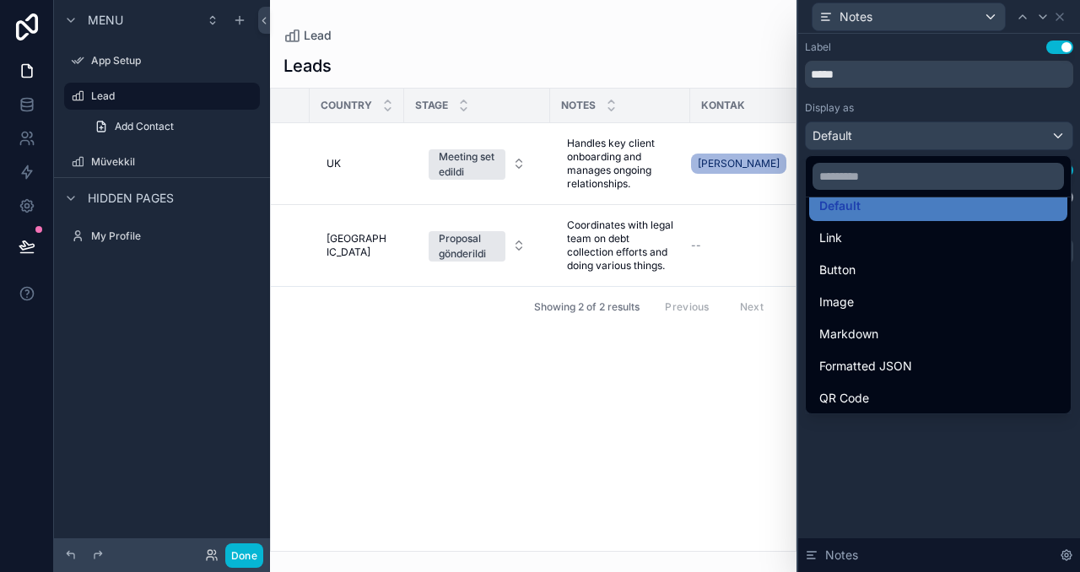
scroll to position [27, 0]
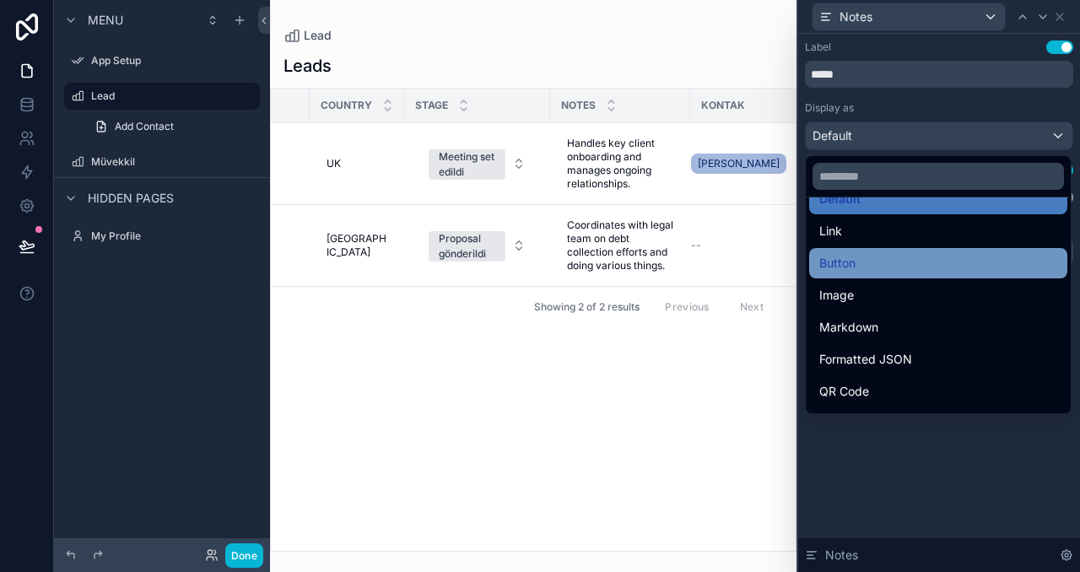
click at [1015, 272] on div "Button" at bounding box center [938, 263] width 238 height 20
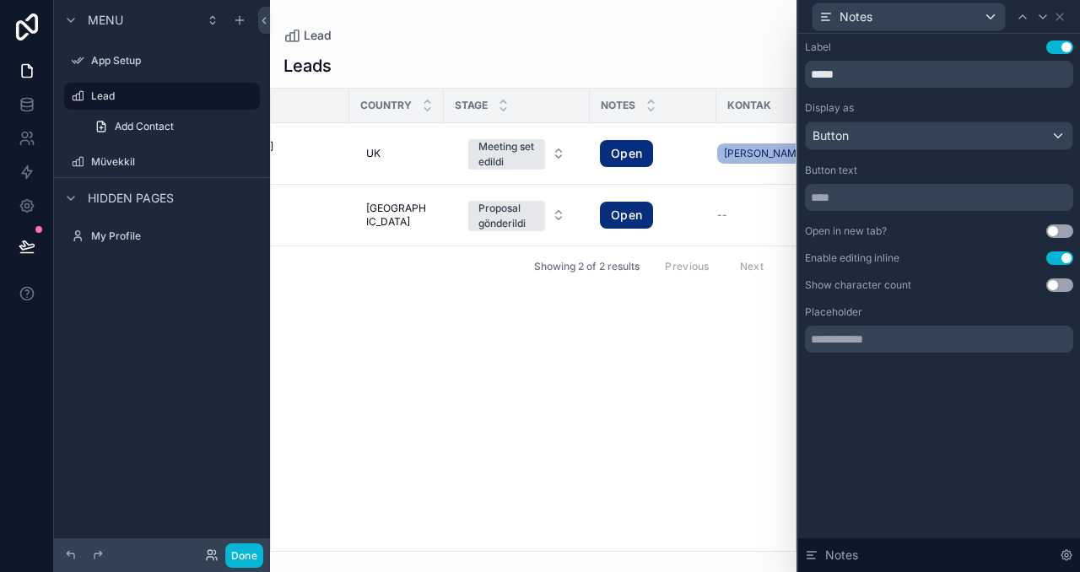
scroll to position [0, 360]
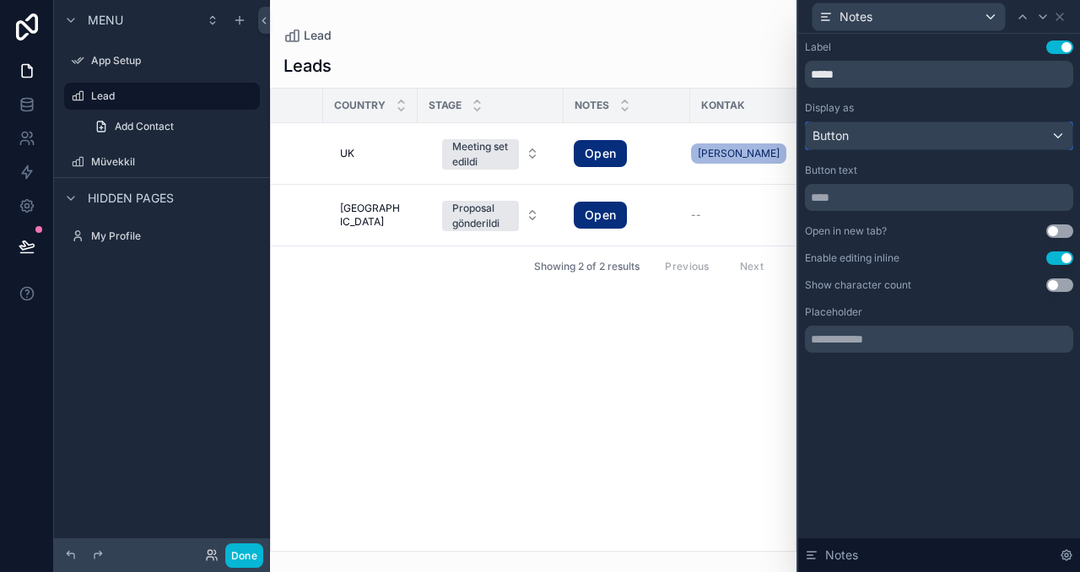
click at [928, 143] on div "Button" at bounding box center [939, 135] width 267 height 27
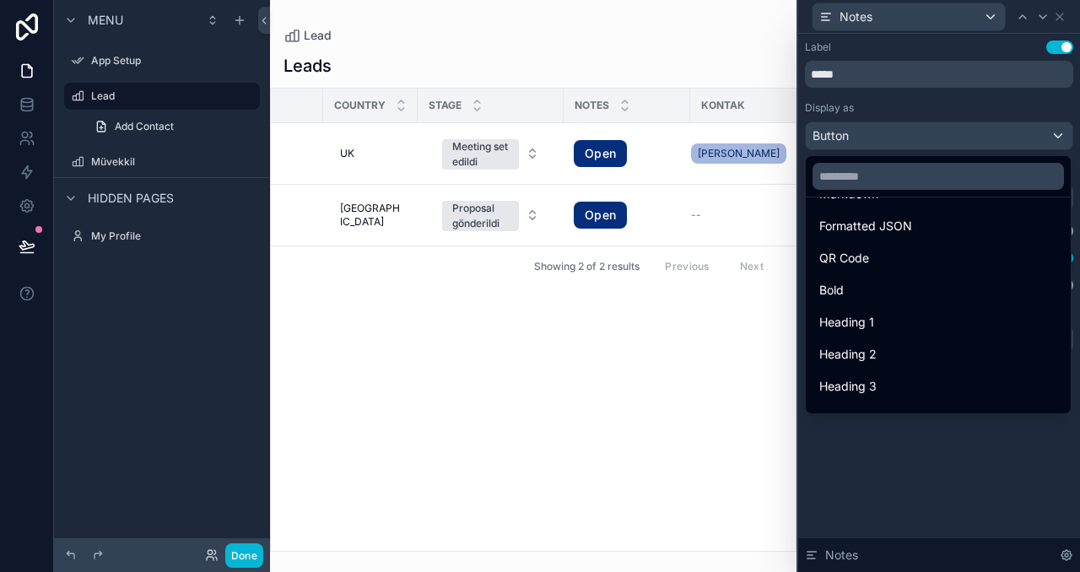
scroll to position [0, 0]
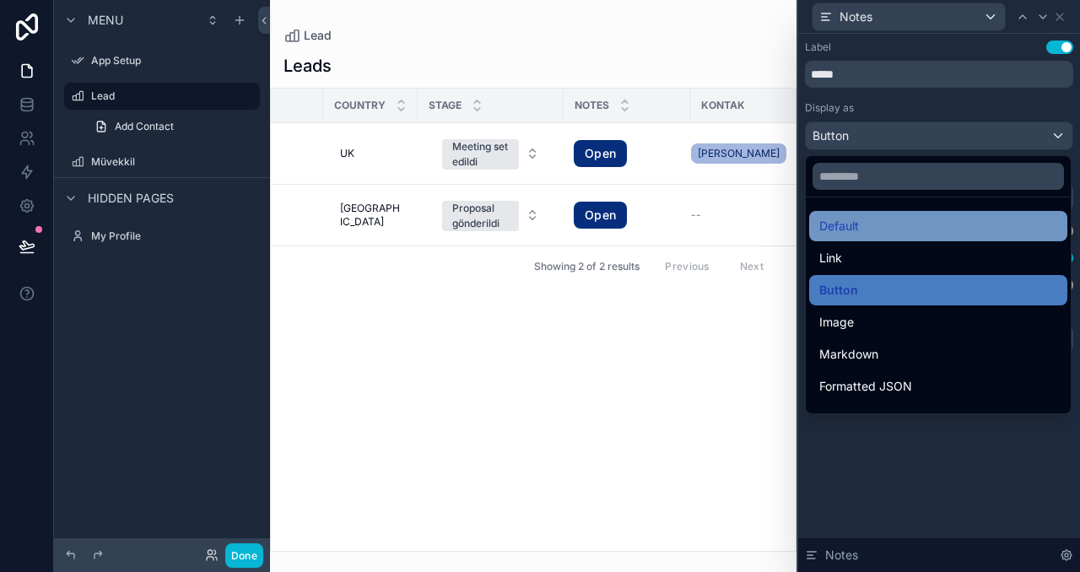
click at [918, 228] on div "Default" at bounding box center [938, 226] width 238 height 20
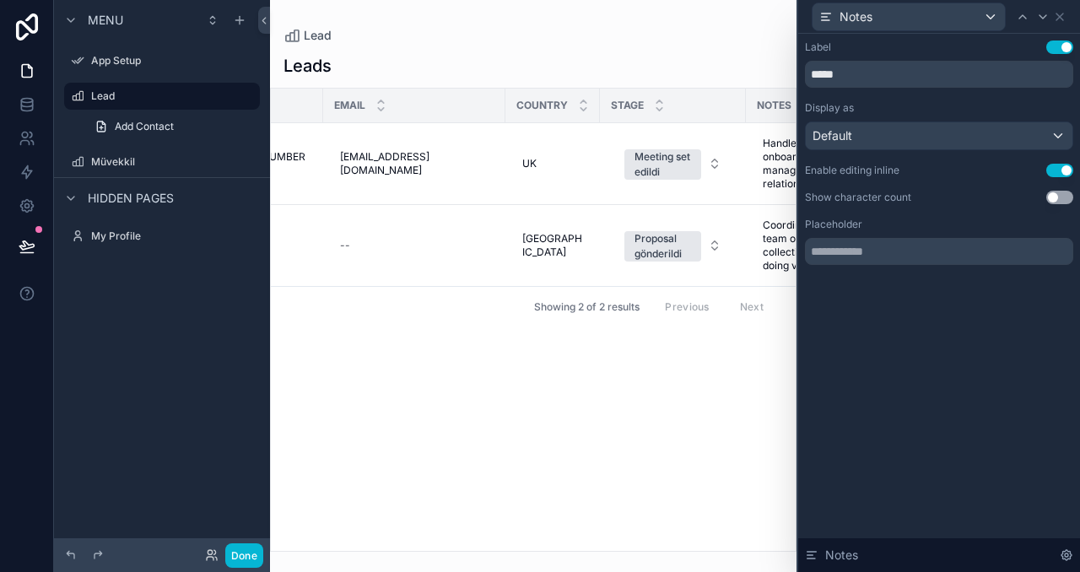
scroll to position [0, 194]
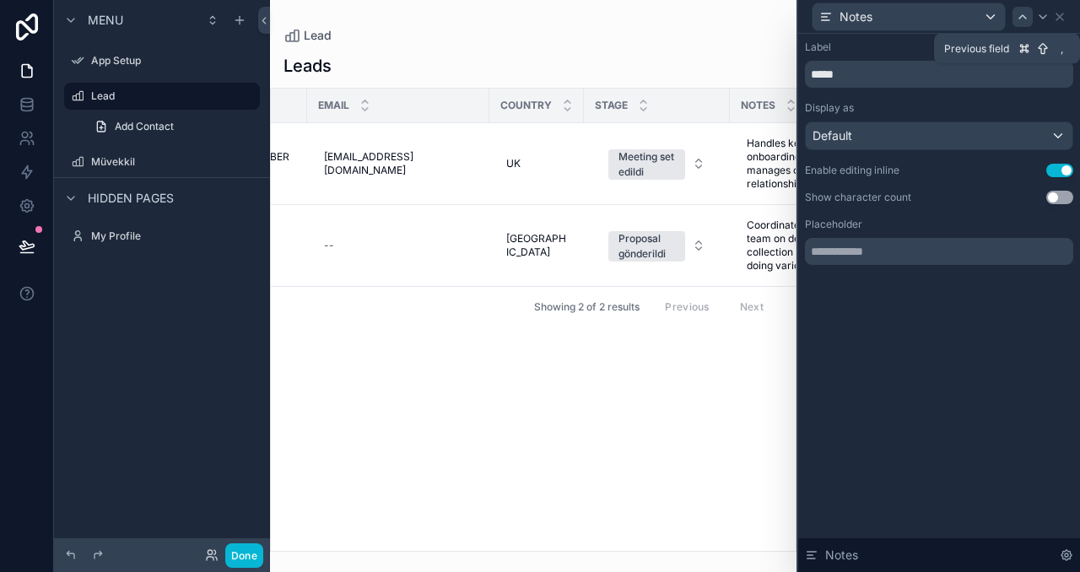
click at [1021, 21] on icon at bounding box center [1023, 17] width 14 height 14
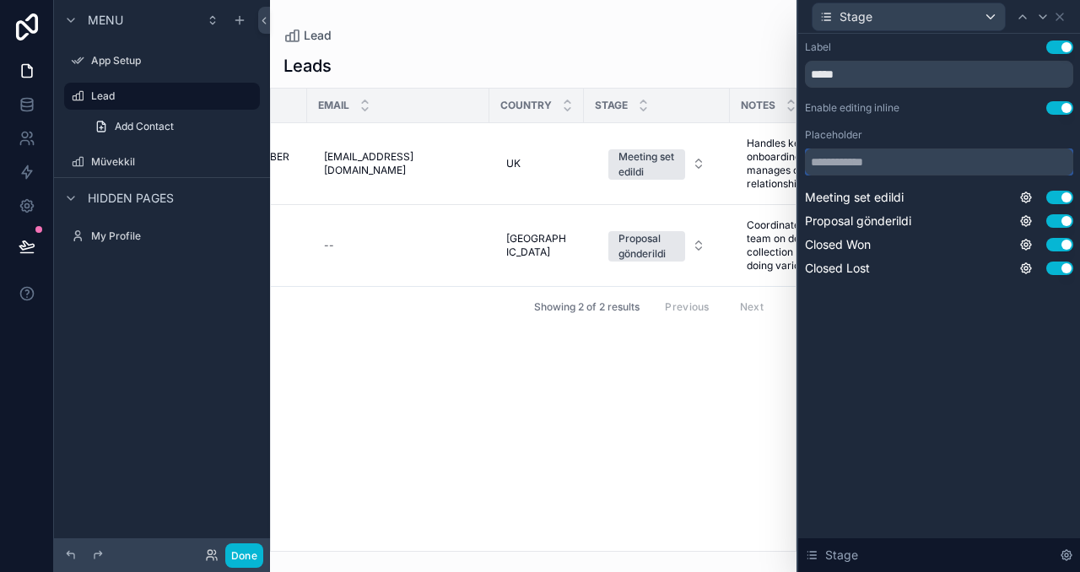
click at [906, 165] on input "text" at bounding box center [939, 162] width 268 height 27
click at [901, 343] on div "Label Use setting ***** Enable editing inline Use setting Placeholder Meeting s…" at bounding box center [939, 303] width 282 height 538
click at [1022, 196] on icon at bounding box center [1026, 197] width 10 height 10
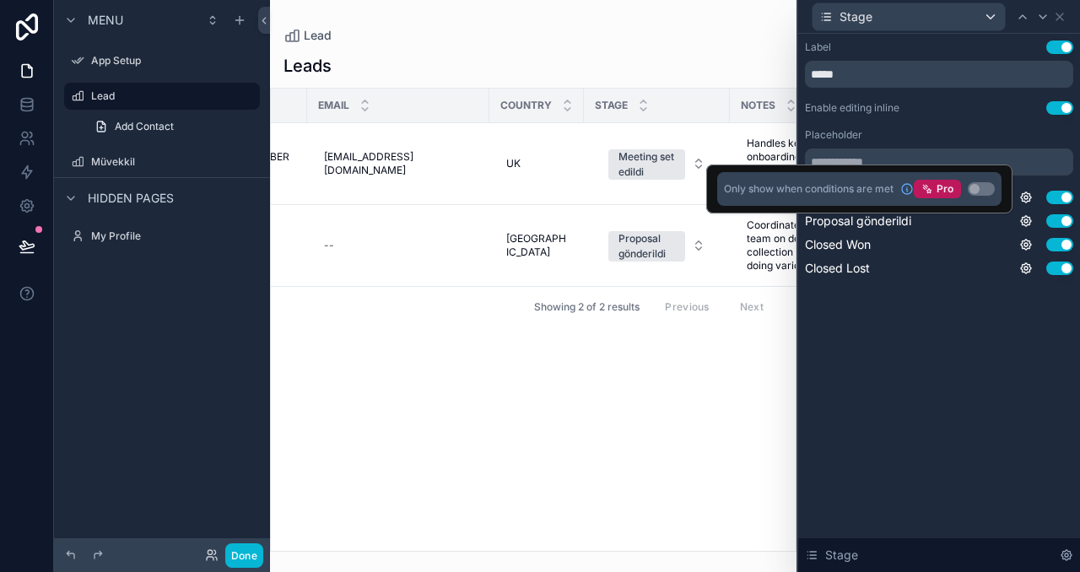
click at [946, 310] on div "Label Use setting ***** Enable editing inline Use setting Placeholder Meeting s…" at bounding box center [939, 176] width 282 height 284
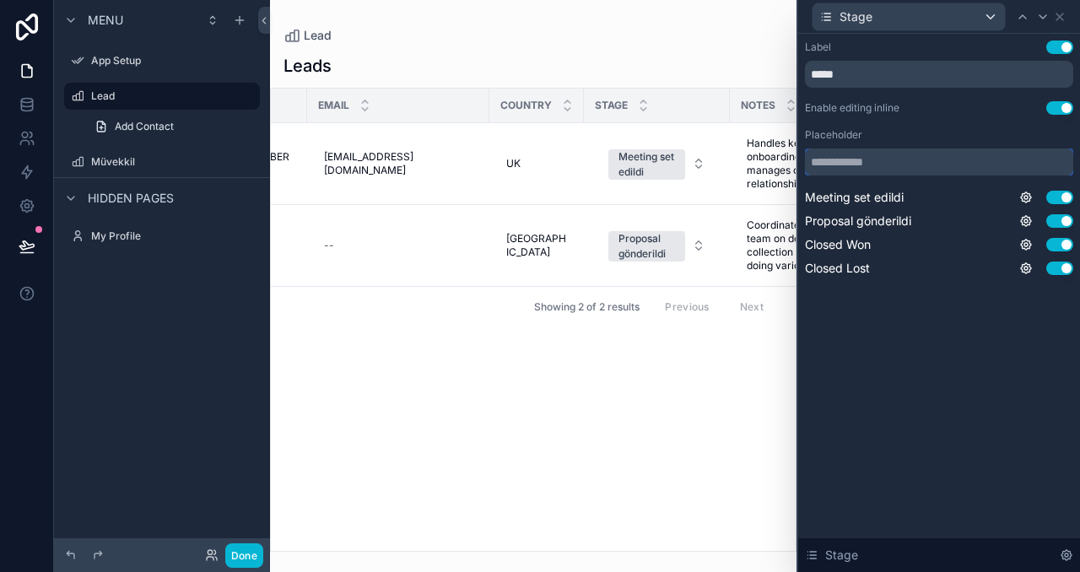
click at [946, 164] on input "text" at bounding box center [939, 162] width 268 height 27
click at [905, 322] on div "Label Use setting ***** Enable editing inline Use setting Placeholder Meeting s…" at bounding box center [939, 303] width 282 height 538
click at [902, 80] on input "*****" at bounding box center [939, 74] width 268 height 27
click at [918, 70] on input "*****" at bounding box center [939, 74] width 268 height 27
click at [903, 376] on div "Label Use setting ***** Enable editing inline Use setting Placeholder Meeting s…" at bounding box center [939, 303] width 282 height 538
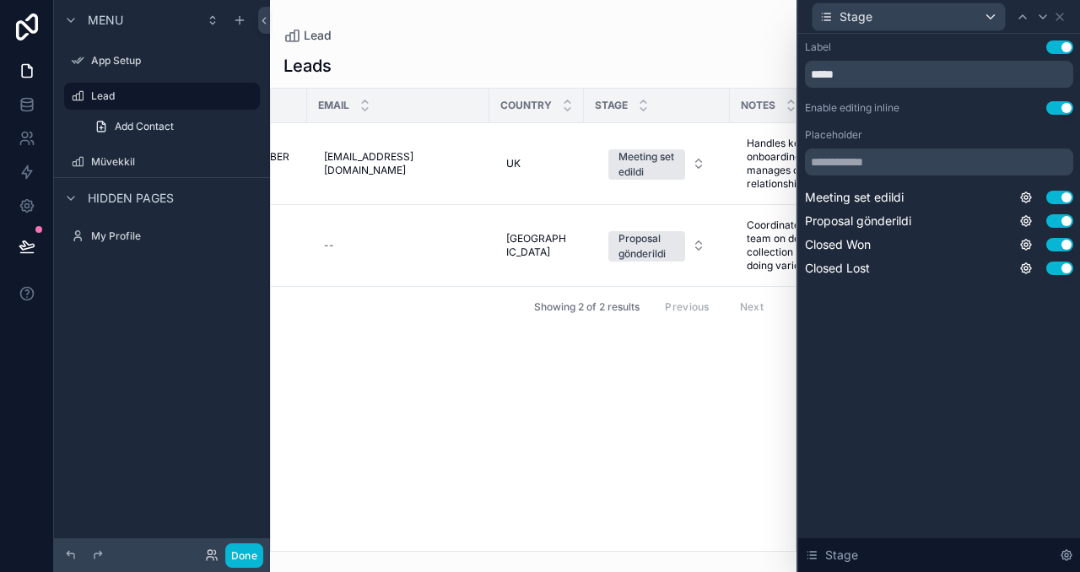
click at [911, 349] on div "Label Use setting ***** Enable editing inline Use setting Placeholder Meeting s…" at bounding box center [939, 303] width 282 height 538
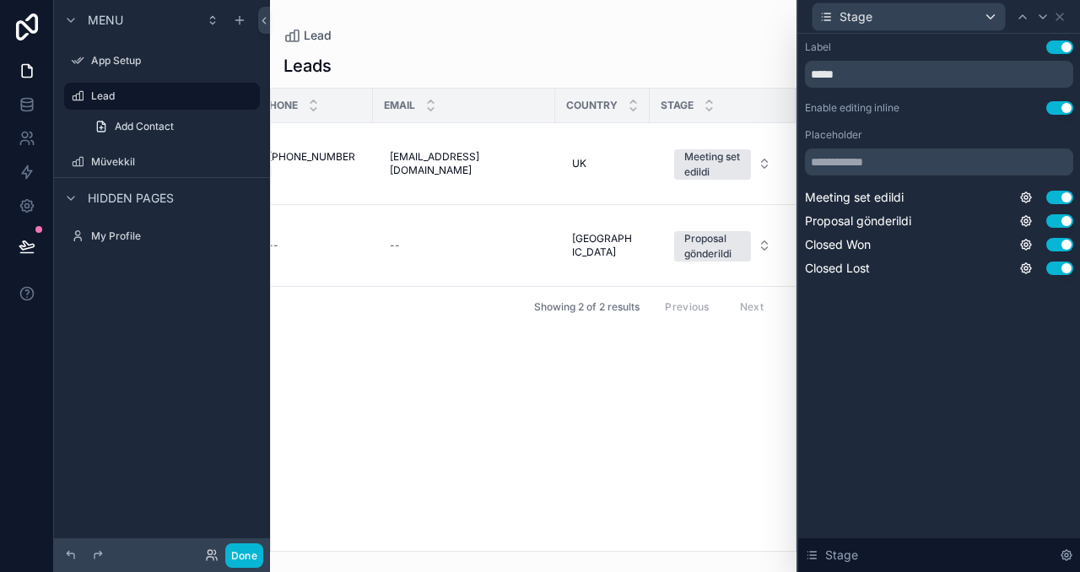
scroll to position [0, 122]
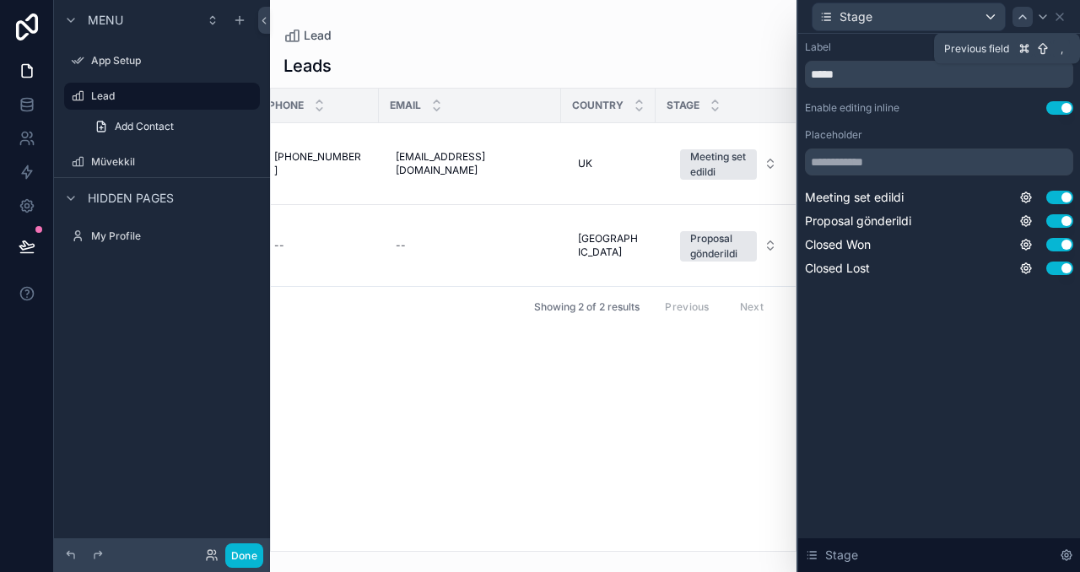
click at [1021, 12] on icon at bounding box center [1023, 17] width 14 height 14
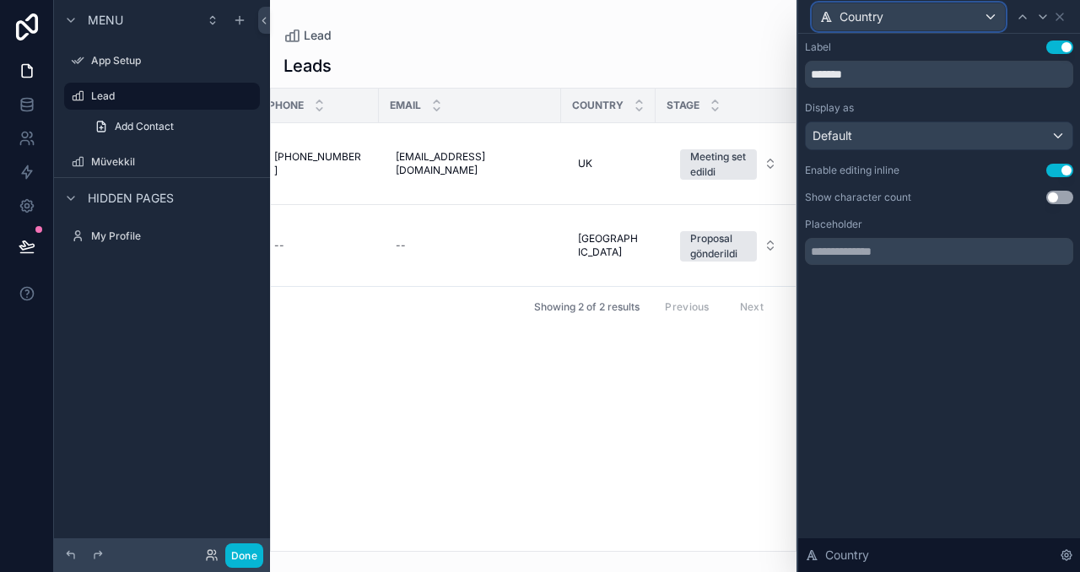
click at [938, 19] on div "Country" at bounding box center [909, 16] width 192 height 27
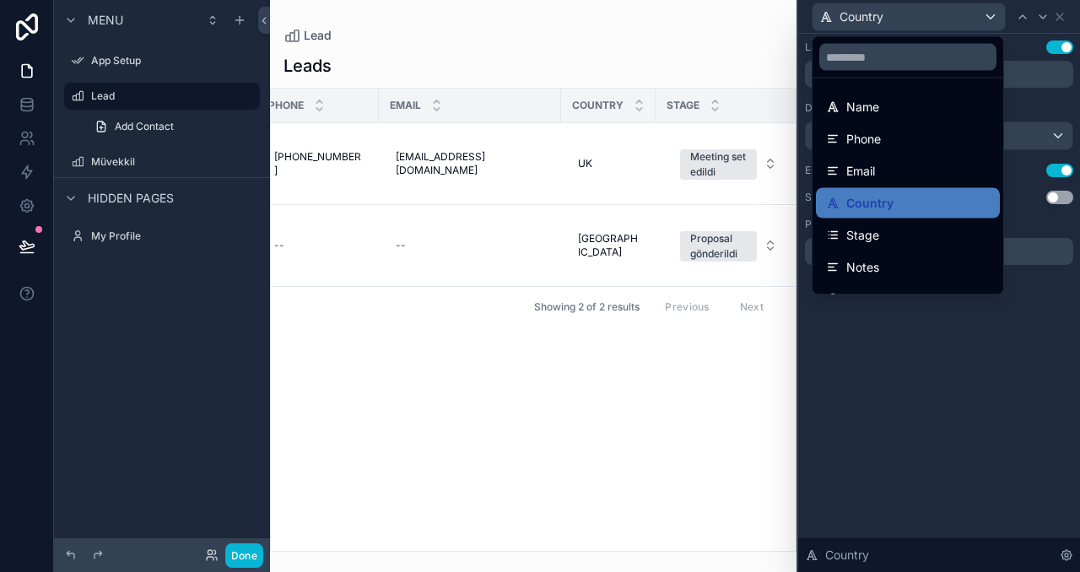
click at [886, 390] on div at bounding box center [939, 286] width 282 height 572
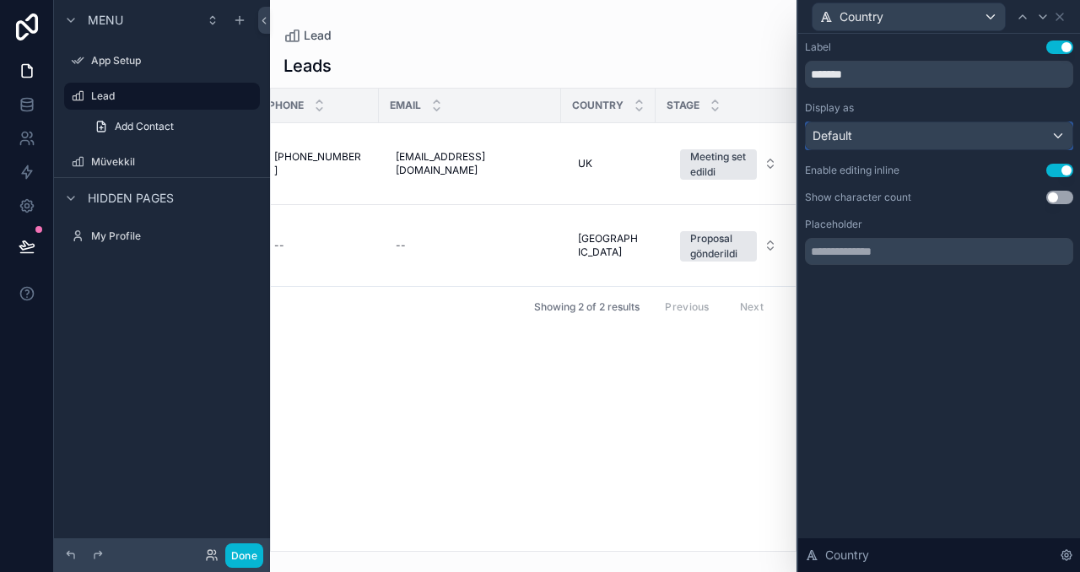
click at [900, 147] on div "Default" at bounding box center [939, 135] width 267 height 27
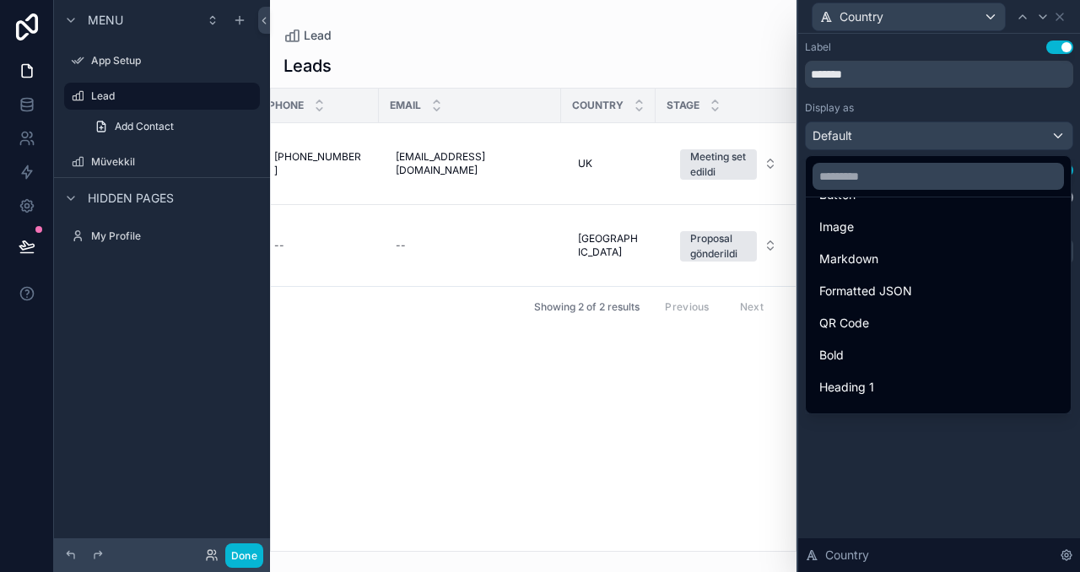
scroll to position [109, 0]
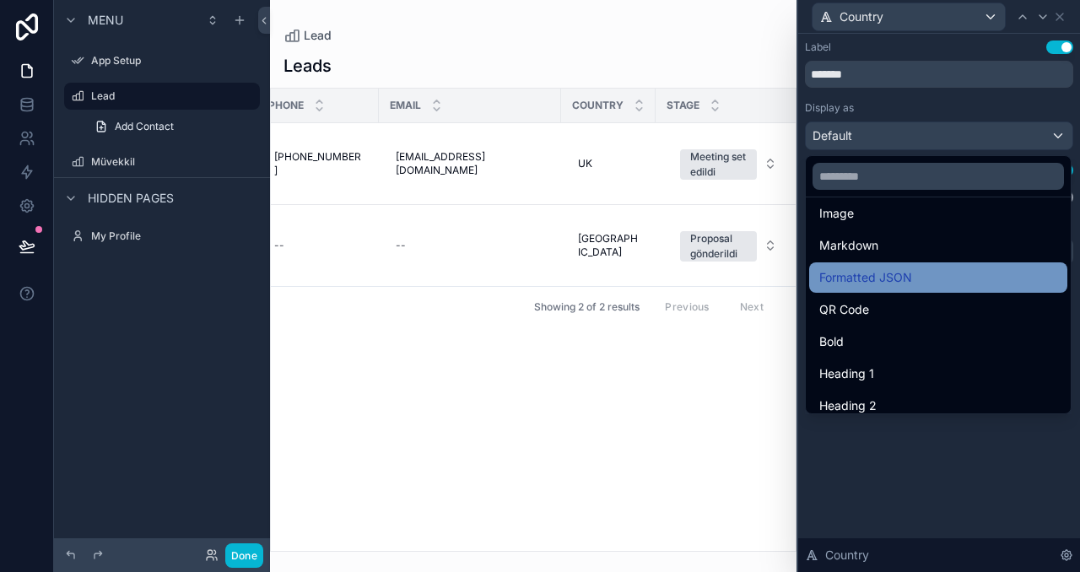
click at [984, 286] on div "Formatted JSON" at bounding box center [938, 278] width 238 height 20
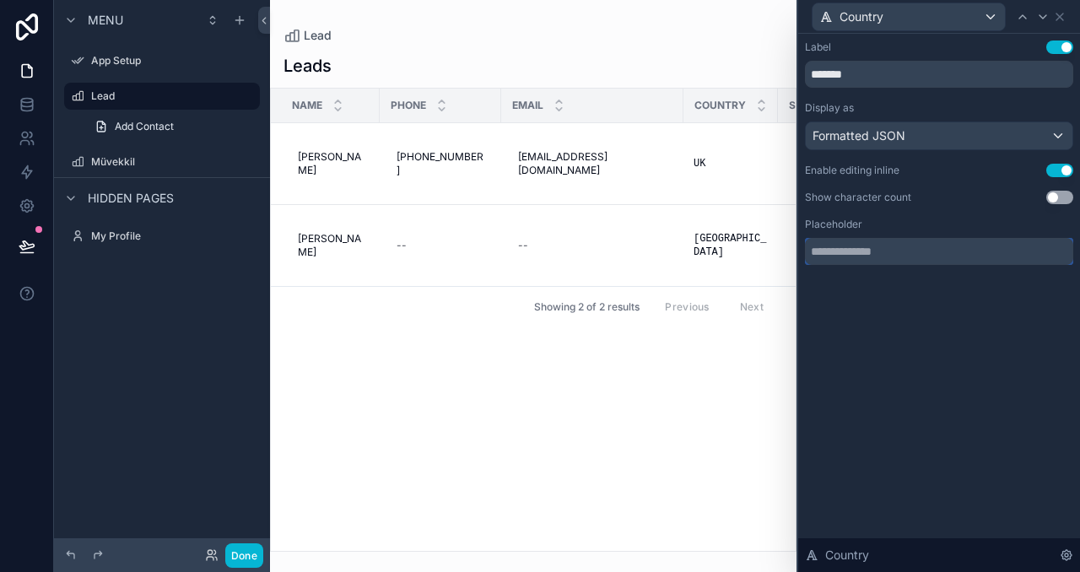
click at [913, 239] on input "text" at bounding box center [939, 251] width 268 height 27
click at [915, 311] on div "Label Use setting ******* Display as Formatted JSON Enable editing inline Use s…" at bounding box center [939, 303] width 282 height 538
click at [927, 119] on div "Display as Formatted JSON" at bounding box center [939, 125] width 268 height 49
click at [926, 129] on div "Formatted JSON" at bounding box center [939, 135] width 267 height 27
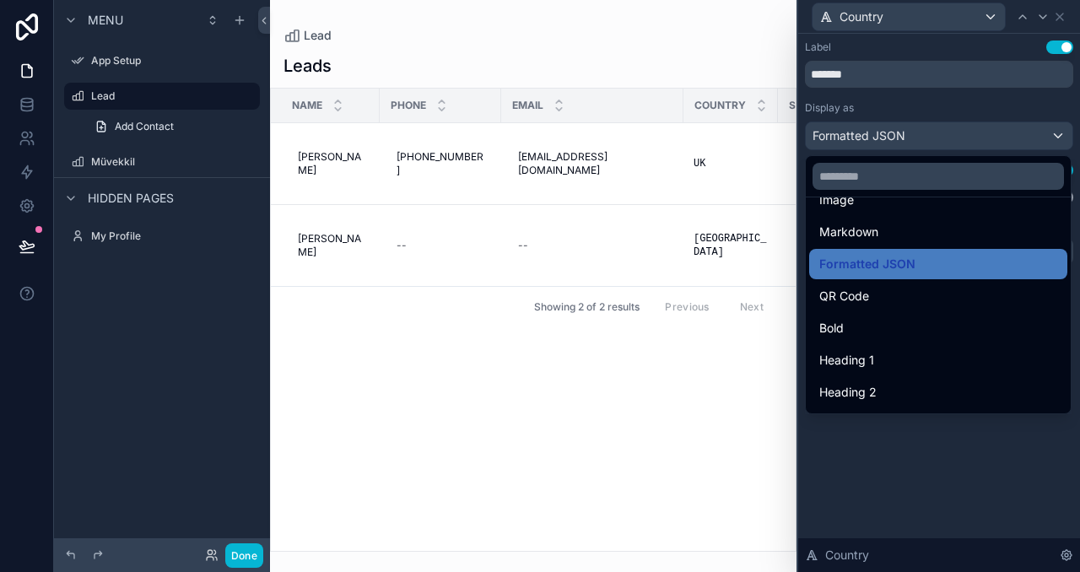
scroll to position [0, 0]
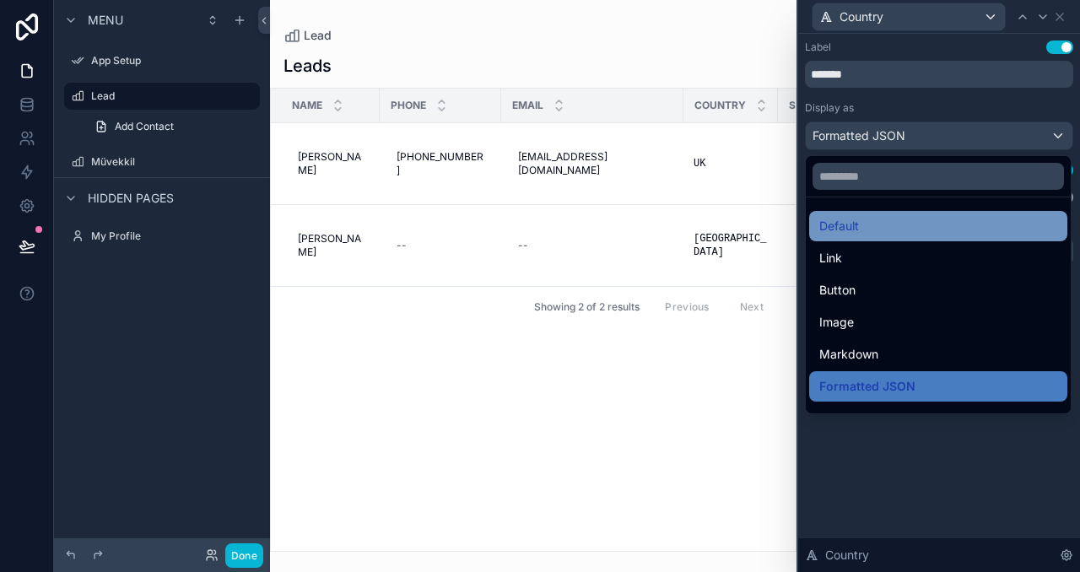
click at [932, 224] on div "Default" at bounding box center [938, 226] width 238 height 20
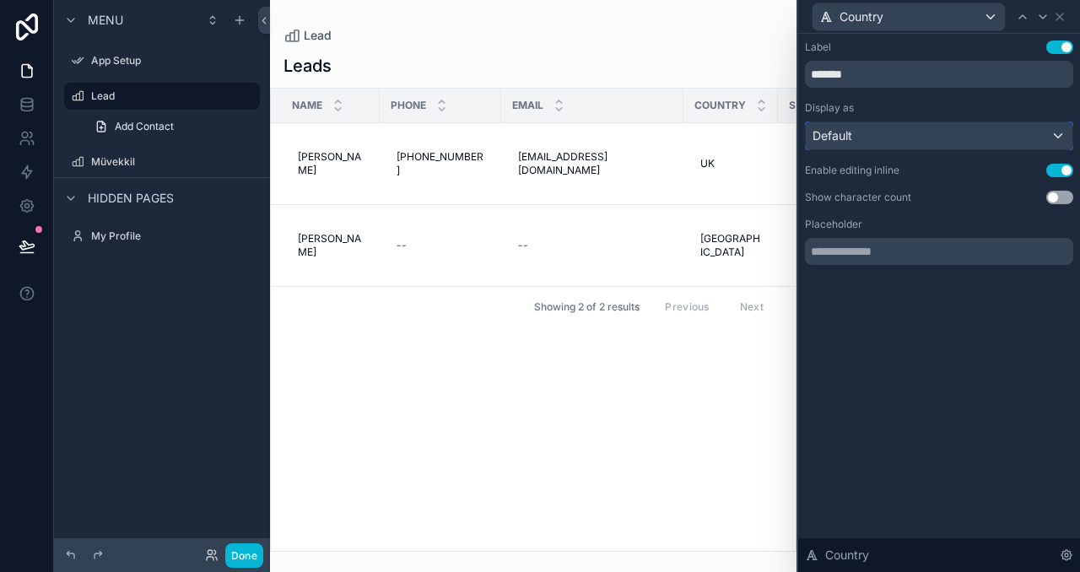
click at [907, 132] on div "Default" at bounding box center [939, 135] width 267 height 27
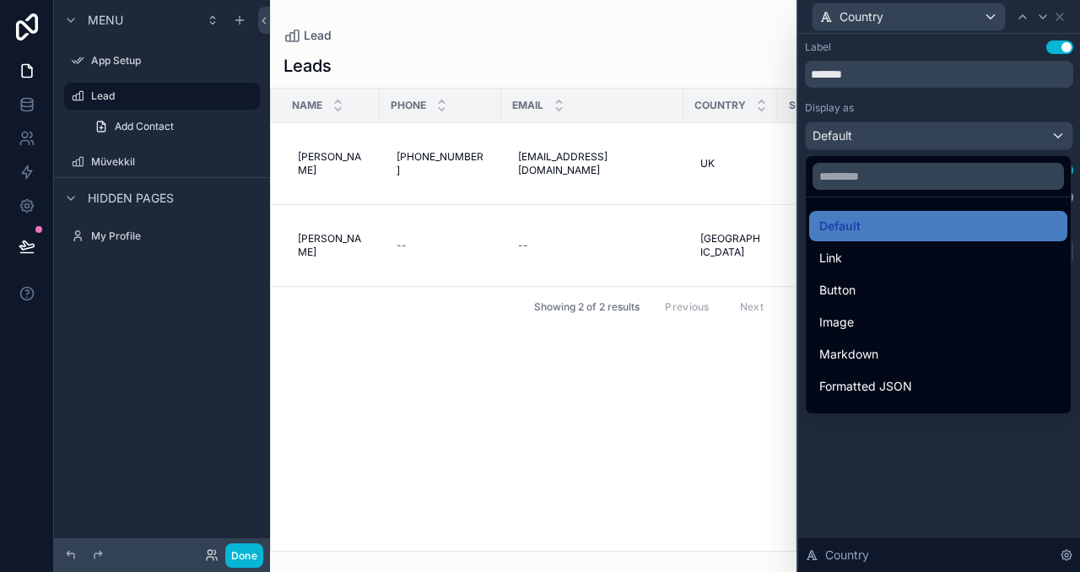
click at [974, 373] on div "Formatted JSON" at bounding box center [938, 386] width 258 height 30
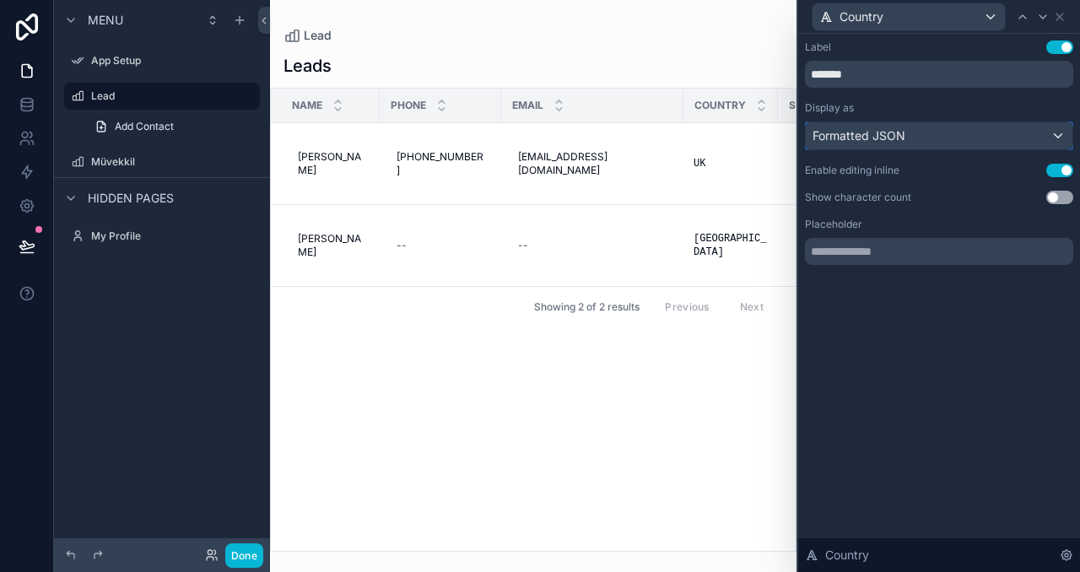
click at [904, 128] on span "Formatted JSON" at bounding box center [859, 135] width 93 height 17
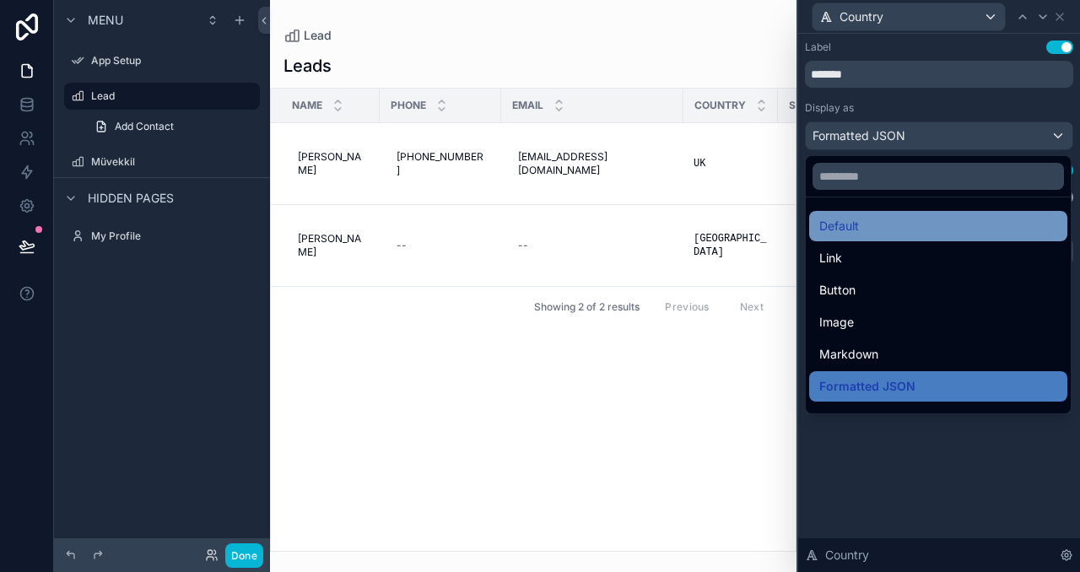
click at [891, 220] on div "Default" at bounding box center [938, 226] width 238 height 20
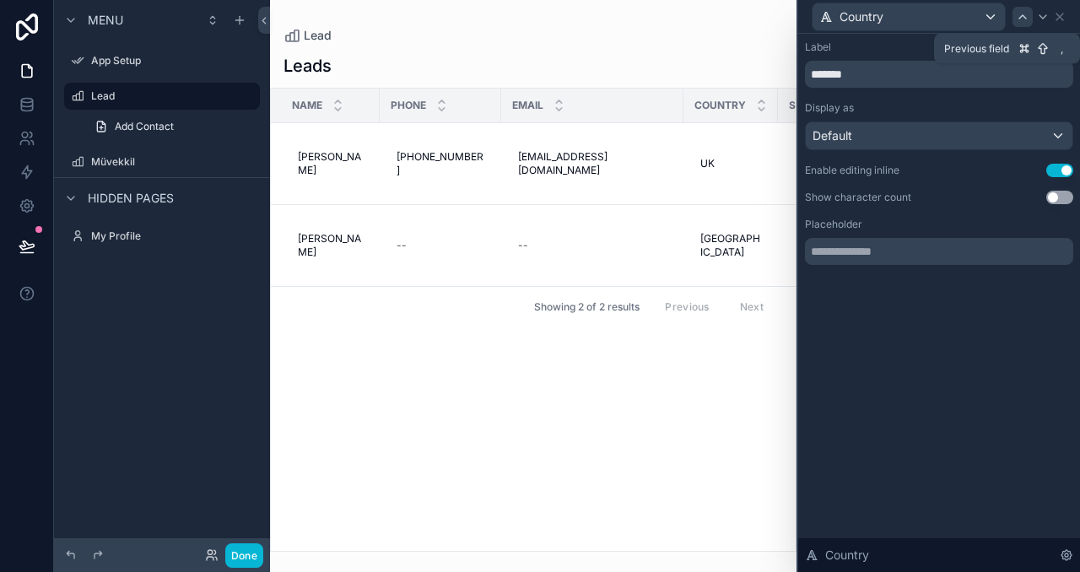
click at [1025, 16] on icon at bounding box center [1023, 17] width 14 height 14
click at [1042, 16] on icon at bounding box center [1043, 17] width 14 height 14
click at [939, 134] on div "Default" at bounding box center [939, 135] width 267 height 27
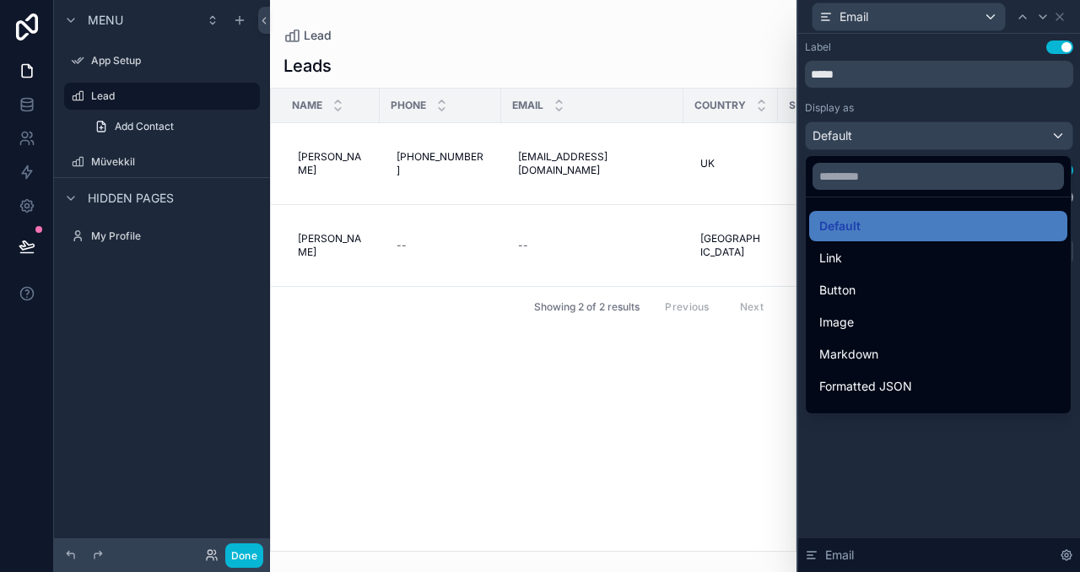
click at [939, 134] on div at bounding box center [939, 286] width 282 height 572
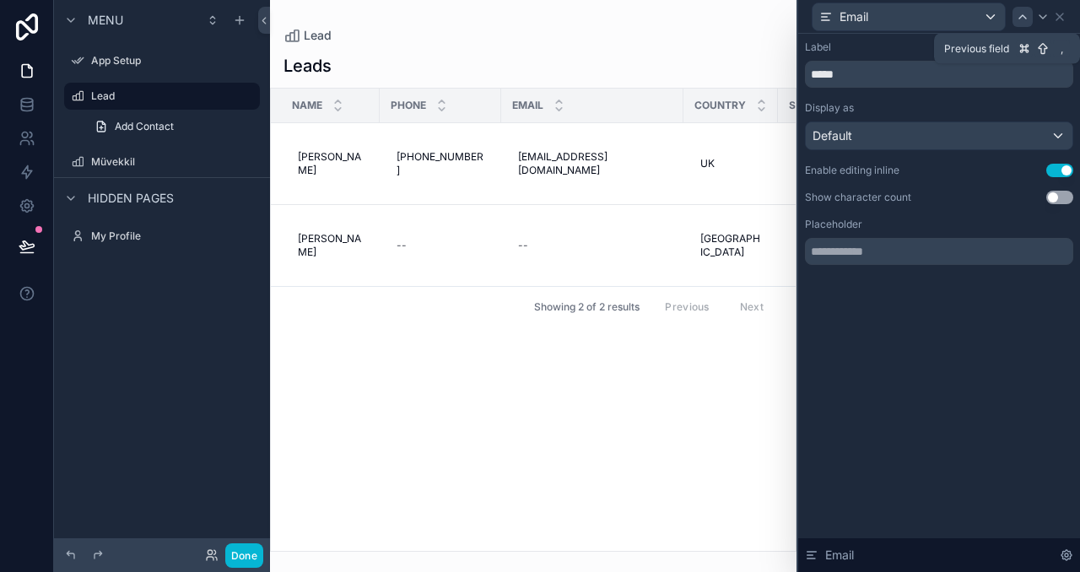
click at [1019, 21] on icon at bounding box center [1023, 17] width 14 height 14
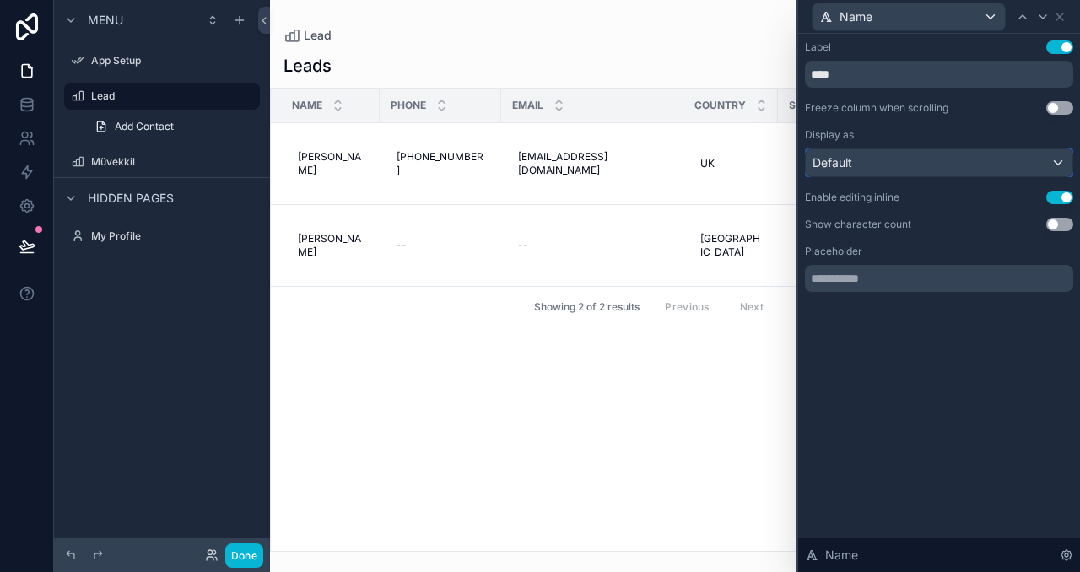
click at [933, 153] on div "Default" at bounding box center [939, 162] width 267 height 27
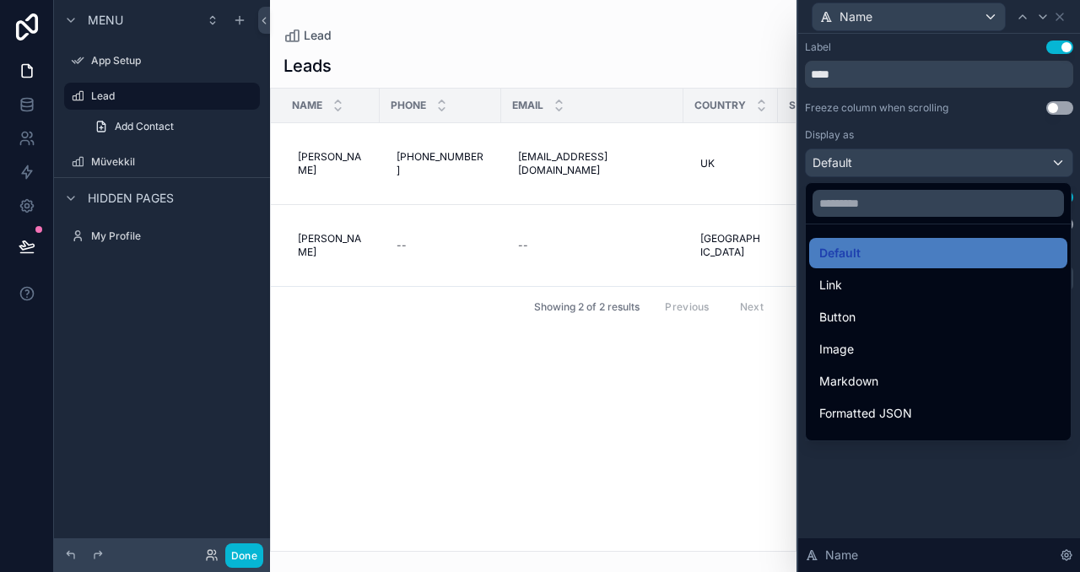
click at [935, 156] on div at bounding box center [939, 286] width 282 height 572
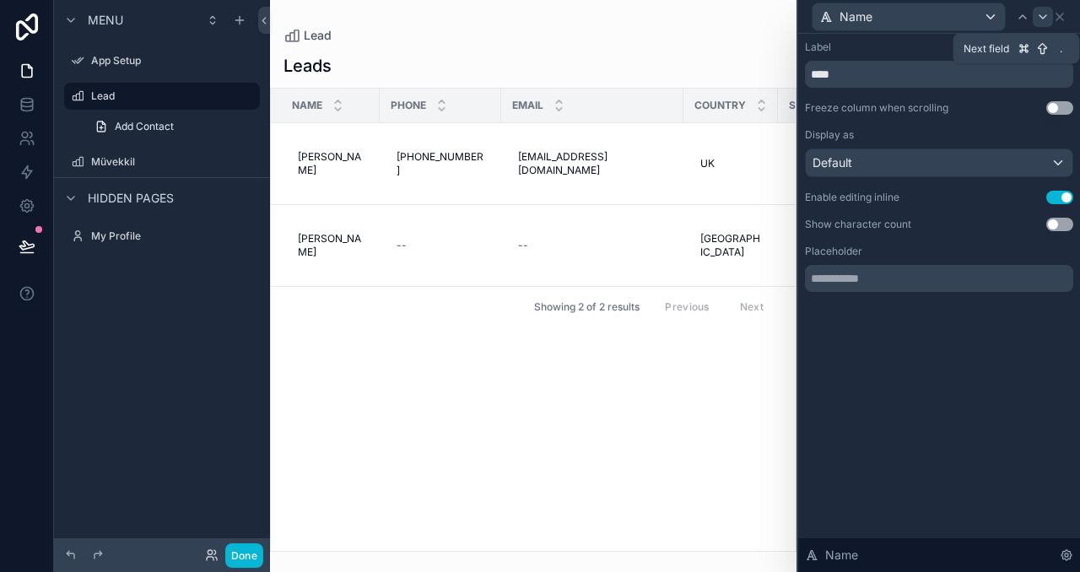
click at [1039, 15] on icon at bounding box center [1043, 17] width 14 height 14
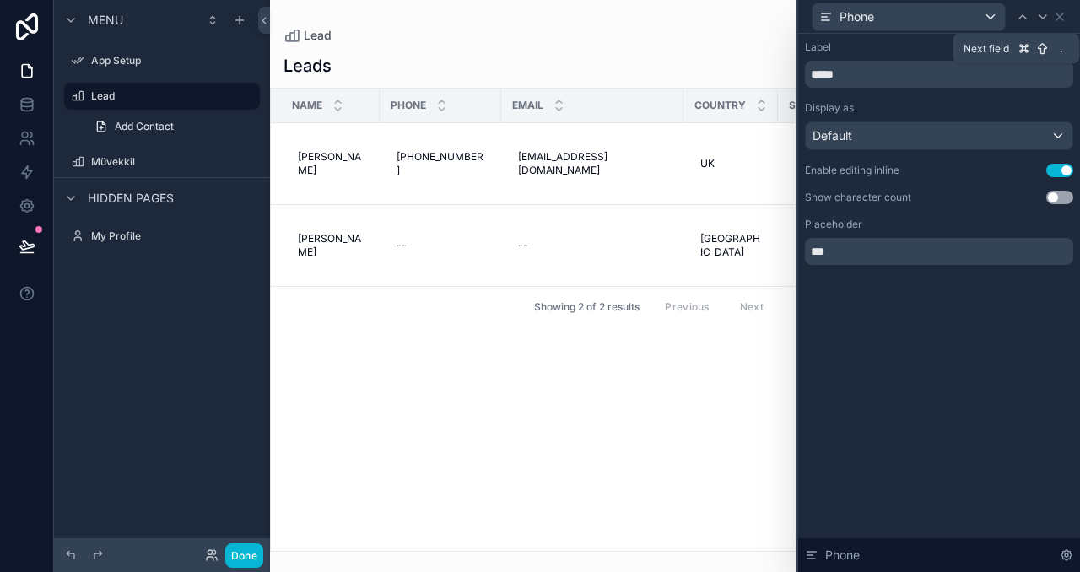
click at [1039, 15] on icon at bounding box center [1043, 17] width 14 height 14
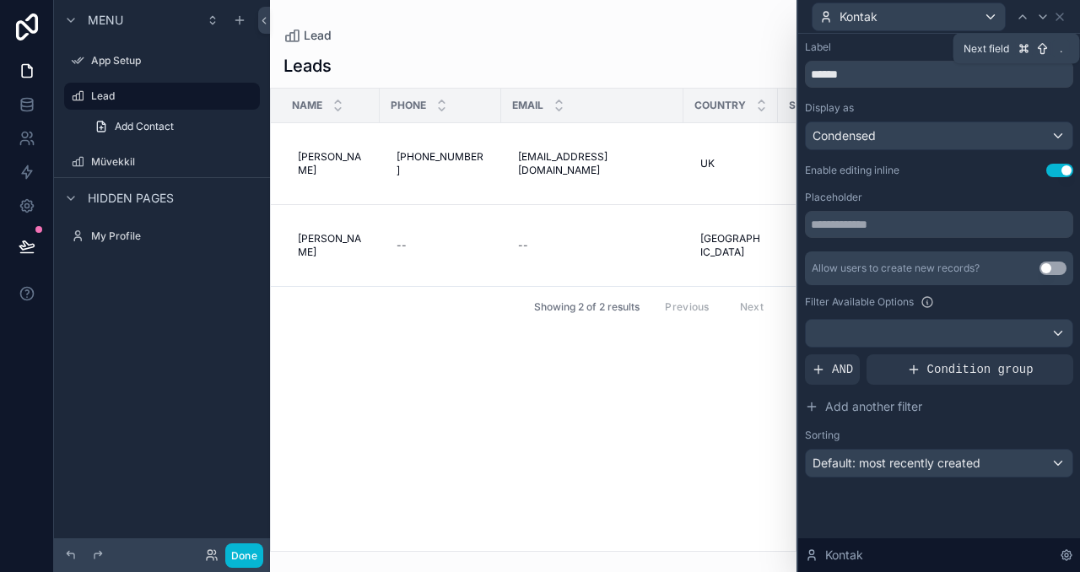
click at [1039, 15] on icon at bounding box center [1043, 17] width 14 height 14
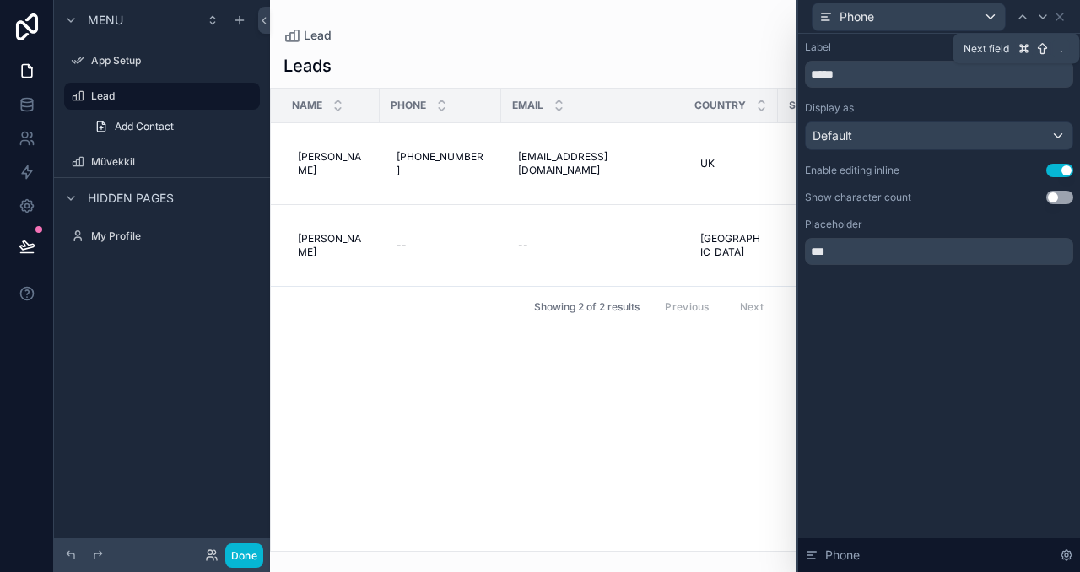
click at [1039, 15] on icon at bounding box center [1043, 17] width 14 height 14
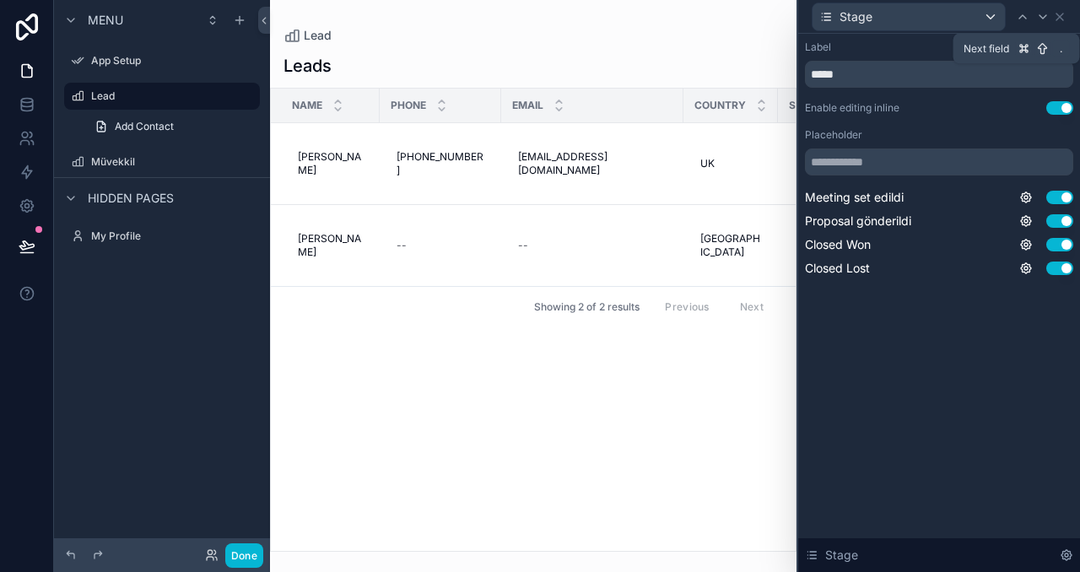
click at [1039, 15] on icon at bounding box center [1043, 17] width 14 height 14
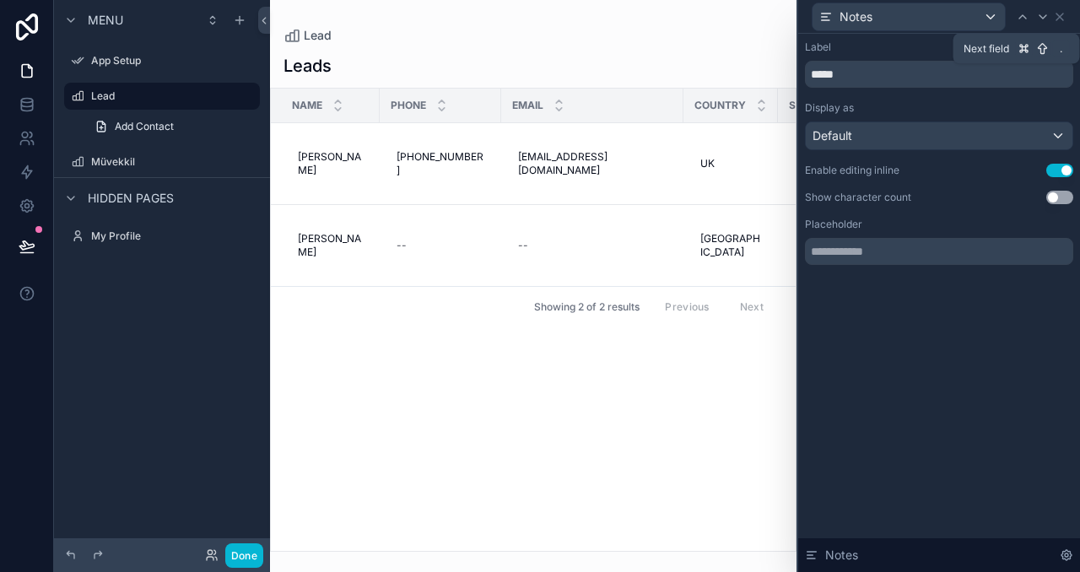
click at [1039, 15] on icon at bounding box center [1043, 17] width 14 height 14
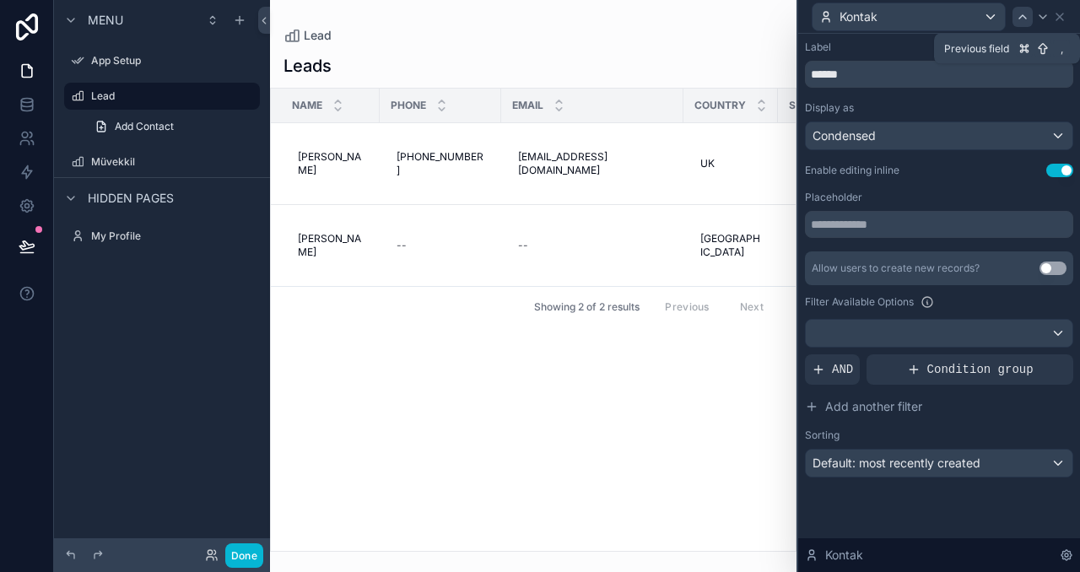
click at [1015, 12] on div at bounding box center [1023, 17] width 20 height 20
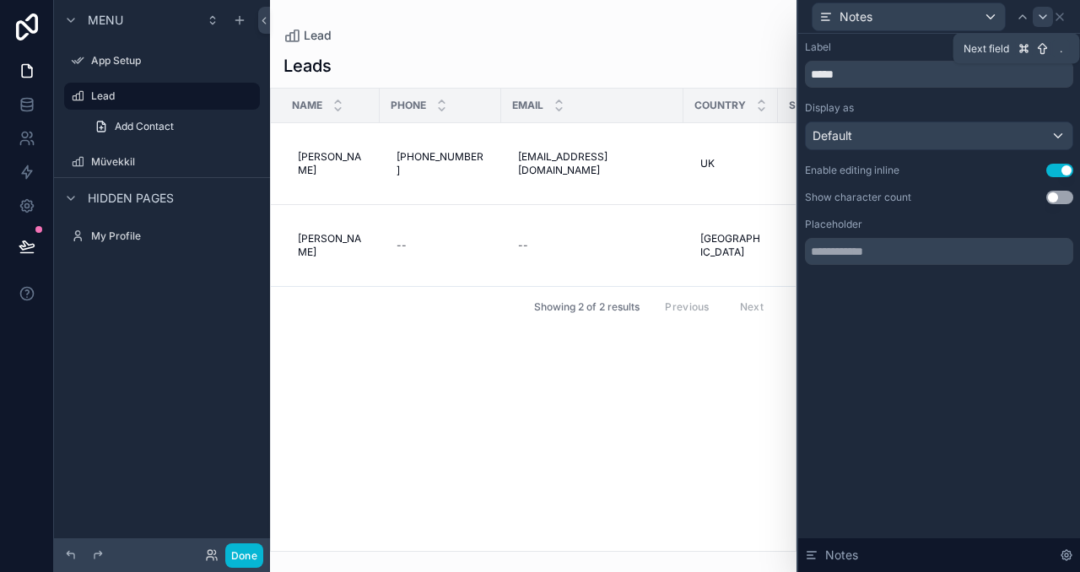
click at [1035, 14] on div at bounding box center [1043, 17] width 20 height 20
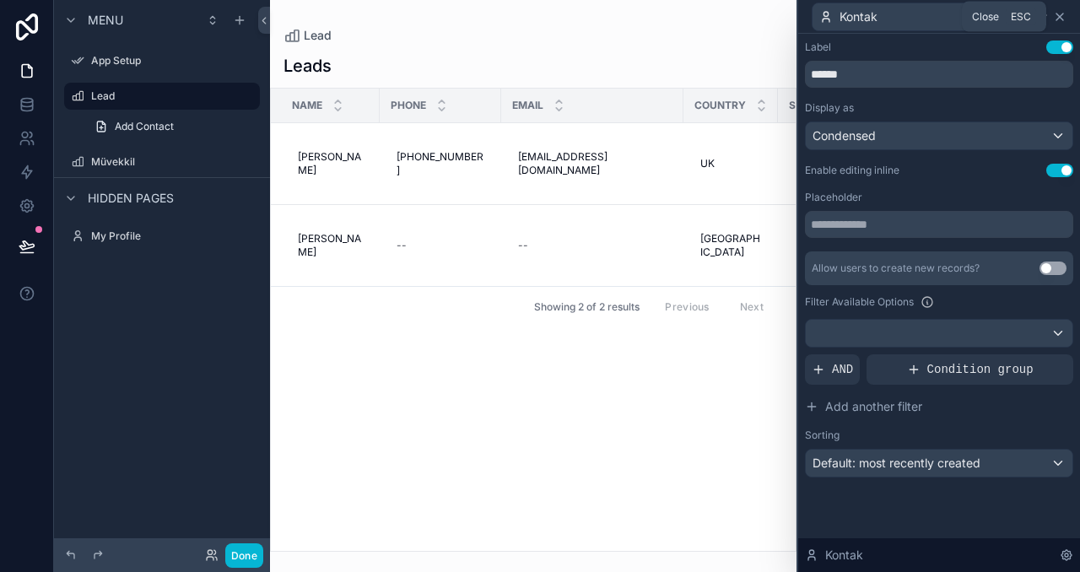
click at [1057, 15] on icon at bounding box center [1060, 17] width 14 height 14
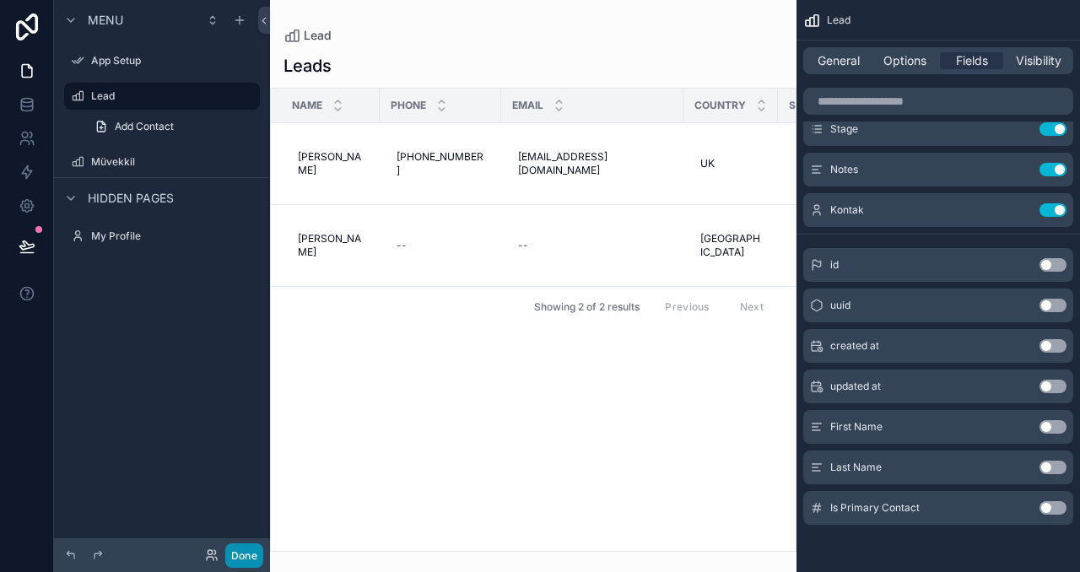
click at [241, 549] on button "Done" at bounding box center [244, 555] width 38 height 24
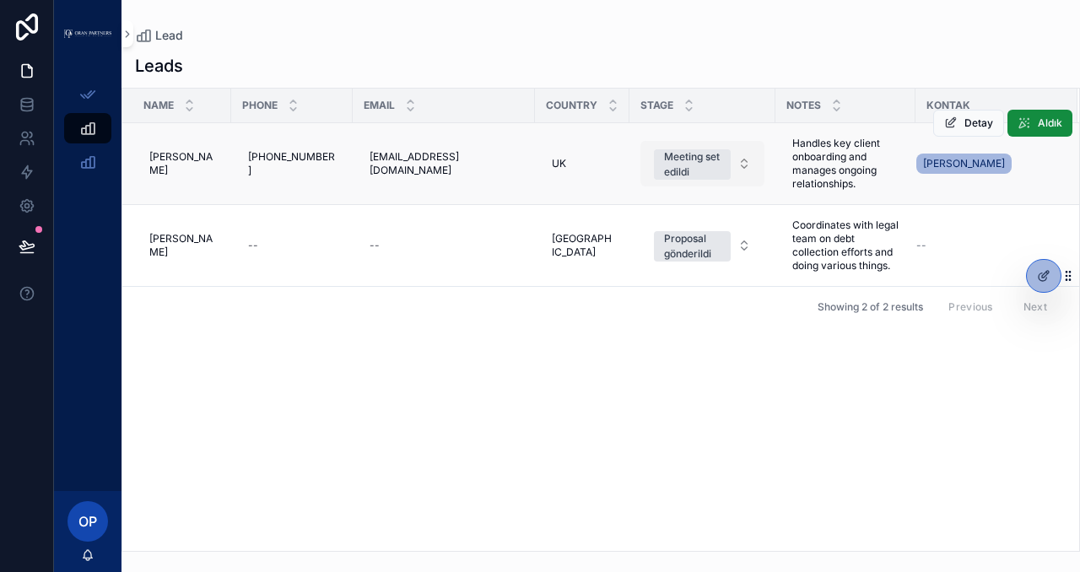
click at [664, 163] on div "Meeting set edildi" at bounding box center [692, 164] width 57 height 30
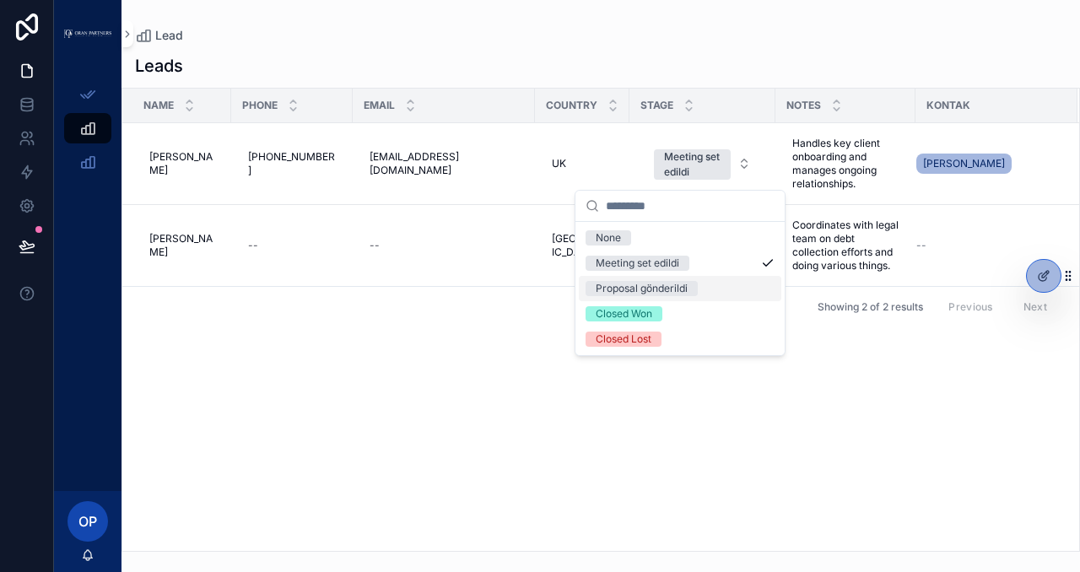
click at [661, 289] on div "Proposal gönderildi" at bounding box center [642, 288] width 92 height 15
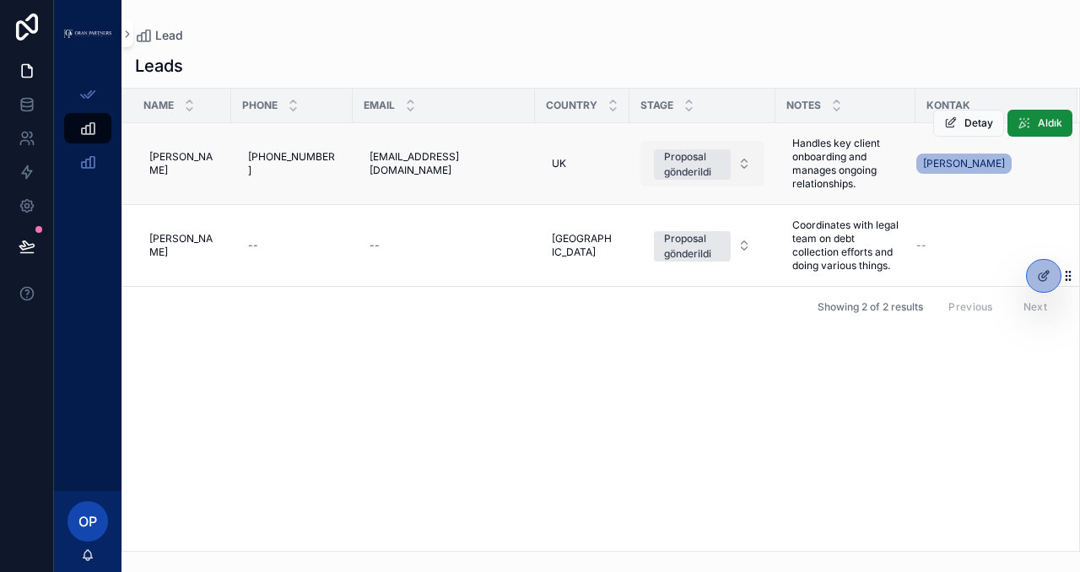
click at [674, 162] on div "Proposal gönderildi" at bounding box center [692, 164] width 57 height 30
click at [676, 165] on div "Proposal gönderildi" at bounding box center [692, 164] width 57 height 30
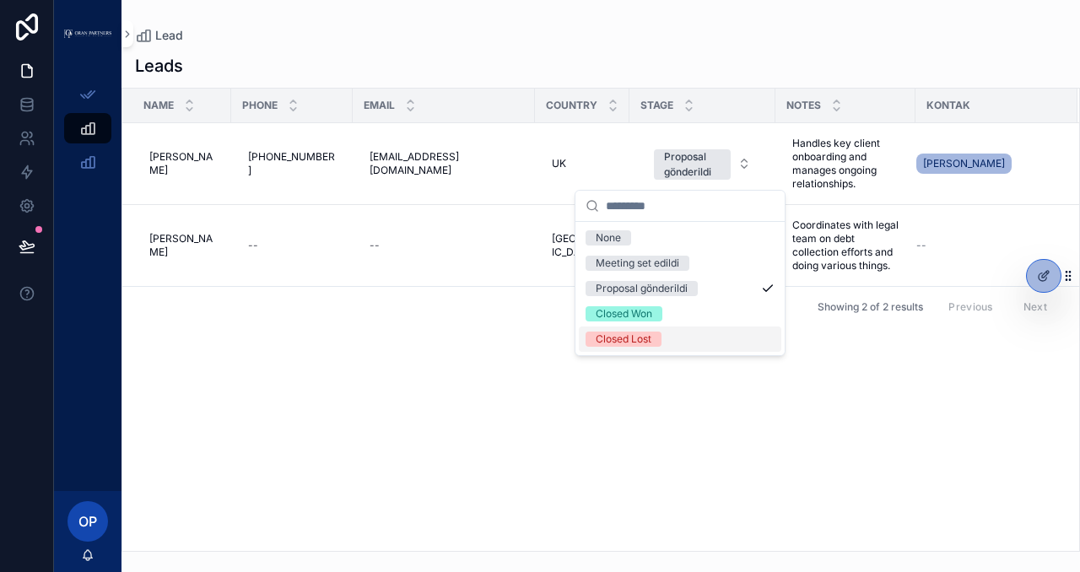
click at [664, 336] on div "Closed Lost" at bounding box center [680, 339] width 203 height 25
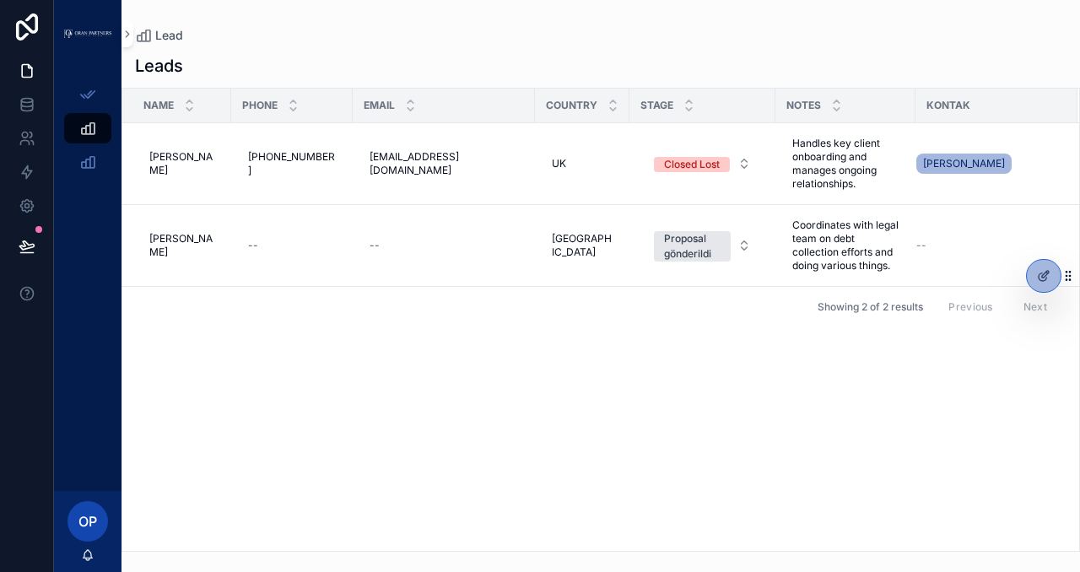
click at [679, 161] on div "Closed Lost" at bounding box center [692, 164] width 56 height 15
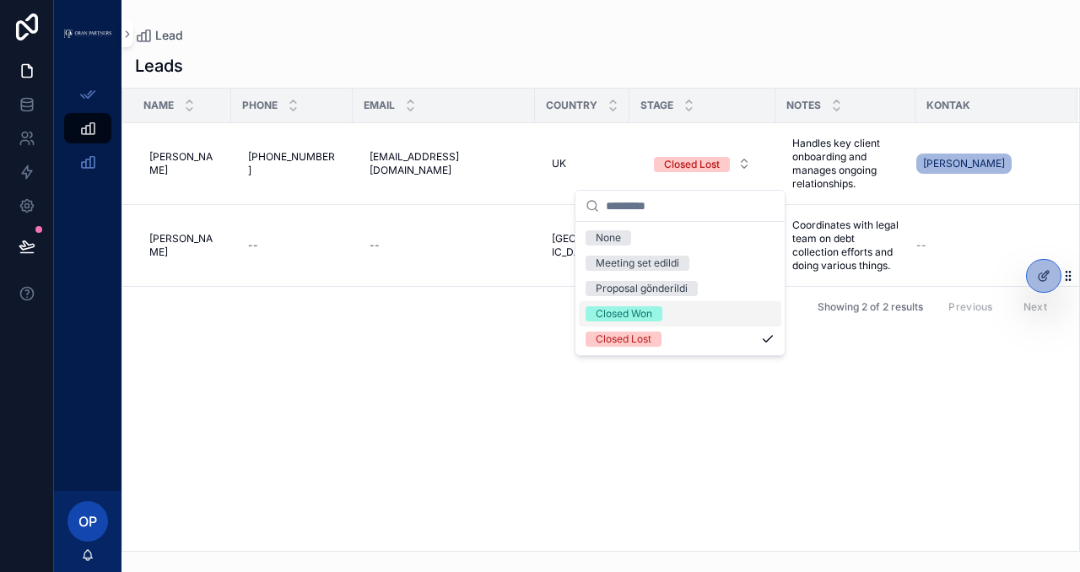
click at [652, 311] on div "Closed Won" at bounding box center [624, 313] width 57 height 15
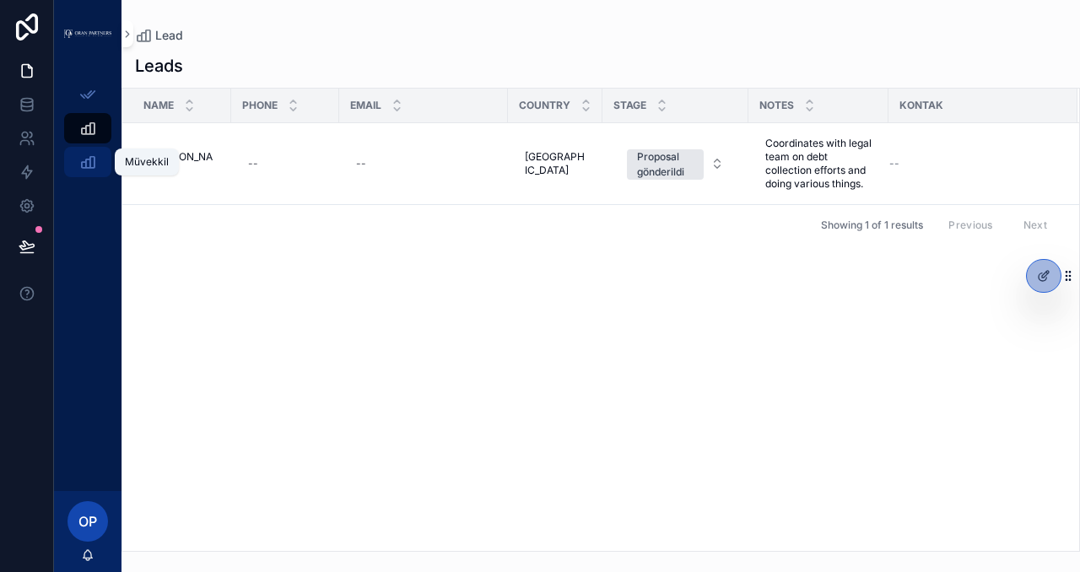
click at [86, 157] on icon "scrollable content" at bounding box center [87, 162] width 17 height 17
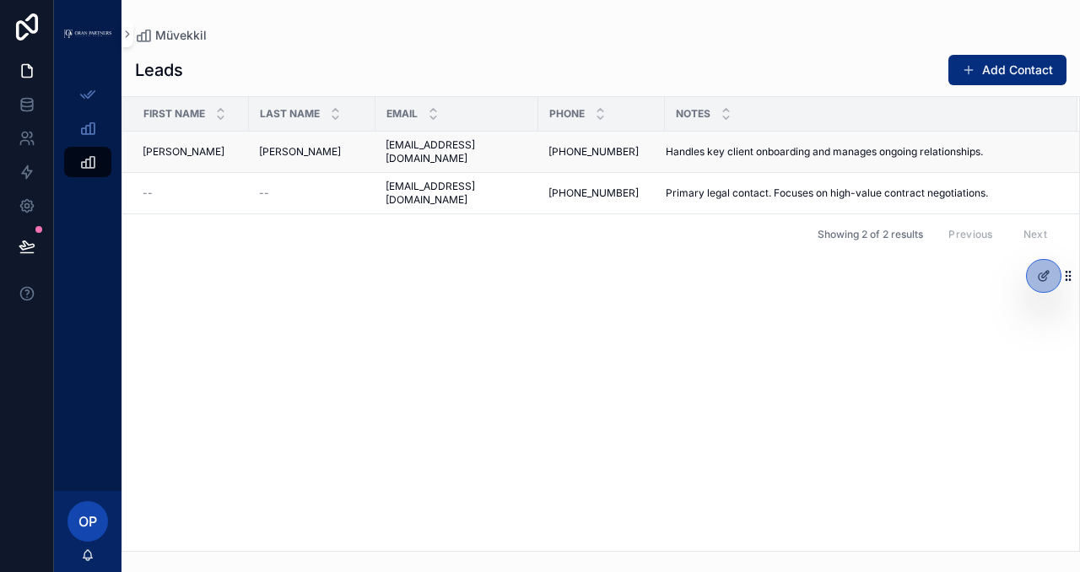
click at [294, 156] on div "[PERSON_NAME] [PERSON_NAME]" at bounding box center [312, 152] width 106 height 14
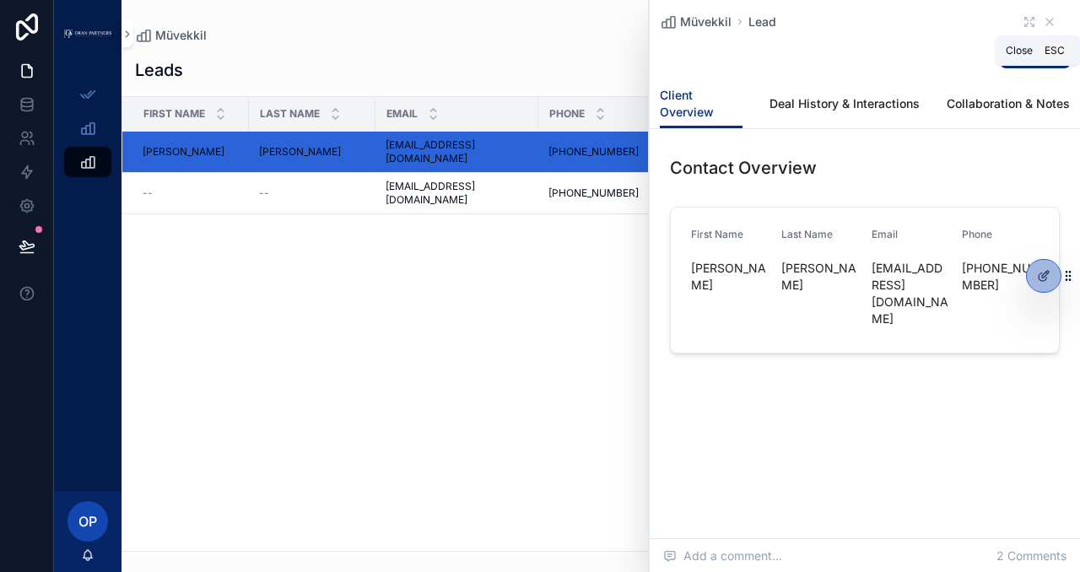
drag, startPoint x: 1048, startPoint y: 21, endPoint x: 993, endPoint y: 17, distance: 55.0
click at [1047, 21] on icon "scrollable content" at bounding box center [1050, 22] width 14 height 14
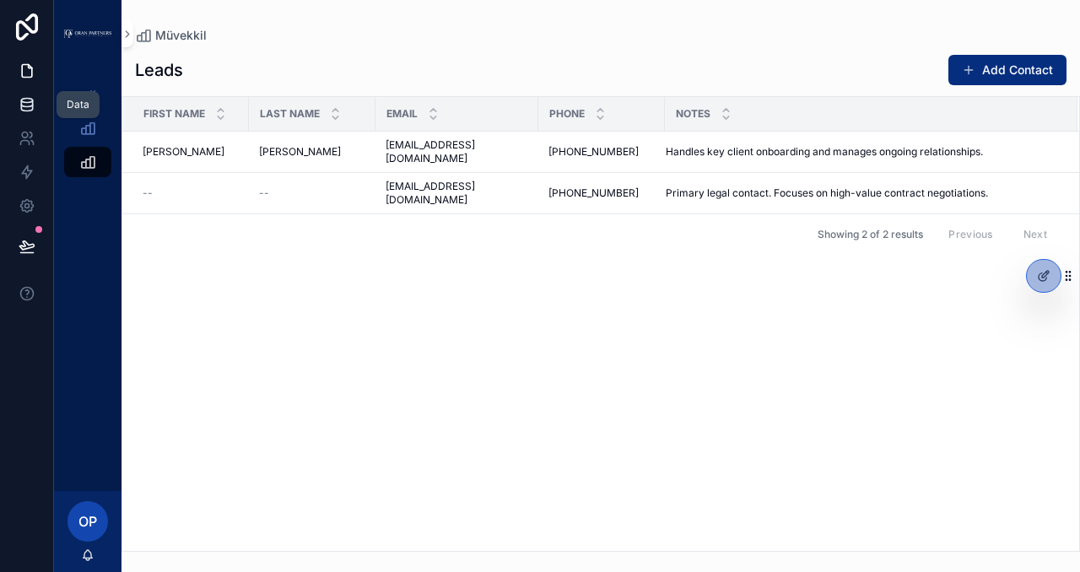
click at [30, 107] on icon at bounding box center [27, 104] width 17 height 17
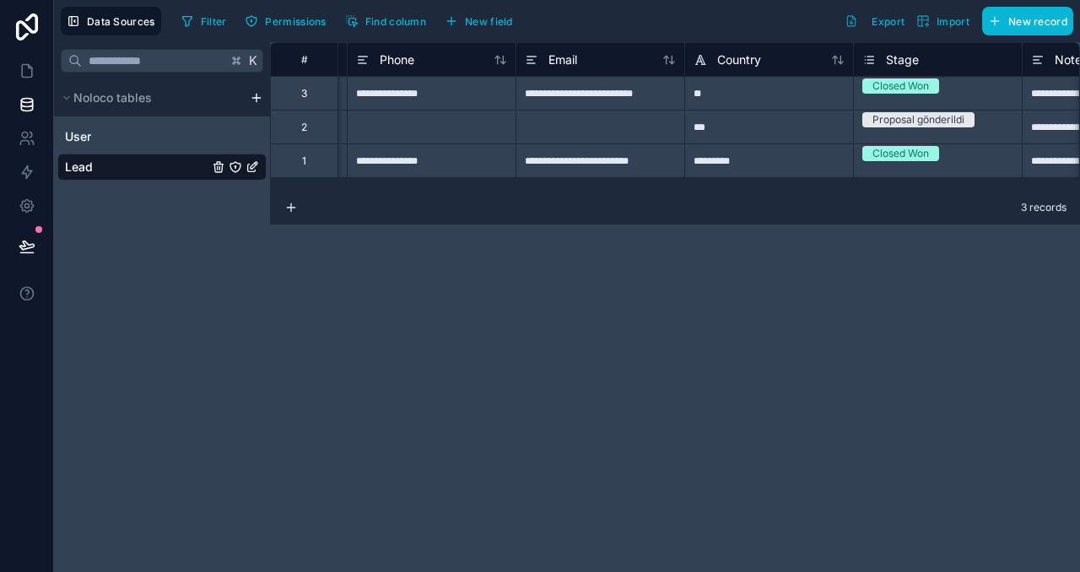
scroll to position [0, 863]
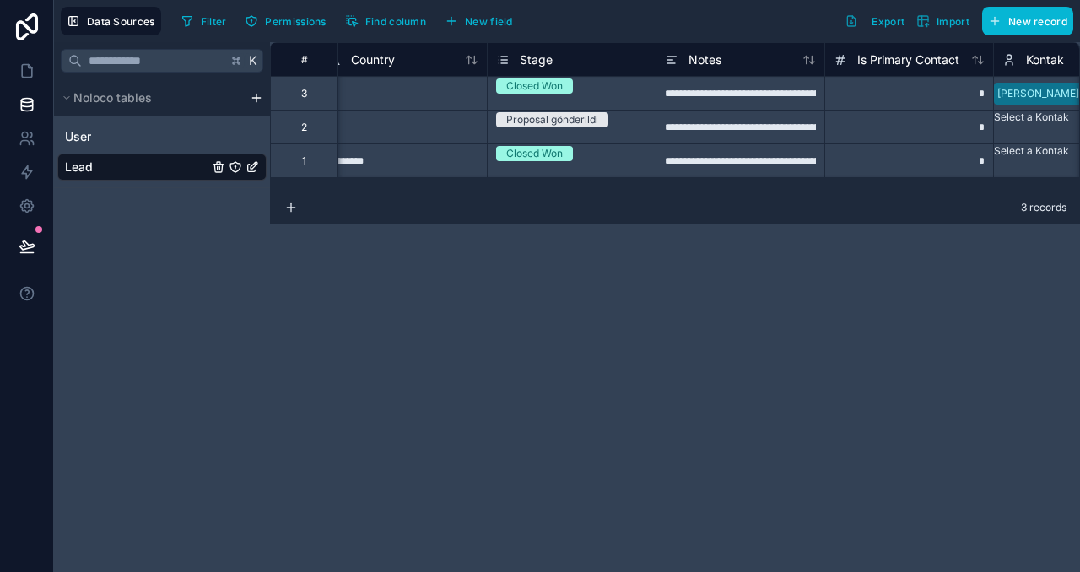
click at [546, 91] on div "Closed Won" at bounding box center [534, 85] width 57 height 15
click at [612, 92] on div "Closed Won" at bounding box center [572, 84] width 168 height 15
click at [581, 571] on div "Meeting set edildi" at bounding box center [540, 582] width 1080 height 20
click at [157, 144] on link "User" at bounding box center [136, 136] width 143 height 17
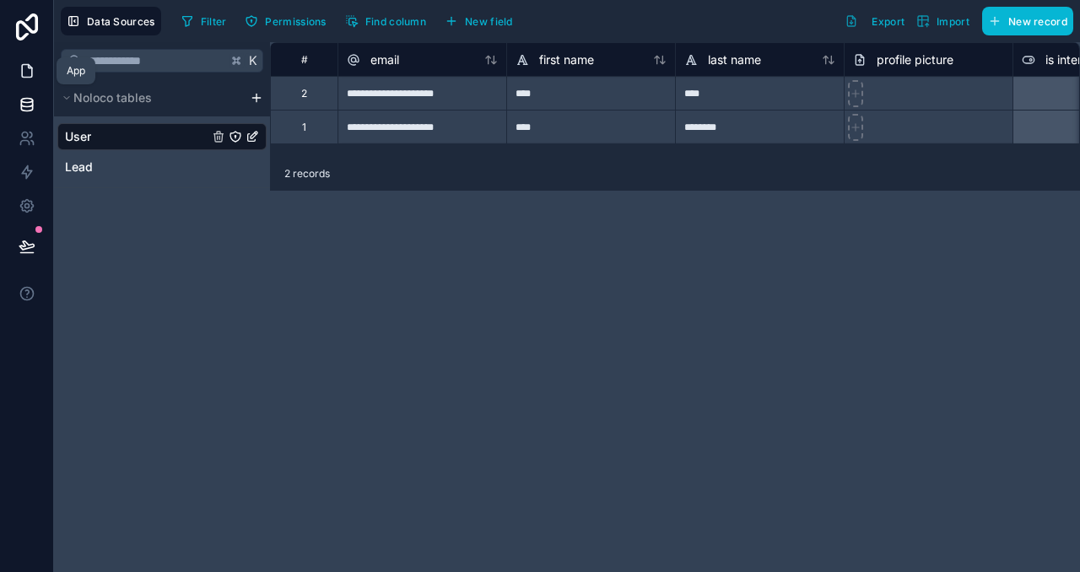
click at [13, 62] on link at bounding box center [26, 71] width 53 height 34
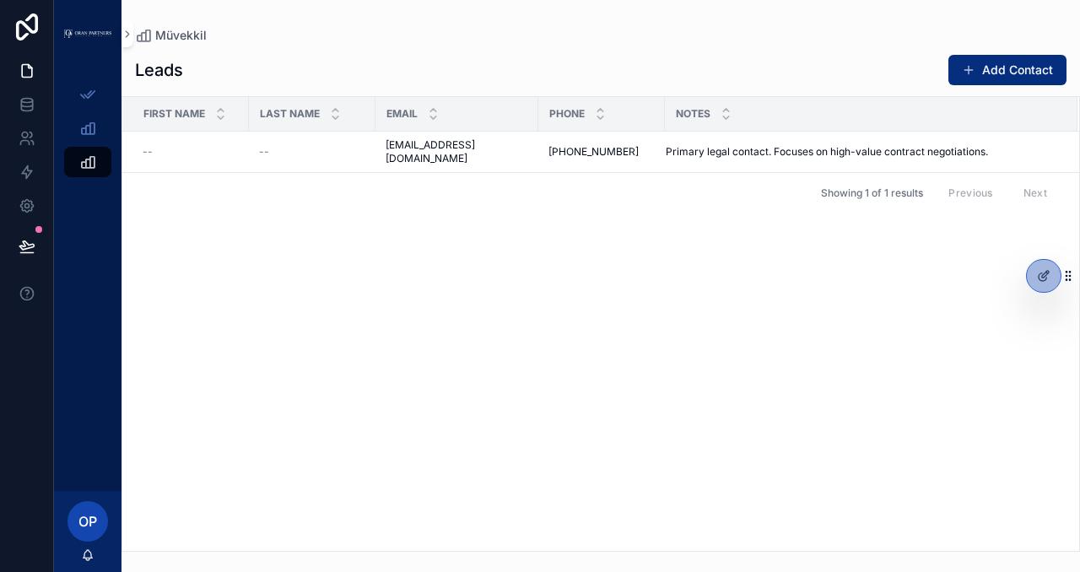
click at [616, 270] on div "First Name Last Name Email Phone Notes -- -- [EMAIL_ADDRESS][DOMAIN_NAME] [EMAI…" at bounding box center [600, 324] width 957 height 454
click at [95, 131] on icon "scrollable content" at bounding box center [87, 128] width 17 height 17
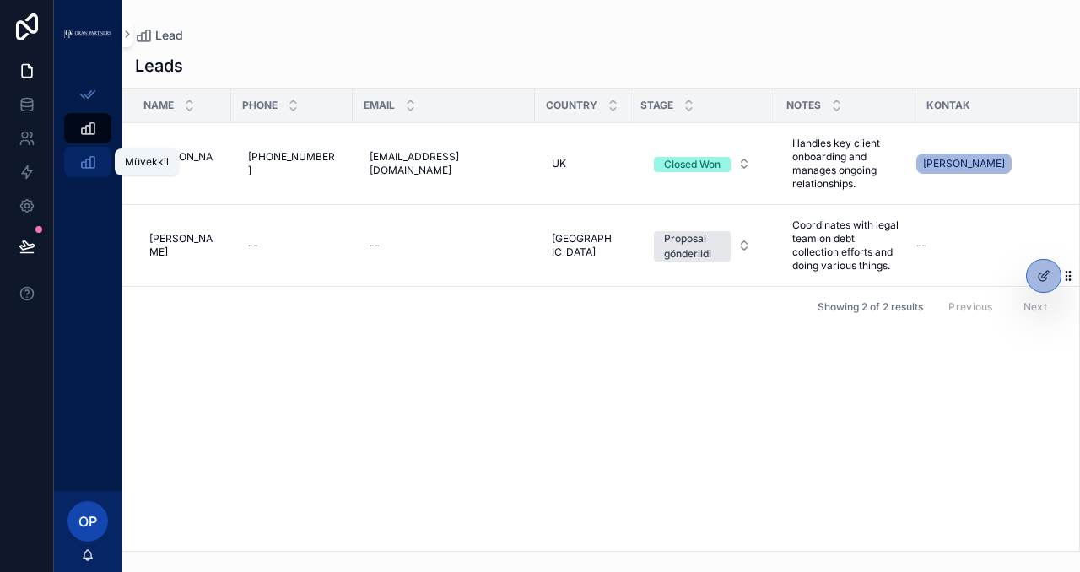
click at [84, 154] on icon "scrollable content" at bounding box center [87, 162] width 17 height 17
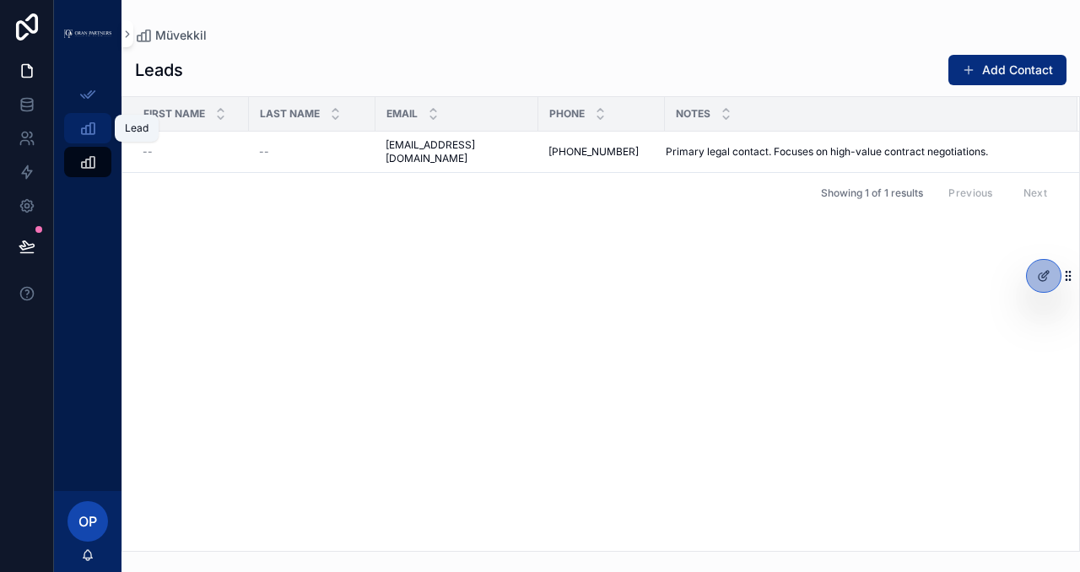
click at [87, 132] on icon "scrollable content" at bounding box center [87, 128] width 17 height 17
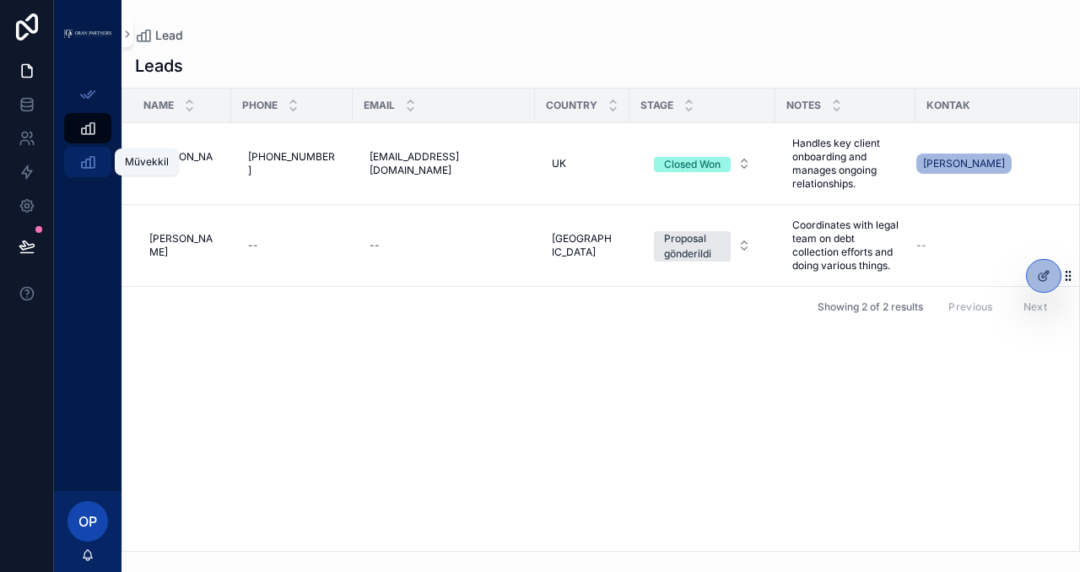
click at [84, 160] on icon "scrollable content" at bounding box center [87, 162] width 17 height 17
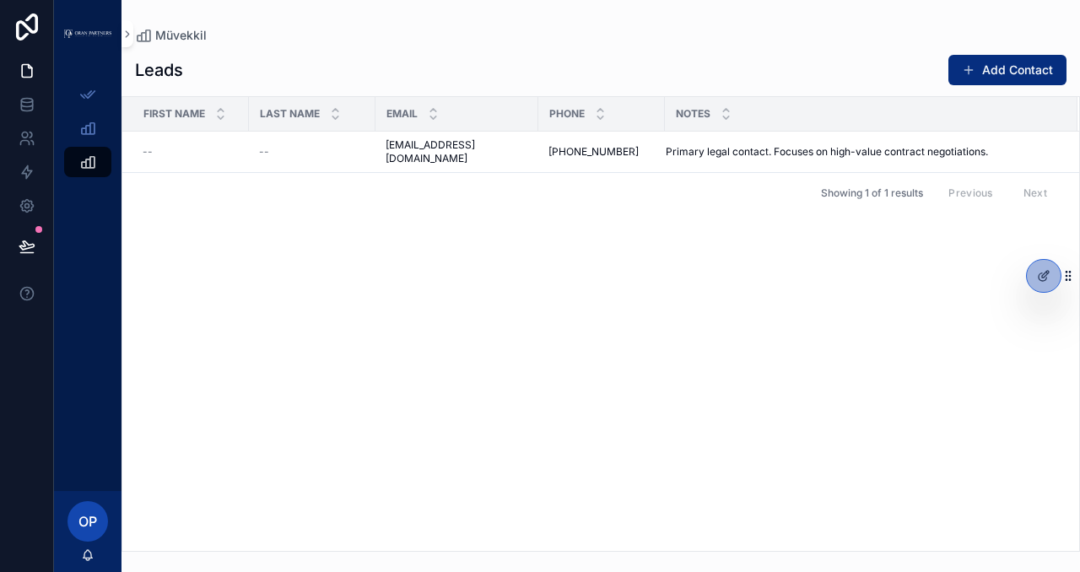
click at [157, 68] on h1 "Leads" at bounding box center [159, 70] width 48 height 24
click at [1051, 280] on div at bounding box center [1044, 276] width 34 height 32
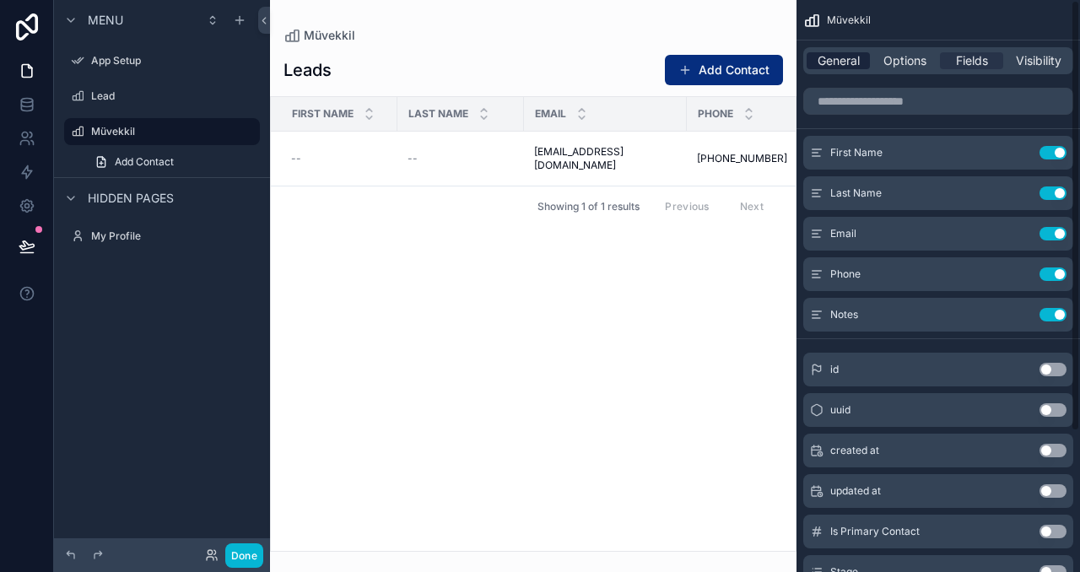
click at [860, 68] on div "General" at bounding box center [838, 60] width 63 height 17
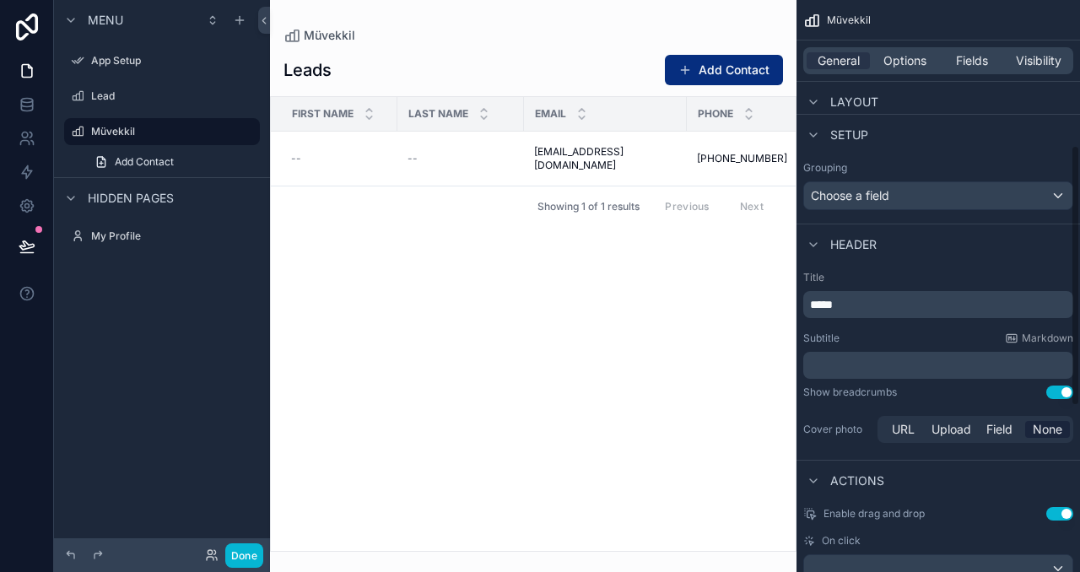
scroll to position [322, 0]
click at [950, 299] on p "*****" at bounding box center [940, 303] width 260 height 17
click at [891, 336] on div "Subtitle Markdown" at bounding box center [938, 338] width 270 height 14
click at [888, 305] on p "********" at bounding box center [940, 303] width 260 height 17
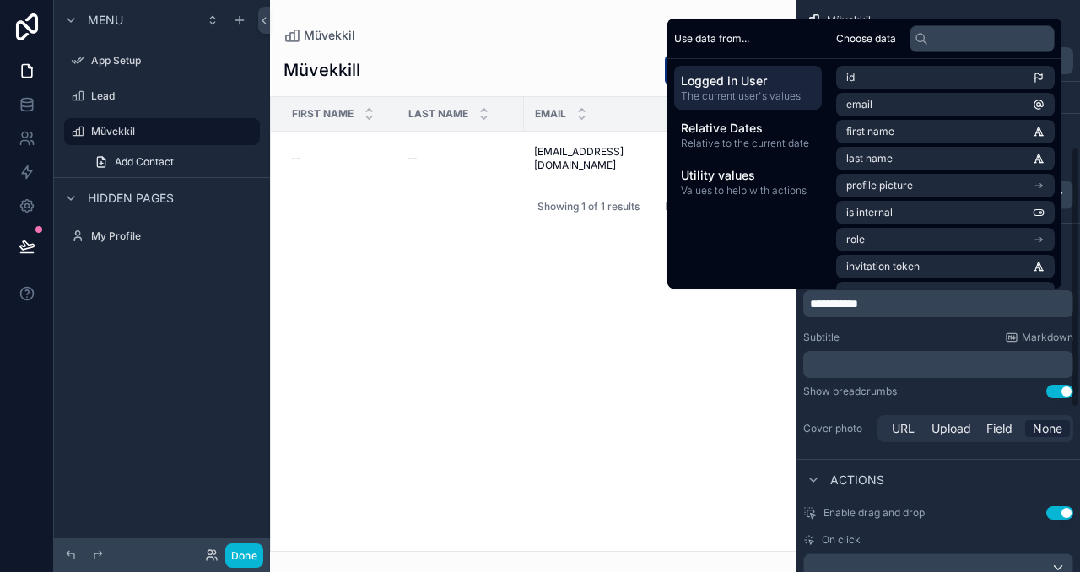
click at [867, 325] on div "**********" at bounding box center [939, 357] width 284 height 189
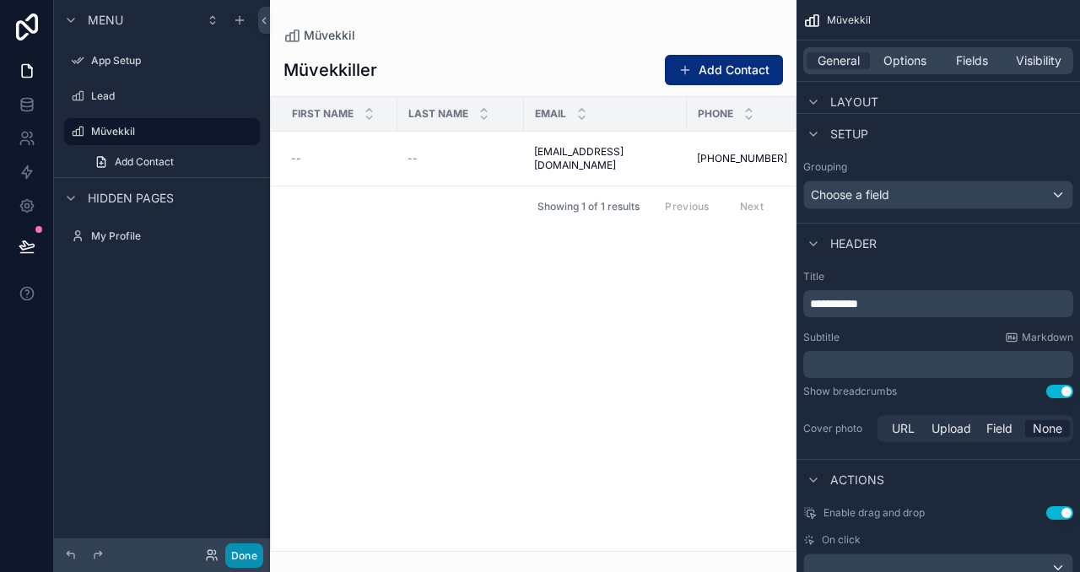
click at [247, 543] on button "Done" at bounding box center [244, 555] width 38 height 24
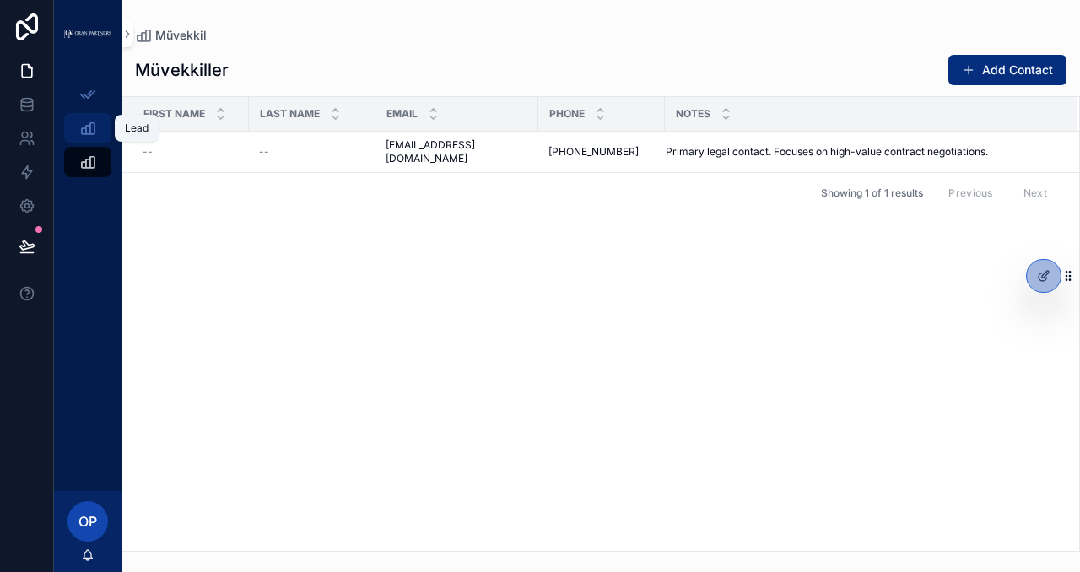
click at [88, 122] on icon "scrollable content" at bounding box center [87, 128] width 17 height 17
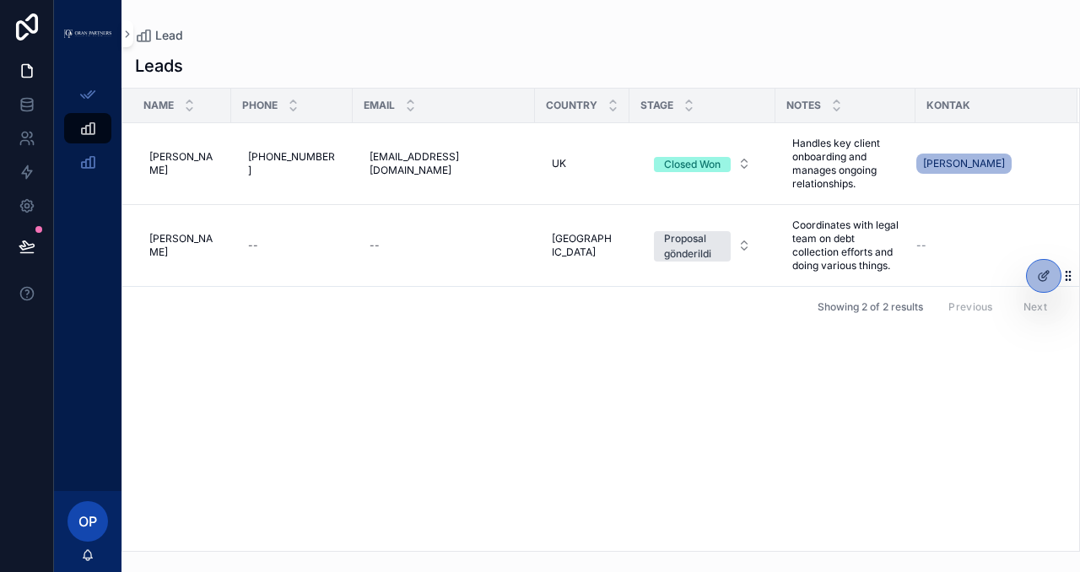
click at [169, 58] on h1 "Leads" at bounding box center [159, 66] width 48 height 24
click at [174, 61] on h1 "Leads" at bounding box center [159, 66] width 48 height 24
click at [88, 160] on icon "scrollable content" at bounding box center [87, 162] width 17 height 17
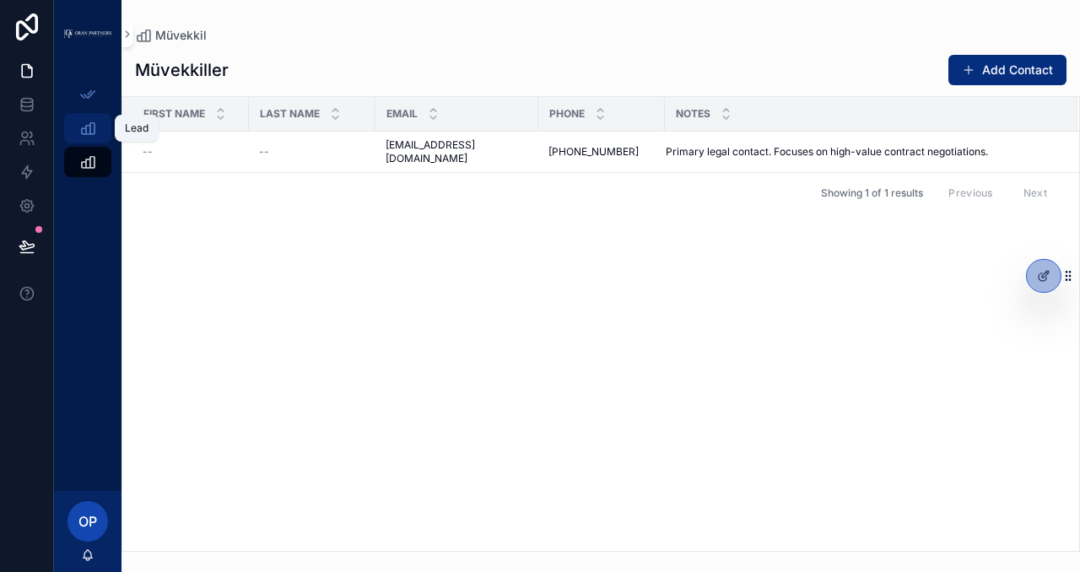
click at [89, 136] on icon "scrollable content" at bounding box center [87, 128] width 17 height 17
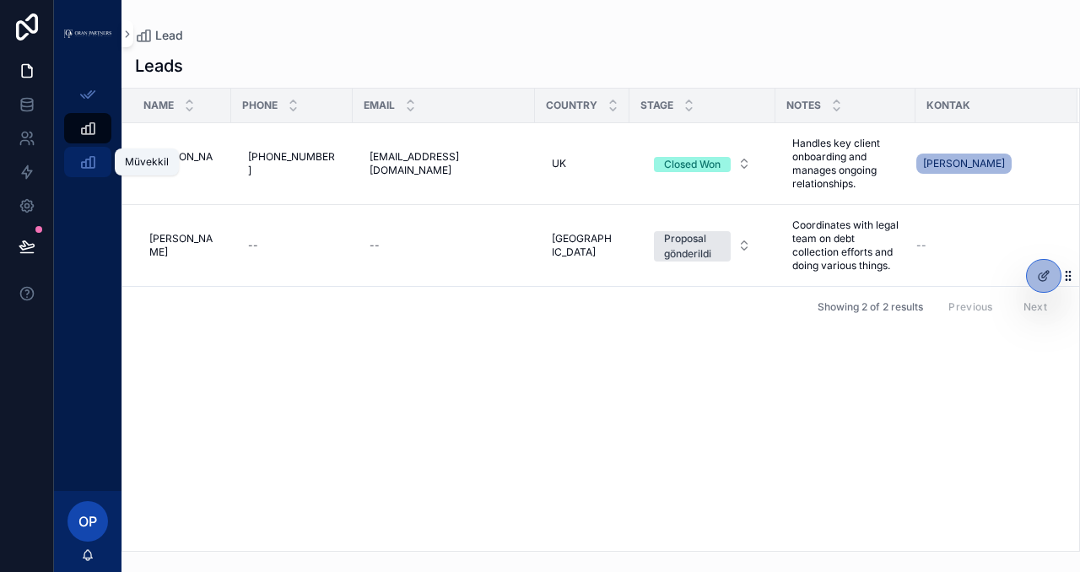
click at [85, 158] on icon "scrollable content" at bounding box center [87, 162] width 17 height 17
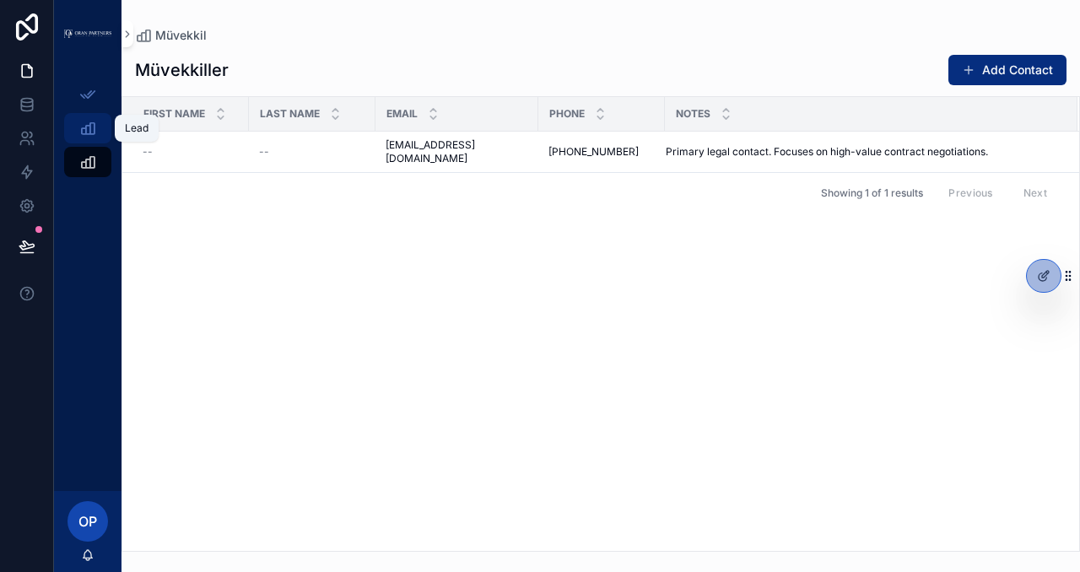
click at [84, 122] on icon "scrollable content" at bounding box center [87, 128] width 17 height 17
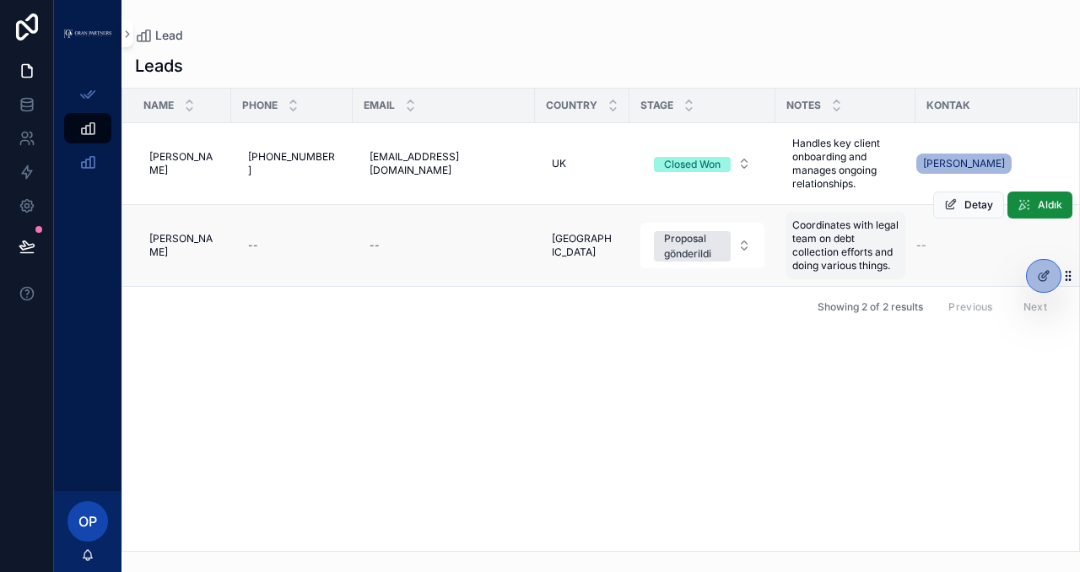
click at [792, 247] on span "Coordinates with legal team on debt collection efforts and doing various things." at bounding box center [845, 246] width 106 height 54
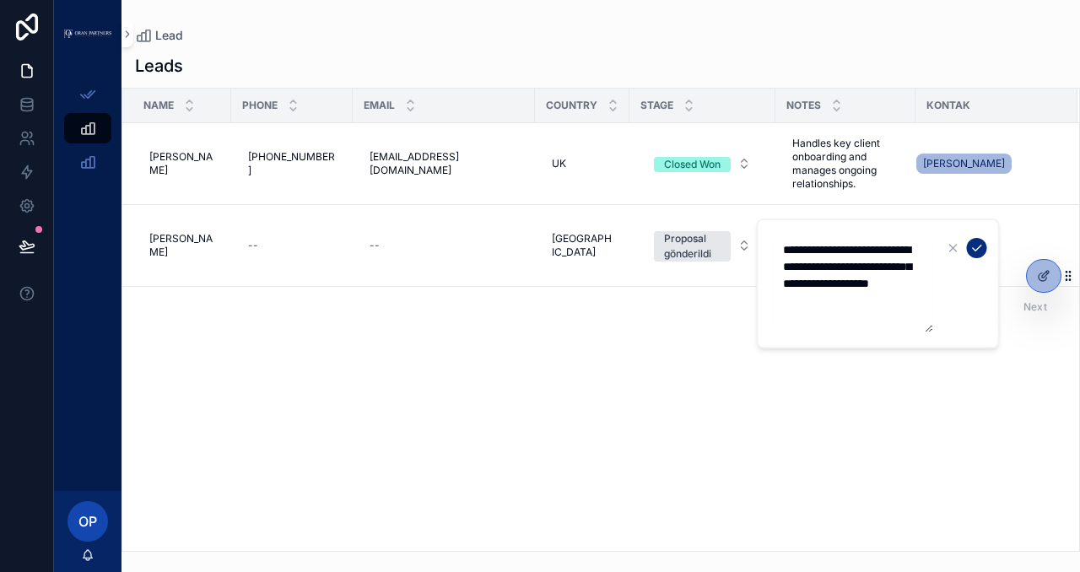
drag, startPoint x: 826, startPoint y: 304, endPoint x: 783, endPoint y: 253, distance: 66.5
click at [783, 253] on textarea "**********" at bounding box center [853, 284] width 160 height 98
type textarea "**********"
click at [976, 252] on icon "scrollable content" at bounding box center [978, 248] width 14 height 14
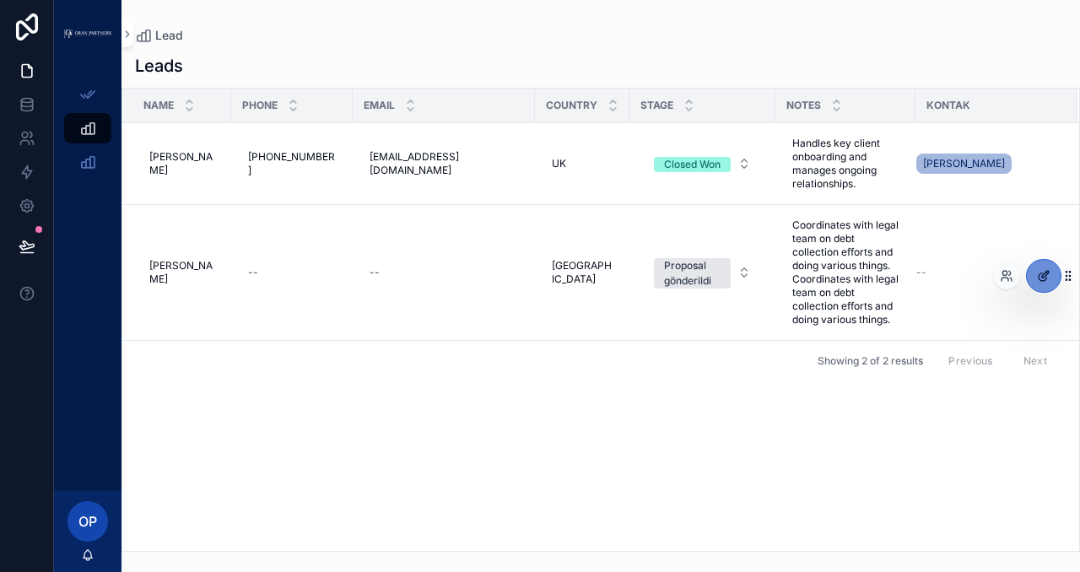
click at [1046, 266] on div at bounding box center [1044, 276] width 34 height 32
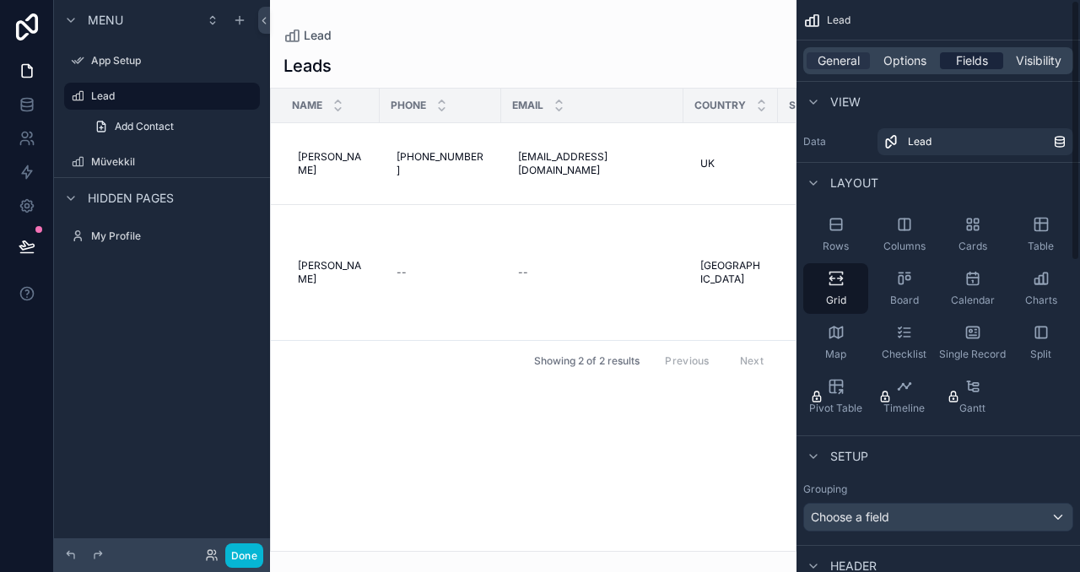
click at [957, 60] on span "Fields" at bounding box center [972, 60] width 32 height 17
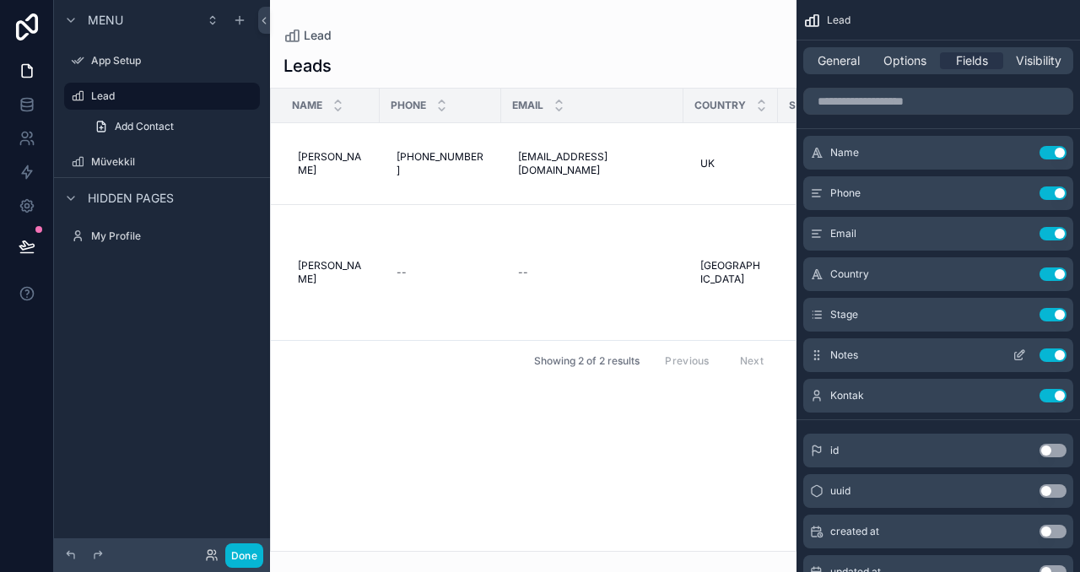
click at [1019, 353] on icon "scrollable content" at bounding box center [1021, 353] width 7 height 7
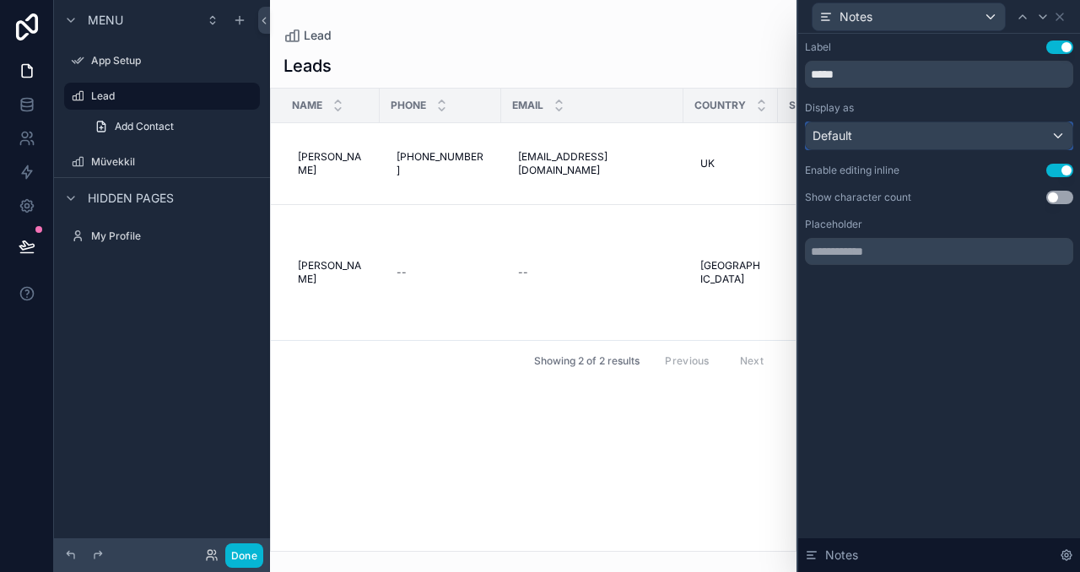
click at [931, 139] on div "Default" at bounding box center [939, 135] width 267 height 27
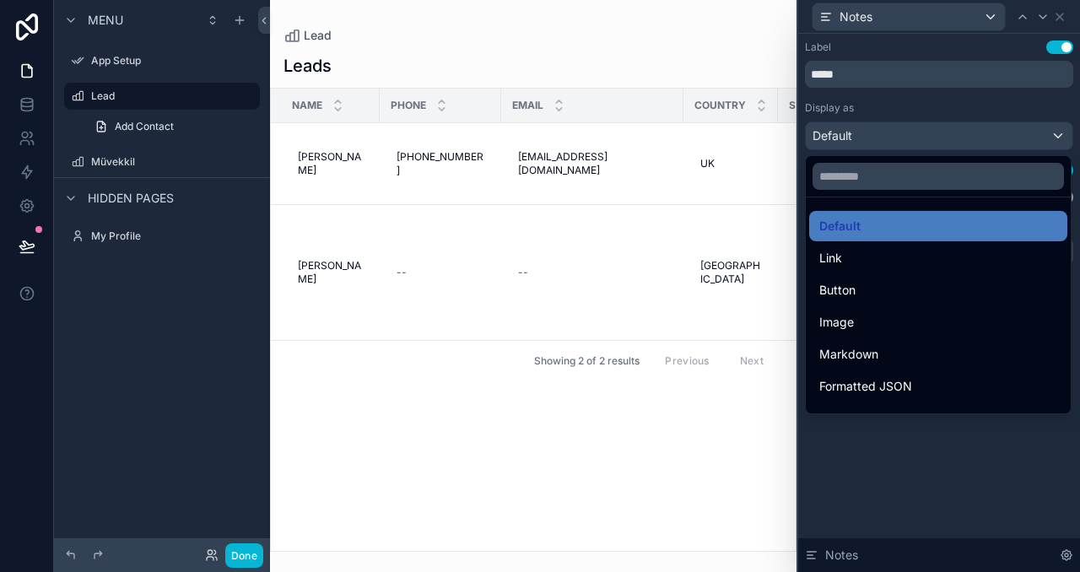
drag, startPoint x: 1057, startPoint y: 231, endPoint x: 1063, endPoint y: 241, distance: 11.3
click at [1063, 241] on ul "Default Link Button Image Markdown Formatted JSON QR Code Bold Heading 1 Headin…" at bounding box center [938, 305] width 265 height 216
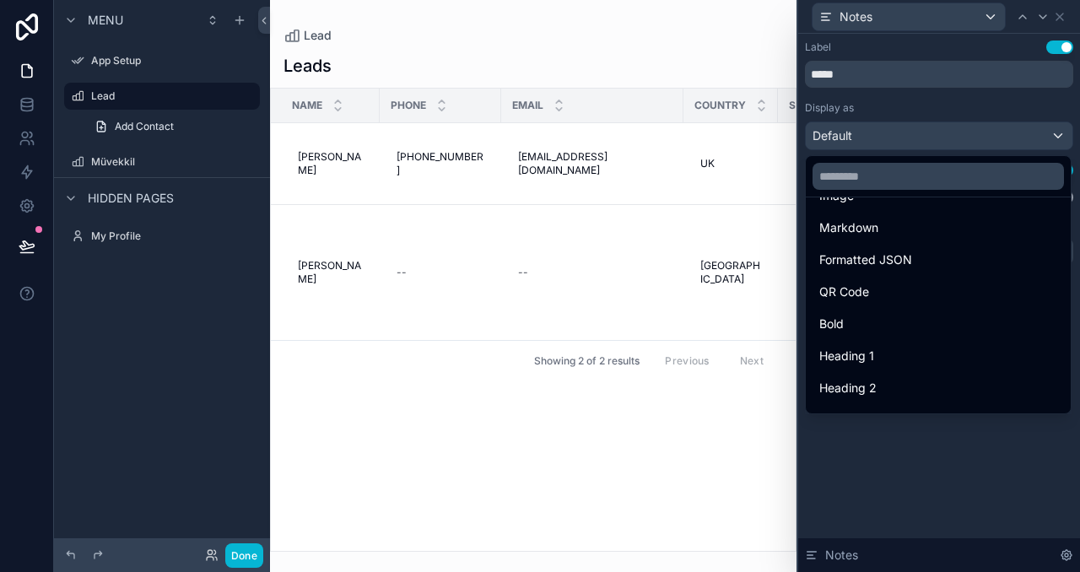
scroll to position [125, 0]
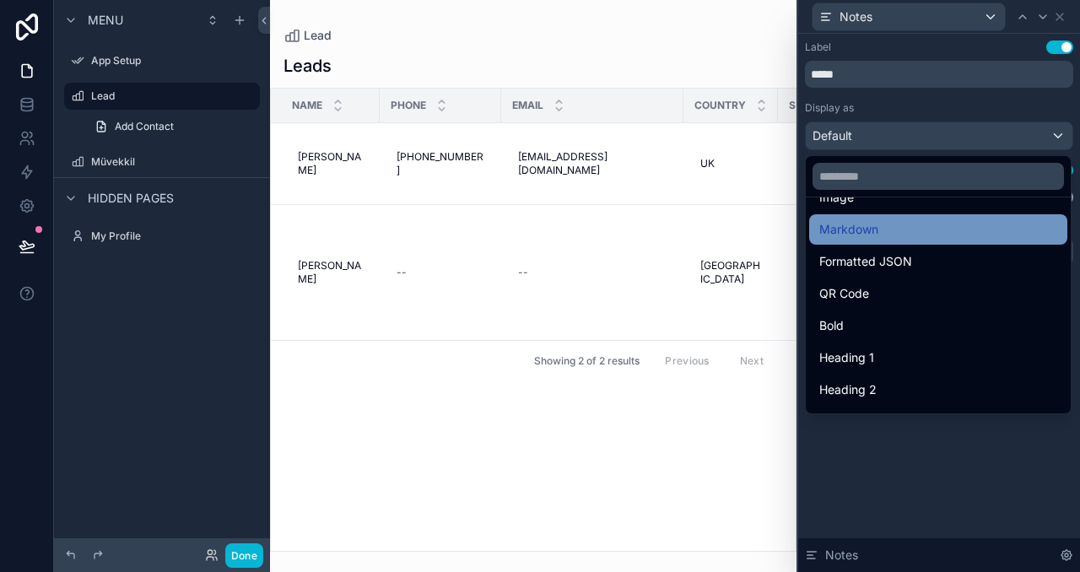
click at [895, 230] on div "Markdown" at bounding box center [938, 229] width 238 height 20
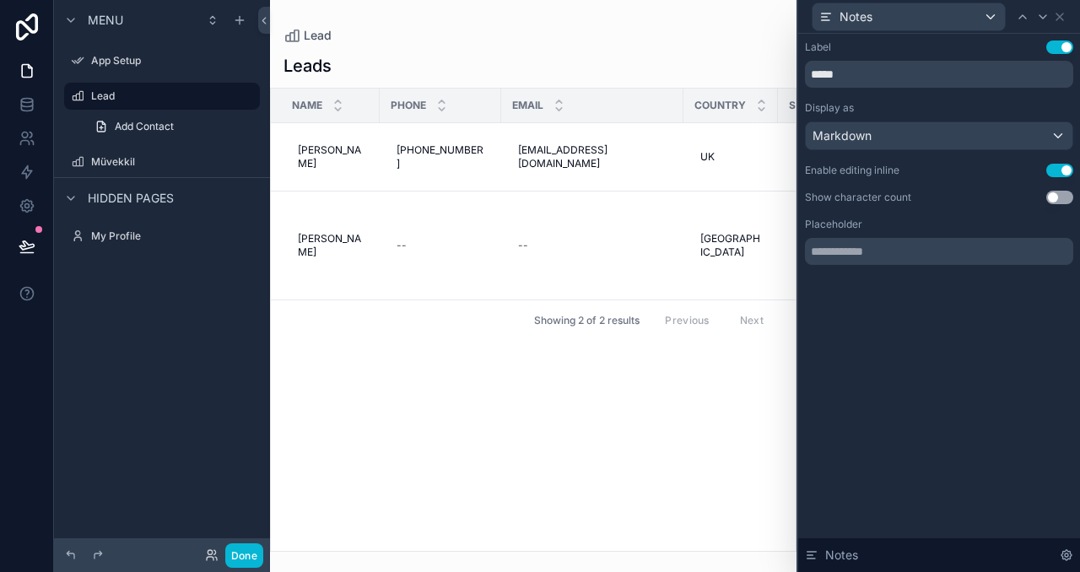
drag, startPoint x: 552, startPoint y: 544, endPoint x: 621, endPoint y: 542, distance: 69.2
click at [621, 542] on div "scrollable content" at bounding box center [533, 286] width 527 height 572
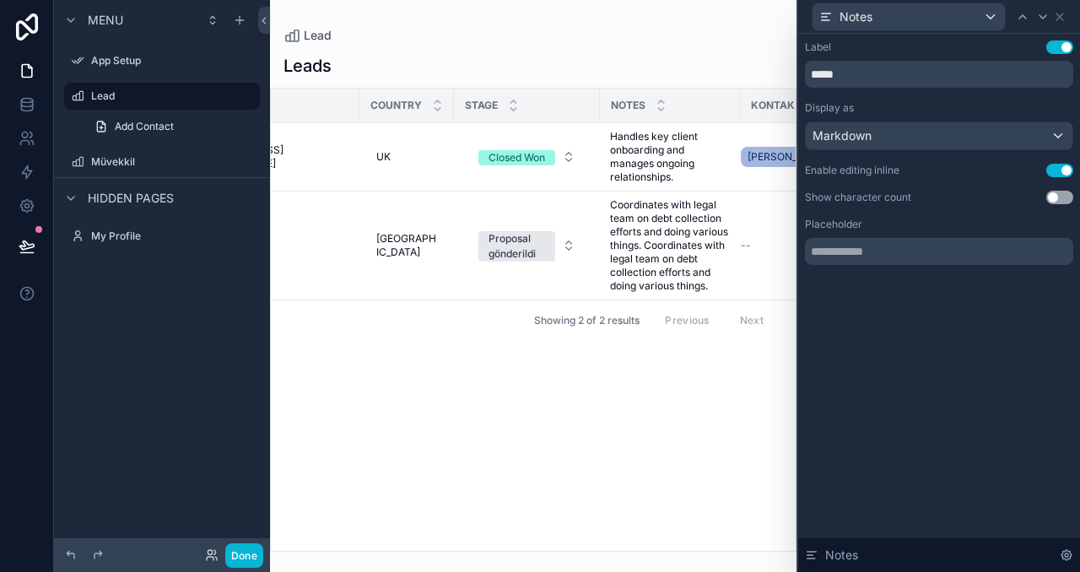
scroll to position [0, 337]
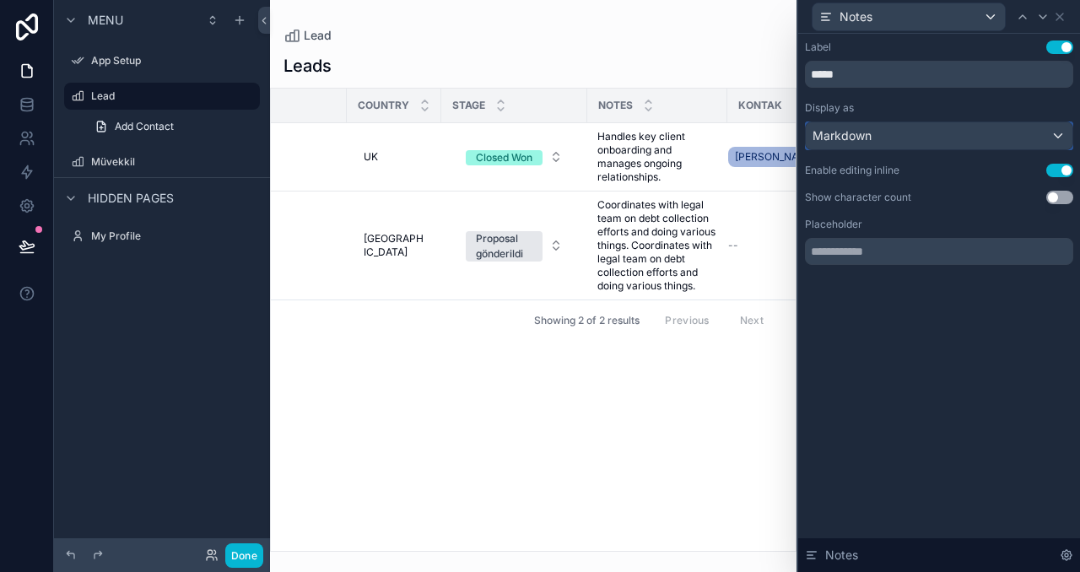
click at [961, 146] on div "Markdown" at bounding box center [939, 135] width 267 height 27
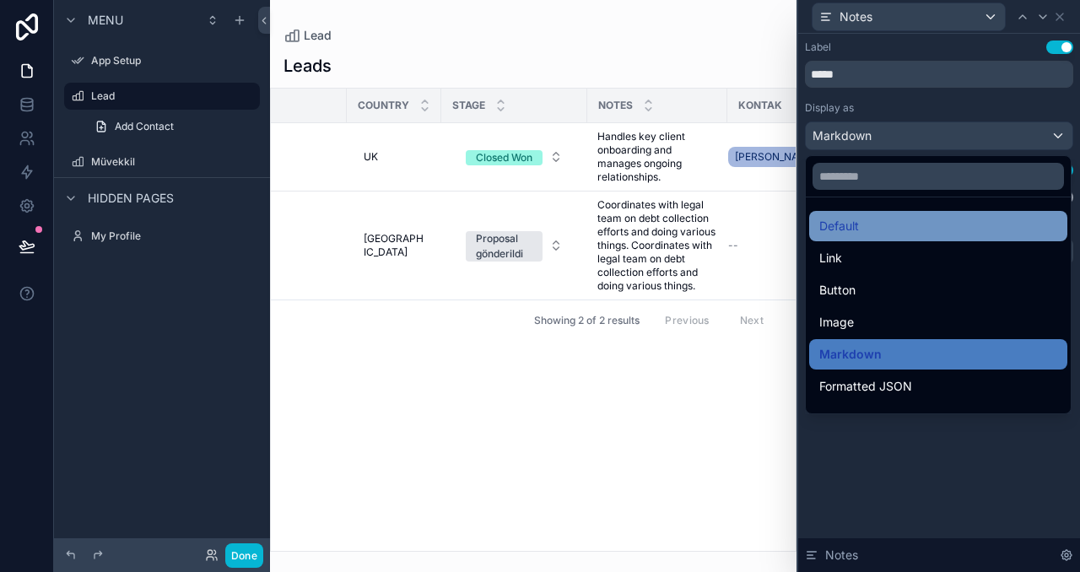
click at [978, 226] on div "Default" at bounding box center [938, 226] width 238 height 20
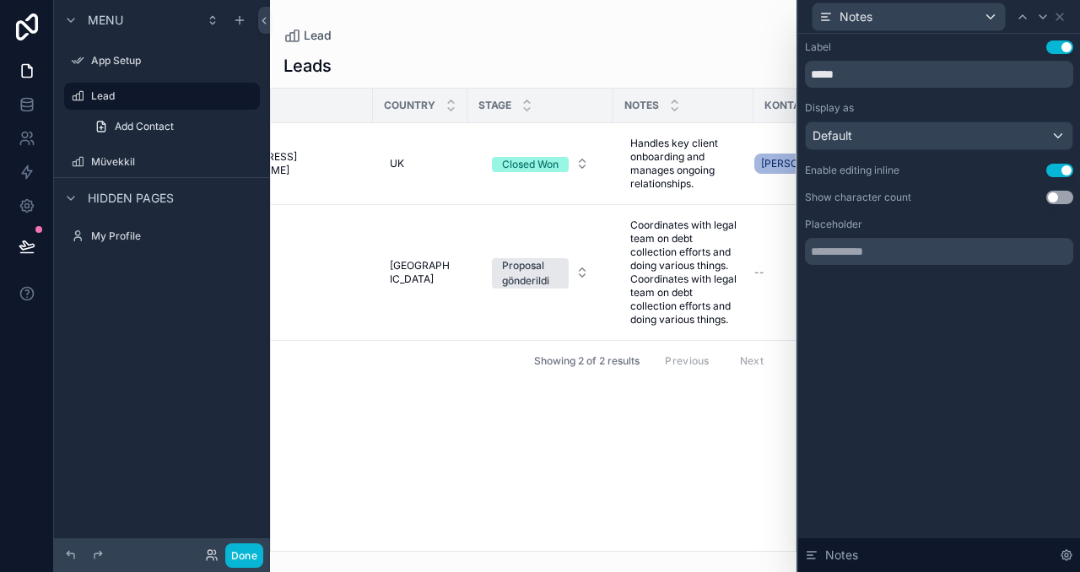
scroll to position [0, 374]
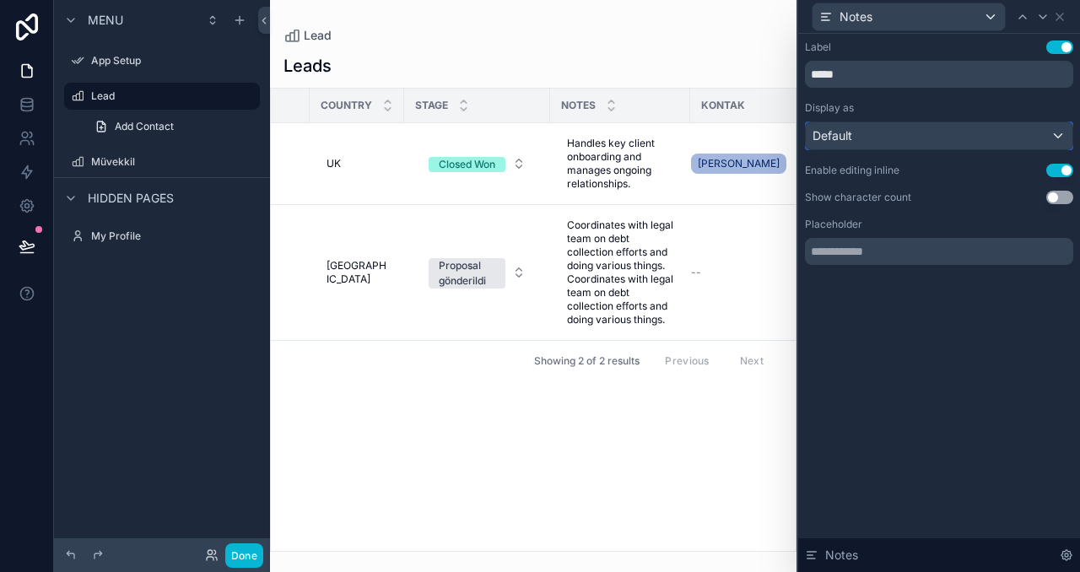
click at [909, 130] on div "Default" at bounding box center [939, 135] width 267 height 27
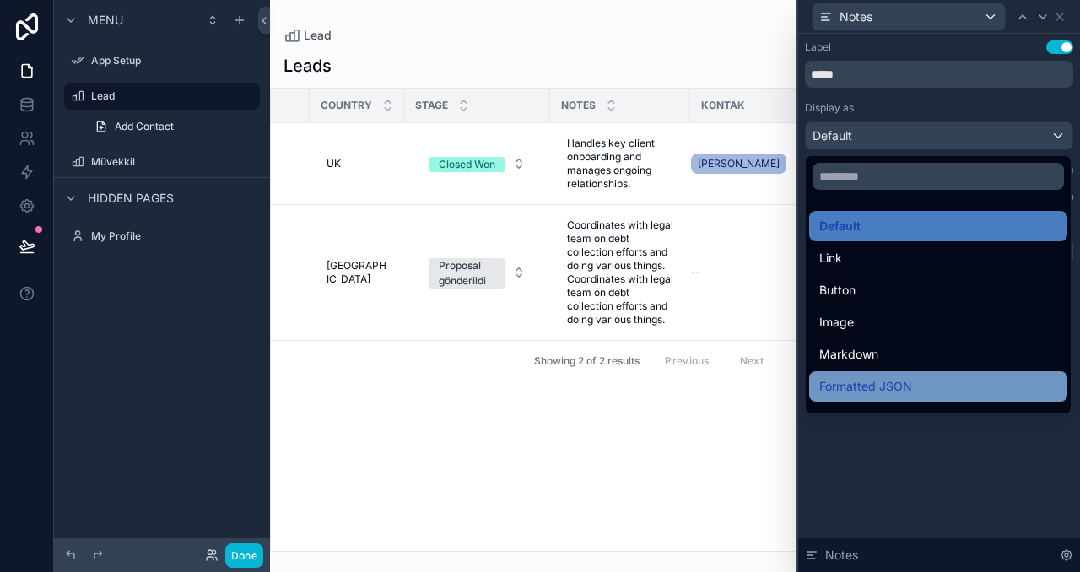
click at [880, 383] on span "Formatted JSON" at bounding box center [865, 386] width 93 height 20
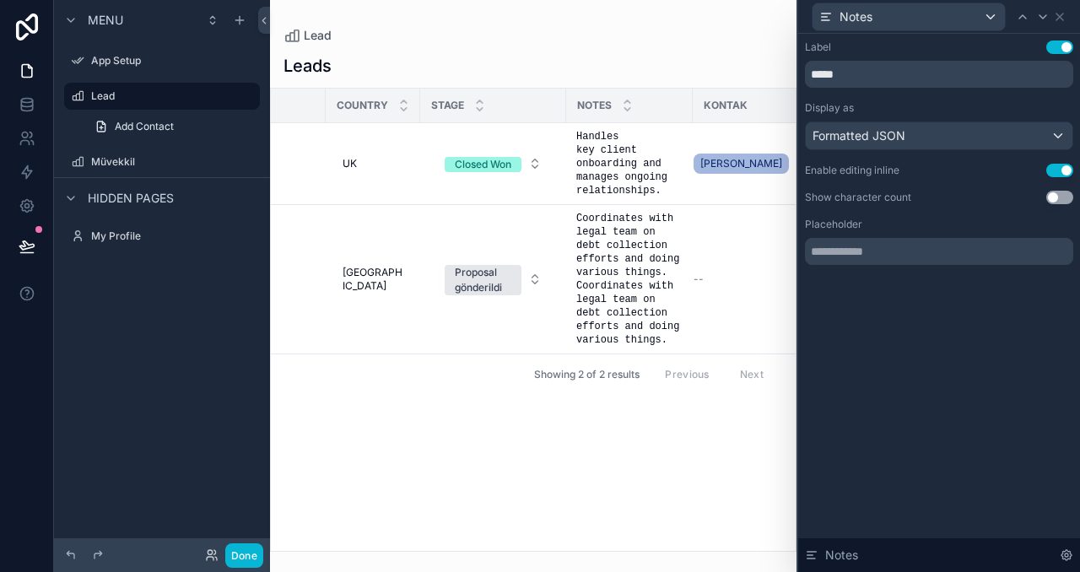
scroll to position [0, 360]
click at [933, 133] on div "Formatted JSON" at bounding box center [939, 135] width 267 height 27
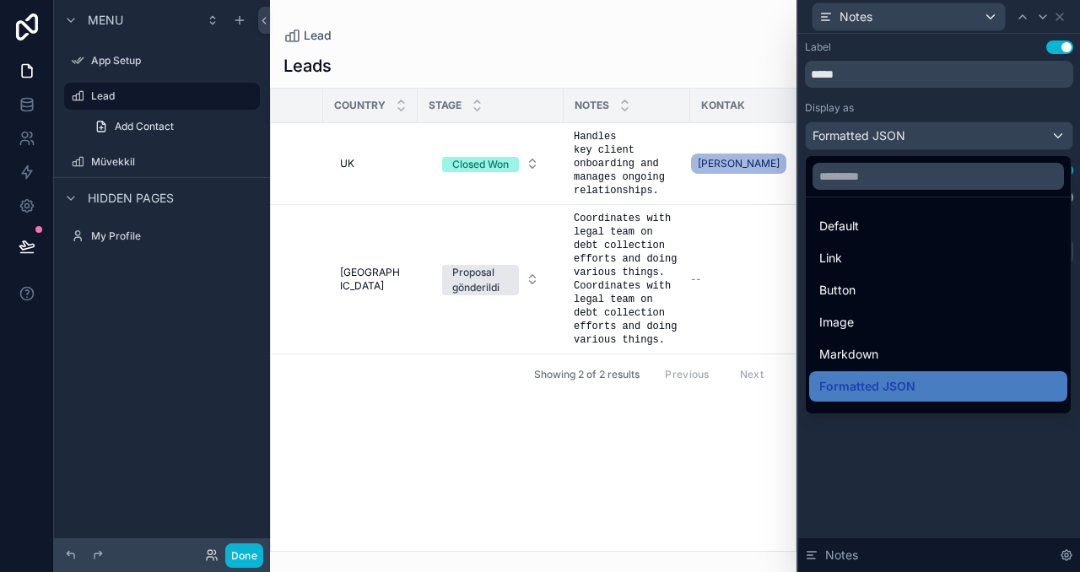
click at [981, 340] on div "Markdown" at bounding box center [938, 354] width 258 height 30
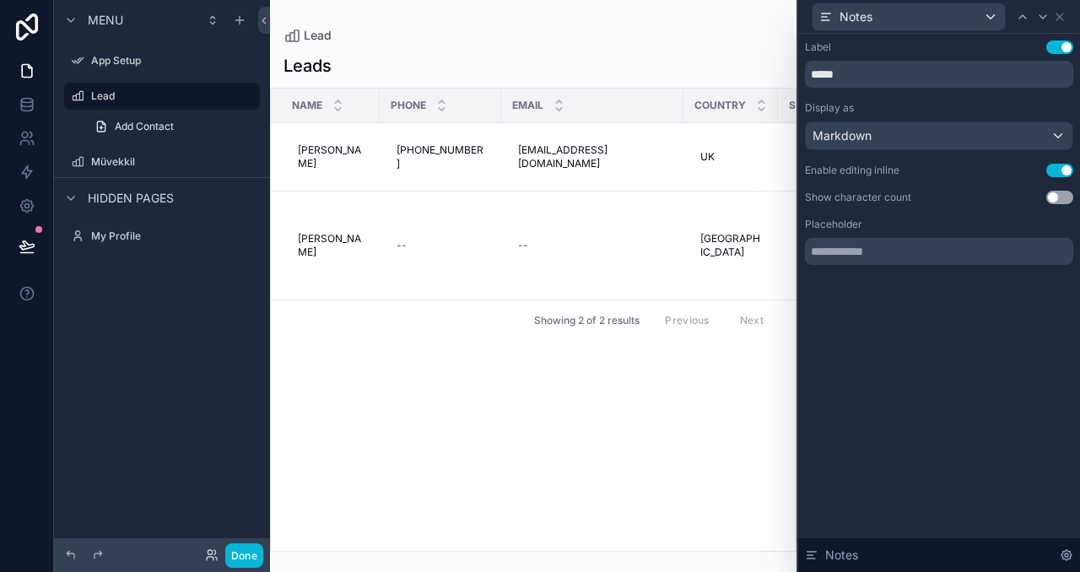
scroll to position [0, 374]
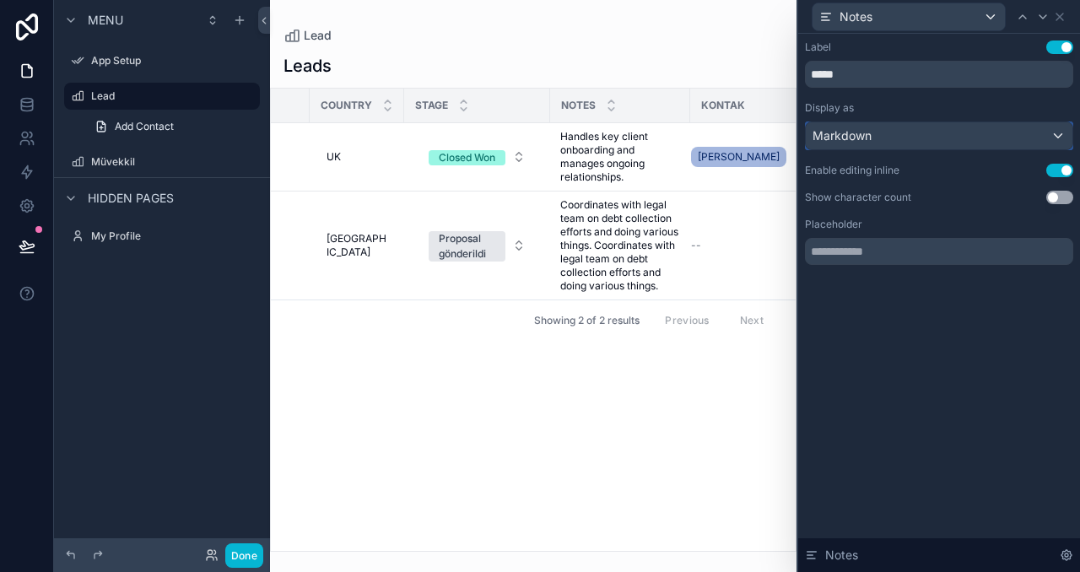
click at [930, 143] on div "Markdown" at bounding box center [939, 135] width 267 height 27
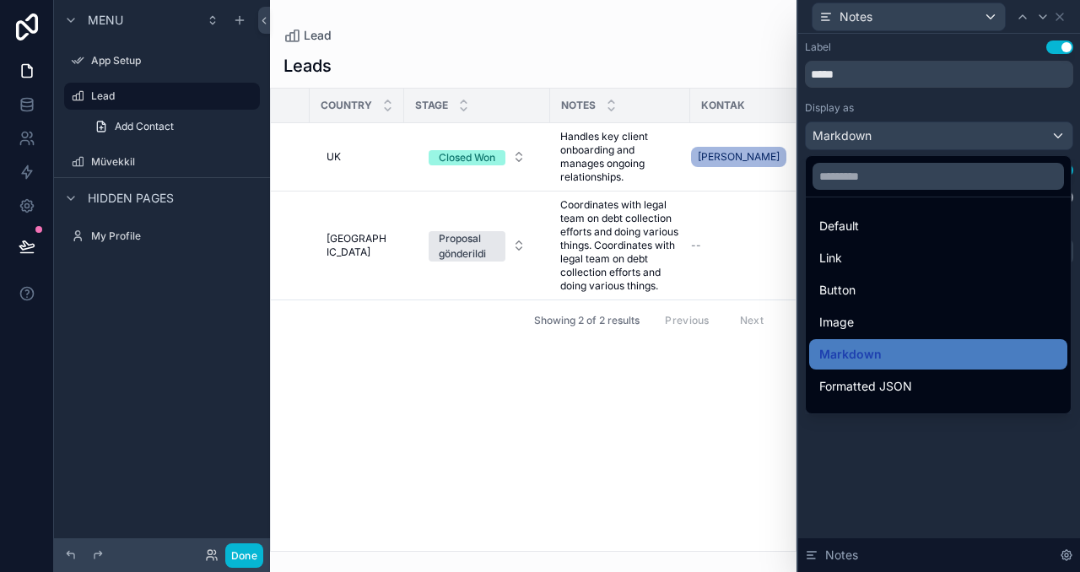
click at [930, 143] on div at bounding box center [939, 286] width 282 height 572
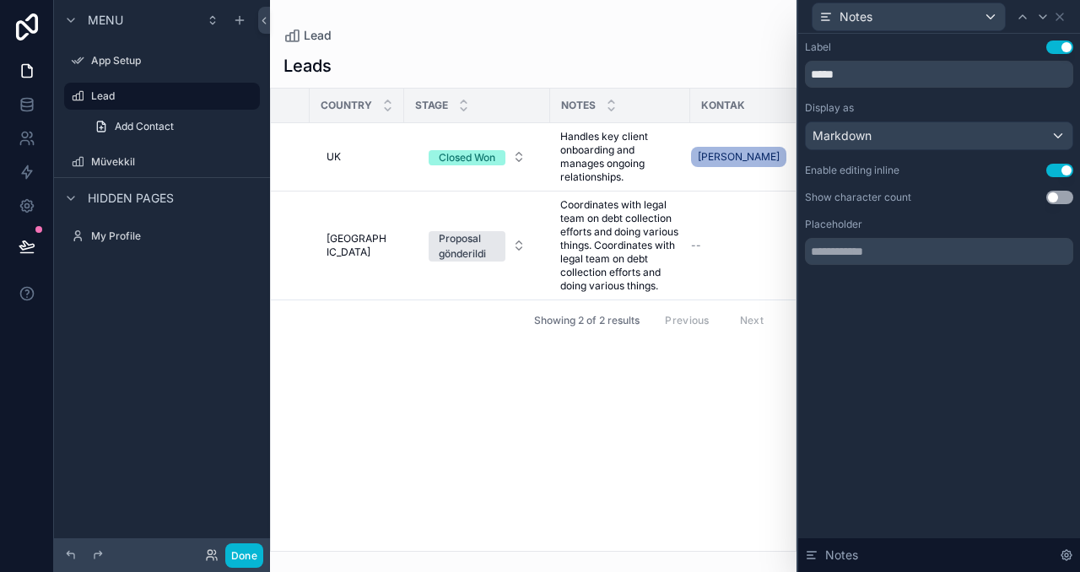
click at [1053, 193] on button "Use setting" at bounding box center [1059, 198] width 27 height 14
click at [1062, 192] on button "Use setting" at bounding box center [1059, 198] width 27 height 14
click at [250, 549] on button "Done" at bounding box center [244, 555] width 38 height 24
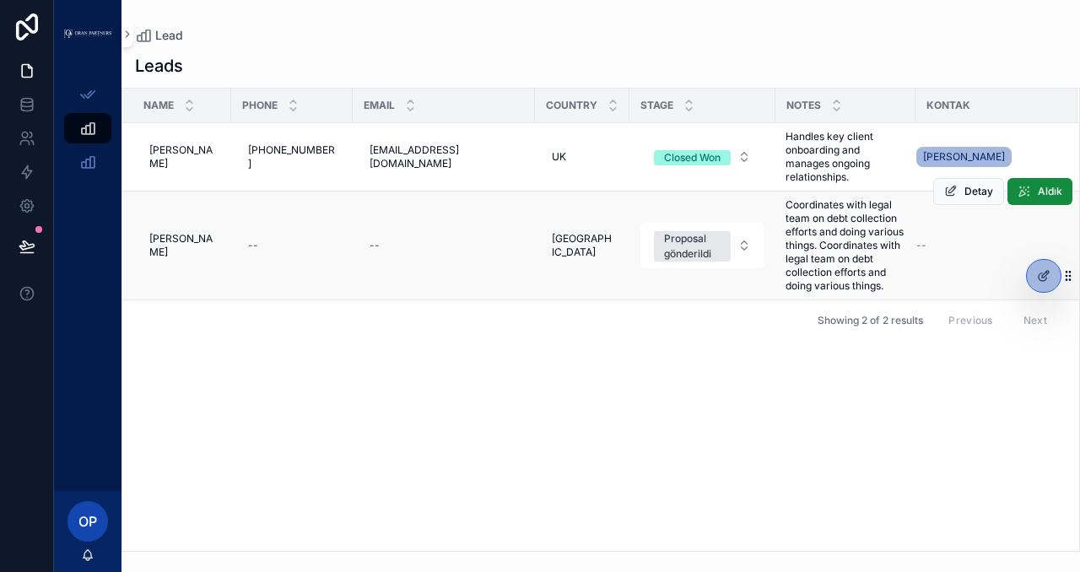
click at [833, 239] on span "Coordinates with legal team on debt collection efforts and doing various things…" at bounding box center [846, 245] width 121 height 94
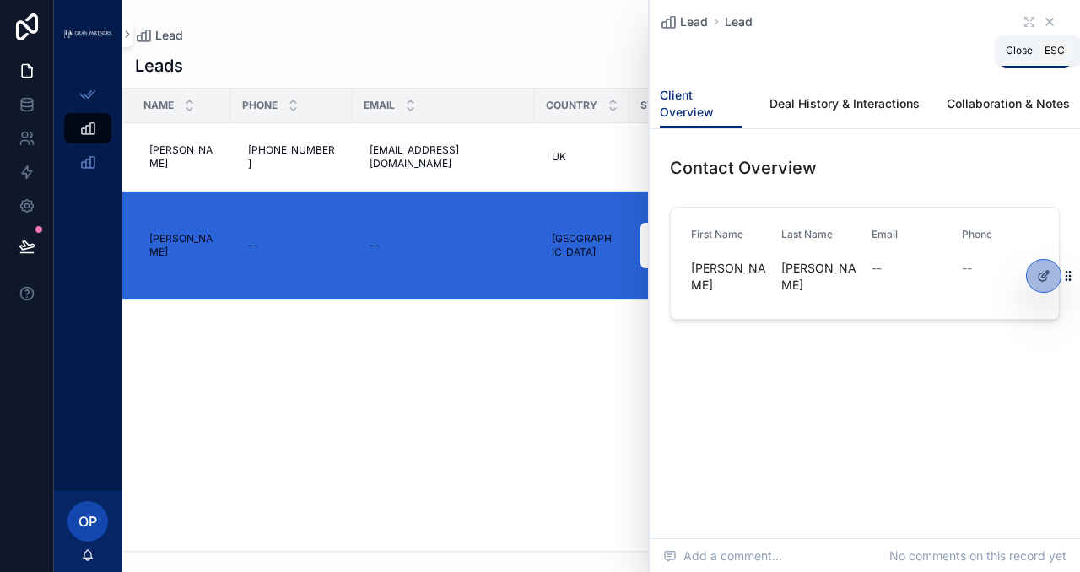
click at [1047, 20] on icon "scrollable content" at bounding box center [1049, 22] width 7 height 7
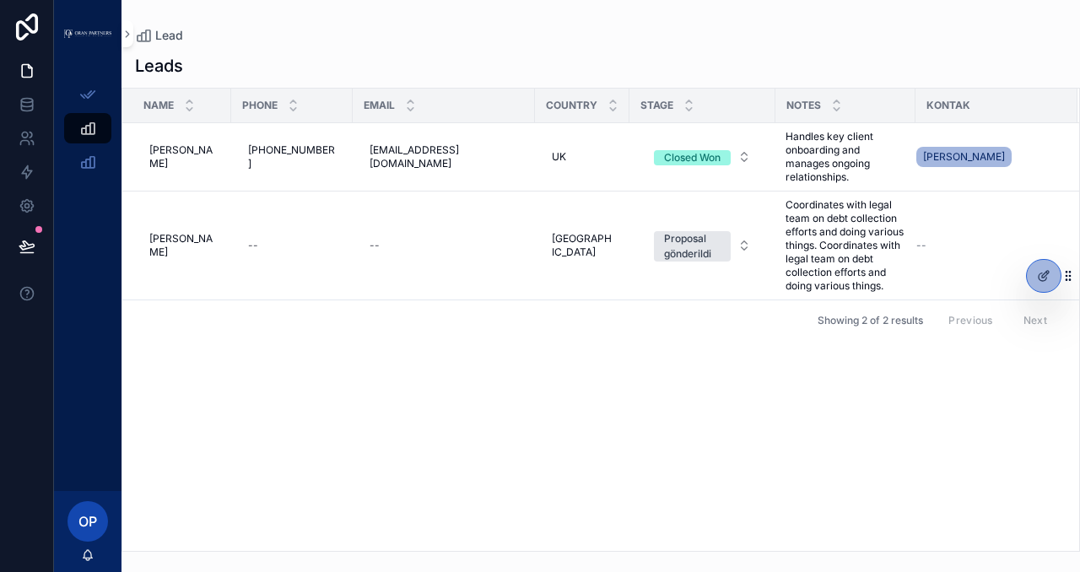
click at [787, 103] on span "Notes" at bounding box center [804, 106] width 35 height 14
